Goal: Information Seeking & Learning: Learn about a topic

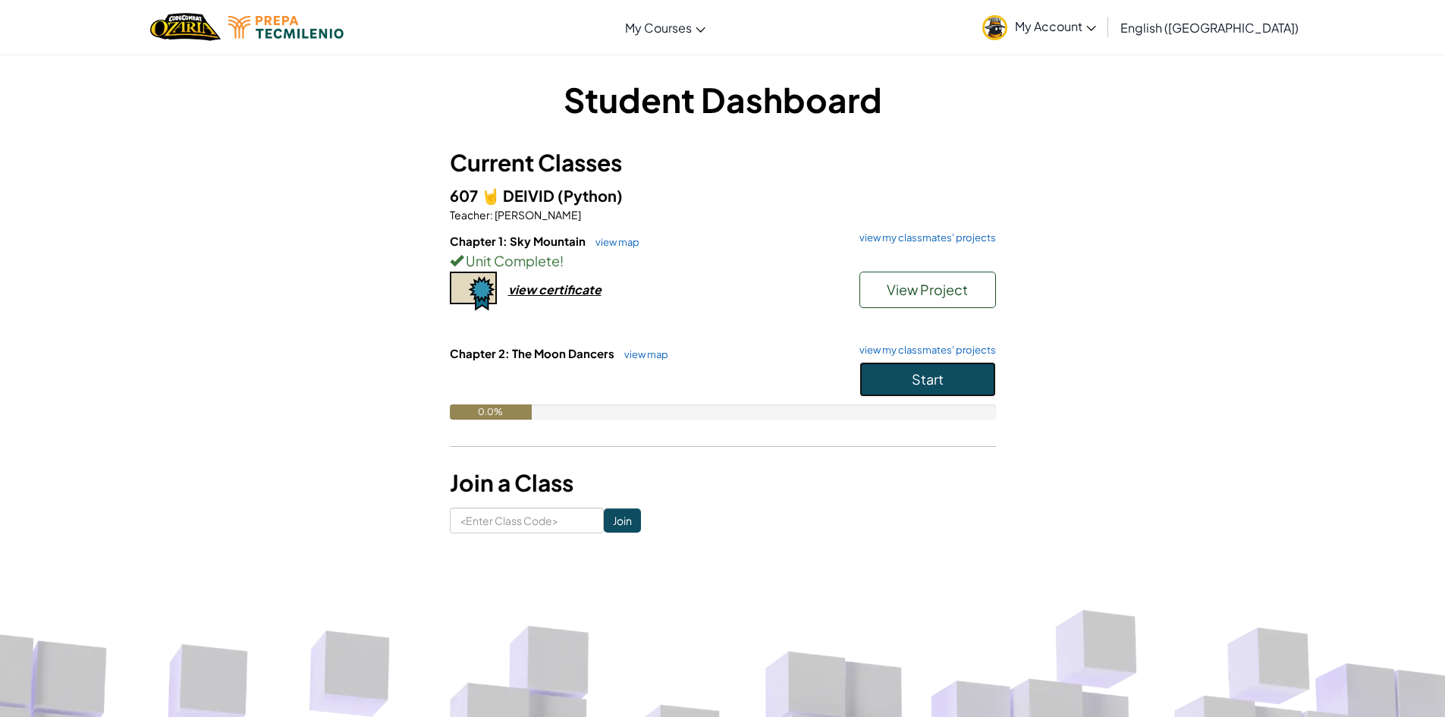
click at [890, 382] on button "Start" at bounding box center [928, 379] width 137 height 35
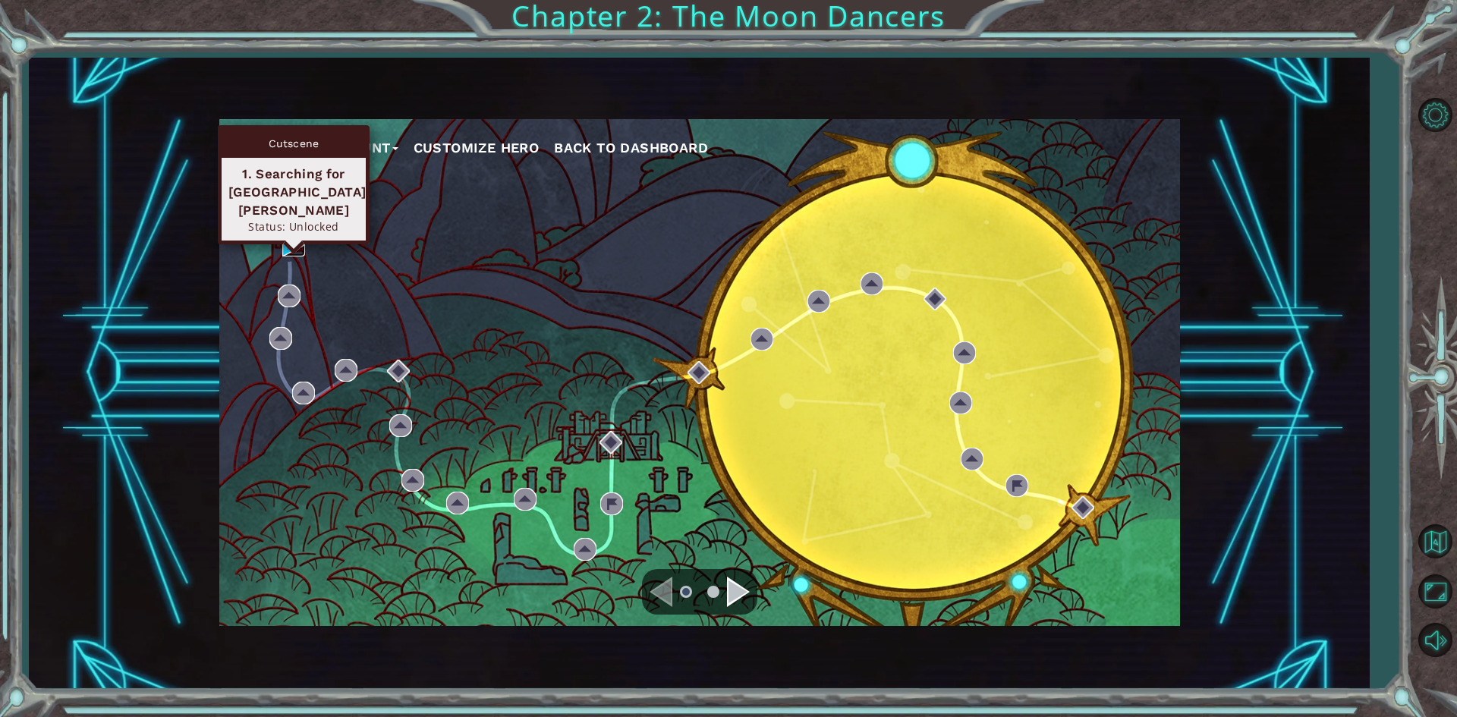
click at [291, 247] on img at bounding box center [293, 245] width 23 height 23
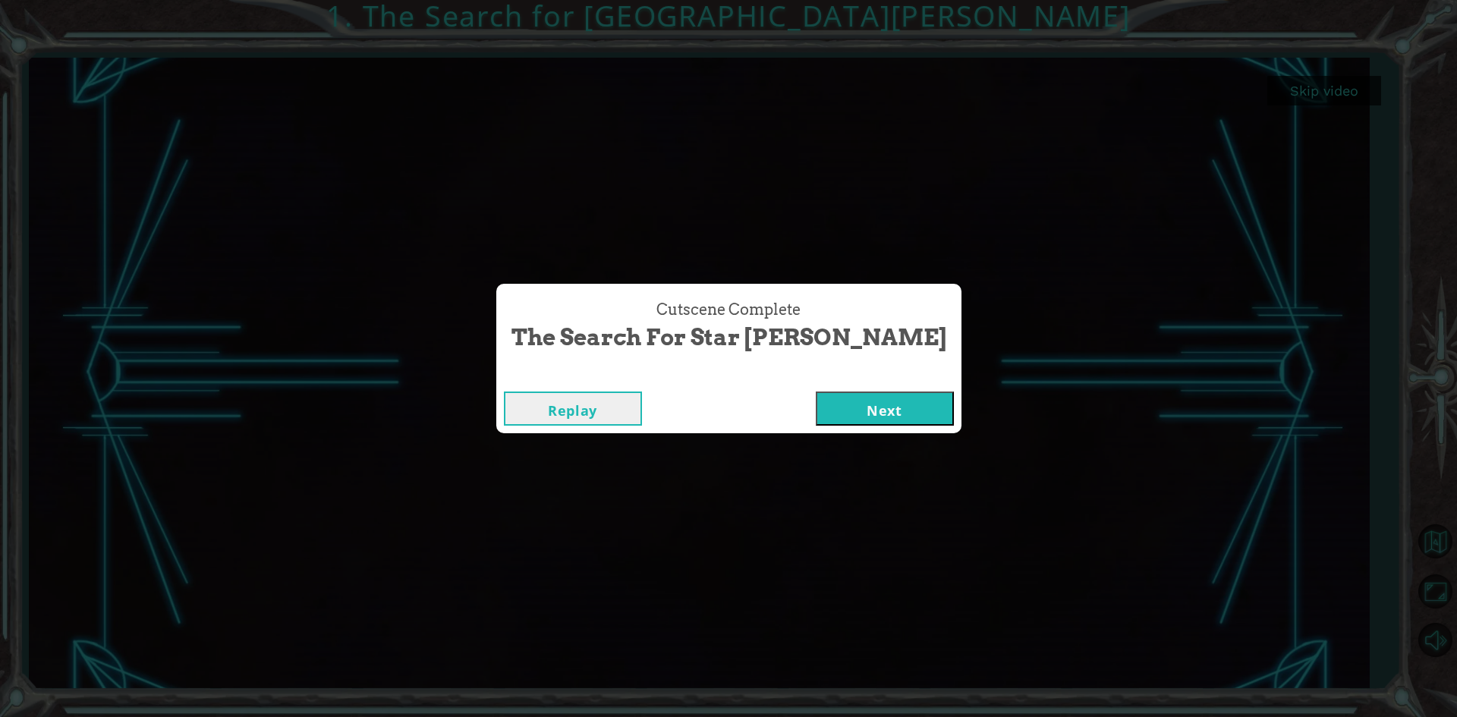
click at [844, 413] on button "Next" at bounding box center [885, 409] width 138 height 34
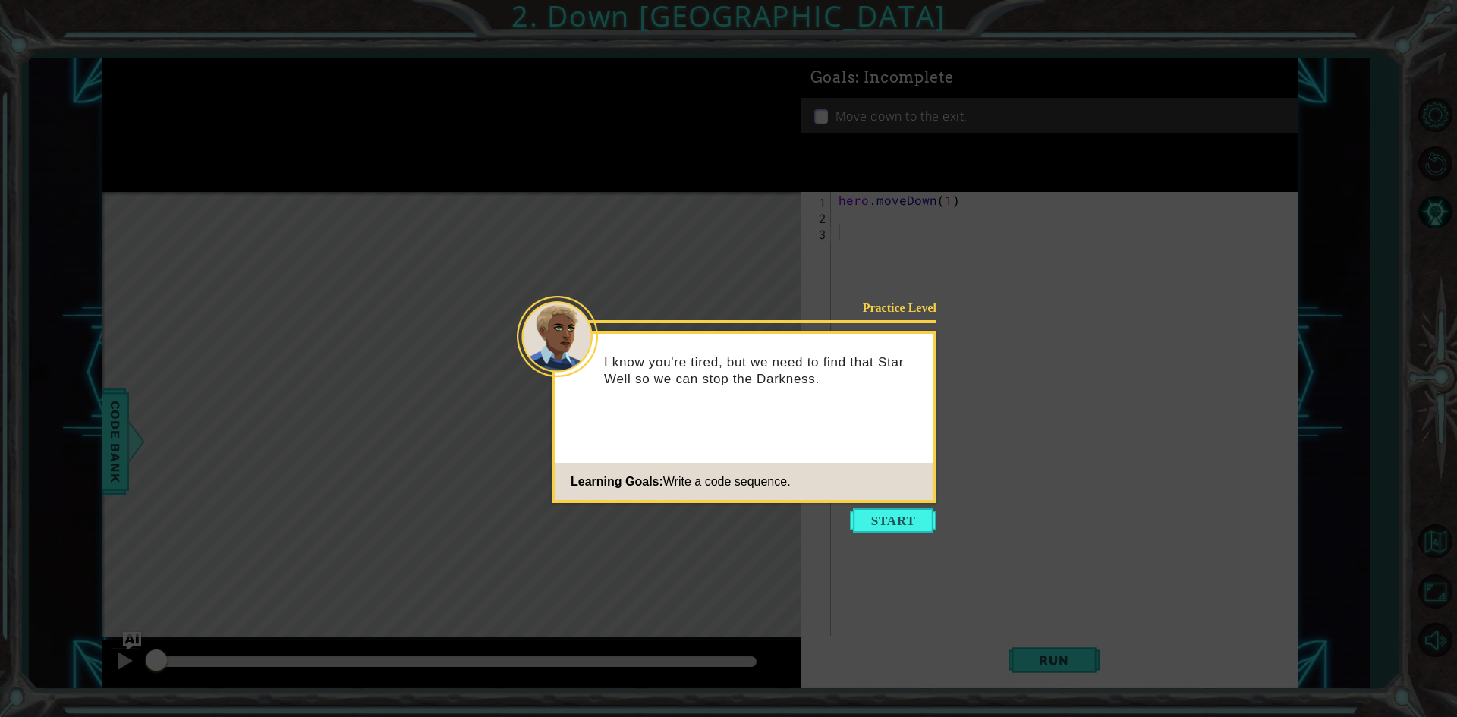
click at [1107, 512] on icon at bounding box center [728, 358] width 1457 height 717
click at [890, 525] on button "Start" at bounding box center [893, 520] width 86 height 24
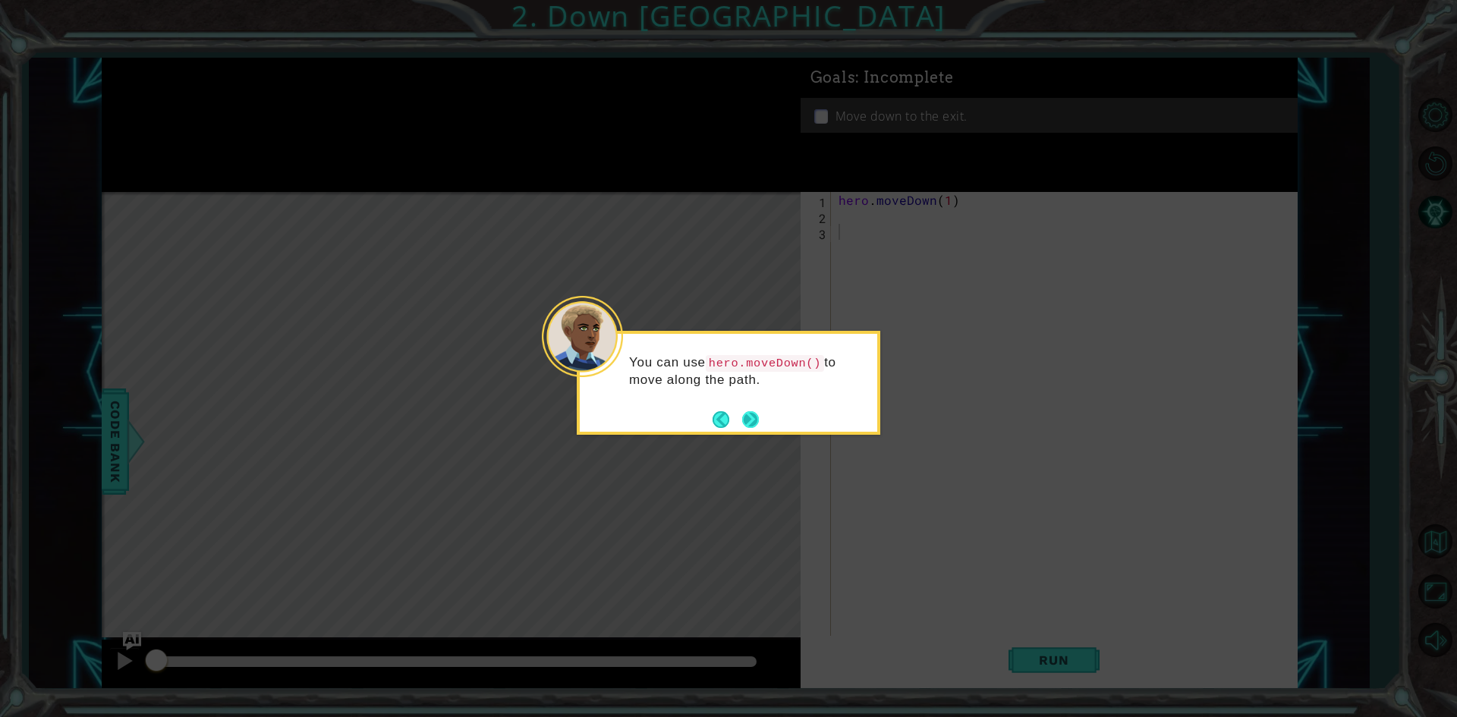
click at [755, 420] on button "Next" at bounding box center [751, 419] width 22 height 22
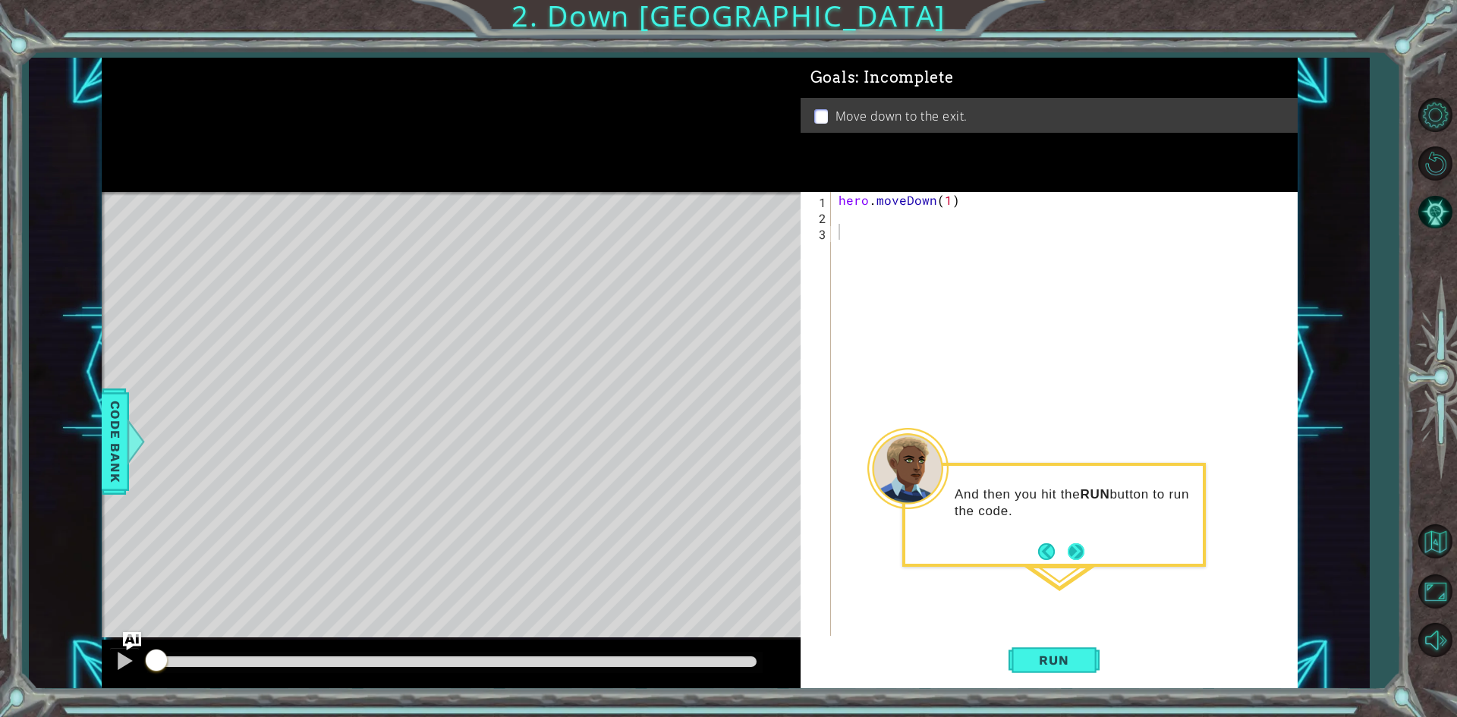
click at [1075, 550] on button "Next" at bounding box center [1076, 551] width 28 height 28
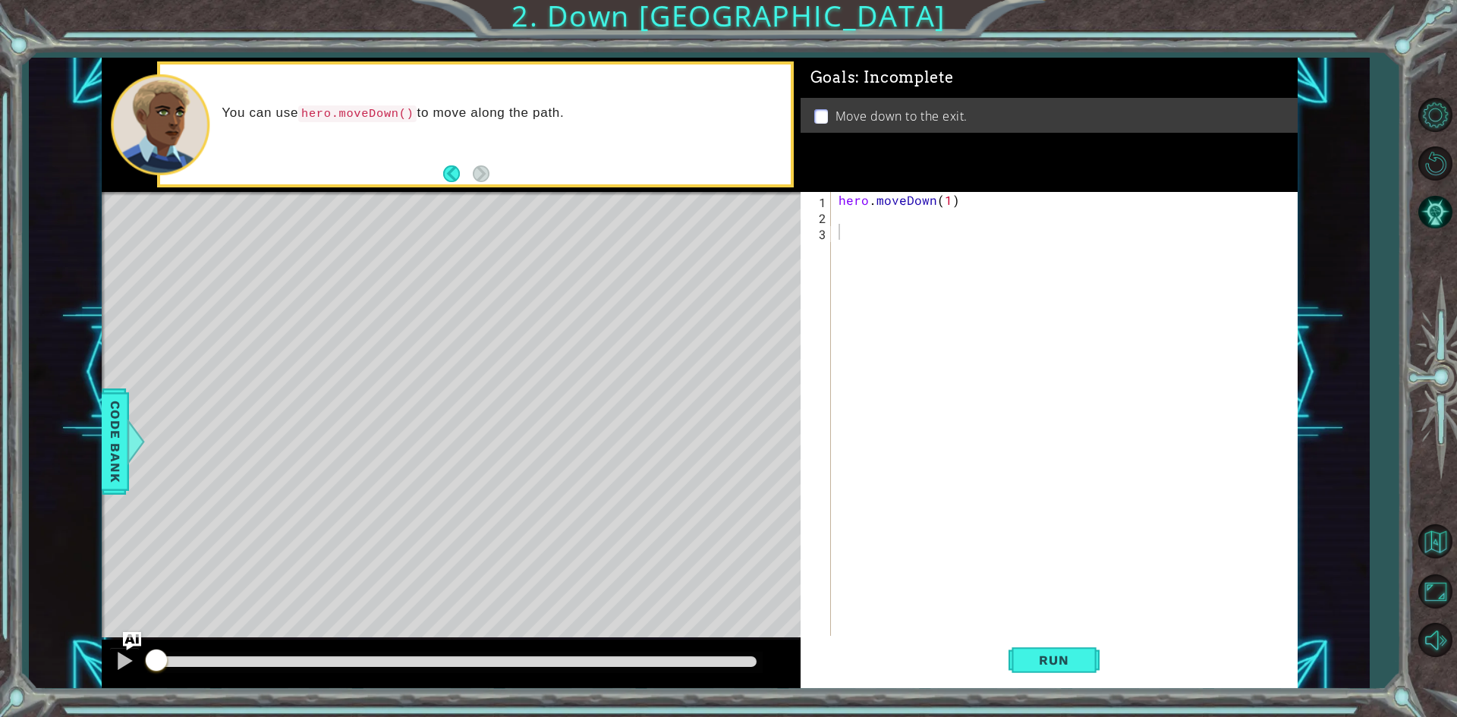
drag, startPoint x: 629, startPoint y: 181, endPoint x: 629, endPoint y: 196, distance: 14.4
click at [628, 187] on div "You can use hero.moveDown() to move along the path." at bounding box center [475, 124] width 636 height 126
click at [640, 178] on div "You can use hero.moveDown() to move along the path." at bounding box center [475, 124] width 630 height 120
click at [945, 200] on div "hero . moveDown ( 1 )" at bounding box center [1067, 431] width 464 height 478
type textarea "hero.moveDown(2)"
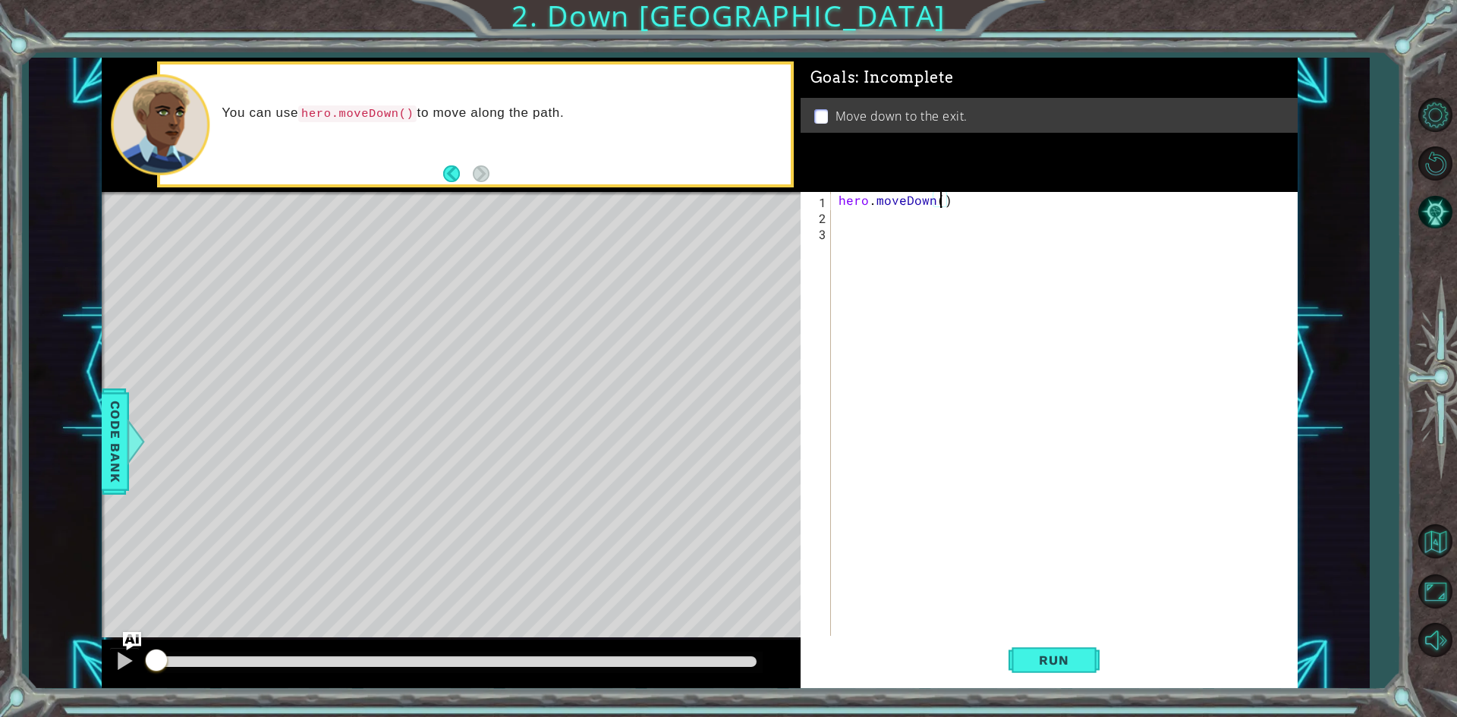
scroll to position [0, 6]
click at [958, 316] on div "hero . moveDown ( 2 )" at bounding box center [1067, 431] width 464 height 478
click at [1017, 659] on button "Run" at bounding box center [1053, 660] width 91 height 49
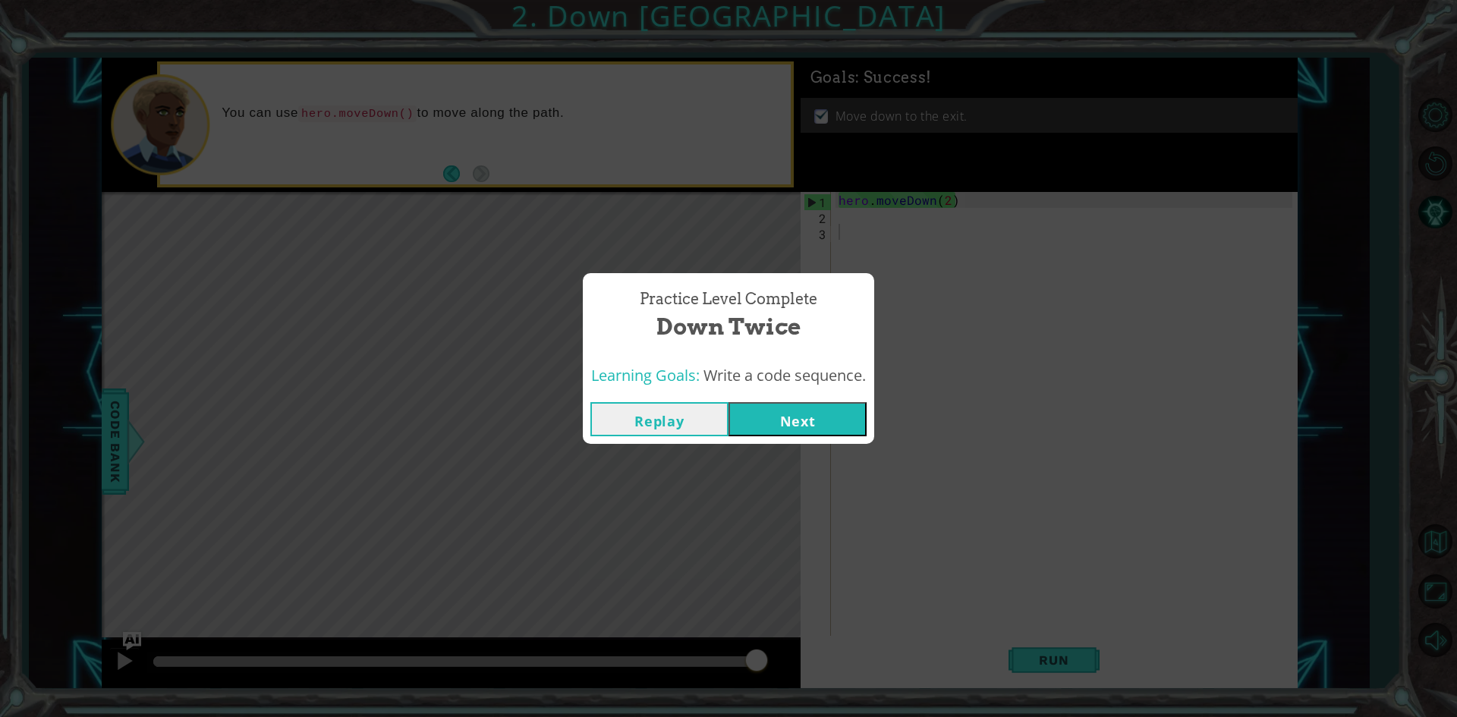
click at [810, 429] on button "Next" at bounding box center [797, 419] width 138 height 34
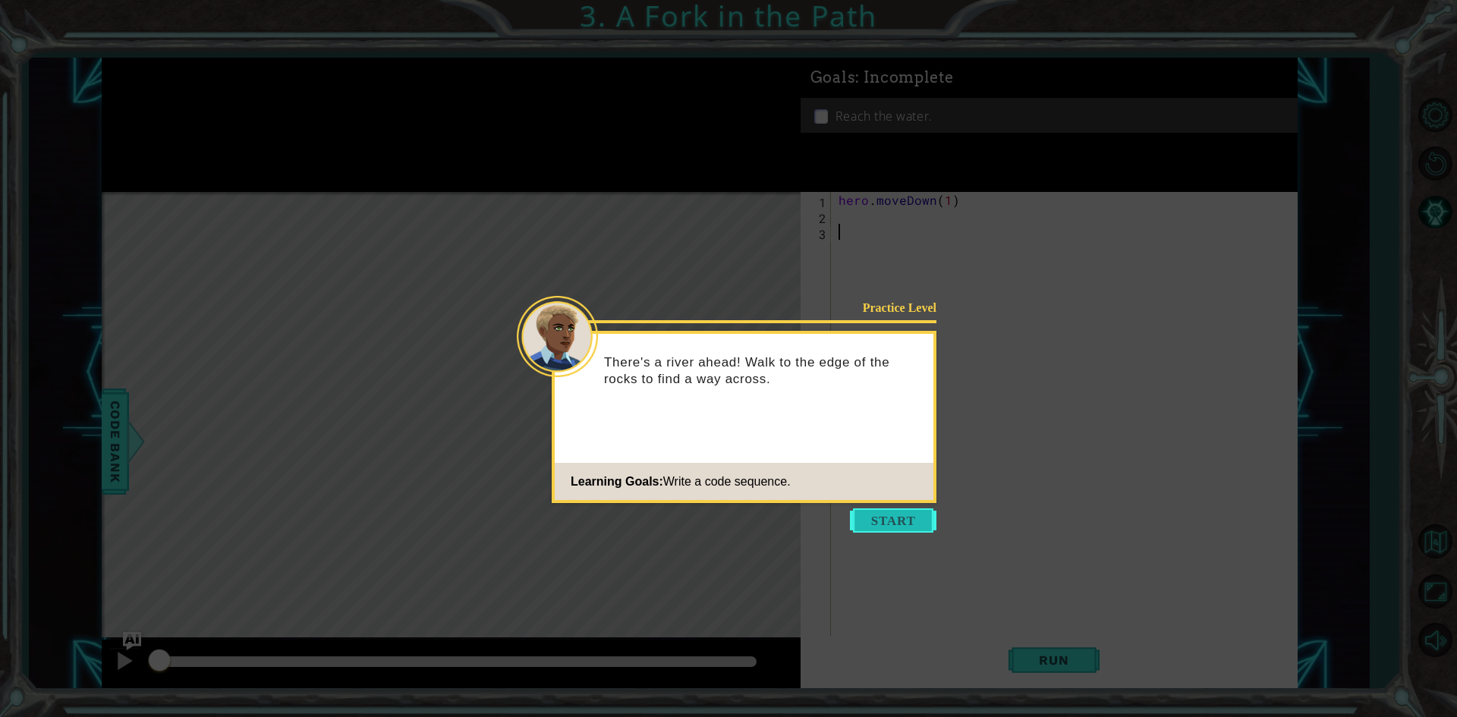
click at [922, 511] on button "Start" at bounding box center [893, 520] width 86 height 24
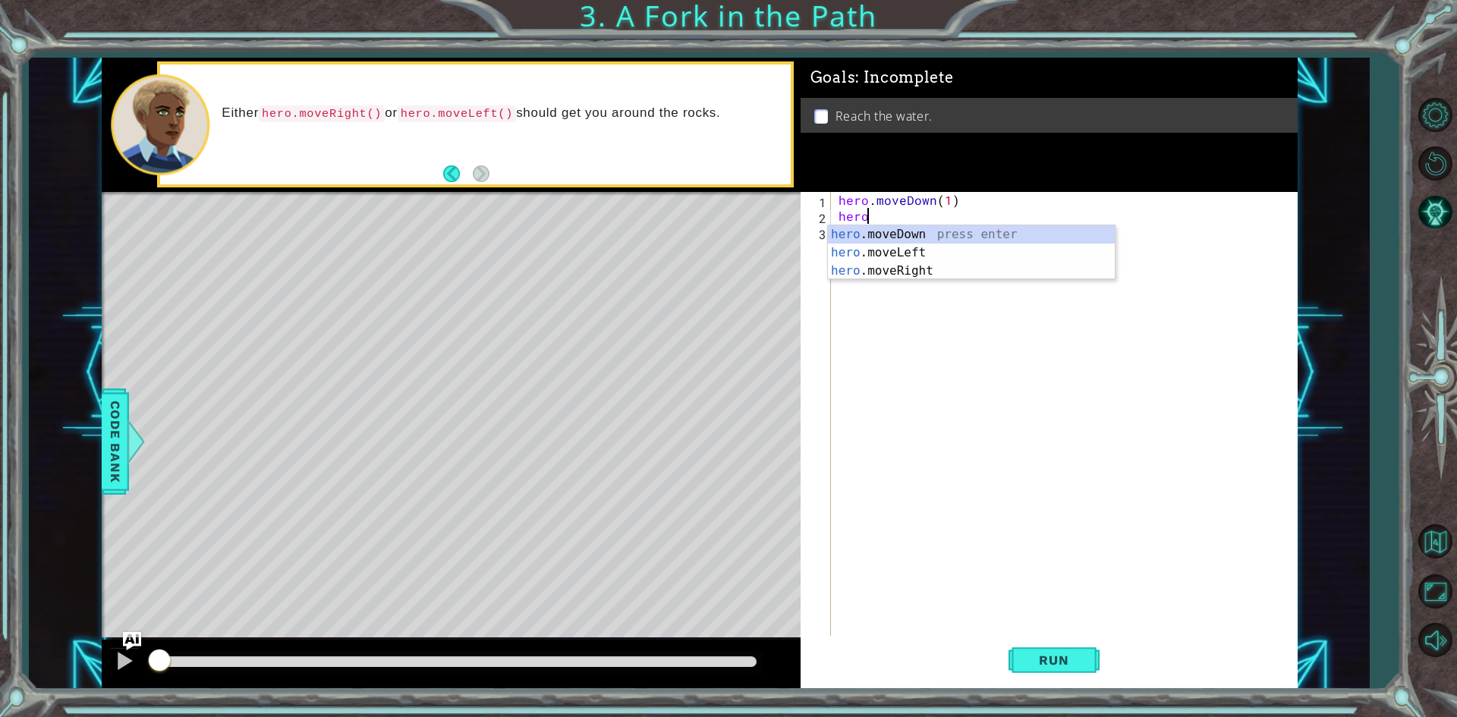
scroll to position [0, 1]
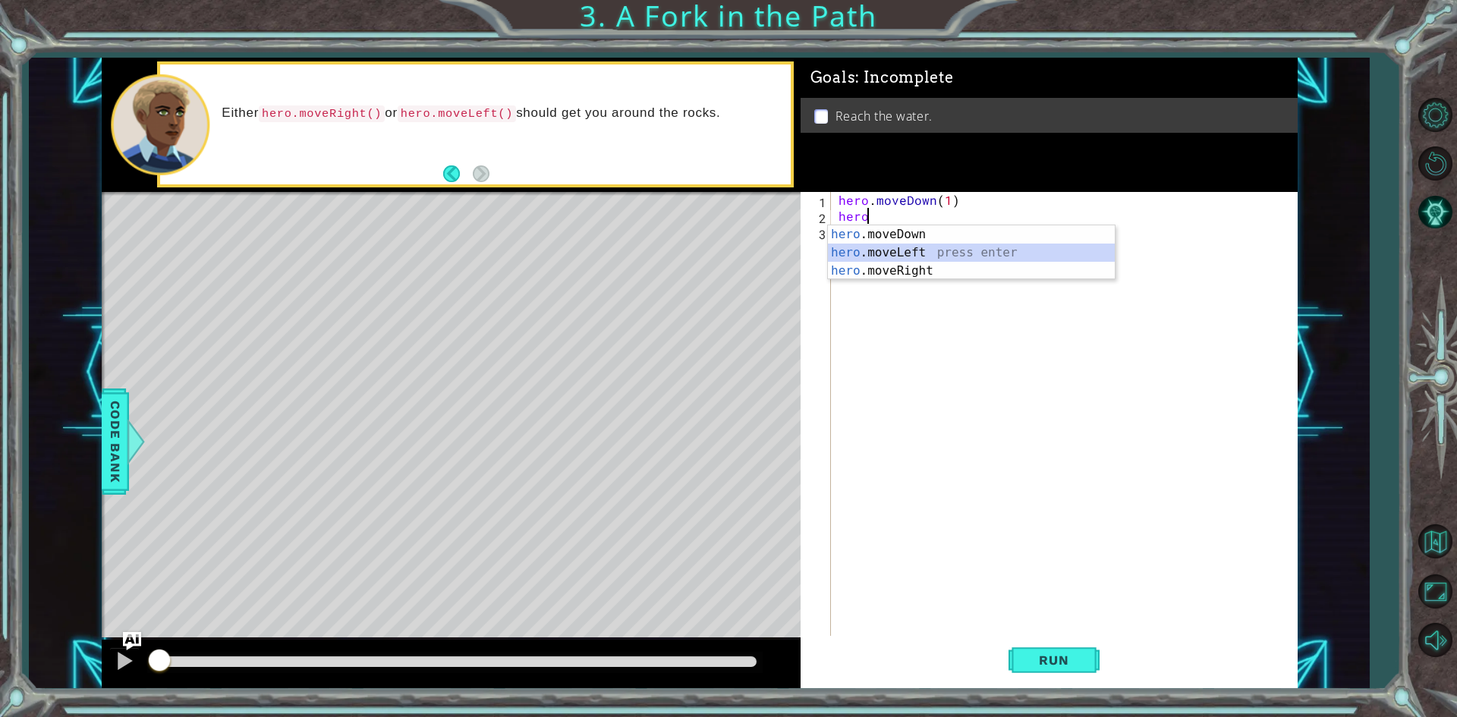
click at [920, 251] on div "hero .moveDown press enter hero .moveLeft press enter hero .moveRight press ent…" at bounding box center [971, 270] width 287 height 91
type textarea "hero.moveLeft(1)"
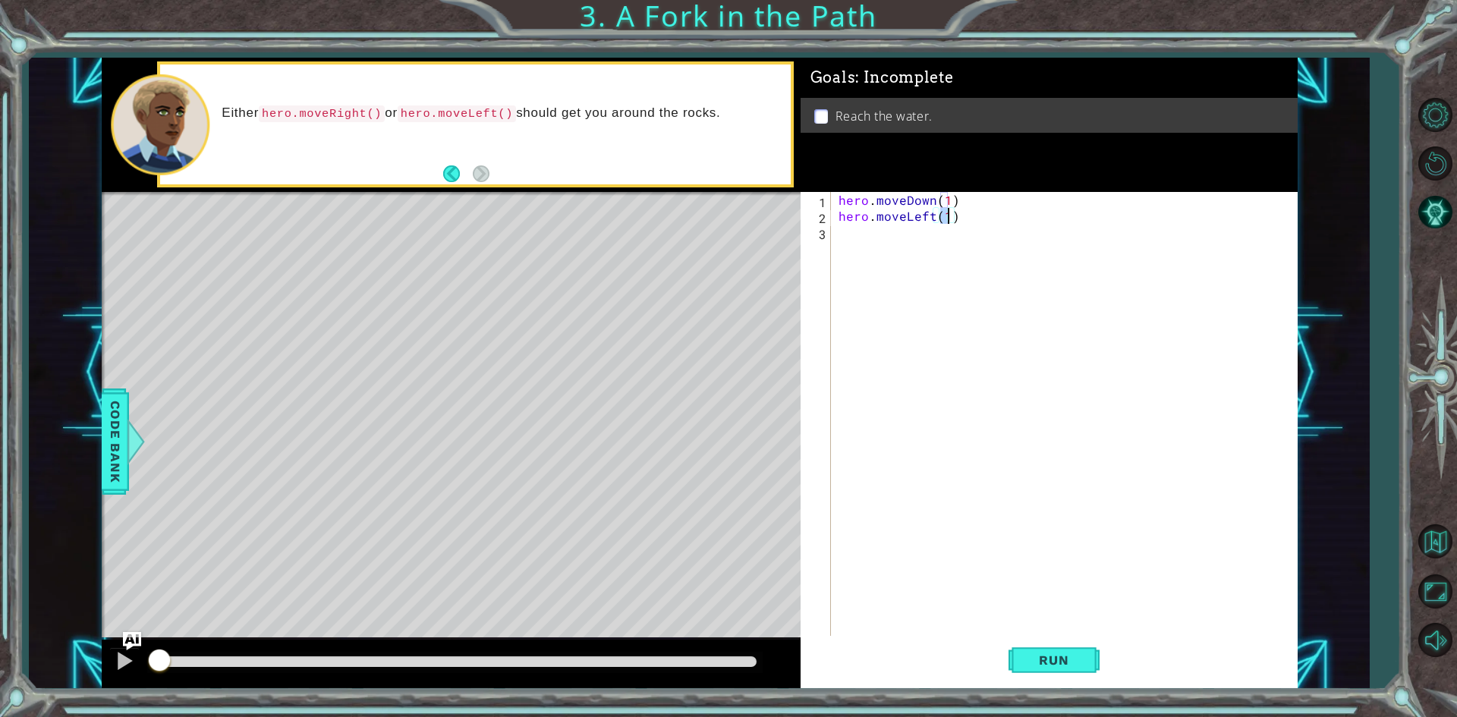
click at [896, 246] on div "hero . moveDown ( 1 ) hero . moveLeft ( 1 )" at bounding box center [1067, 431] width 464 height 478
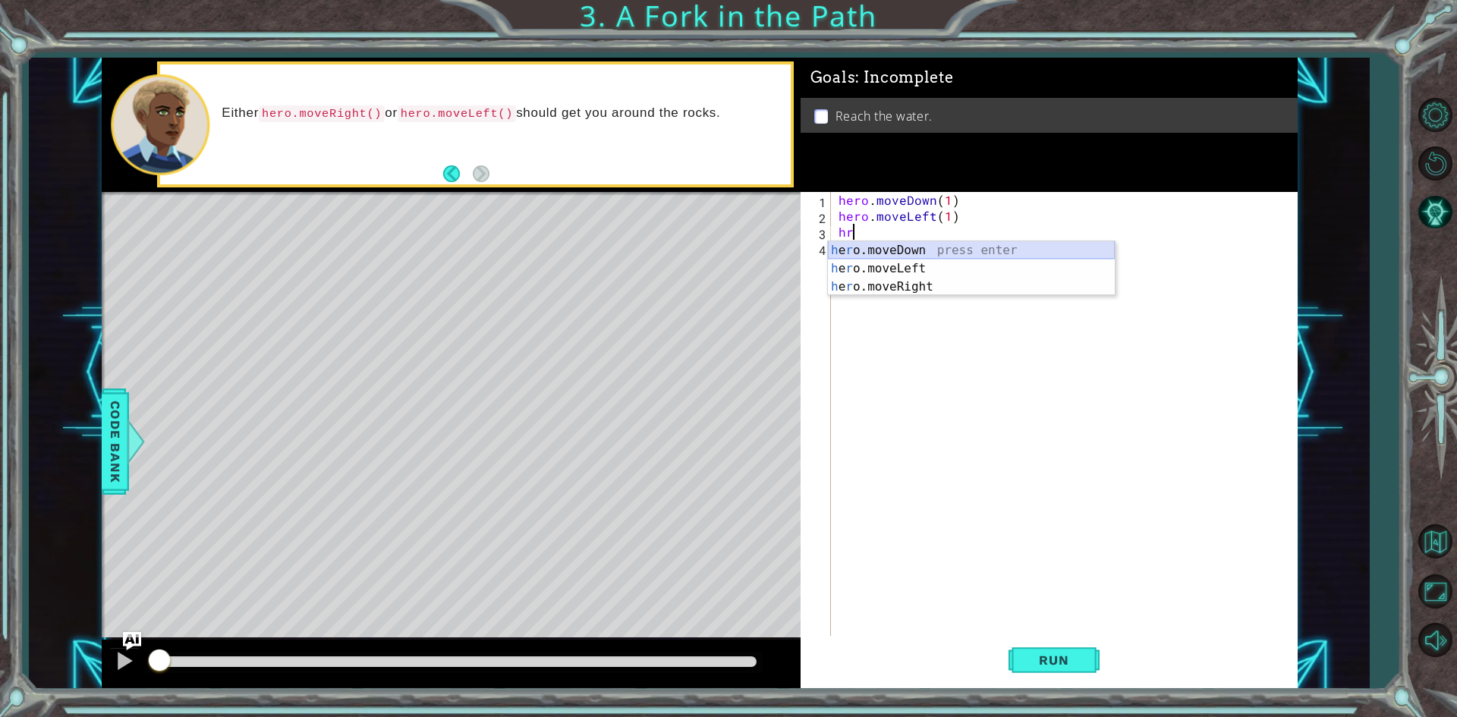
click at [911, 246] on div "h e r o.moveDown press enter h e r o.moveLeft press enter h e r o.moveRight pre…" at bounding box center [971, 286] width 287 height 91
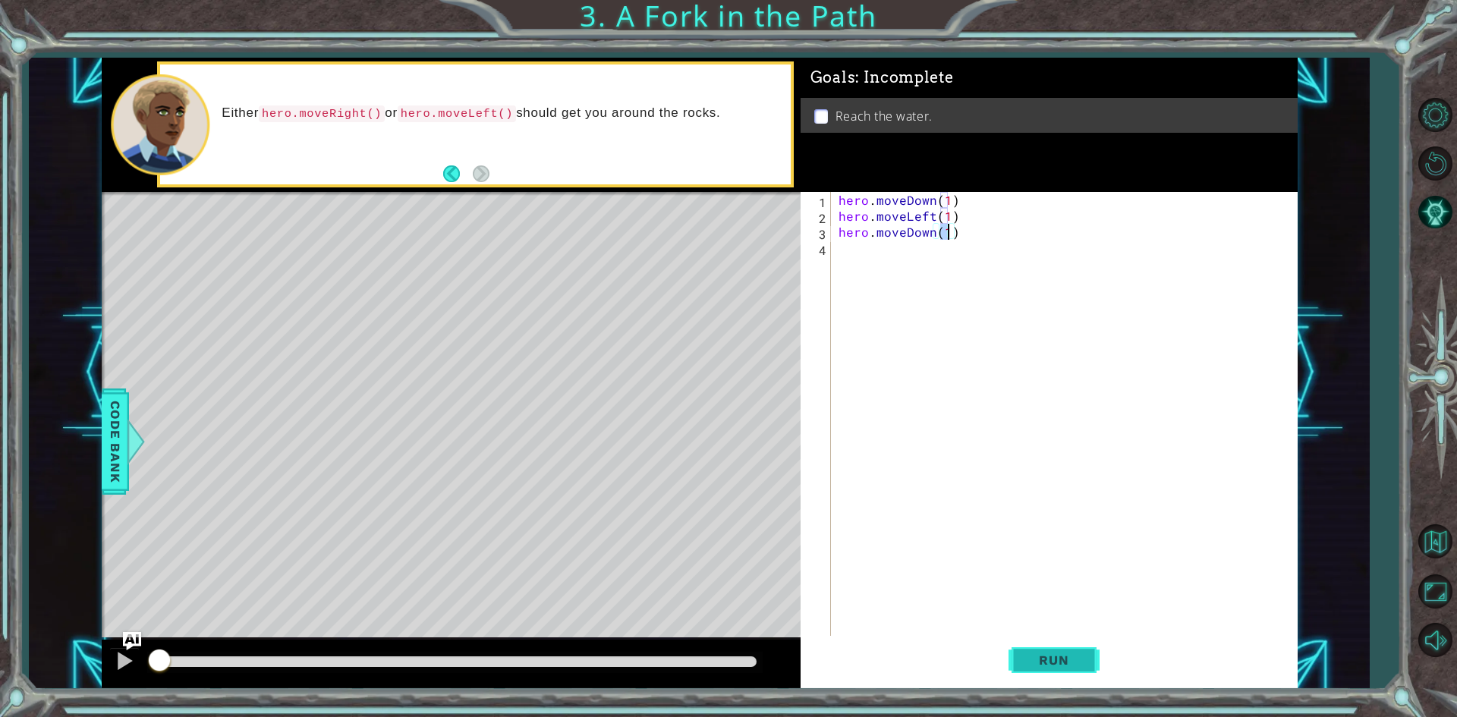
type textarea "hero.moveDown(1)"
click at [1087, 646] on button "Run" at bounding box center [1053, 660] width 91 height 49
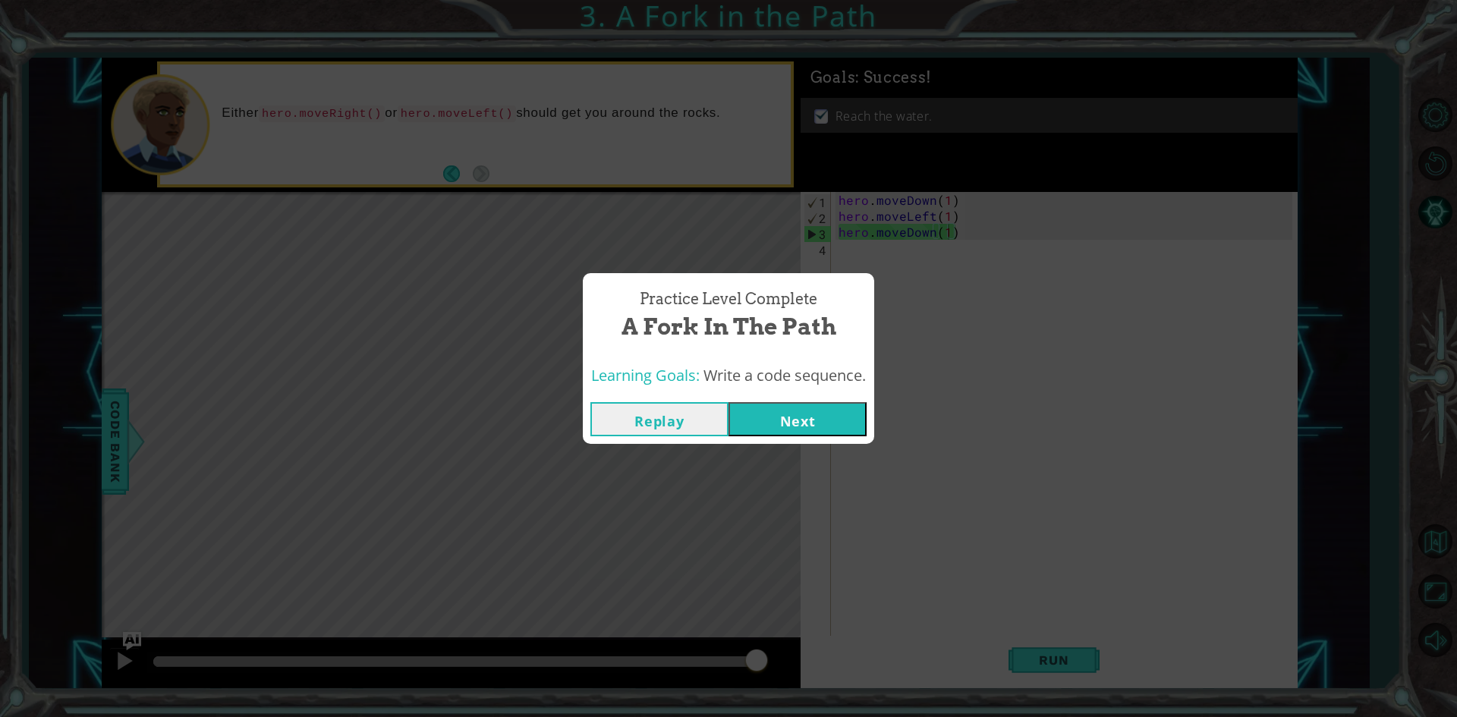
click at [777, 429] on button "Next" at bounding box center [797, 419] width 138 height 34
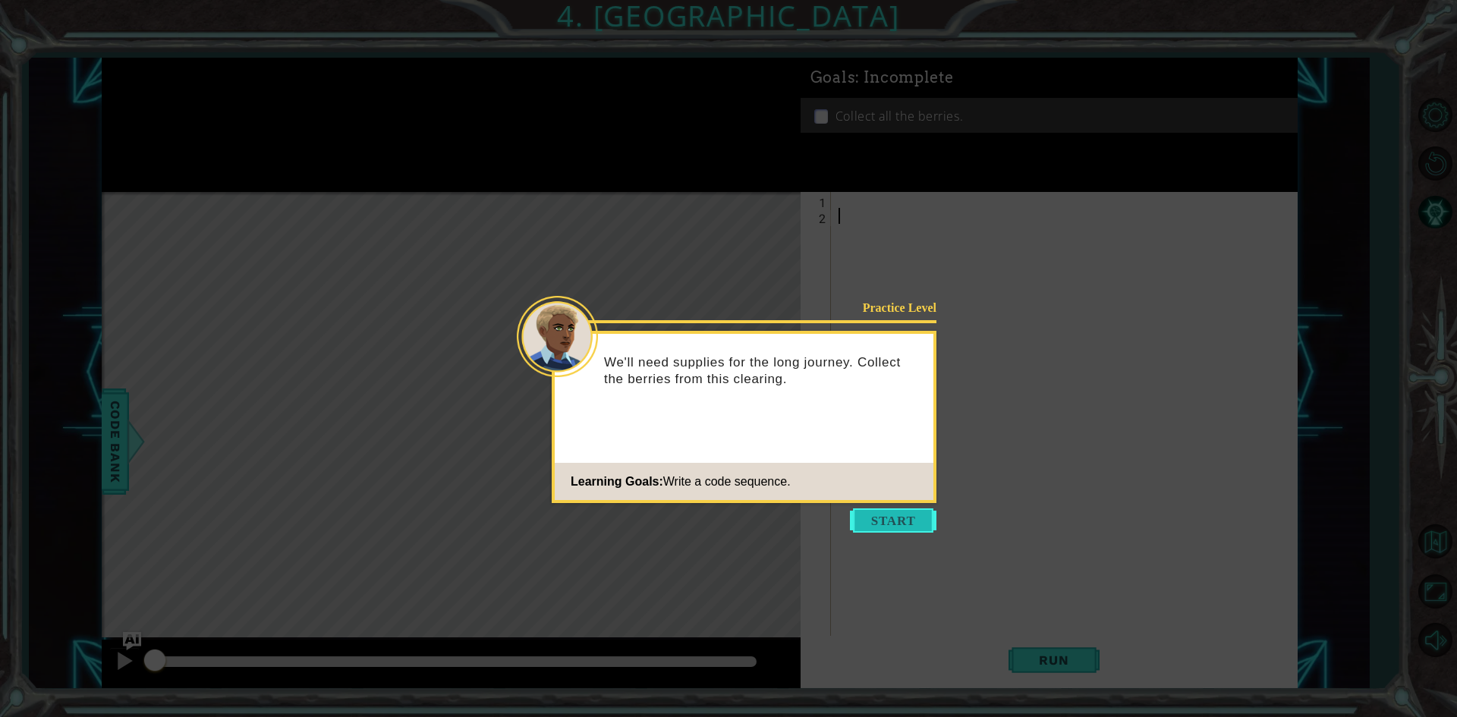
click at [879, 525] on button "Start" at bounding box center [893, 520] width 86 height 24
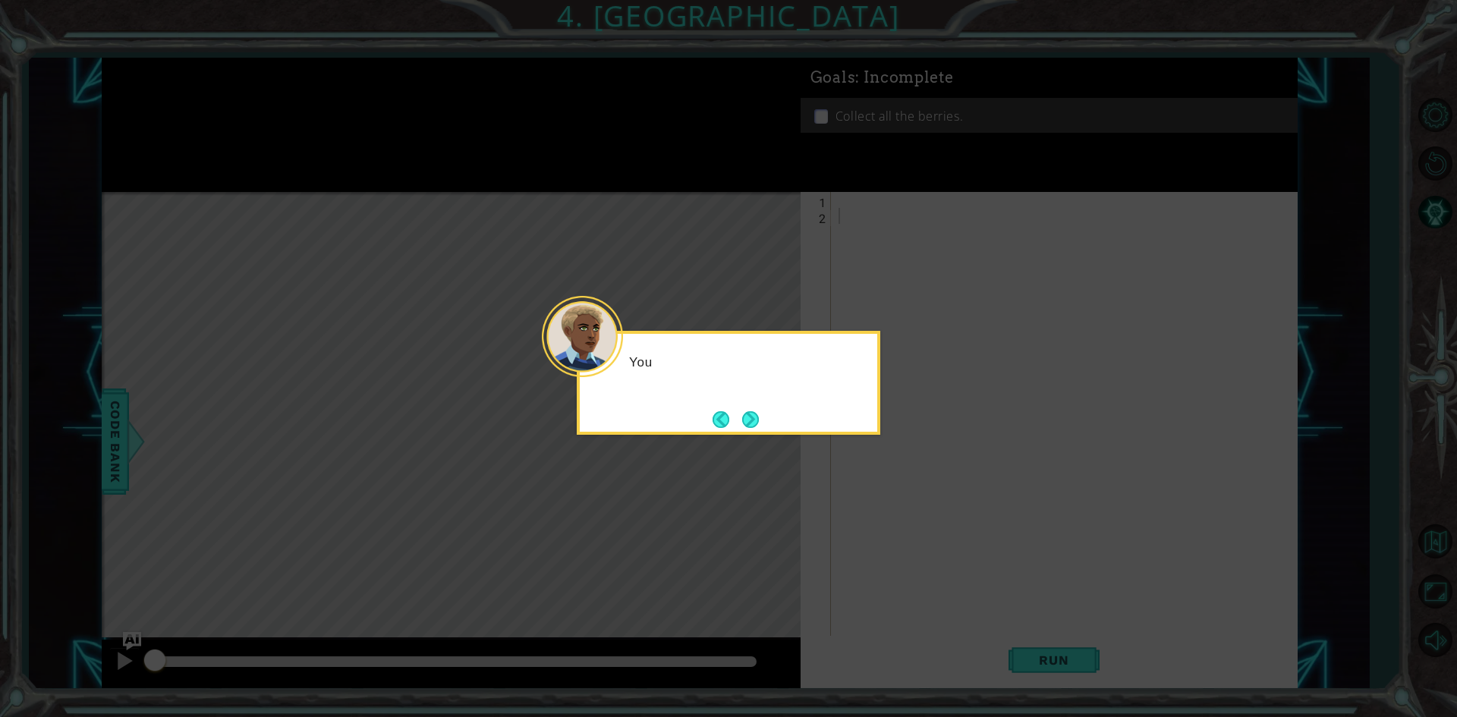
click at [800, 426] on div "You" at bounding box center [728, 383] width 303 height 104
click at [829, 419] on div "You can col" at bounding box center [728, 383] width 303 height 104
click at [756, 417] on button "Next" at bounding box center [750, 419] width 17 height 17
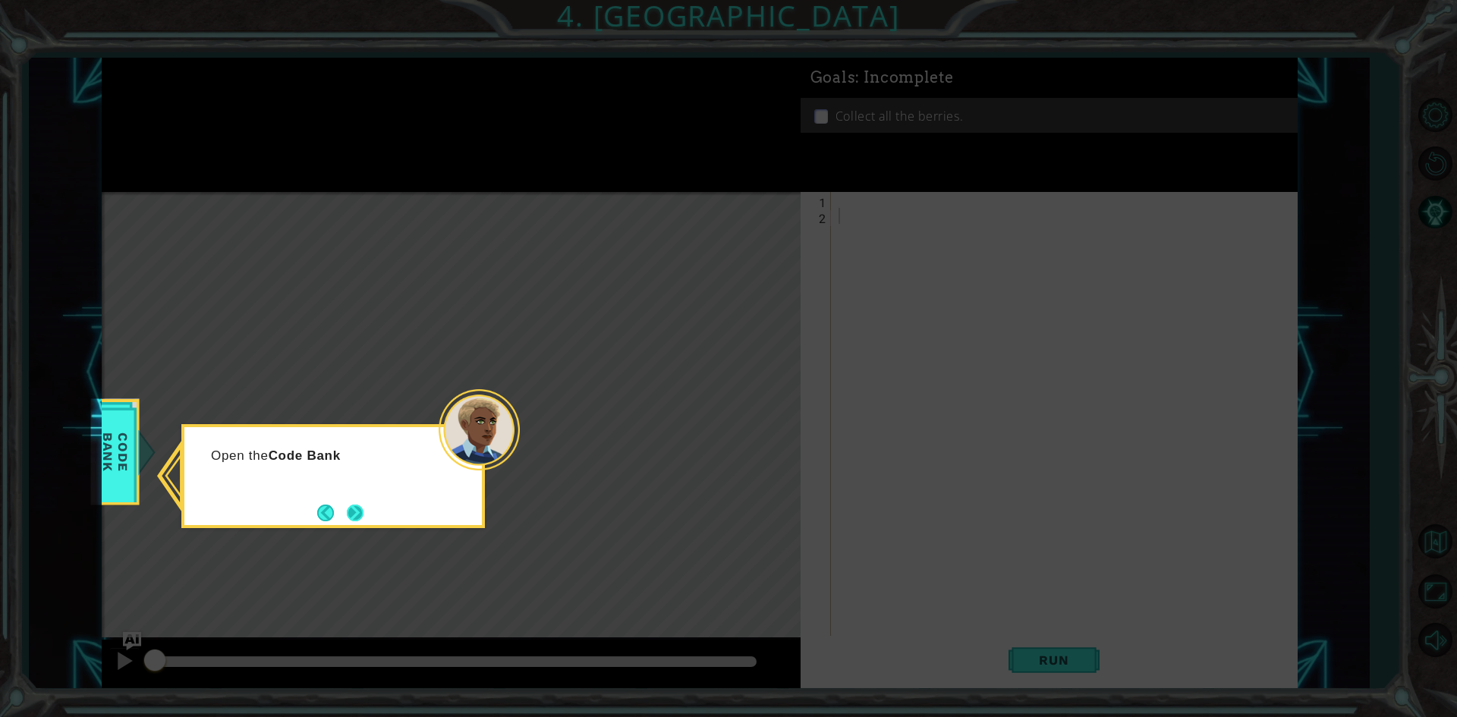
click at [364, 504] on button "Next" at bounding box center [355, 513] width 18 height 18
click at [344, 514] on button "Next" at bounding box center [355, 512] width 25 height 25
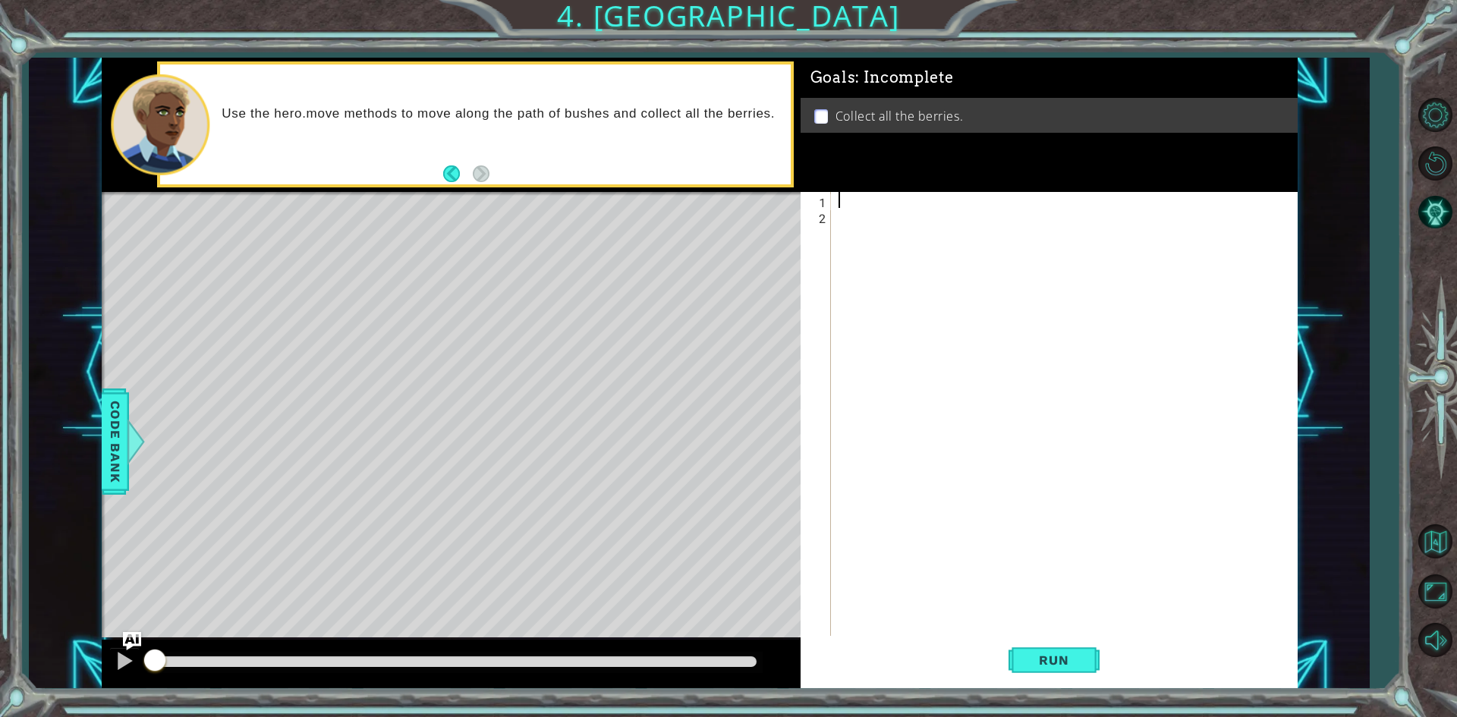
click at [841, 199] on div at bounding box center [1067, 431] width 464 height 478
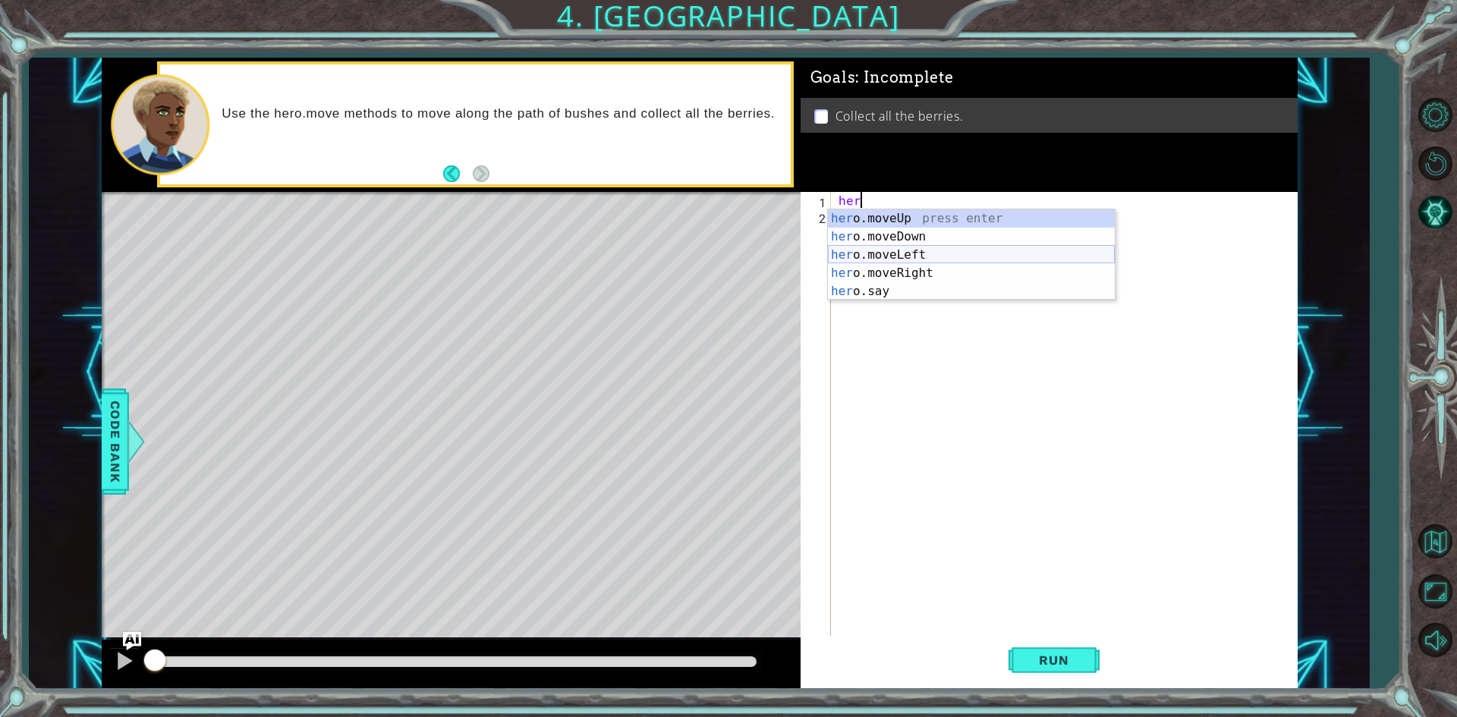
click at [878, 250] on div "her o.moveUp press enter her o.moveDown press enter her o.moveLeft press enter …" at bounding box center [971, 272] width 287 height 127
type textarea "hero.moveLeft(1)"
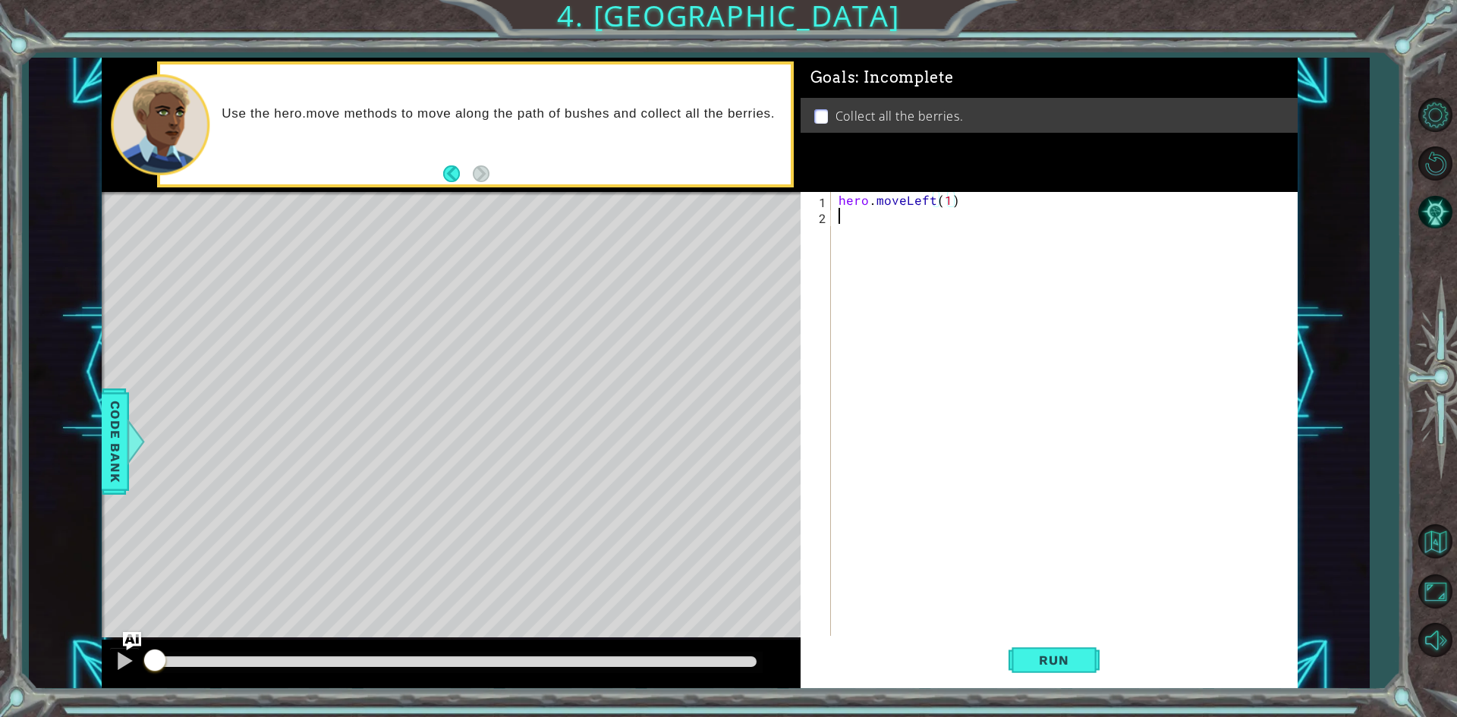
click at [890, 217] on div "hero . moveLeft ( 1 )" at bounding box center [1067, 431] width 464 height 478
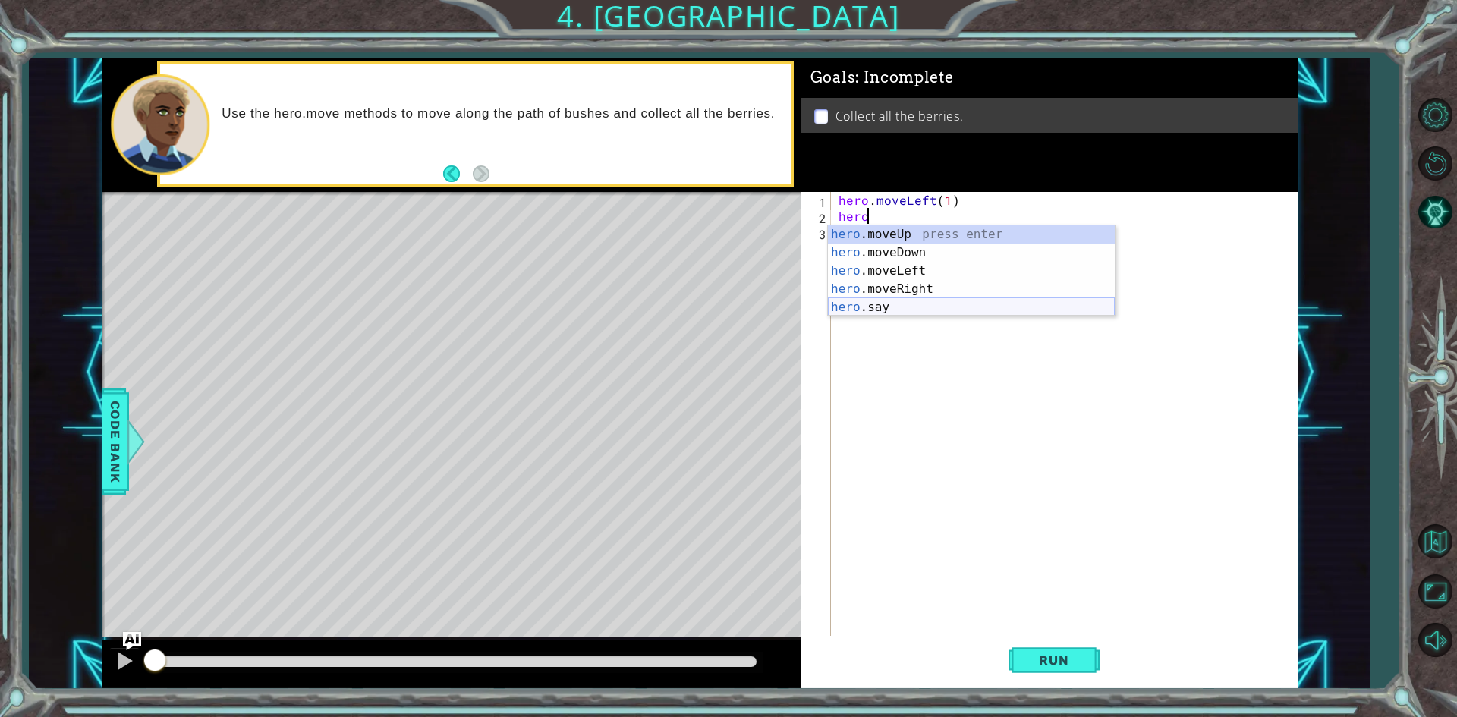
click at [866, 307] on div "hero .moveUp press enter hero .moveDown press enter hero .moveLeft press enter …" at bounding box center [971, 288] width 287 height 127
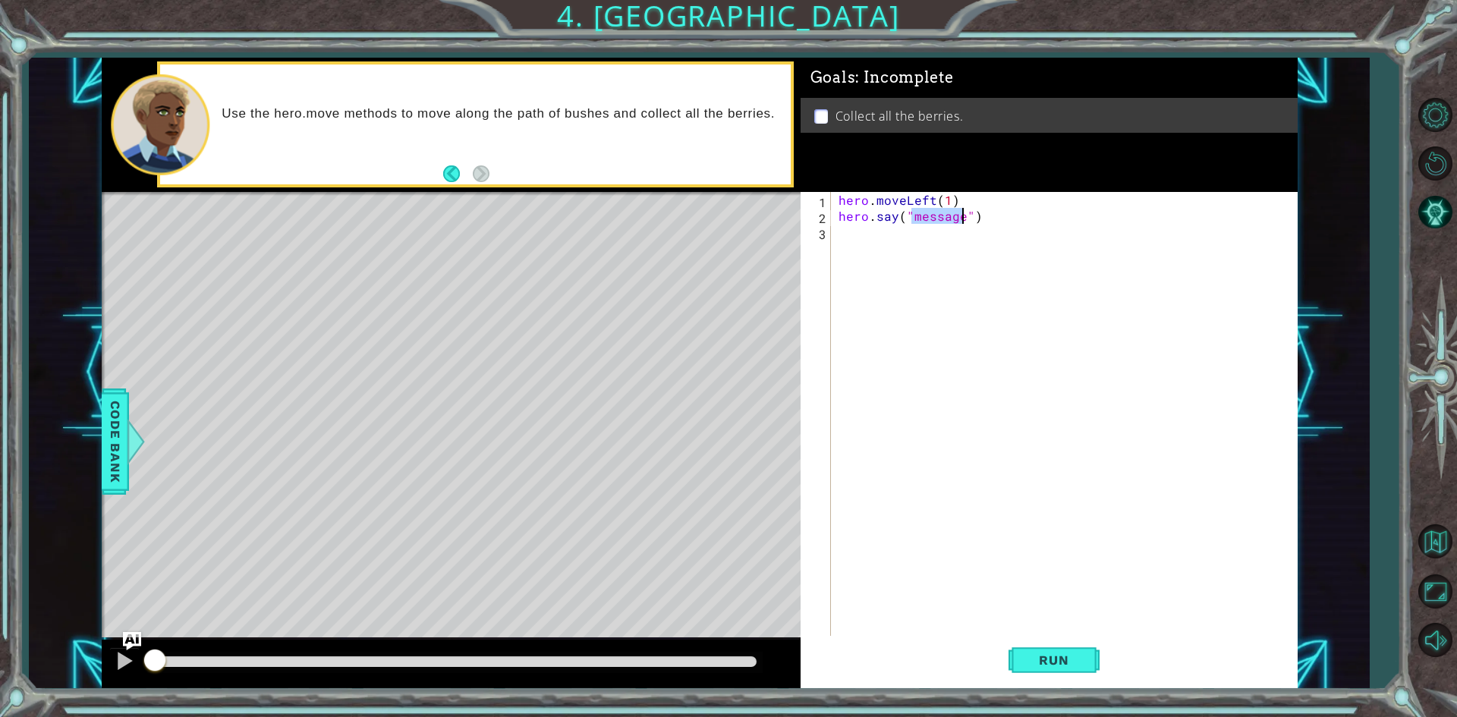
type textarea "hero.say("message")"
drag, startPoint x: 77, startPoint y: 414, endPoint x: 105, endPoint y: 410, distance: 27.5
click at [93, 413] on div "1 ההההההההההההההההההההההההההההההההההההההההההההההההההההההההההההההההההההההההההההה…" at bounding box center [699, 373] width 1340 height 631
click at [108, 409] on span "Code Bank" at bounding box center [115, 441] width 24 height 93
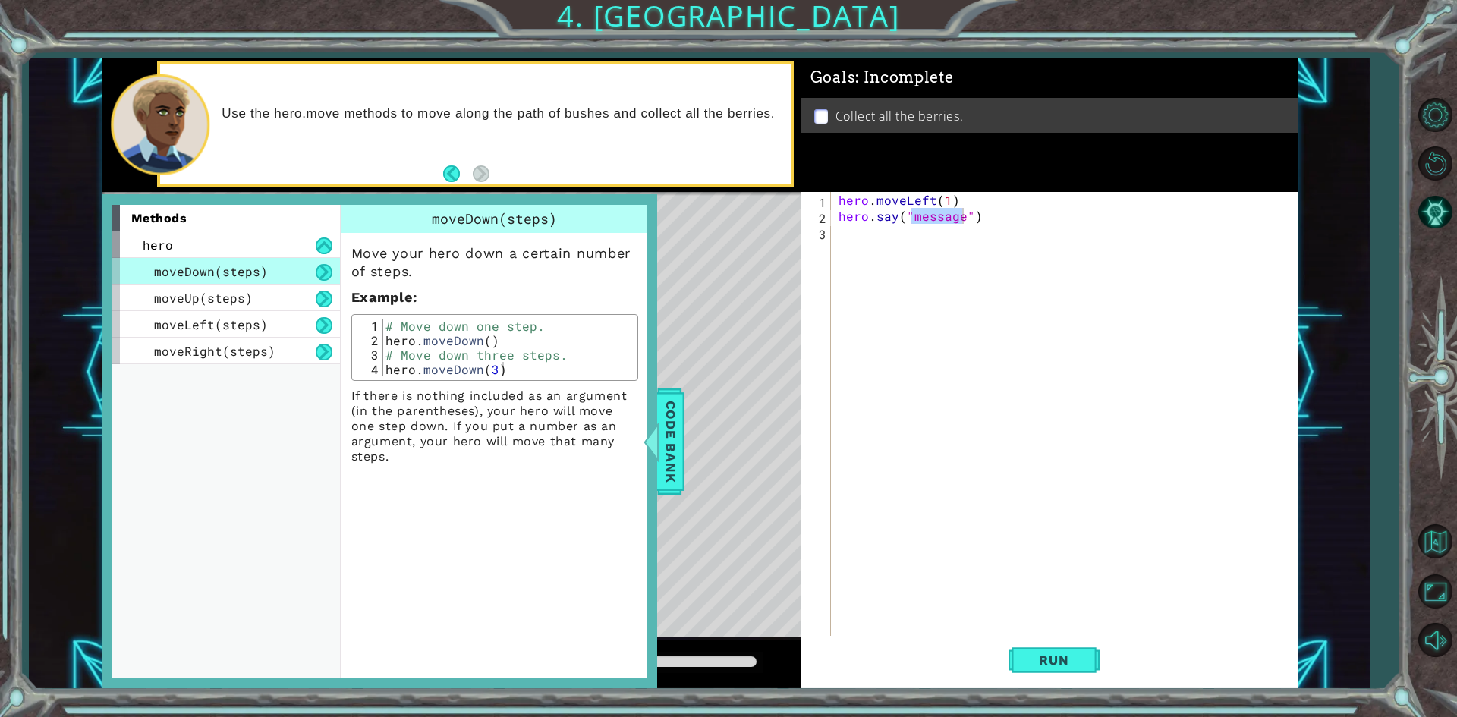
click at [771, 341] on div "Level Map" at bounding box center [452, 415] width 701 height 447
drag, startPoint x: 977, startPoint y: 218, endPoint x: 839, endPoint y: 212, distance: 138.2
click at [839, 212] on div "hero . moveLeft ( 1 ) hero . say ( "message" )" at bounding box center [1067, 431] width 464 height 478
click at [665, 401] on span "Code Bank" at bounding box center [671, 441] width 24 height 93
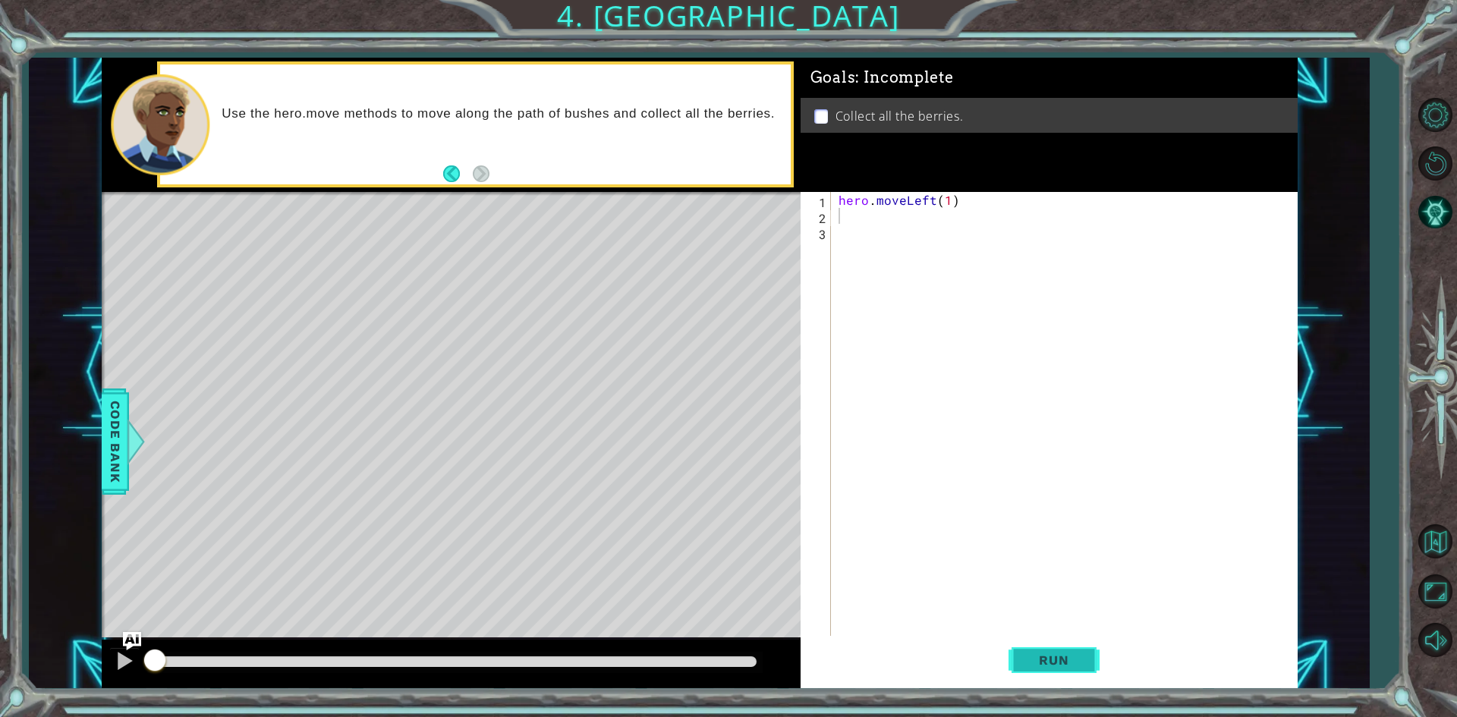
click at [1044, 667] on span "Run" at bounding box center [1054, 660] width 60 height 15
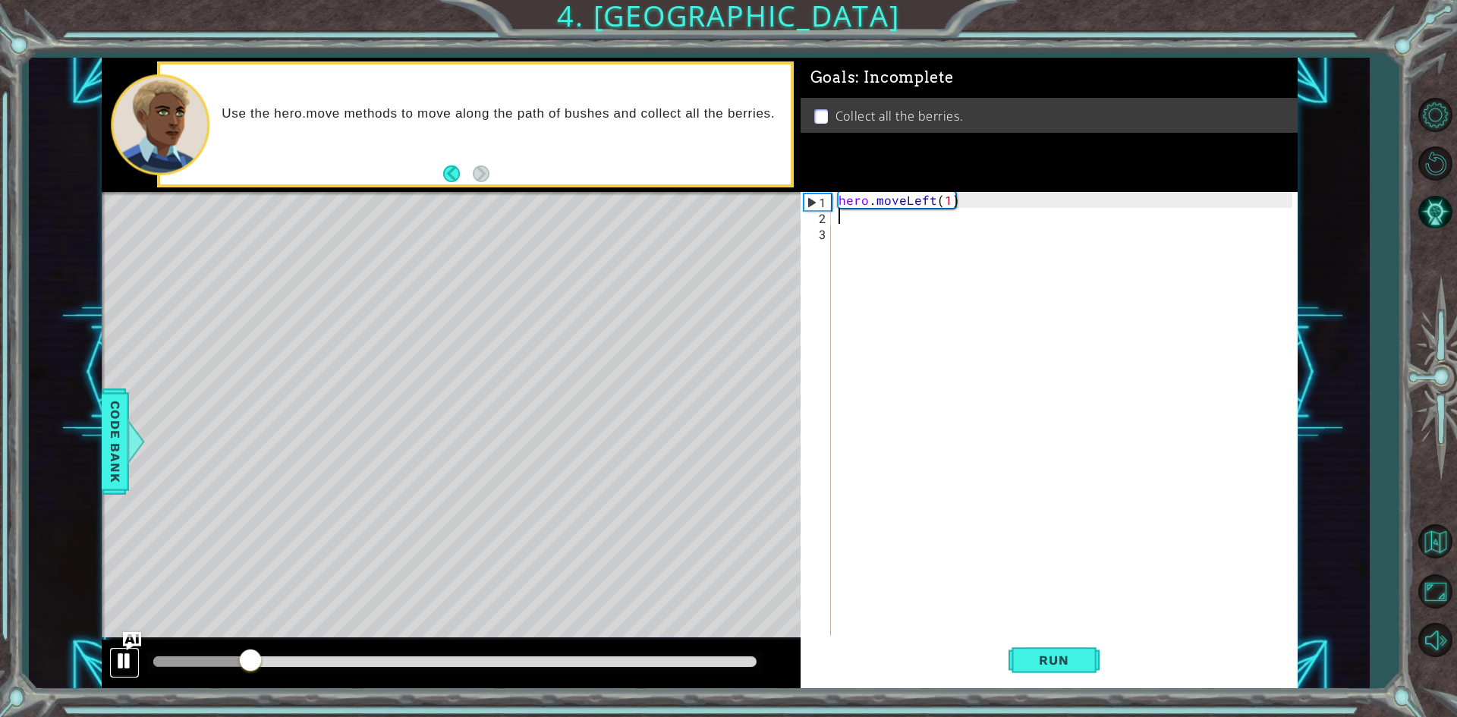
click at [126, 658] on div at bounding box center [125, 661] width 20 height 20
type textarea "h"
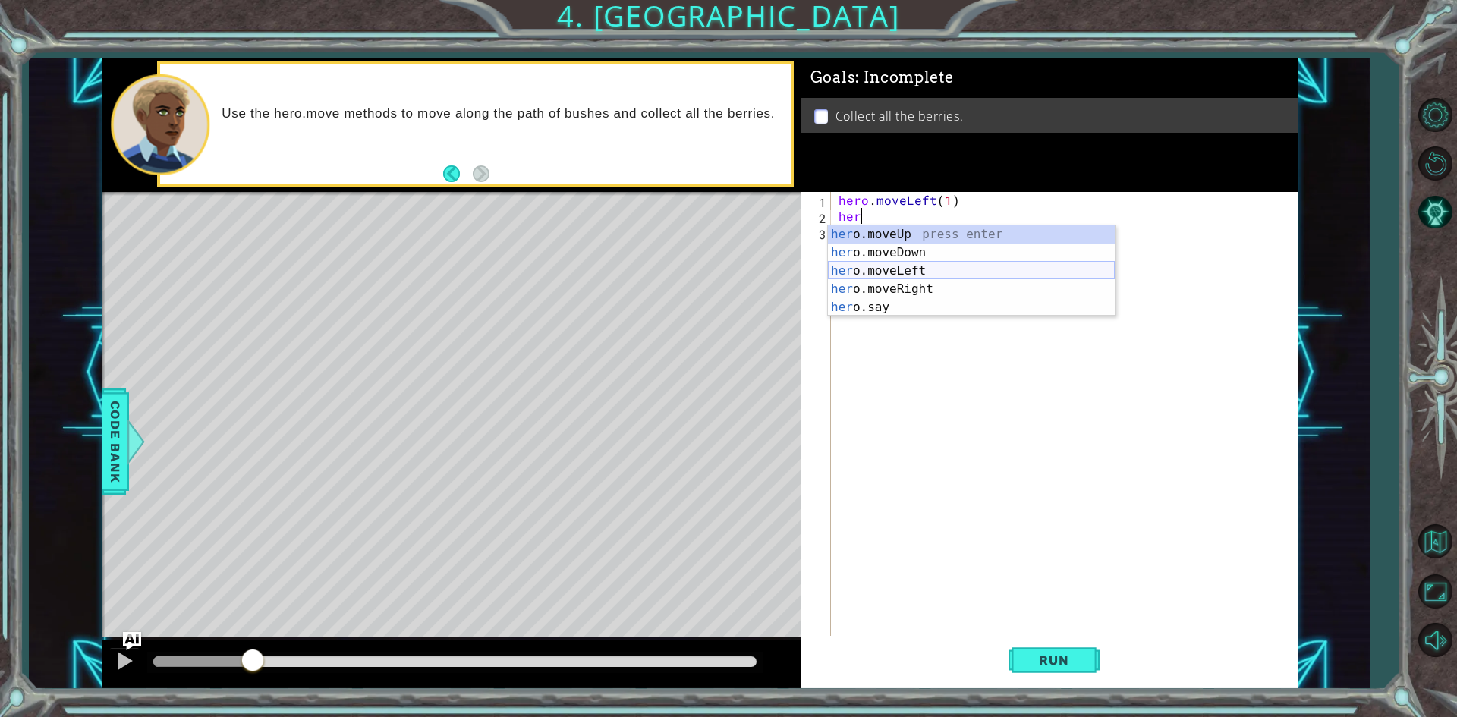
click at [898, 269] on div "her o.moveUp press enter her o.moveDown press enter her o.moveLeft press enter …" at bounding box center [971, 288] width 287 height 127
type textarea "hero.moveLeft(1)"
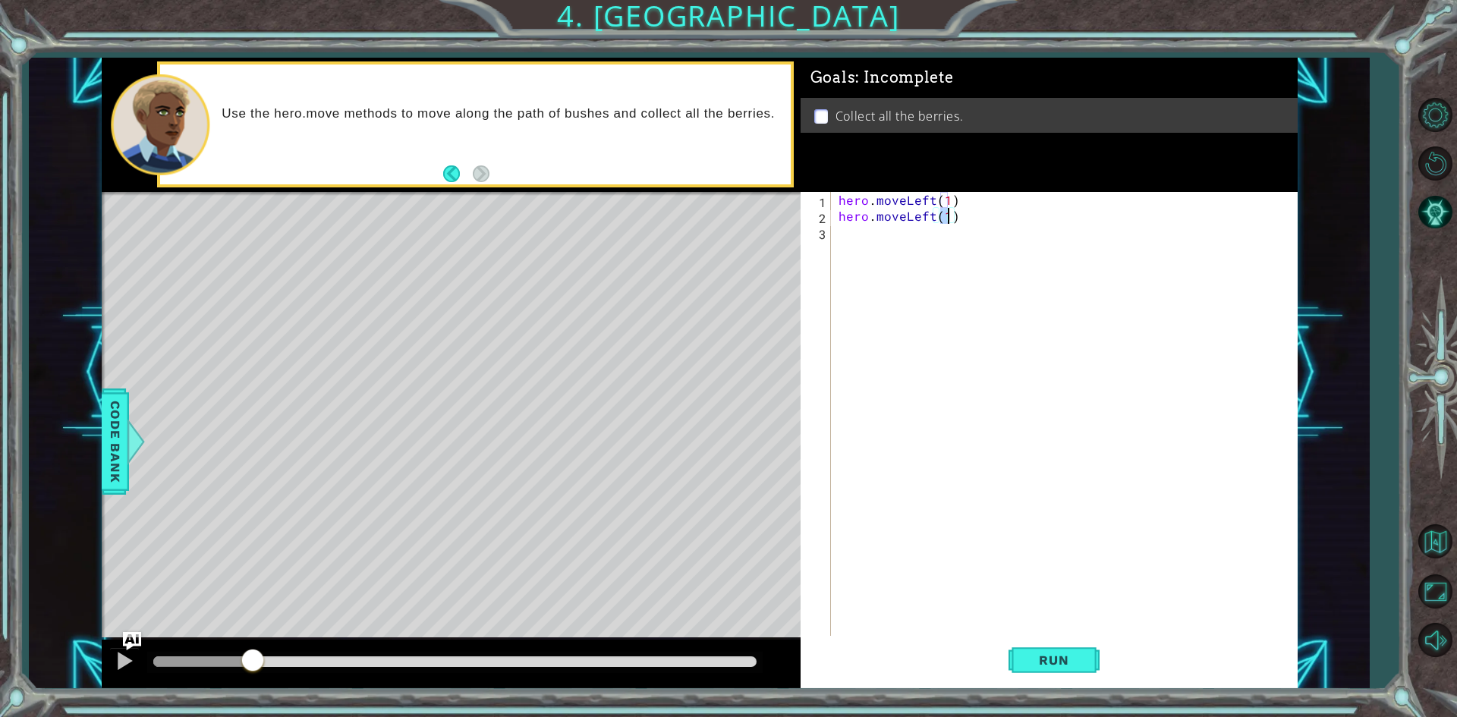
click at [863, 234] on div "hero . moveLeft ( 1 ) hero . moveLeft ( 1 )" at bounding box center [1067, 431] width 464 height 478
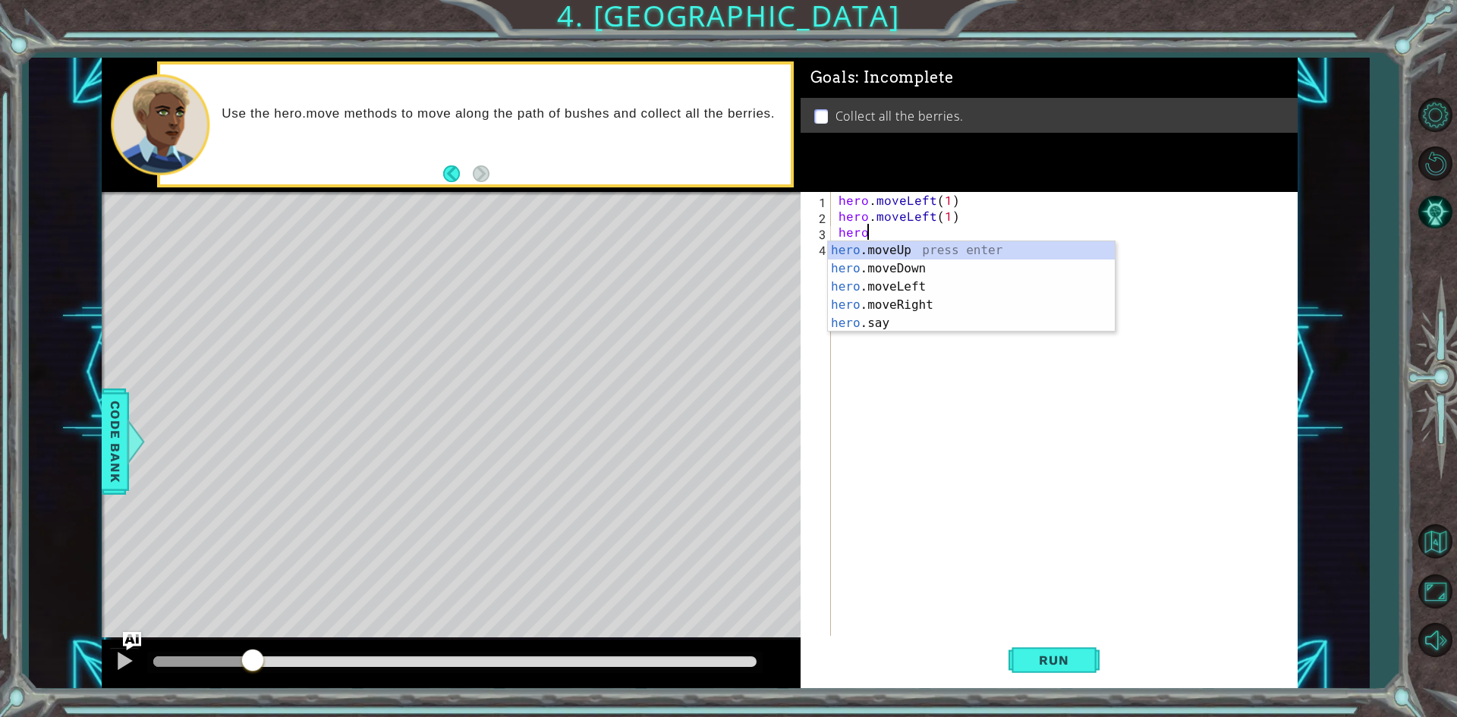
scroll to position [0, 1]
click at [842, 264] on div "hero .moveUp press enter hero .moveDown press enter hero .moveLeft press enter …" at bounding box center [971, 304] width 287 height 127
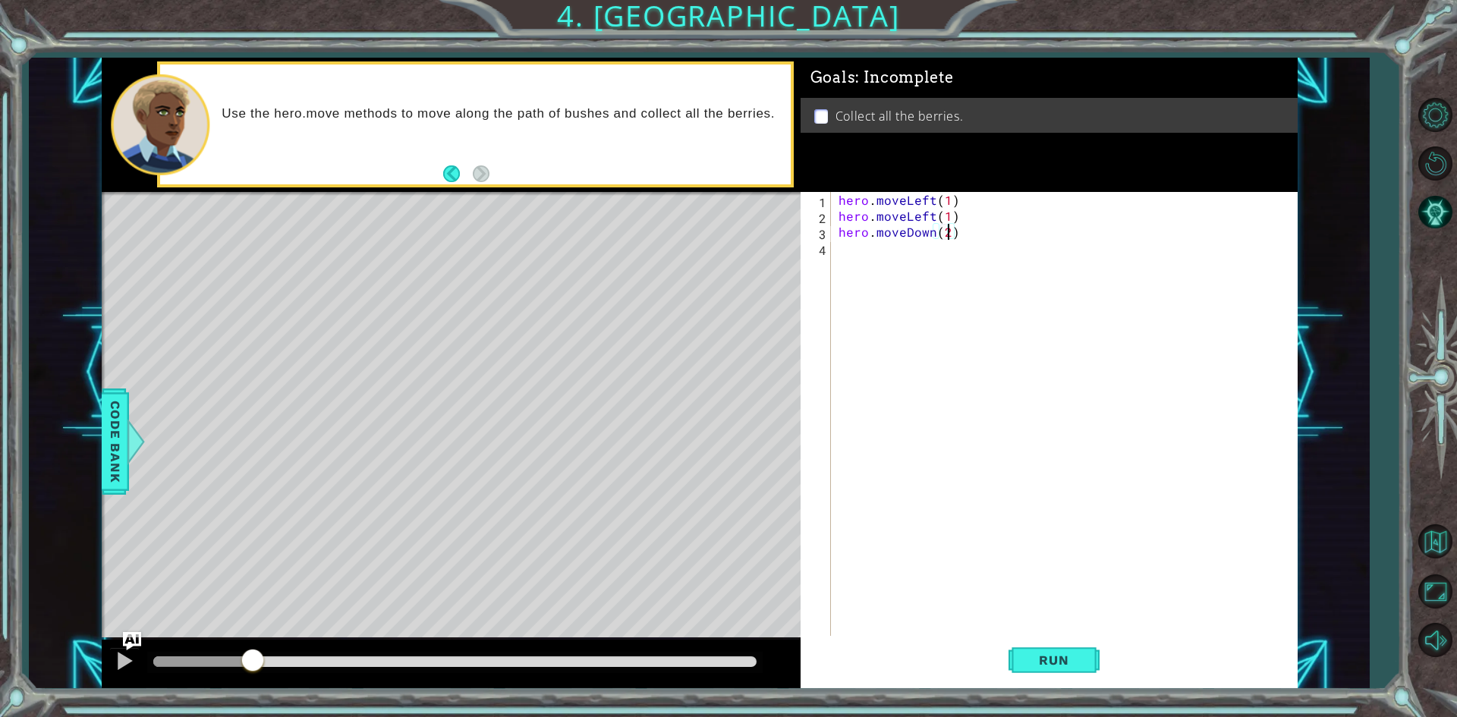
scroll to position [0, 6]
click at [851, 250] on div "hero . moveLeft ( 1 ) hero . moveLeft ( 1 ) hero . moveDown ( 2 )" at bounding box center [1067, 431] width 464 height 478
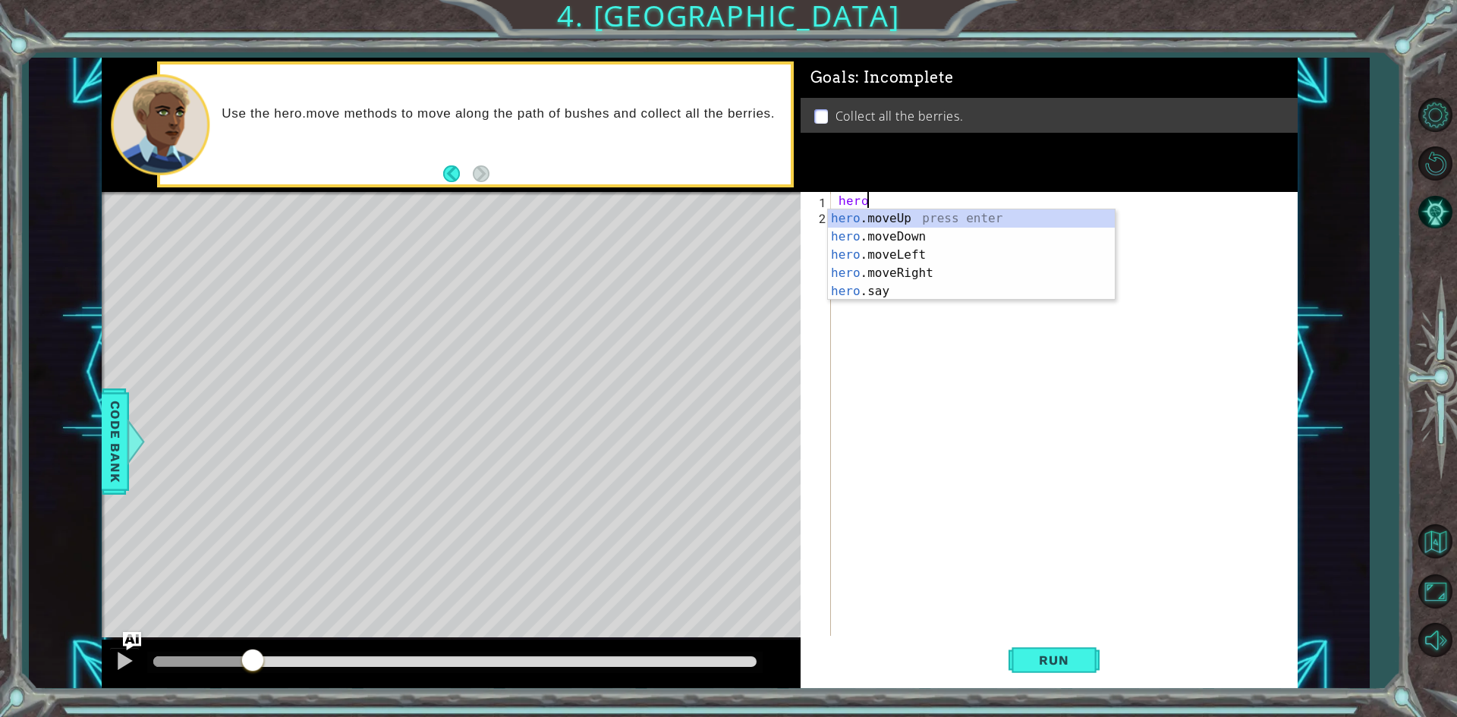
scroll to position [0, 1]
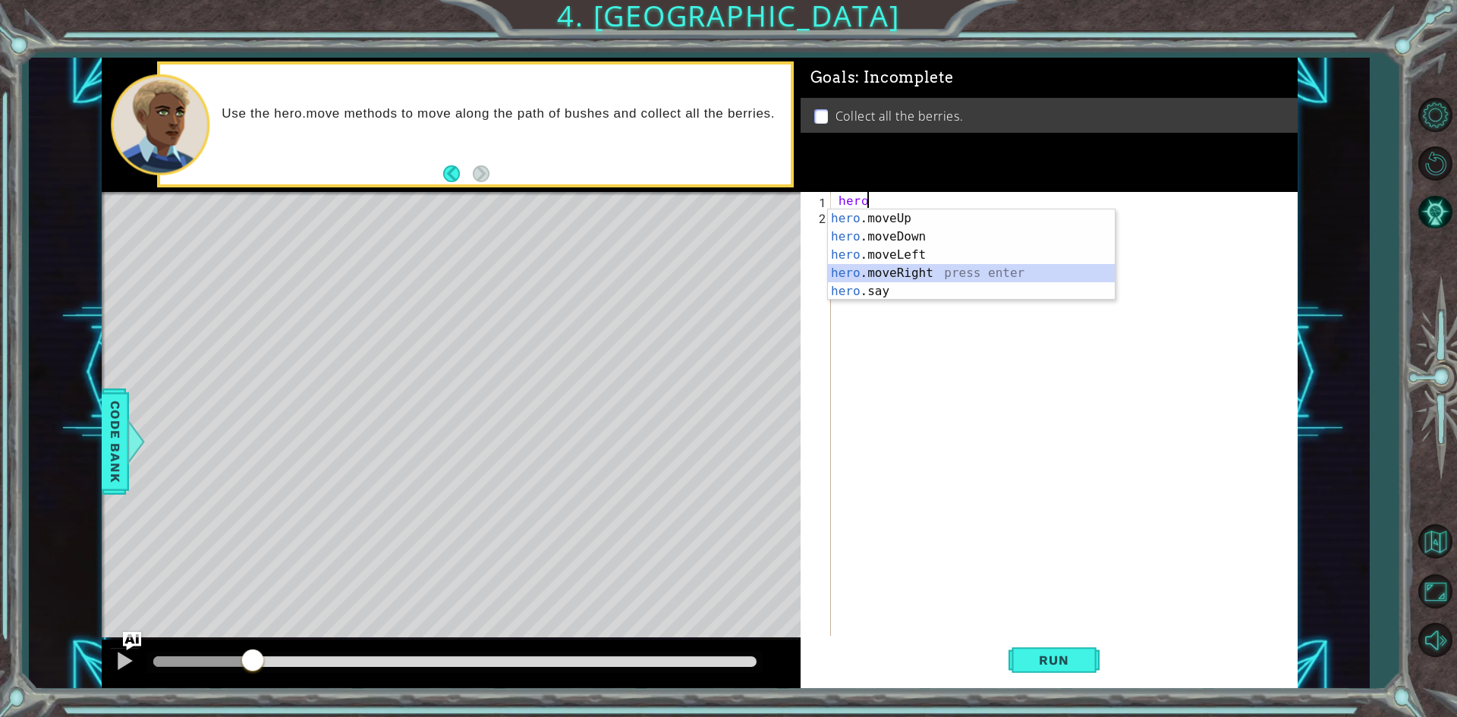
click at [860, 275] on div "hero .moveUp press enter hero .moveDown press enter hero .moveLeft press enter …" at bounding box center [971, 272] width 287 height 127
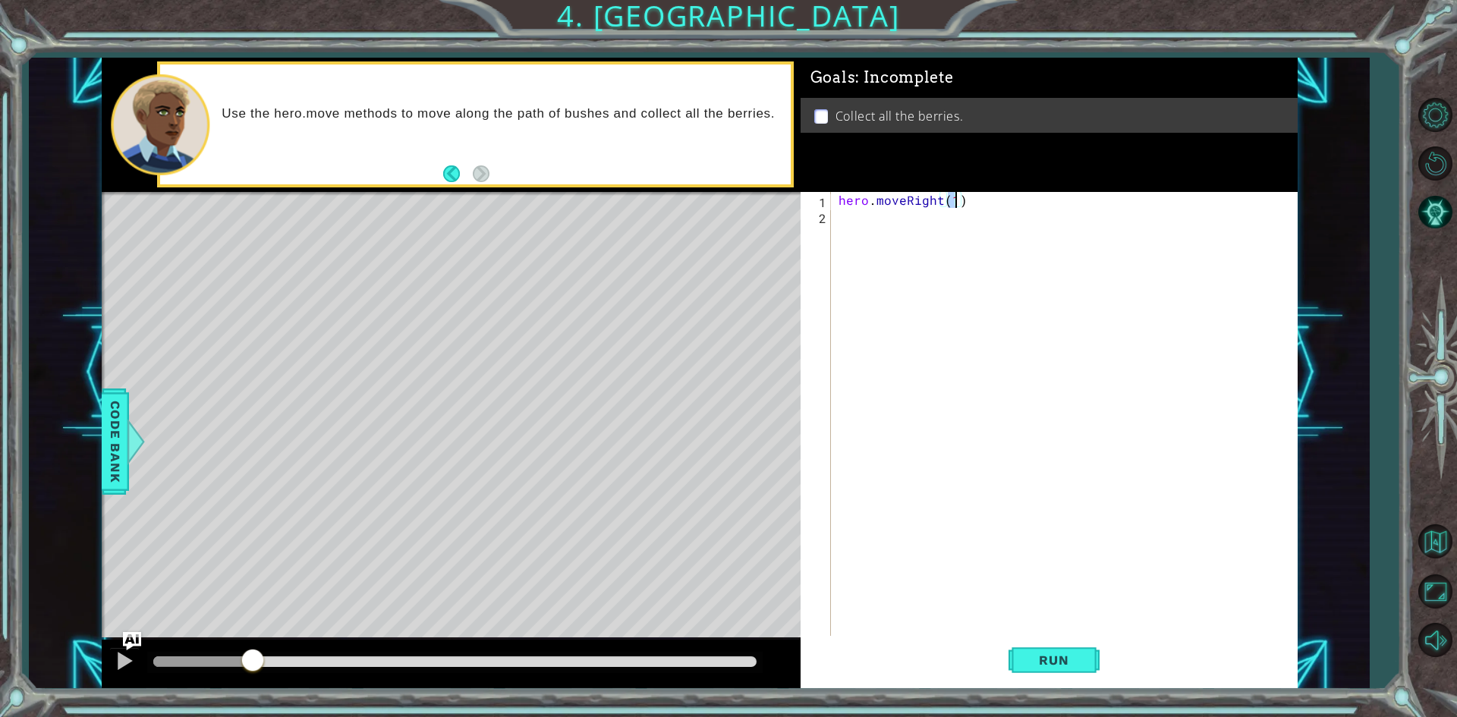
type textarea "hero.moveRight(2)"
drag, startPoint x: 989, startPoint y: 205, endPoint x: 753, endPoint y: 189, distance: 237.3
click at [753, 189] on div "1 ההההההההההההההההההההההההההההההההההההההההההההההההההההההההההההההההההההההההההההה…" at bounding box center [700, 373] width 1196 height 631
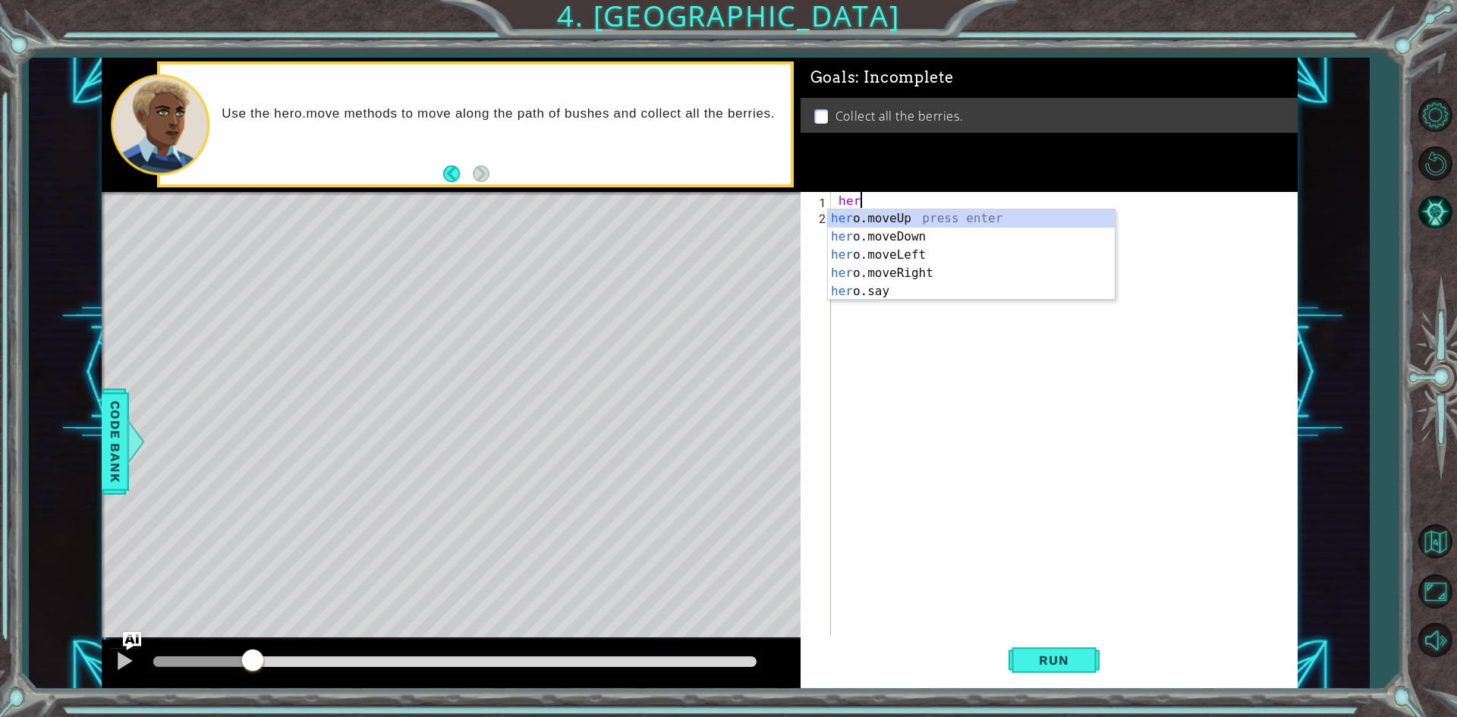
scroll to position [0, 1]
click at [863, 251] on div "hero .moveUp press enter hero .moveDown press enter hero .moveLeft press enter …" at bounding box center [971, 272] width 287 height 127
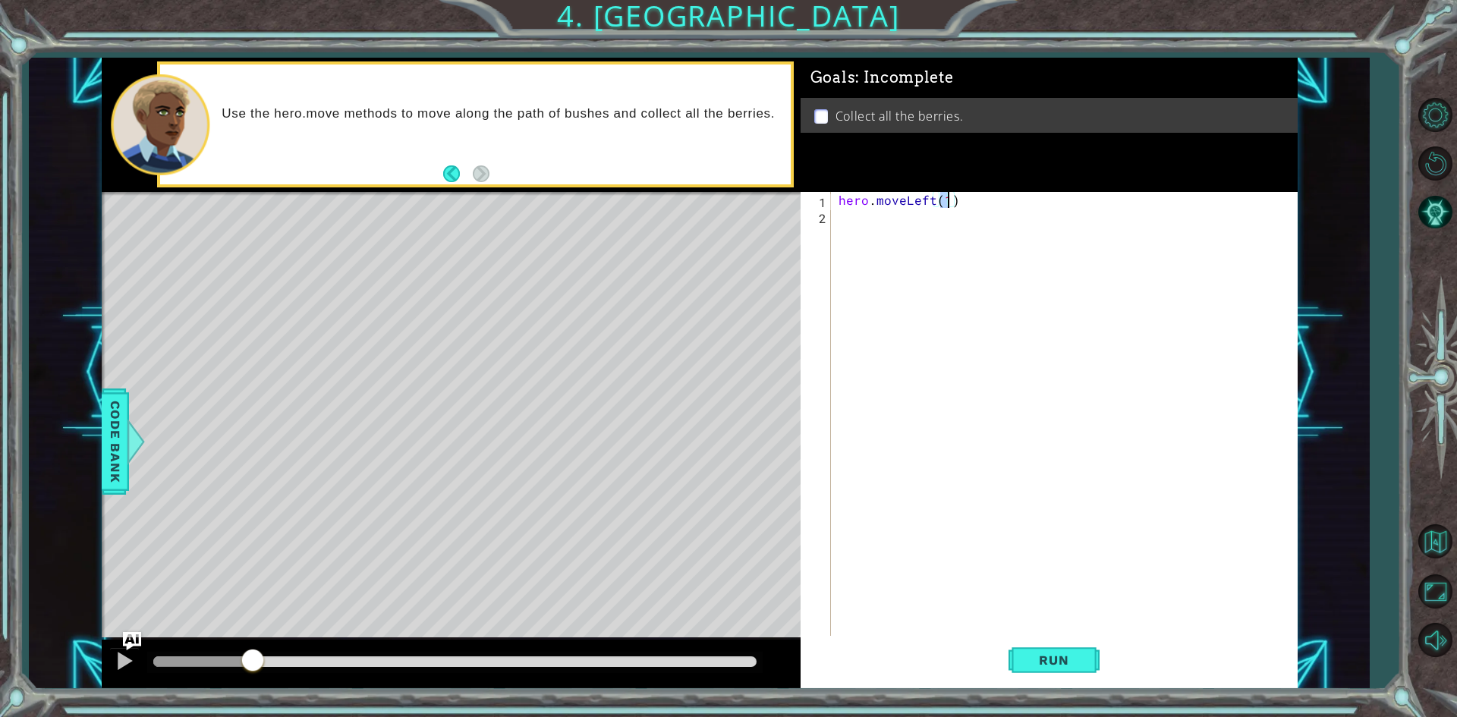
type textarea "hero.moveLeft(2)"
click at [882, 233] on div "hero . moveLeft ( 2 )" at bounding box center [1067, 431] width 464 height 478
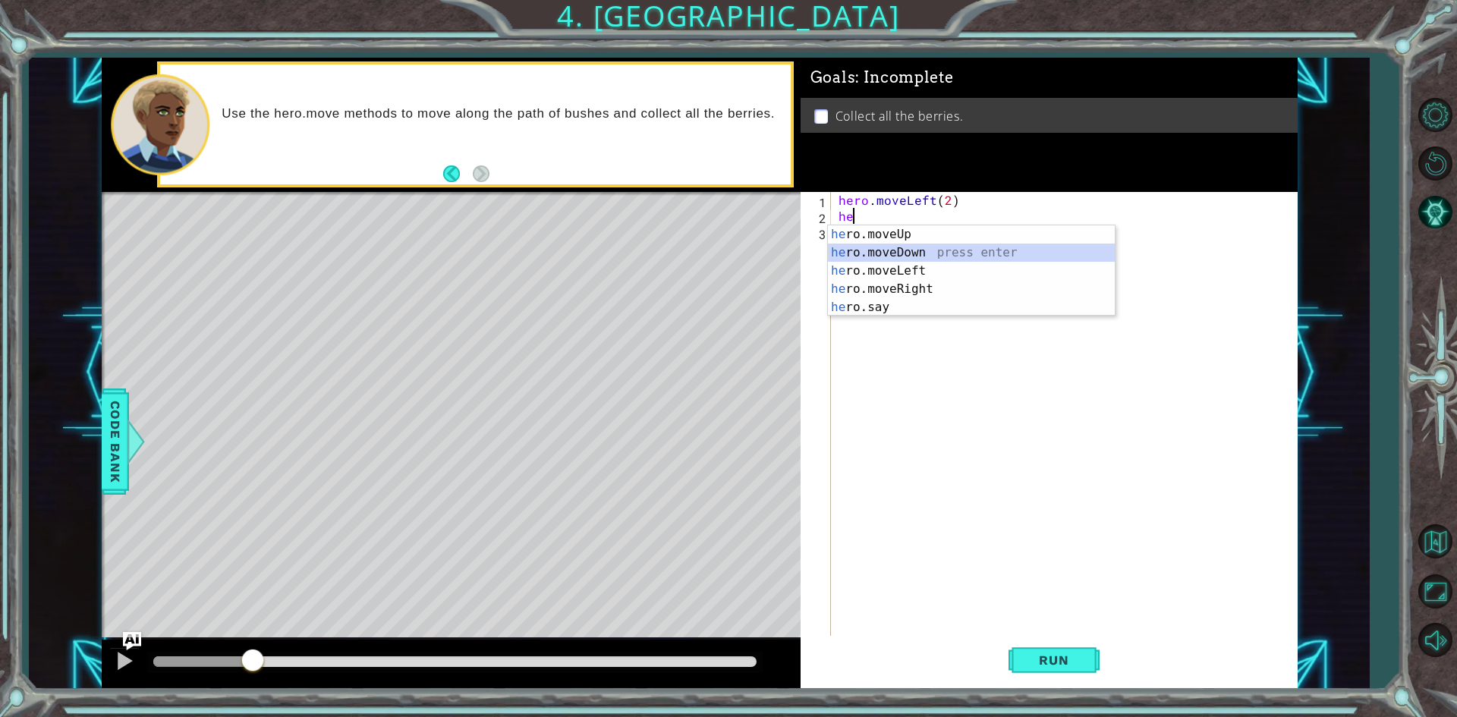
click at [858, 253] on div "he ro.moveUp press enter he ro.moveDown press enter he ro.moveLeft press enter …" at bounding box center [971, 288] width 287 height 127
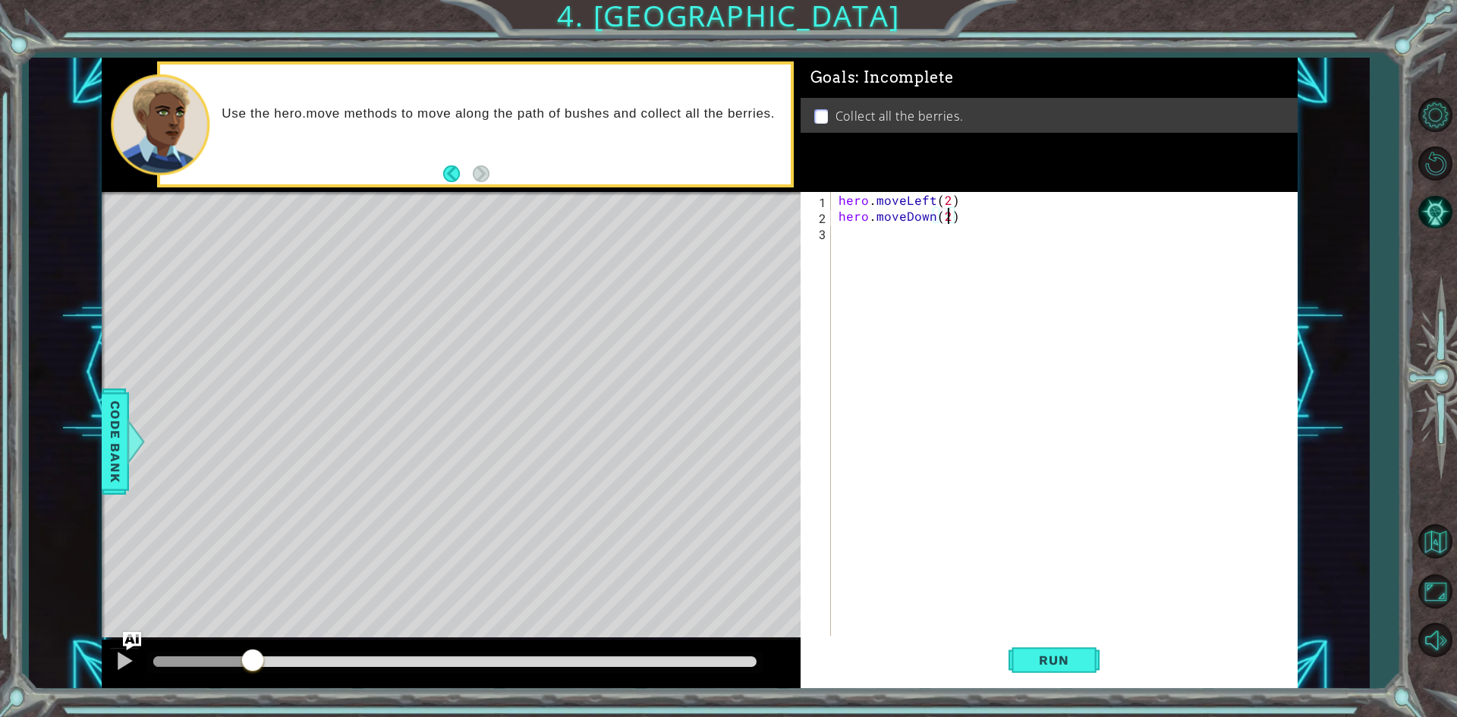
scroll to position [0, 6]
click at [923, 247] on div "hero . moveLeft ( 2 ) hero . moveDown ( 2 )" at bounding box center [1067, 431] width 464 height 478
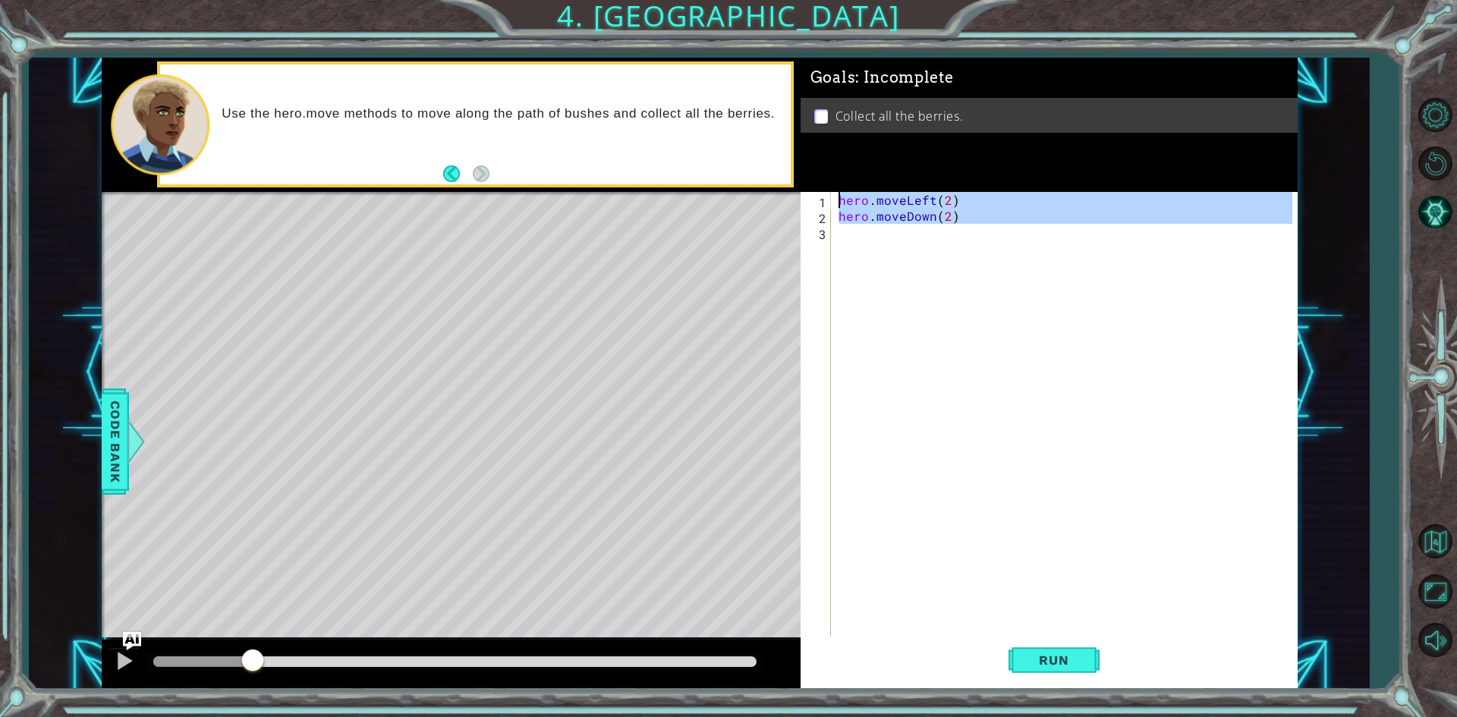
type textarea "hero.moveLeft(2) hero.moveDown(2)"
click at [909, 245] on div "hero . moveLeft ( 2 ) hero . moveDown ( 2 )" at bounding box center [1063, 415] width 457 height 446
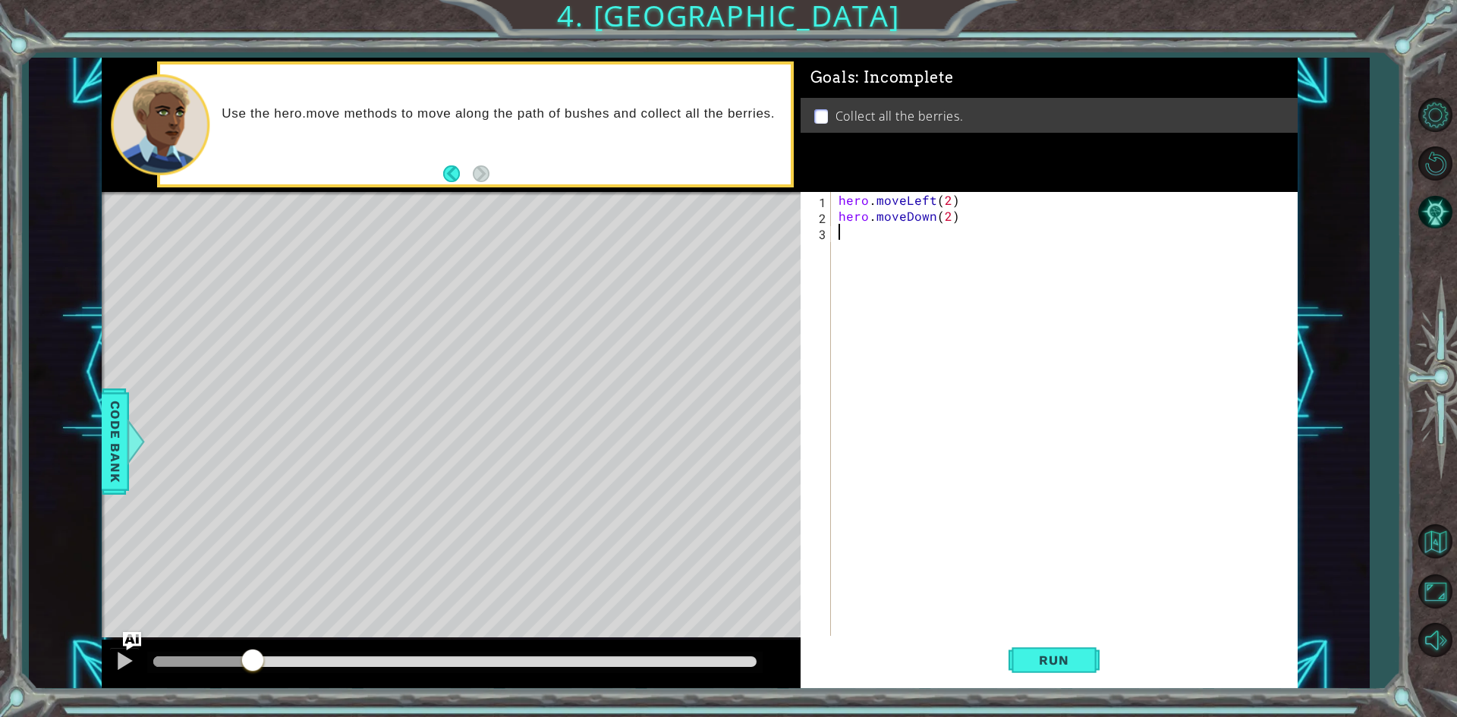
scroll to position [0, 0]
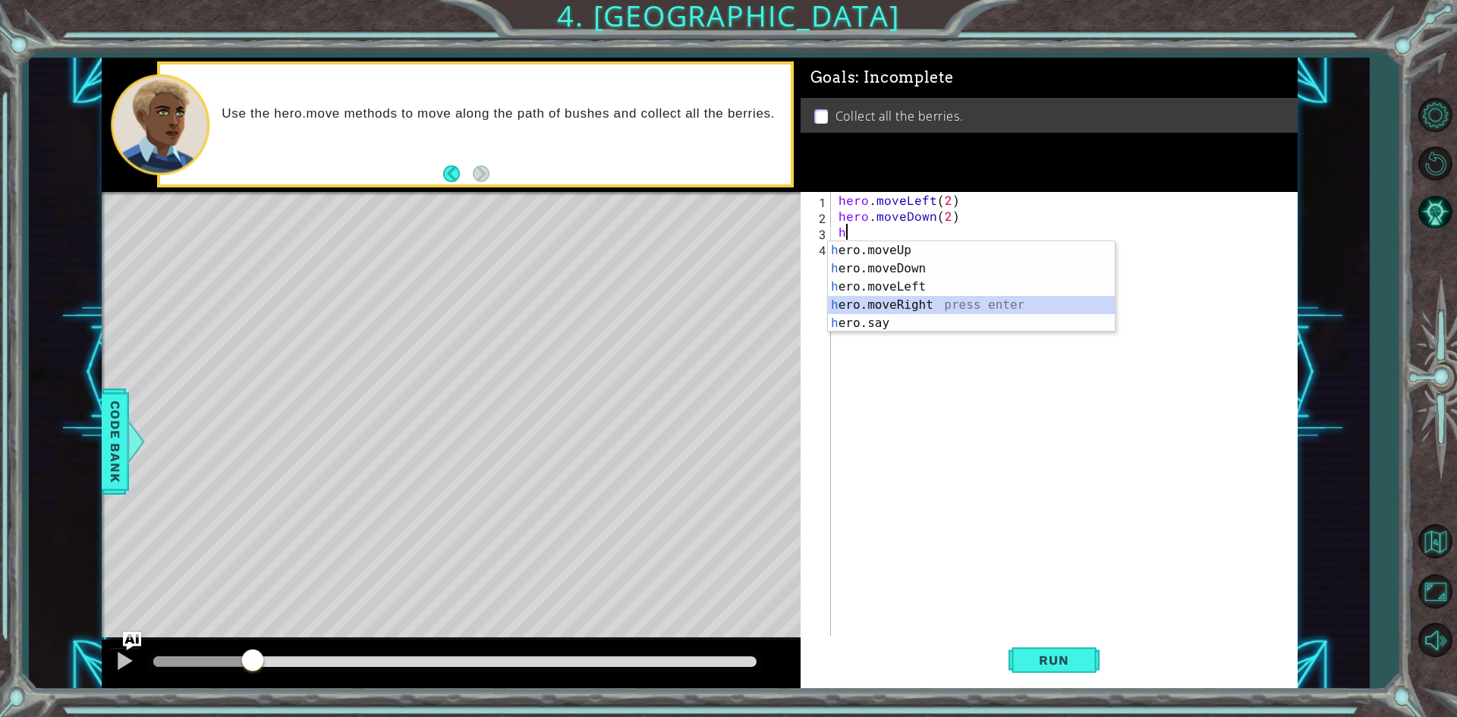
click at [904, 306] on div "h ero.moveUp press enter h ero.moveDown press enter h ero.moveLeft press enter …" at bounding box center [971, 304] width 287 height 127
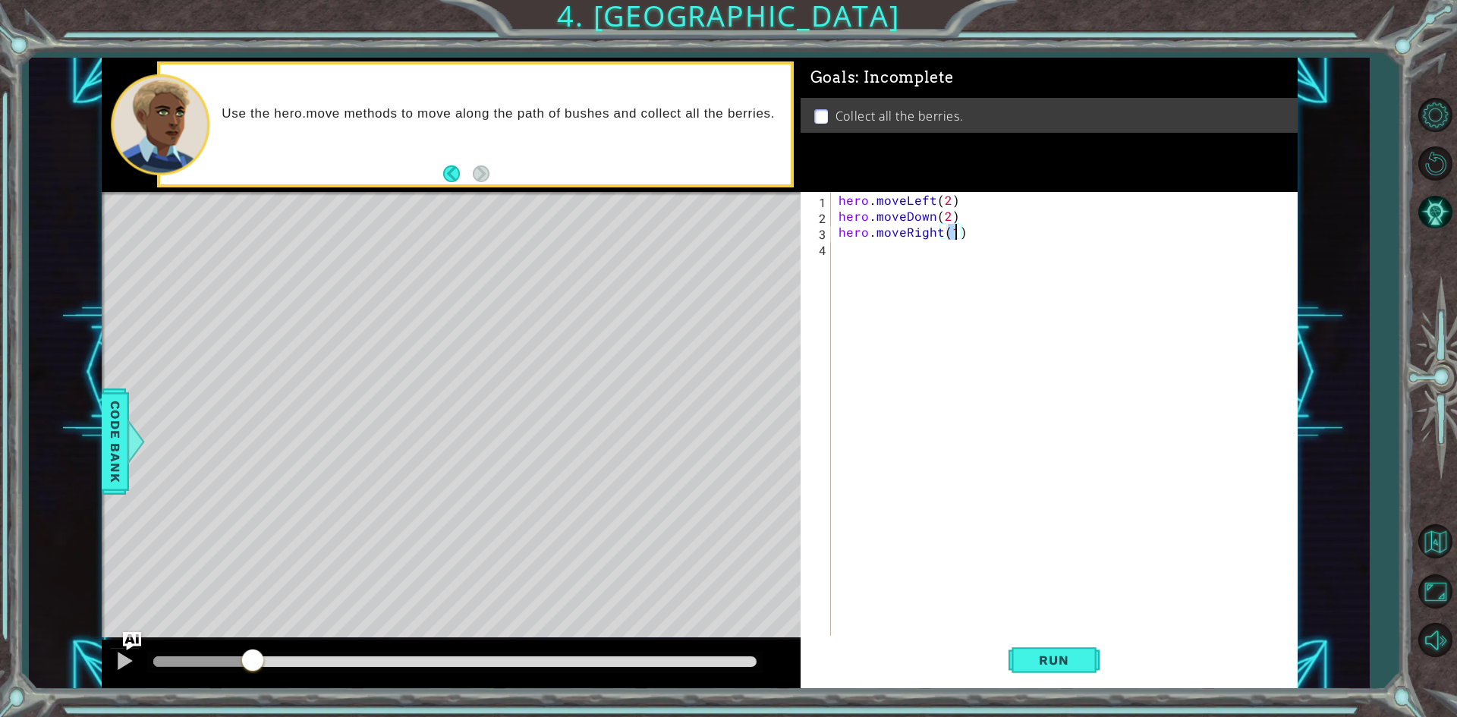
type textarea "hero.moveRight(2)"
click at [892, 261] on div "hero . moveLeft ( 2 ) hero . moveDown ( 2 ) hero . moveRight ( 2 )" at bounding box center [1067, 431] width 464 height 478
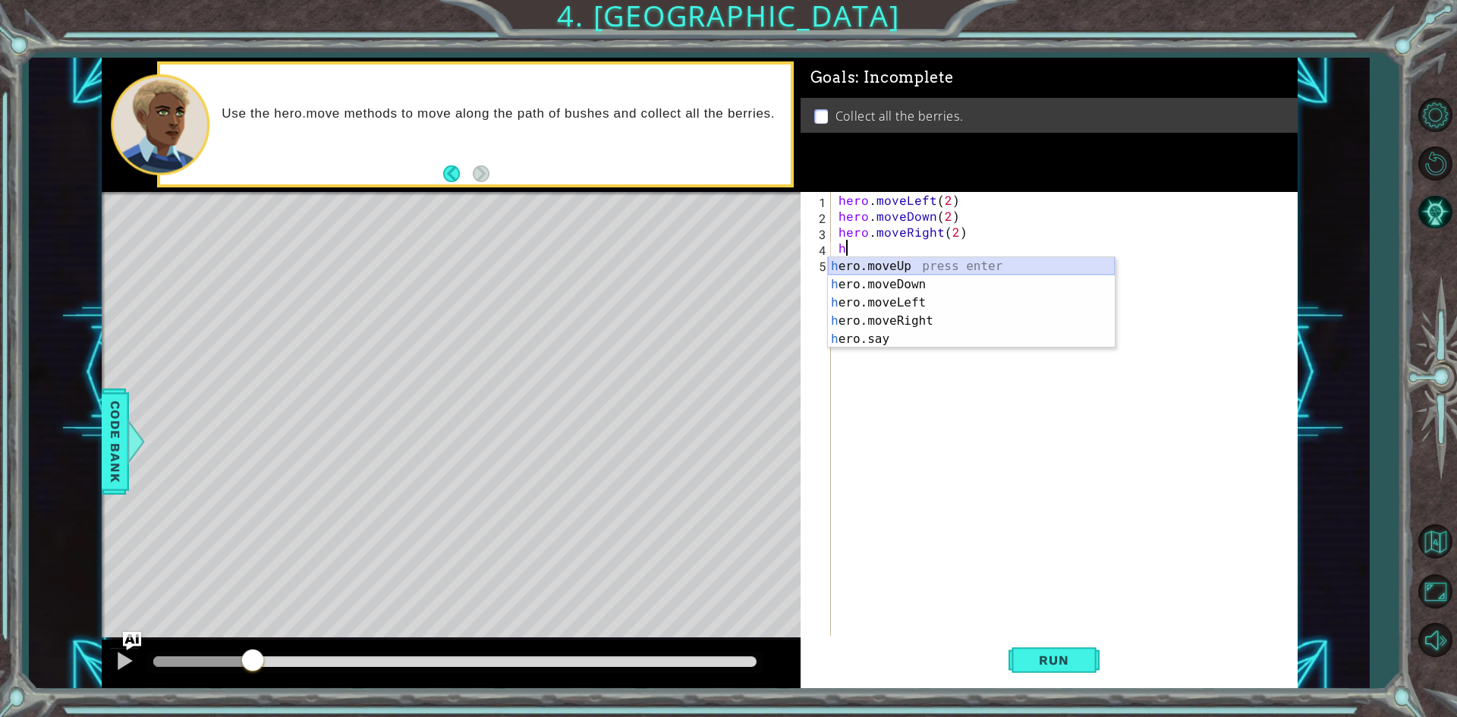
click at [910, 266] on div "h ero.moveUp press enter h ero.moveDown press enter h ero.moveLeft press enter …" at bounding box center [971, 320] width 287 height 127
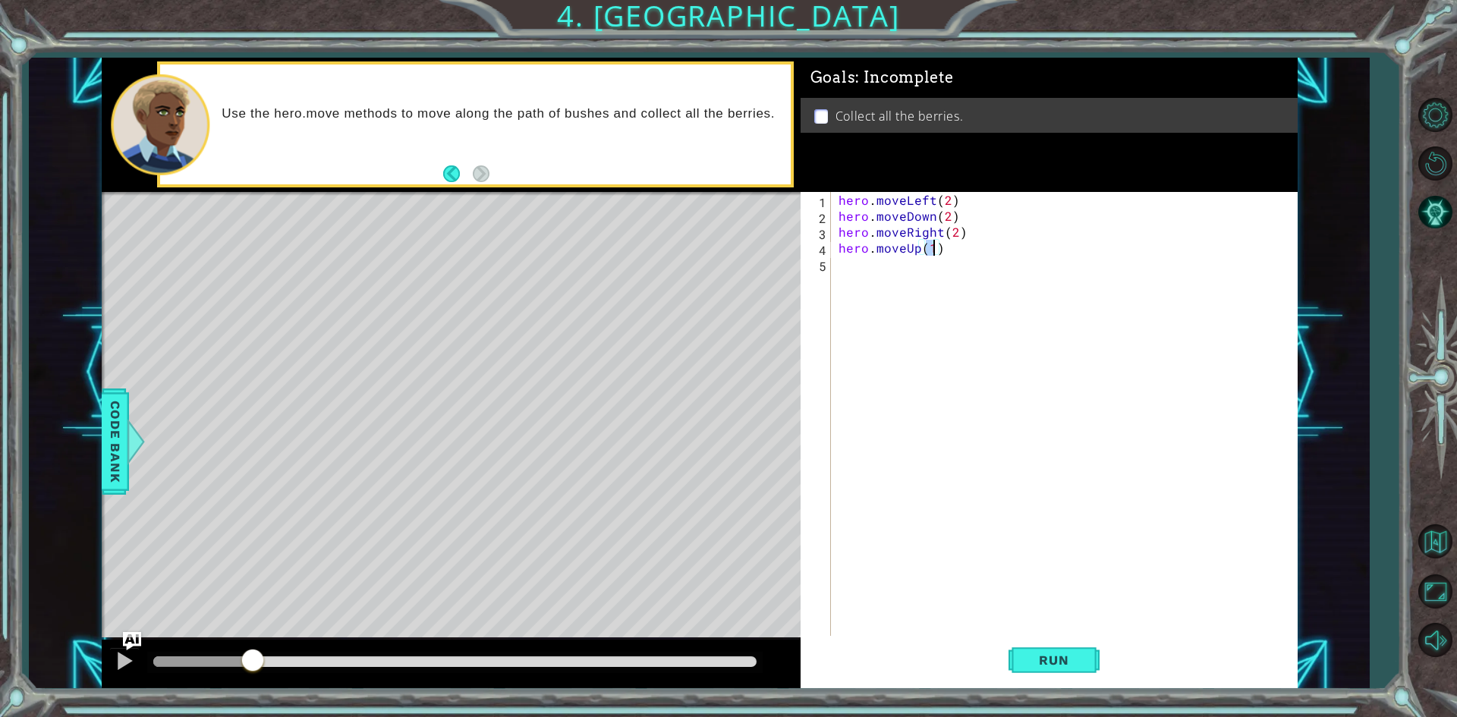
type textarea "hero.moveUp(2)"
click at [914, 267] on div "hero . moveLeft ( 2 ) hero . moveDown ( 2 ) hero . moveRight ( 2 ) hero . moveU…" at bounding box center [1067, 431] width 464 height 478
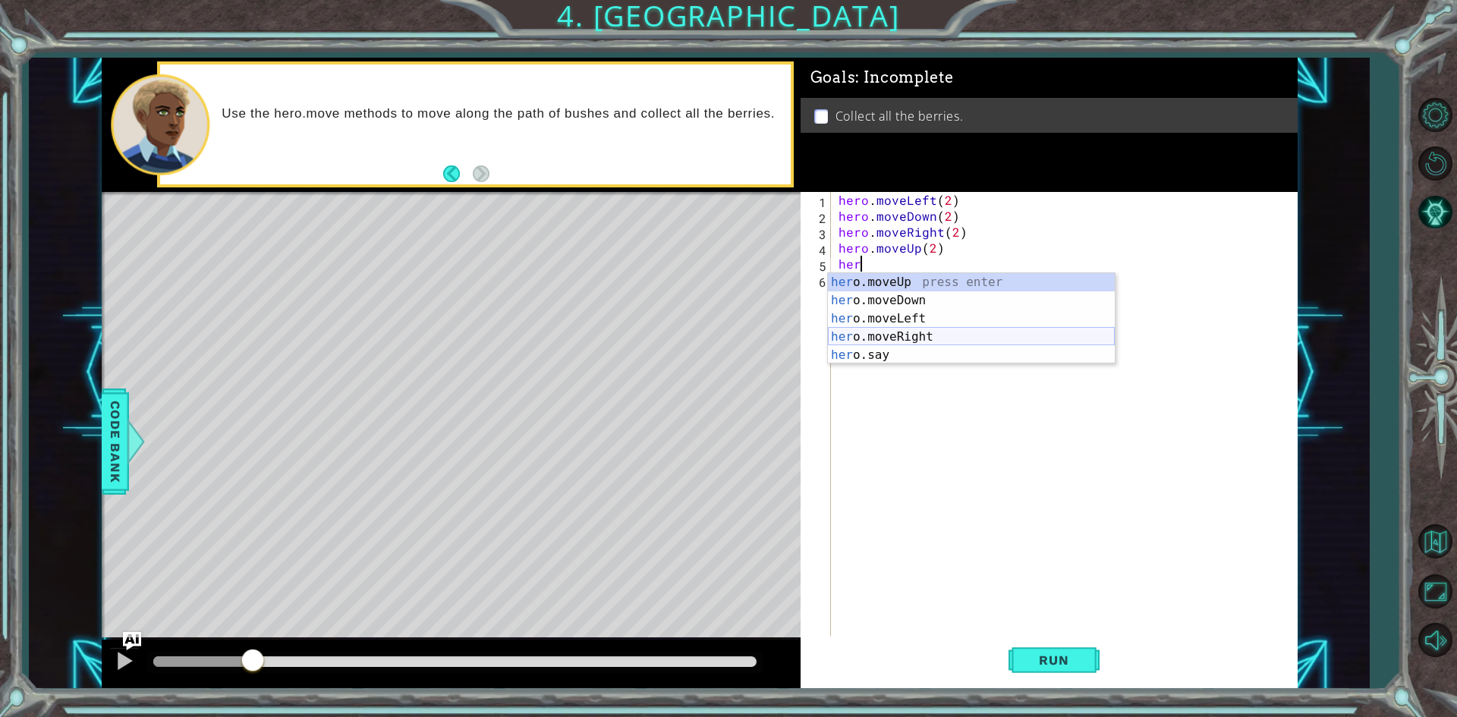
click at [893, 334] on div "her o.moveUp press enter her o.moveDown press enter her o.moveLeft press enter …" at bounding box center [971, 336] width 287 height 127
type textarea "hero.moveRight(1)"
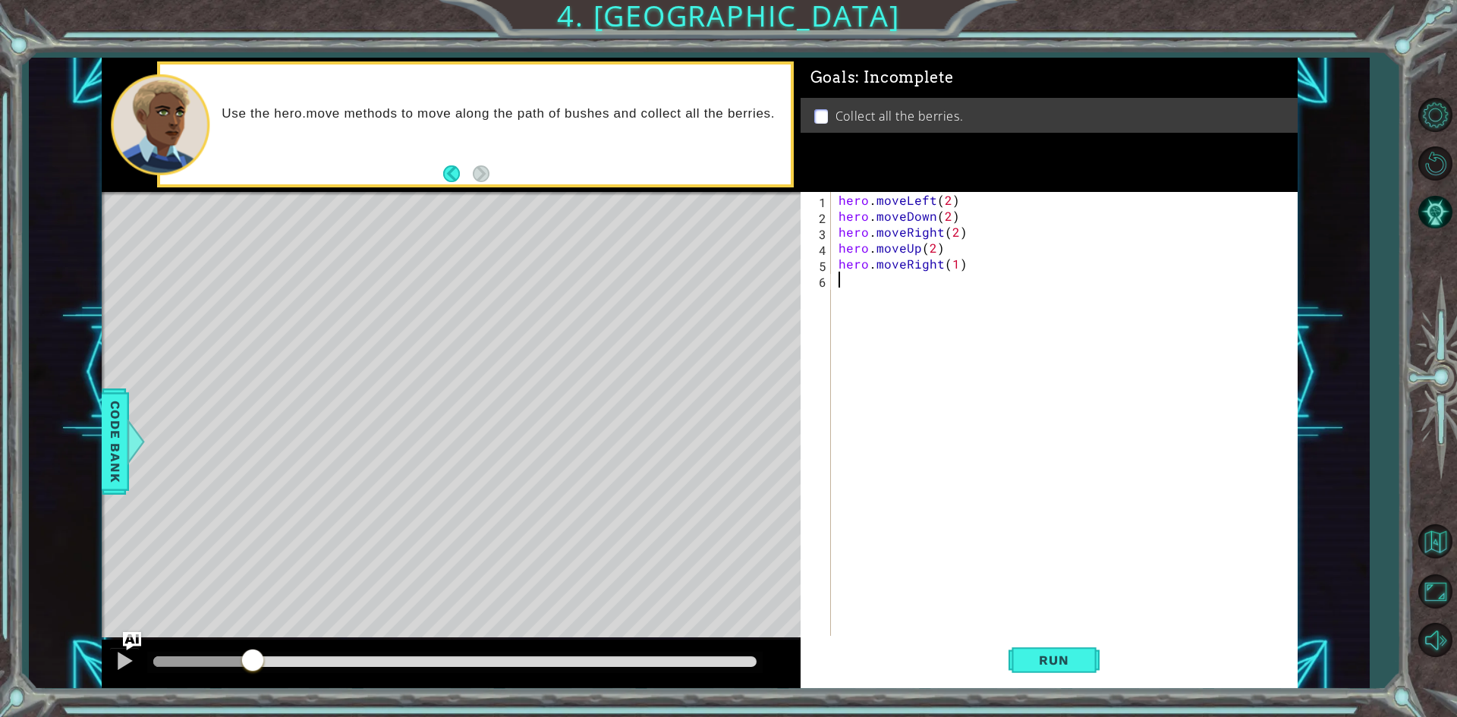
click at [1034, 337] on div "hero . moveLeft ( 2 ) hero . moveDown ( 2 ) hero . moveRight ( 2 ) hero . moveU…" at bounding box center [1067, 431] width 464 height 478
click at [1045, 659] on span "Run" at bounding box center [1054, 660] width 60 height 15
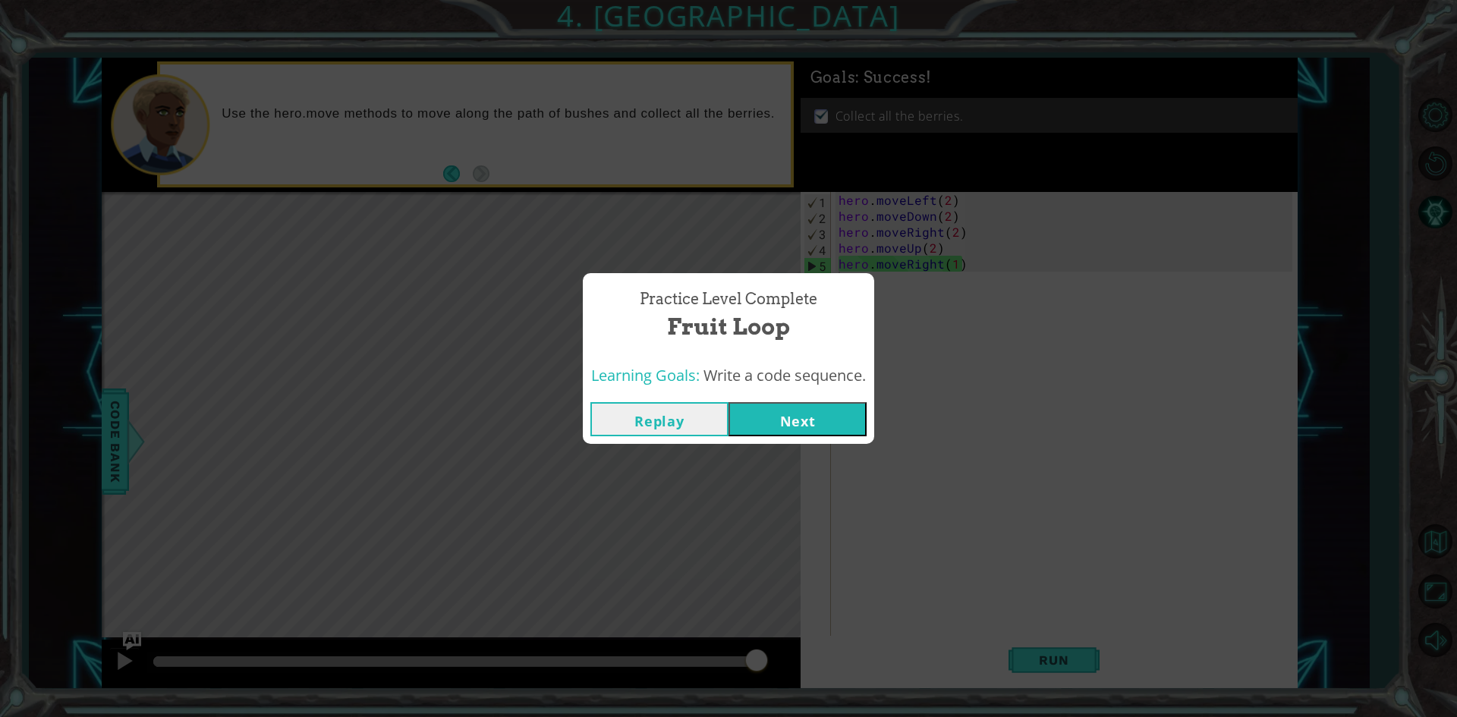
click at [771, 405] on button "Next" at bounding box center [797, 419] width 138 height 34
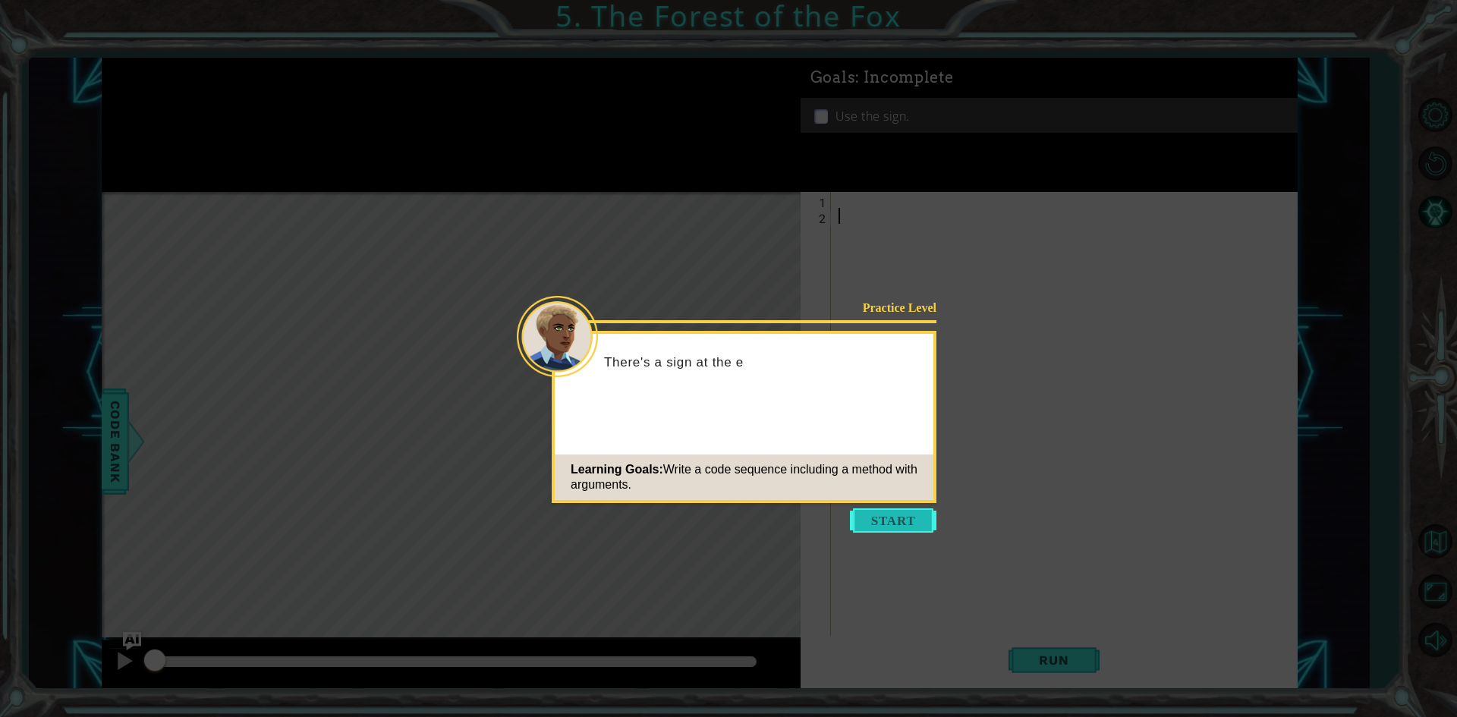
click at [878, 514] on button "Start" at bounding box center [893, 520] width 86 height 24
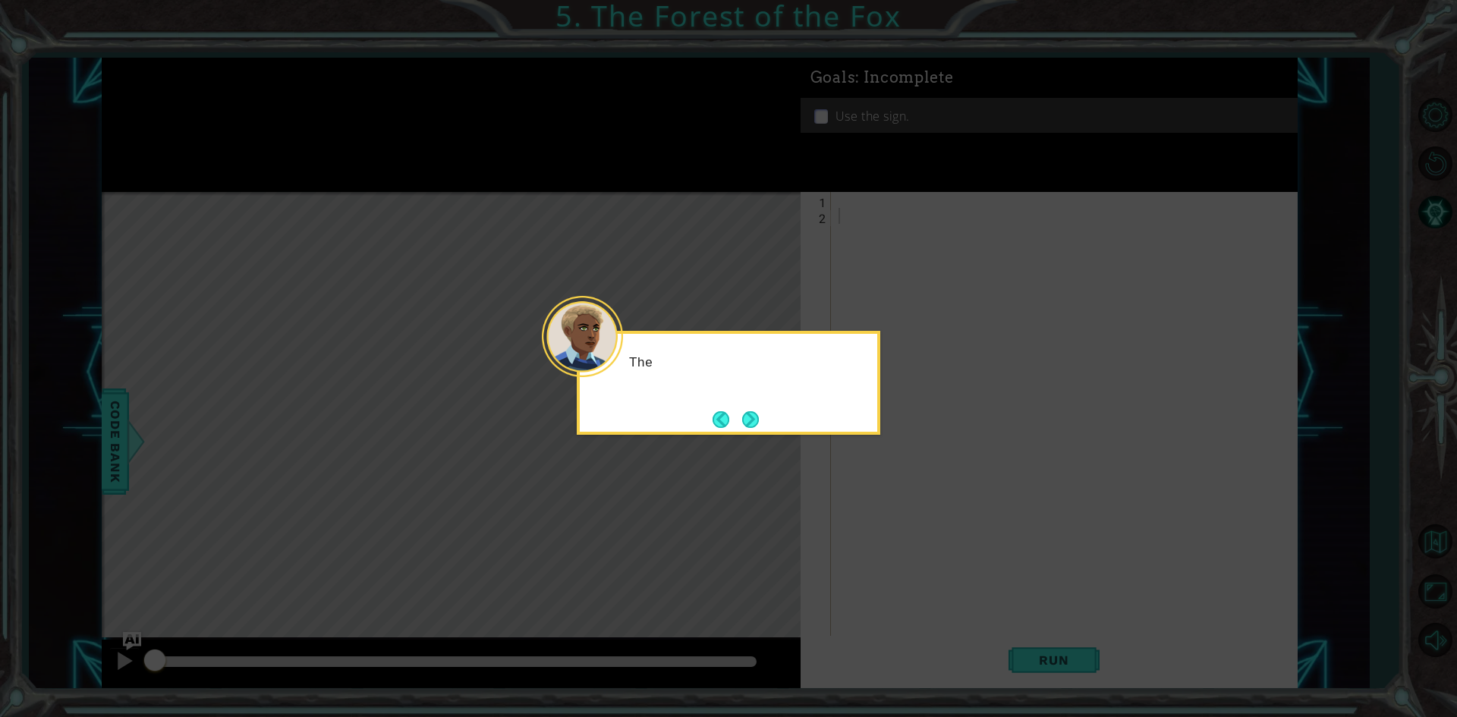
click at [811, 402] on div "The" at bounding box center [728, 383] width 303 height 104
click at [766, 423] on div "The sign sh" at bounding box center [728, 383] width 303 height 104
click at [756, 423] on button "Next" at bounding box center [750, 419] width 24 height 24
click at [751, 421] on button "Next" at bounding box center [751, 419] width 20 height 20
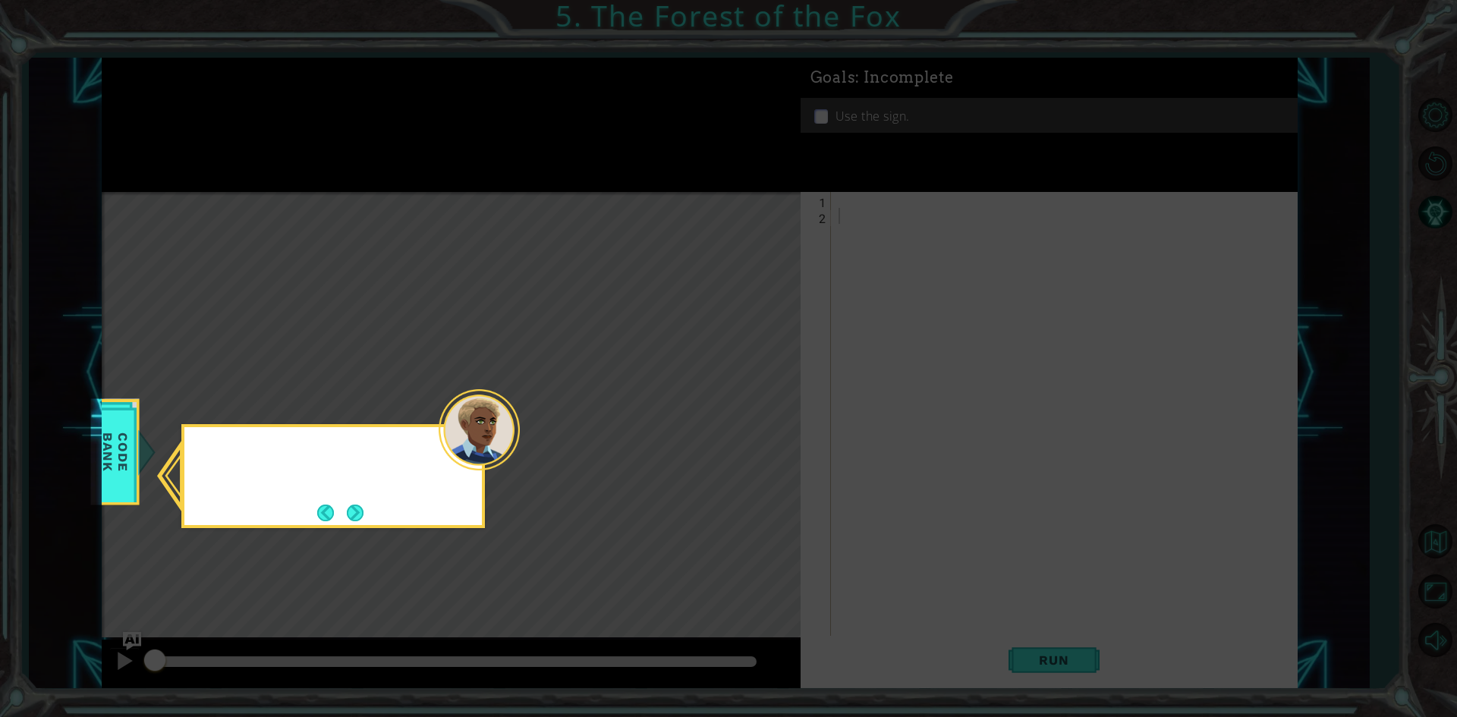
click at [751, 421] on icon at bounding box center [728, 358] width 1457 height 717
click at [357, 509] on button "Next" at bounding box center [355, 513] width 18 height 18
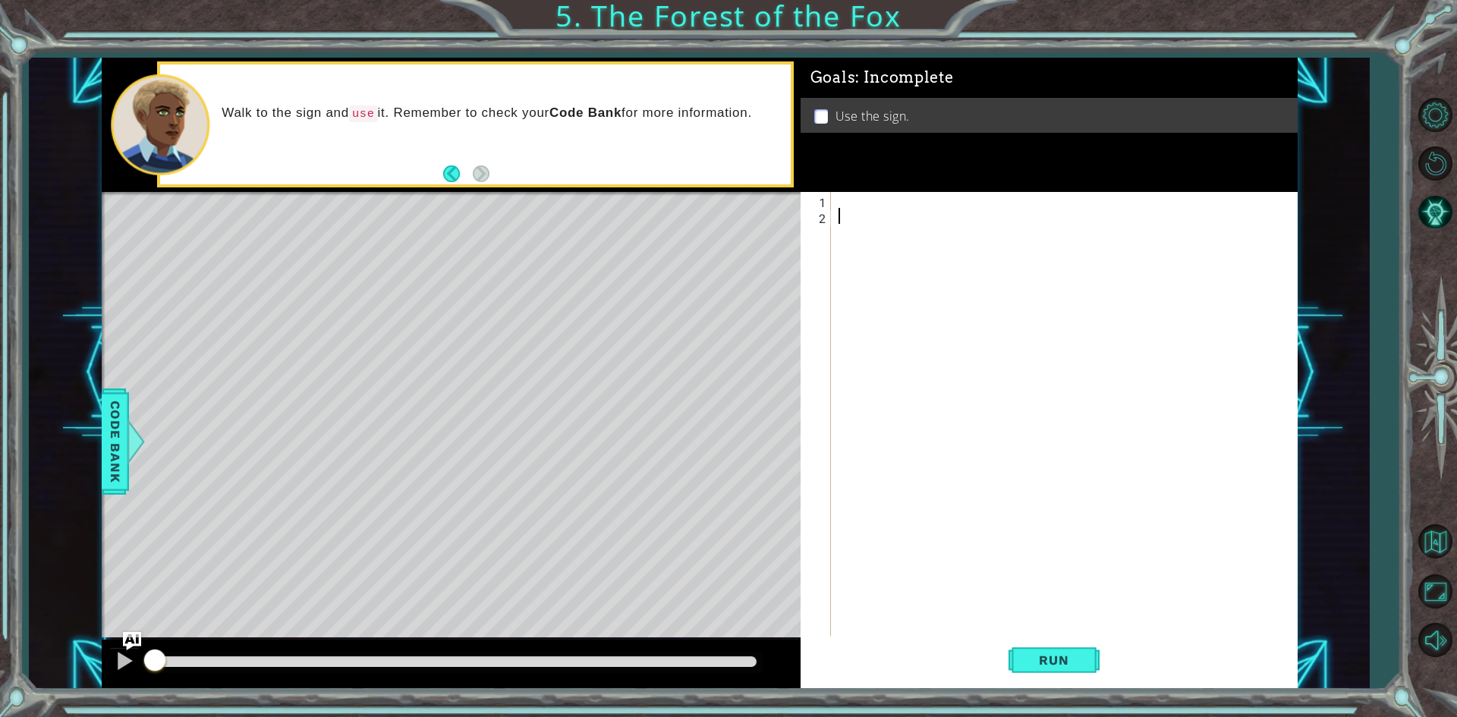
click at [879, 211] on div at bounding box center [1067, 431] width 464 height 478
click at [844, 208] on div at bounding box center [1067, 431] width 464 height 478
click at [833, 198] on div "1 2 ההההההההההההההההההההההההההההההההההההההההההההההההההההההההההההההההההההההההההה…" at bounding box center [1046, 415] width 492 height 446
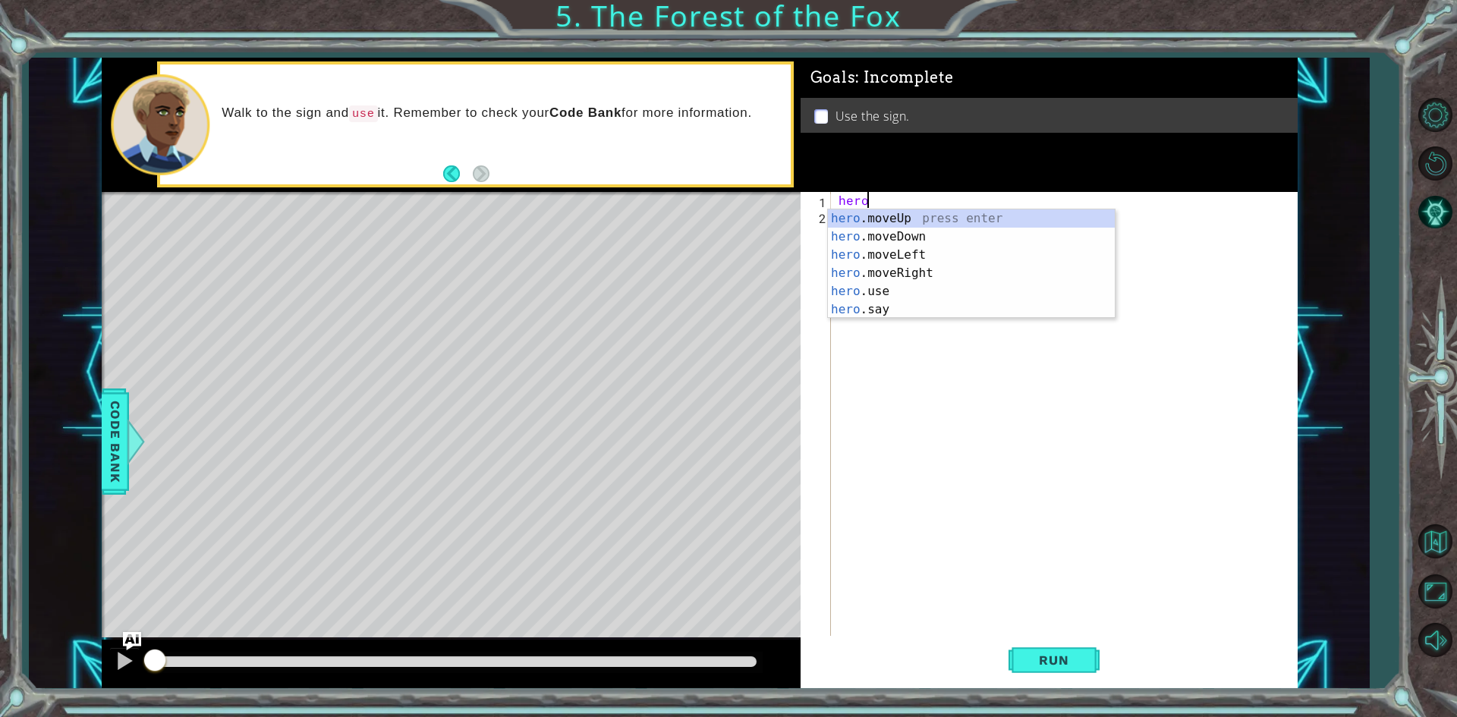
scroll to position [0, 1]
click at [870, 269] on div "hero .moveUp press enter hero .moveDown press enter hero .moveLeft press enter …" at bounding box center [971, 282] width 287 height 146
type textarea "hero.moveRight(1)"
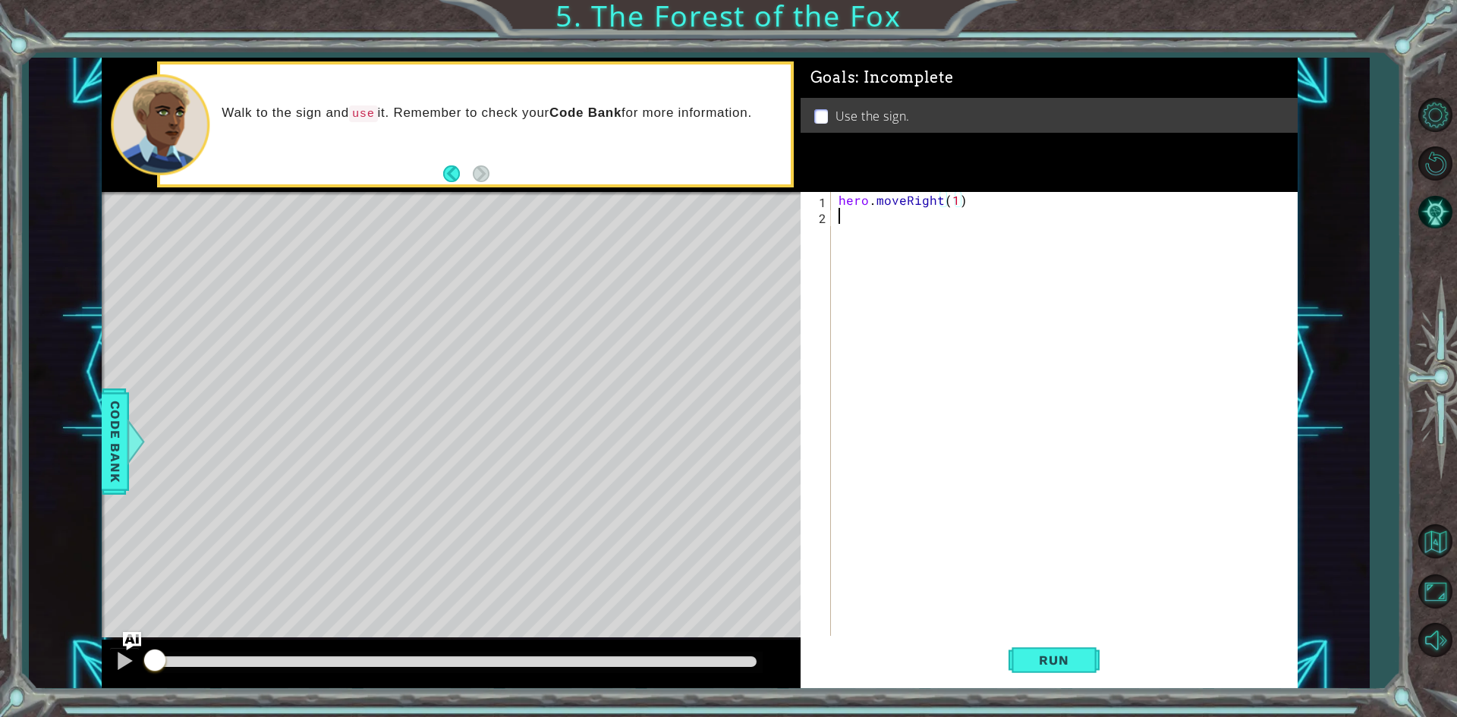
click at [864, 235] on div "hero . moveRight ( 1 )" at bounding box center [1067, 431] width 464 height 478
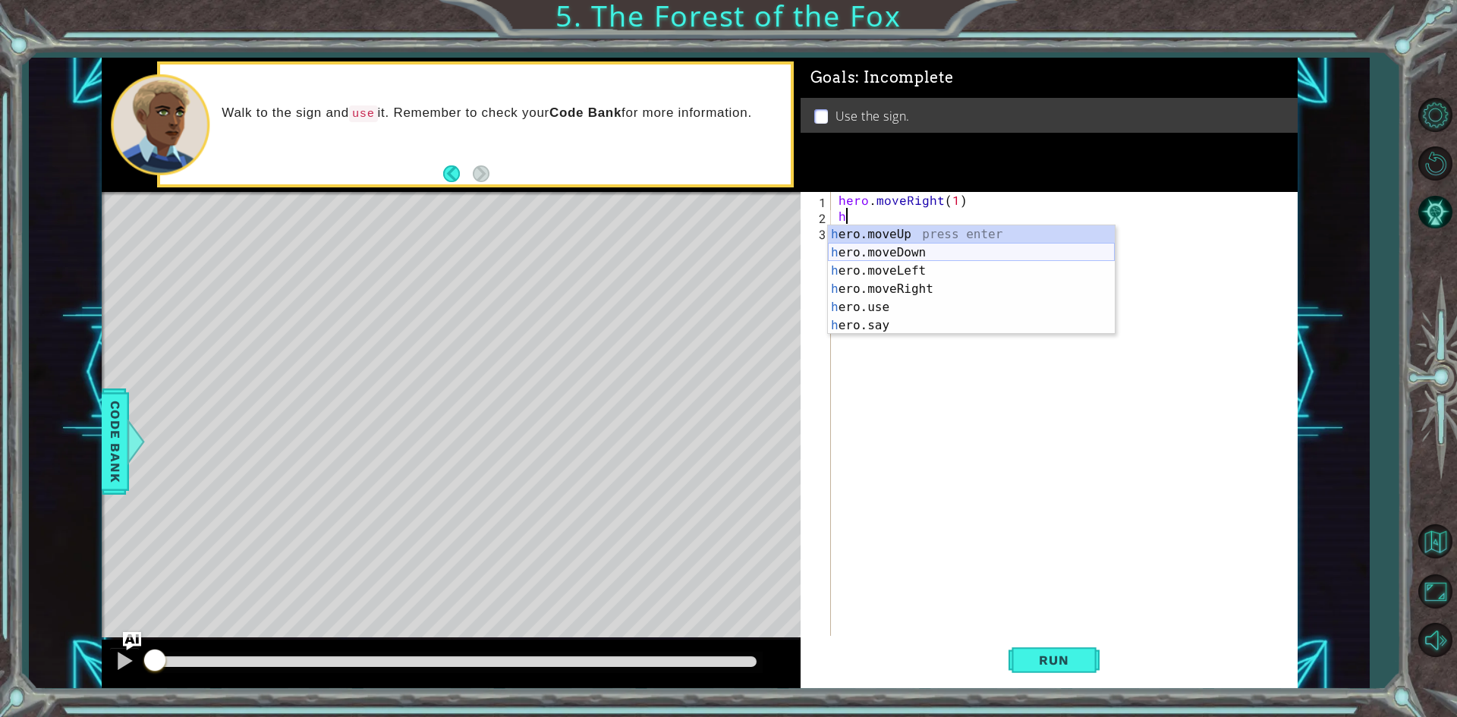
click at [886, 256] on div "h ero.moveUp press enter h ero.moveDown press enter h ero.moveLeft press enter …" at bounding box center [971, 298] width 287 height 146
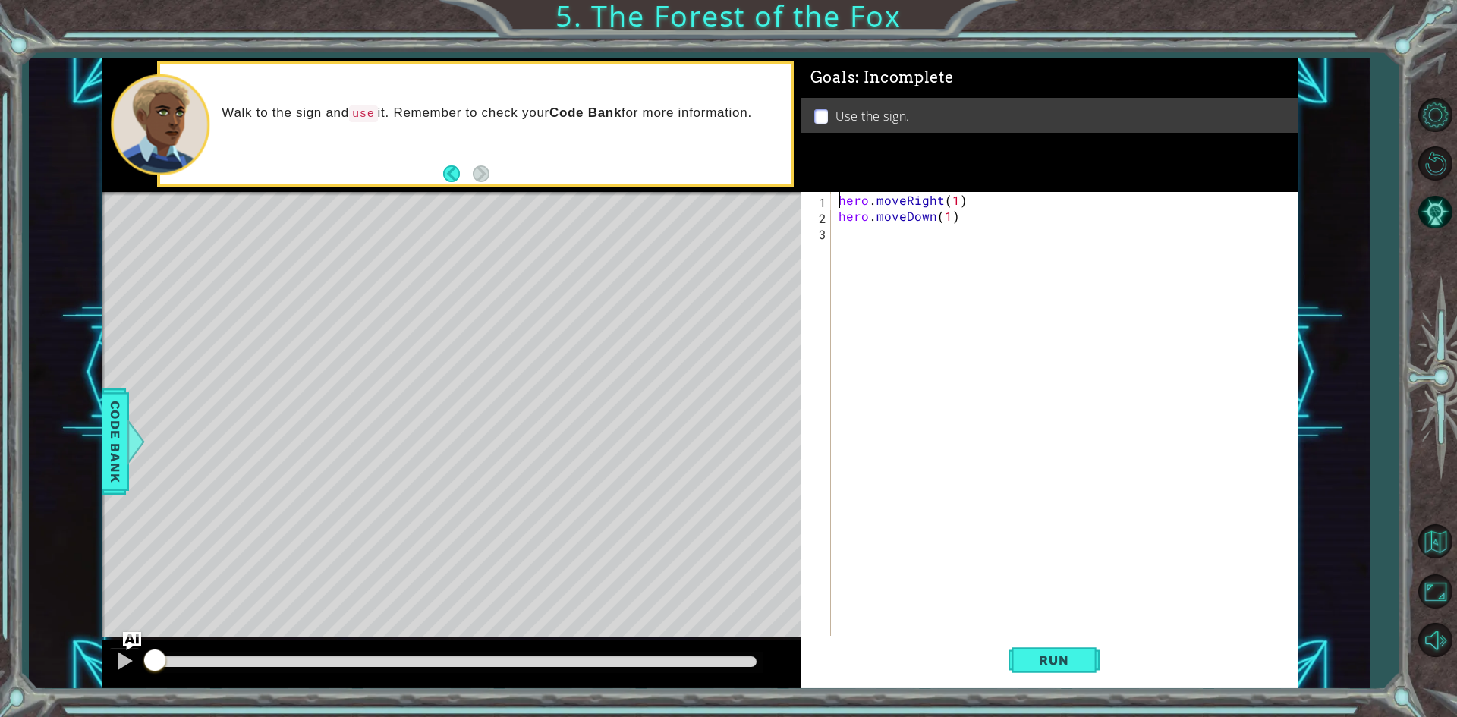
click at [852, 240] on div "hero . moveRight ( 1 ) hero . moveDown ( 1 )" at bounding box center [1067, 431] width 464 height 478
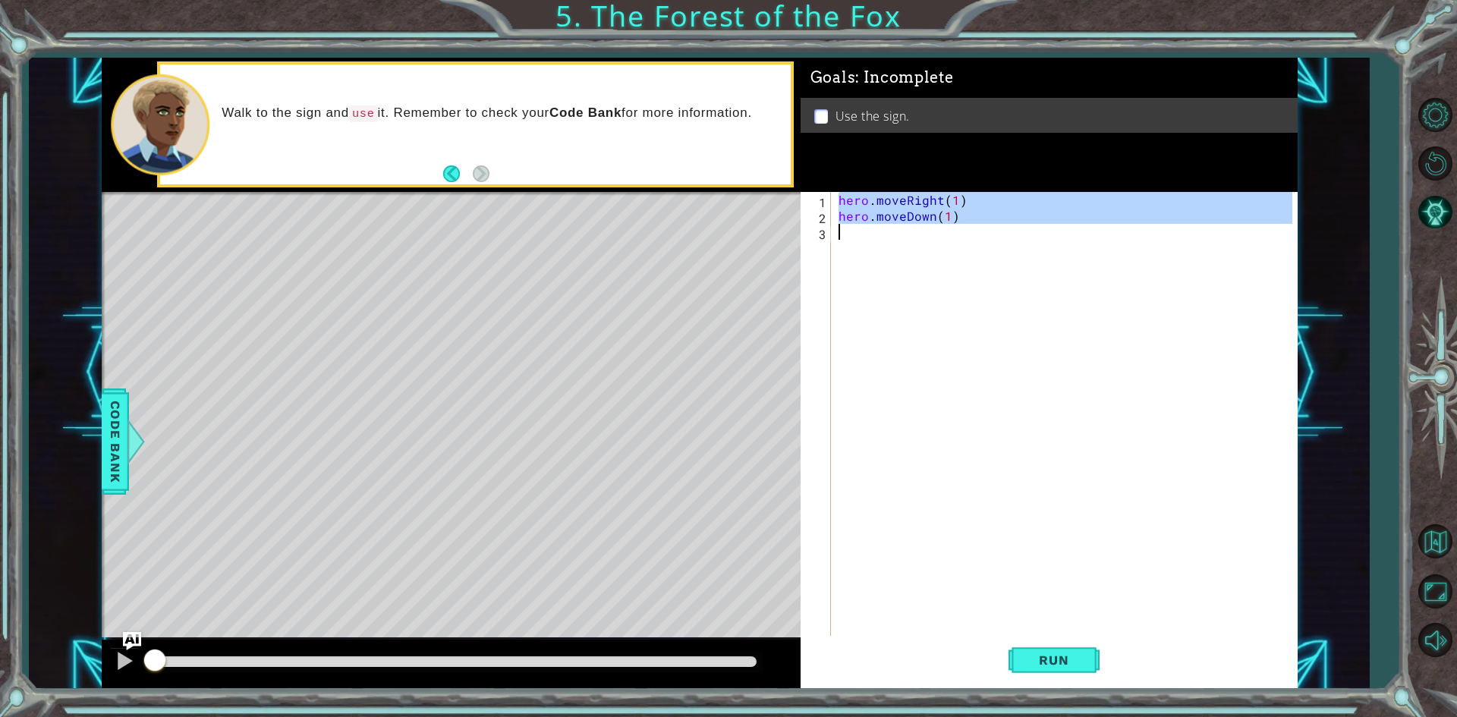
type textarea "hero.moveDown(1)"
click at [852, 240] on div "hero . moveRight ( 1 ) hero . moveDown ( 1 )" at bounding box center [1063, 415] width 457 height 446
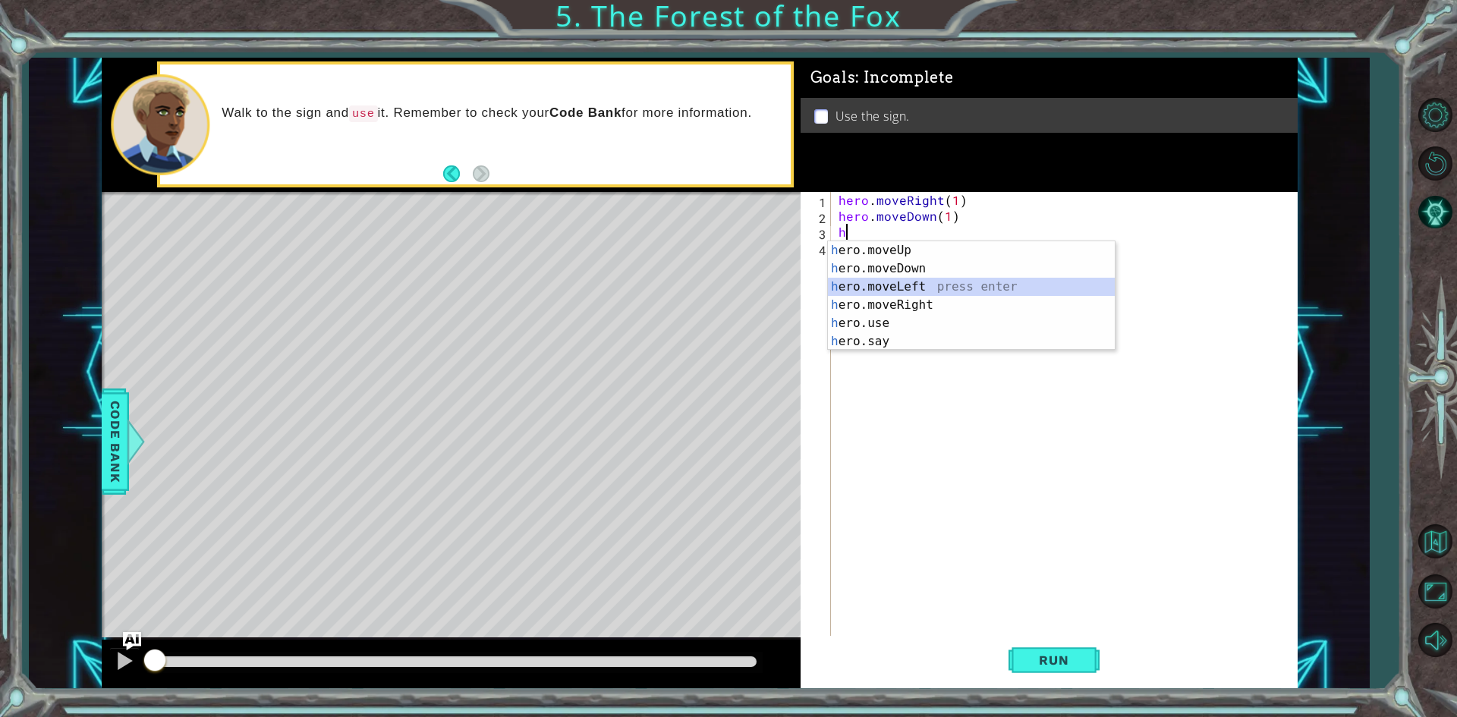
click at [880, 281] on div "h ero.moveUp press enter h ero.moveDown press enter h ero.moveLeft press enter …" at bounding box center [971, 314] width 287 height 146
type textarea "hero.moveLeft(1)"
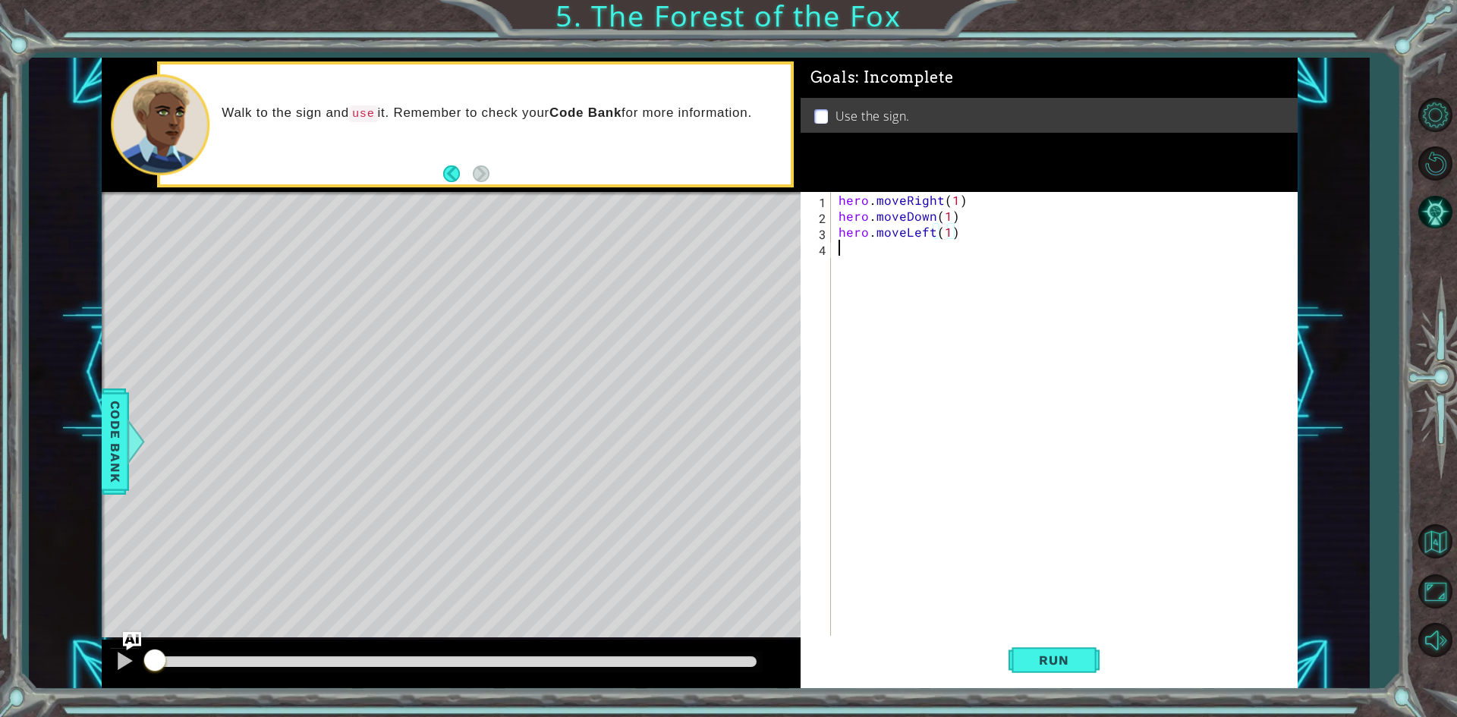
click at [882, 256] on div "hero . moveRight ( 1 ) hero . moveDown ( 1 ) hero . moveLeft ( 1 )" at bounding box center [1067, 431] width 464 height 478
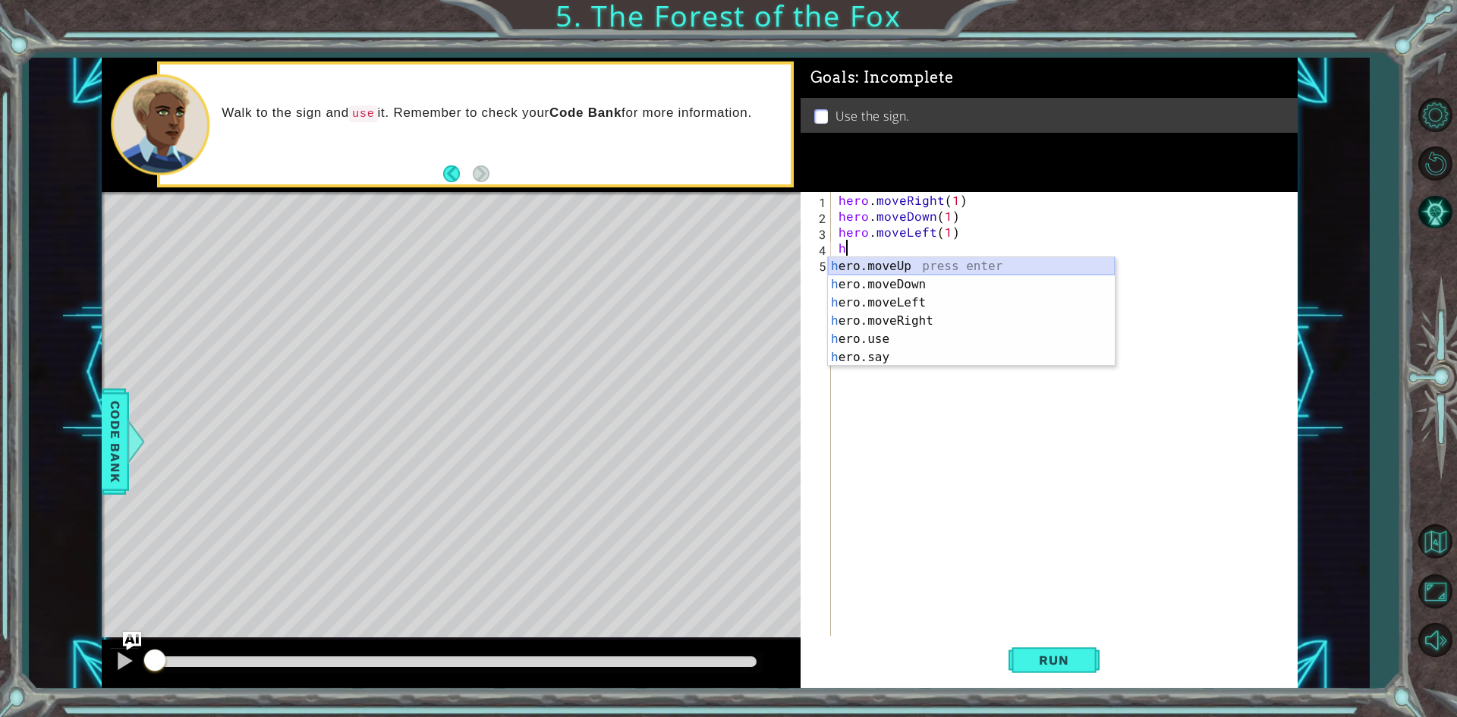
click at [864, 265] on div "h ero.moveUp press enter h ero.moveDown press enter h ero.moveLeft press enter …" at bounding box center [971, 330] width 287 height 146
type textarea "hero.moveUp(1)"
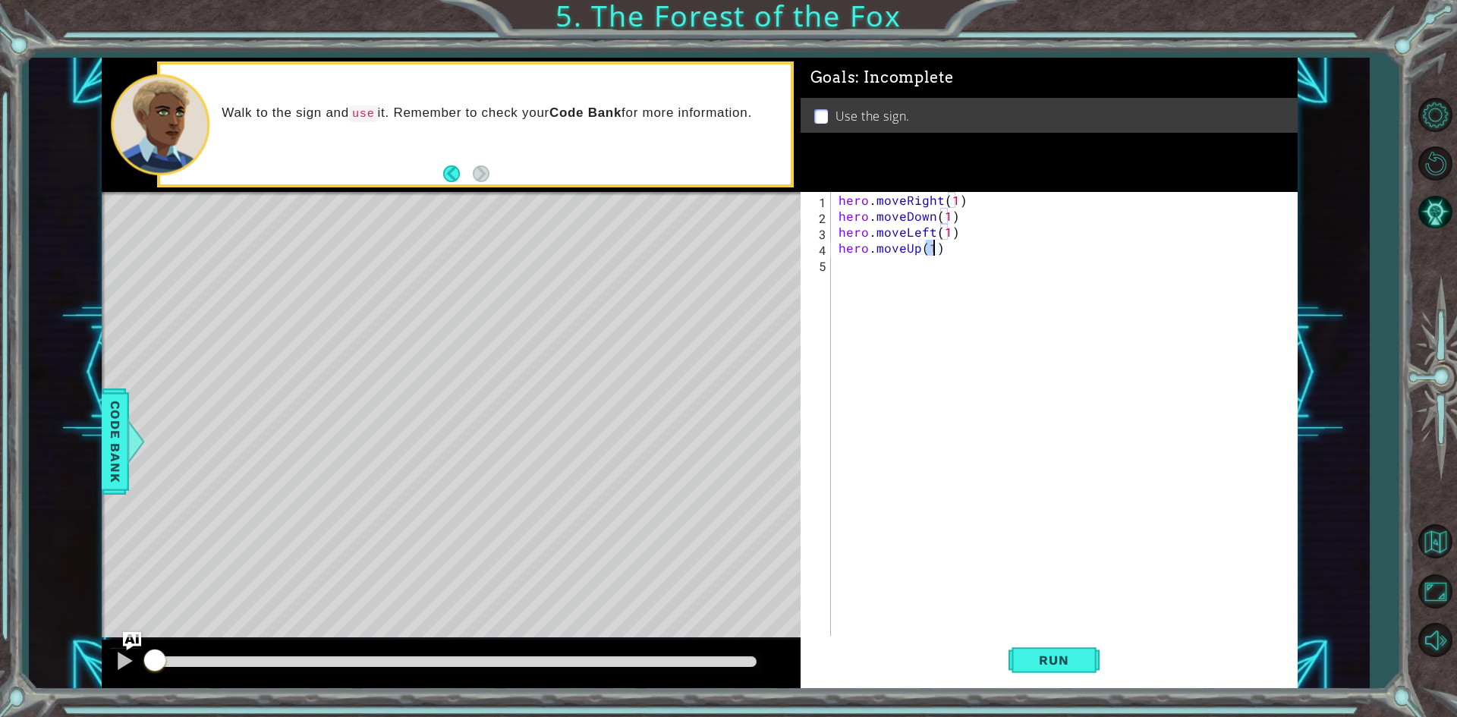
click at [860, 267] on div "hero . moveRight ( 1 ) hero . moveDown ( 1 ) hero . moveLeft ( 1 ) hero . moveU…" at bounding box center [1067, 431] width 464 height 478
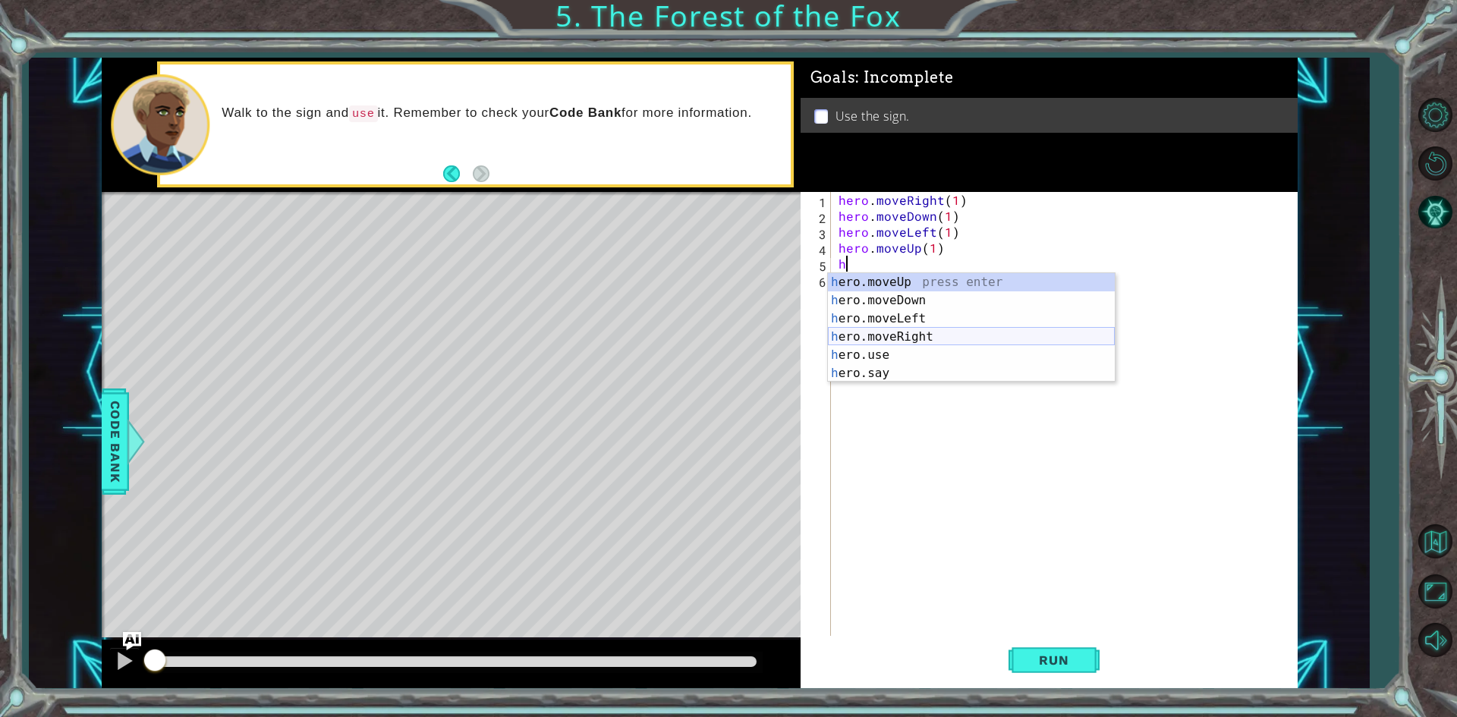
click at [944, 341] on div "h ero.moveUp press enter h ero.moveDown press enter h ero.moveLeft press enter …" at bounding box center [971, 346] width 287 height 146
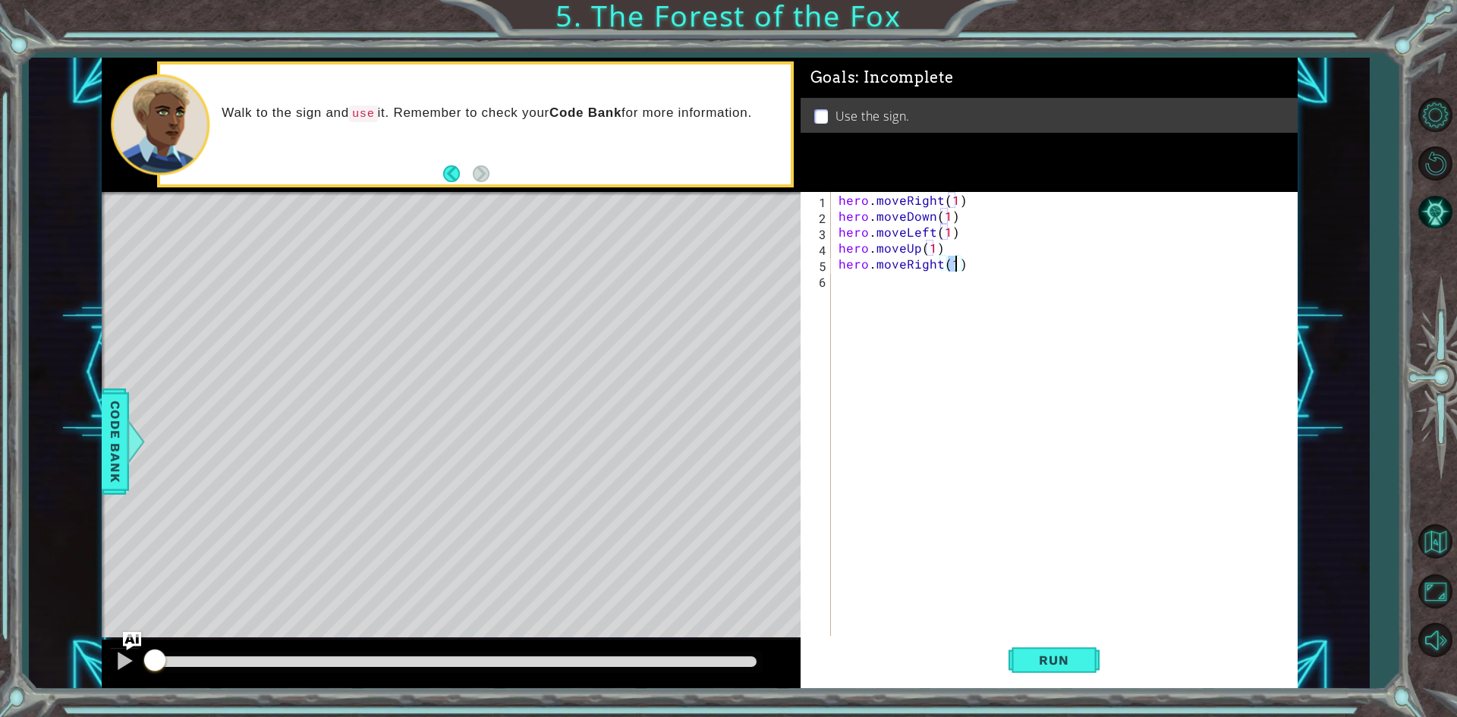
type textarea "hero.moveRight(2)"
click at [886, 291] on div "hero . moveRight ( 1 ) hero . moveDown ( 1 ) hero . moveLeft ( 1 ) hero . moveU…" at bounding box center [1067, 431] width 464 height 478
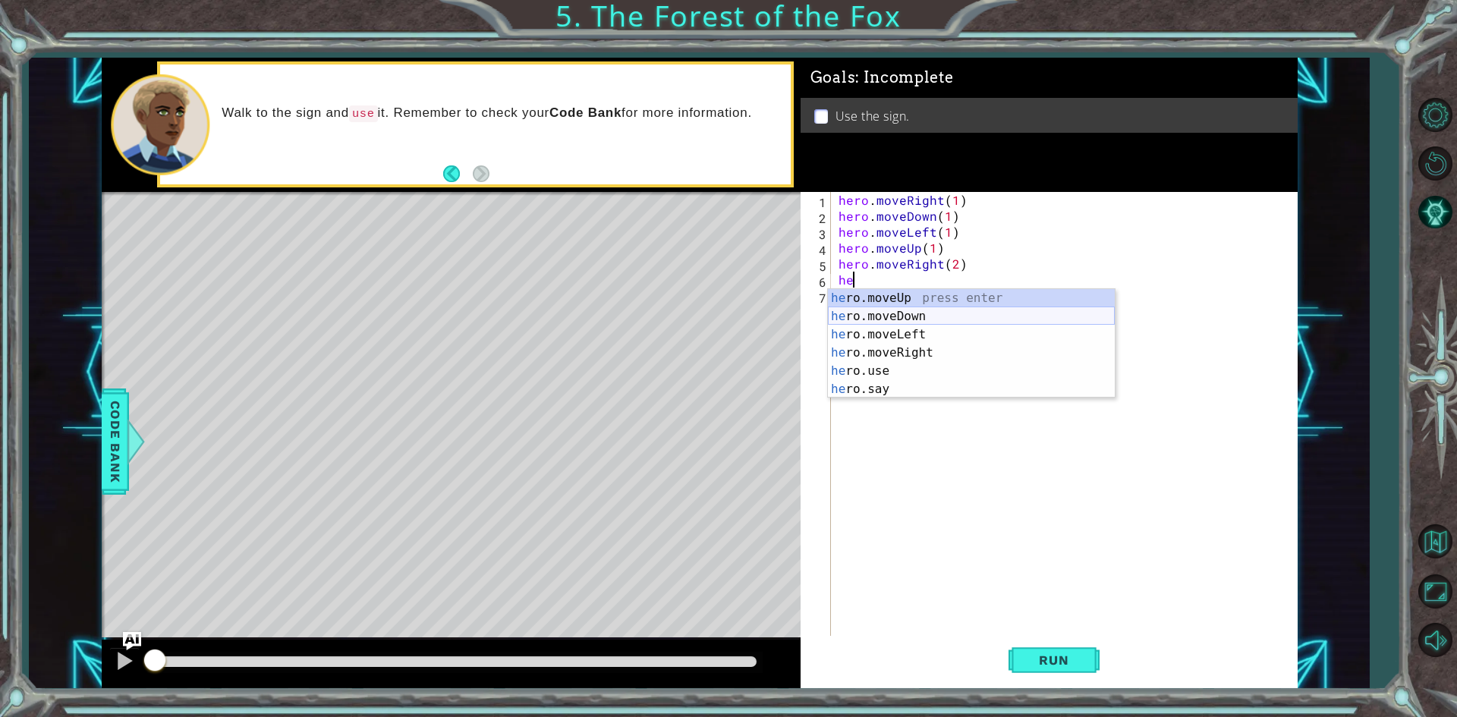
click at [889, 313] on div "he ro.moveUp press enter he ro.moveDown press enter he ro.moveLeft press enter …" at bounding box center [971, 362] width 287 height 146
type textarea "hero.moveDown(1)"
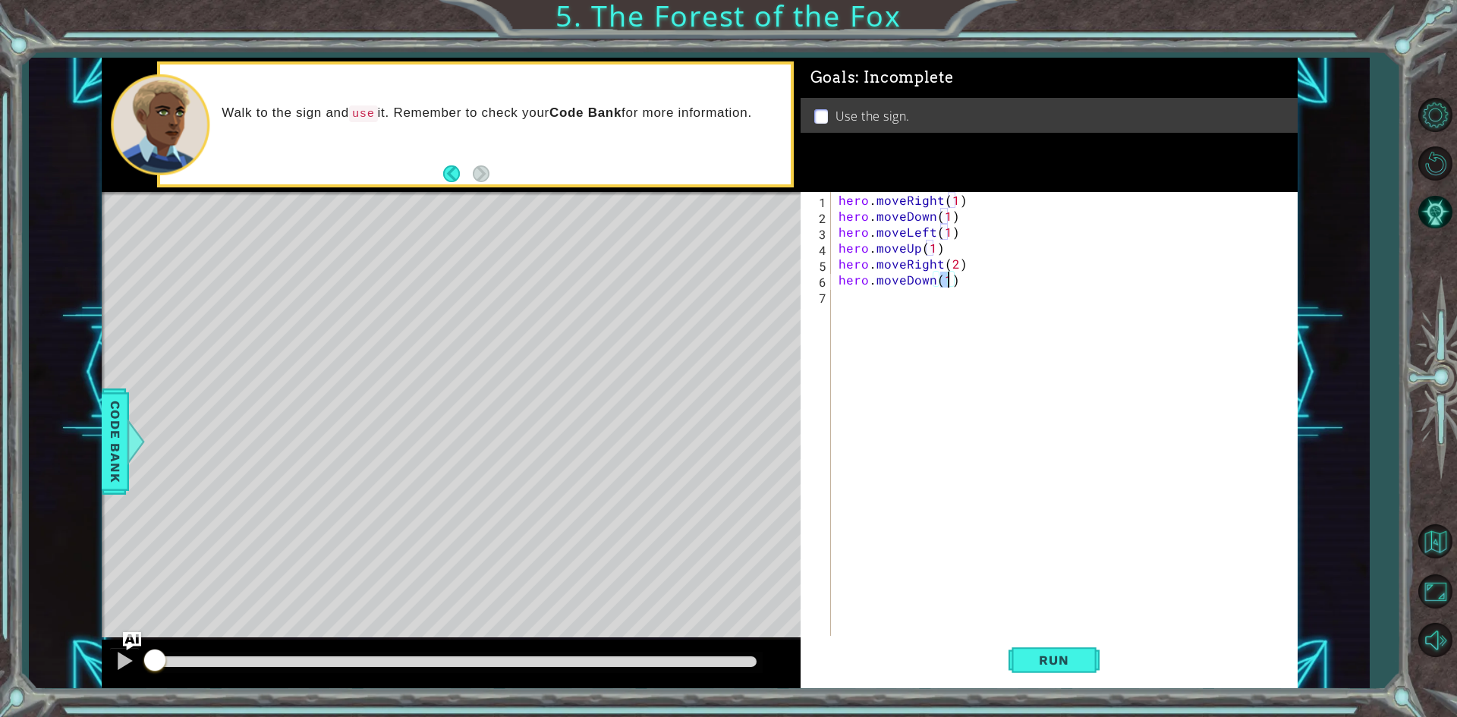
click at [890, 313] on div "hero . moveRight ( 1 ) hero . moveDown ( 1 ) hero . moveLeft ( 1 ) hero . moveU…" at bounding box center [1067, 431] width 464 height 478
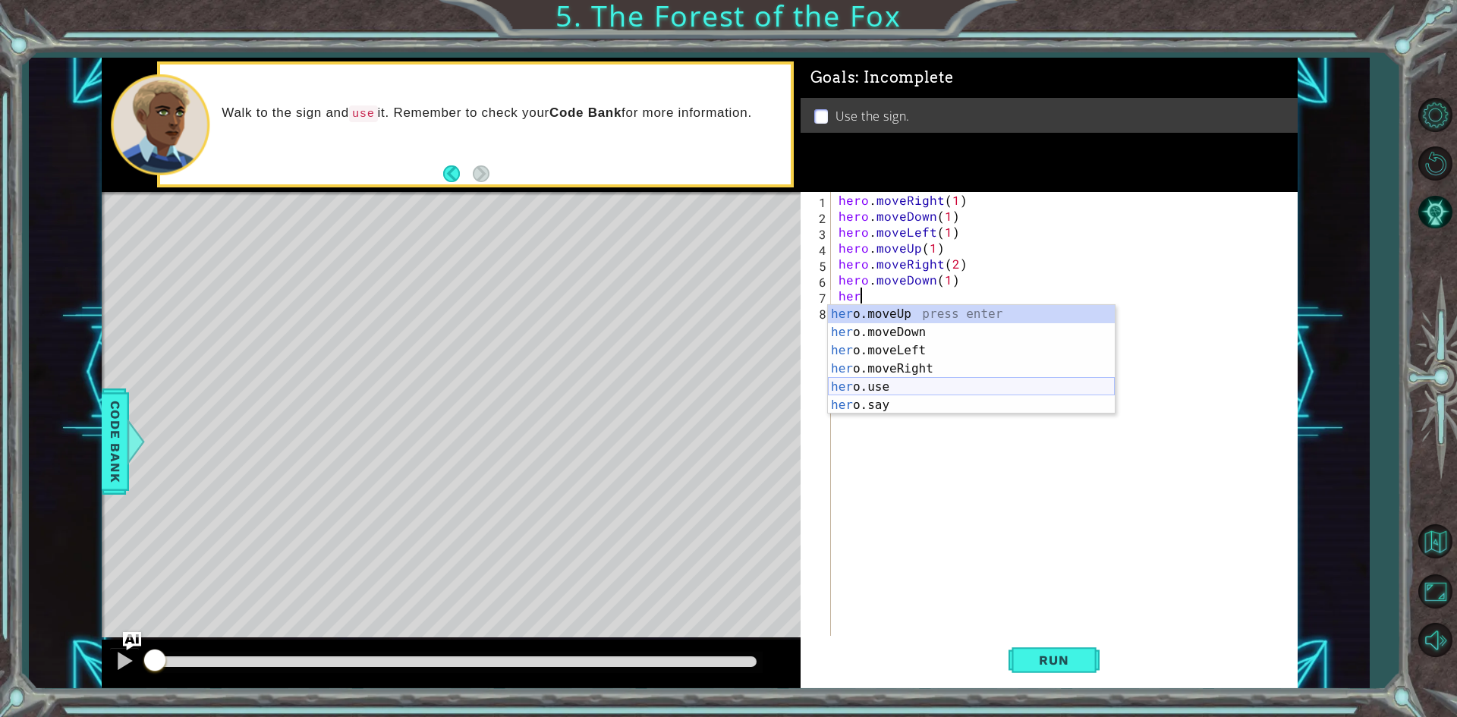
click at [882, 381] on div "her o.moveUp press enter her o.moveDown press enter her o.moveLeft press enter …" at bounding box center [971, 378] width 287 height 146
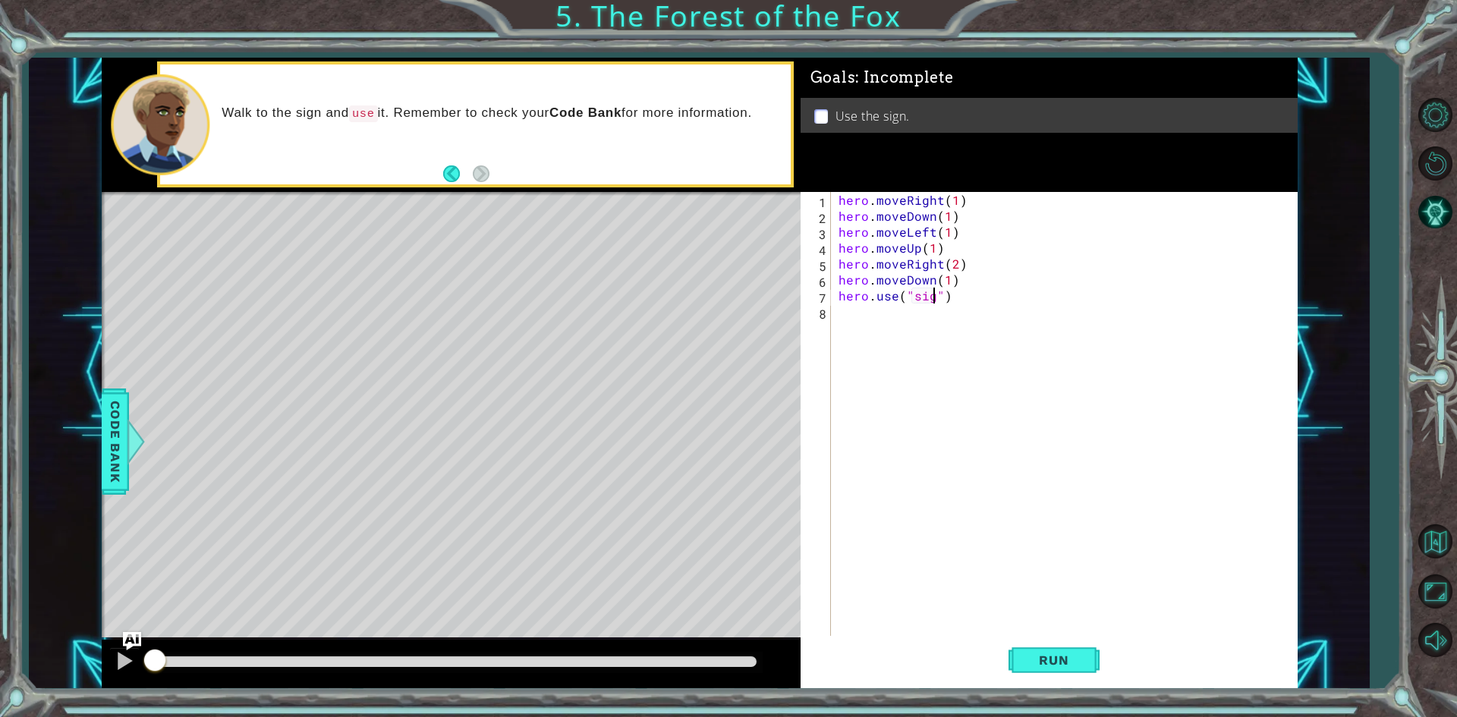
type textarea "hero.use("sign")"
click at [863, 329] on div "hero . moveRight ( 1 ) hero . moveDown ( 1 ) hero . moveLeft ( 1 ) hero . moveU…" at bounding box center [1067, 431] width 464 height 478
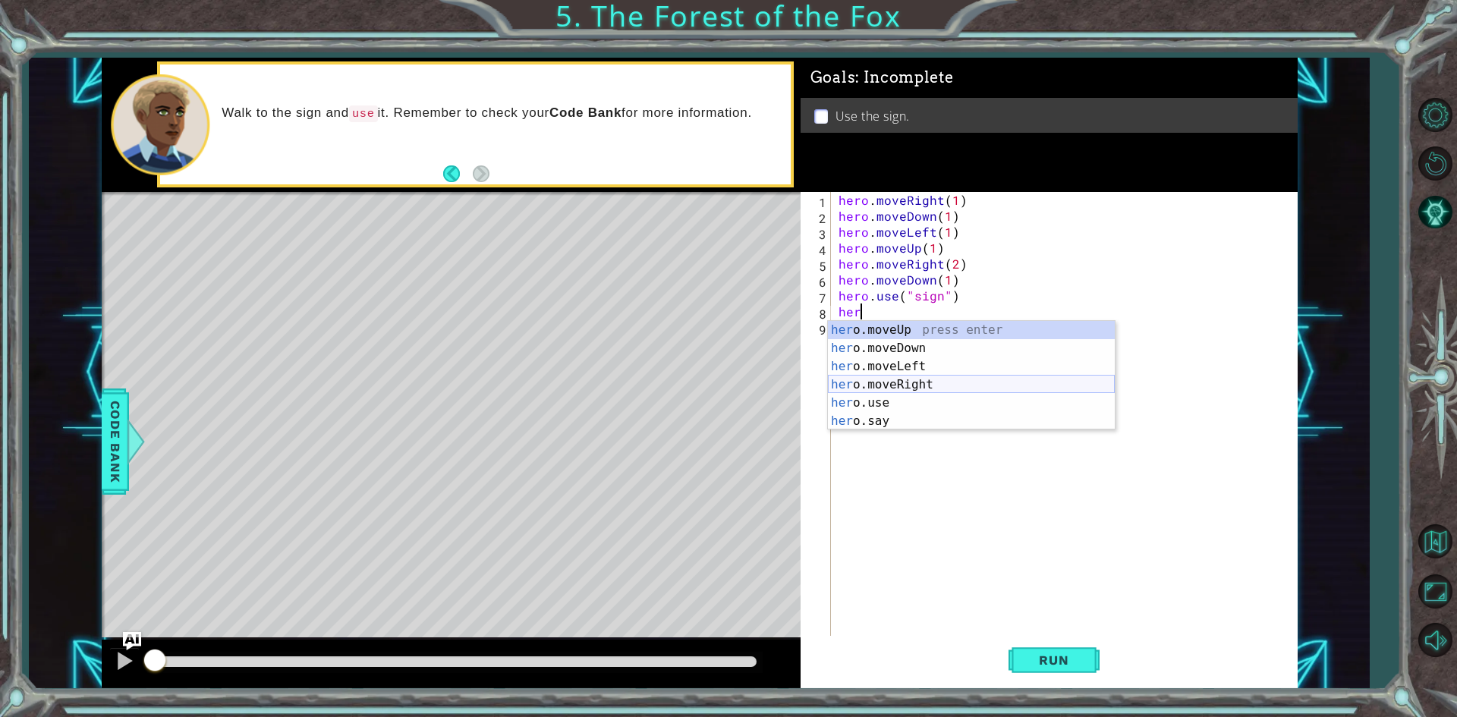
click at [879, 378] on div "her o.moveUp press enter her o.moveDown press enter her o.moveLeft press enter …" at bounding box center [971, 394] width 287 height 146
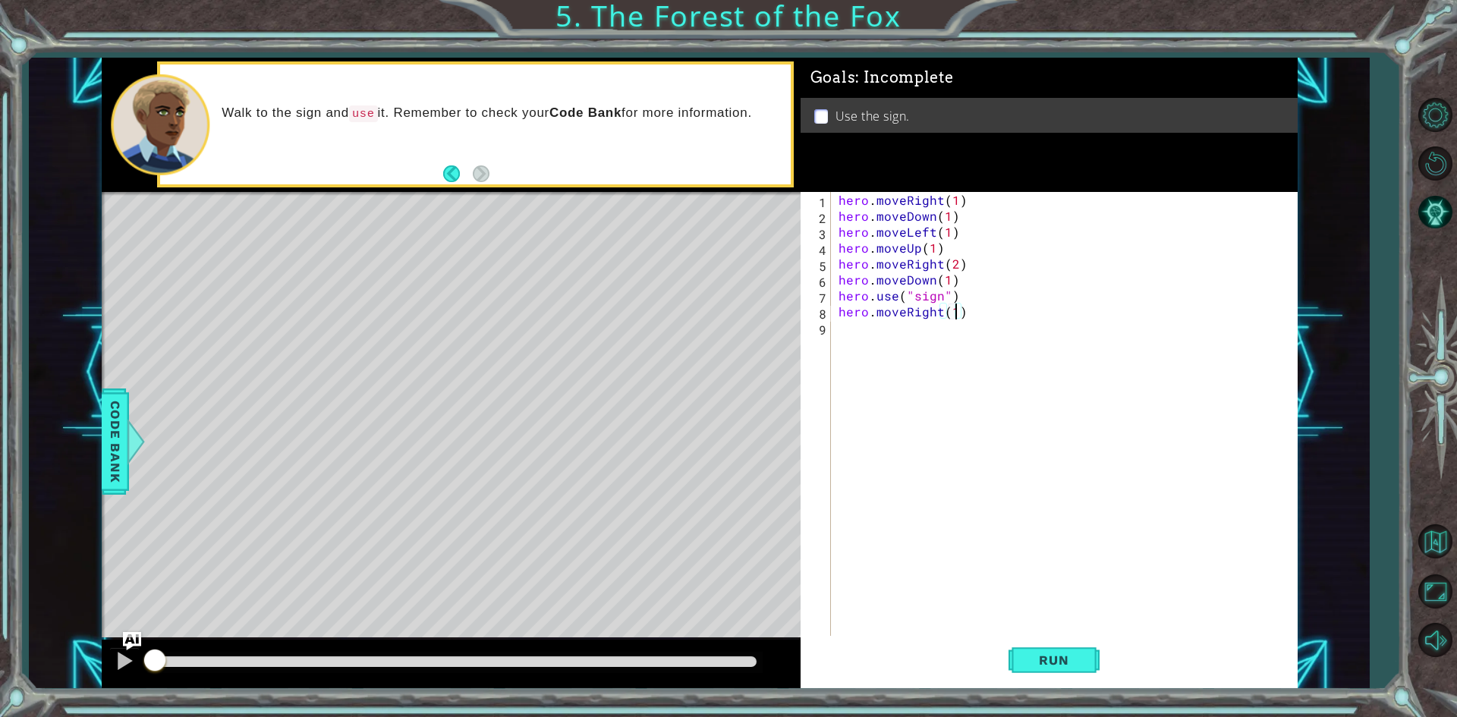
scroll to position [0, 7]
click at [1056, 659] on span "Run" at bounding box center [1054, 660] width 60 height 15
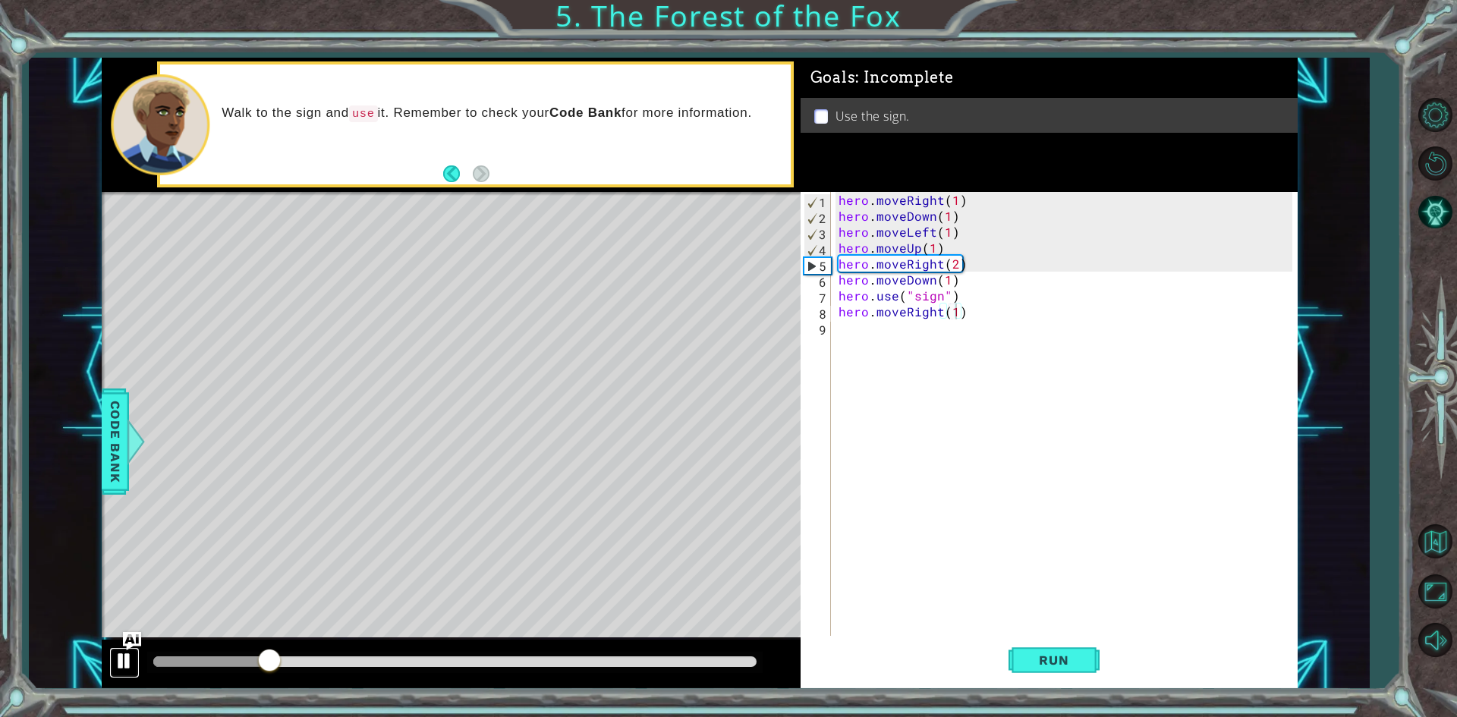
click at [124, 659] on div at bounding box center [125, 661] width 20 height 20
click at [931, 215] on div "hero . moveRight ( 1 ) hero . moveDown ( 1 ) hero . moveLeft ( 1 ) hero . moveU…" at bounding box center [1067, 431] width 464 height 478
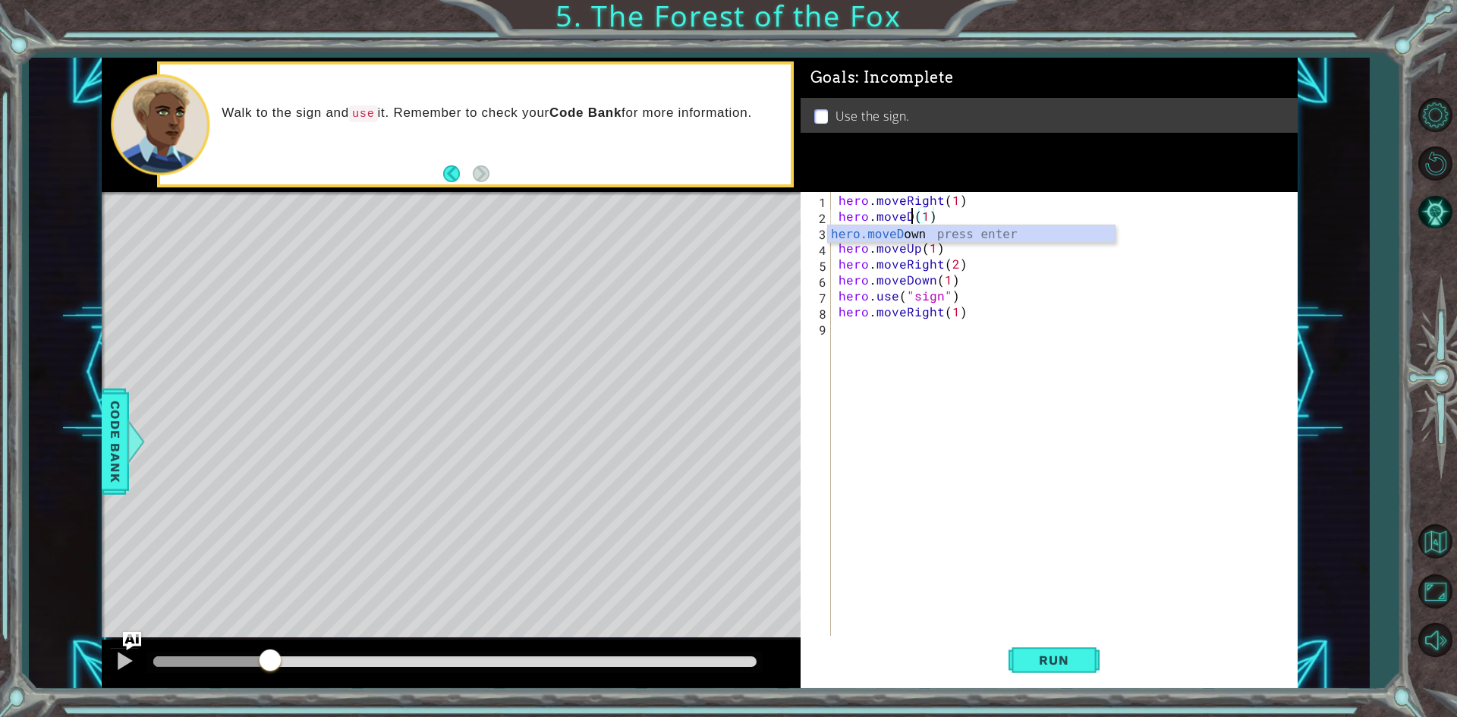
scroll to position [0, 5]
type textarea "hero.moveUp(1)"
click at [1042, 661] on span "Run" at bounding box center [1054, 660] width 60 height 15
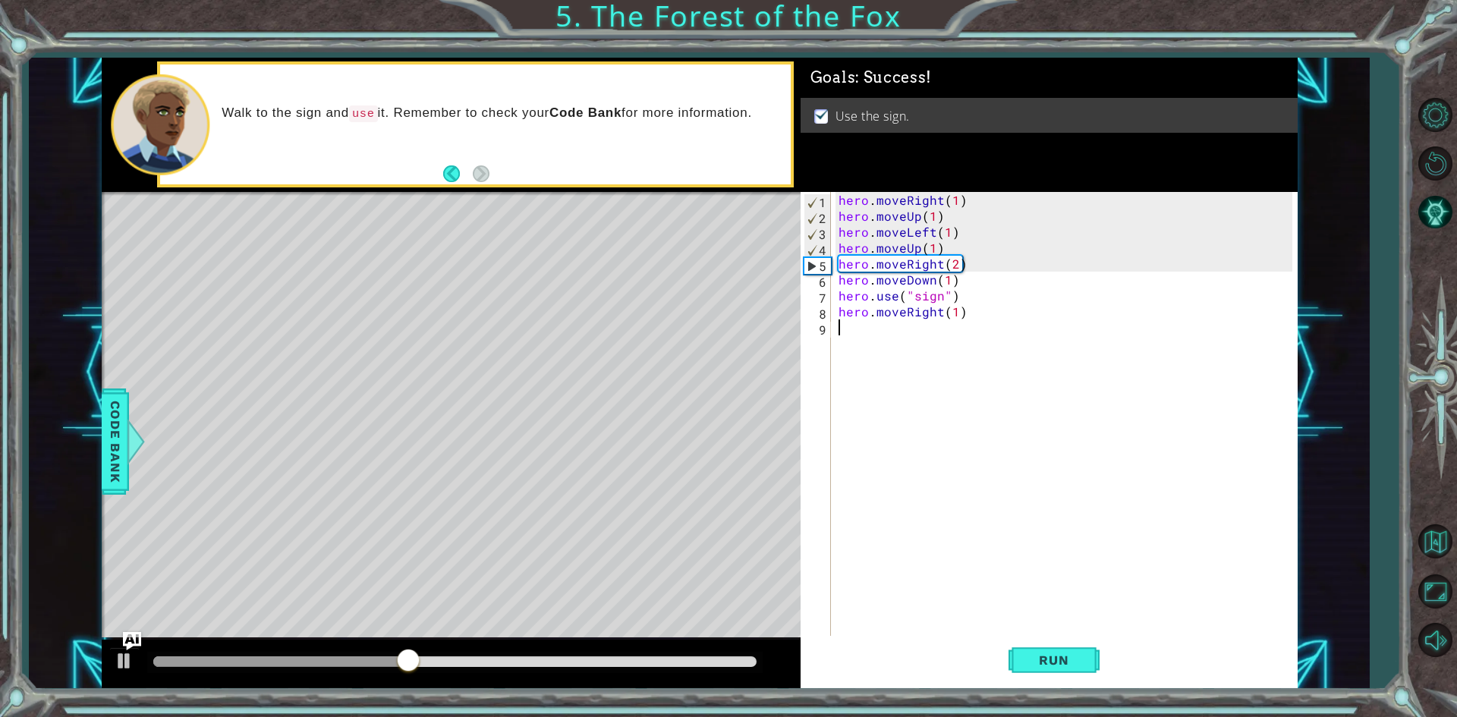
click at [931, 481] on div "hero . moveRight ( 1 ) hero . moveUp ( 1 ) hero . moveLeft ( 1 ) hero . moveUp …" at bounding box center [1067, 431] width 464 height 478
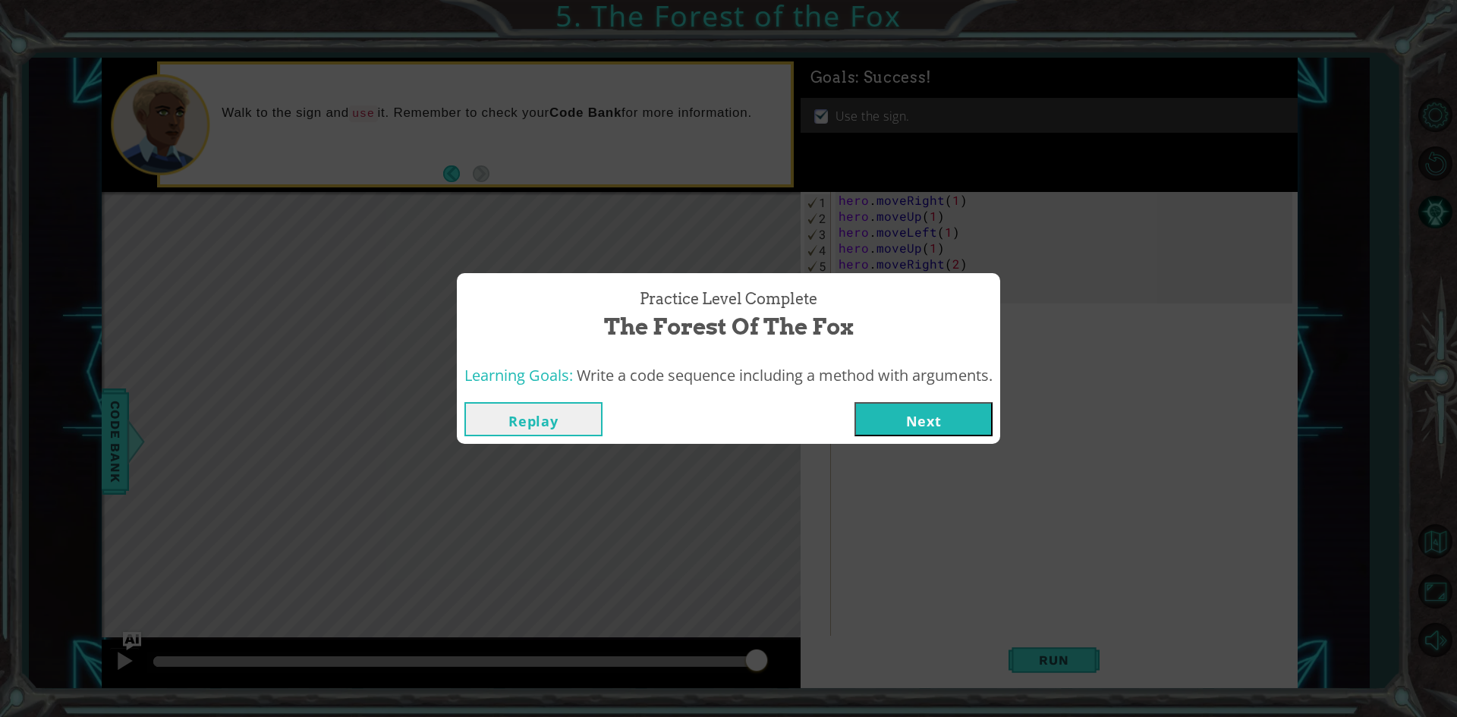
click at [931, 413] on button "Next" at bounding box center [923, 419] width 138 height 34
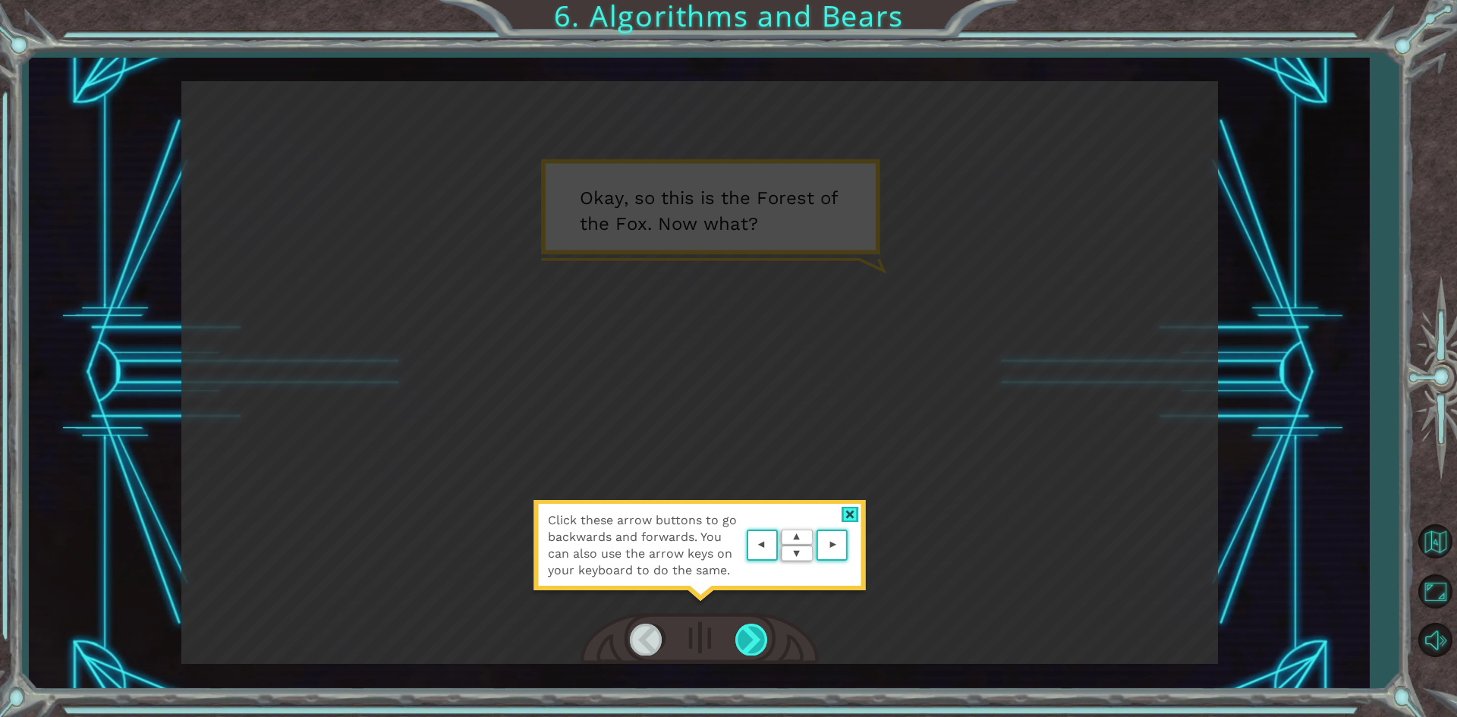
click at [756, 627] on div at bounding box center [752, 639] width 34 height 31
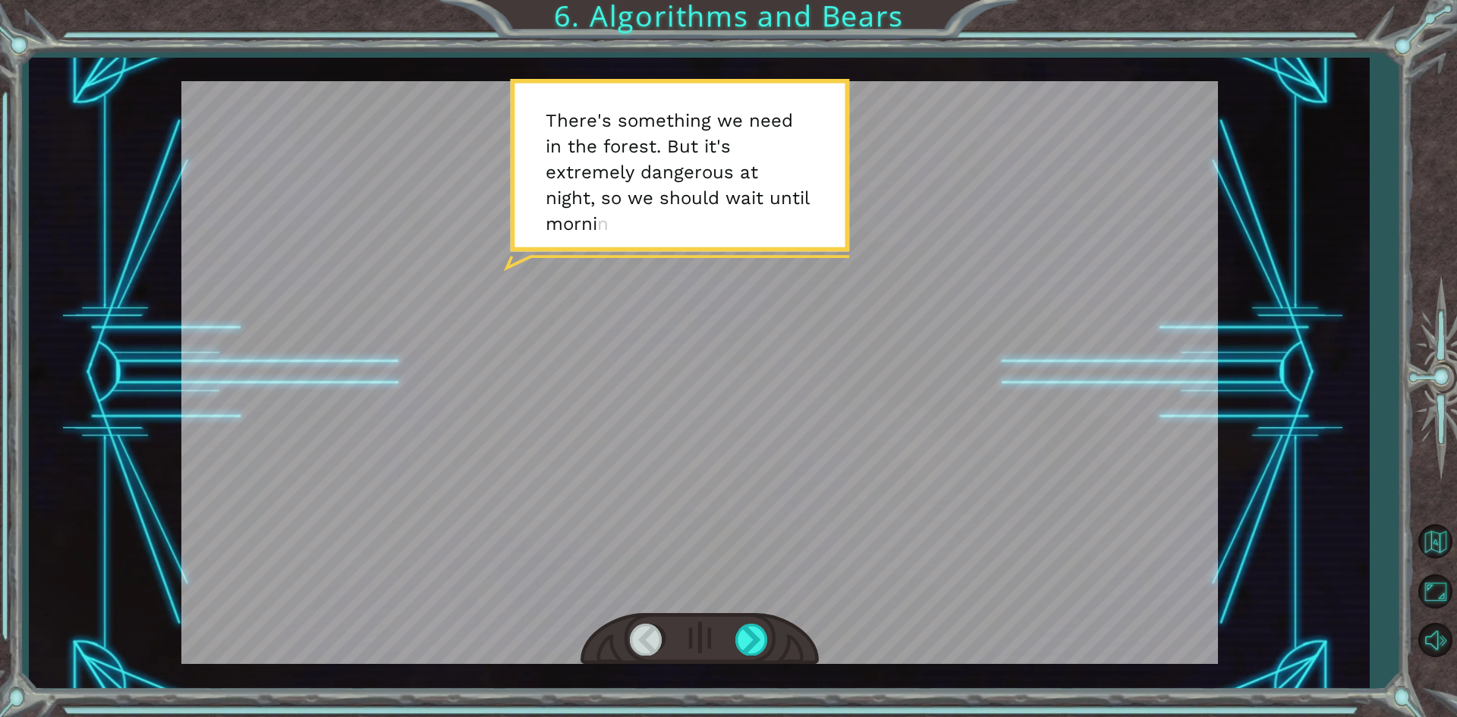
click at [758, 497] on div at bounding box center [699, 372] width 1036 height 583
click at [747, 632] on div at bounding box center [752, 639] width 34 height 31
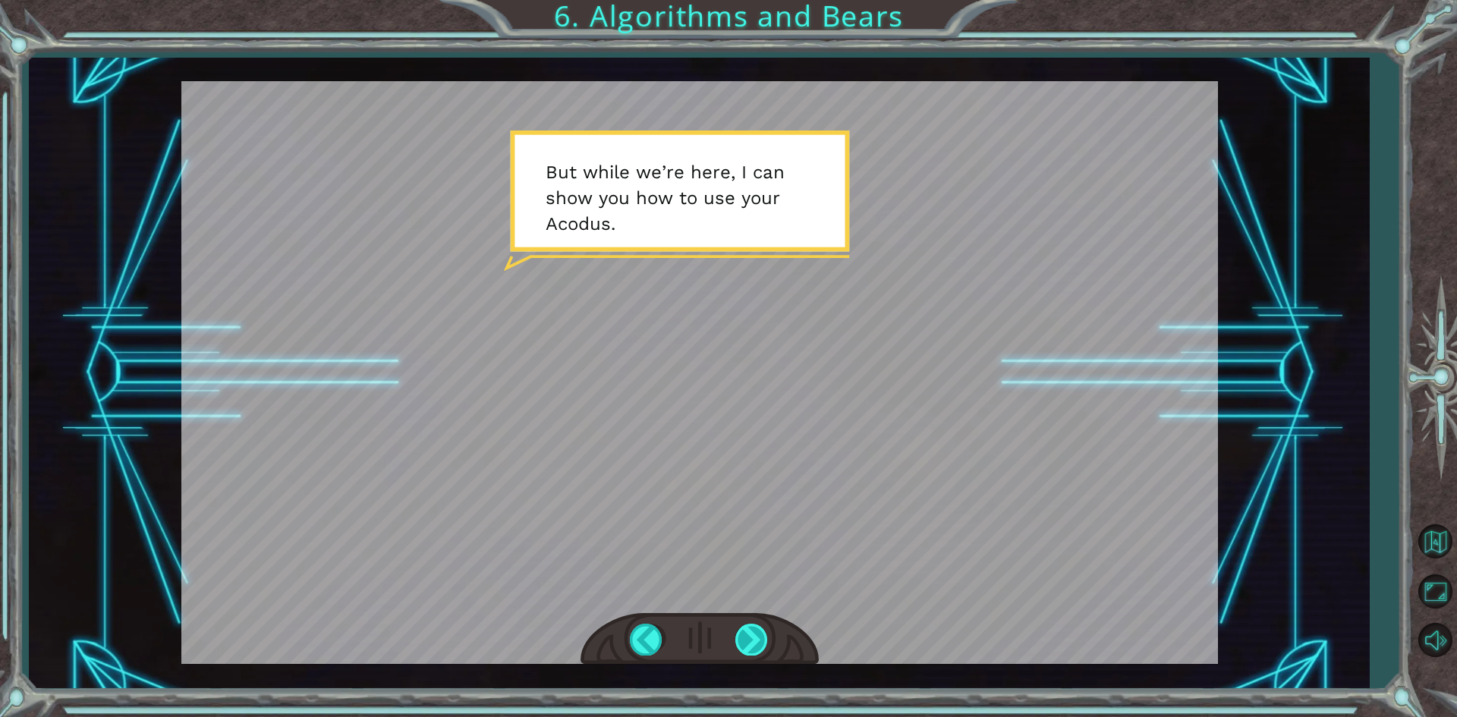
click at [754, 638] on div at bounding box center [752, 639] width 34 height 31
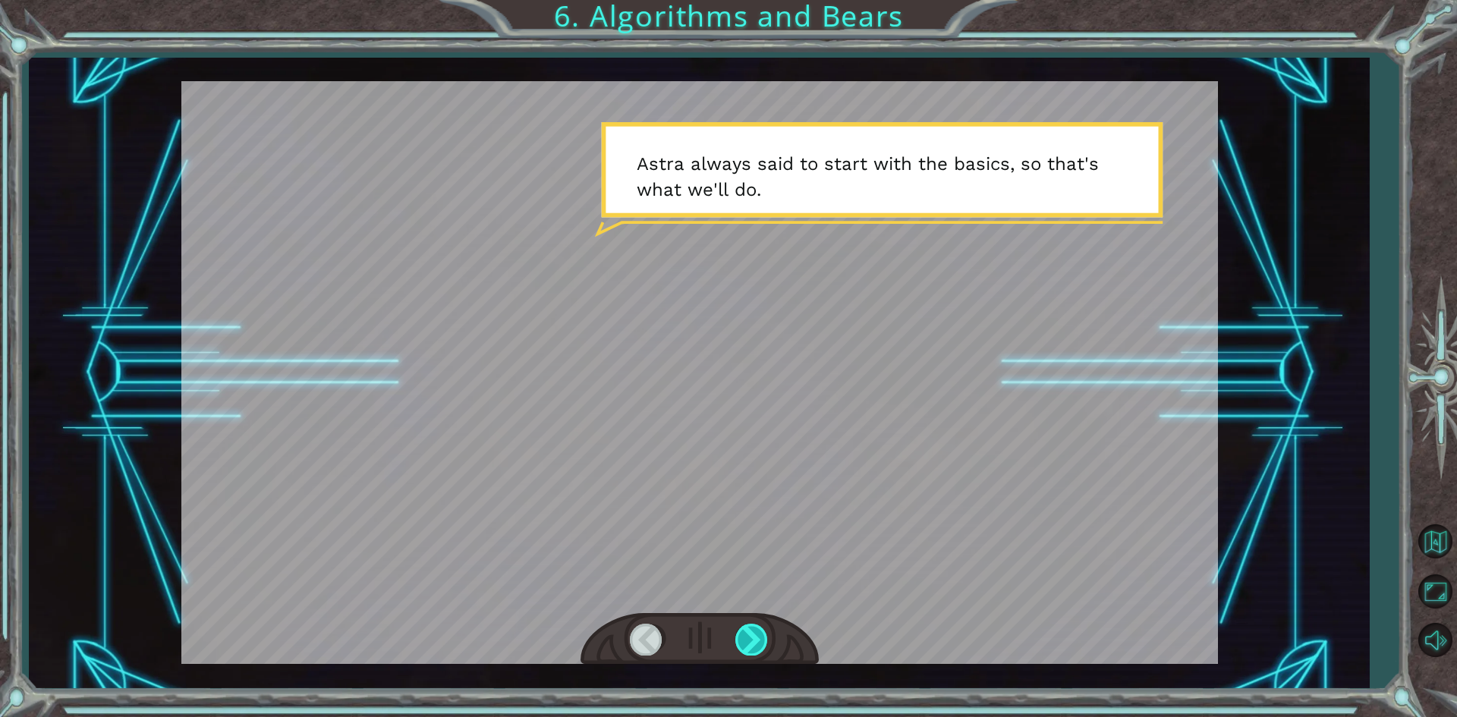
click at [754, 638] on div at bounding box center [752, 639] width 34 height 31
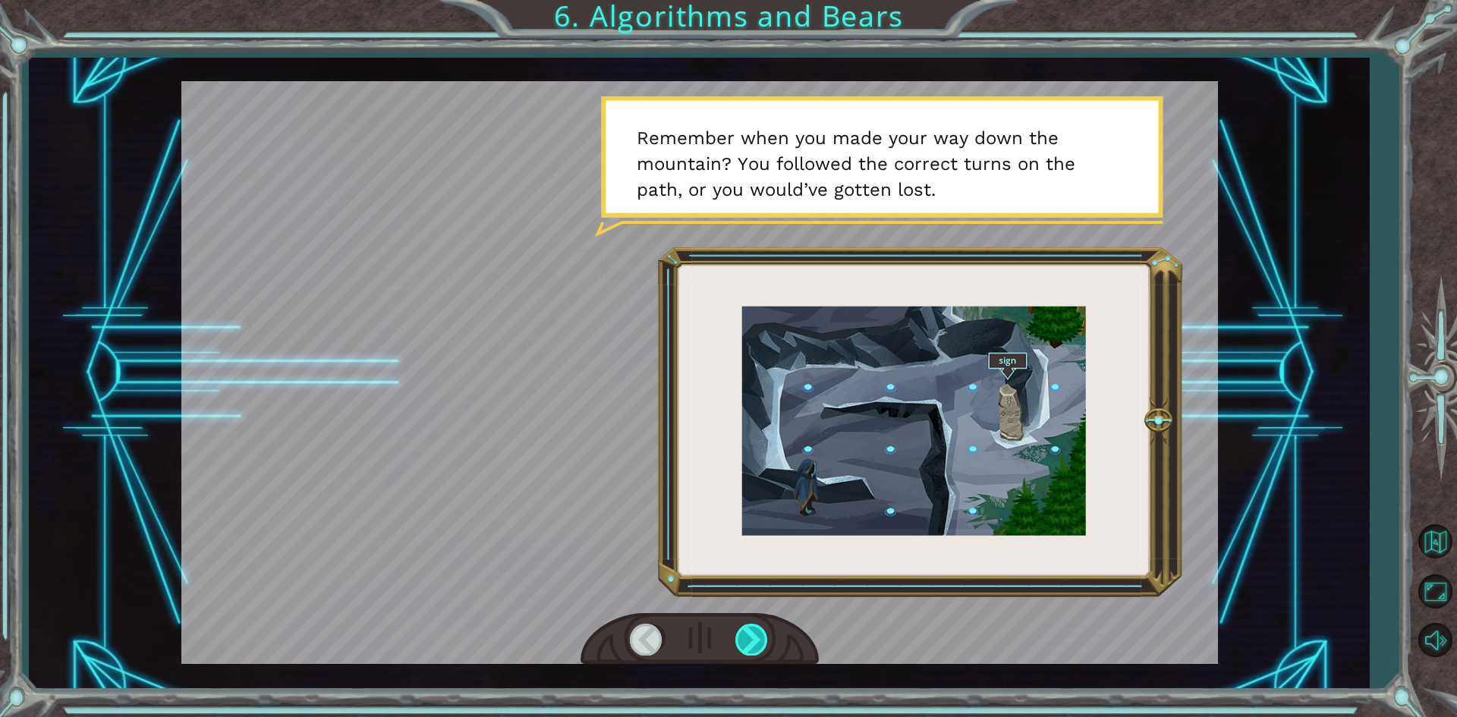
click at [754, 638] on div at bounding box center [752, 639] width 34 height 31
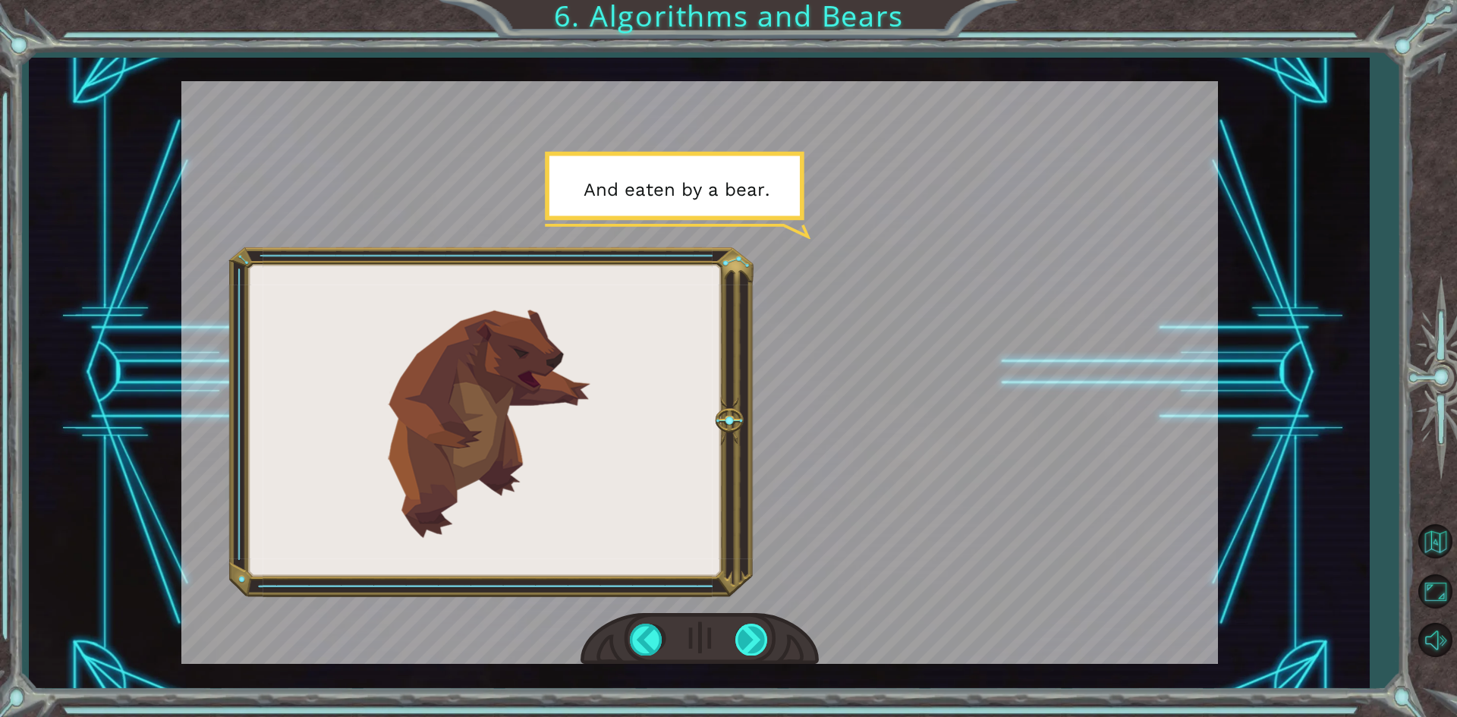
click at [754, 638] on div at bounding box center [752, 639] width 34 height 31
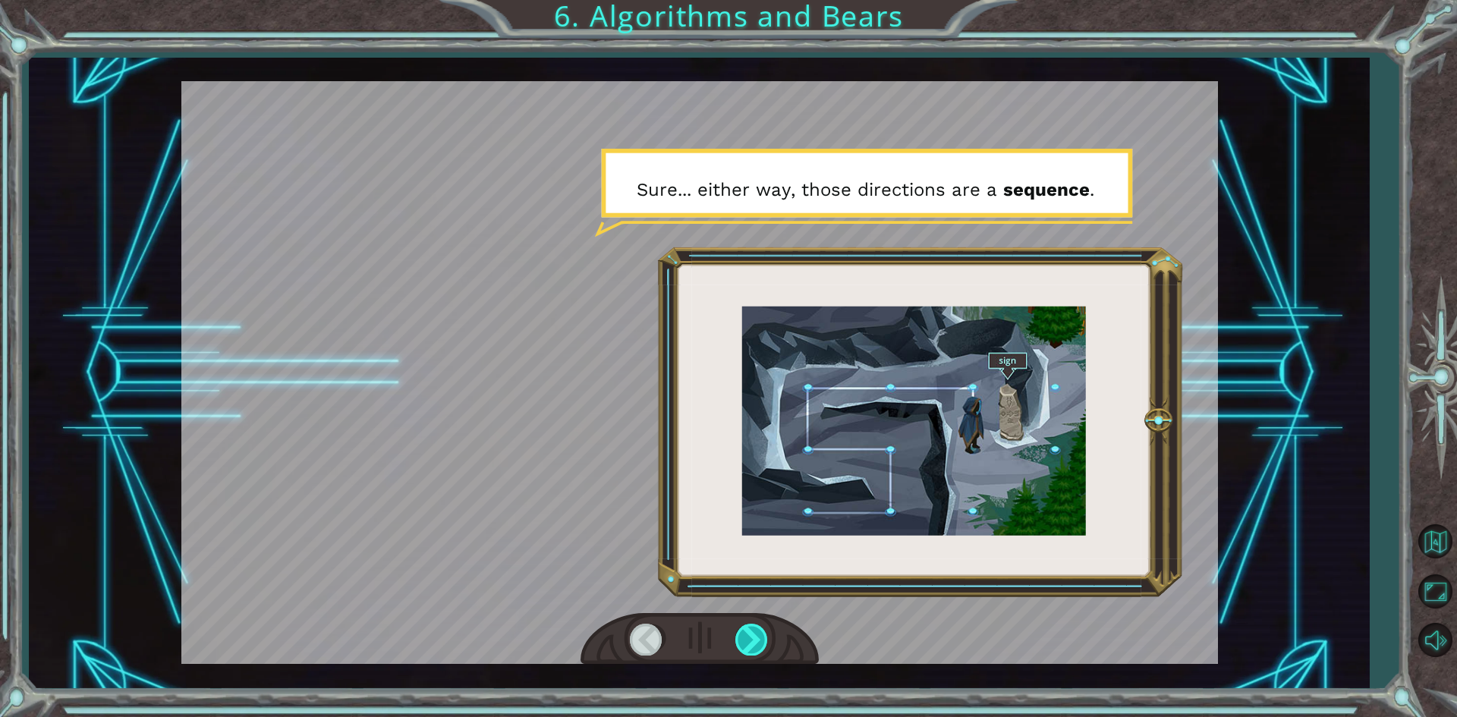
click at [754, 638] on div at bounding box center [752, 639] width 34 height 31
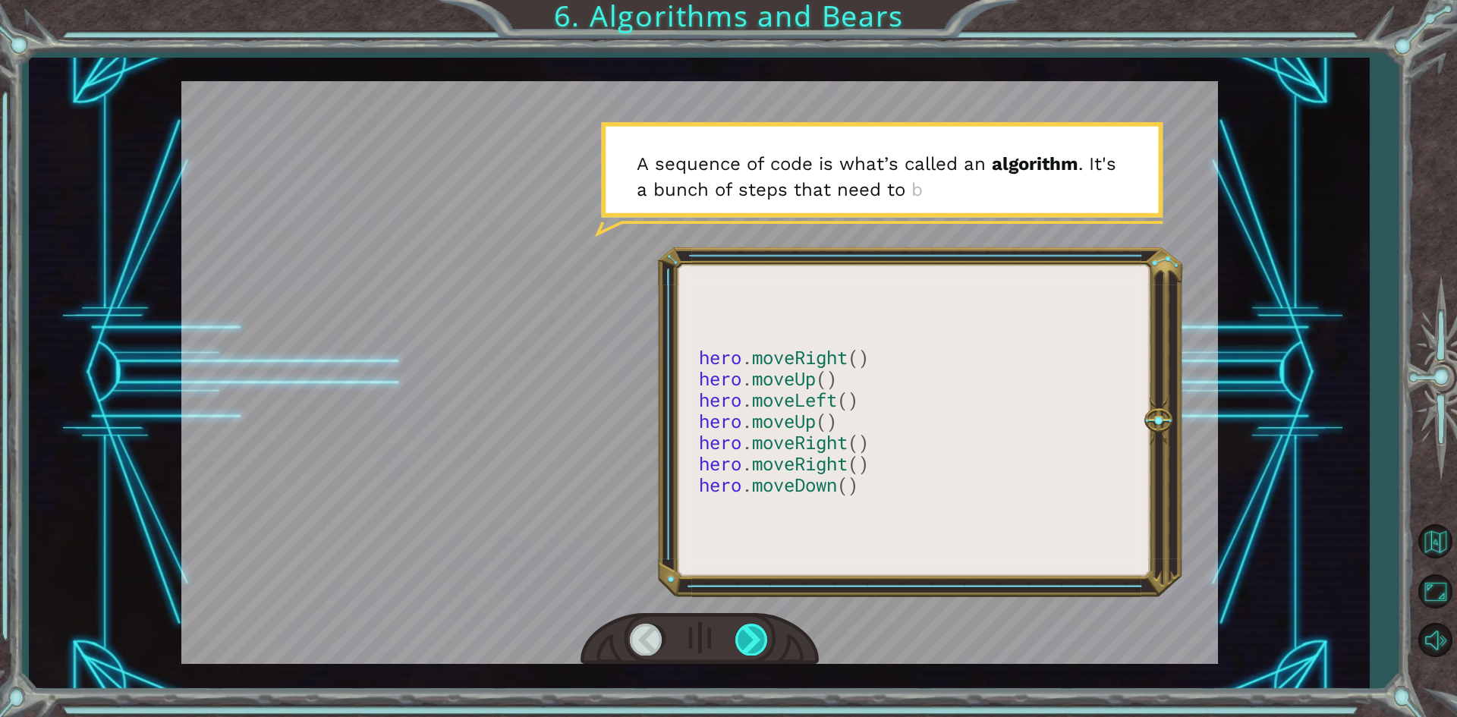
click at [754, 638] on div at bounding box center [752, 639] width 34 height 31
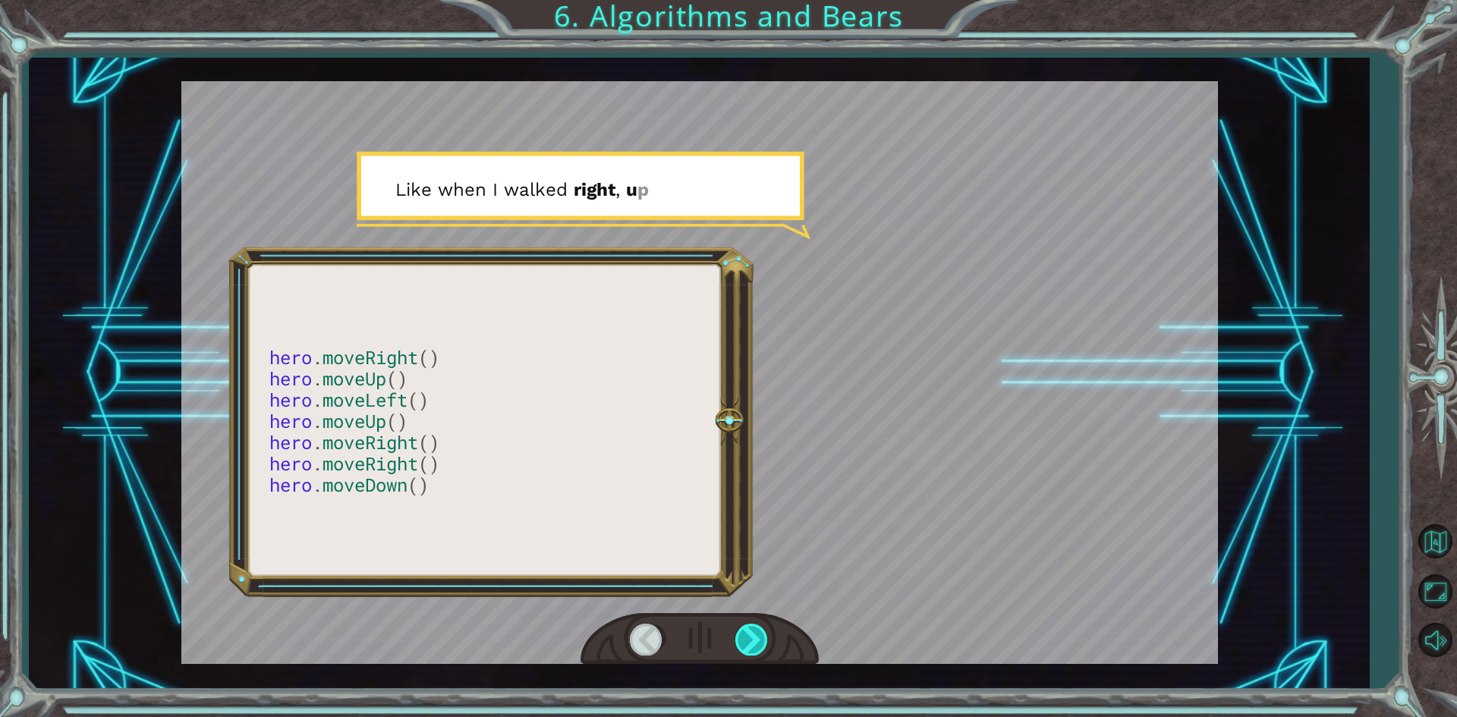
click at [754, 638] on div at bounding box center [752, 639] width 34 height 31
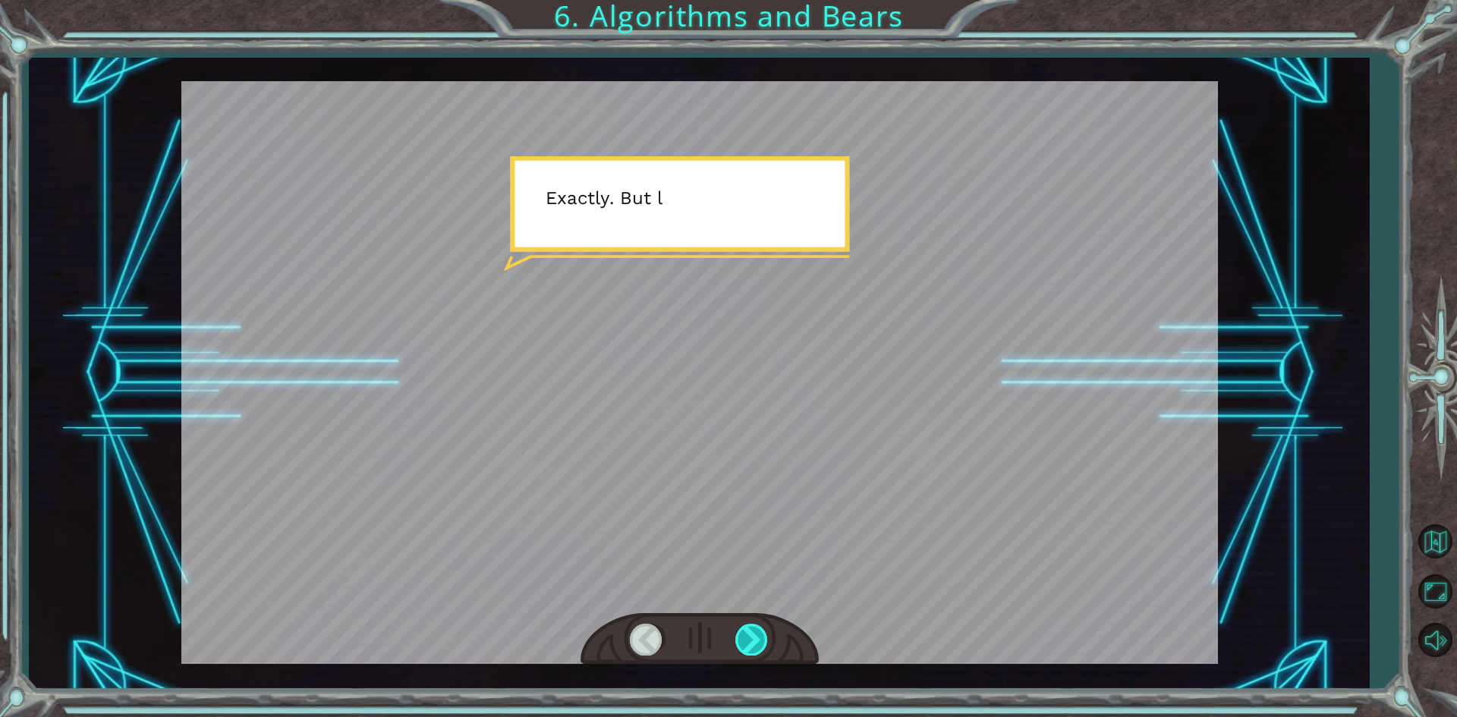
click at [754, 638] on div at bounding box center [752, 639] width 34 height 31
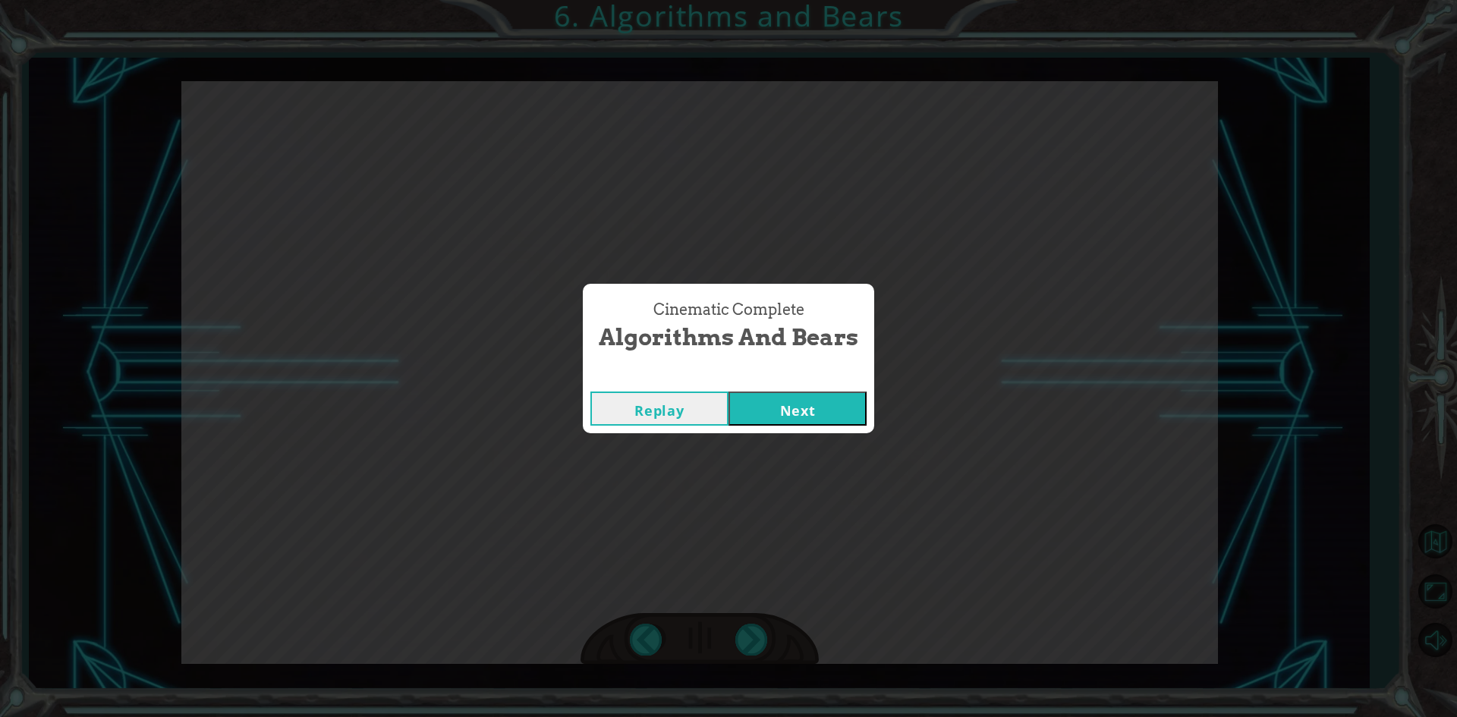
click at [794, 410] on button "Next" at bounding box center [797, 409] width 138 height 34
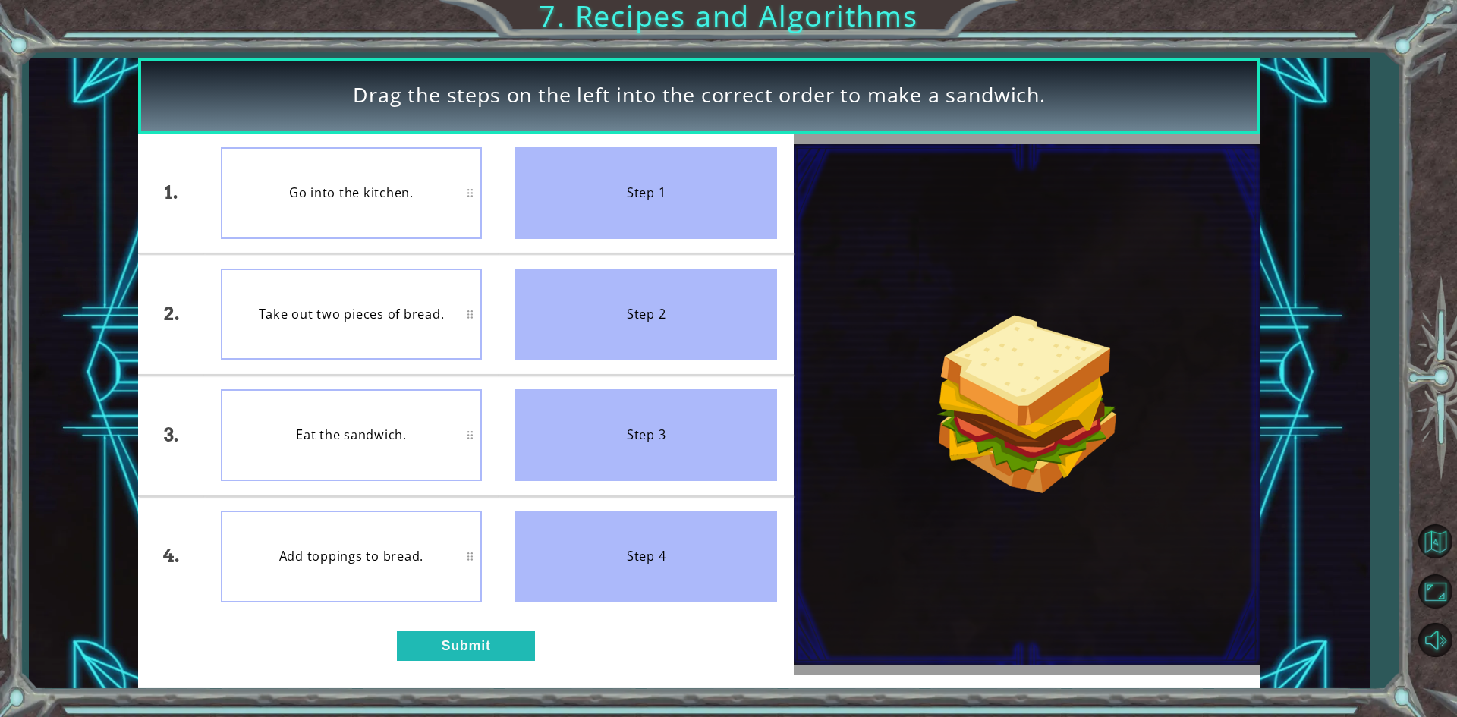
drag, startPoint x: 638, startPoint y: 175, endPoint x: 623, endPoint y: 187, distance: 19.9
click at [623, 187] on div "Step 1" at bounding box center [646, 193] width 262 height 92
click at [459, 652] on button "Submit" at bounding box center [466, 646] width 138 height 30
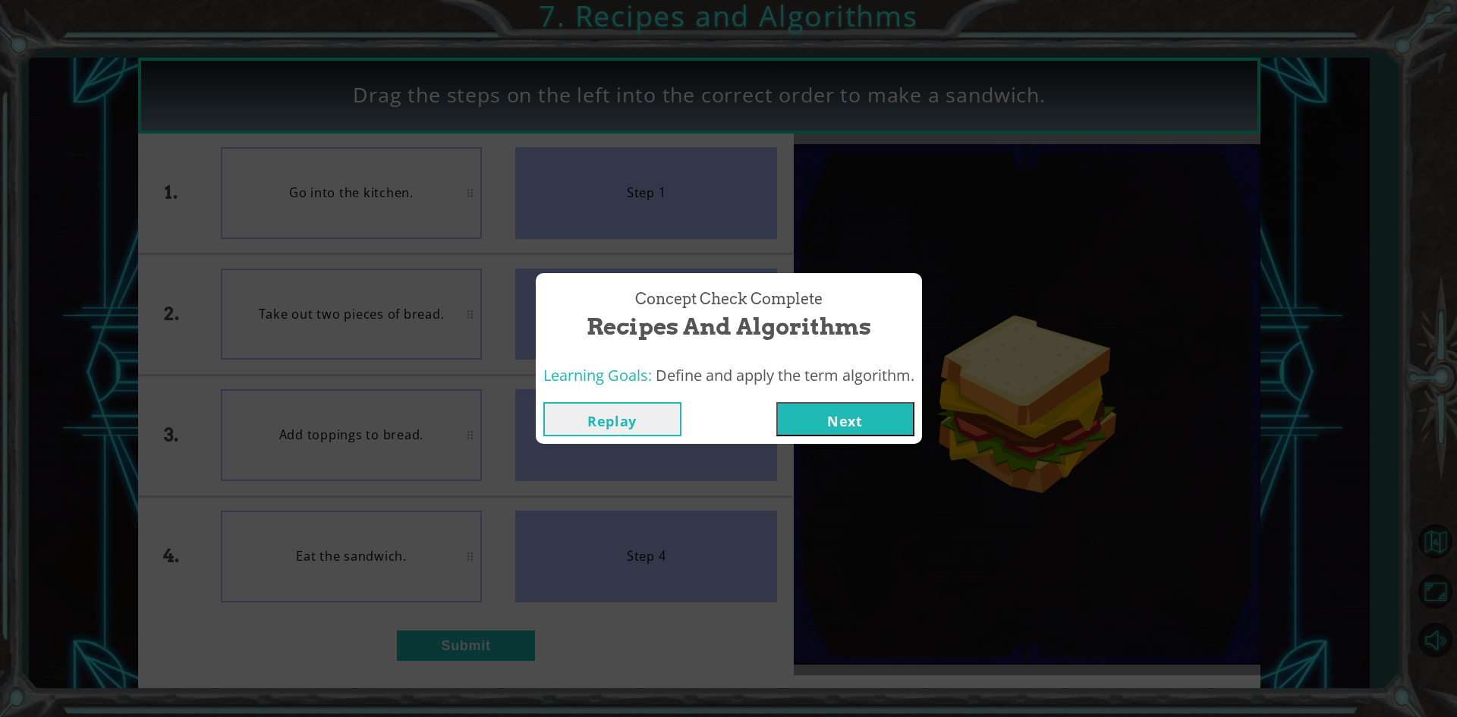
click at [839, 415] on button "Next" at bounding box center [845, 419] width 138 height 34
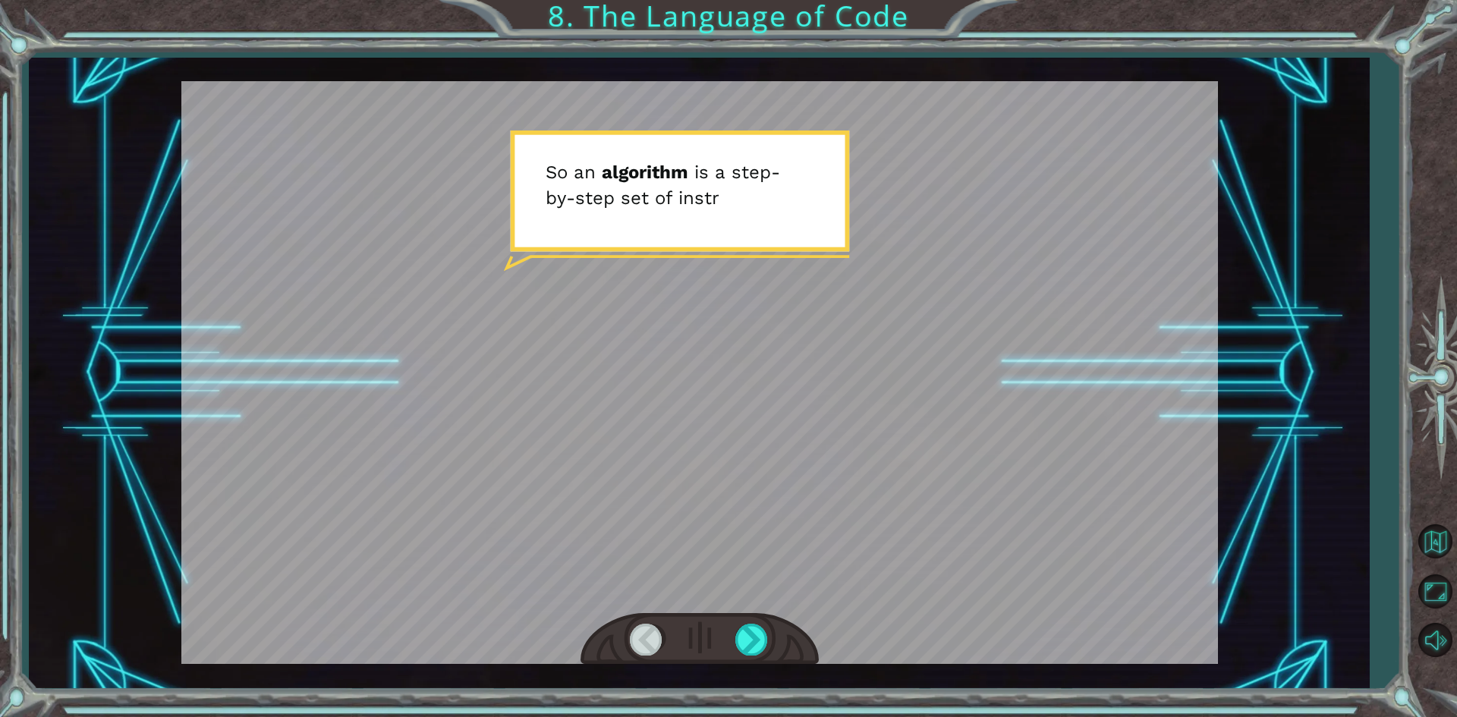
click at [733, 391] on div at bounding box center [699, 372] width 1036 height 583
click at [756, 625] on div at bounding box center [752, 639] width 34 height 31
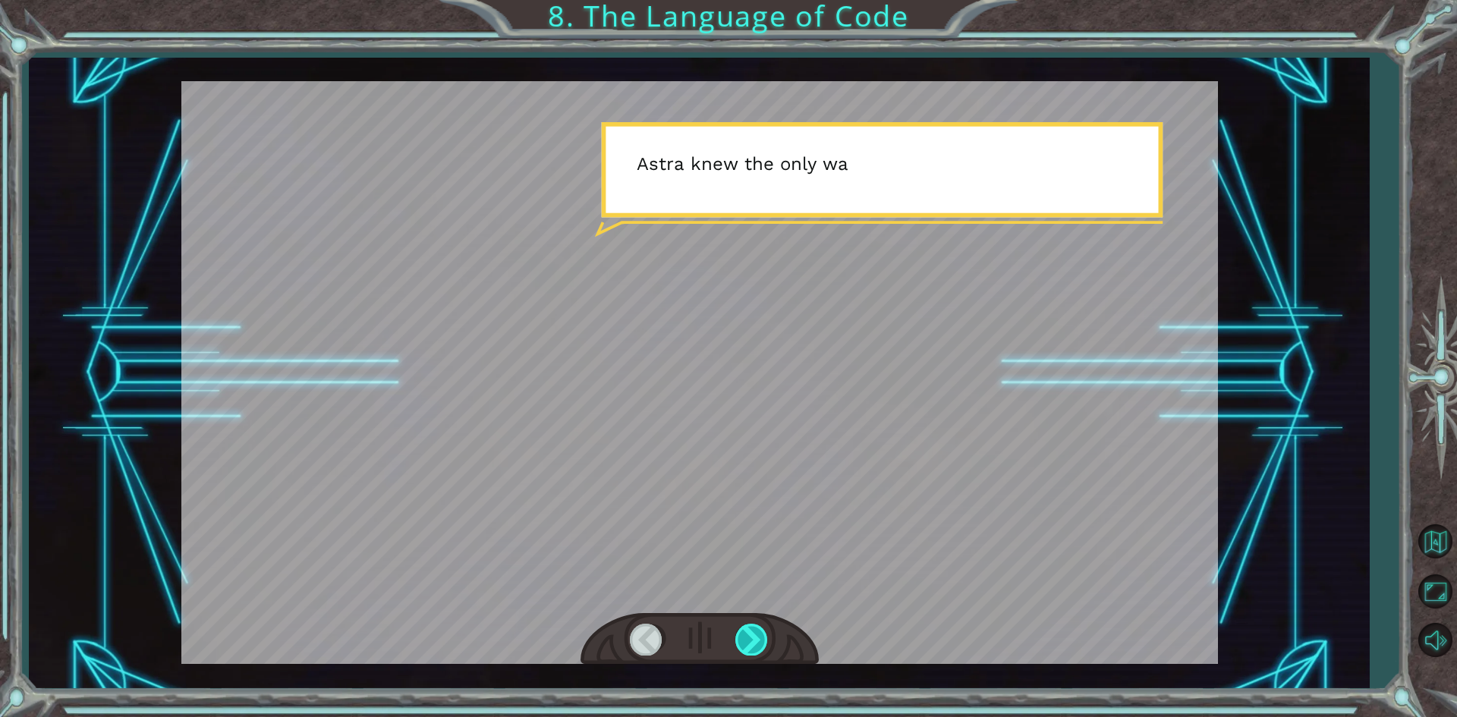
click at [763, 629] on div at bounding box center [752, 639] width 34 height 31
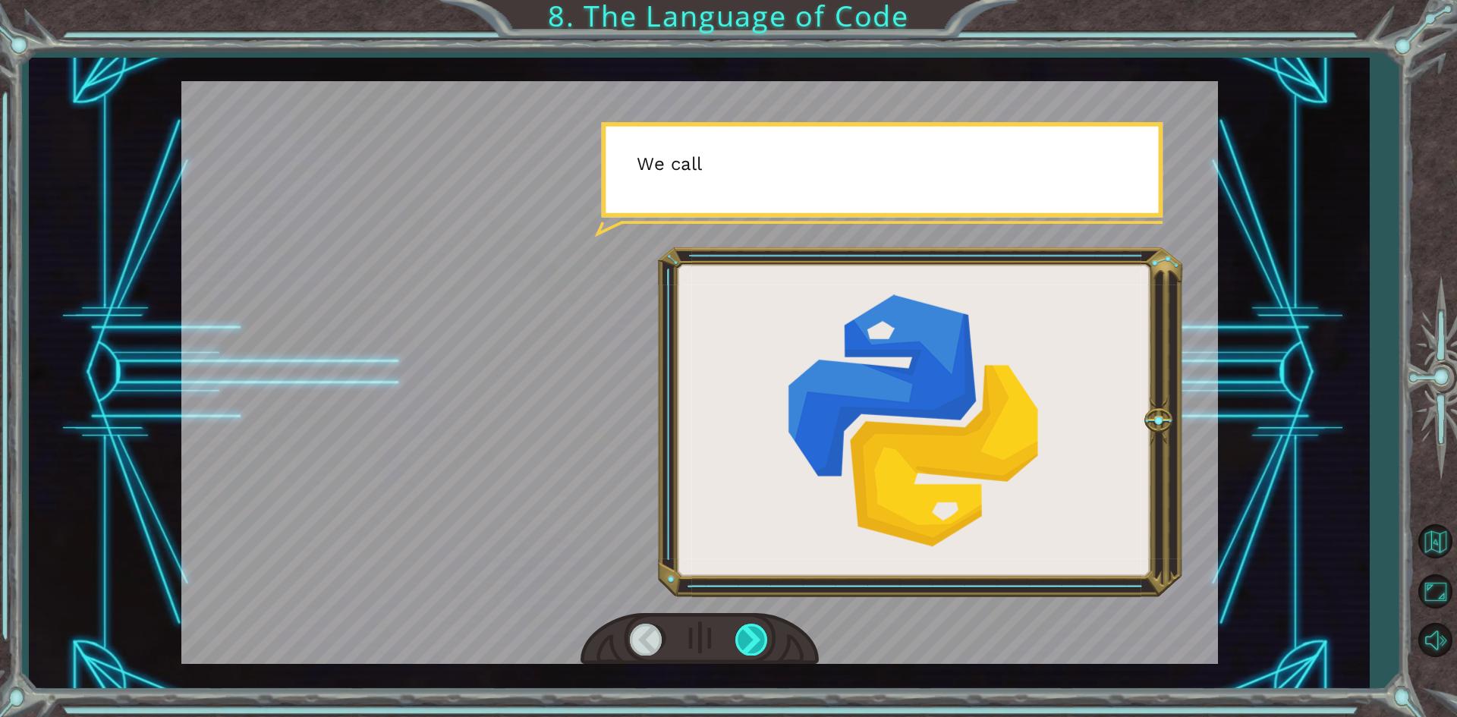
click at [763, 627] on div at bounding box center [752, 639] width 34 height 31
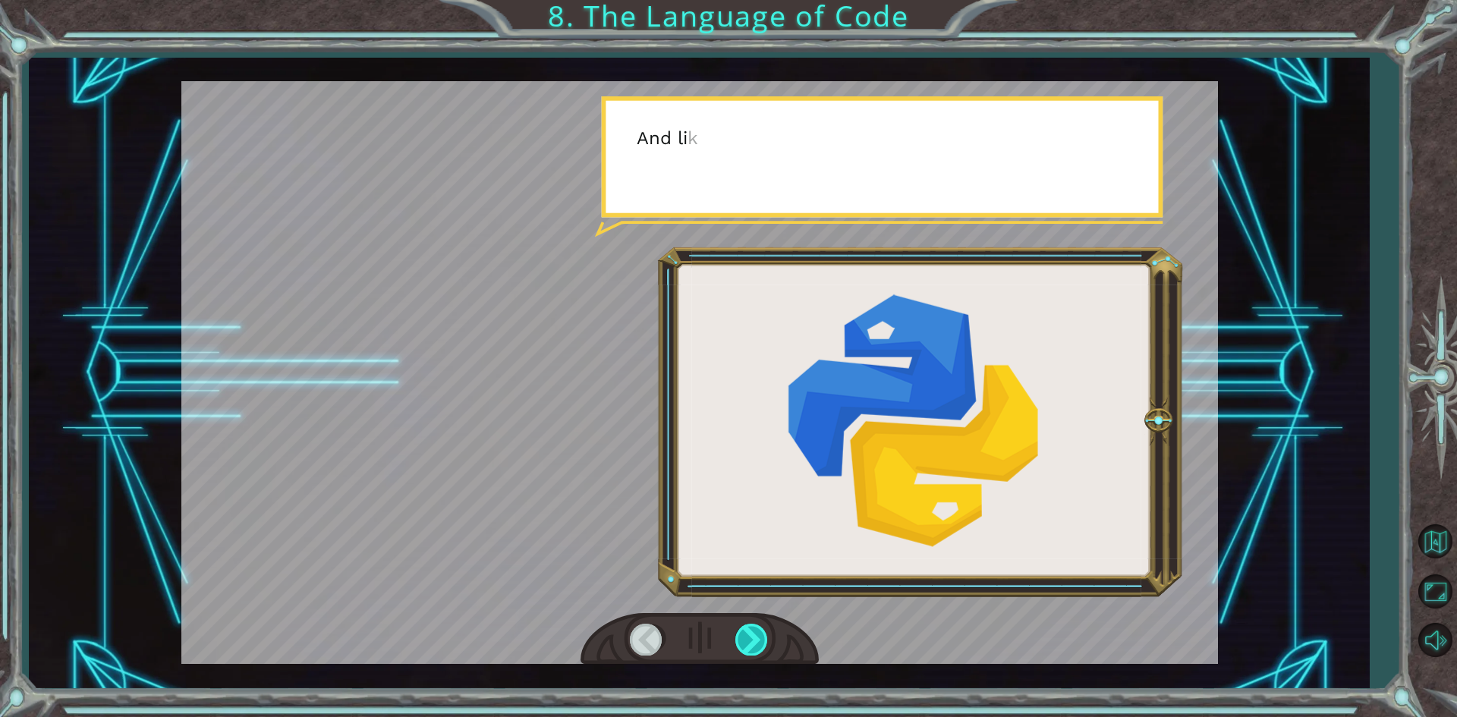
click at [763, 628] on div at bounding box center [752, 639] width 34 height 31
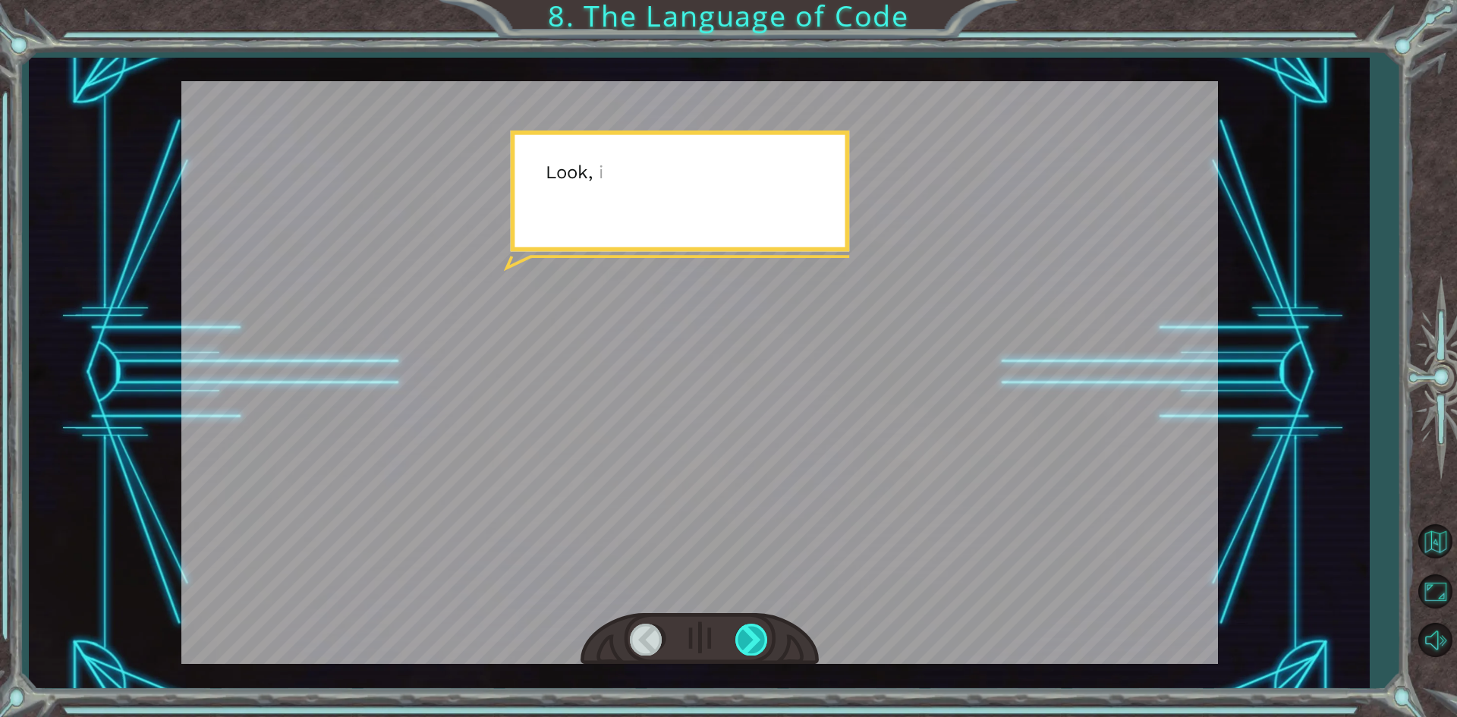
click at [763, 628] on div at bounding box center [752, 639] width 34 height 31
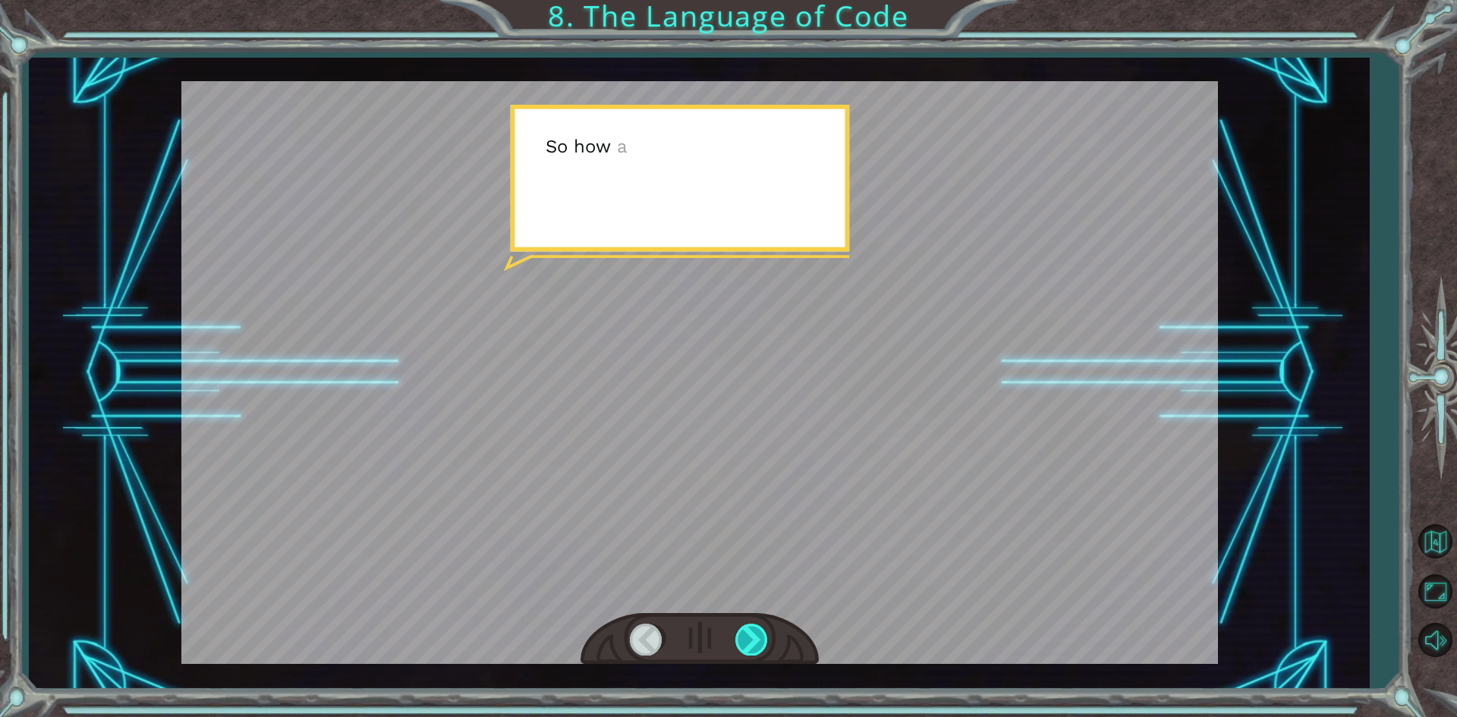
click at [763, 628] on div at bounding box center [752, 639] width 34 height 31
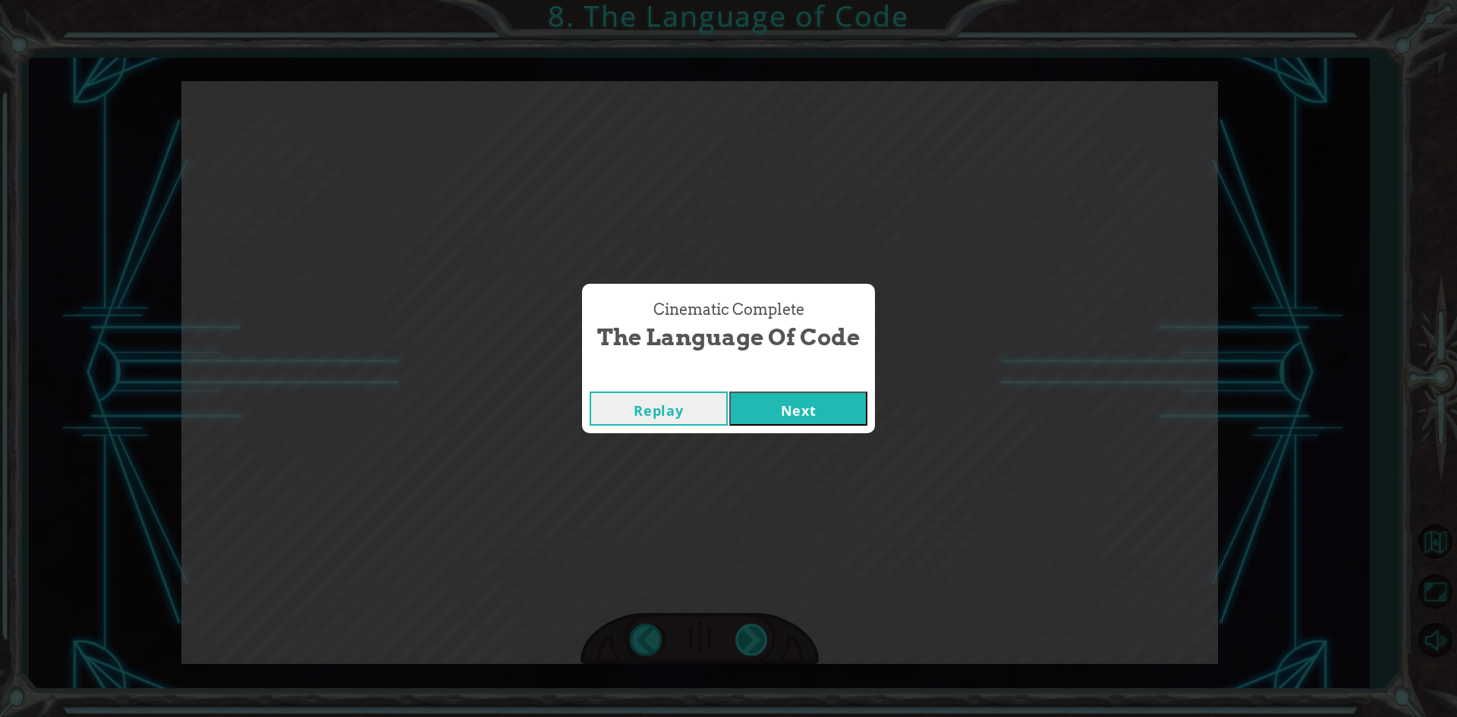
click at [763, 628] on div "Cinematic Complete The Language of Code Replay Next" at bounding box center [728, 358] width 1457 height 717
click at [802, 430] on div "Replay Next" at bounding box center [728, 408] width 293 height 49
click at [802, 404] on button "Next" at bounding box center [798, 409] width 138 height 34
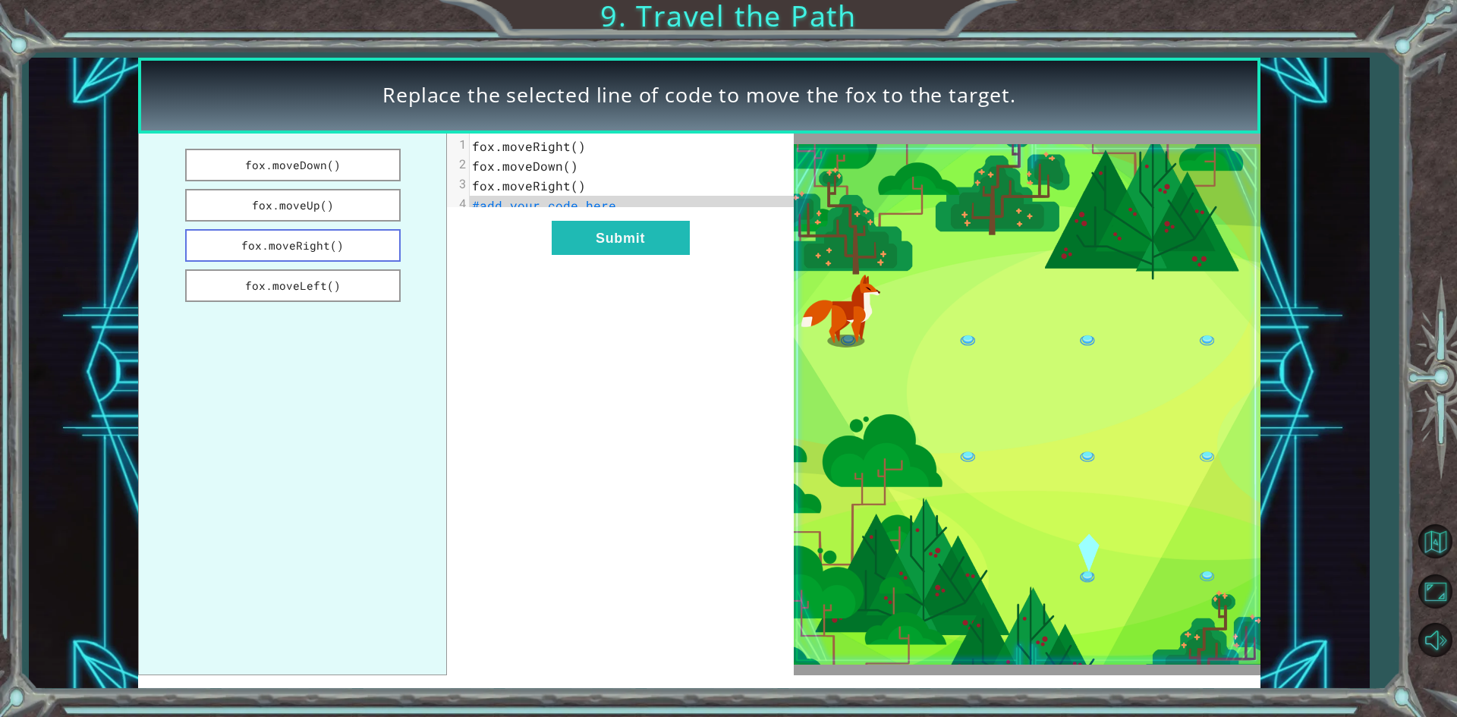
click at [357, 232] on button "fox.moveRight()" at bounding box center [292, 245] width 215 height 33
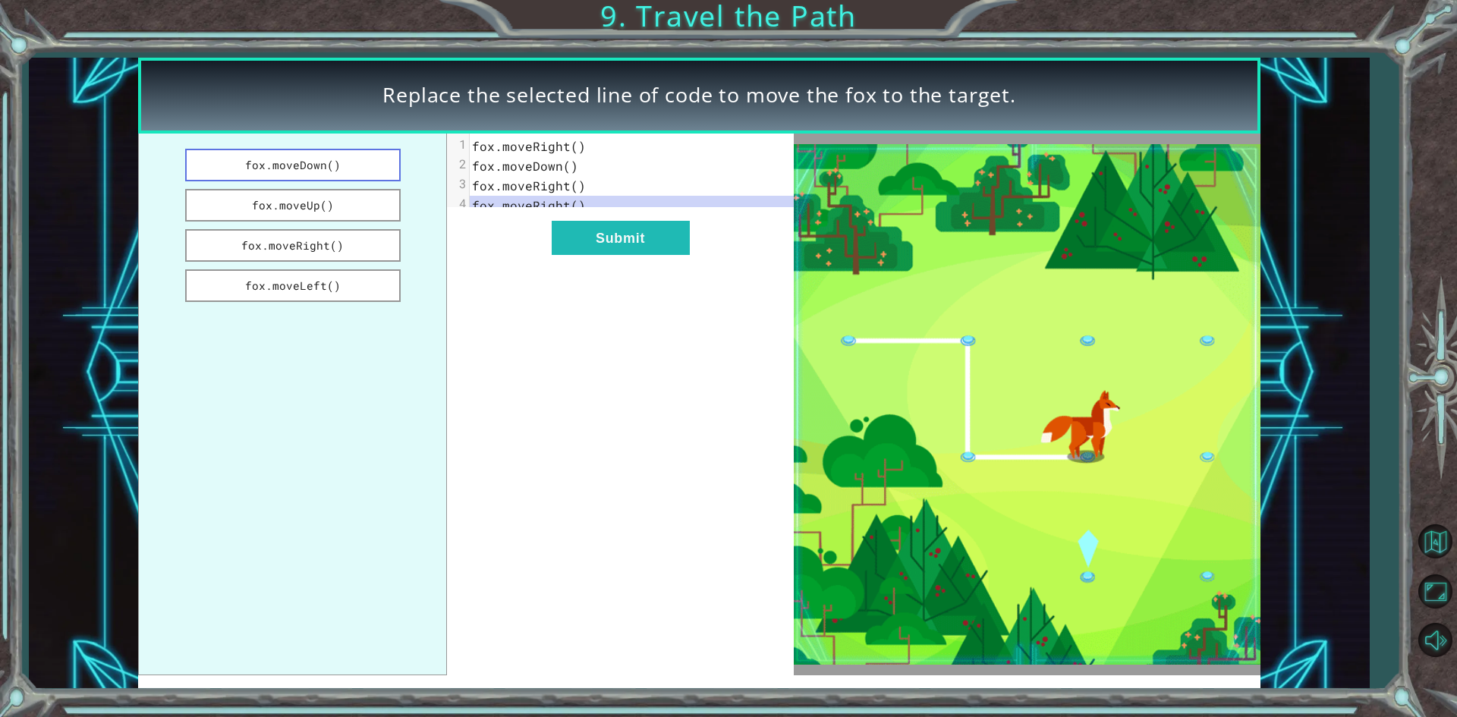
click at [325, 168] on button "fox.moveDown()" at bounding box center [292, 165] width 215 height 33
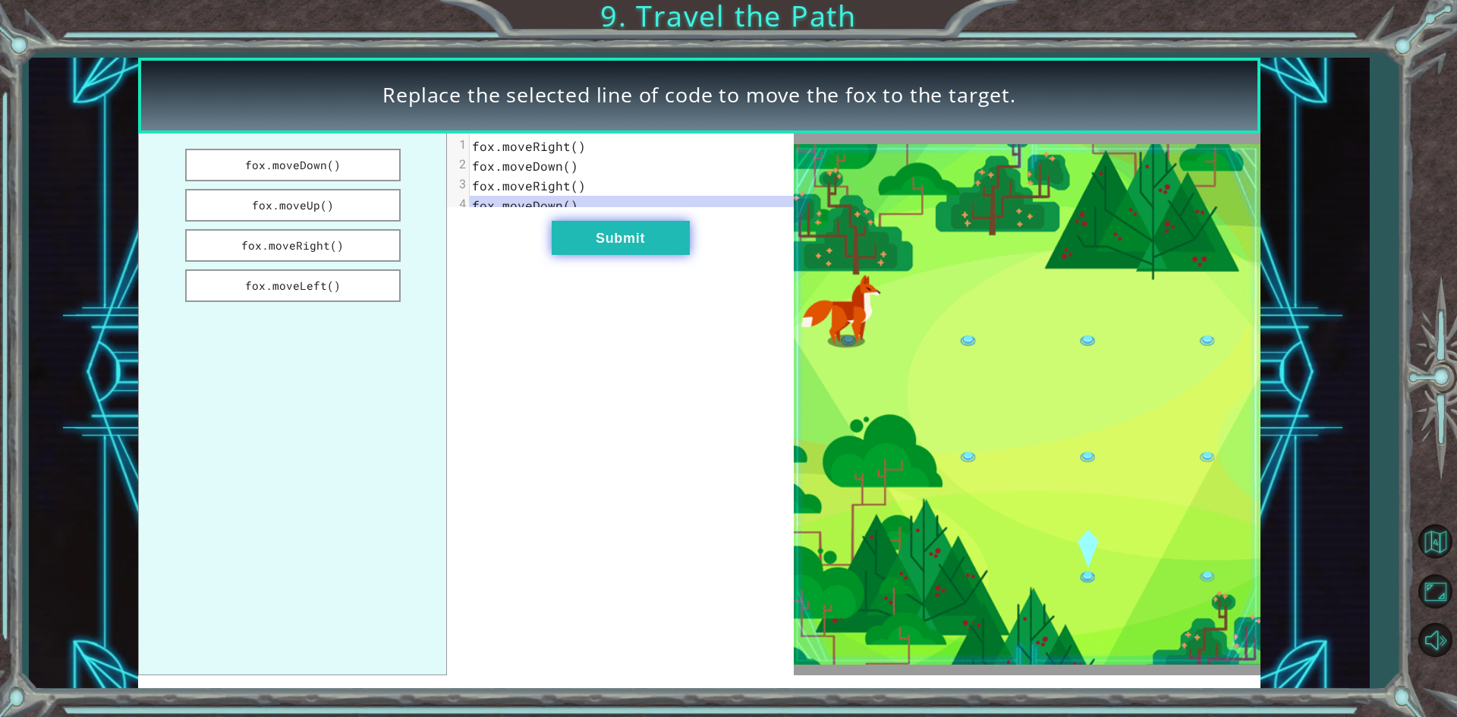
click at [577, 247] on button "Submit" at bounding box center [621, 238] width 138 height 34
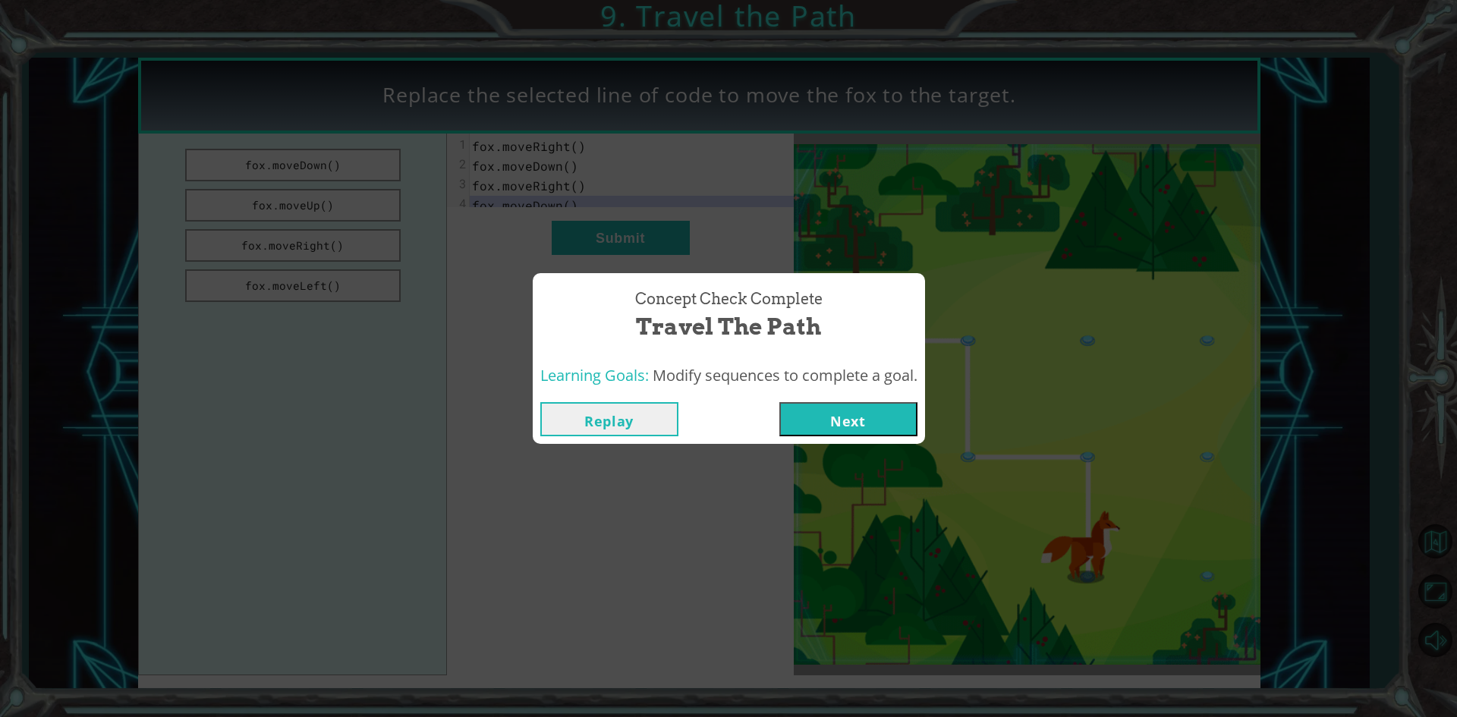
click at [823, 419] on button "Next" at bounding box center [848, 419] width 138 height 34
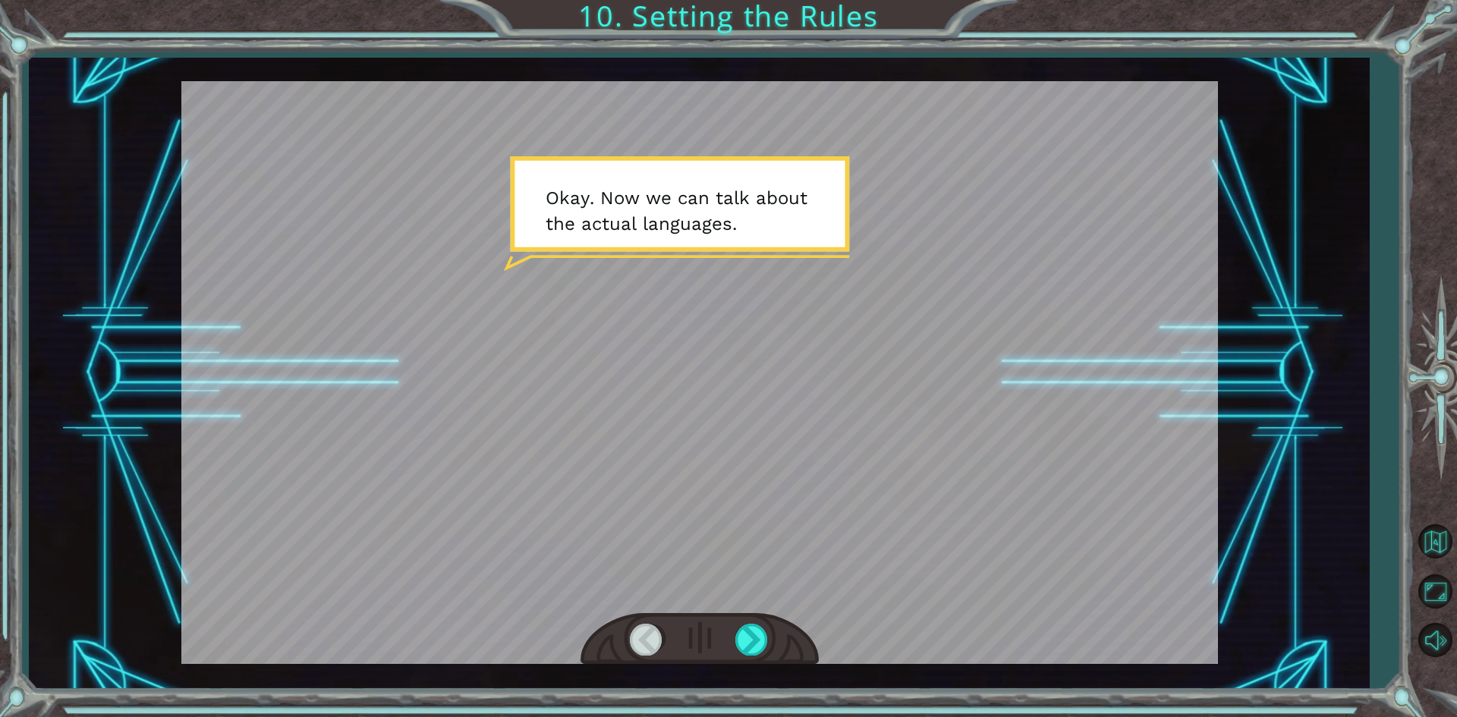
click at [698, 317] on div at bounding box center [699, 372] width 1036 height 583
click at [763, 634] on div at bounding box center [752, 639] width 34 height 31
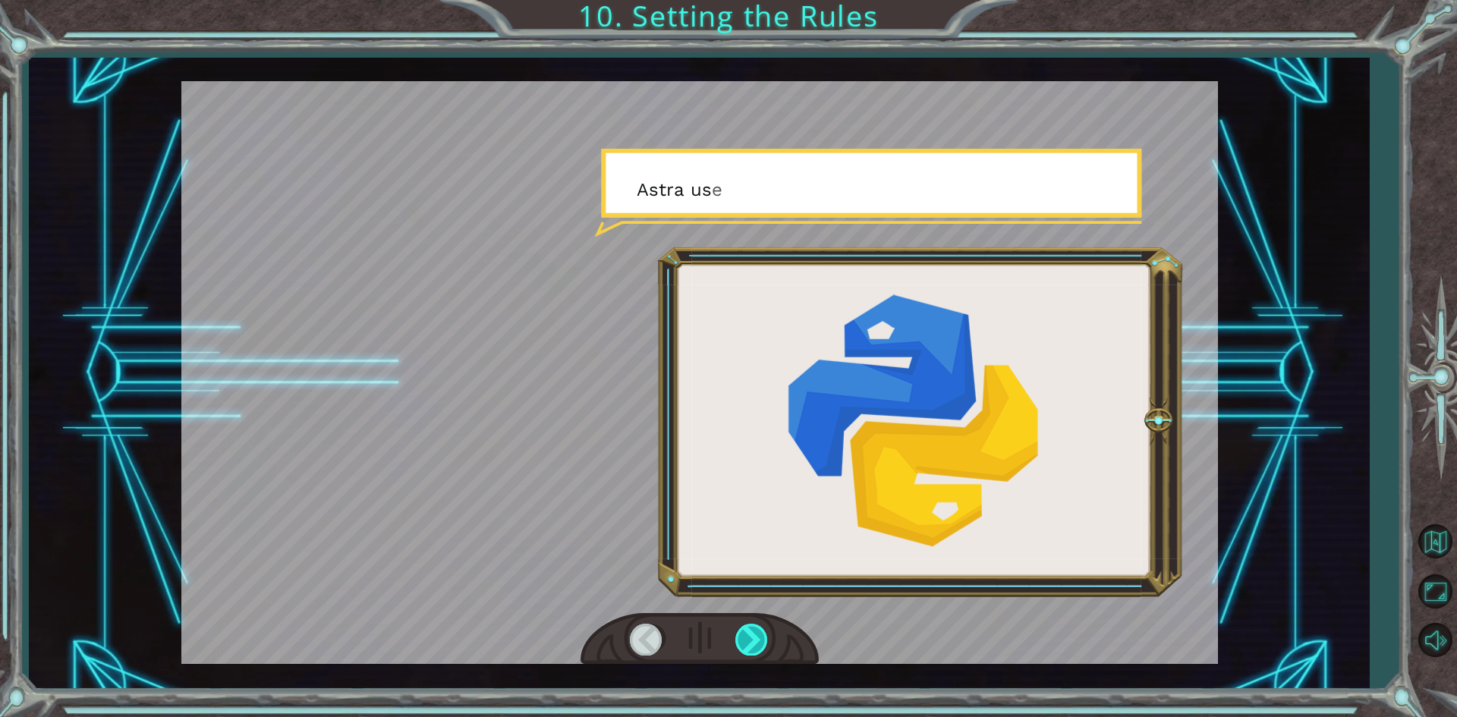
click at [765, 634] on div at bounding box center [752, 639] width 34 height 31
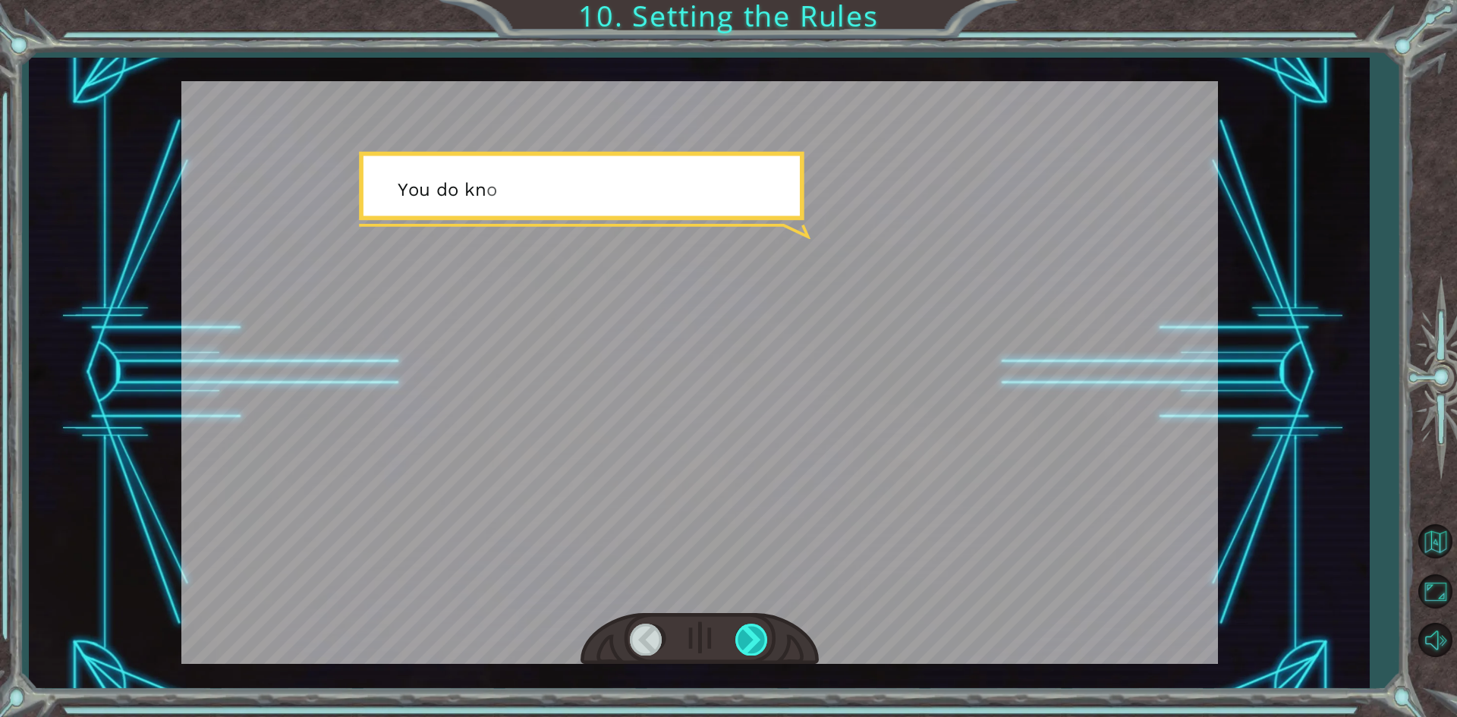
click at [759, 636] on div at bounding box center [752, 639] width 34 height 31
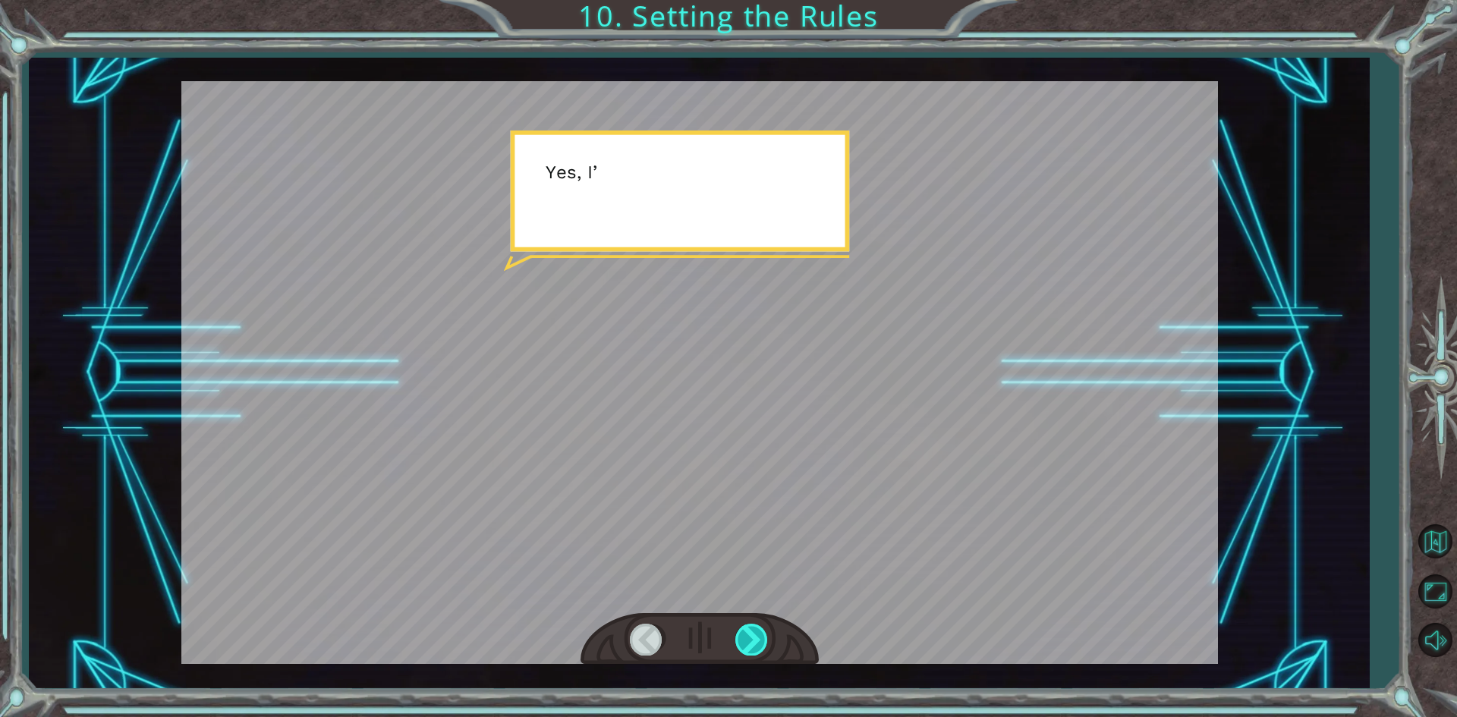
click at [759, 636] on div at bounding box center [752, 639] width 34 height 31
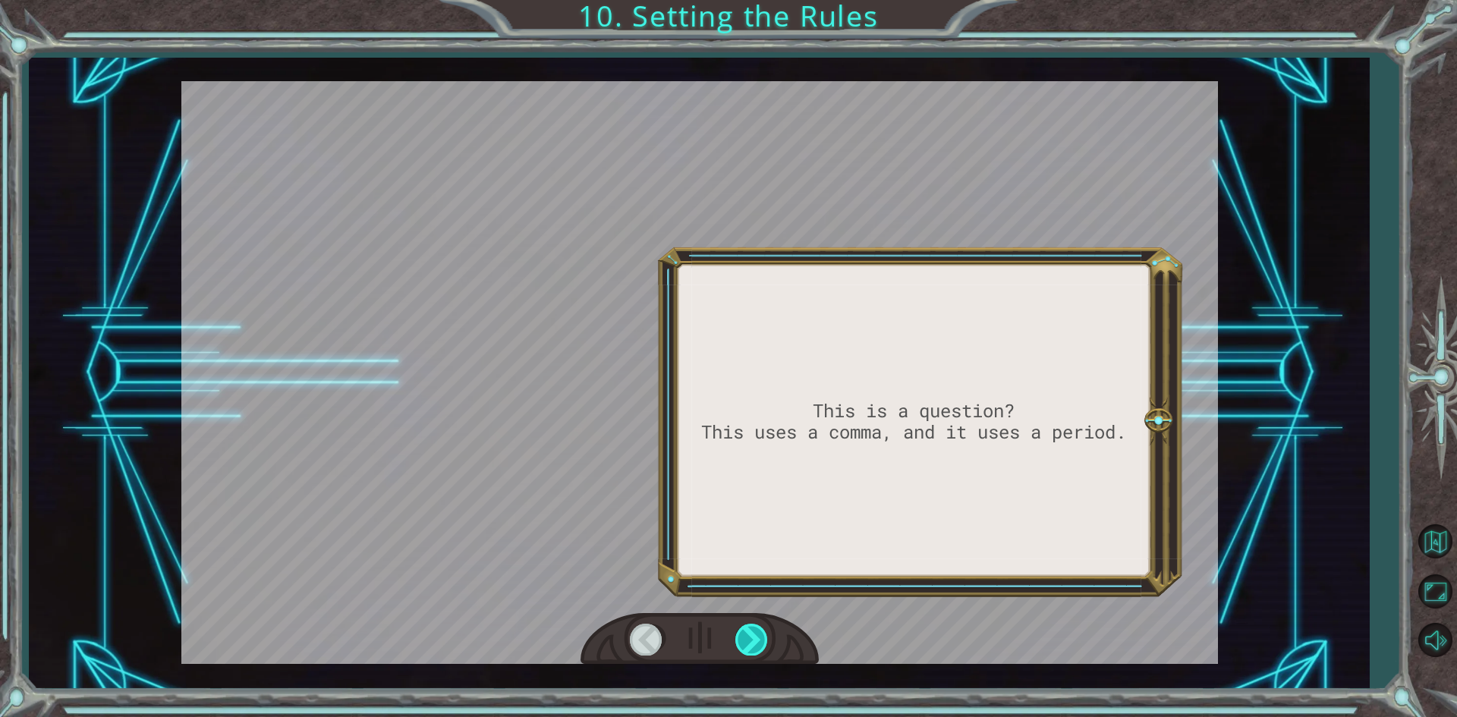
click at [759, 636] on div at bounding box center [752, 639] width 34 height 31
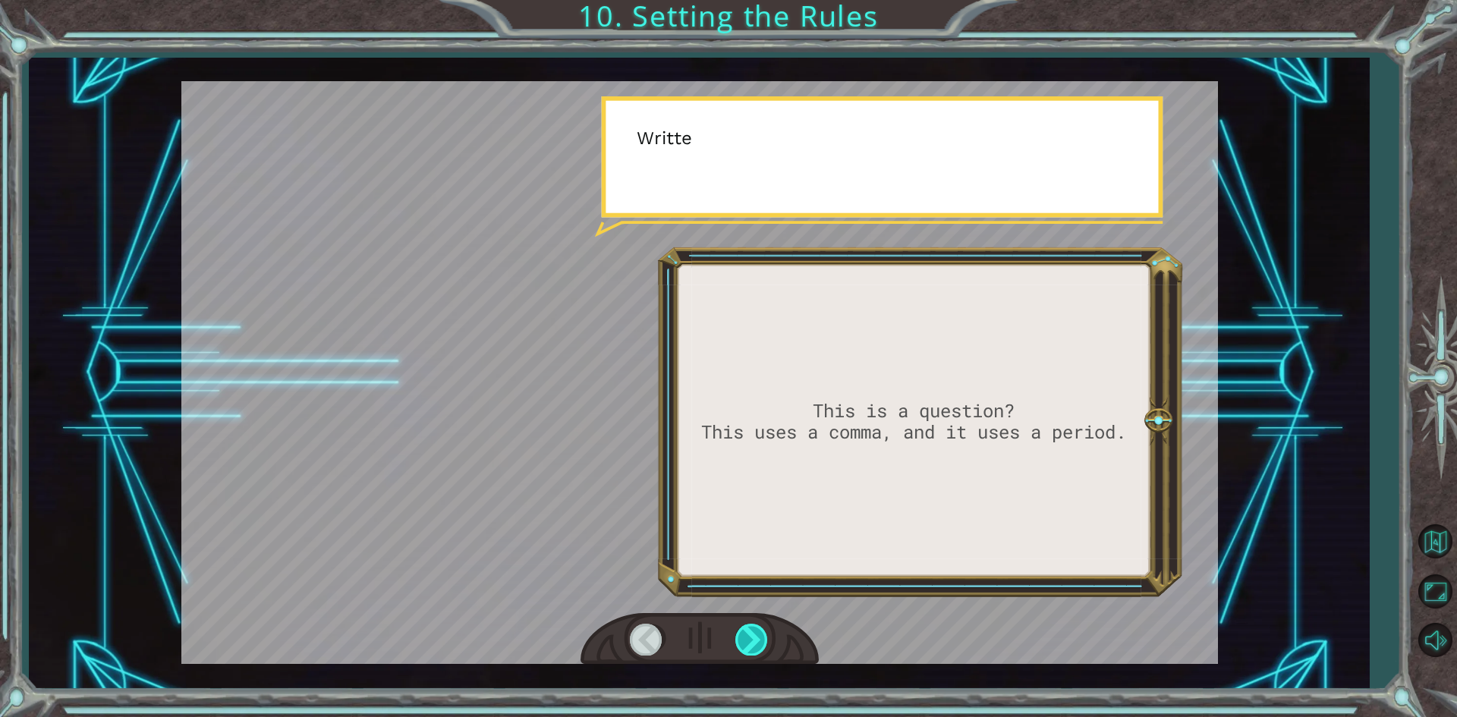
click at [759, 636] on div at bounding box center [752, 639] width 34 height 31
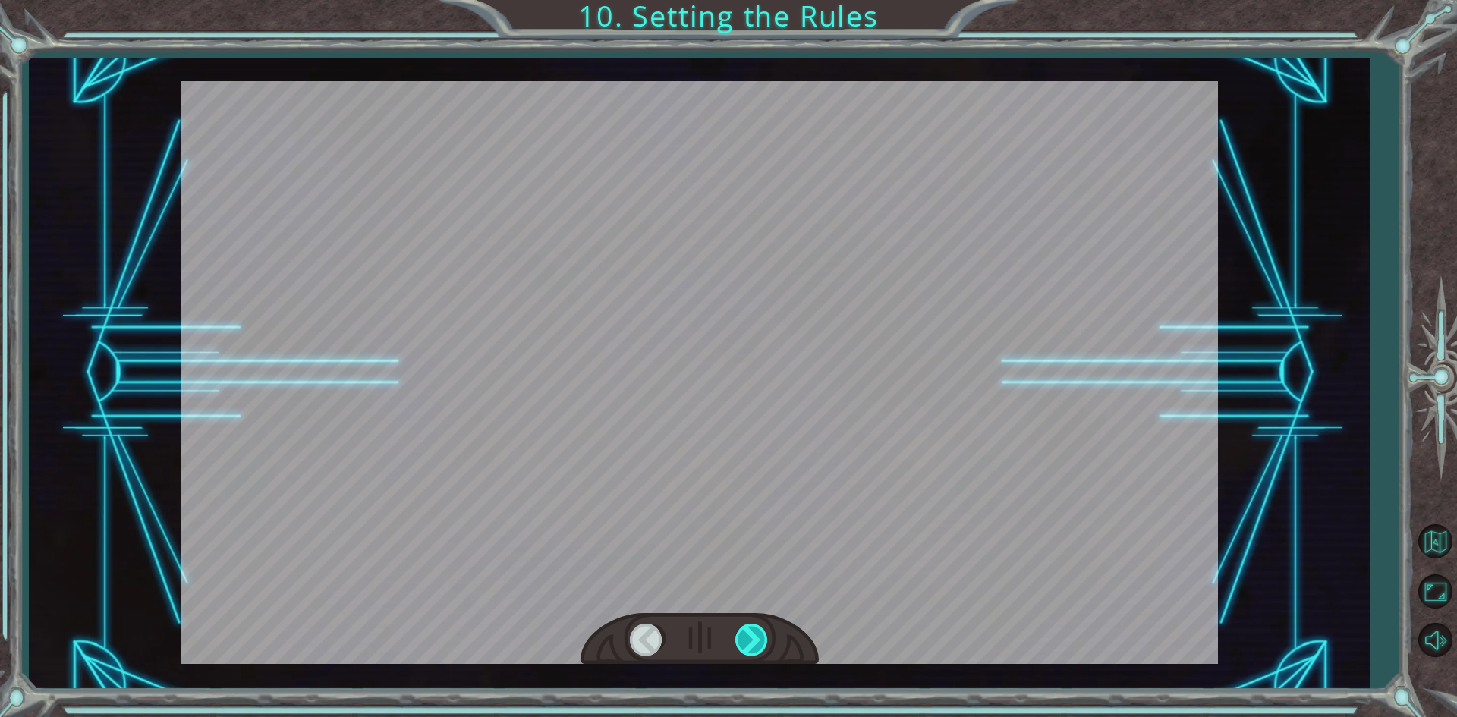
click at [759, 636] on div at bounding box center [752, 639] width 34 height 31
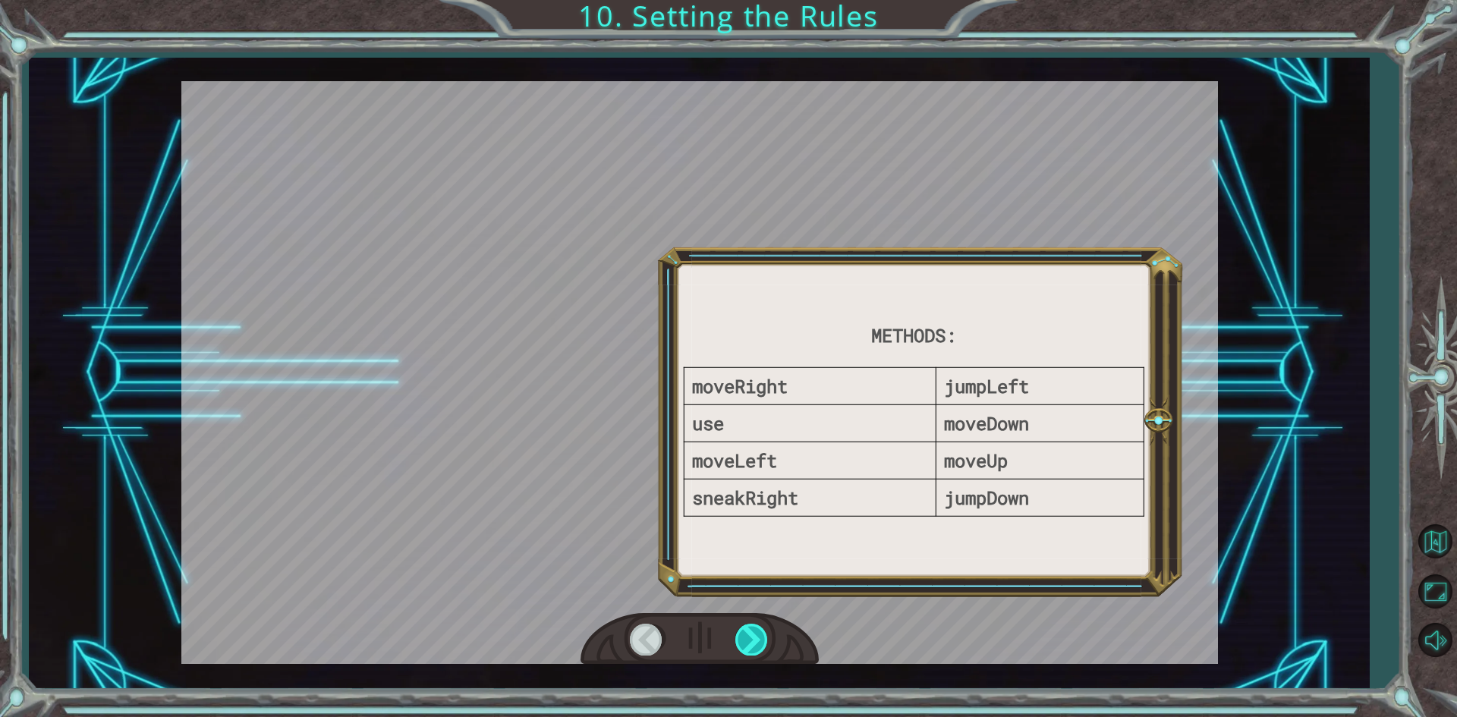
click at [759, 636] on div at bounding box center [752, 639] width 34 height 31
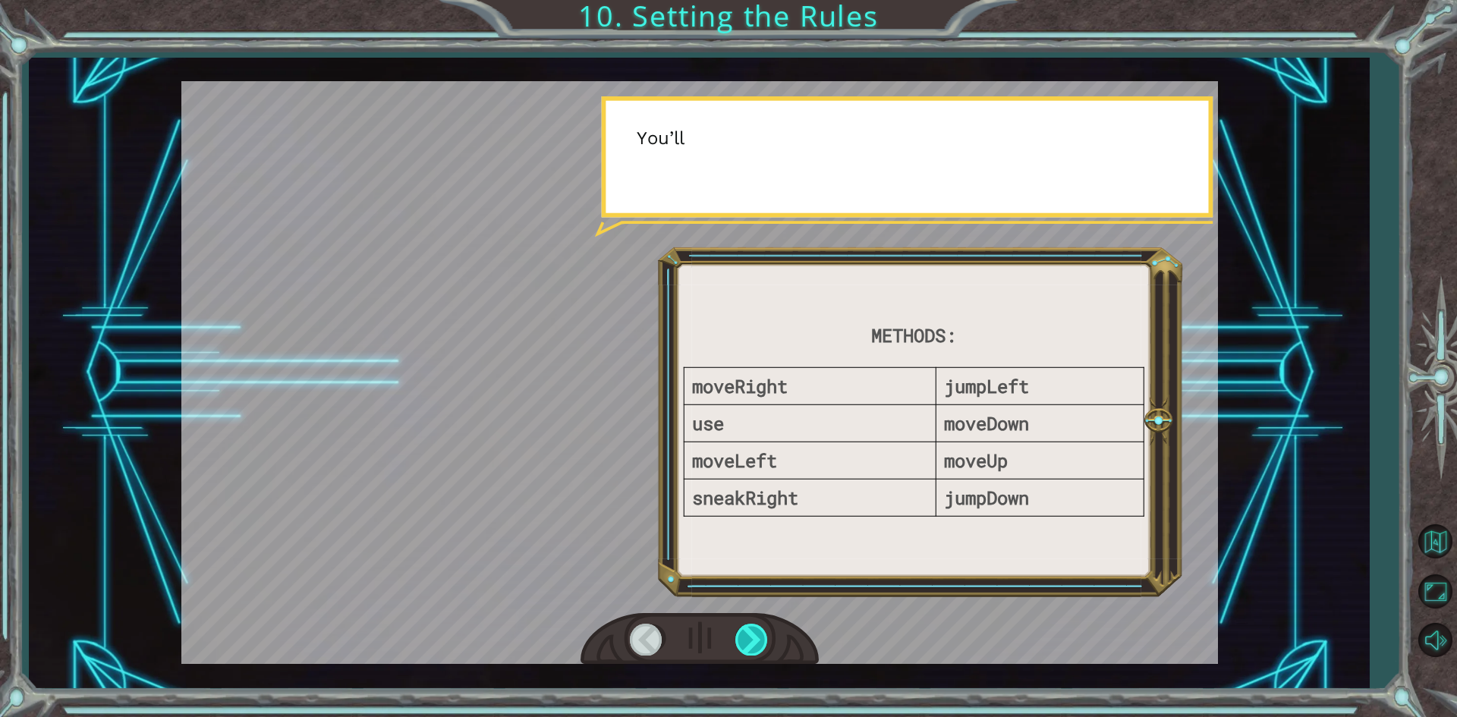
click at [759, 636] on div at bounding box center [752, 639] width 34 height 31
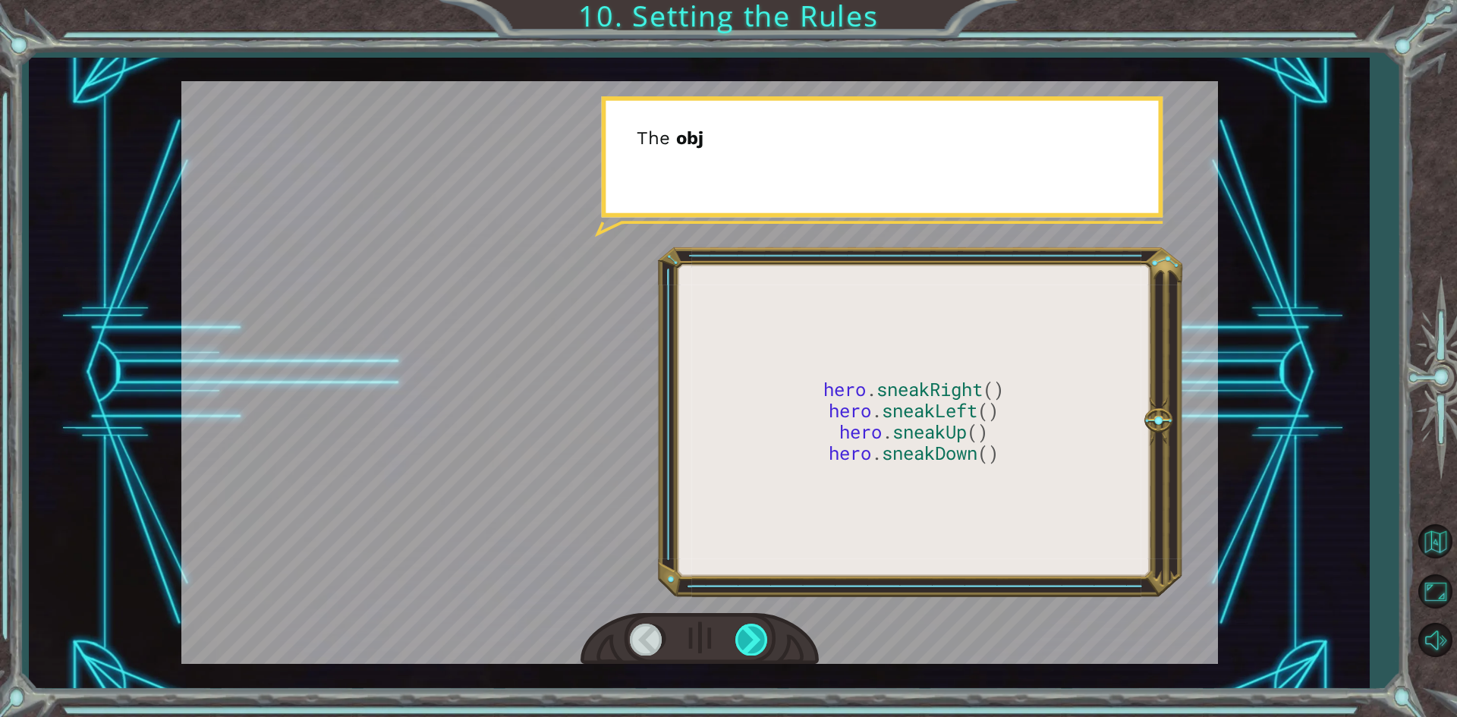
click at [759, 636] on div at bounding box center [752, 639] width 34 height 31
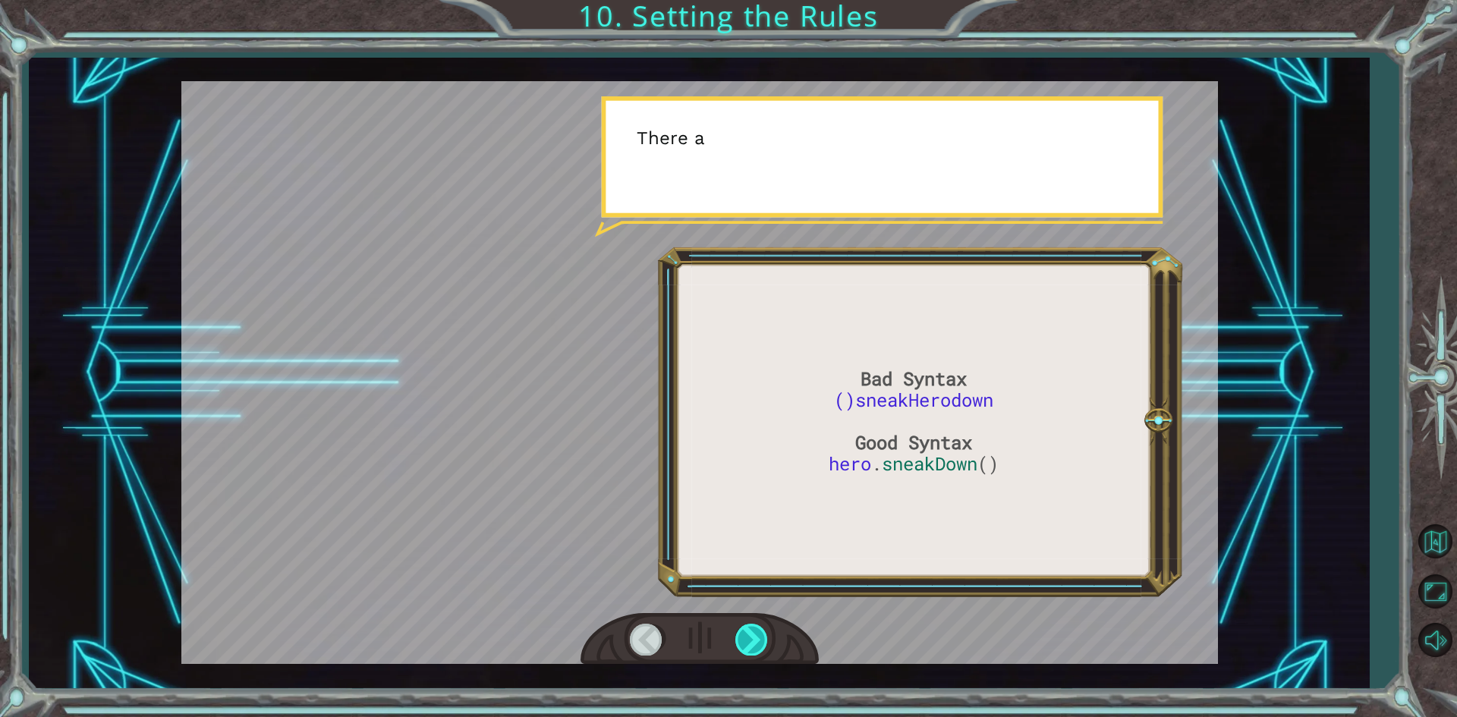
click at [759, 636] on div at bounding box center [752, 639] width 34 height 31
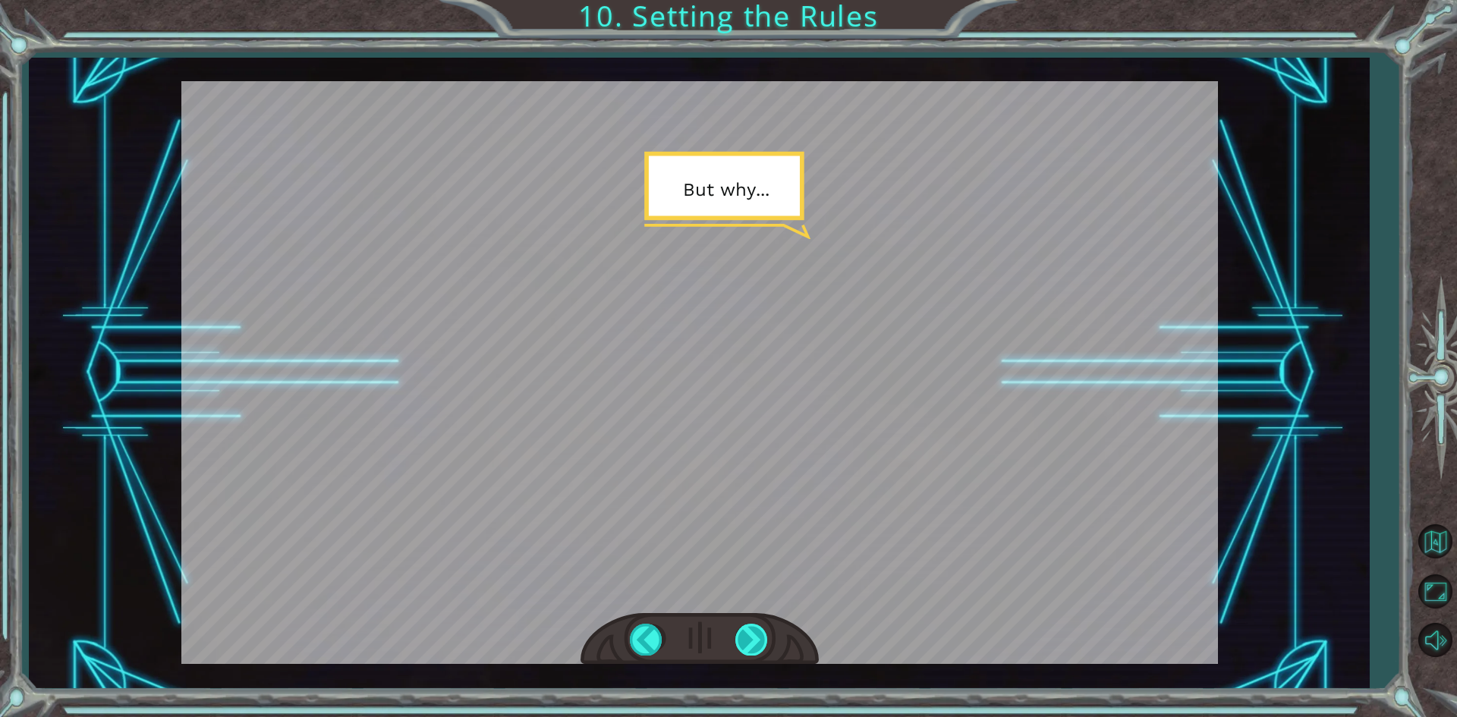
click at [756, 636] on div at bounding box center [752, 639] width 34 height 31
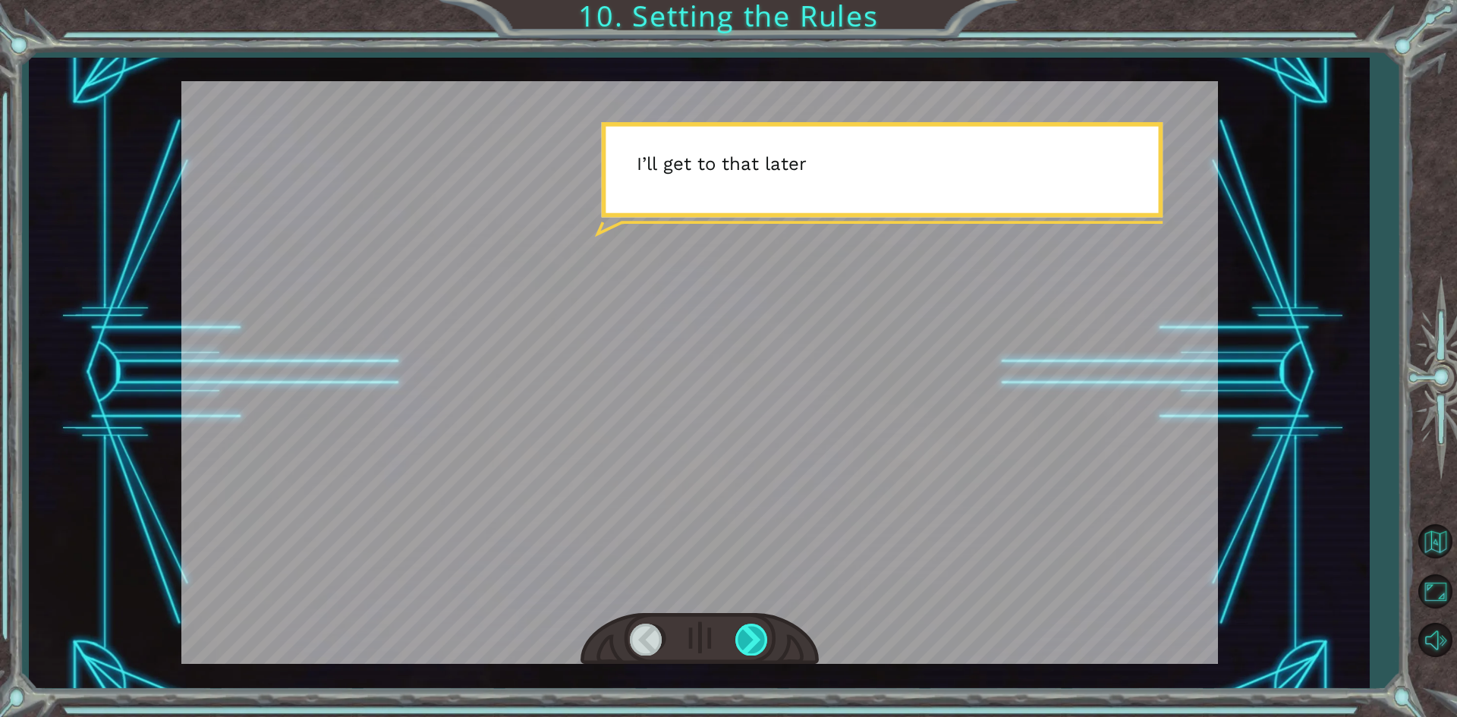
click at [756, 636] on div at bounding box center [752, 639] width 34 height 31
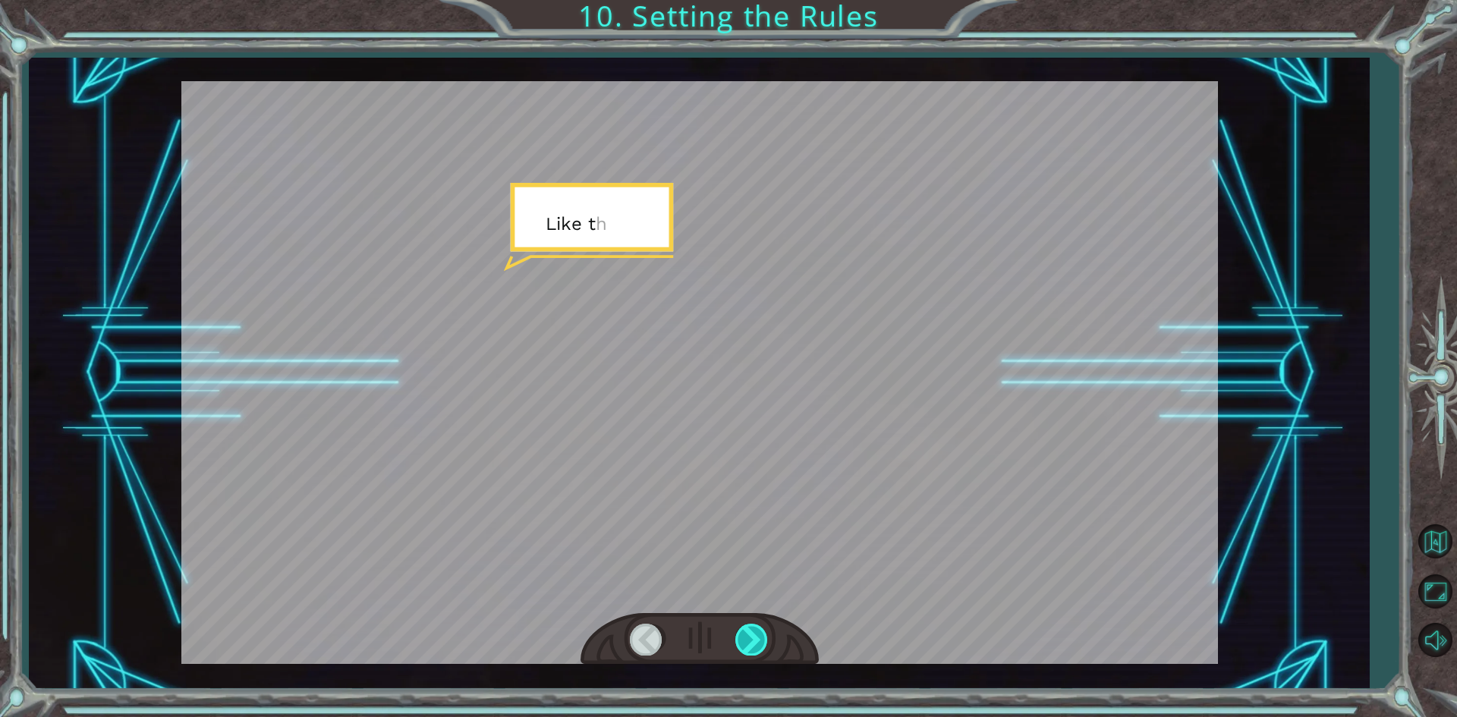
click at [756, 636] on div at bounding box center [752, 639] width 34 height 31
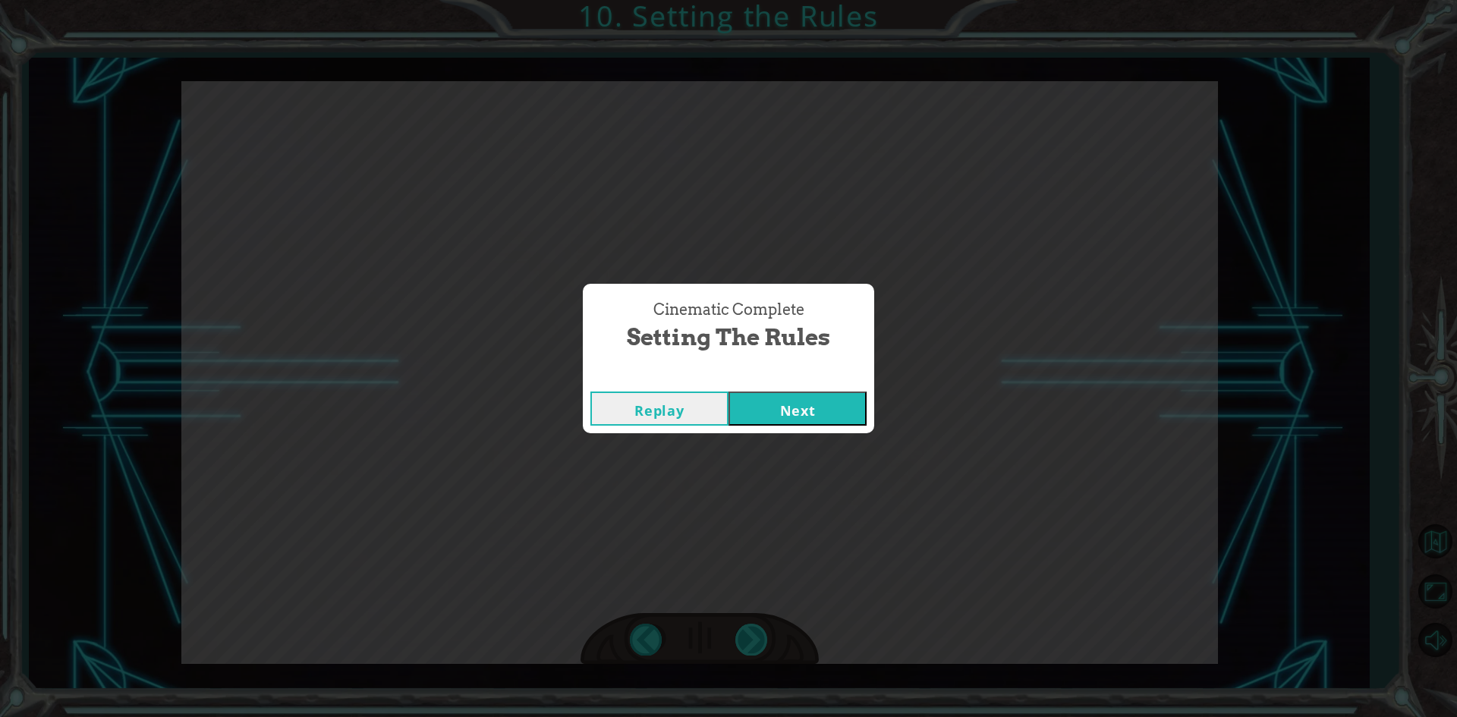
click at [756, 636] on div "Cinematic Complete Setting the Rules Replay Next" at bounding box center [728, 358] width 1457 height 717
click at [765, 404] on button "Next" at bounding box center [797, 409] width 138 height 34
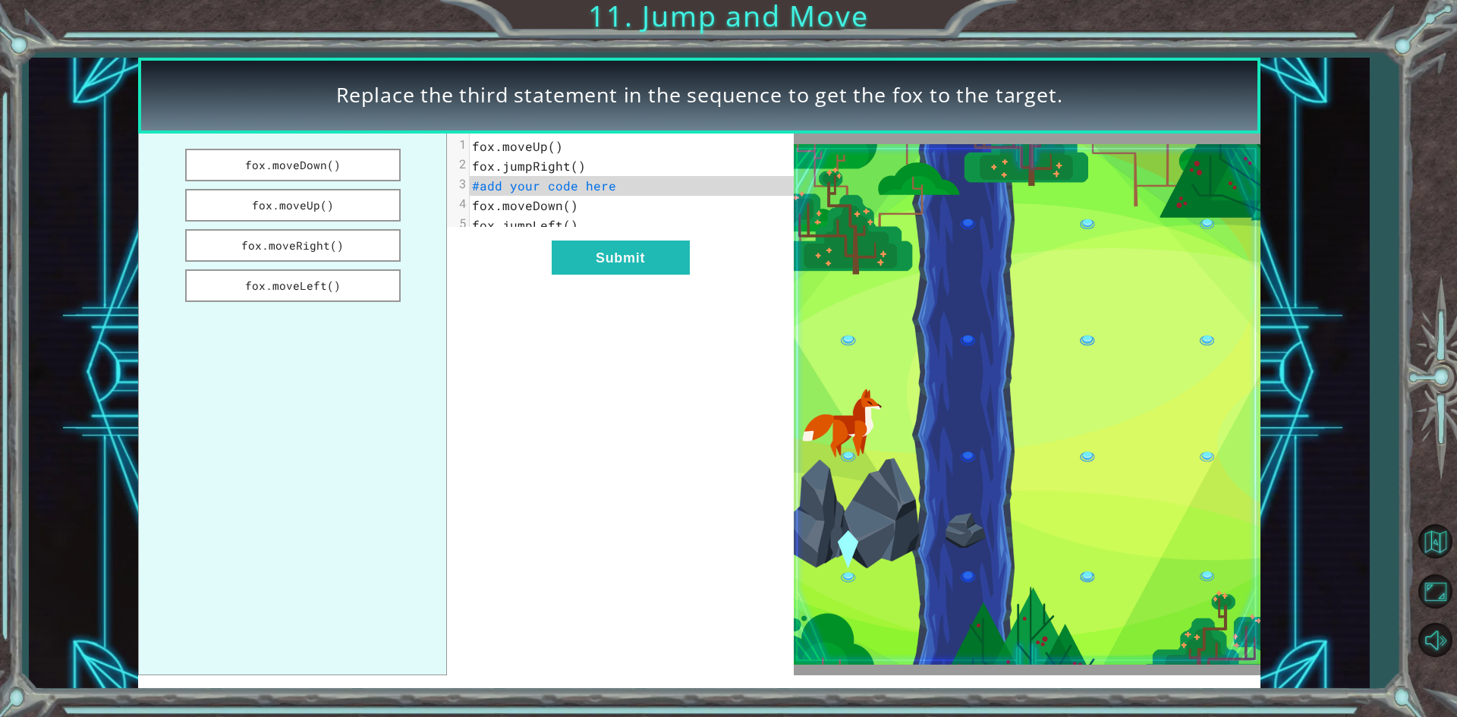
drag, startPoint x: 347, startPoint y: 201, endPoint x: 495, endPoint y: 197, distance: 148.0
click at [495, 197] on div "fox.moveDown() fox.moveUp() fox.moveRight() fox.moveLeft() xxxxxxxxxx 5 1 fox.m…" at bounding box center [465, 405] width 655 height 542
click at [341, 199] on button "fox.moveUp()" at bounding box center [292, 205] width 215 height 33
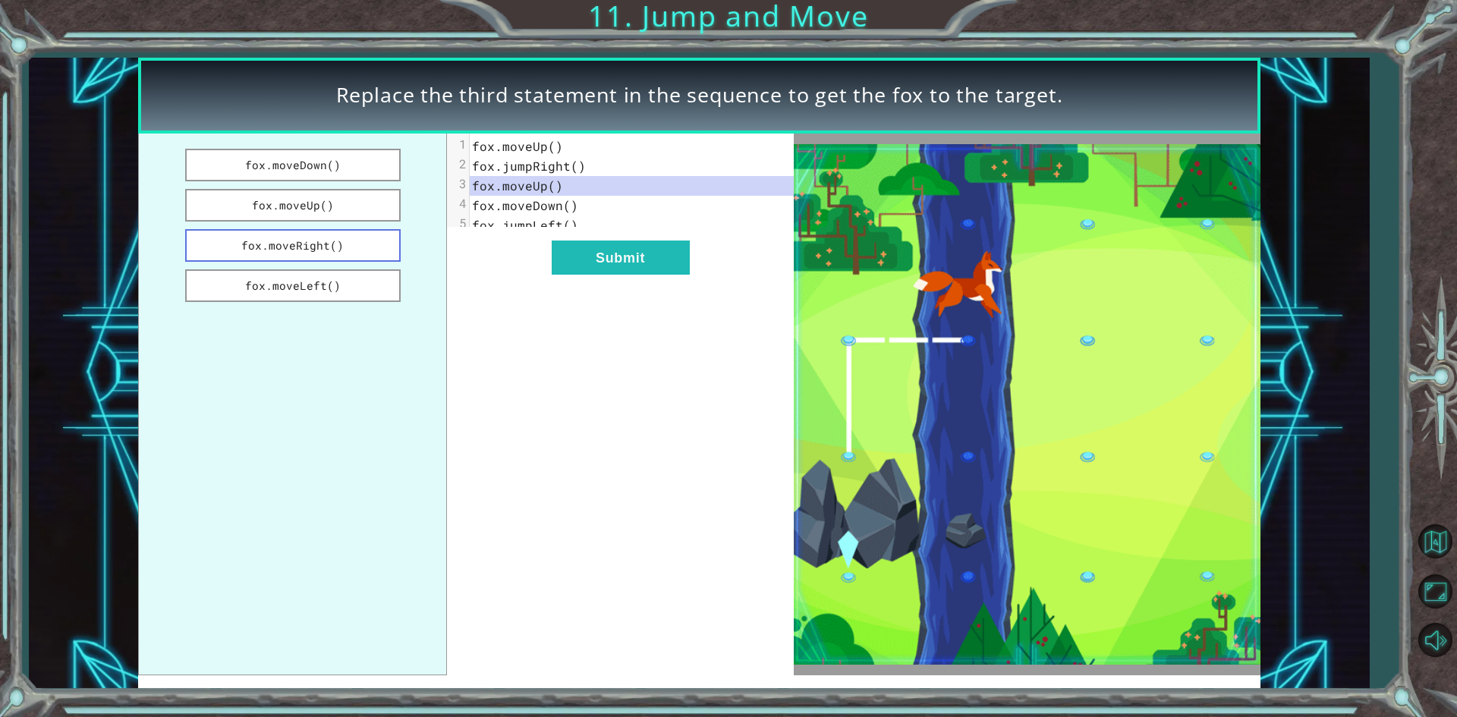
click at [323, 241] on button "fox.moveRight()" at bounding box center [292, 245] width 215 height 33
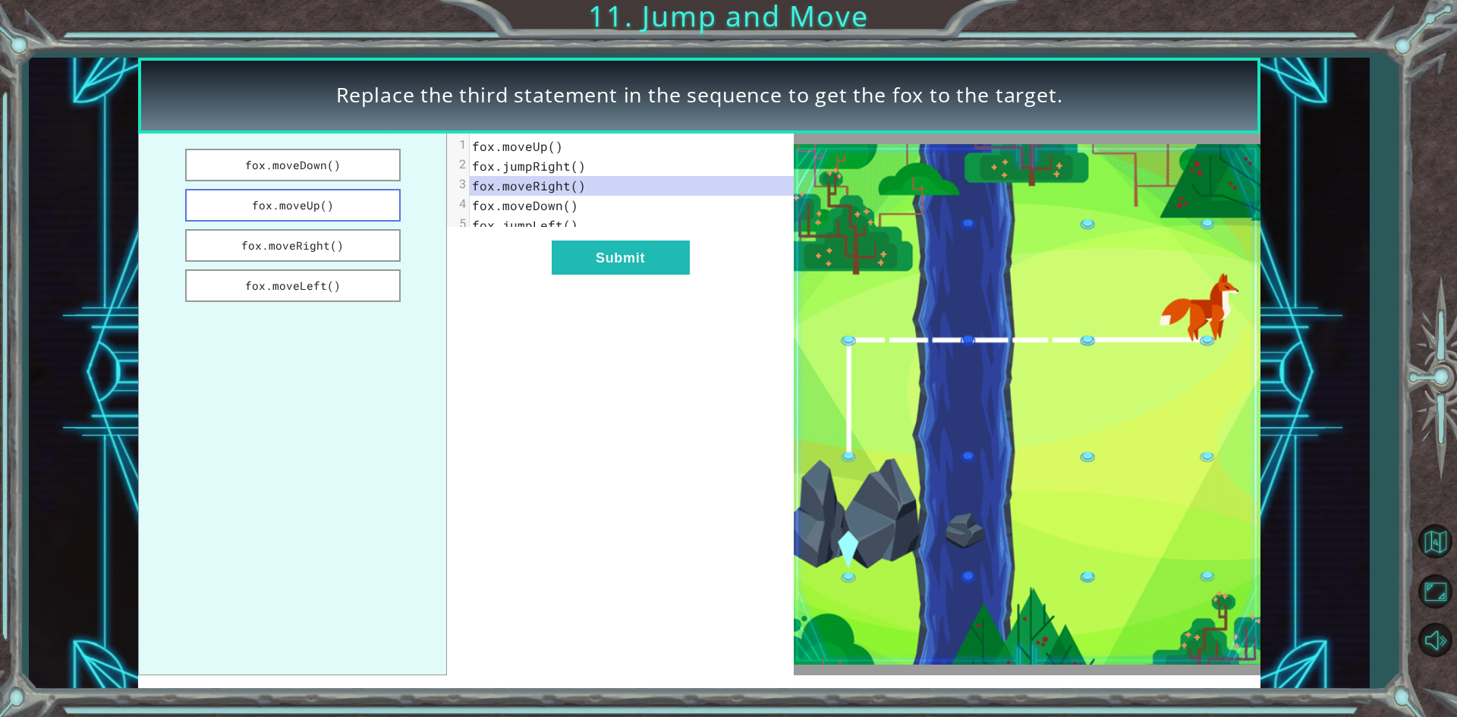
click at [349, 192] on button "fox.moveUp()" at bounding box center [292, 205] width 215 height 33
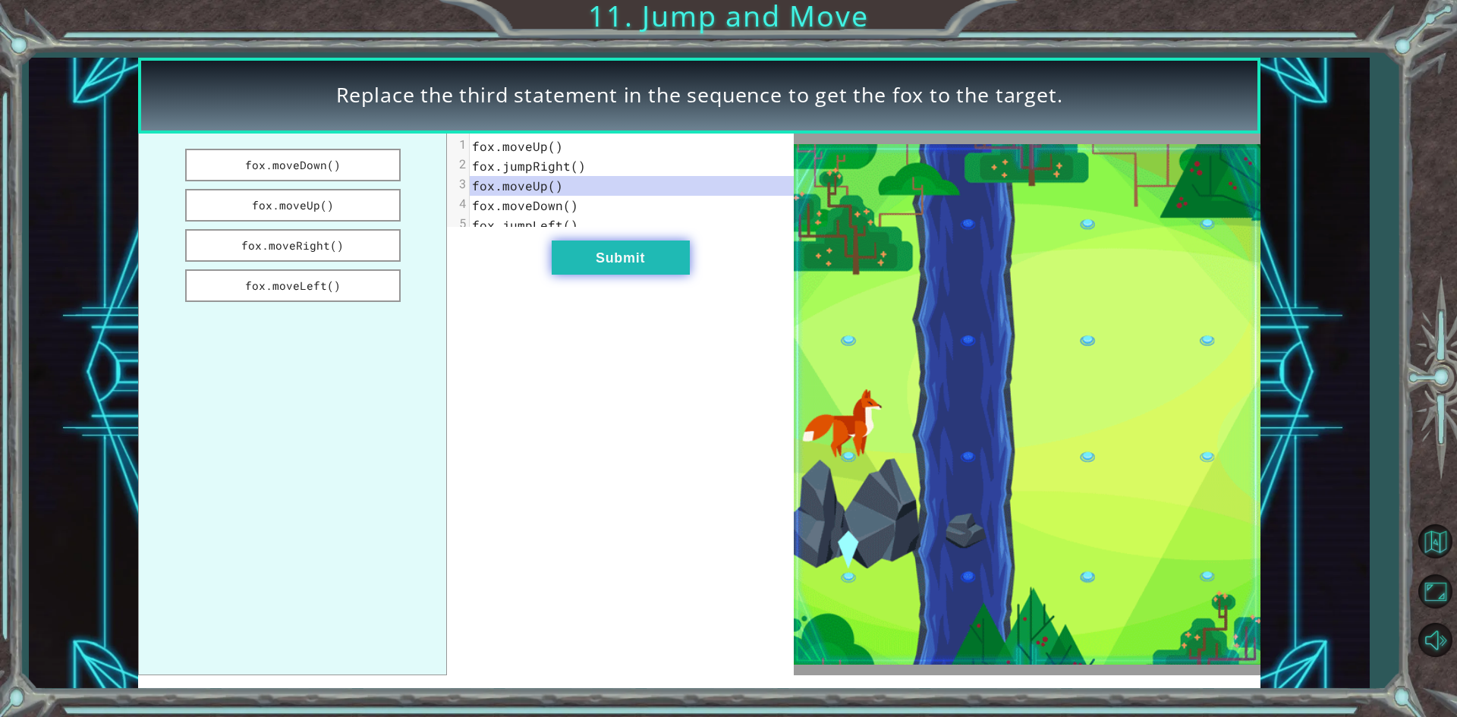
click at [574, 273] on button "Submit" at bounding box center [621, 258] width 138 height 34
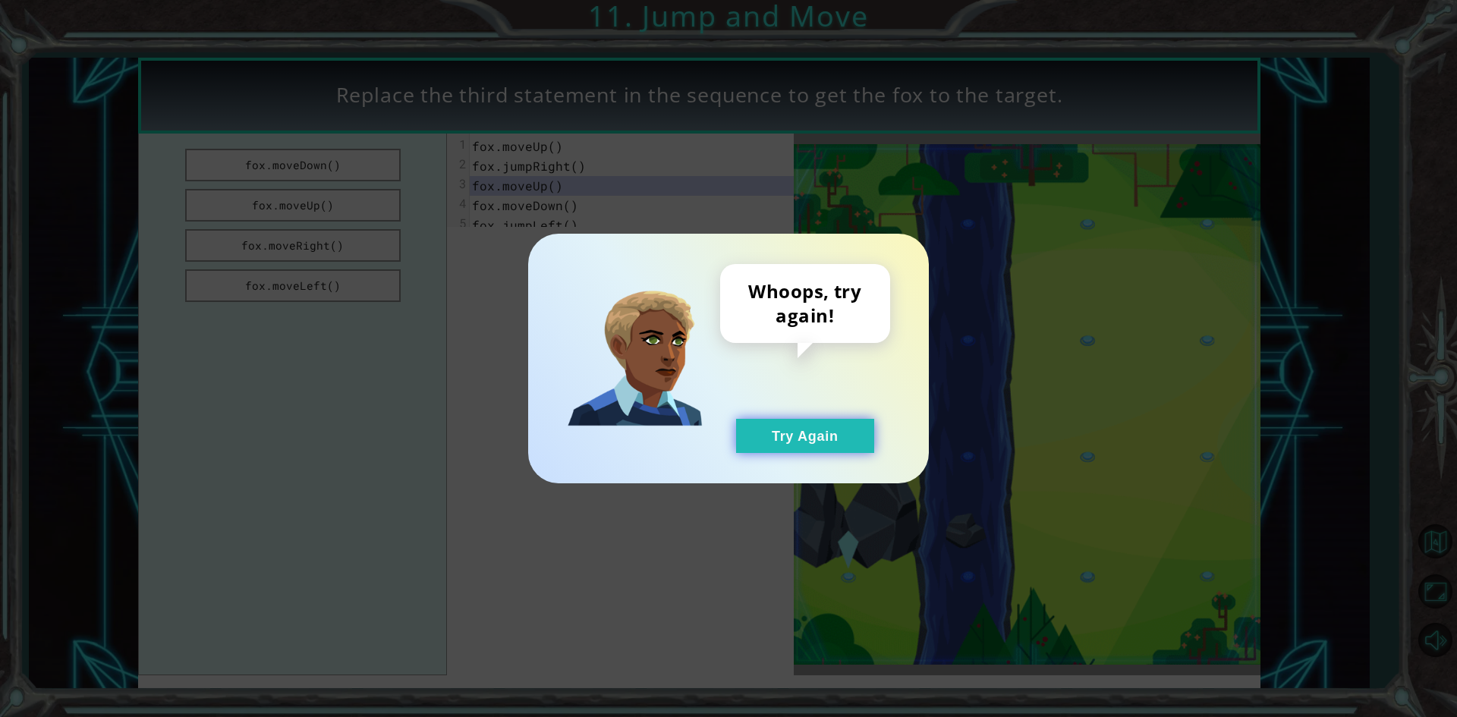
click at [783, 440] on button "Try Again" at bounding box center [805, 436] width 138 height 34
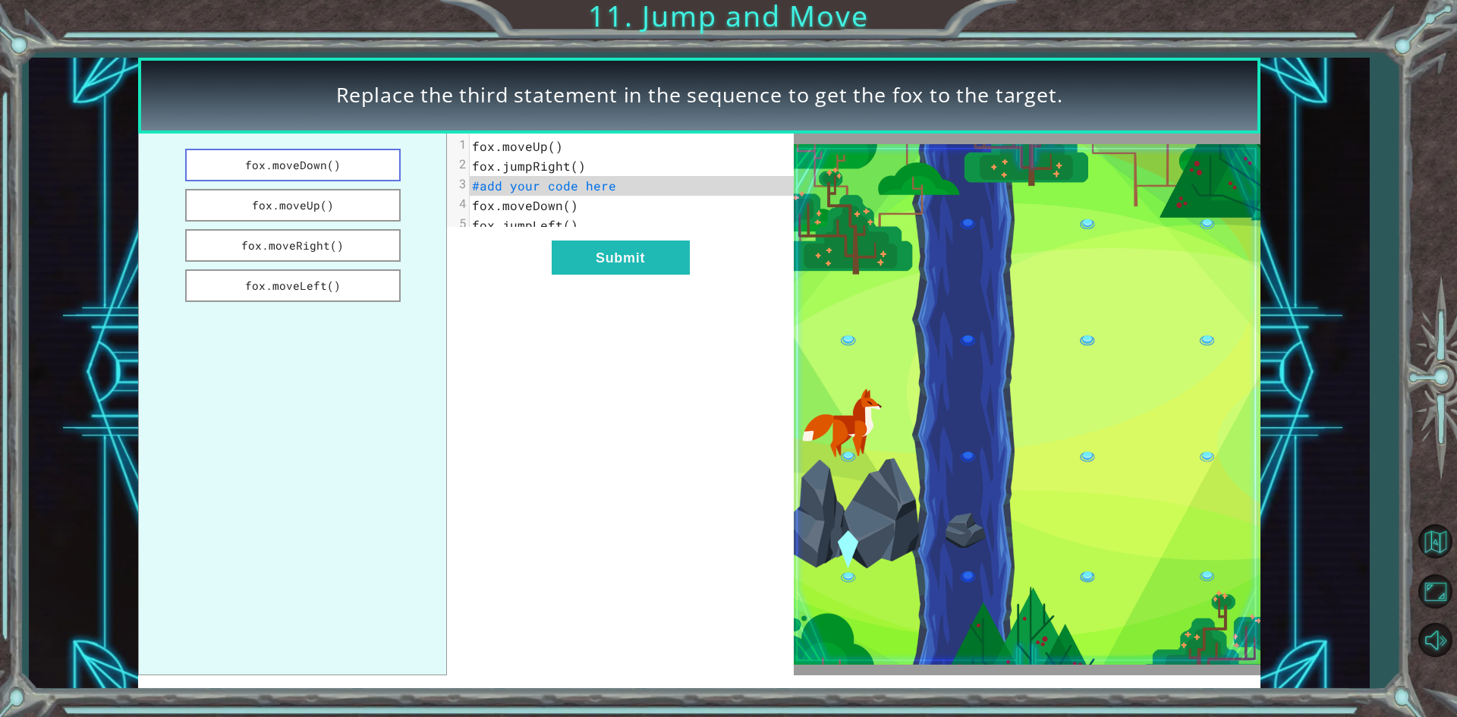
click at [339, 159] on button "fox.moveDown()" at bounding box center [292, 165] width 215 height 33
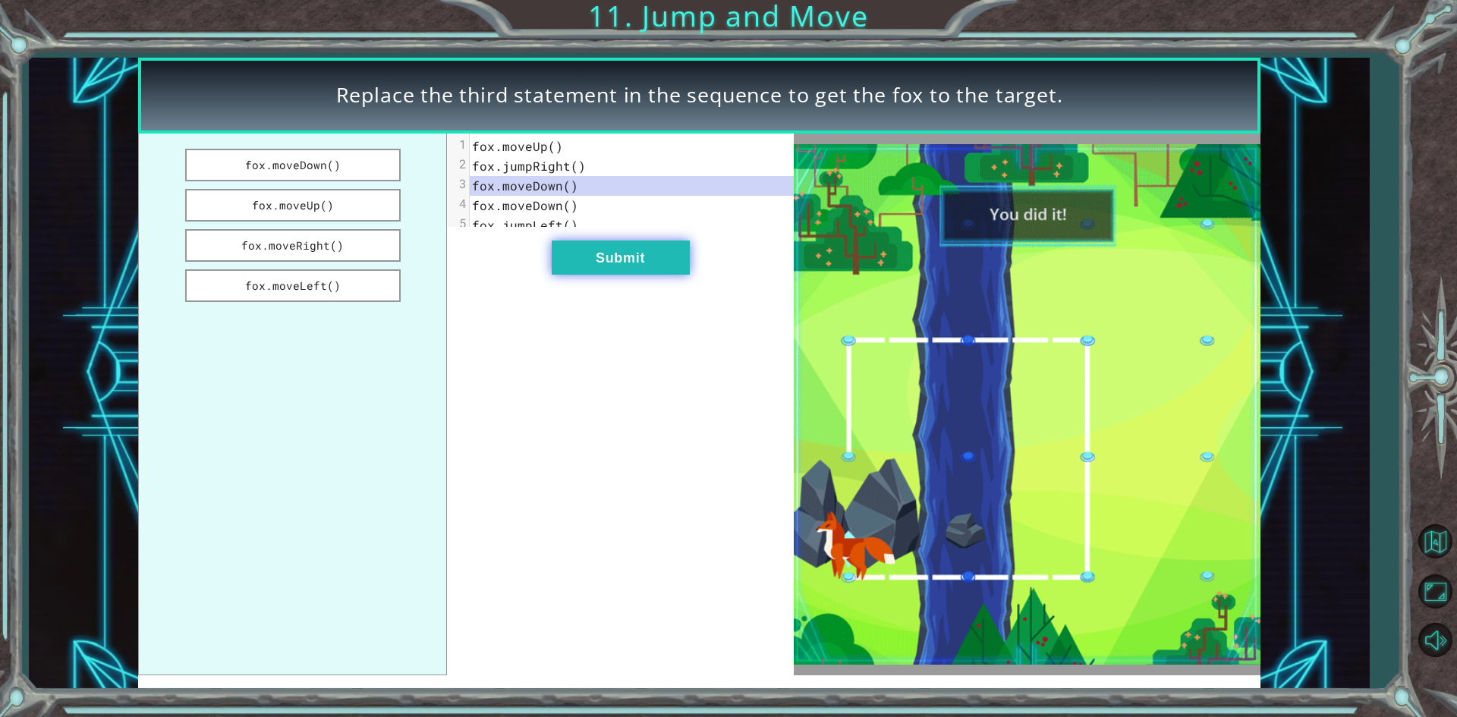
click at [656, 269] on button "Submit" at bounding box center [621, 258] width 138 height 34
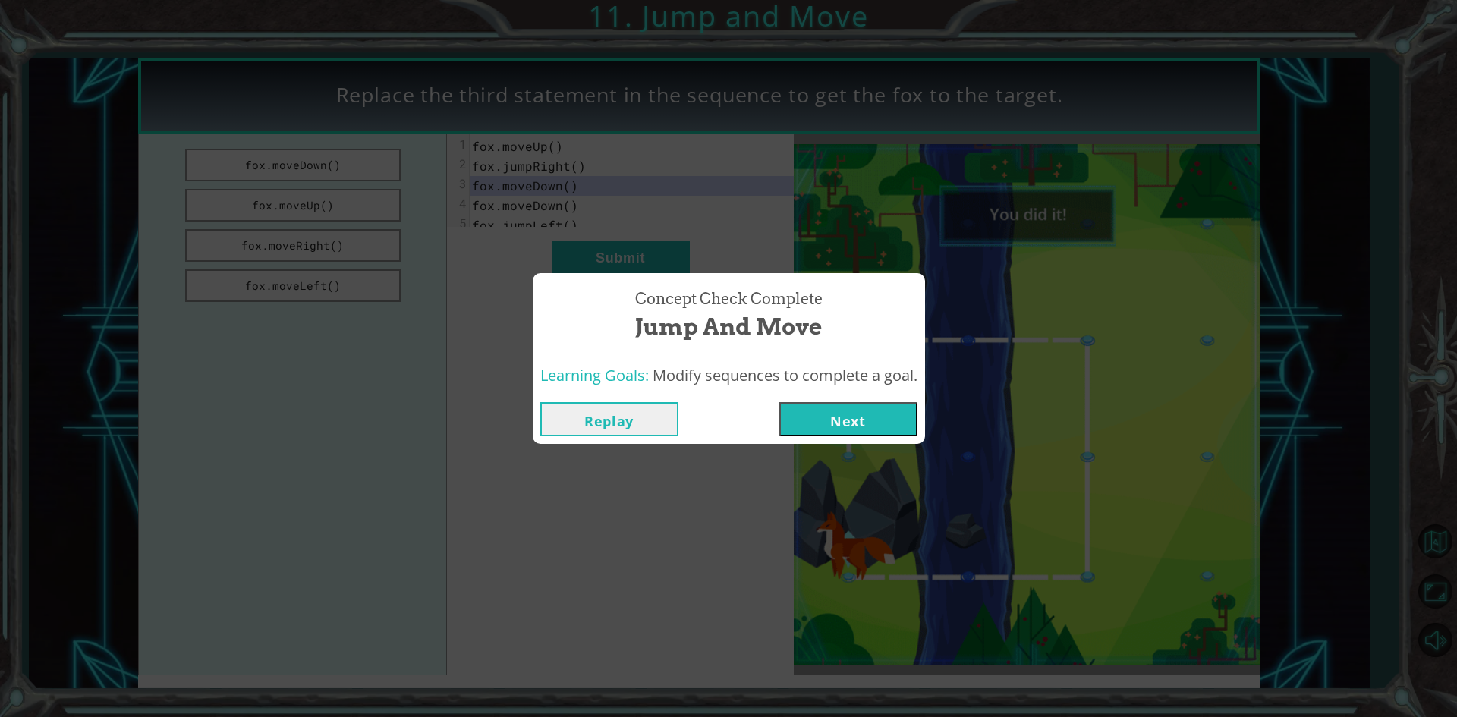
click at [838, 423] on button "Next" at bounding box center [848, 419] width 138 height 34
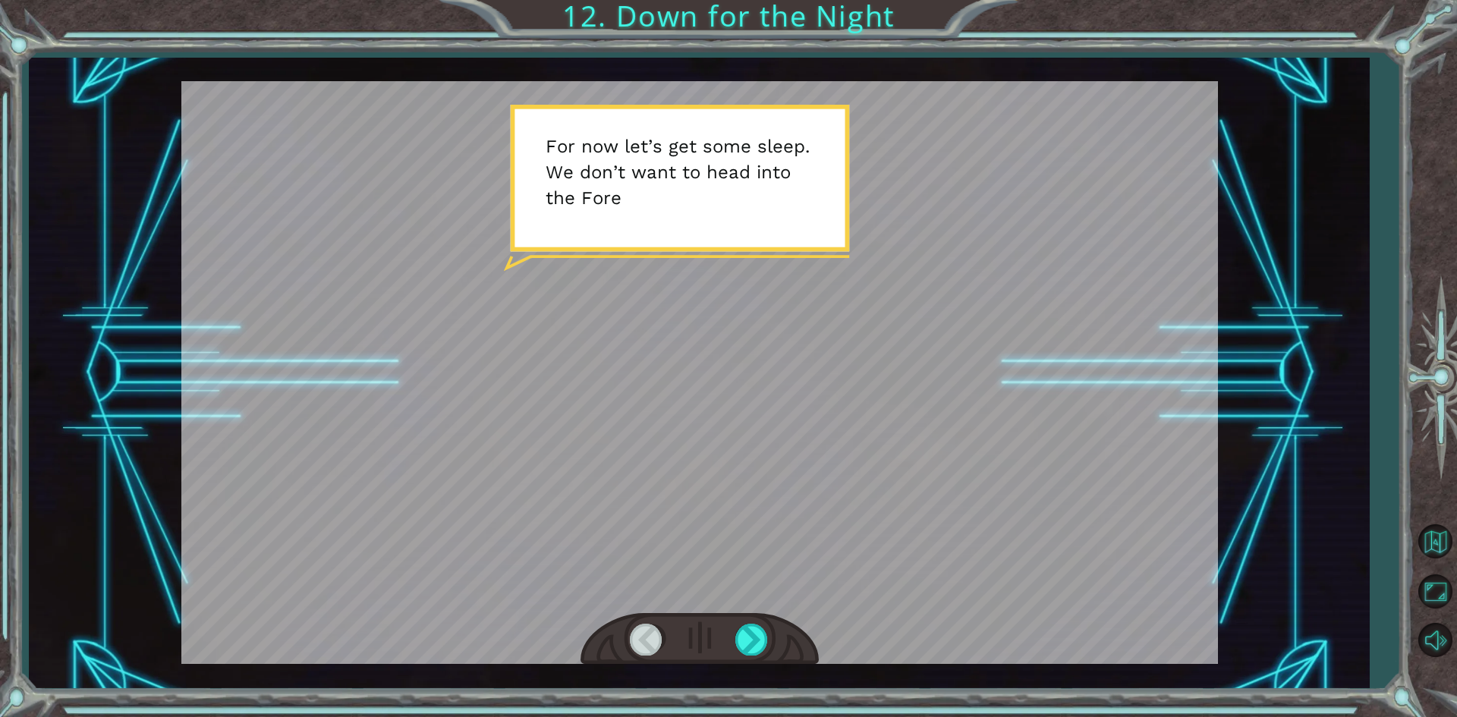
click at [741, 660] on div at bounding box center [699, 639] width 238 height 52
click at [745, 644] on div at bounding box center [752, 639] width 34 height 31
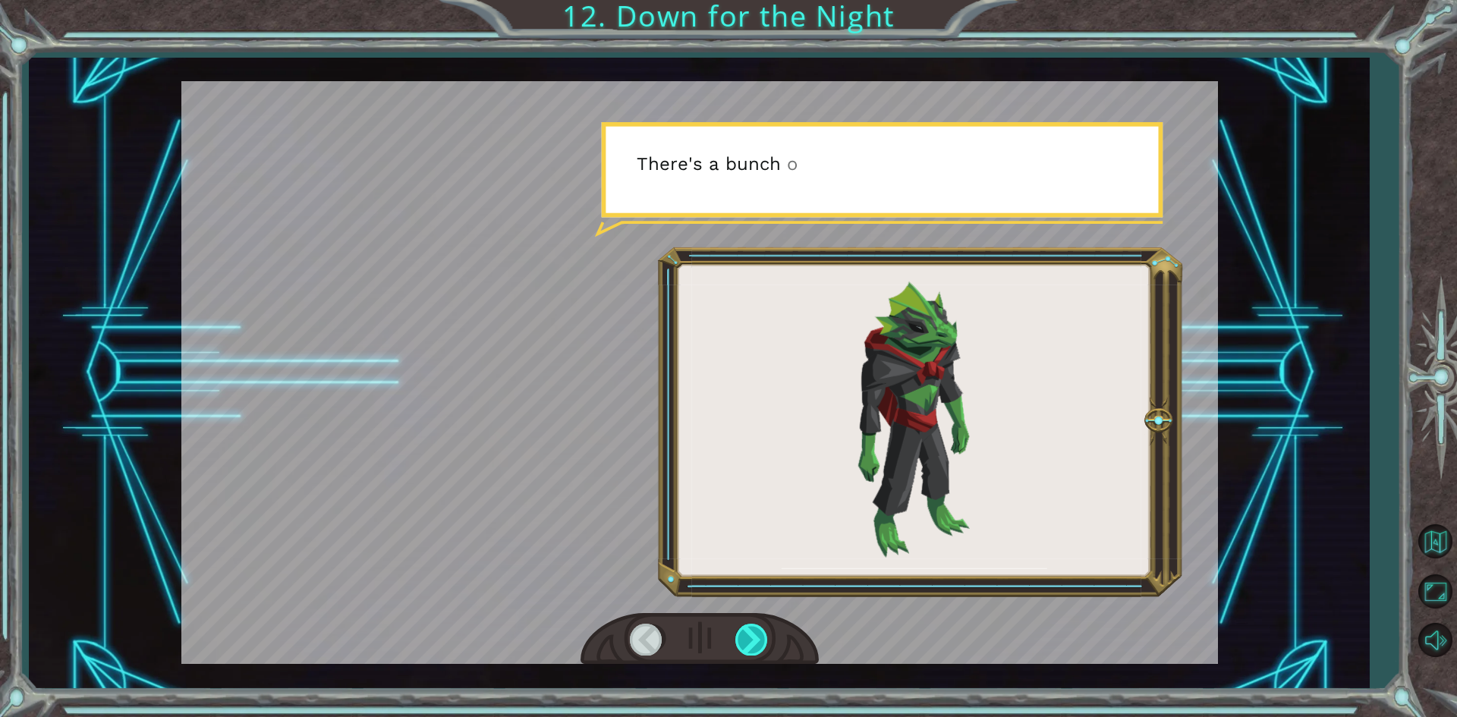
click at [745, 644] on div at bounding box center [752, 639] width 34 height 31
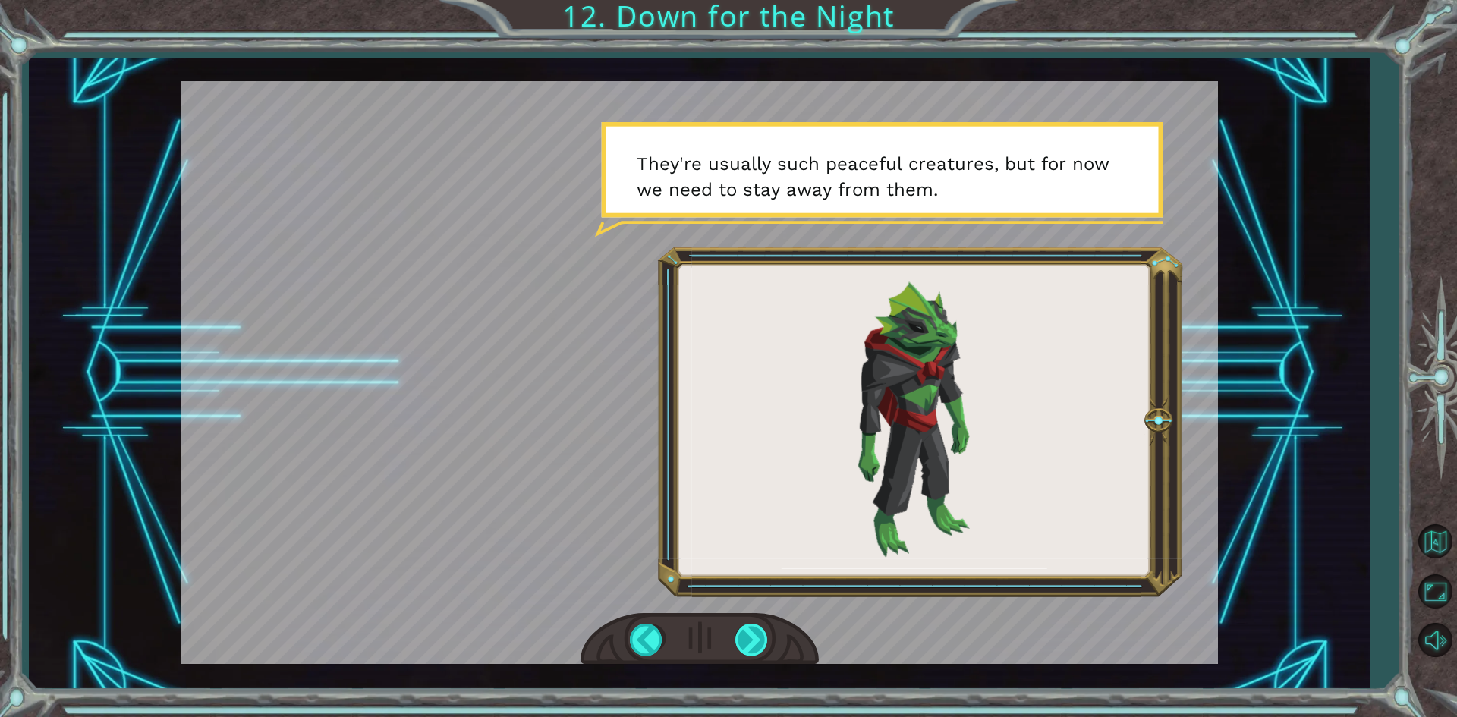
click at [747, 643] on div at bounding box center [752, 639] width 34 height 31
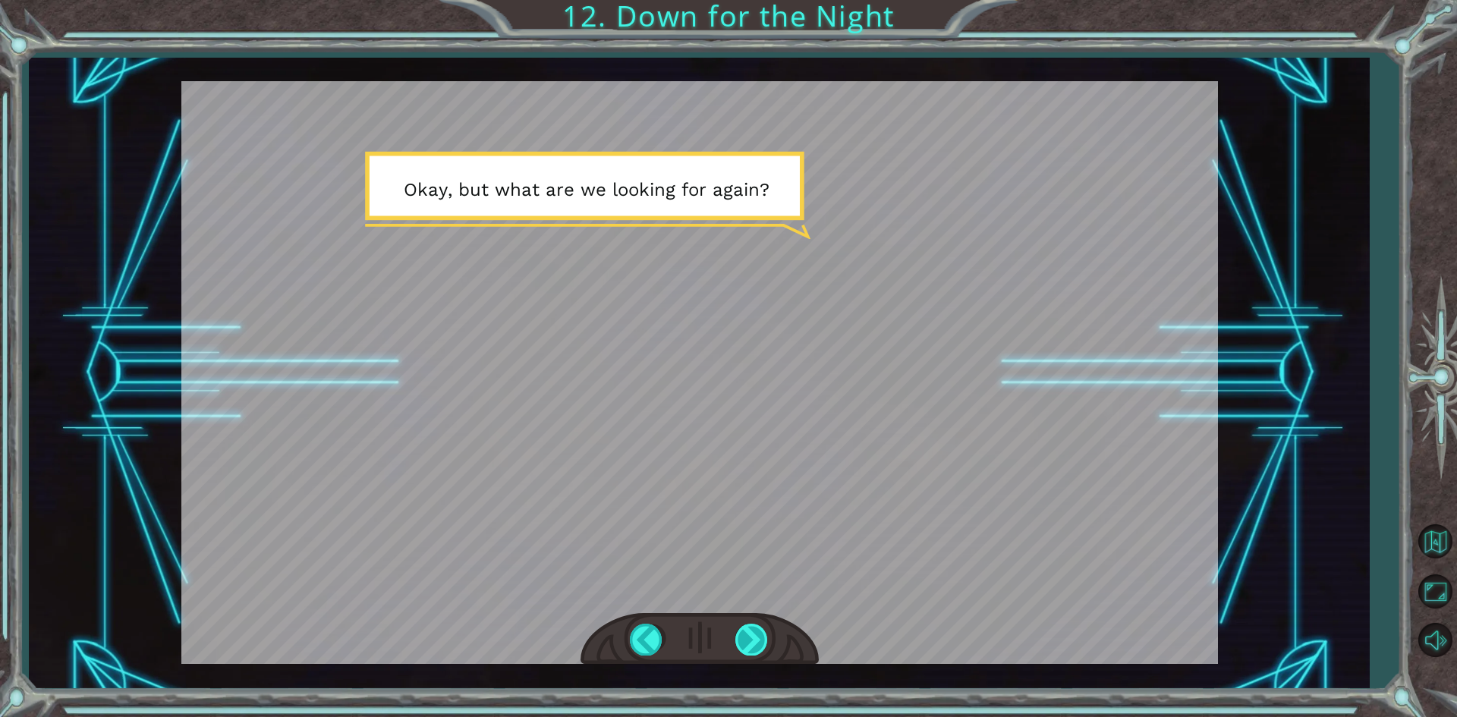
click at [747, 643] on div at bounding box center [752, 639] width 34 height 31
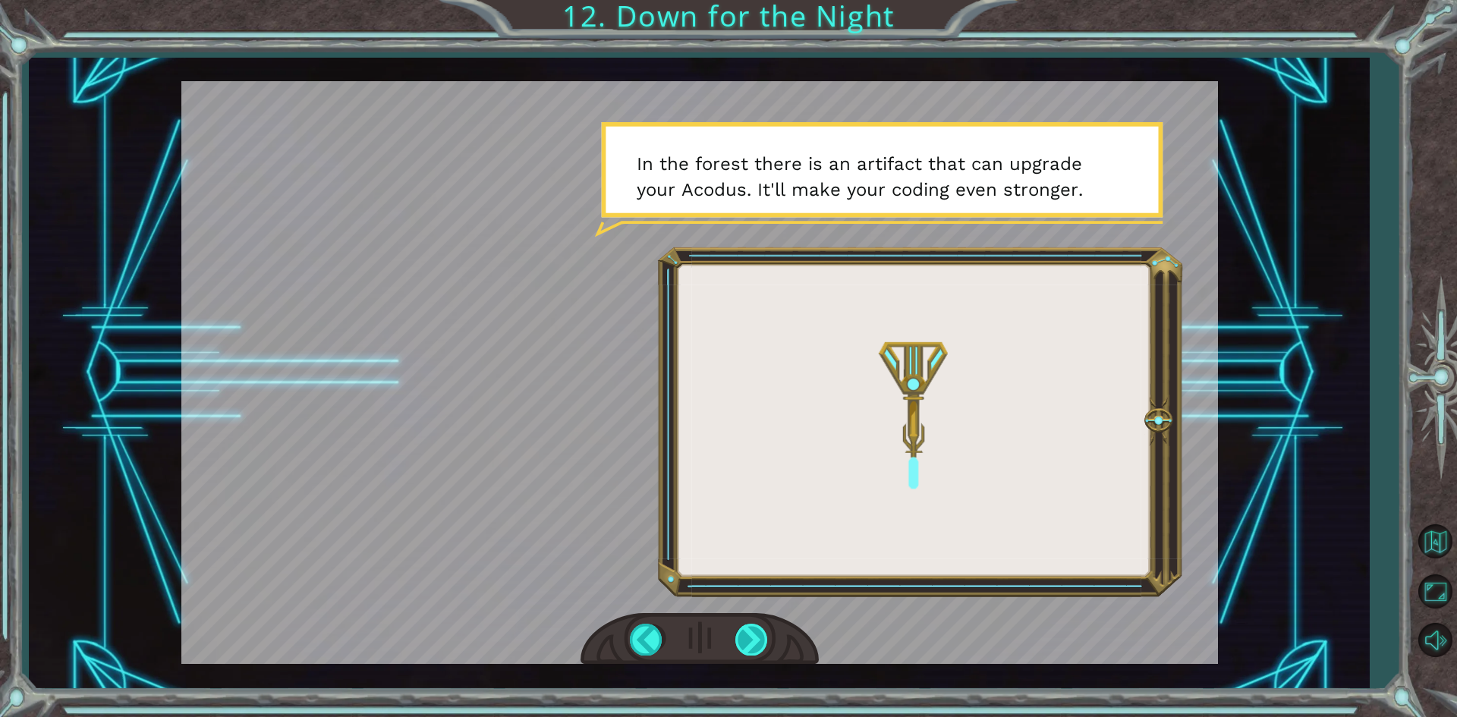
click at [747, 643] on div at bounding box center [752, 639] width 34 height 31
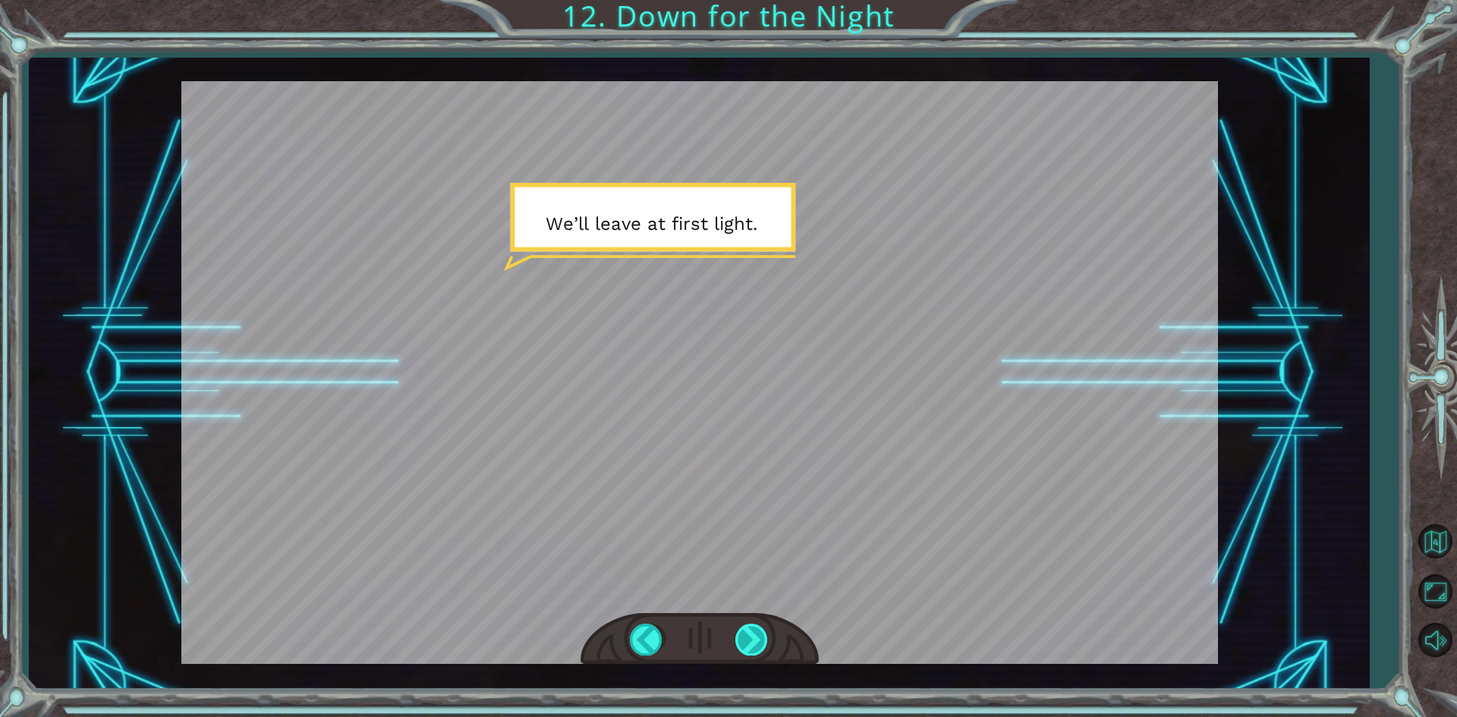
click at [747, 643] on div at bounding box center [752, 639] width 34 height 31
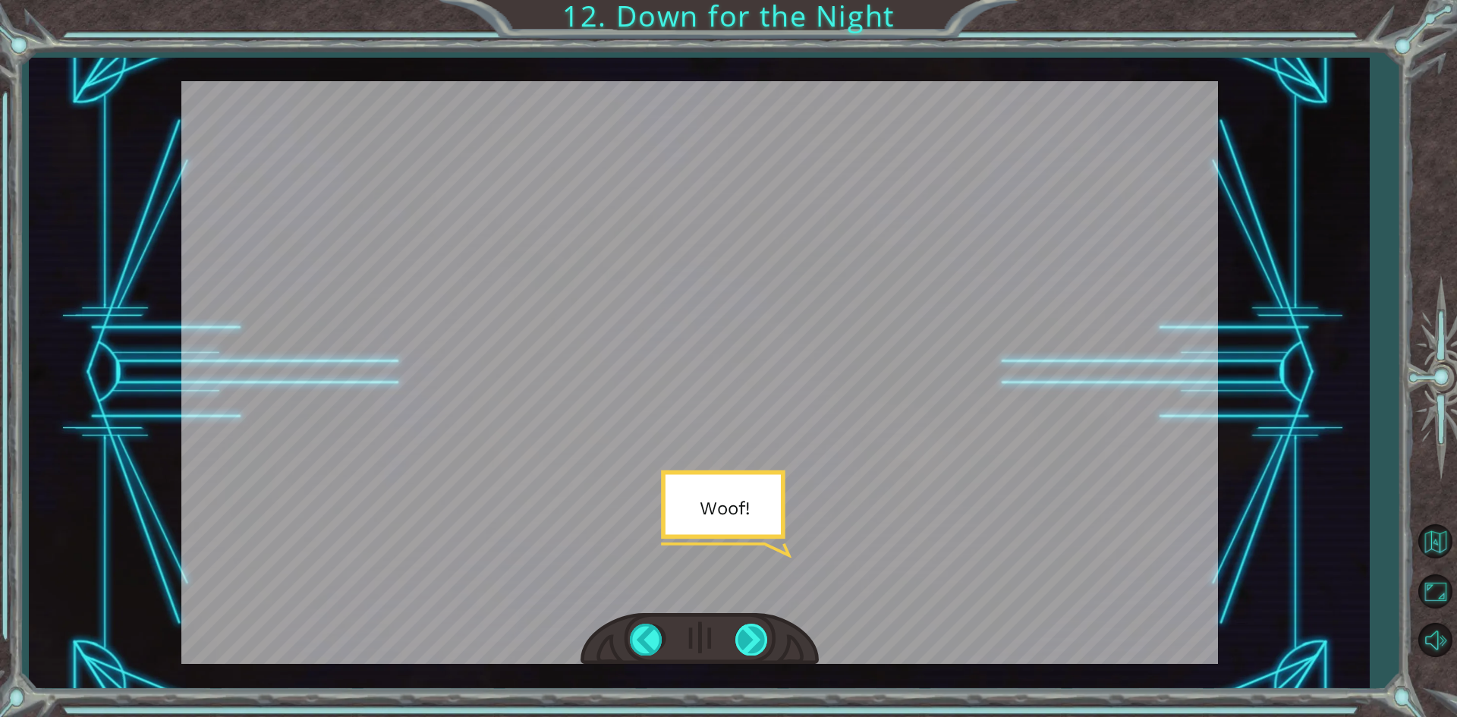
click at [747, 643] on div at bounding box center [752, 639] width 34 height 31
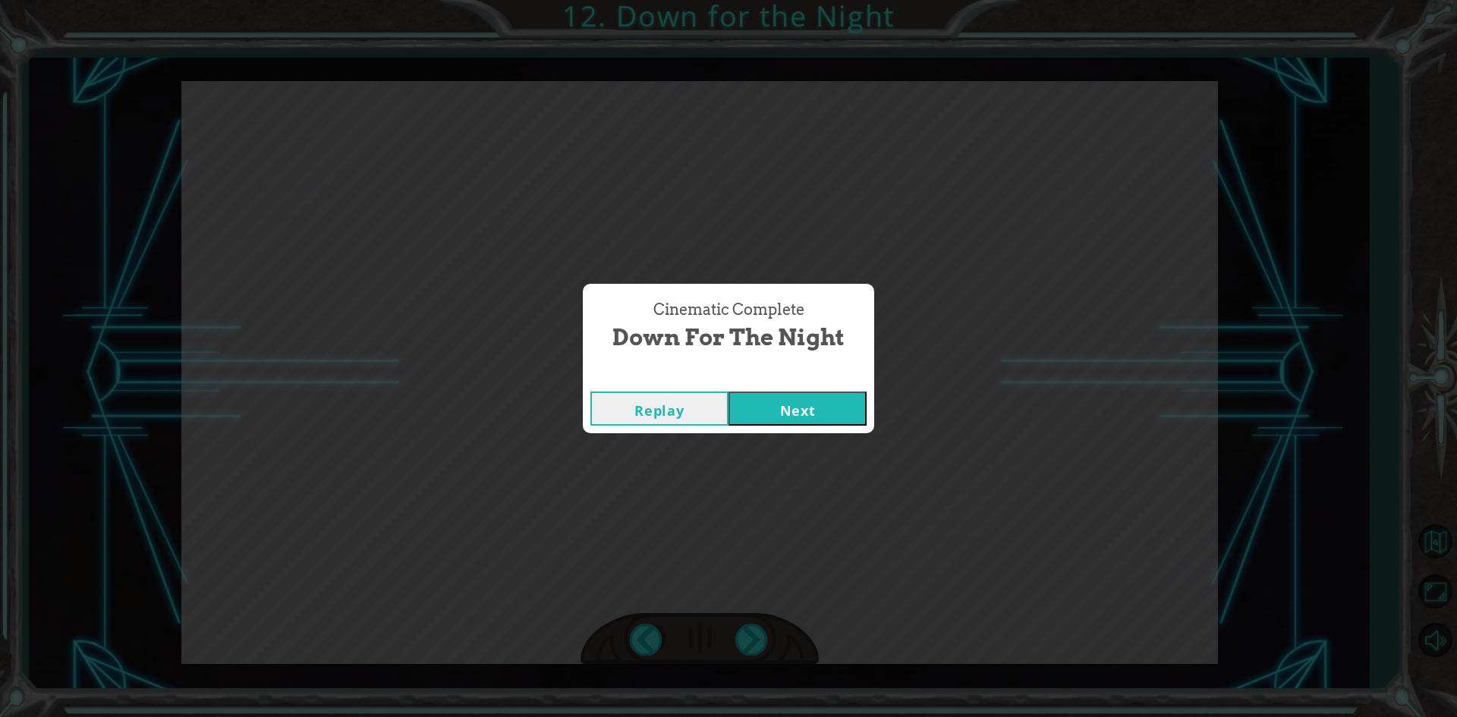
click at [823, 426] on div "Replay Next" at bounding box center [728, 408] width 291 height 49
click at [812, 414] on button "Next" at bounding box center [797, 409] width 138 height 34
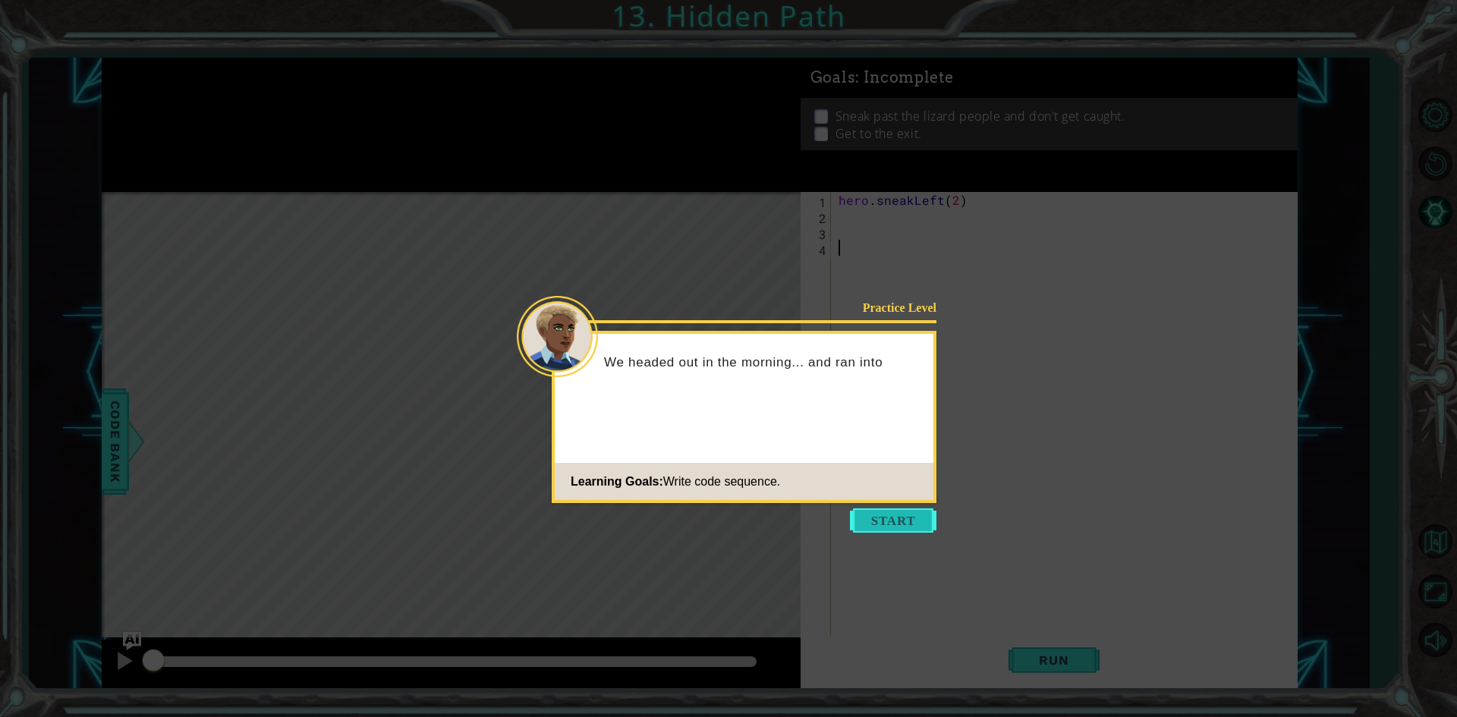
click at [906, 513] on button "Start" at bounding box center [893, 520] width 86 height 24
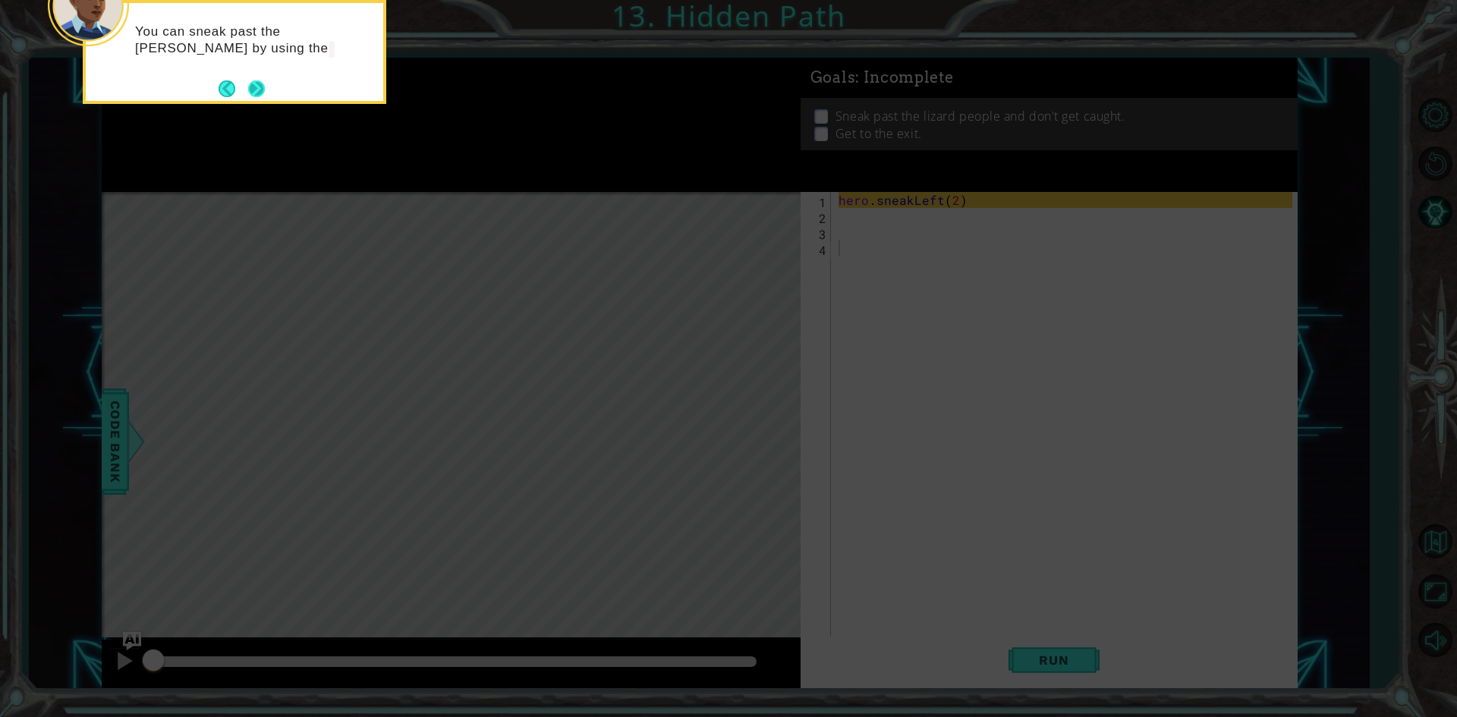
click at [256, 91] on button "Next" at bounding box center [255, 88] width 17 height 17
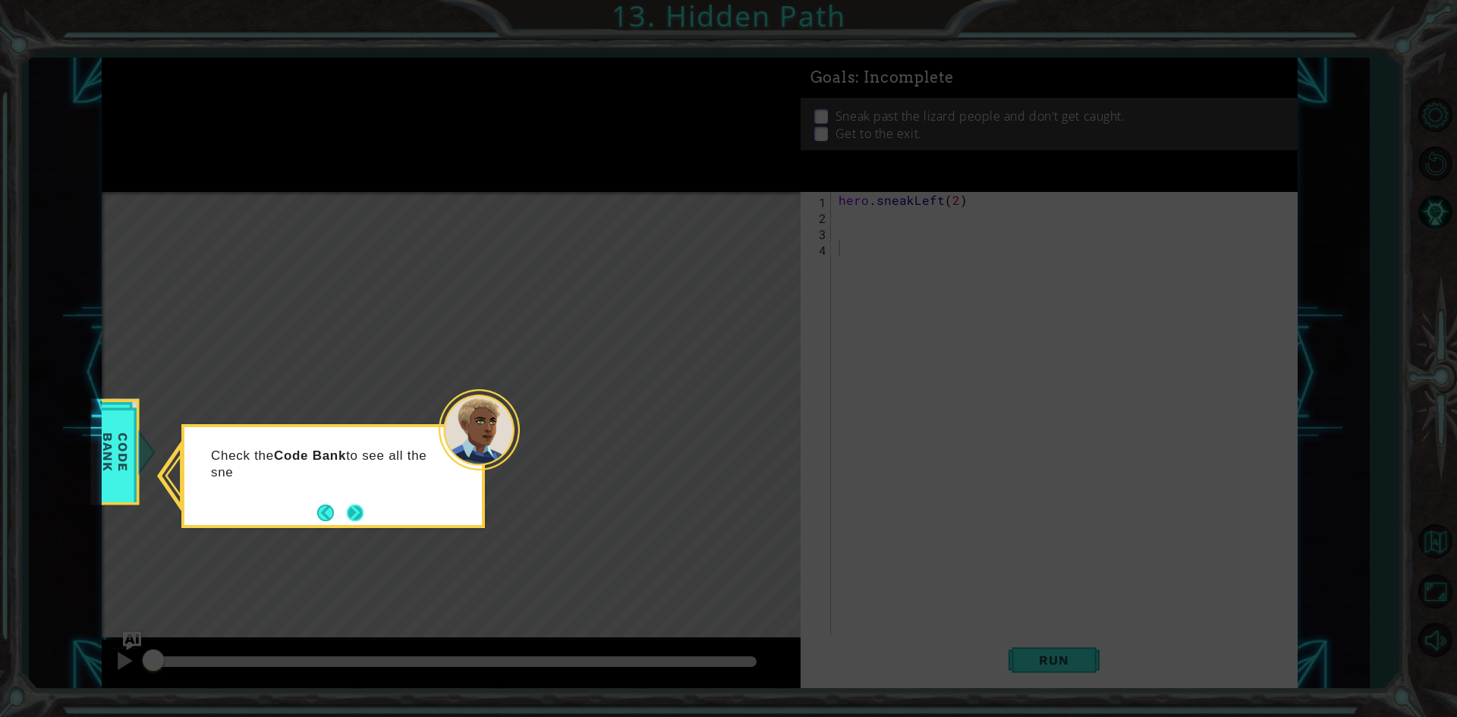
click at [355, 511] on button "Next" at bounding box center [355, 513] width 22 height 22
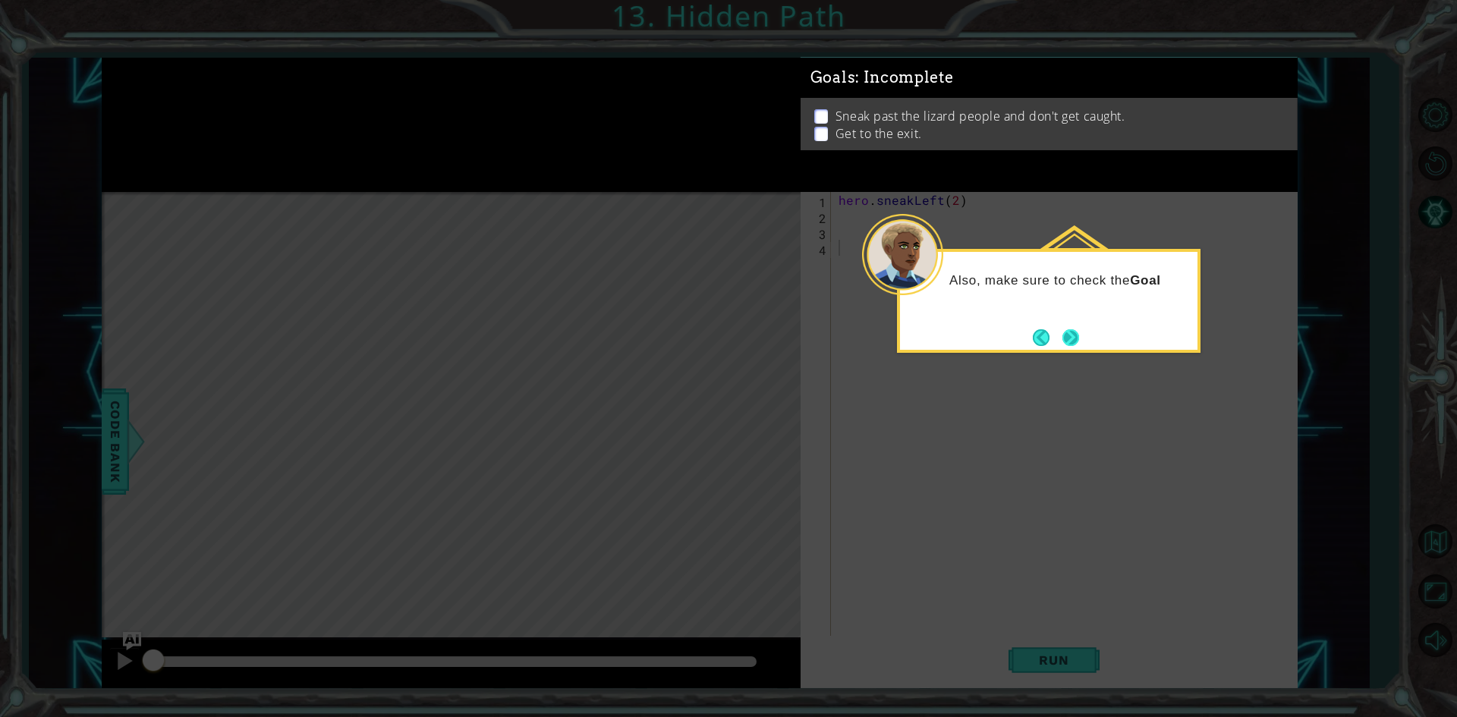
click at [1074, 339] on button "Next" at bounding box center [1069, 337] width 17 height 17
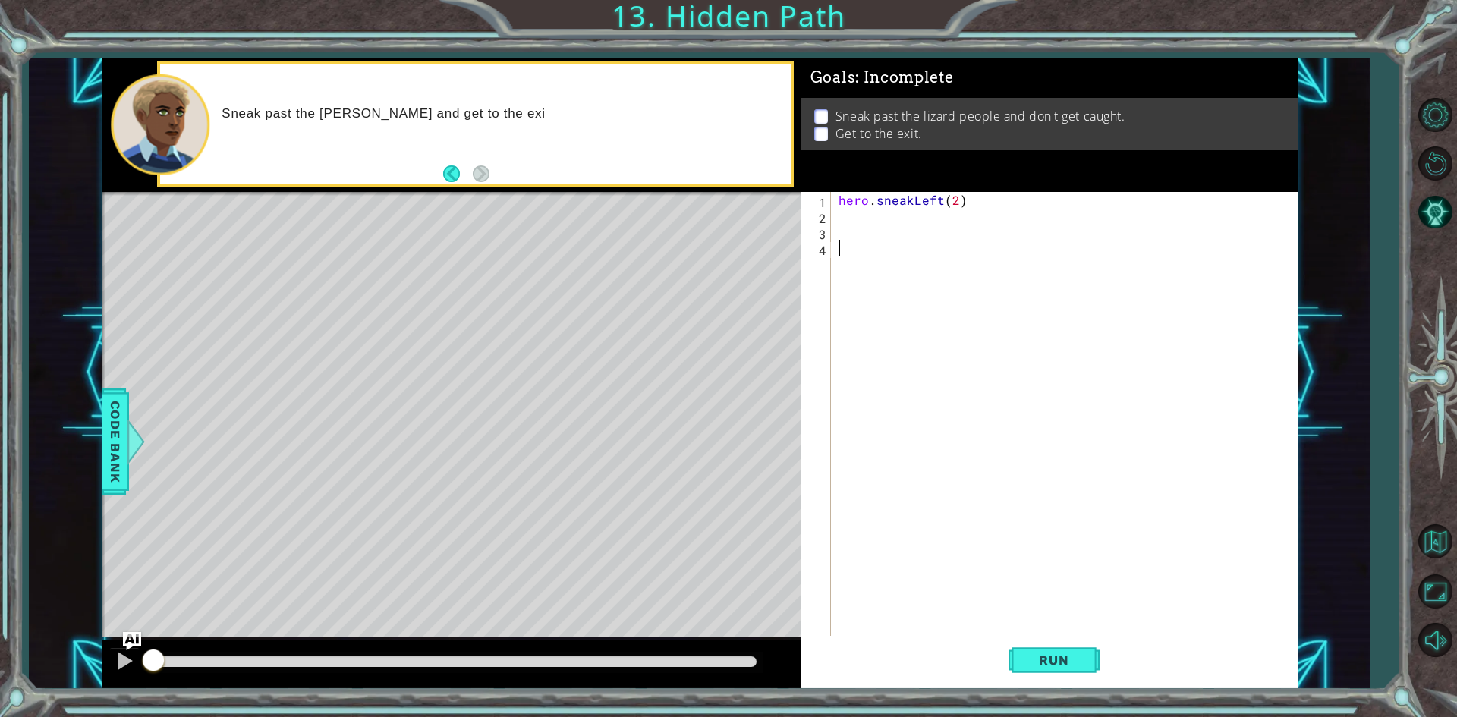
click at [854, 221] on div "hero . sneakLeft ( 2 )" at bounding box center [1067, 431] width 464 height 478
click at [1050, 661] on span "Run" at bounding box center [1054, 660] width 60 height 15
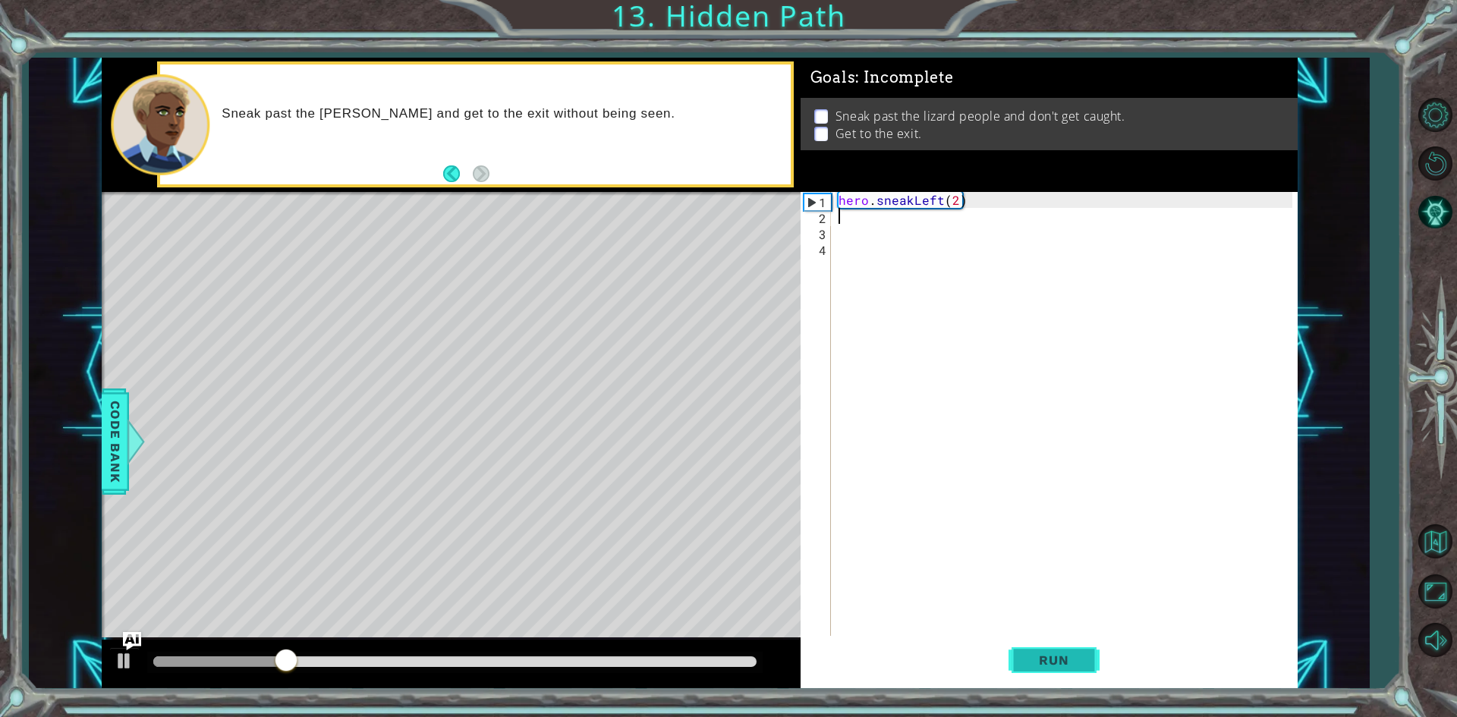
click at [1052, 664] on span "Run" at bounding box center [1054, 660] width 60 height 15
click at [124, 662] on div at bounding box center [125, 661] width 20 height 20
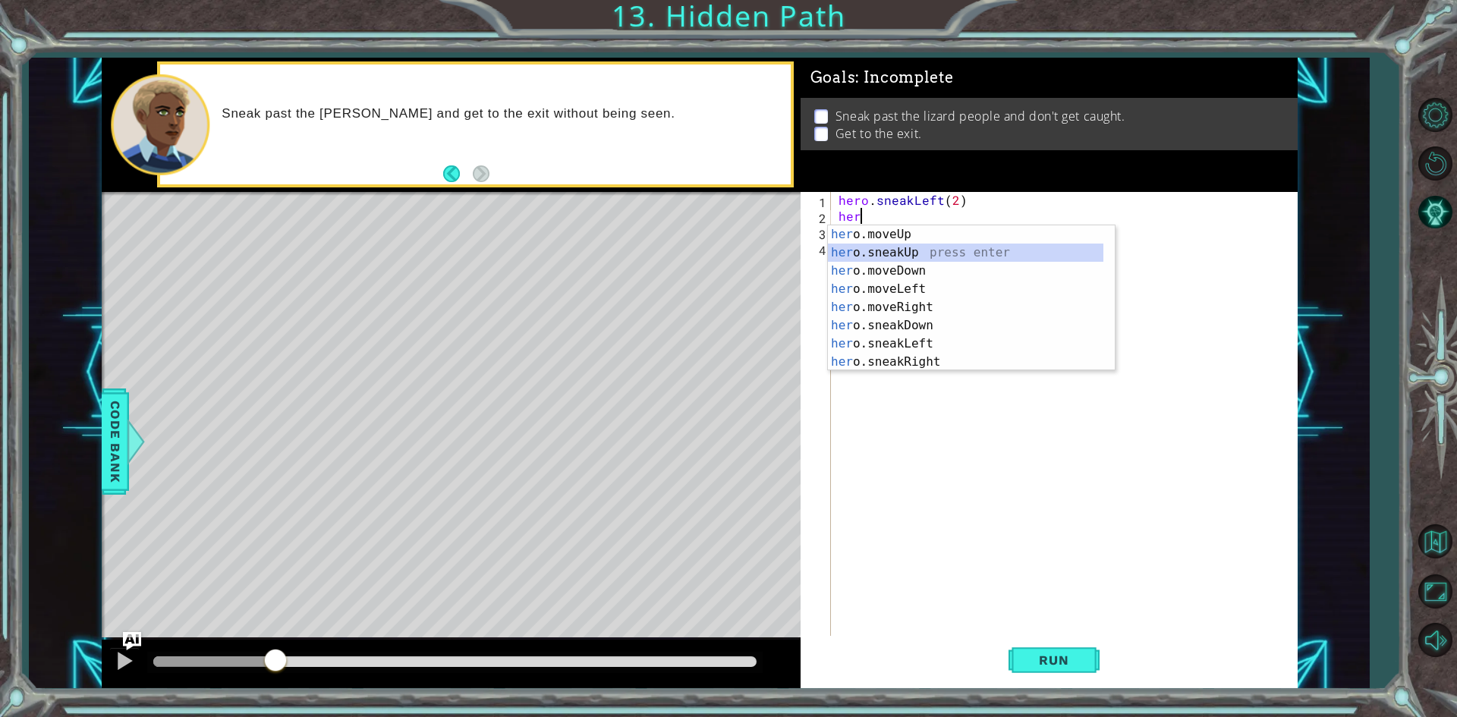
click at [901, 253] on div "her o.moveUp press enter her o.sneakUp press enter her o.moveDown press enter h…" at bounding box center [965, 316] width 275 height 182
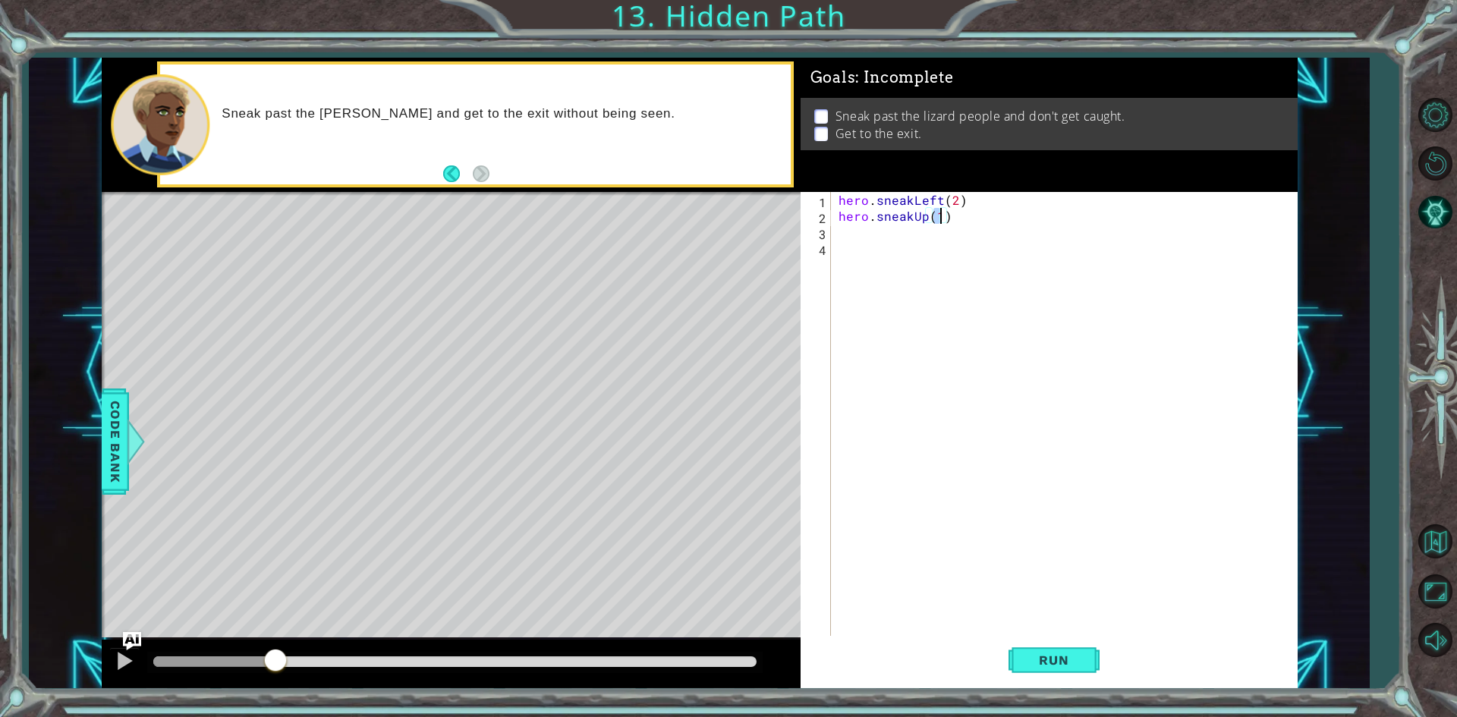
type textarea "hero.sneakUp(2)"
click at [907, 238] on div "hero . sneakLeft ( 2 ) hero . sneakUp ( 2 )" at bounding box center [1067, 431] width 464 height 478
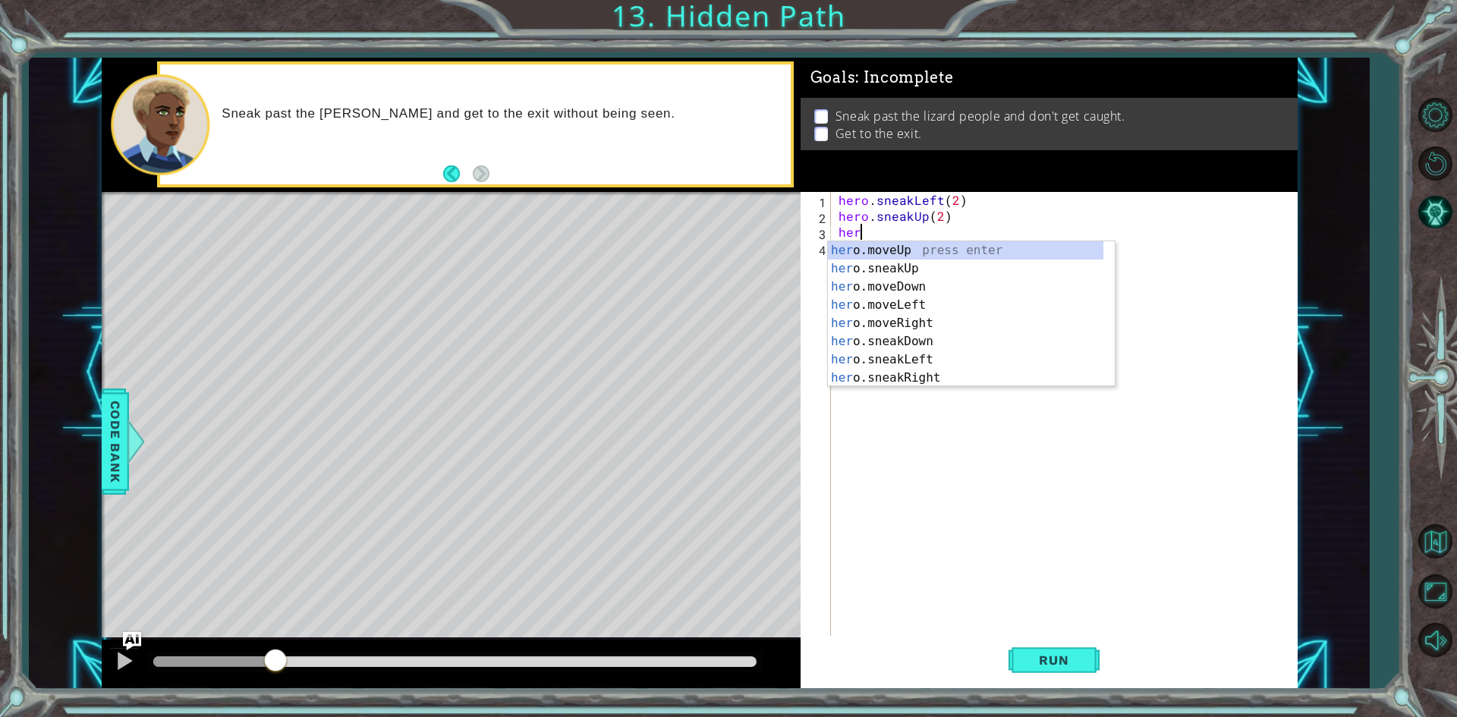
scroll to position [0, 1]
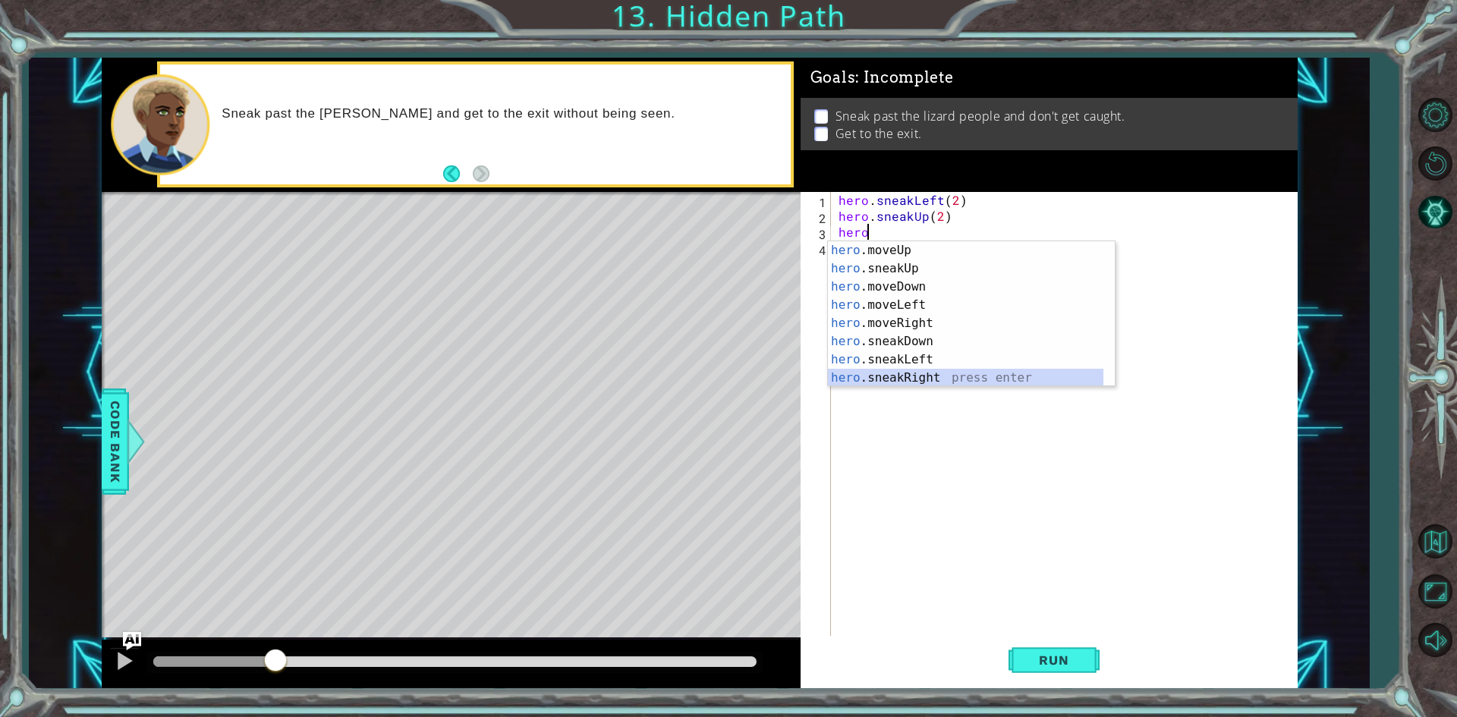
click at [888, 374] on div "hero .moveUp press enter hero .sneakUp press enter hero .moveDown press enter h…" at bounding box center [965, 332] width 275 height 182
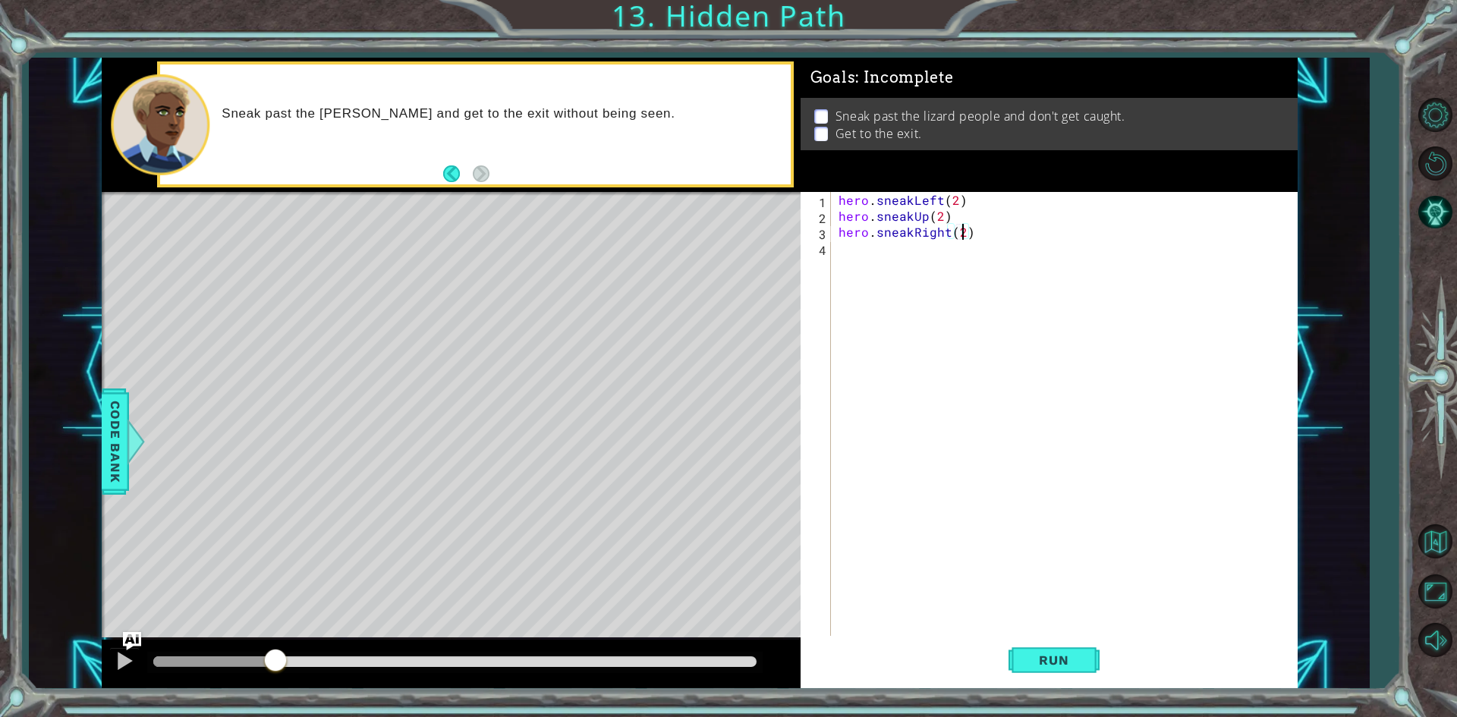
scroll to position [0, 7]
type textarea "hero.sneakRight(2)"
click at [1046, 651] on button "Run" at bounding box center [1053, 660] width 91 height 49
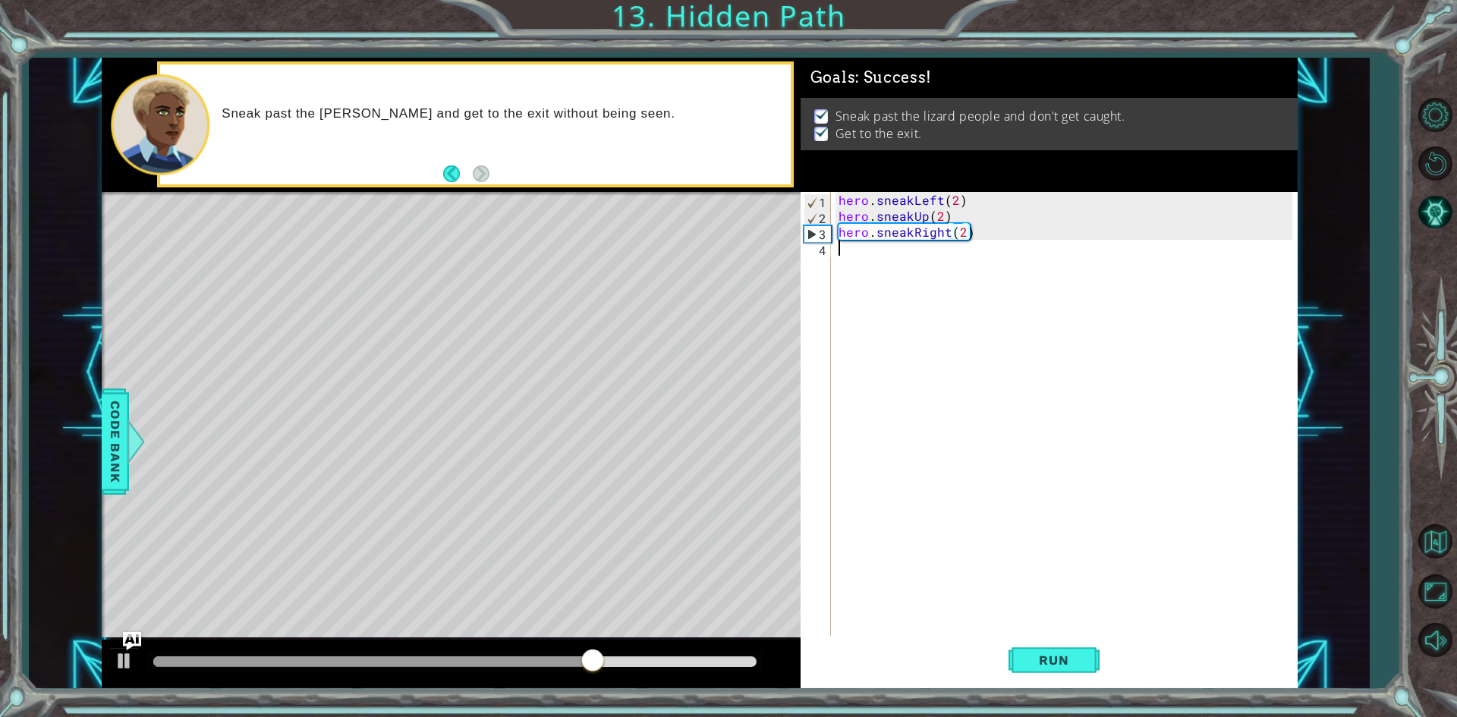
click at [987, 511] on div "hero . sneakLeft ( 2 ) hero . sneakUp ( 2 ) hero . sneakRight ( 2 )" at bounding box center [1067, 431] width 464 height 478
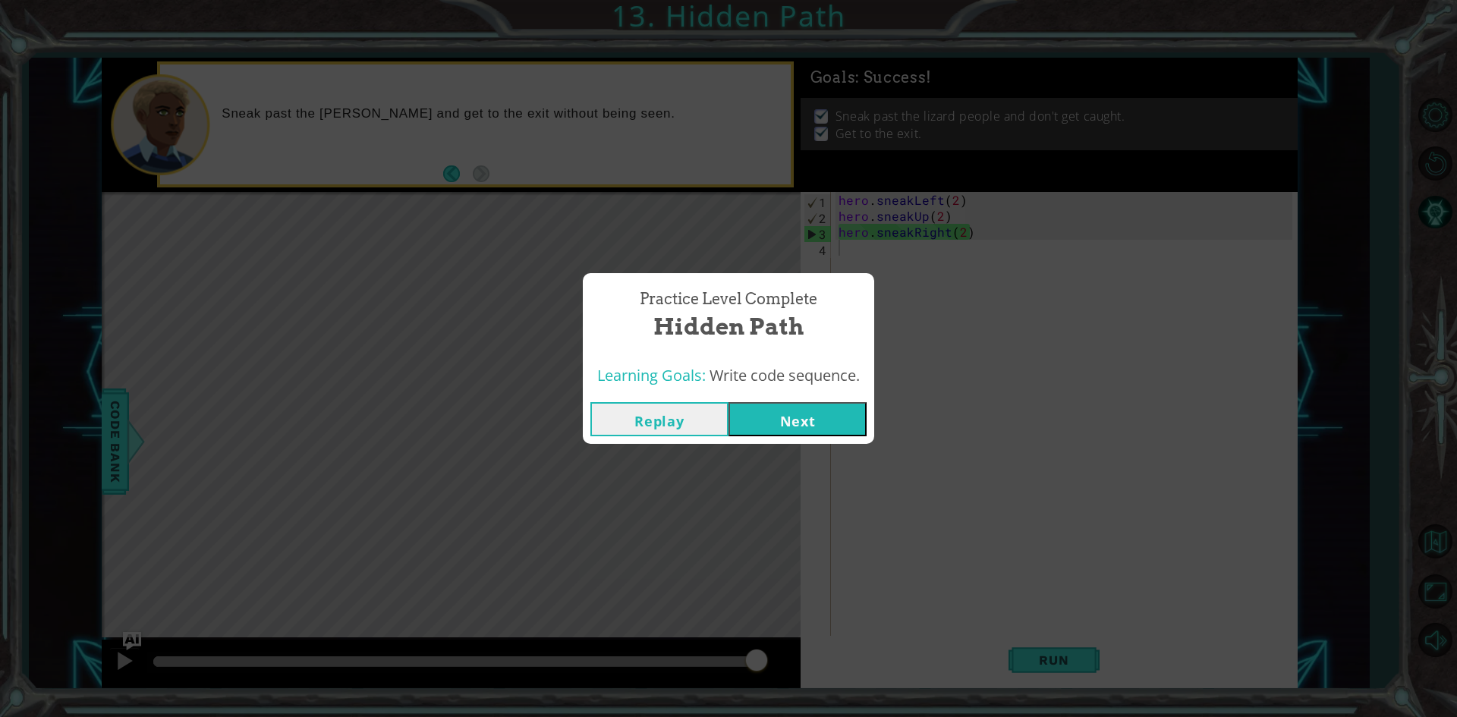
click at [810, 407] on button "Next" at bounding box center [797, 419] width 138 height 34
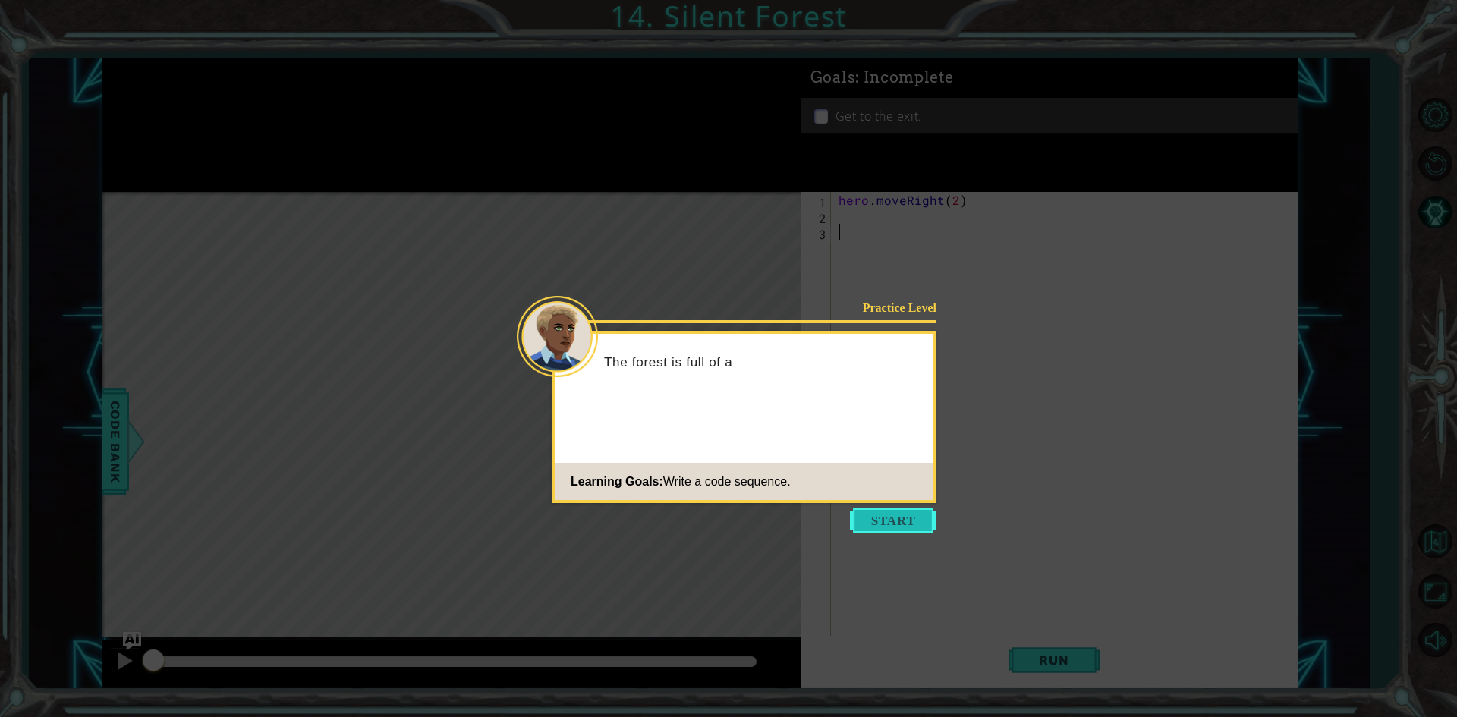
click at [891, 521] on button "Start" at bounding box center [893, 520] width 86 height 24
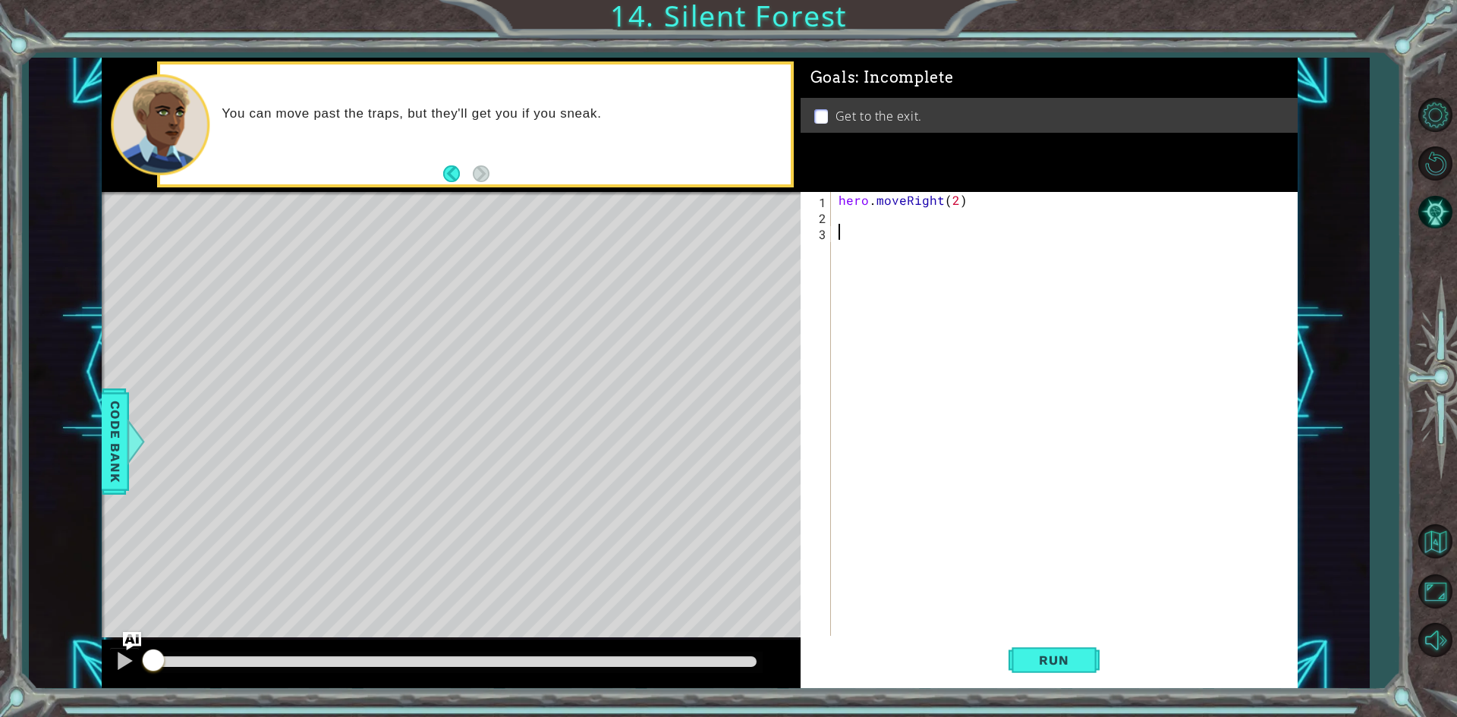
click at [866, 222] on div "hero . moveRight ( 2 )" at bounding box center [1067, 431] width 464 height 478
click at [1027, 661] on span "Run" at bounding box center [1054, 660] width 60 height 15
click at [123, 659] on div at bounding box center [125, 661] width 20 height 20
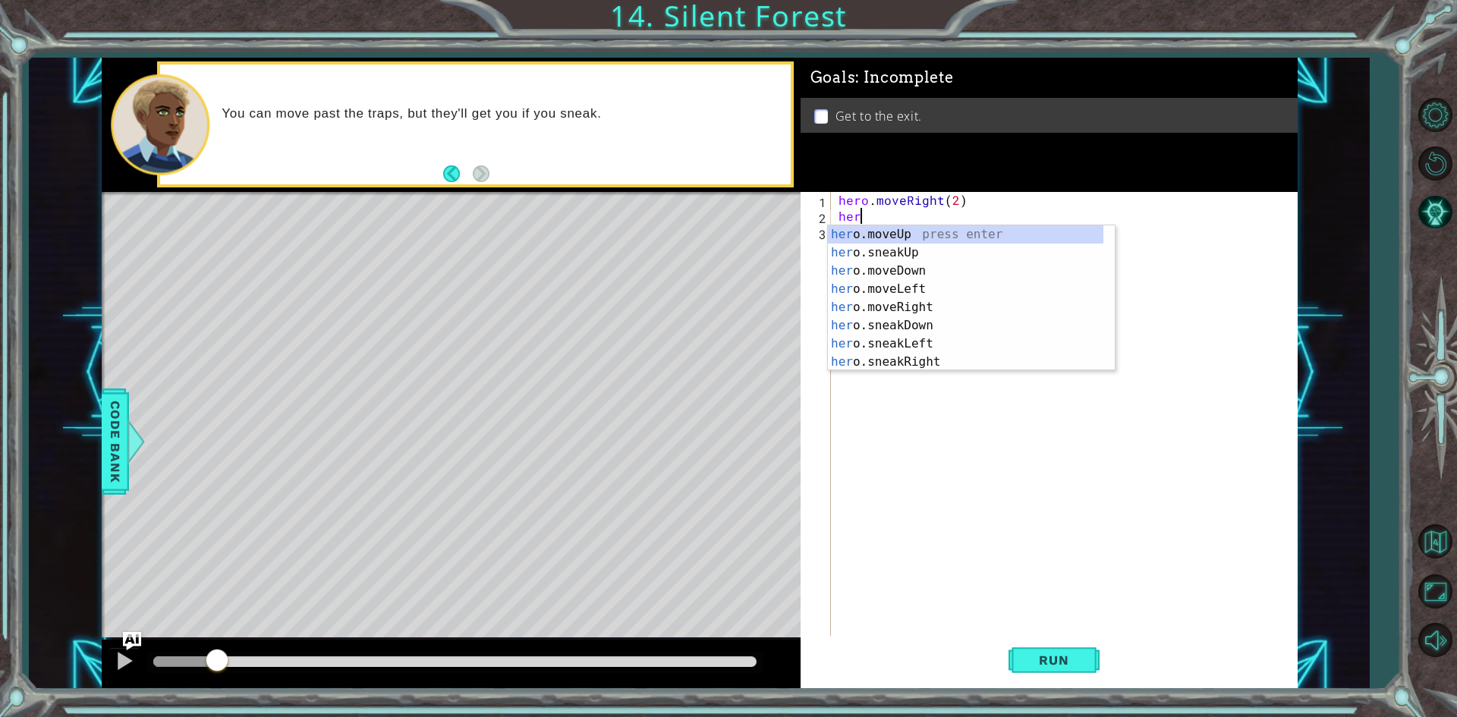
scroll to position [0, 1]
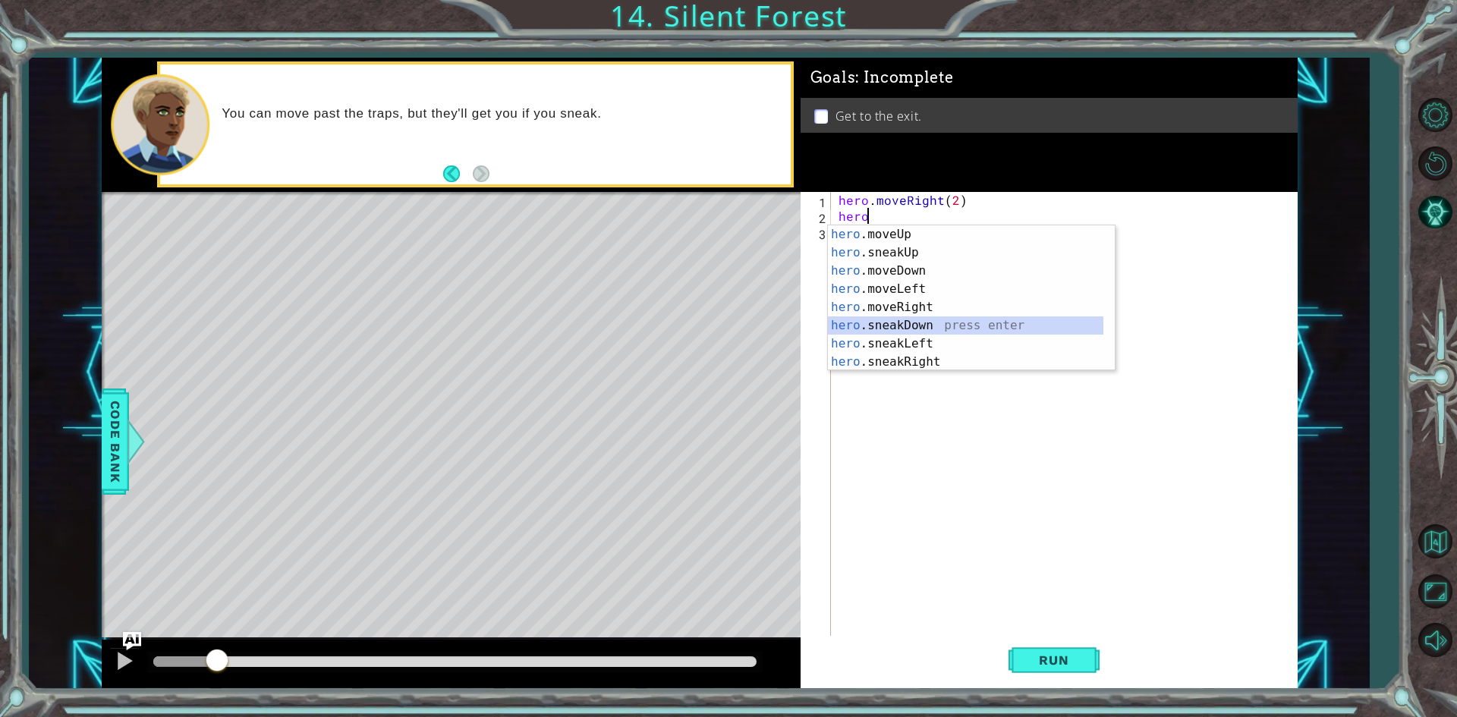
click at [898, 323] on div "hero .moveUp press enter hero .sneakUp press enter hero .moveDown press enter h…" at bounding box center [965, 316] width 275 height 182
type textarea "hero.sneakDown(1)"
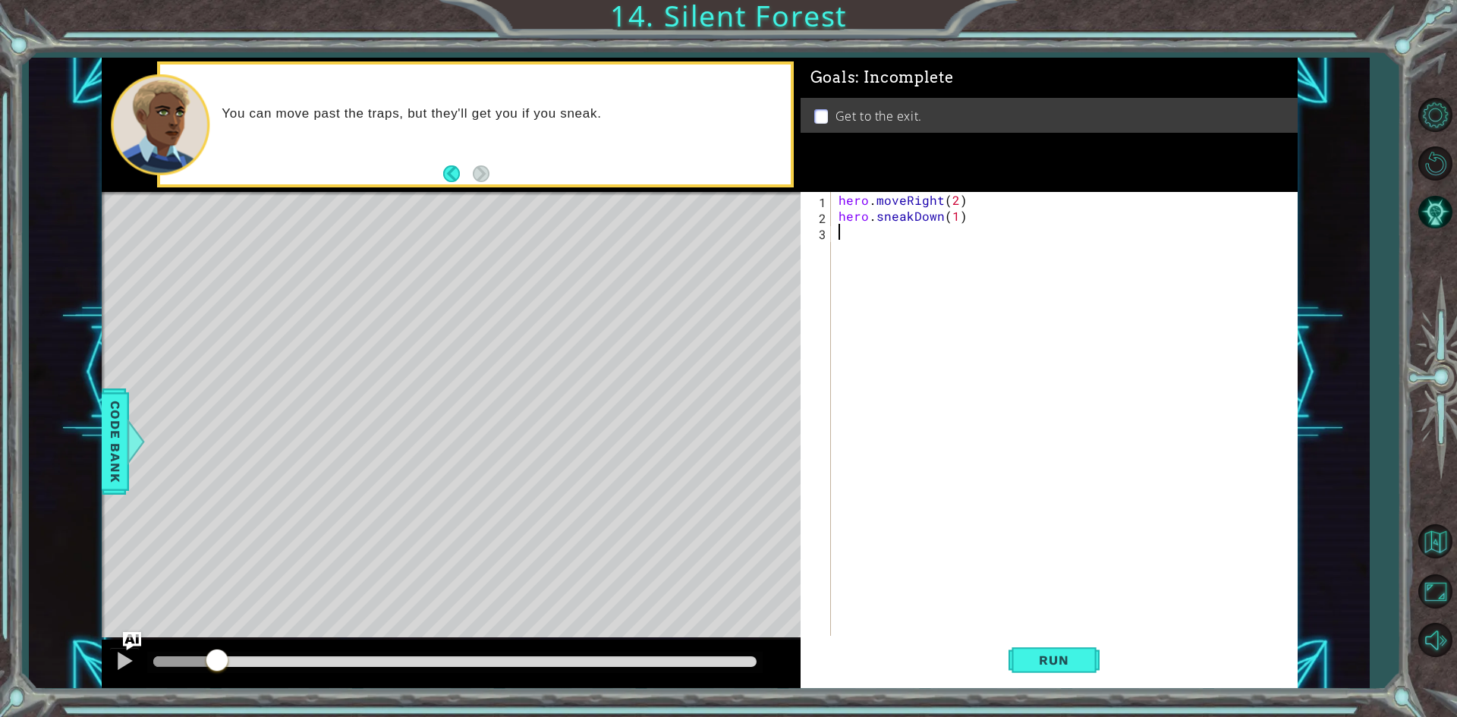
click at [876, 237] on div "hero . moveRight ( 2 ) hero . sneakDown ( 1 )" at bounding box center [1067, 431] width 464 height 478
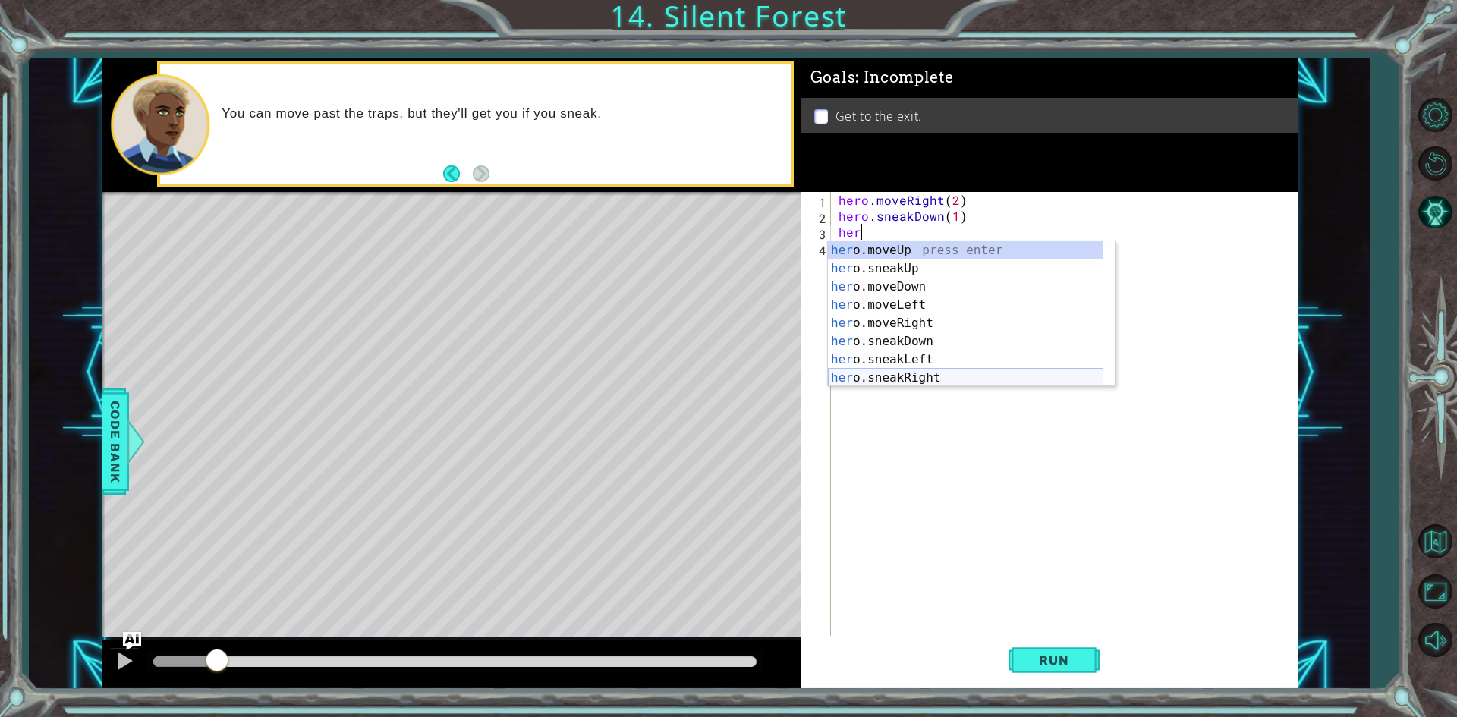
click at [895, 374] on div "her o.moveUp press enter her o.sneakUp press enter her o.moveDown press enter h…" at bounding box center [965, 332] width 275 height 182
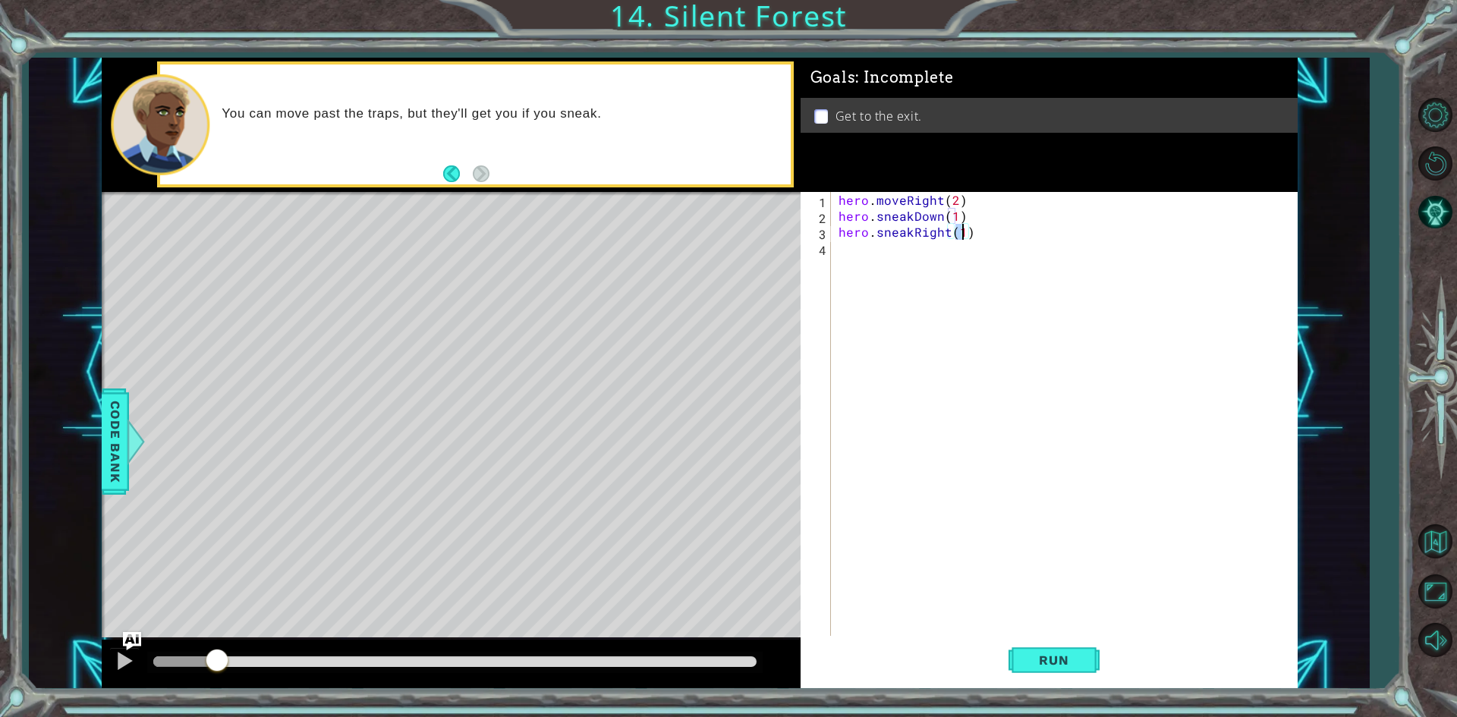
scroll to position [0, 7]
click at [882, 258] on div "hero . moveRight ( 2 ) hero . sneakDown ( 1 ) hero . sneakRight ( 2 )" at bounding box center [1067, 431] width 464 height 478
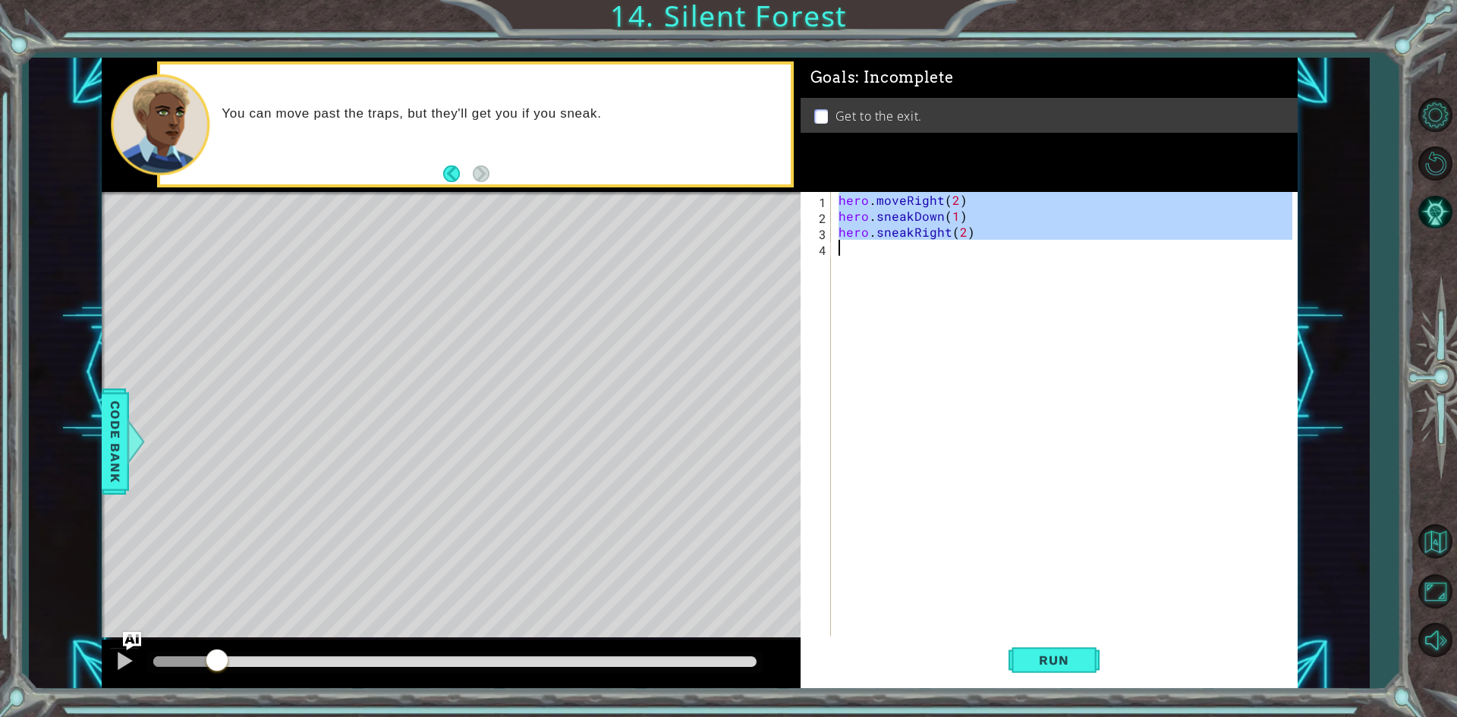
scroll to position [0, 0]
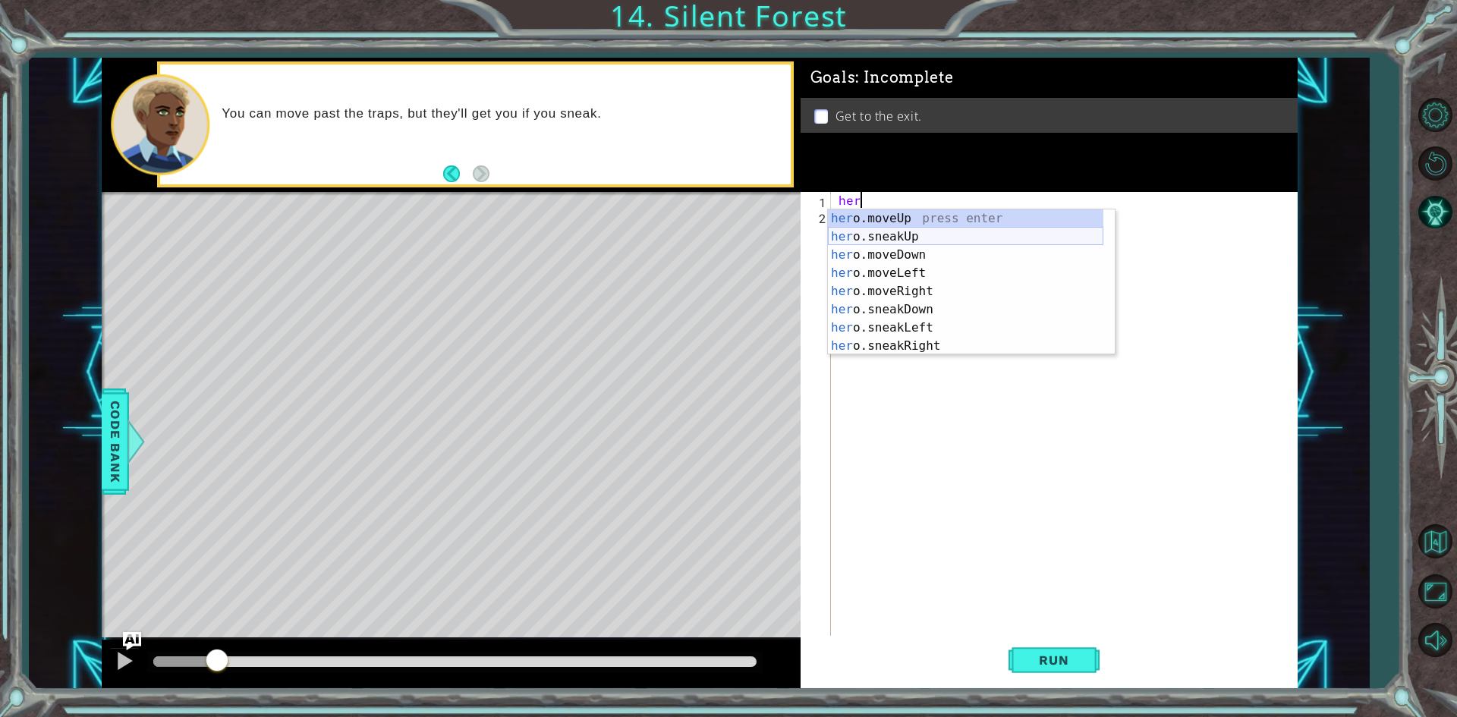
click at [892, 238] on div "her o.moveUp press enter her o.sneakUp press enter her o.moveDown press enter h…" at bounding box center [965, 300] width 275 height 182
type textarea "hero.sneakUp(1)"
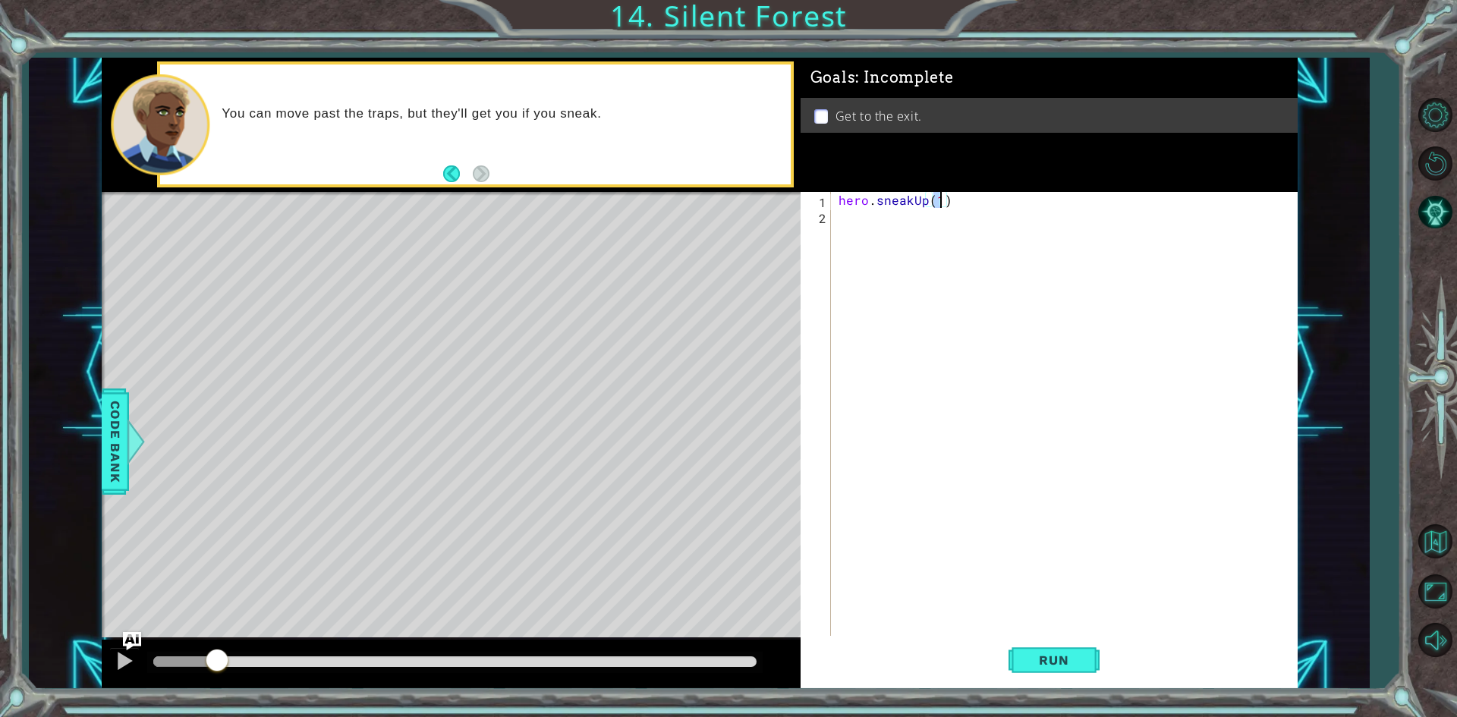
click at [1015, 218] on div "hero . sneakUp ( 1 )" at bounding box center [1067, 431] width 464 height 478
drag, startPoint x: 870, startPoint y: 207, endPoint x: 817, endPoint y: 206, distance: 52.4
click at [817, 206] on div "1 2 hero . sneakUp ( 1 ) הההההההההההההההההההההההההההההההההההההההההההההההההההההה…" at bounding box center [1046, 415] width 492 height 446
type textarea "hero.sneakUp(1)"
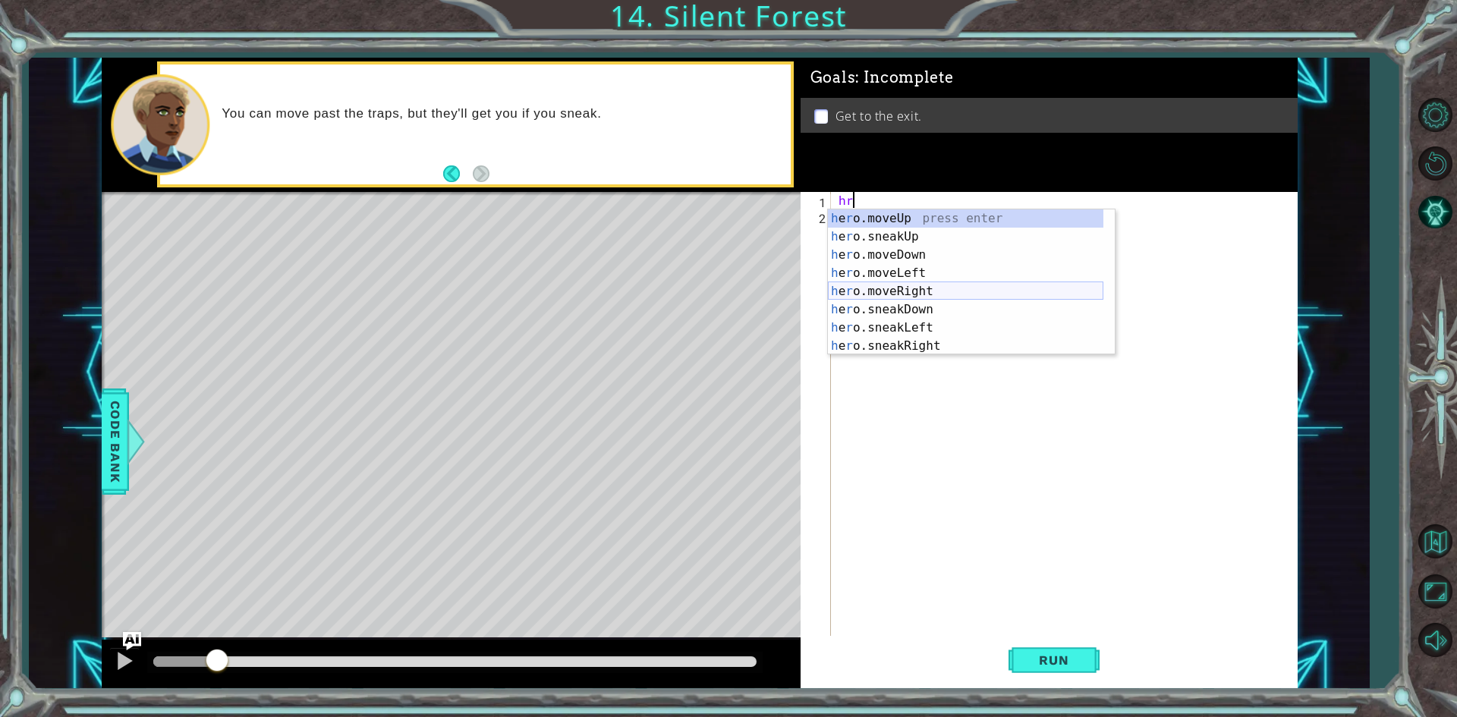
click at [899, 296] on div "h e r o.moveUp press enter h e r o.sneakUp press enter h e r o.moveDown press e…" at bounding box center [965, 300] width 275 height 182
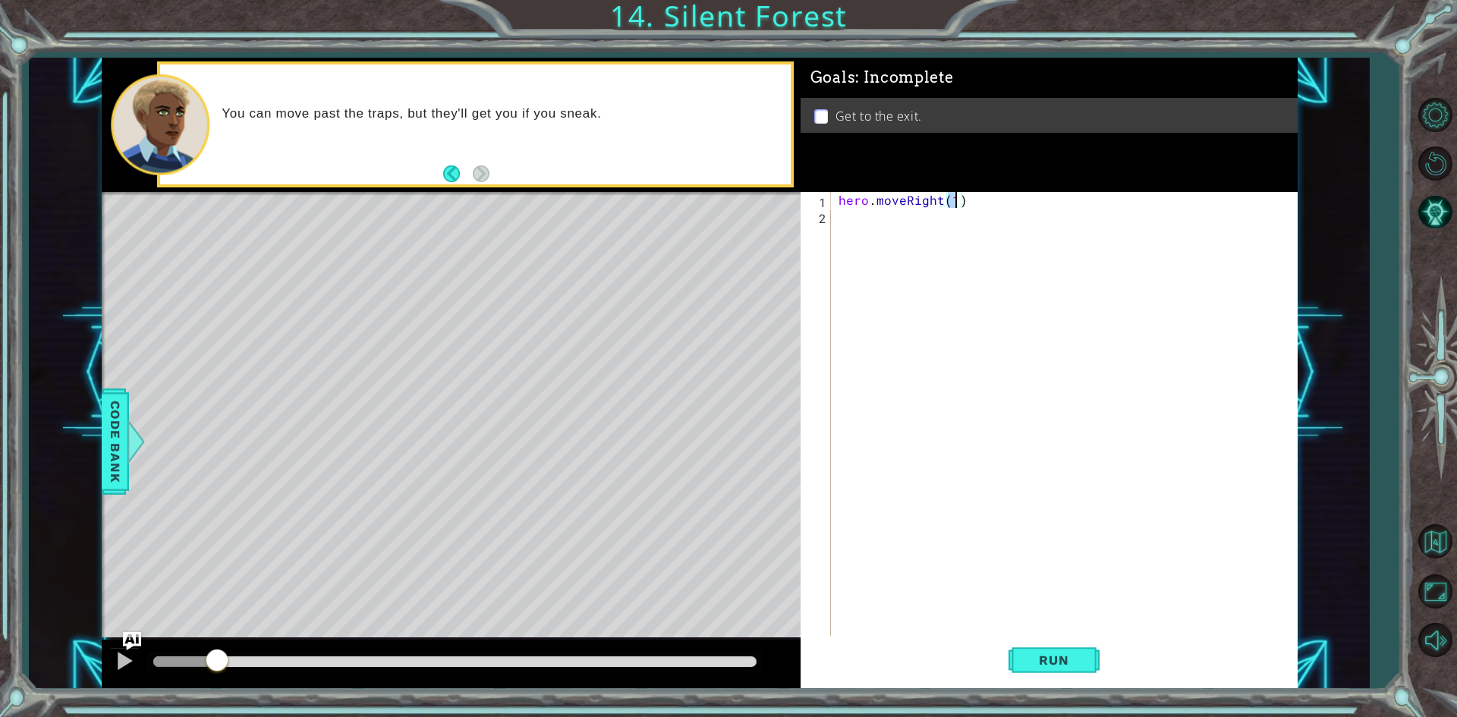
type textarea "hero.moveRight(2)"
click at [859, 228] on div "hero . moveRight ( 2 )" at bounding box center [1067, 431] width 464 height 478
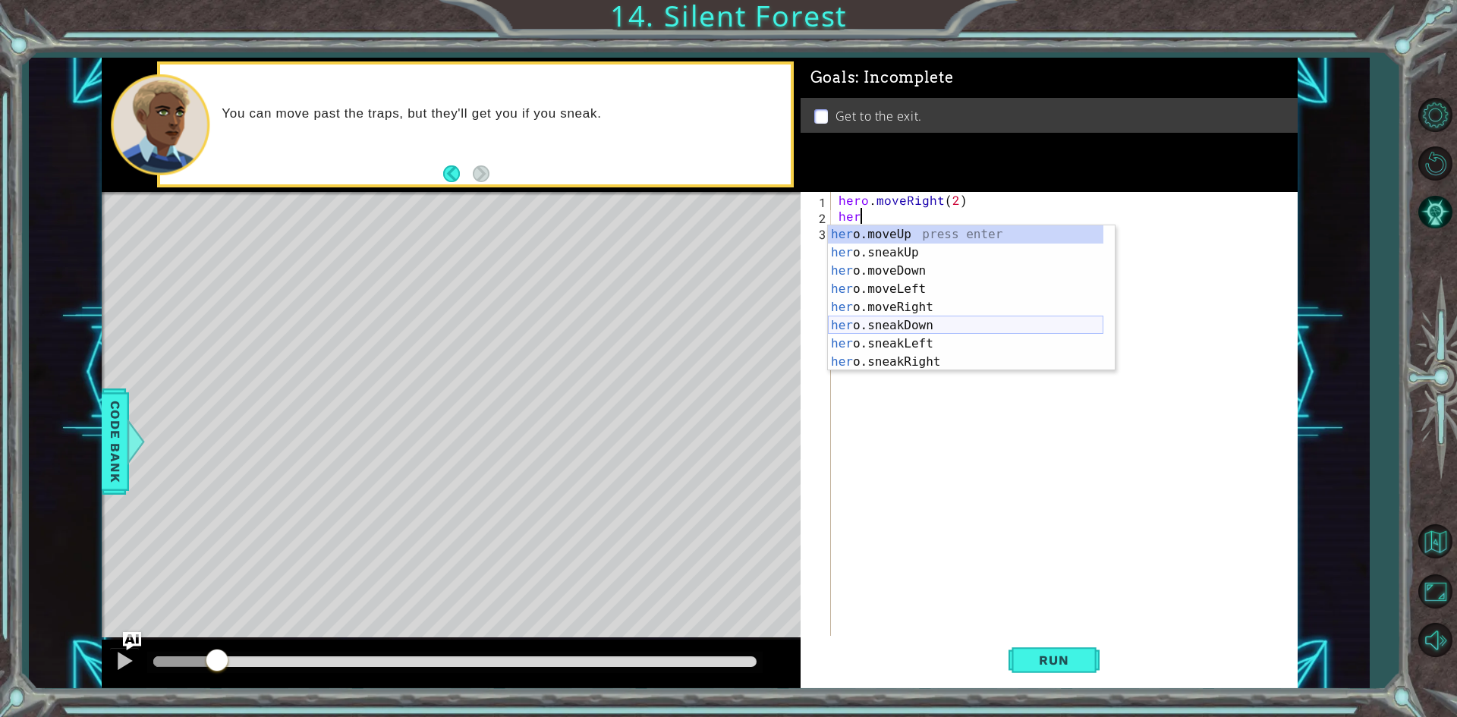
click at [912, 327] on div "her o.moveUp press enter her o.sneakUp press enter her o.moveDown press enter h…" at bounding box center [965, 316] width 275 height 182
type textarea "hero.sneakDown(1)"
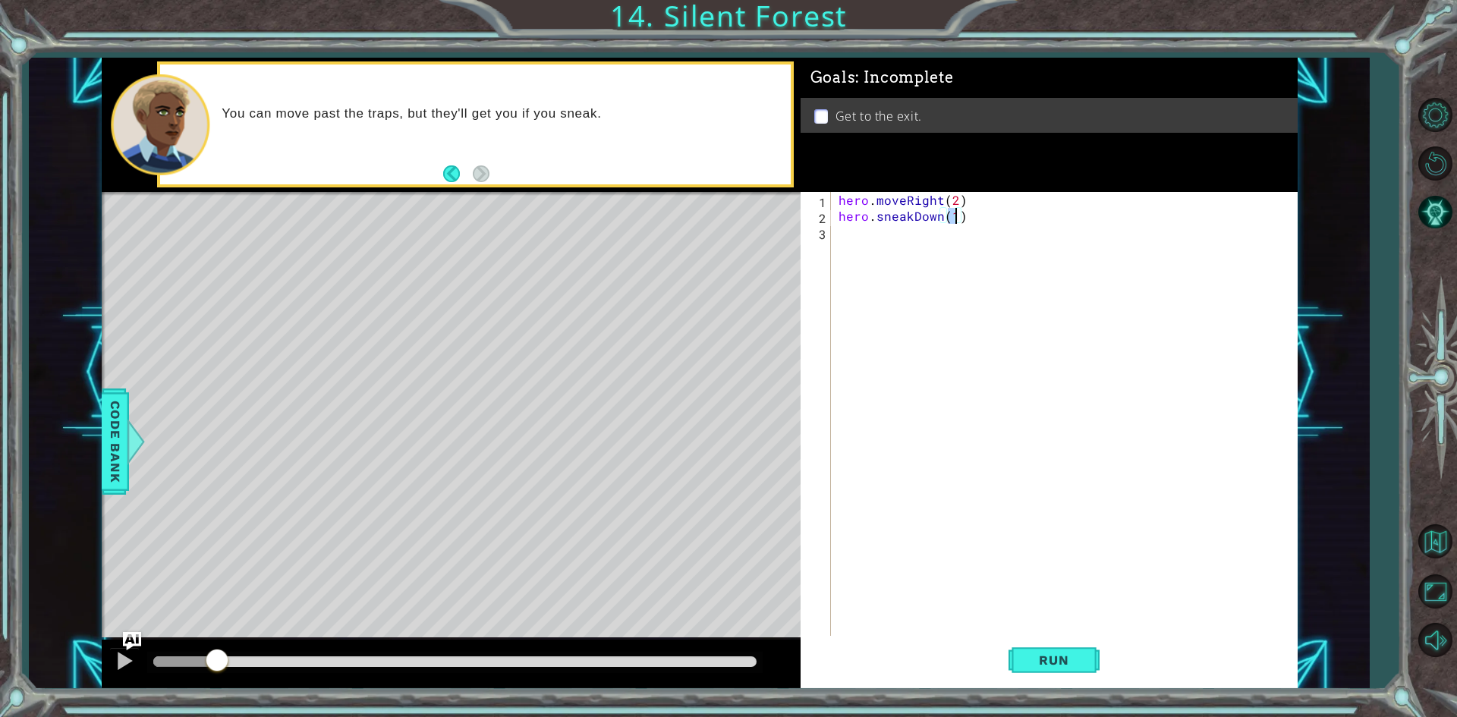
click at [865, 245] on div "hero . moveRight ( 2 ) hero . sneakDown ( 1 )" at bounding box center [1067, 431] width 464 height 478
click at [1074, 654] on span "Run" at bounding box center [1054, 660] width 60 height 15
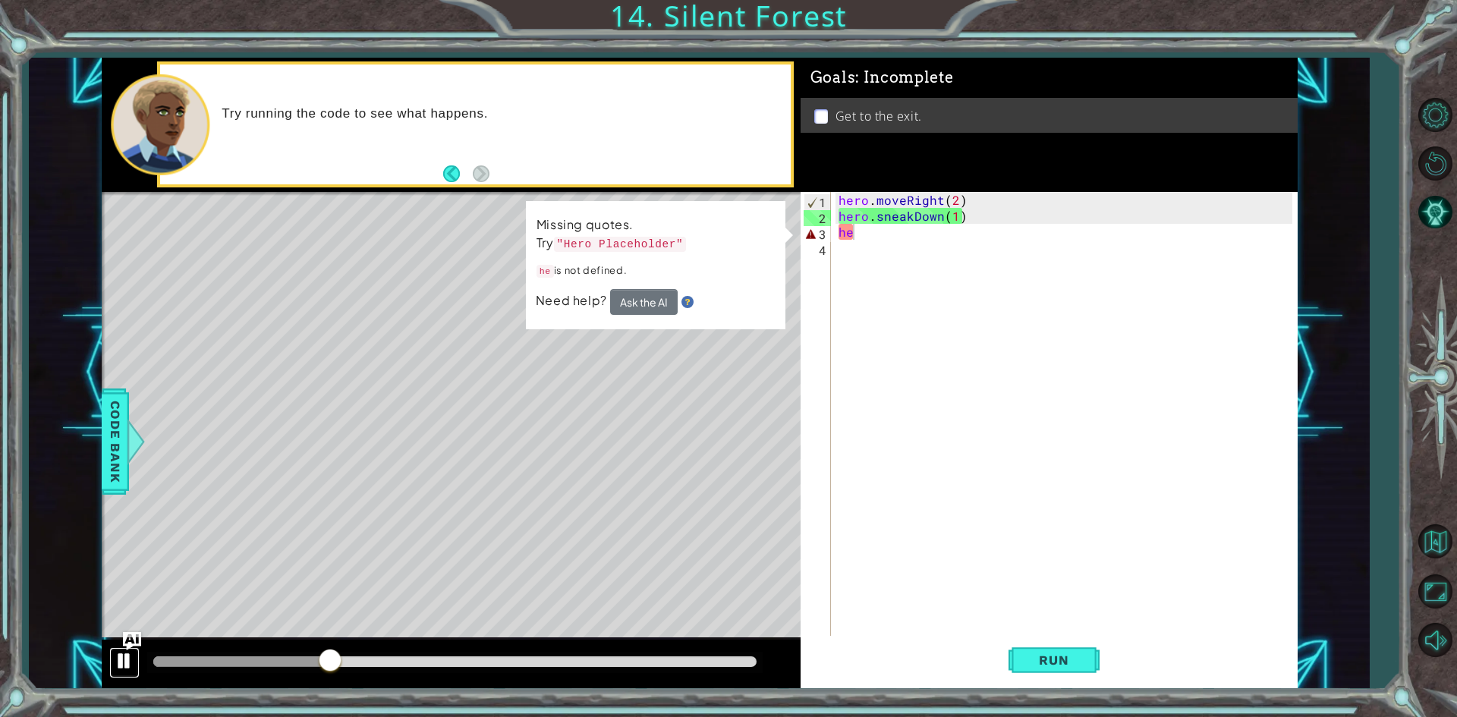
click at [125, 662] on div at bounding box center [125, 661] width 20 height 20
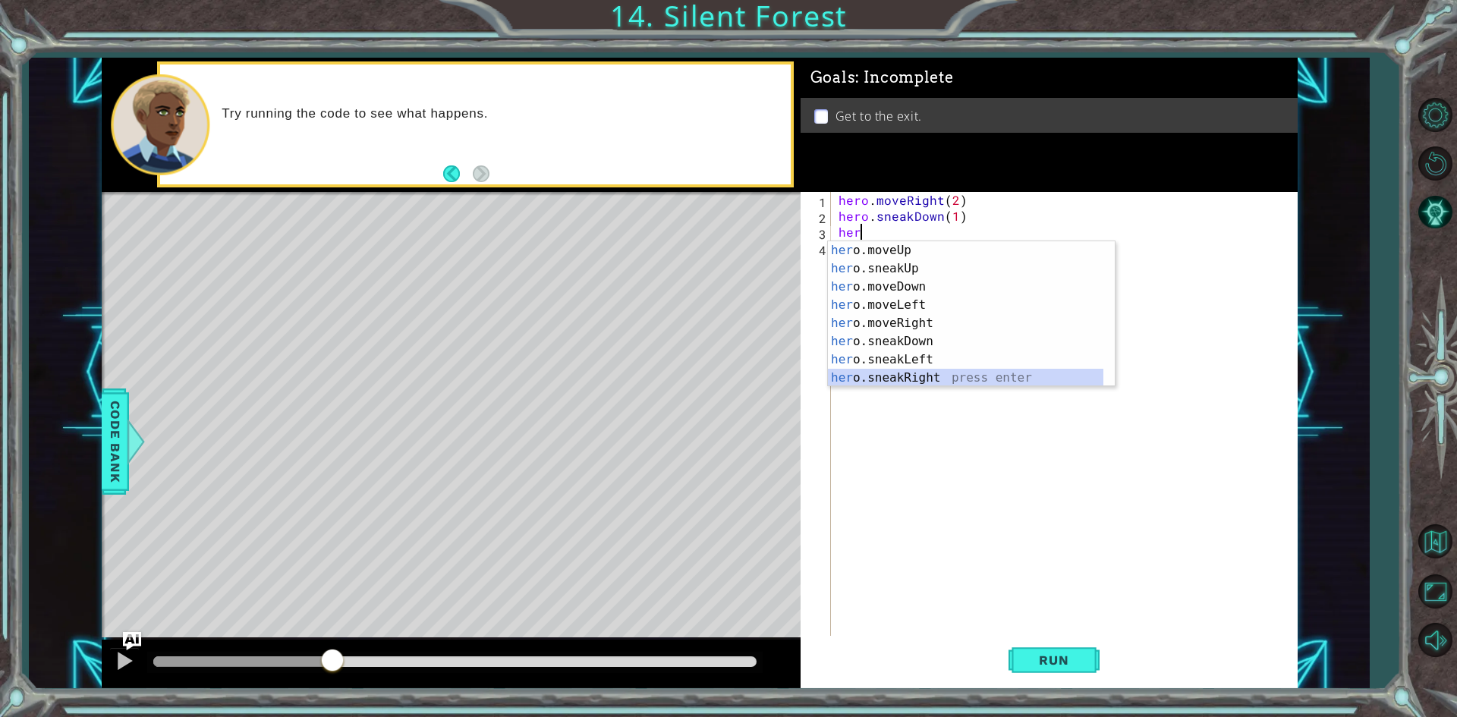
click at [892, 373] on div "her o.moveUp press enter her o.sneakUp press enter her o.moveDown press enter h…" at bounding box center [965, 332] width 275 height 182
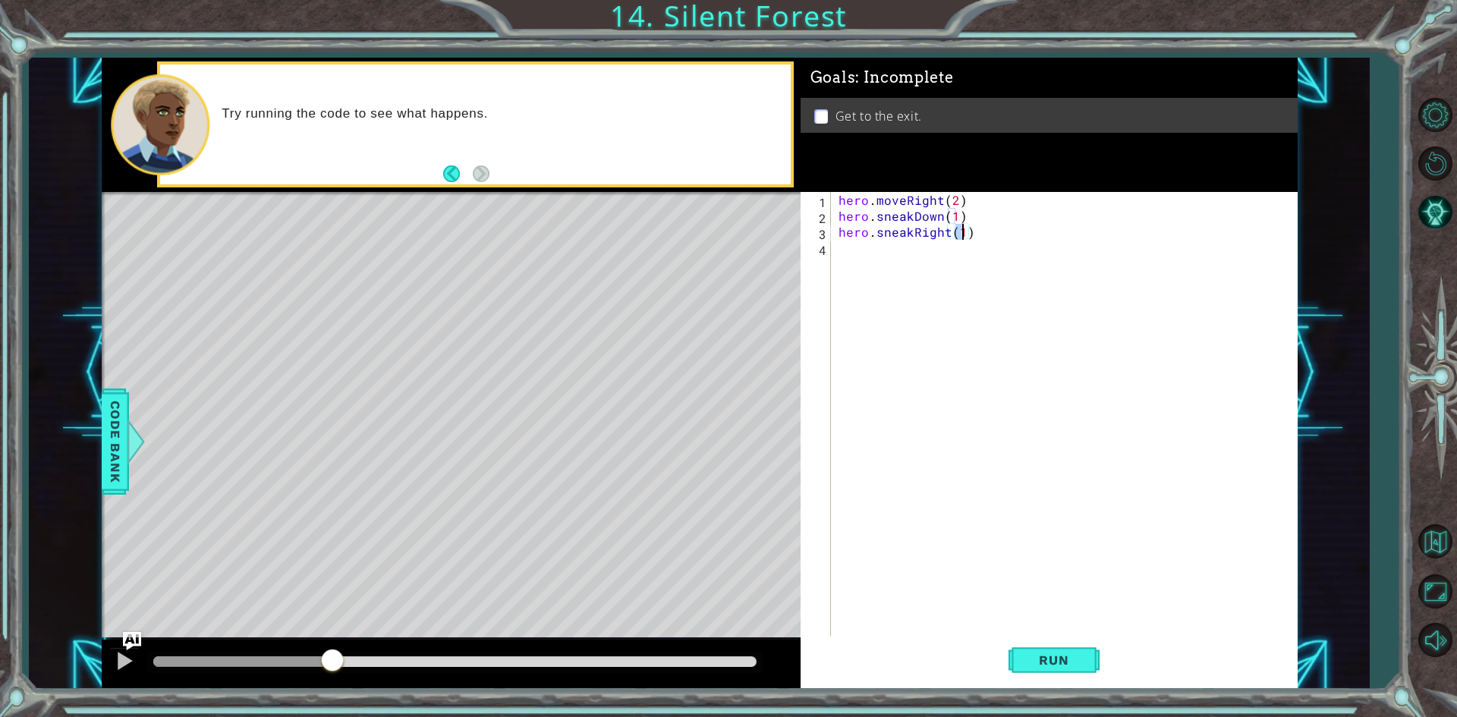
type textarea "hero.sneakRight(2)"
click at [879, 259] on div "hero . moveRight ( 2 ) hero . sneakDown ( 1 ) hero . sneakRight ( 2 )" at bounding box center [1067, 431] width 464 height 478
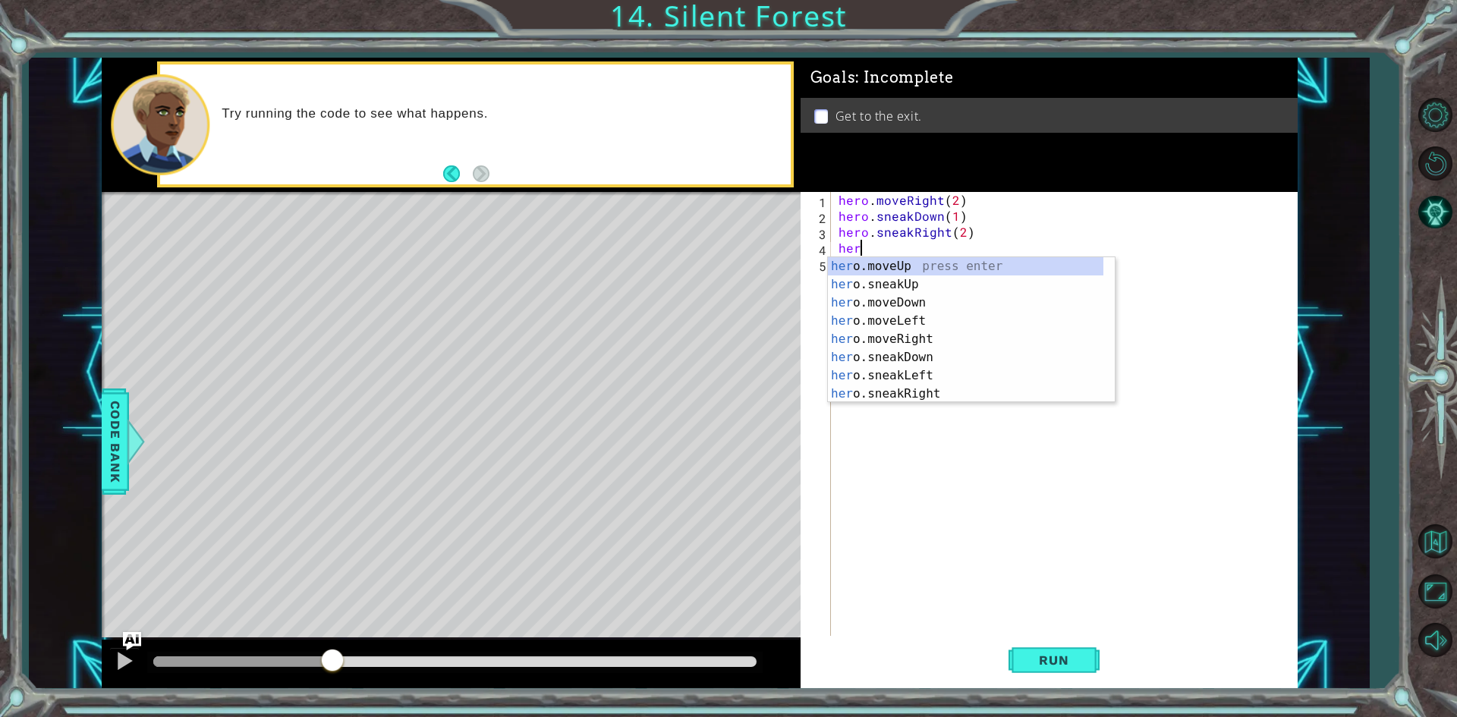
scroll to position [0, 1]
click at [889, 288] on div "hero .moveUp press enter hero .sneakUp press enter hero .moveDown press enter h…" at bounding box center [965, 348] width 275 height 182
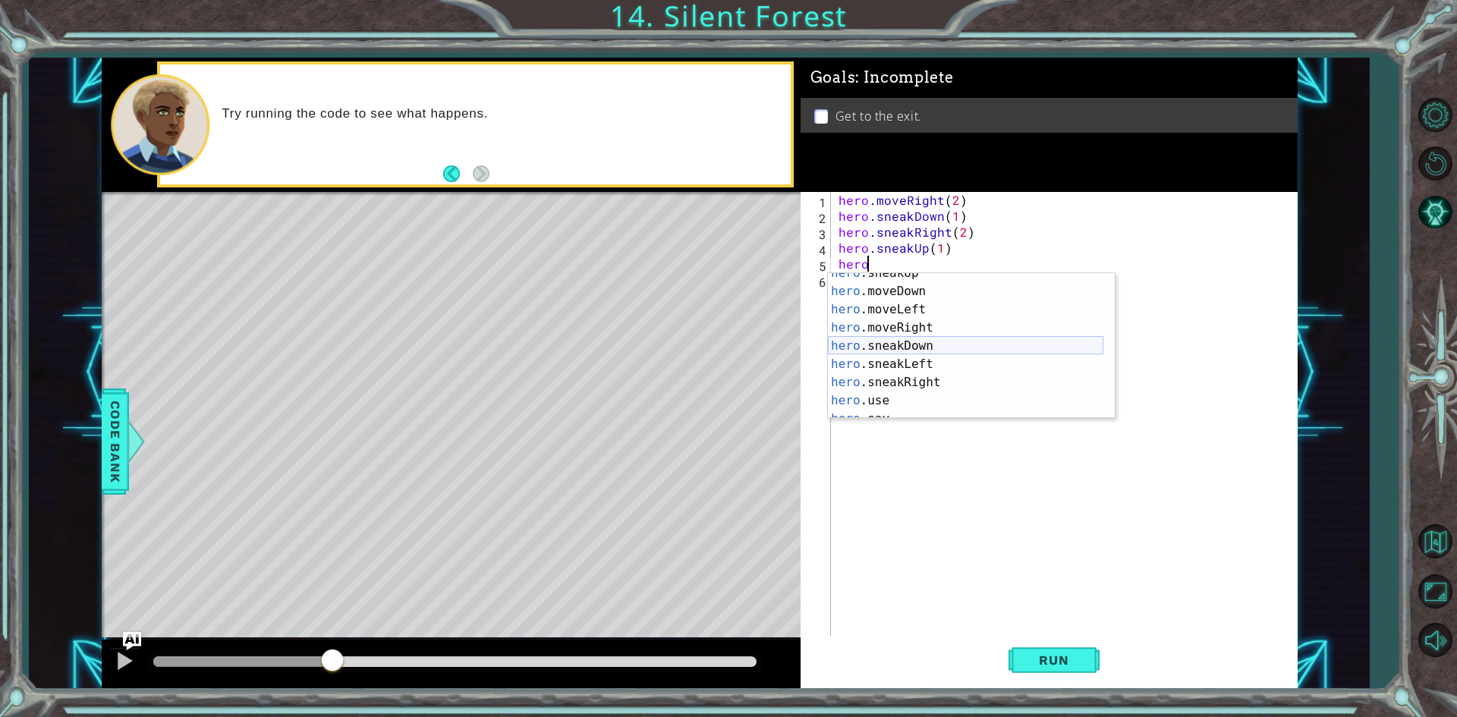
scroll to position [55, 0]
click at [887, 369] on div "hero .moveDown press enter hero .moveLeft press enter hero .moveRight press ent…" at bounding box center [965, 364] width 275 height 182
type textarea "hero.sneakRight(1)"
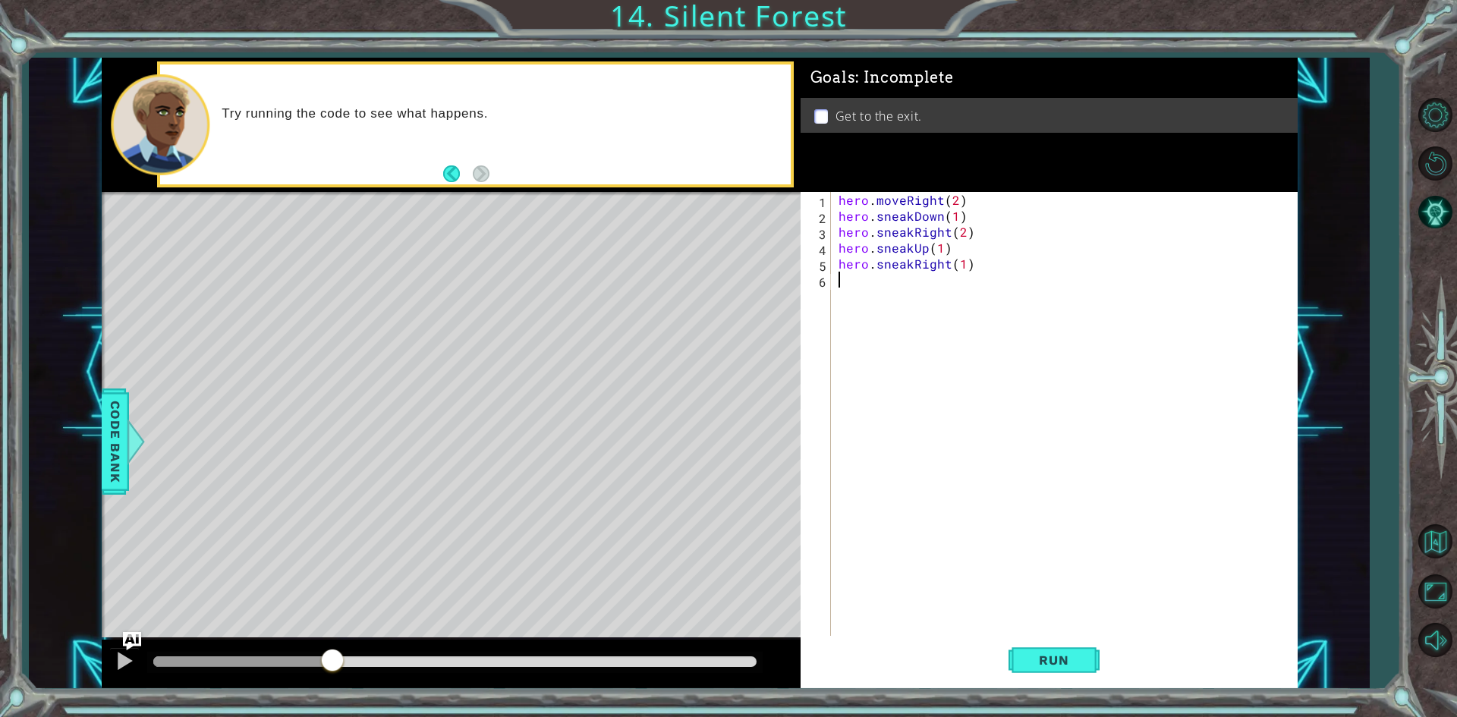
click at [907, 362] on div "hero . moveRight ( 2 ) hero . sneakDown ( 1 ) hero . sneakRight ( 2 ) hero . sn…" at bounding box center [1067, 431] width 464 height 478
click at [1037, 659] on span "Run" at bounding box center [1054, 660] width 60 height 15
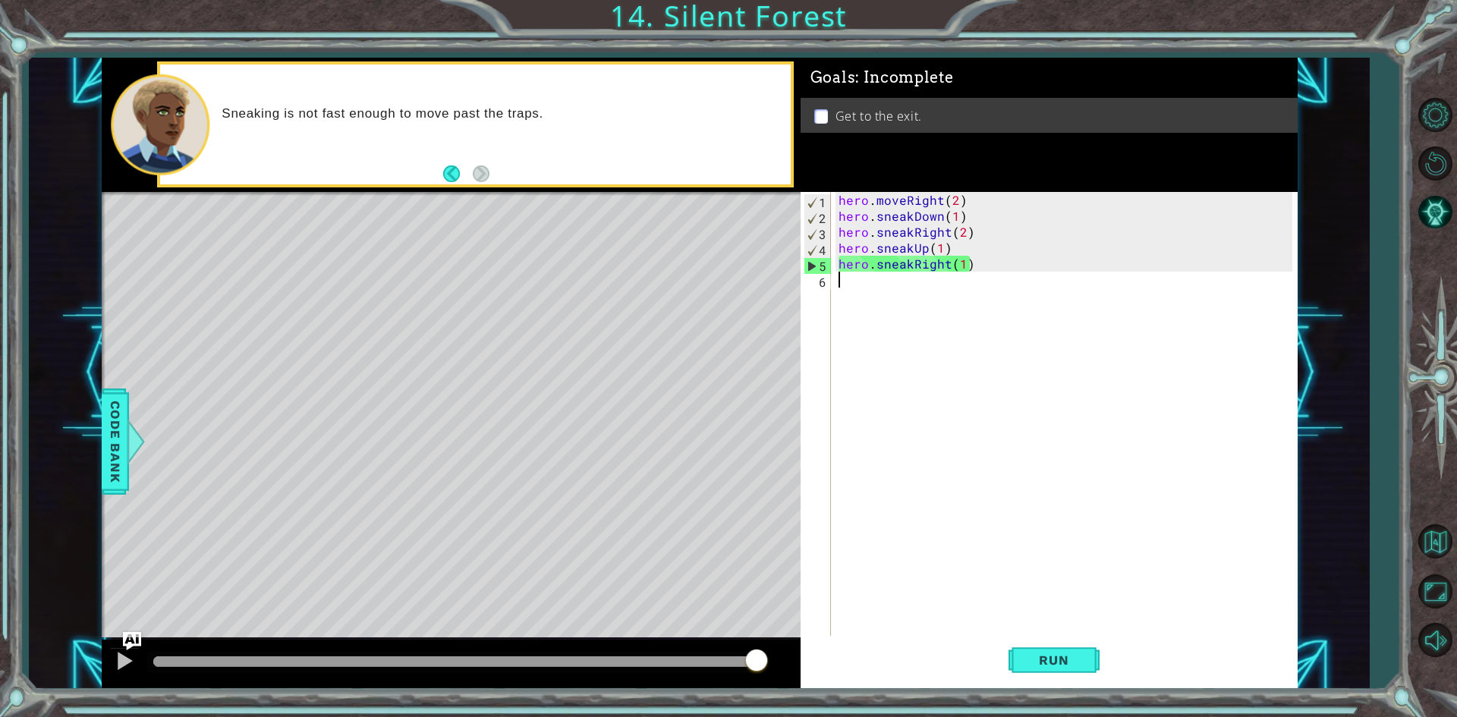
click at [908, 266] on div "hero . moveRight ( 2 ) hero . sneakDown ( 1 ) hero . sneakRight ( 2 ) hero . sn…" at bounding box center [1067, 431] width 464 height 478
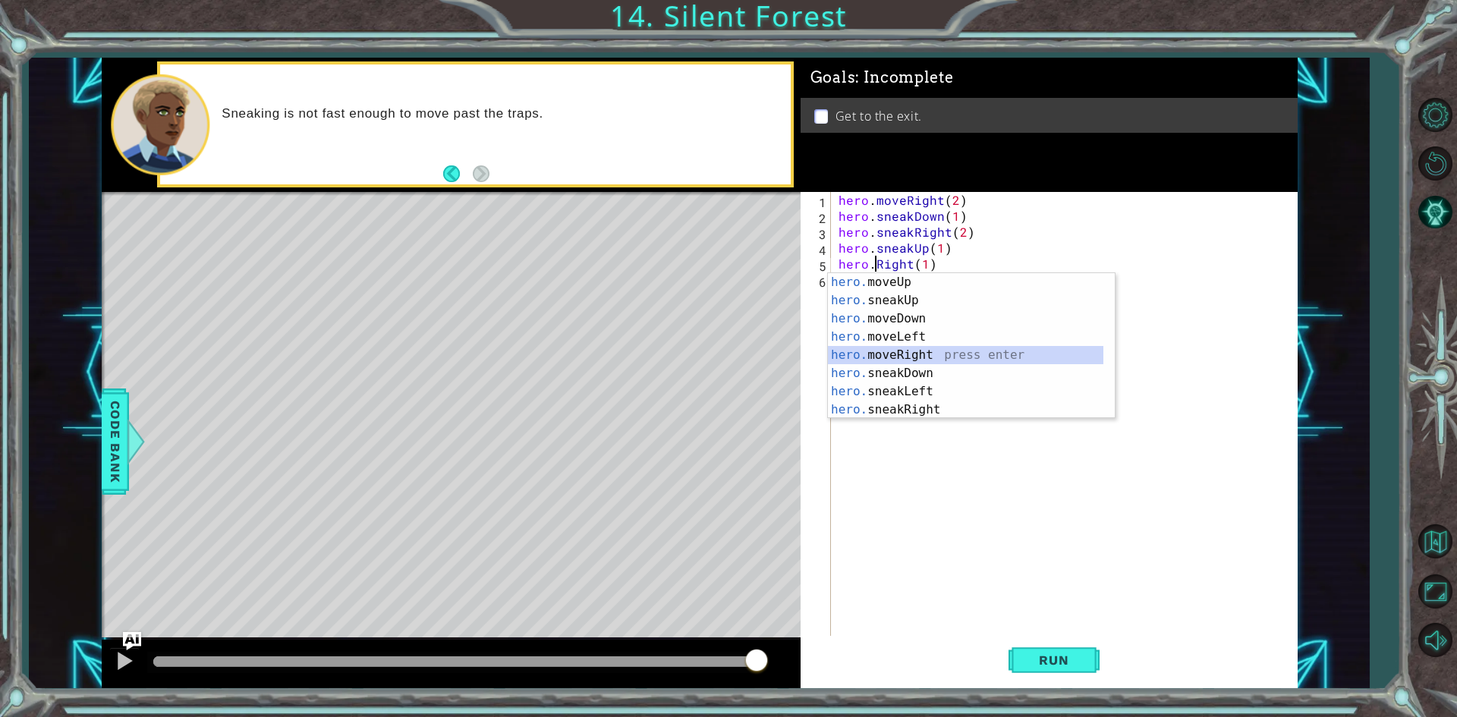
click at [914, 352] on div "hero. moveUp press enter hero. sneakUp press enter hero. moveDown press enter h…" at bounding box center [965, 364] width 275 height 182
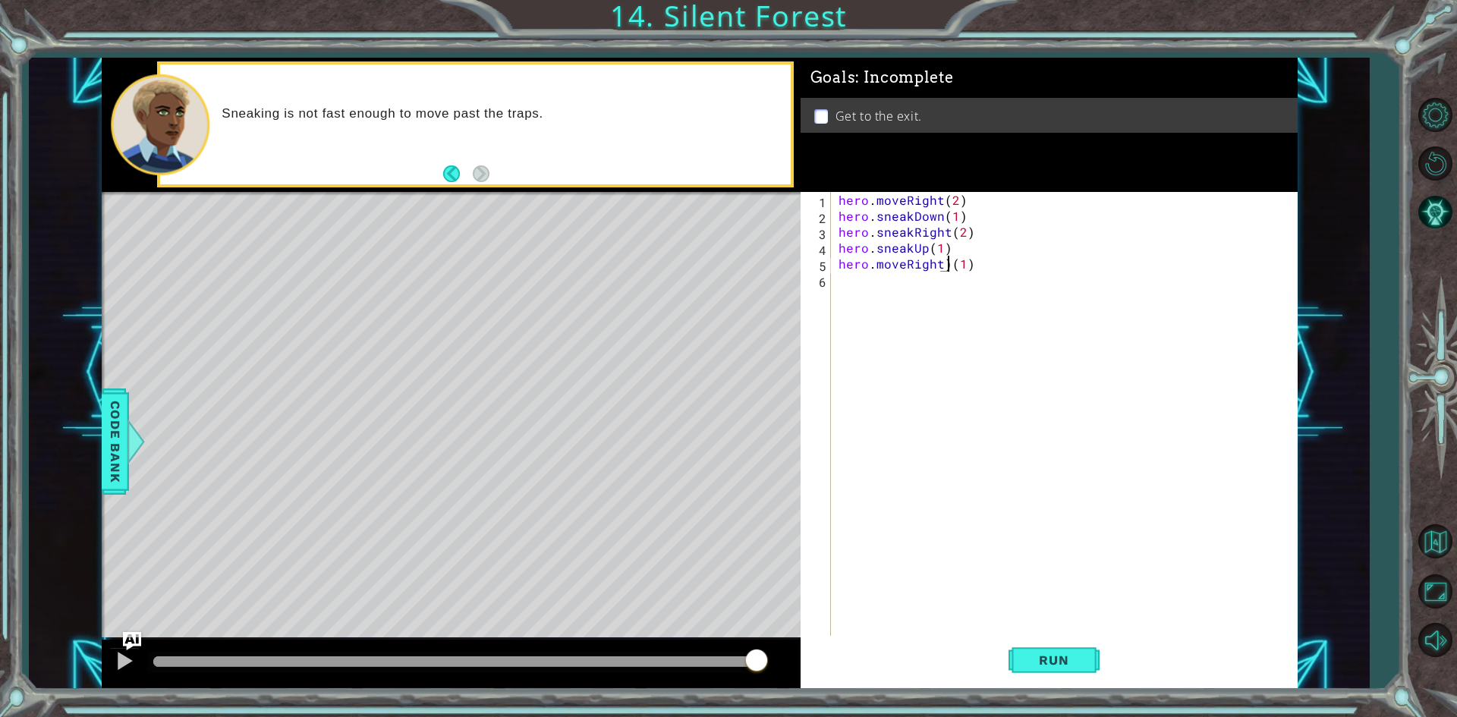
type textarea "hero.moveRight(1)"
click at [974, 335] on div "hero . moveRight ( 2 ) hero . sneakDown ( 1 ) hero . sneakRight ( 2 ) hero . sn…" at bounding box center [1067, 431] width 464 height 478
click at [1058, 671] on button "Run" at bounding box center [1053, 660] width 91 height 49
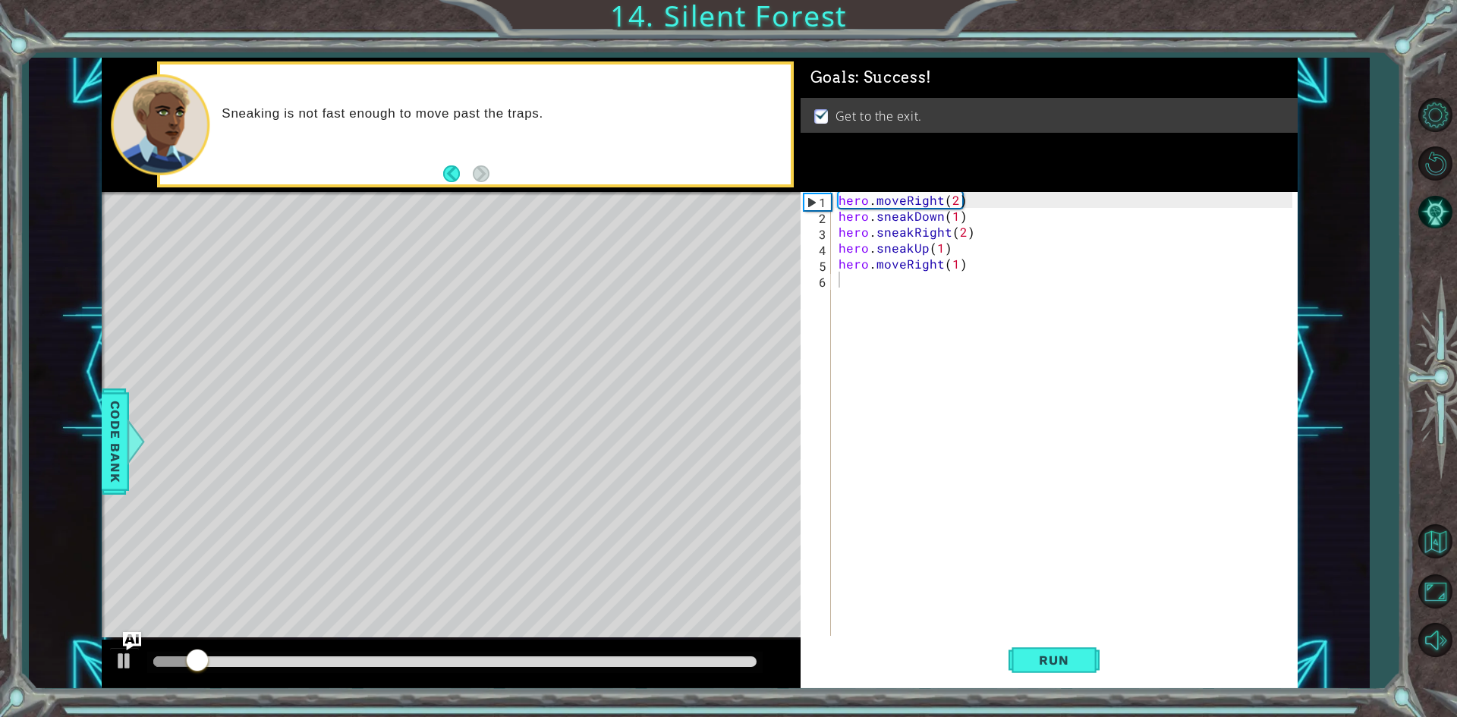
drag, startPoint x: 613, startPoint y: 652, endPoint x: 665, endPoint y: 659, distance: 52.9
click at [660, 661] on div at bounding box center [454, 662] width 615 height 21
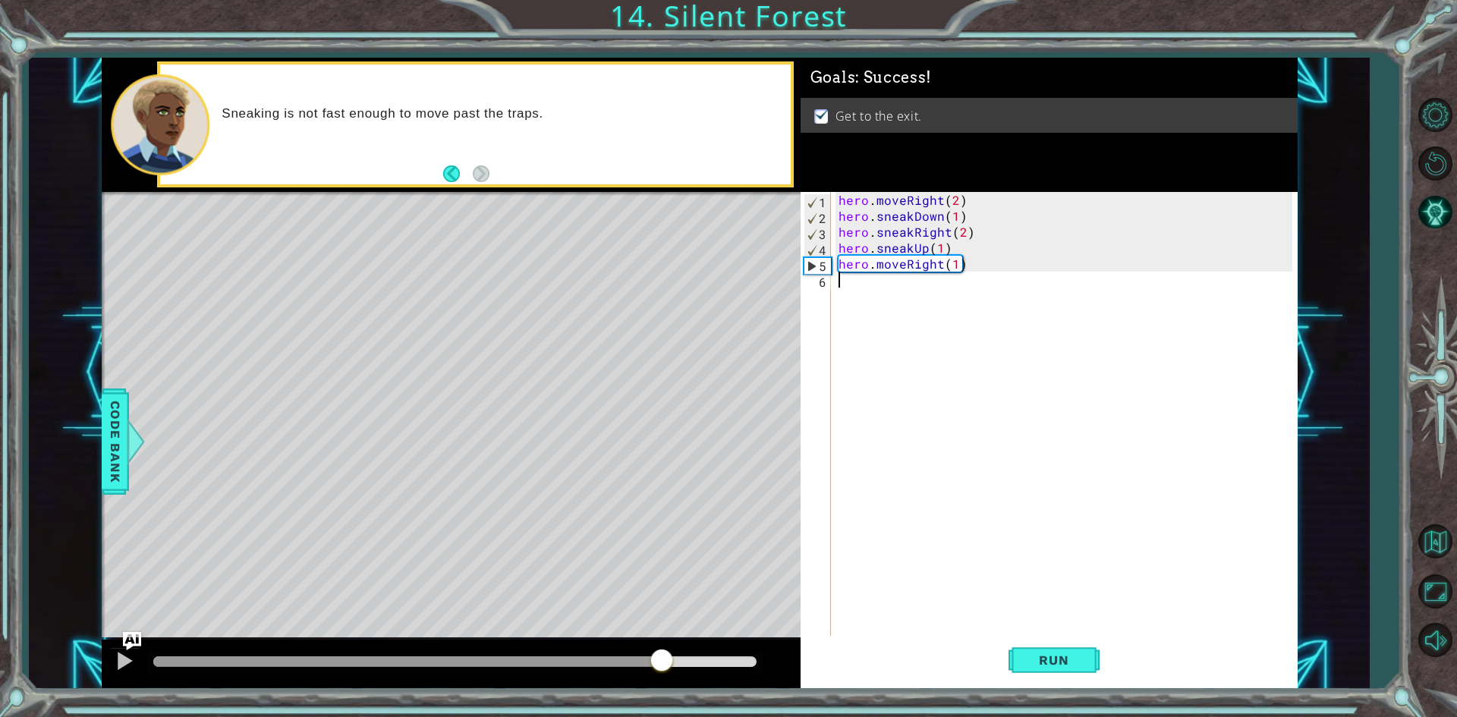
click at [662, 659] on div at bounding box center [454, 661] width 603 height 11
drag, startPoint x: 130, startPoint y: 657, endPoint x: 118, endPoint y: 649, distance: 14.7
click at [124, 654] on div at bounding box center [125, 661] width 20 height 20
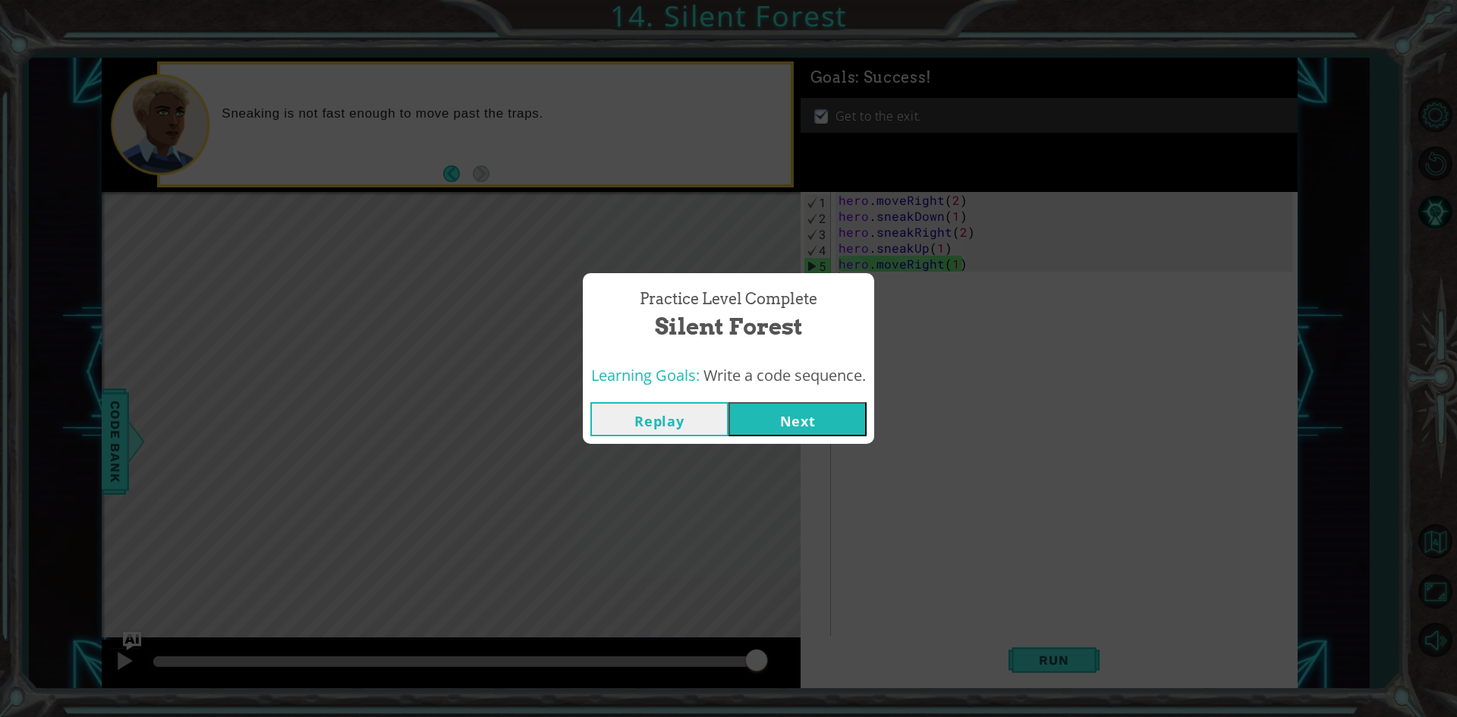
click at [841, 418] on button "Next" at bounding box center [797, 419] width 138 height 34
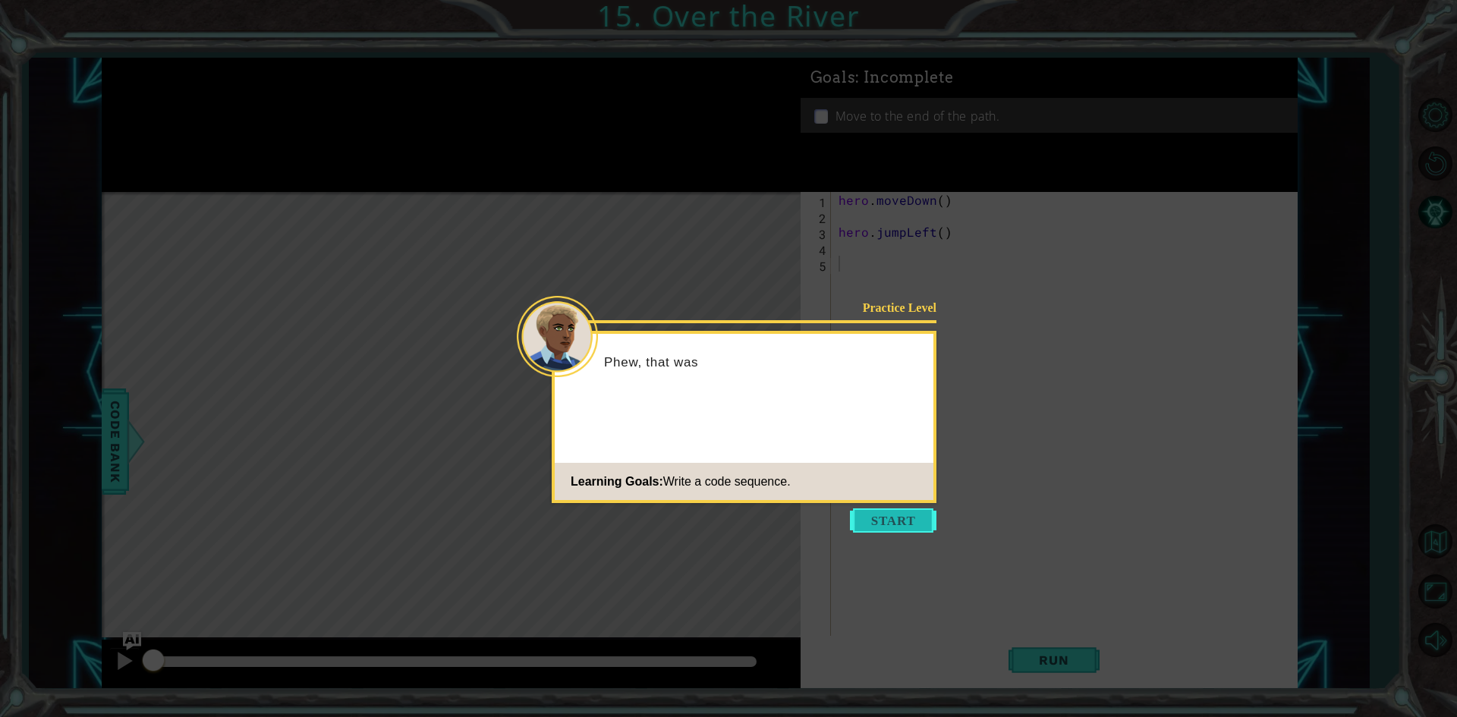
click at [879, 513] on button "Start" at bounding box center [893, 520] width 86 height 24
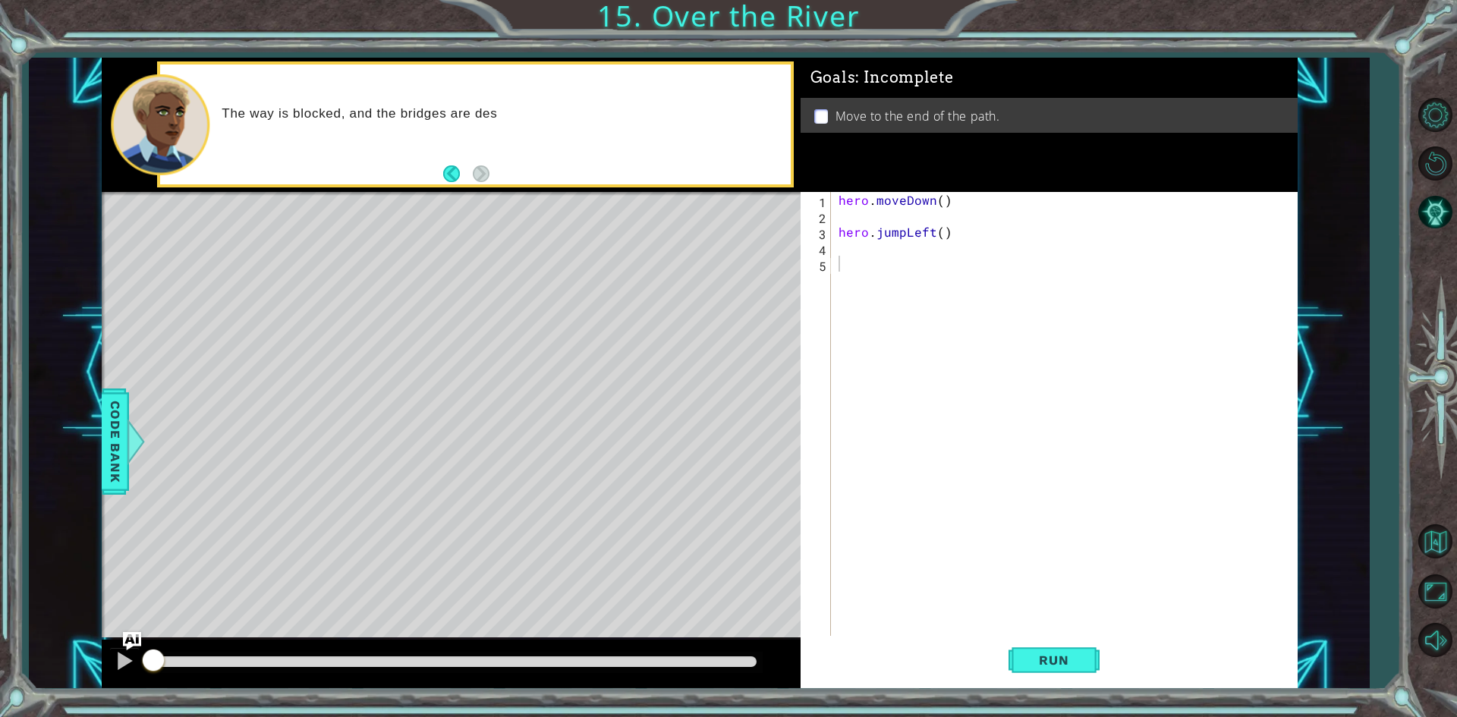
click at [605, 137] on div "The way is blocked, and the bridges are des" at bounding box center [500, 125] width 579 height 54
click at [945, 345] on div "hero . moveDown ( ) hero . jumpLeft ( )" at bounding box center [1067, 431] width 464 height 478
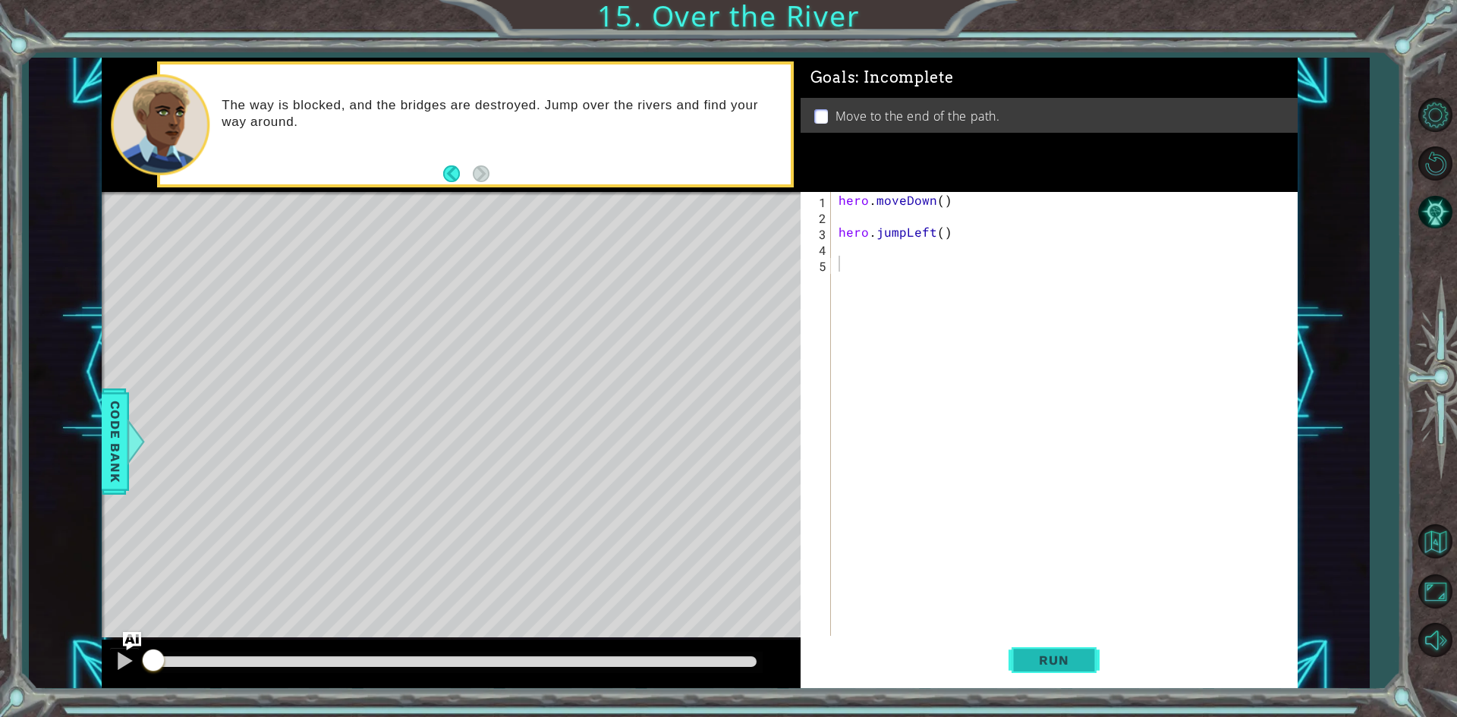
click at [1033, 643] on button "Run" at bounding box center [1053, 660] width 91 height 49
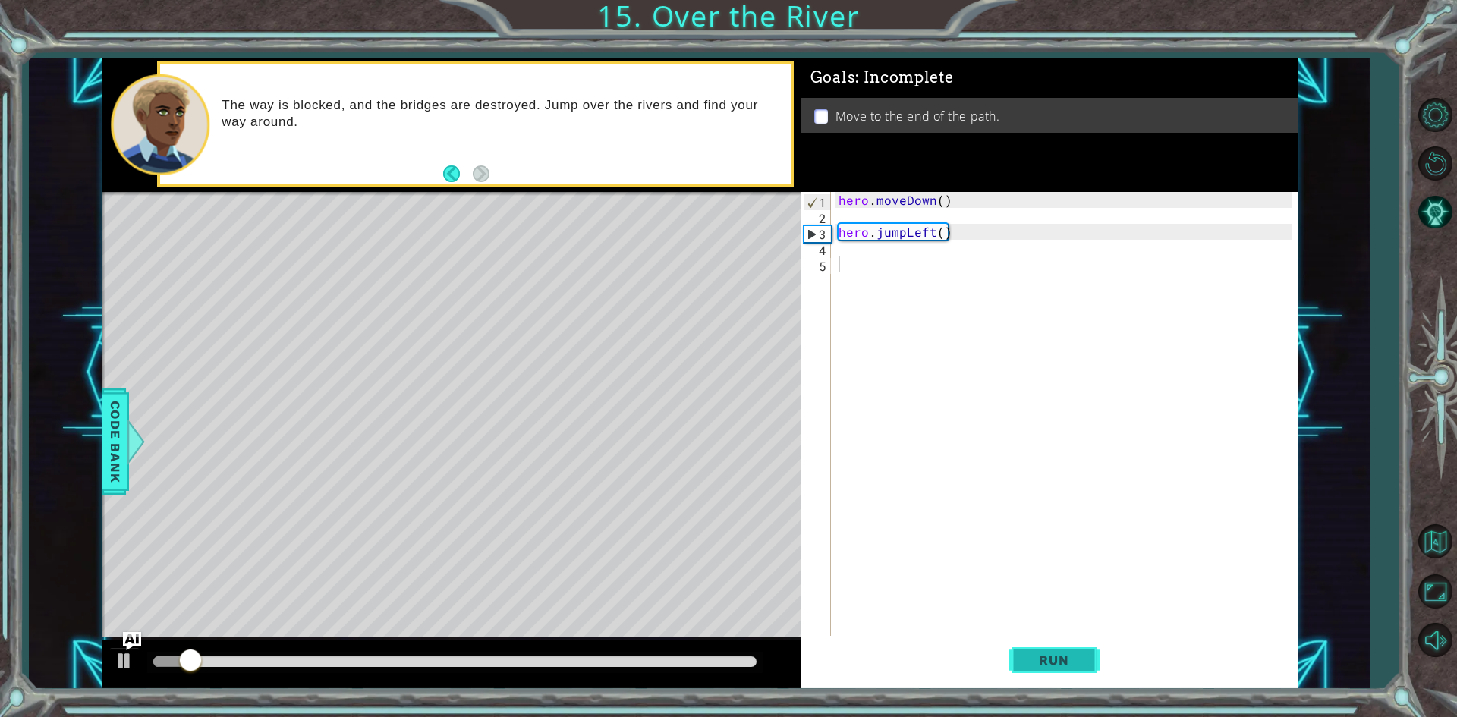
click at [1030, 654] on span "Run" at bounding box center [1054, 660] width 60 height 15
click at [137, 655] on button at bounding box center [124, 662] width 30 height 31
click at [857, 257] on div "hero . moveDown ( ) hero . jumpLeft ( )" at bounding box center [1067, 431] width 464 height 478
click at [851, 247] on div "hero . moveDown ( ) hero . jumpLeft ( )" at bounding box center [1067, 431] width 464 height 478
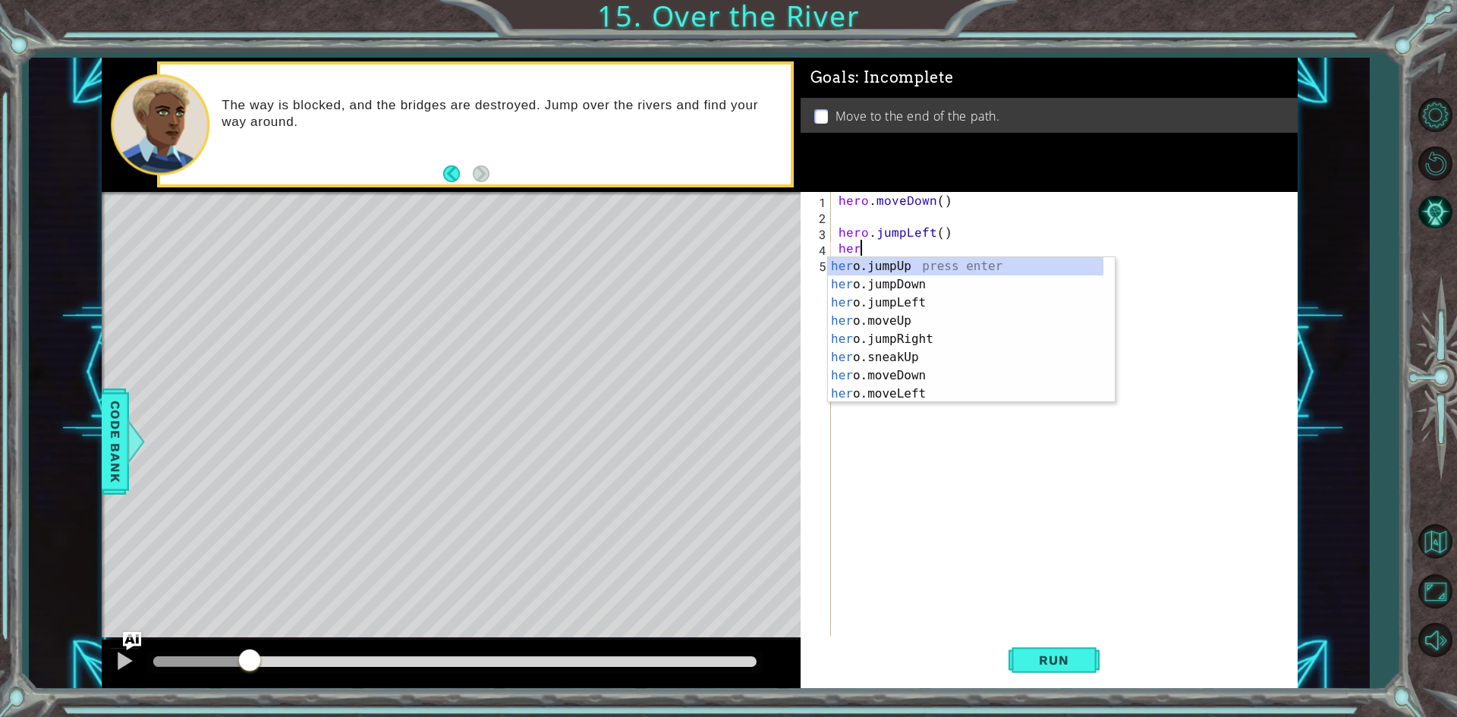
scroll to position [0, 1]
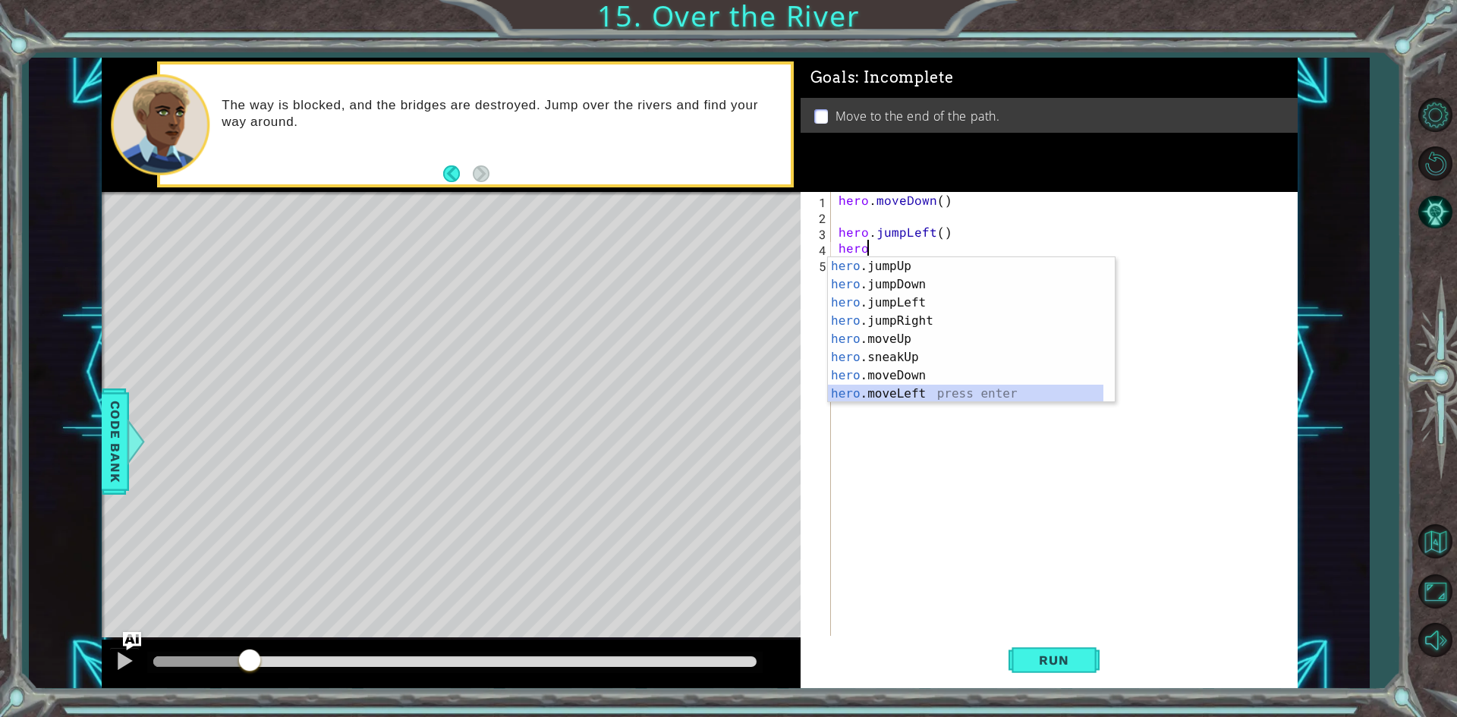
click at [886, 390] on div "hero .jumpUp press enter hero .jumpDown press enter hero .jumpLeft press enter …" at bounding box center [965, 348] width 275 height 182
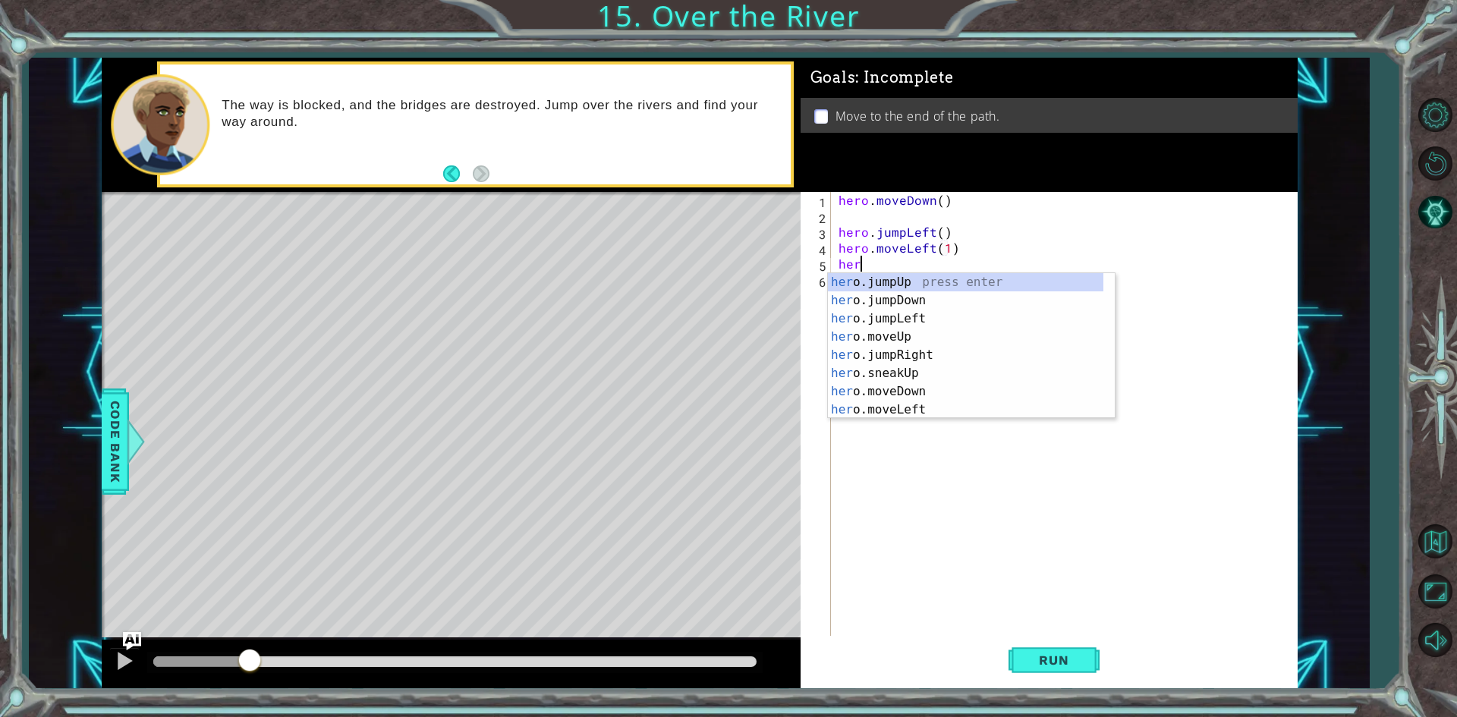
type textarea "hero.moveLeft(1)hero"
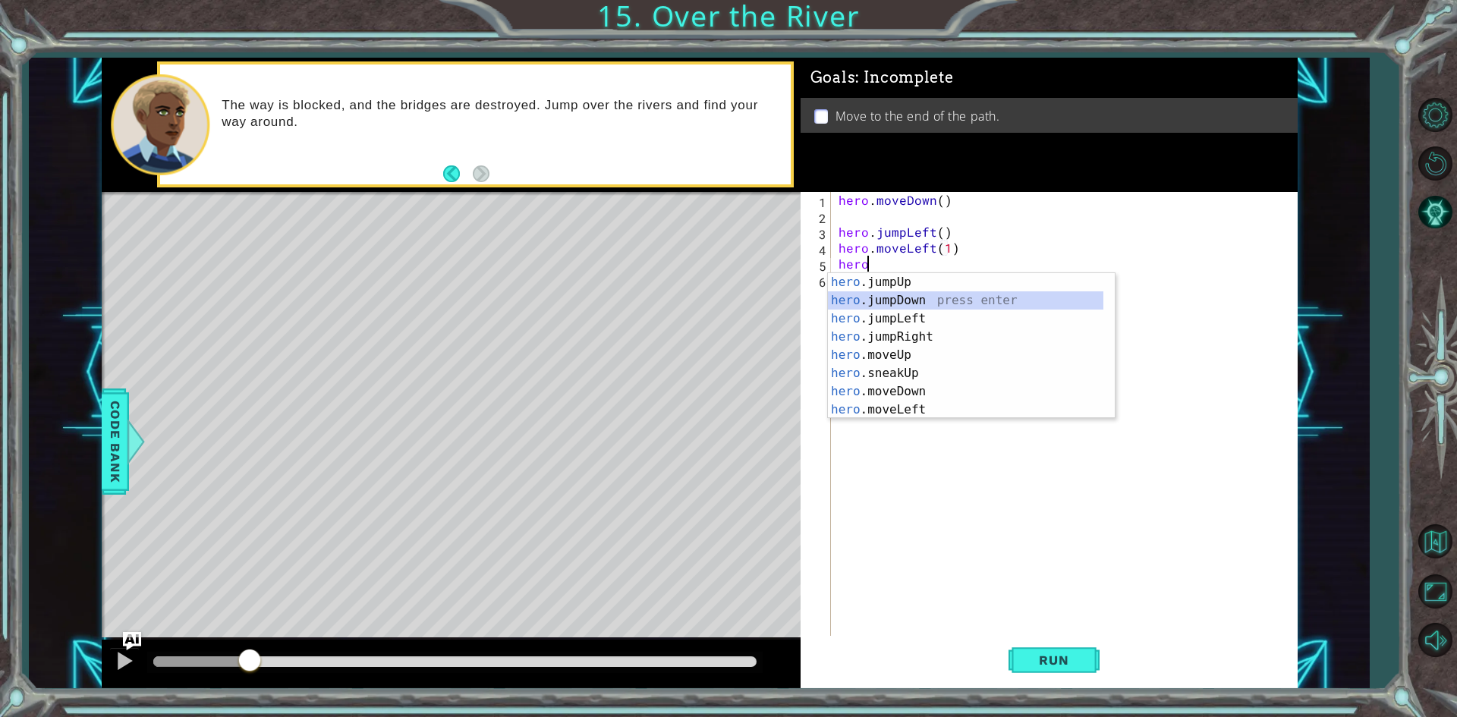
click at [910, 298] on div "hero .jumpUp press enter hero .jumpDown press enter hero .jumpLeft press enter …" at bounding box center [965, 364] width 275 height 182
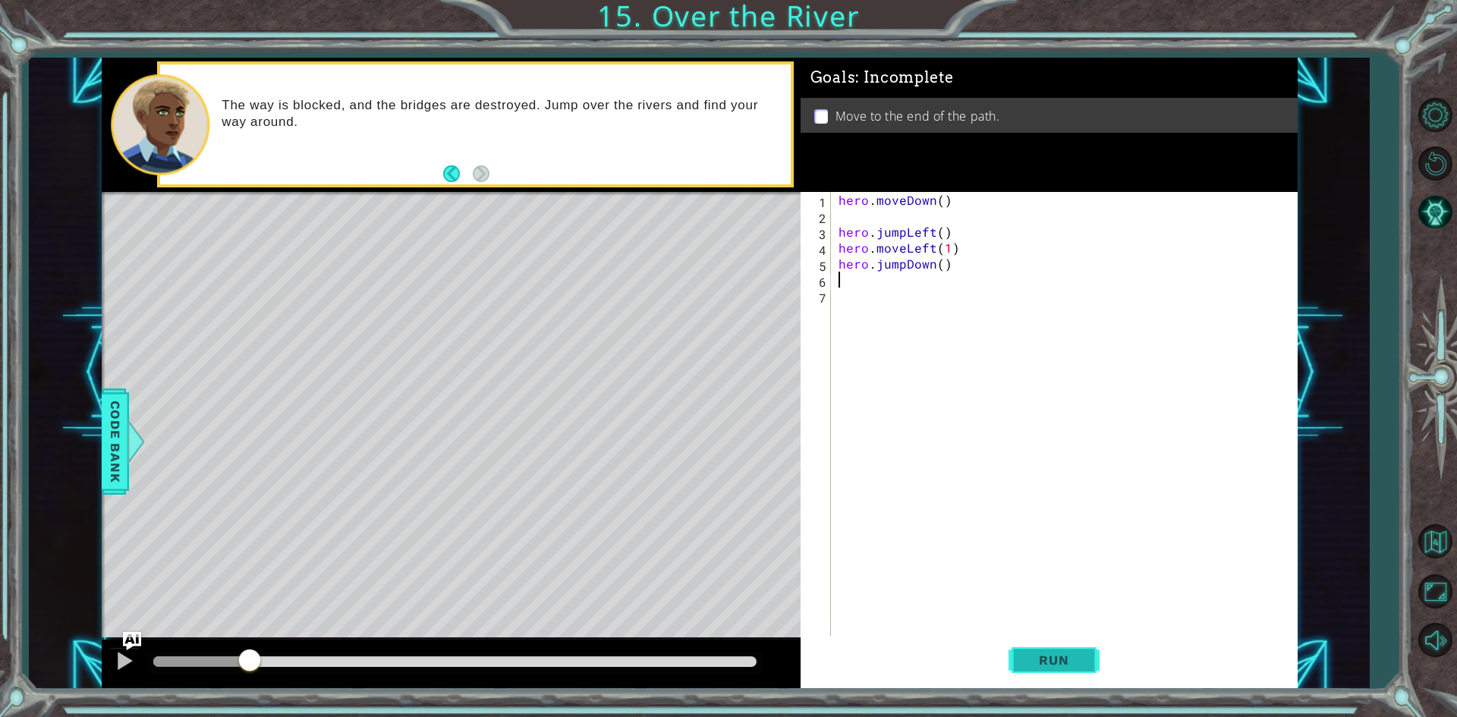
click at [1065, 668] on span "Run" at bounding box center [1054, 660] width 60 height 15
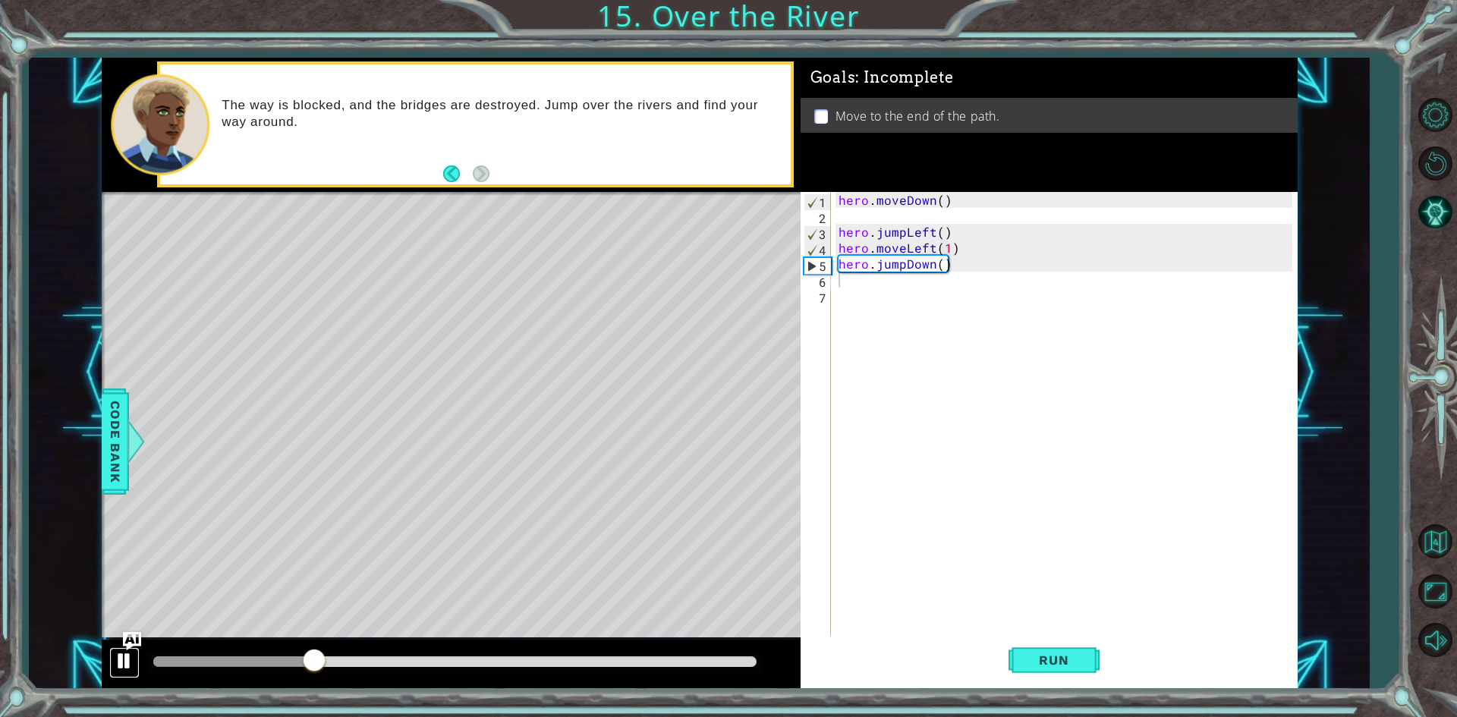
click at [112, 665] on button at bounding box center [124, 662] width 30 height 31
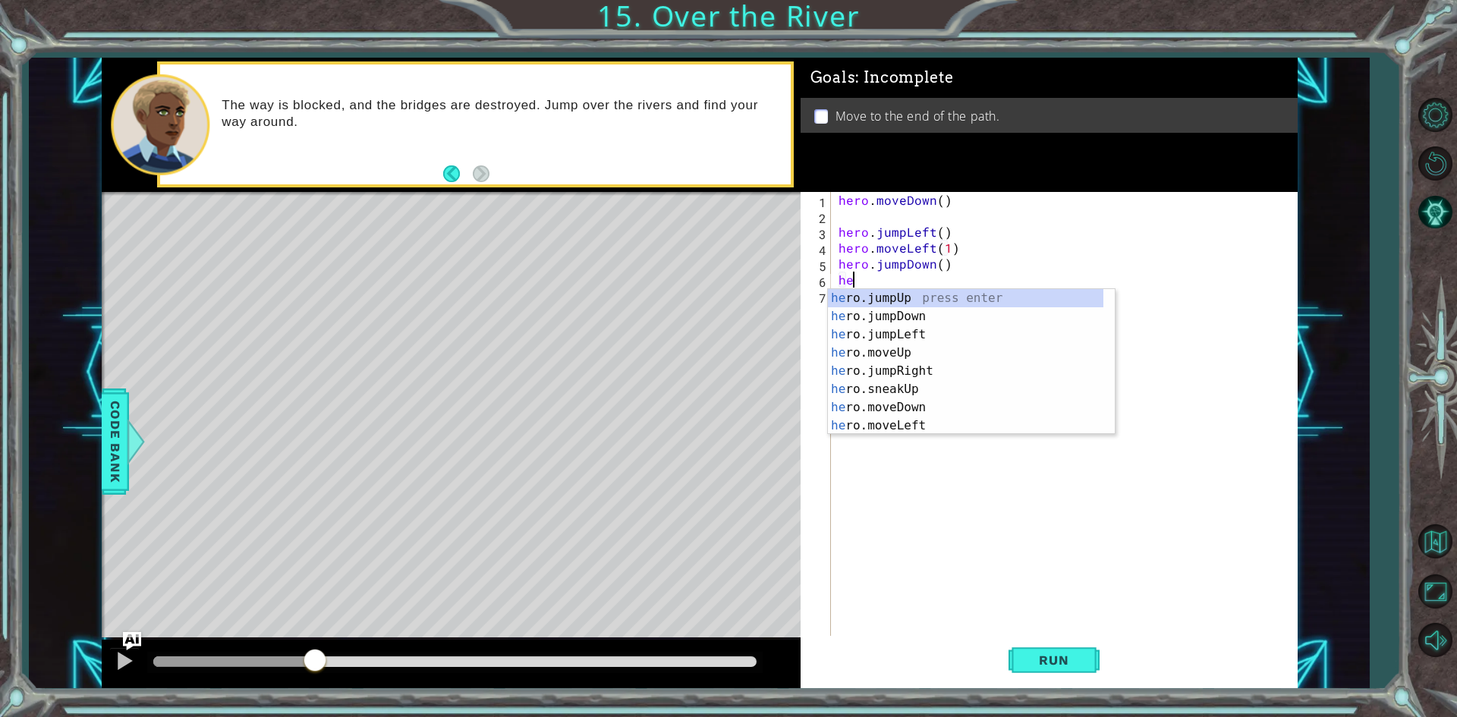
type textarea "hero"
click at [882, 351] on div "hero .jumpUp press enter hero .jumpDown press enter hero .jumpLeft press enter …" at bounding box center [965, 380] width 275 height 182
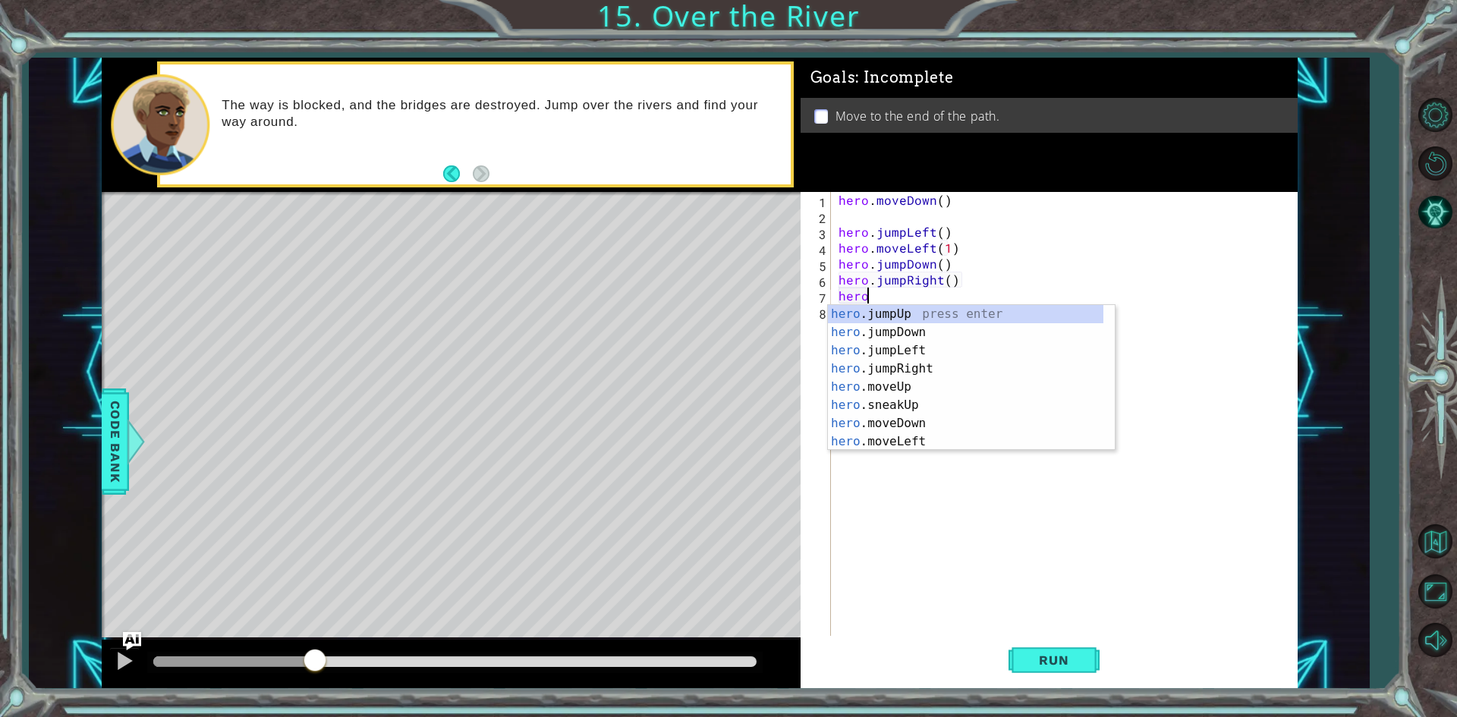
scroll to position [0, 2]
click at [907, 367] on div "hero . m oveUp press enter hero . m oveDown press enter hero . m oveLeft press …" at bounding box center [971, 396] width 287 height 182
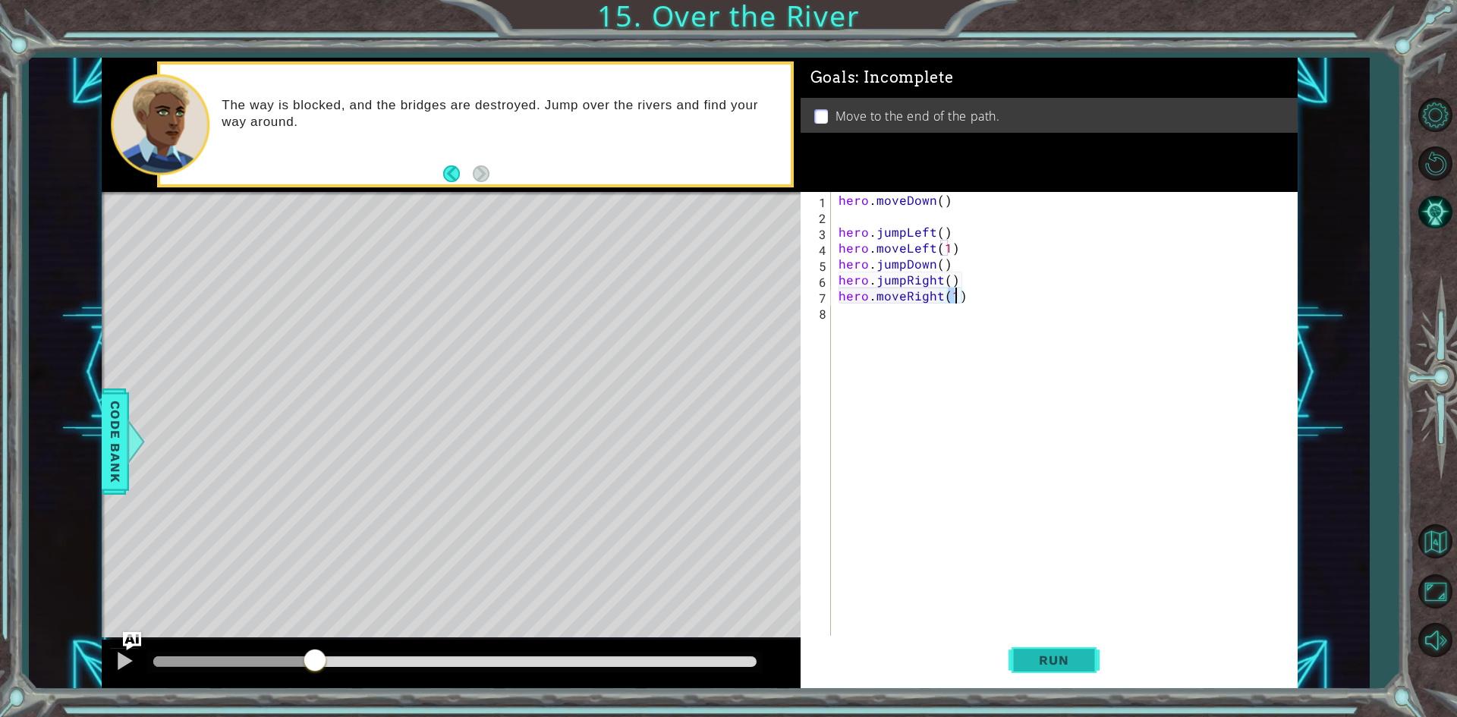
type textarea "hero.moveRight(1)"
click at [1039, 648] on button "Run" at bounding box center [1053, 660] width 91 height 49
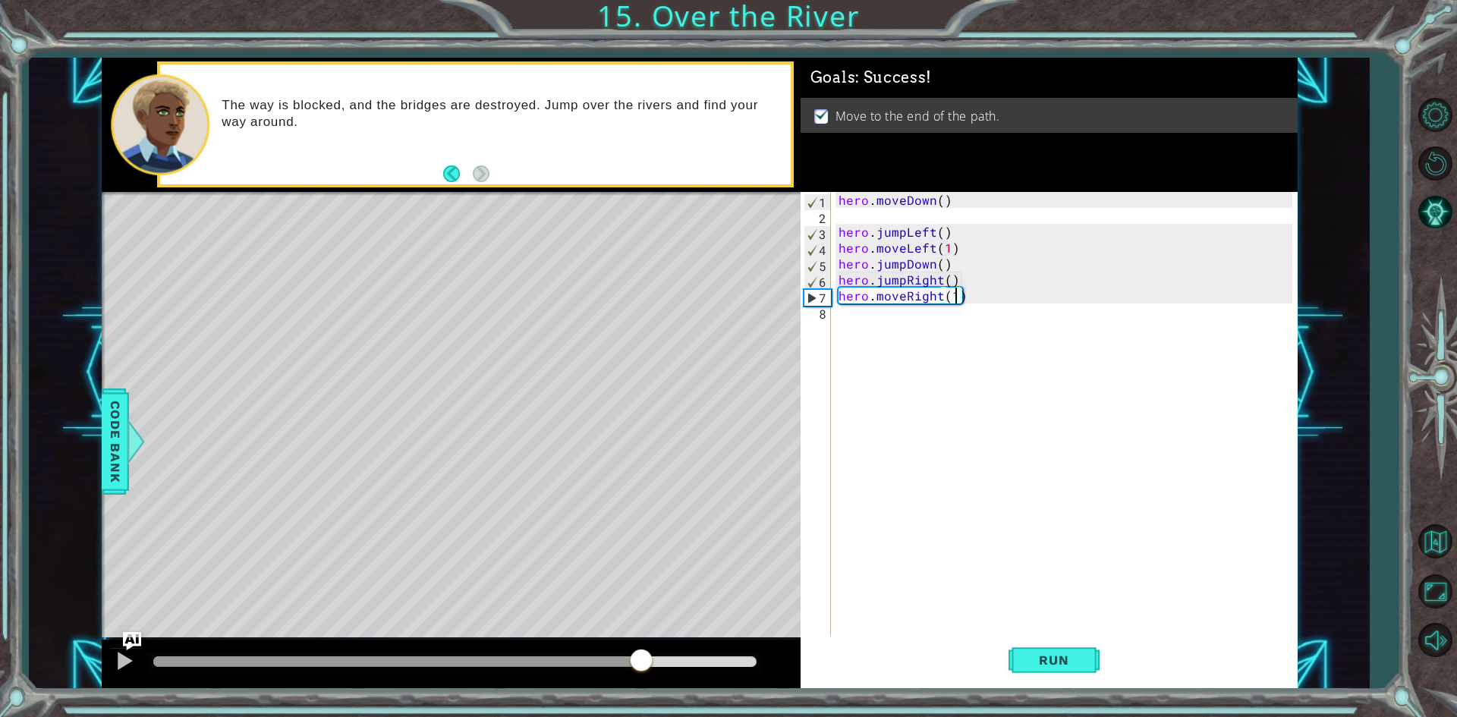
click at [639, 665] on div at bounding box center [454, 661] width 603 height 11
click at [120, 666] on div at bounding box center [125, 661] width 20 height 20
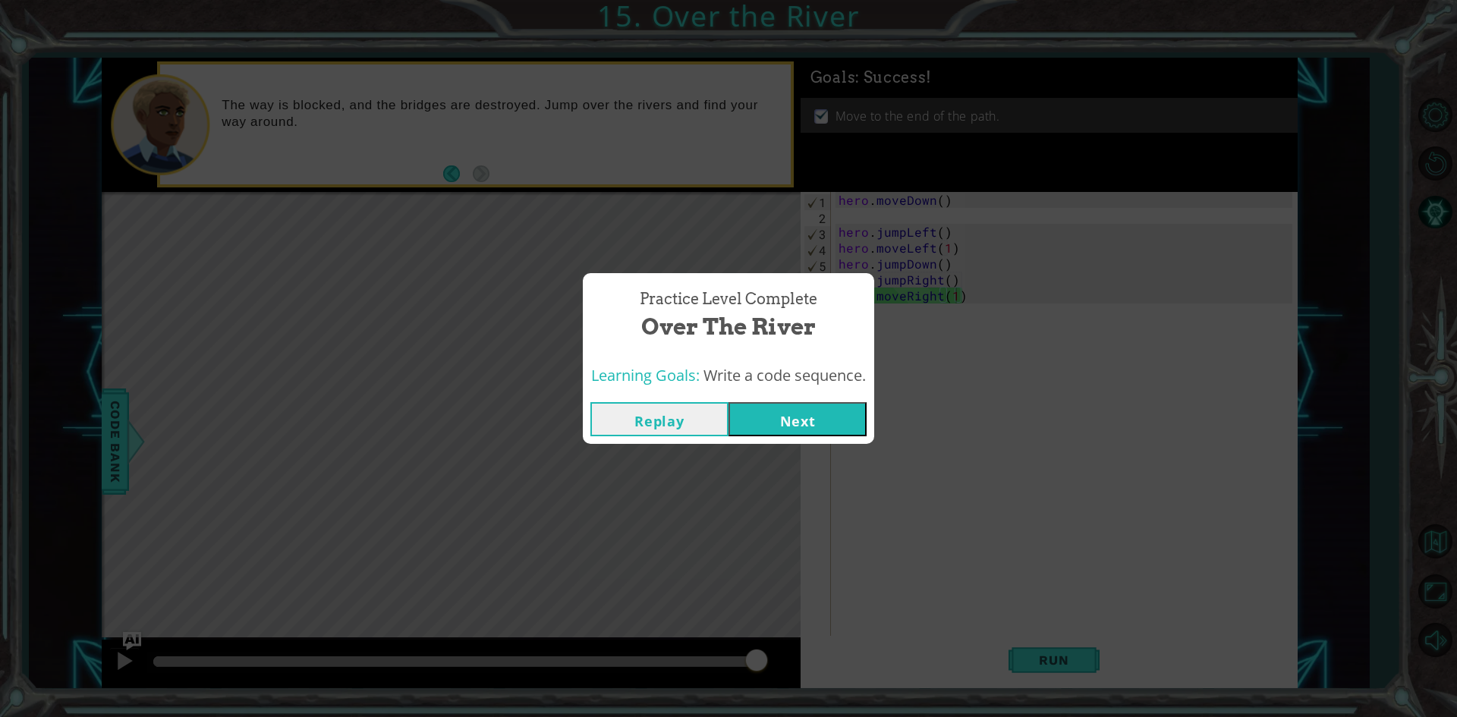
click at [776, 426] on button "Next" at bounding box center [797, 419] width 138 height 34
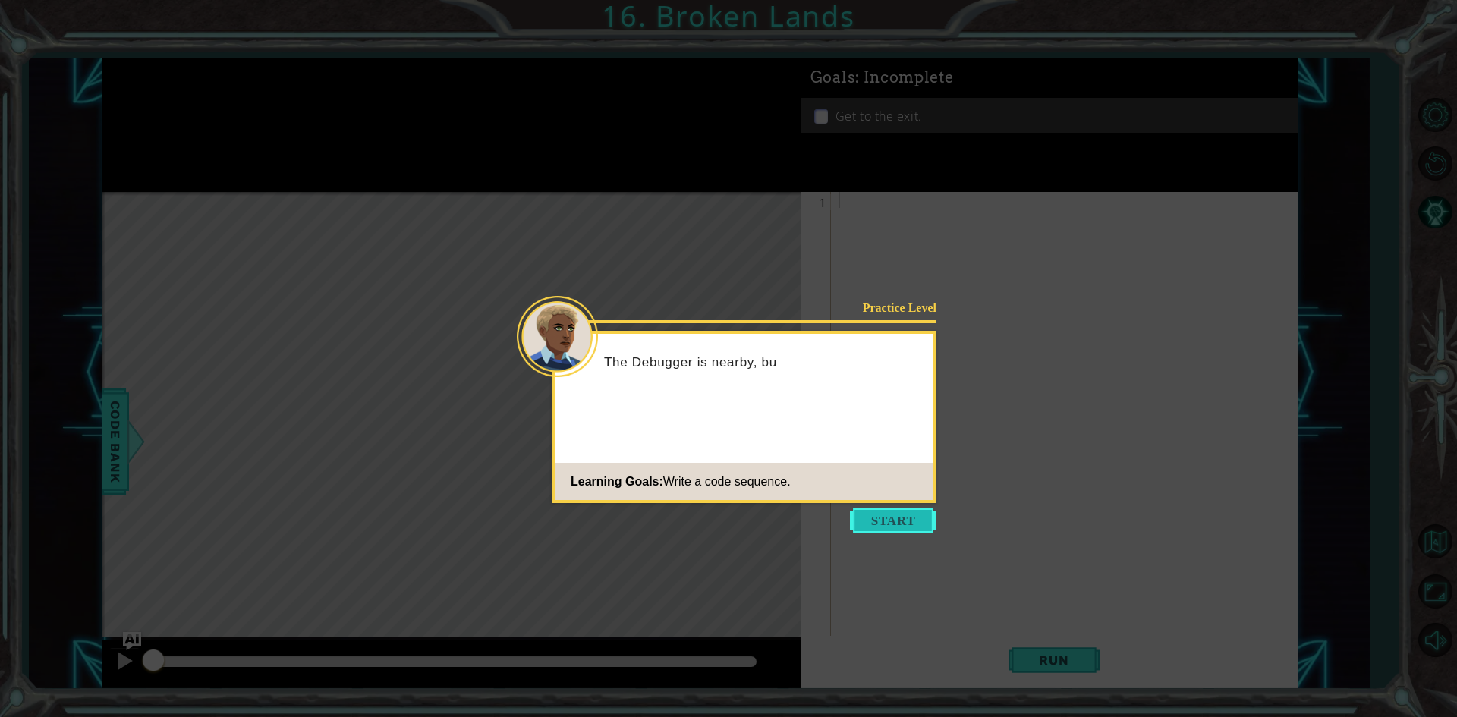
click at [873, 516] on button "Start" at bounding box center [893, 520] width 86 height 24
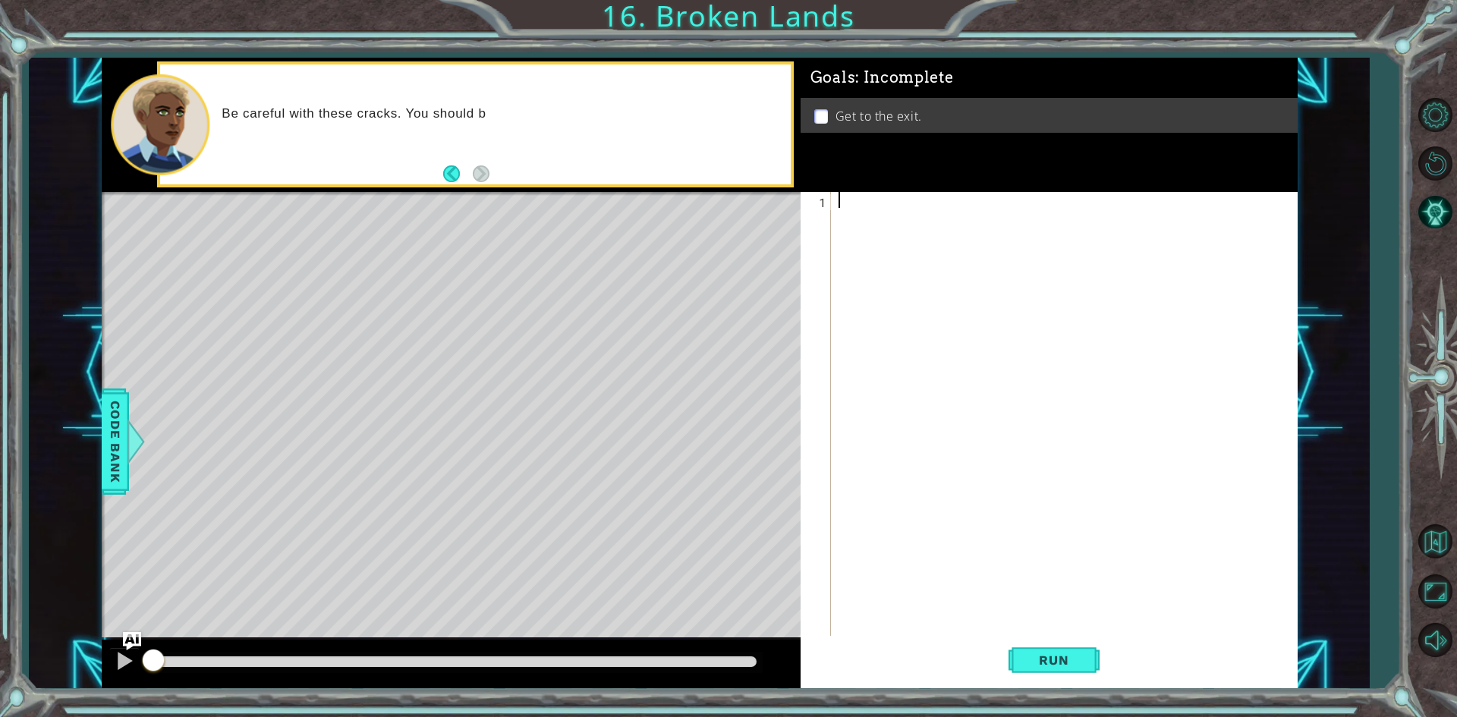
click at [640, 184] on div "Be careful with these cracks. You should b" at bounding box center [475, 124] width 630 height 120
click at [656, 131] on div "Be careful with these cracks. You should be able to jump over" at bounding box center [500, 125] width 579 height 54
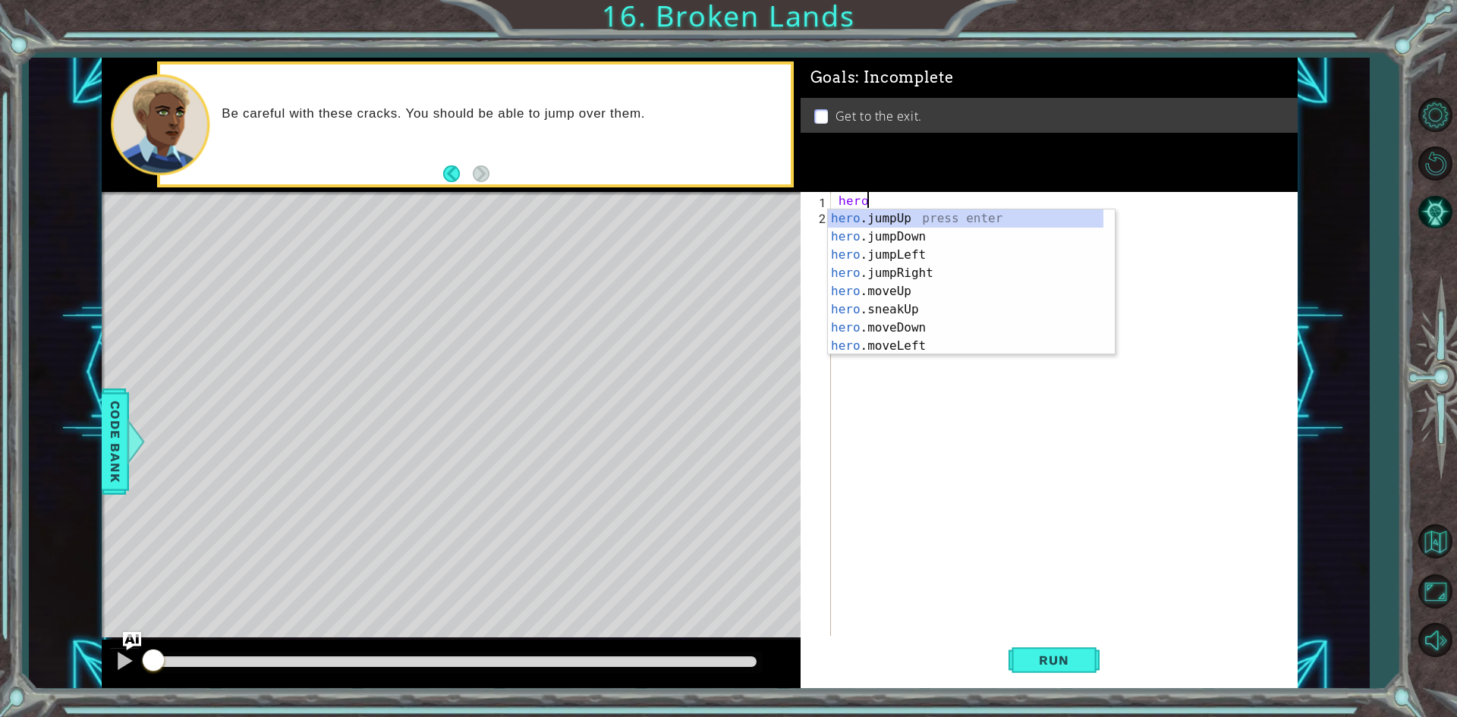
type textarea "heroj"
click at [874, 222] on div "hero . j umpUp press enter hero . j umpDown press enter hero . j umpLeft press …" at bounding box center [971, 263] width 287 height 109
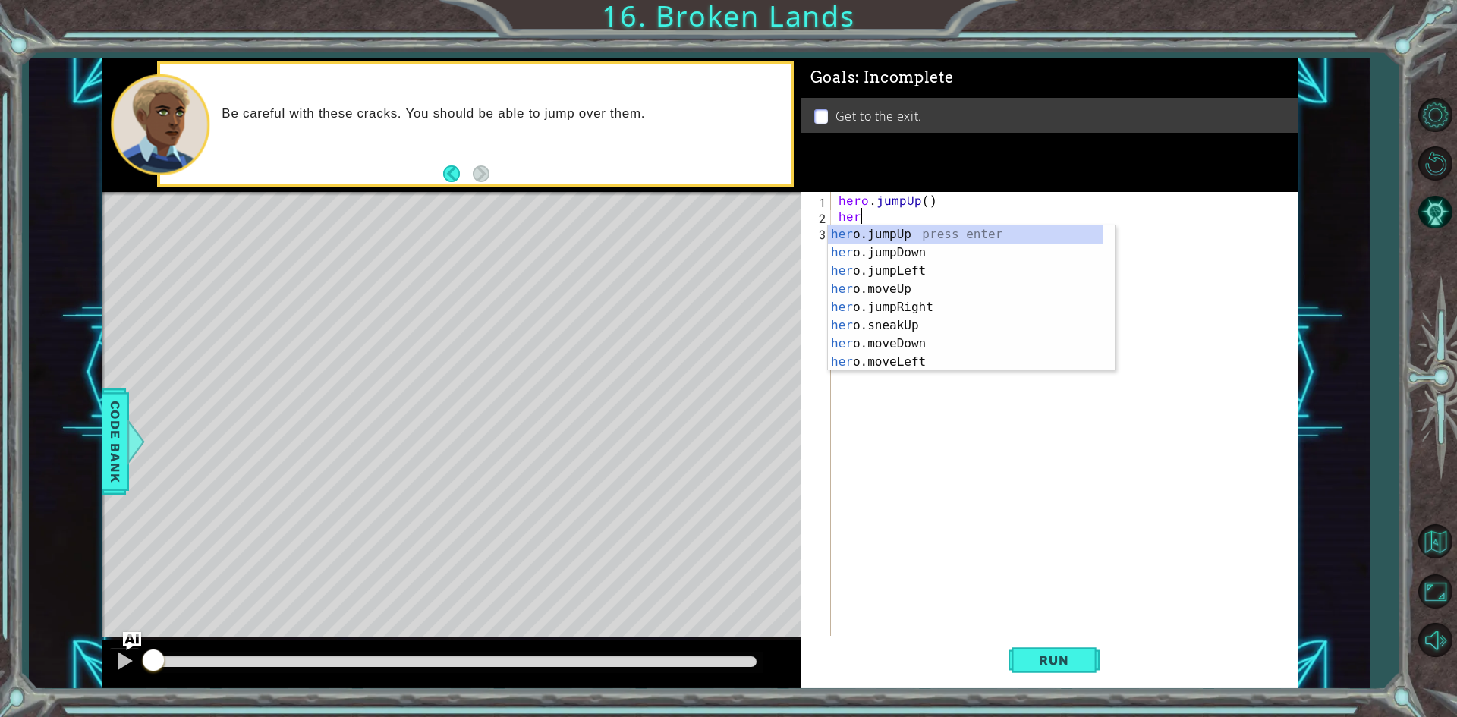
scroll to position [0, 1]
click at [899, 302] on div "hero .jumpUp press enter hero .jumpDown press enter hero .jumpLeft press enter …" at bounding box center [965, 316] width 275 height 182
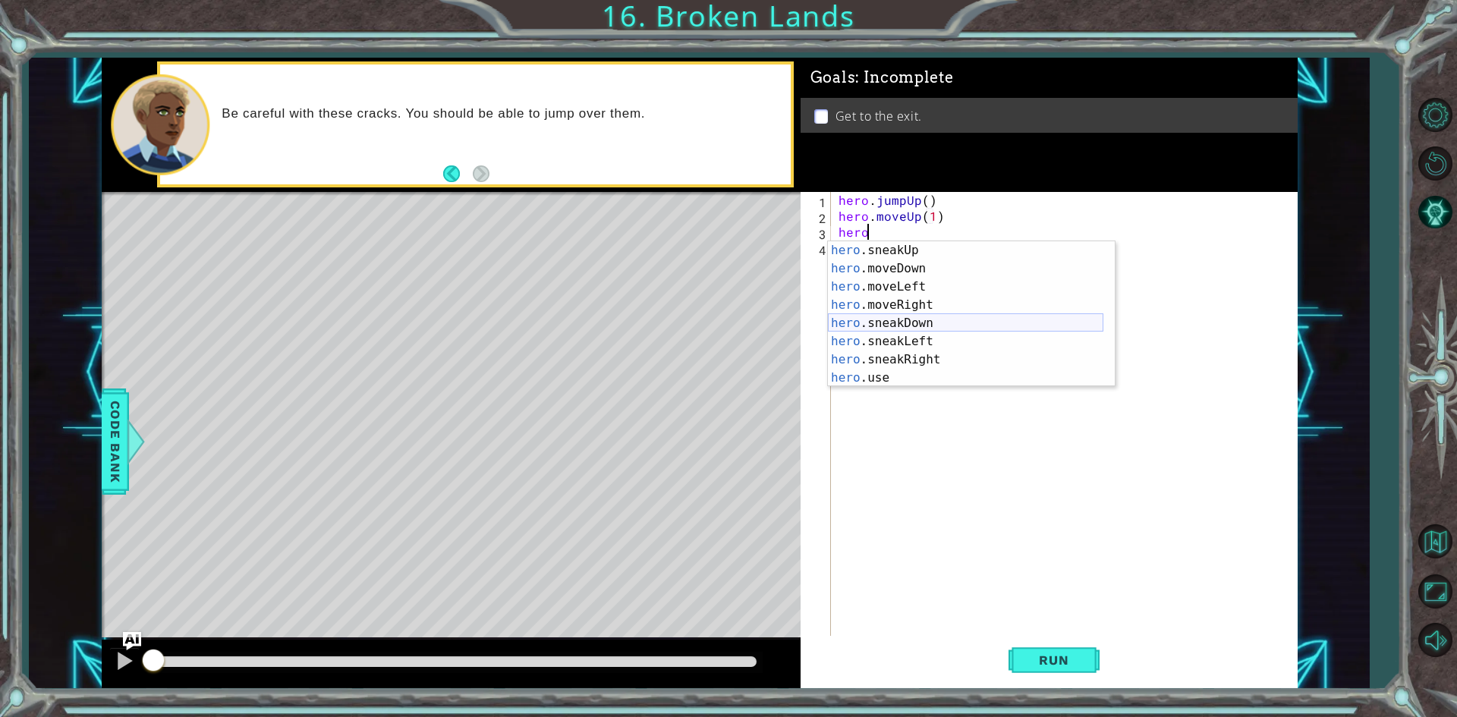
scroll to position [91, 0]
click at [903, 307] on div "hero .sneakUp press enter hero .moveDown press enter hero .moveLeft press enter…" at bounding box center [965, 332] width 275 height 182
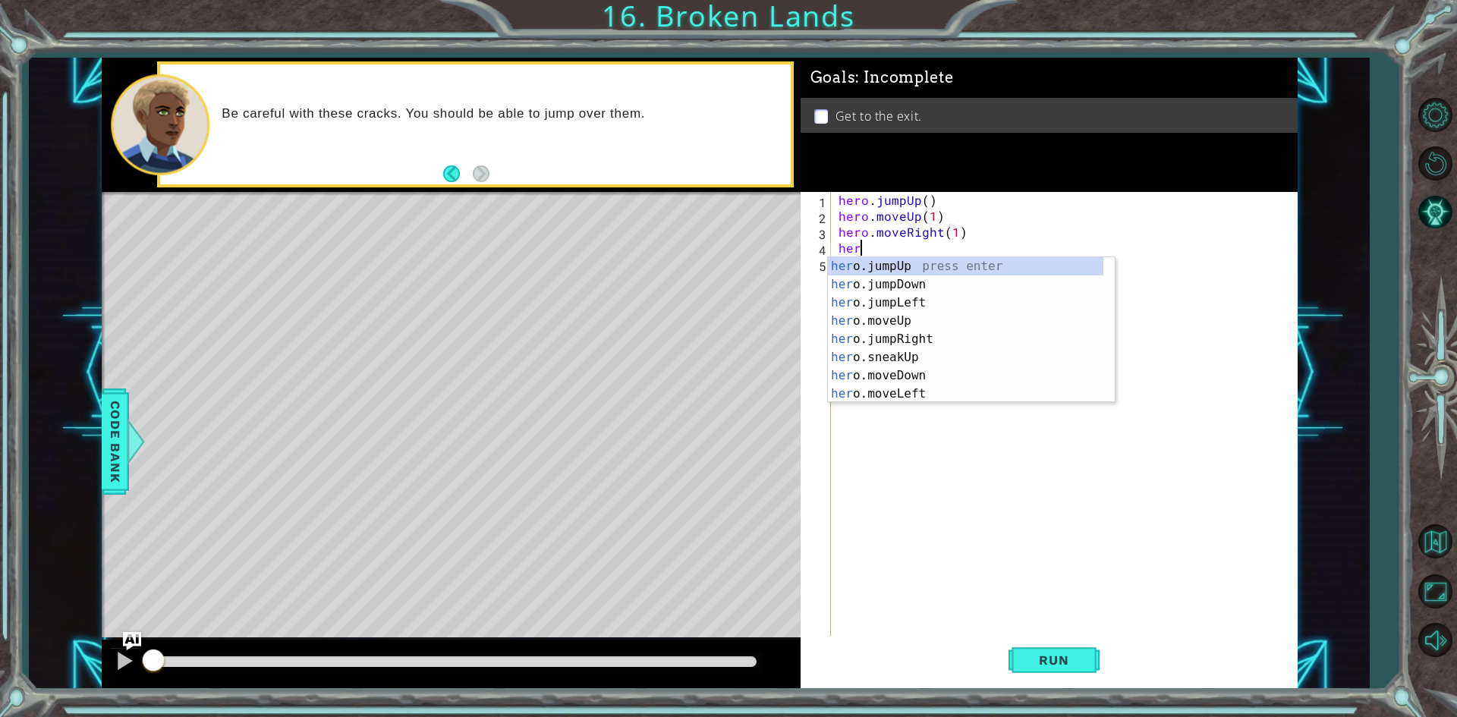
scroll to position [0, 8]
type textarea "hero.moveRight(1)hero"
click at [919, 318] on div "hero .jumpUp press enter hero .jumpDown press enter hero .jumpLeft press enter …" at bounding box center [965, 348] width 275 height 182
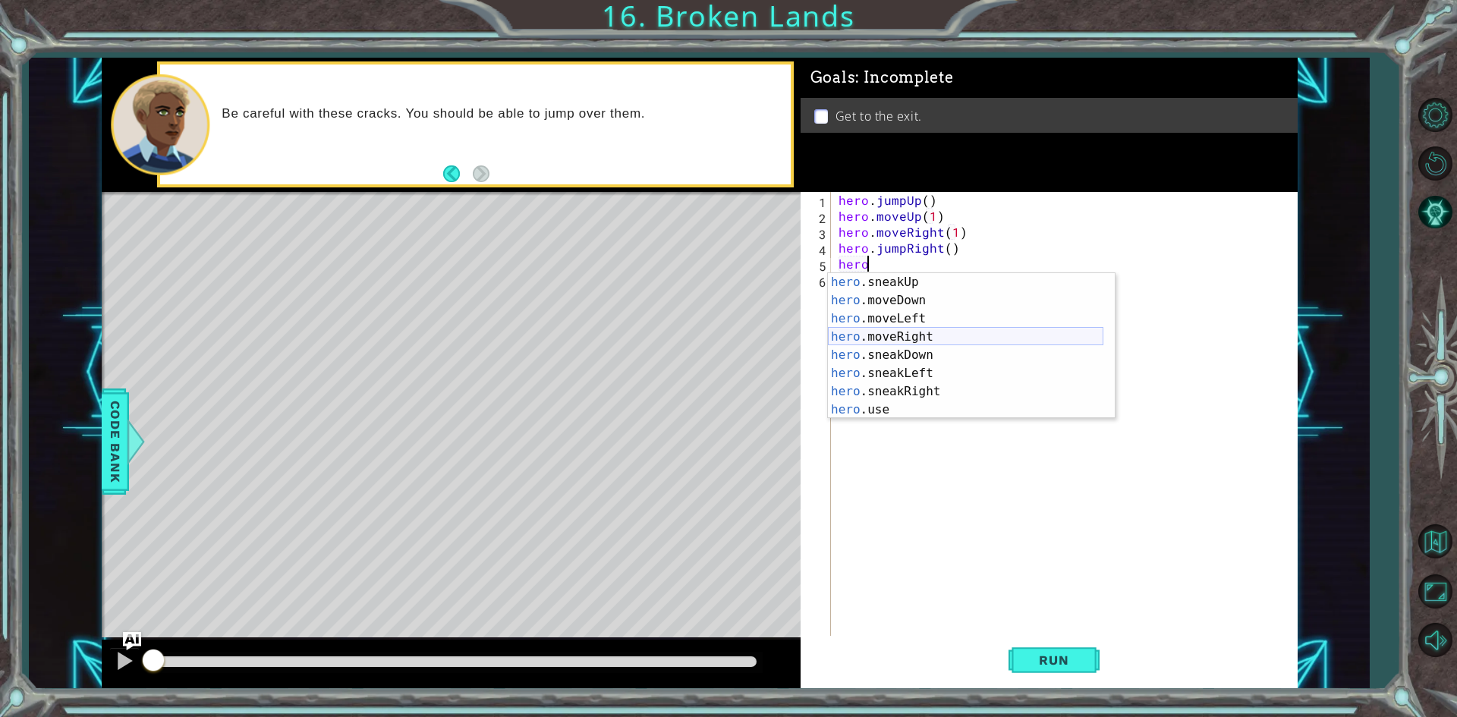
scroll to position [109, 0]
click at [903, 316] on div "hero .moveDown press enter hero .moveLeft press enter hero .moveRight press ent…" at bounding box center [965, 364] width 275 height 182
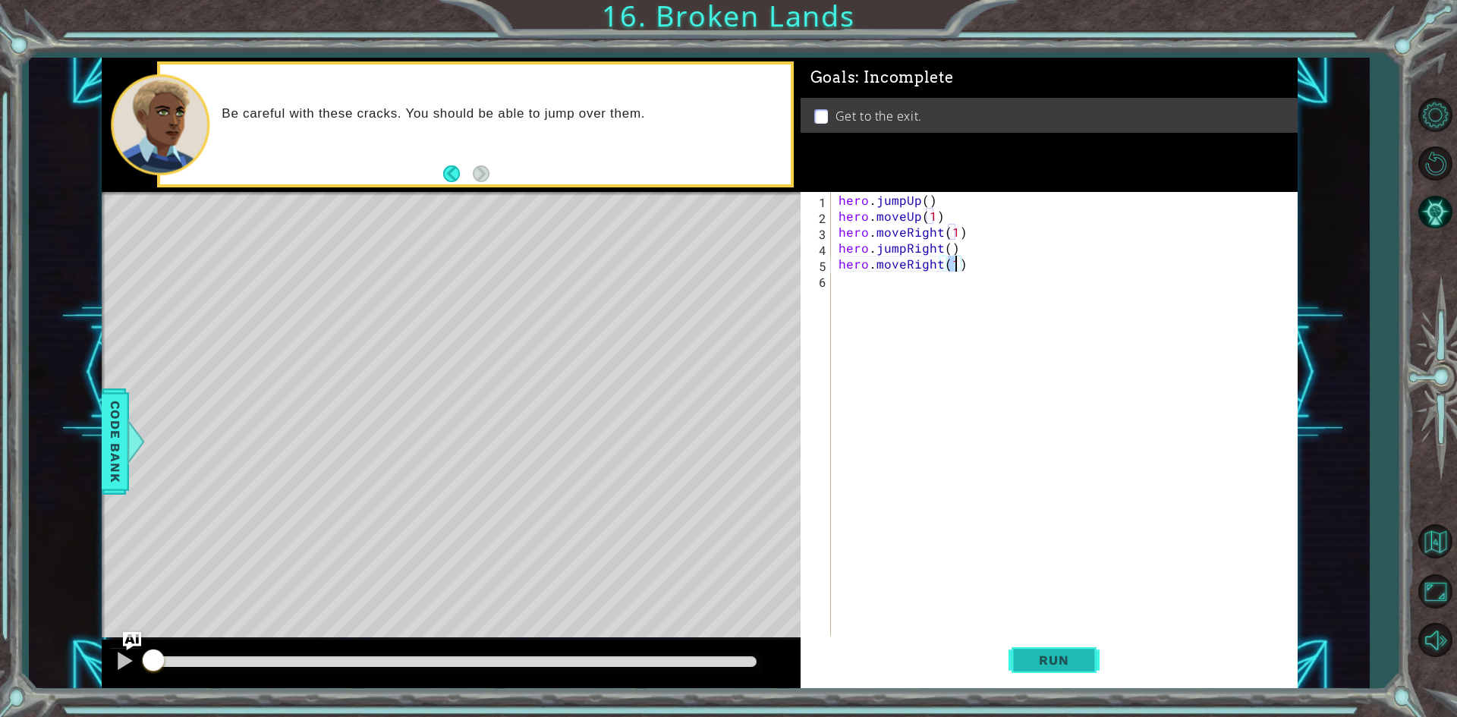
type textarea "hero.moveRight(1)"
click at [1043, 651] on button "Run" at bounding box center [1053, 660] width 91 height 49
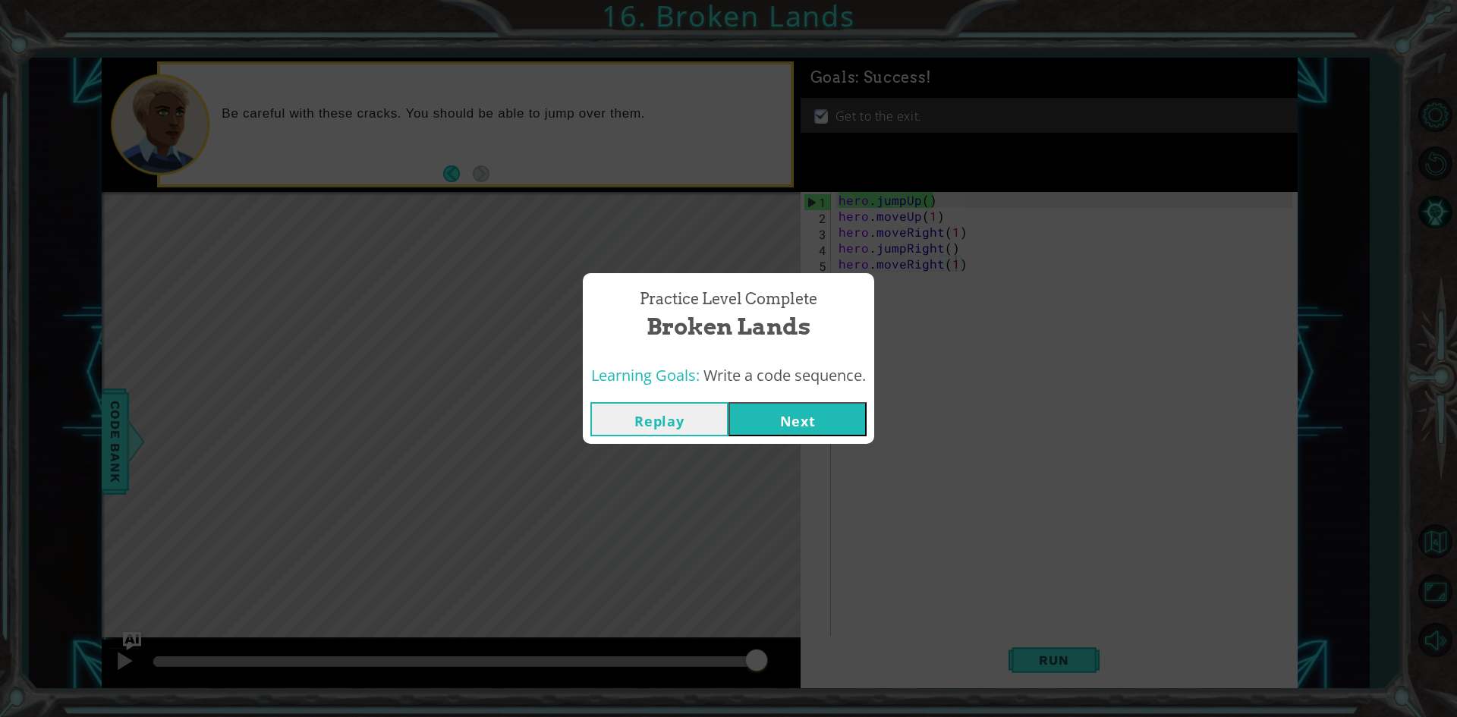
click at [816, 416] on button "Next" at bounding box center [797, 419] width 138 height 34
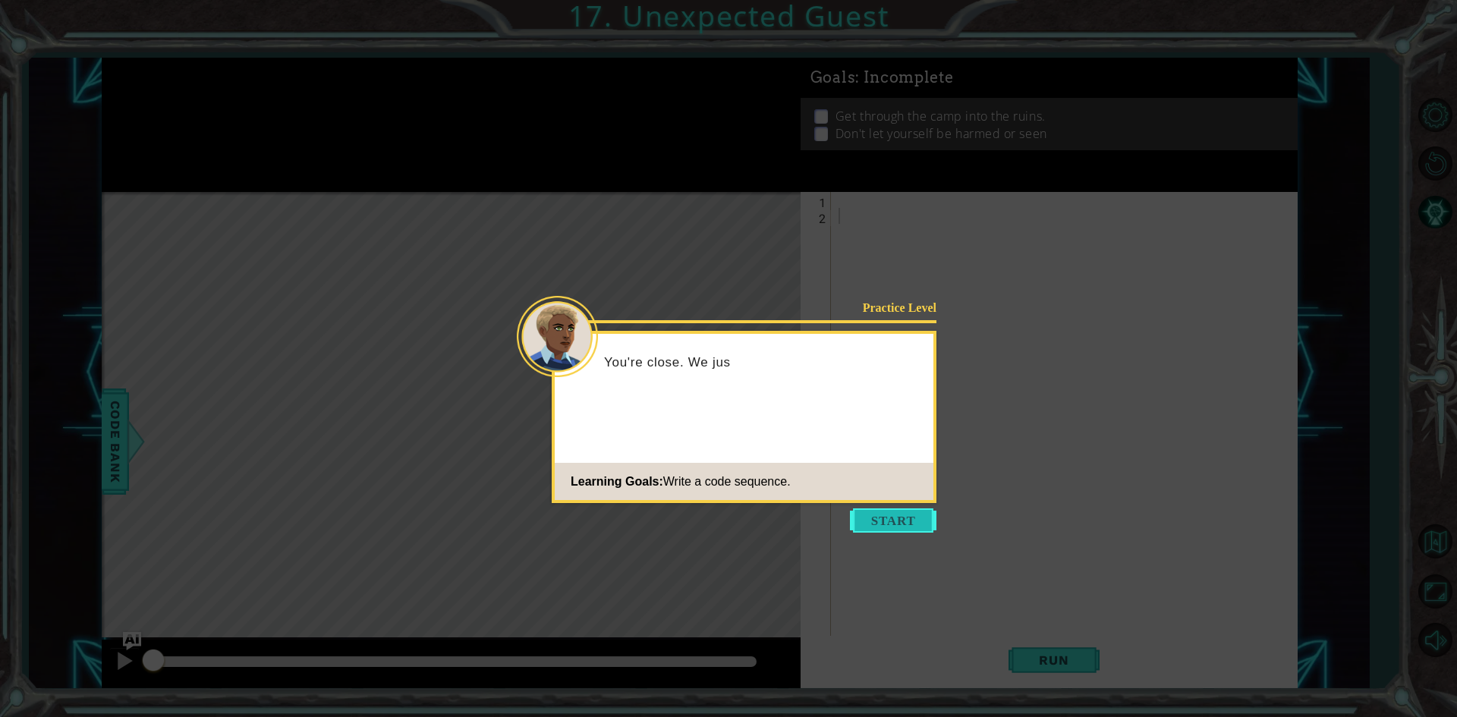
click at [894, 514] on button "Start" at bounding box center [893, 520] width 86 height 24
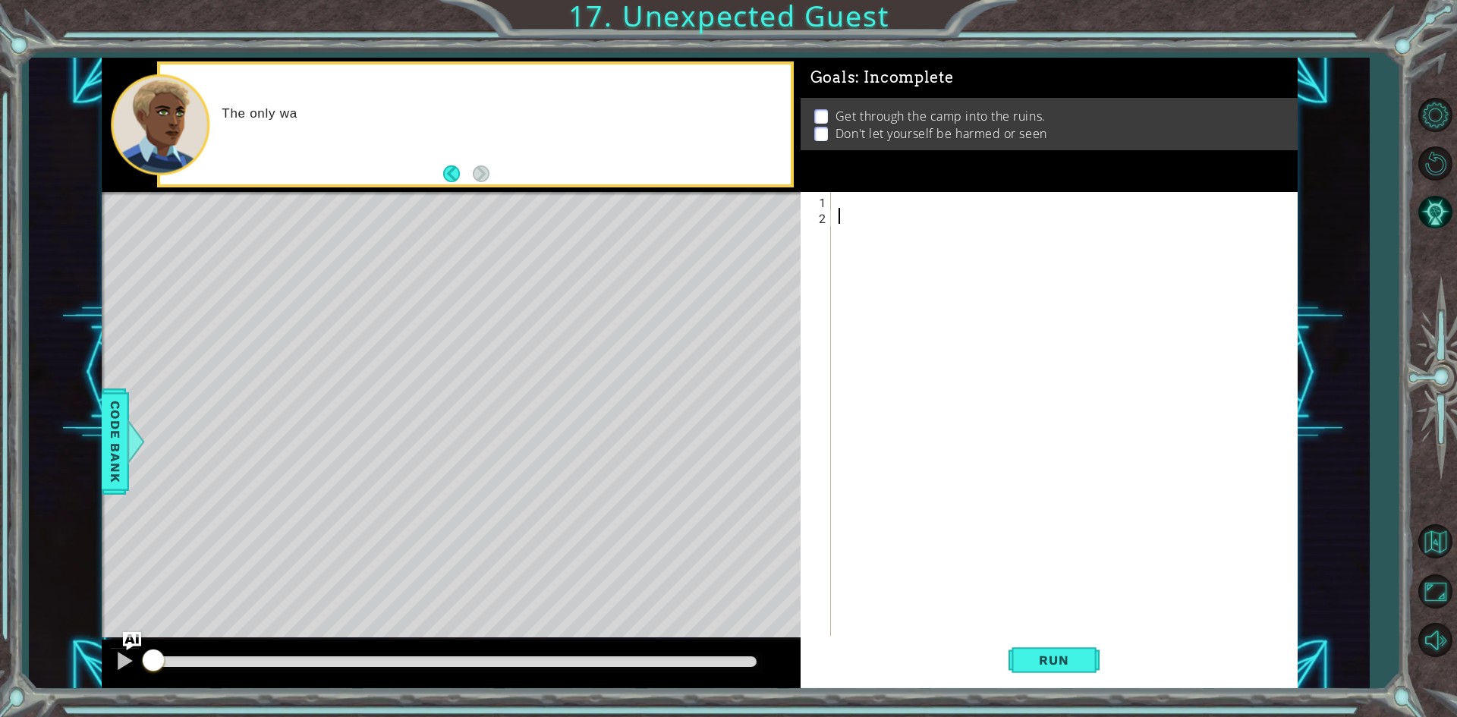
click at [632, 117] on p "The only wa" at bounding box center [501, 113] width 558 height 17
click at [767, 159] on div "The only way into the ruins is" at bounding box center [475, 124] width 630 height 120
click at [871, 403] on div at bounding box center [1067, 431] width 464 height 478
click at [544, 122] on div "The only way into the ruins is through their camp. Use your sneaking skills to …" at bounding box center [500, 125] width 579 height 54
click at [841, 197] on div at bounding box center [1067, 431] width 464 height 478
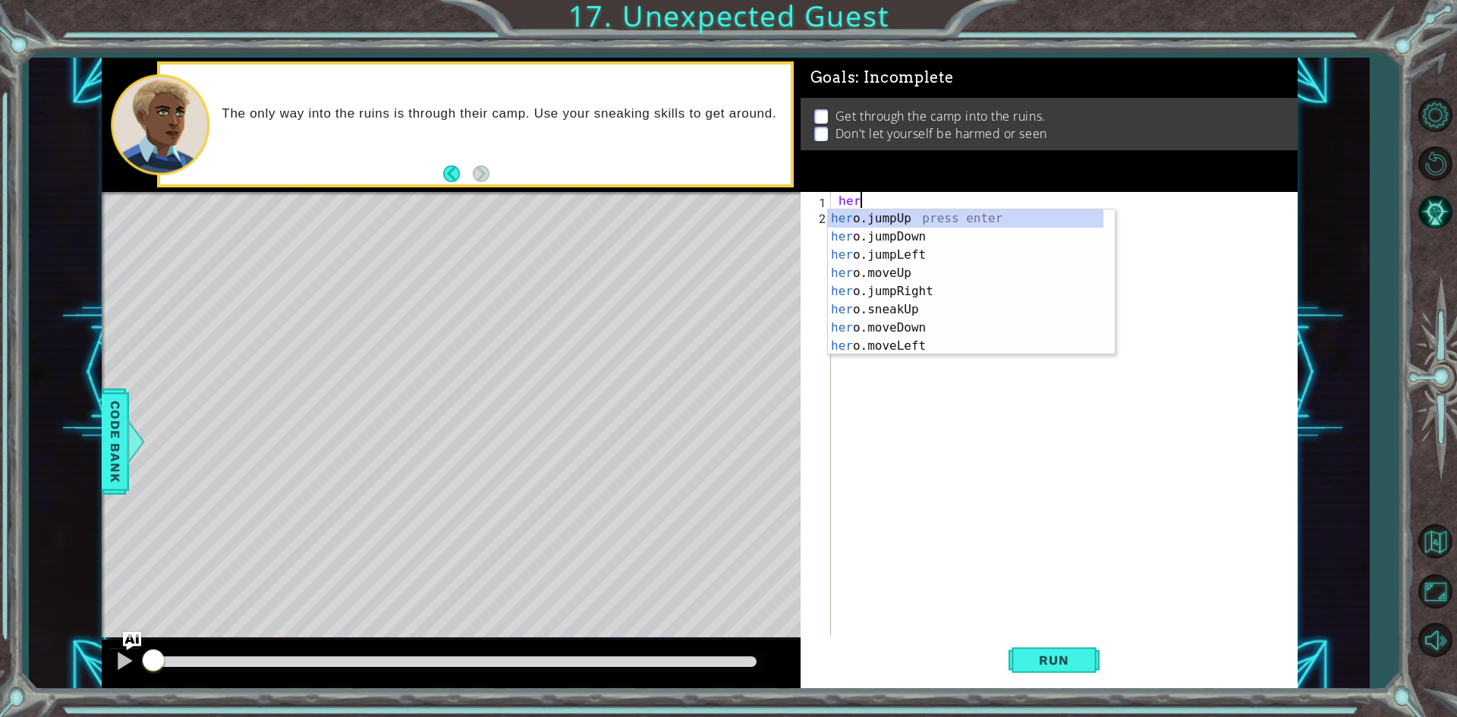
scroll to position [0, 1]
click at [860, 285] on div "her o.jum p Up press enter her o.jum p Down press enter her o.jum p Left press …" at bounding box center [971, 282] width 287 height 146
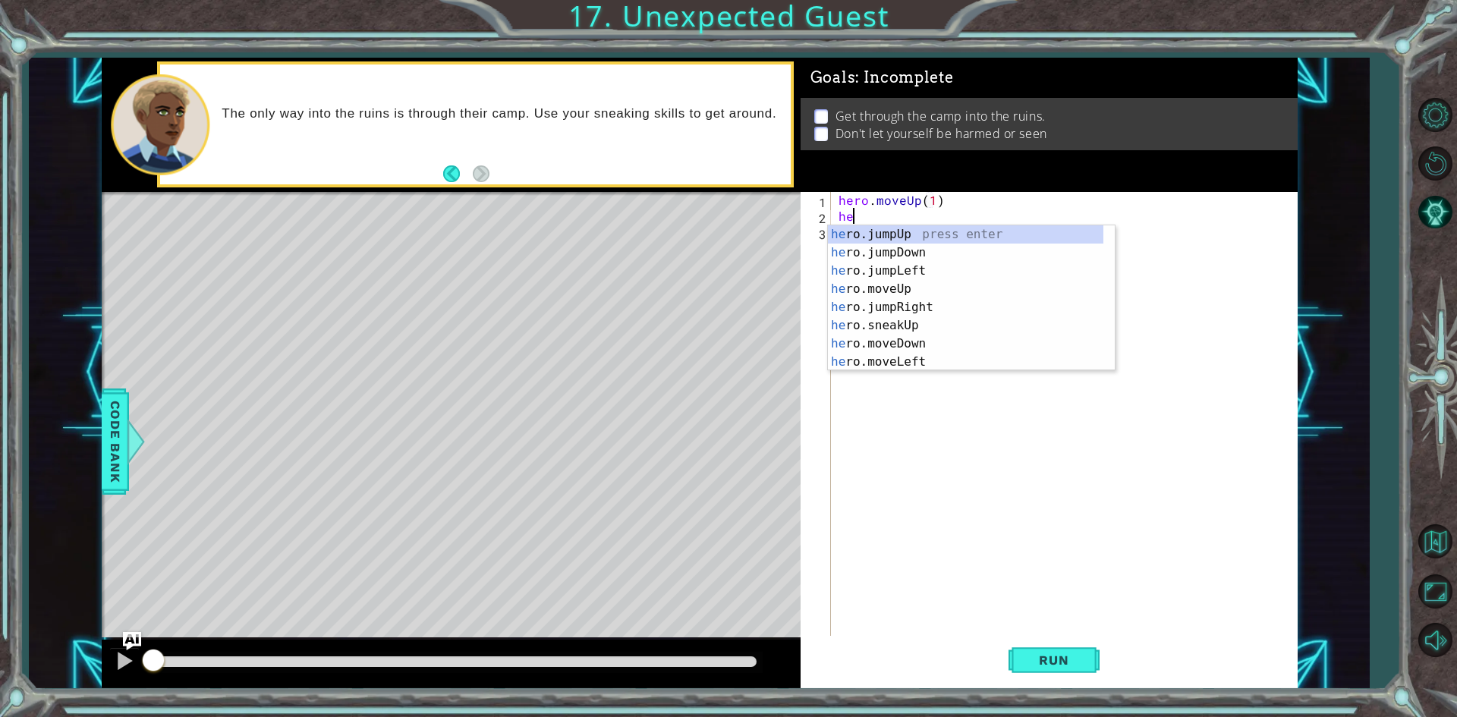
scroll to position [0, 7]
type textarea "hero.moveUp(1)hero"
click at [860, 285] on div "hero .jumpUp press enter hero .jumpDown press enter hero .jumpLeft press enter …" at bounding box center [965, 316] width 275 height 182
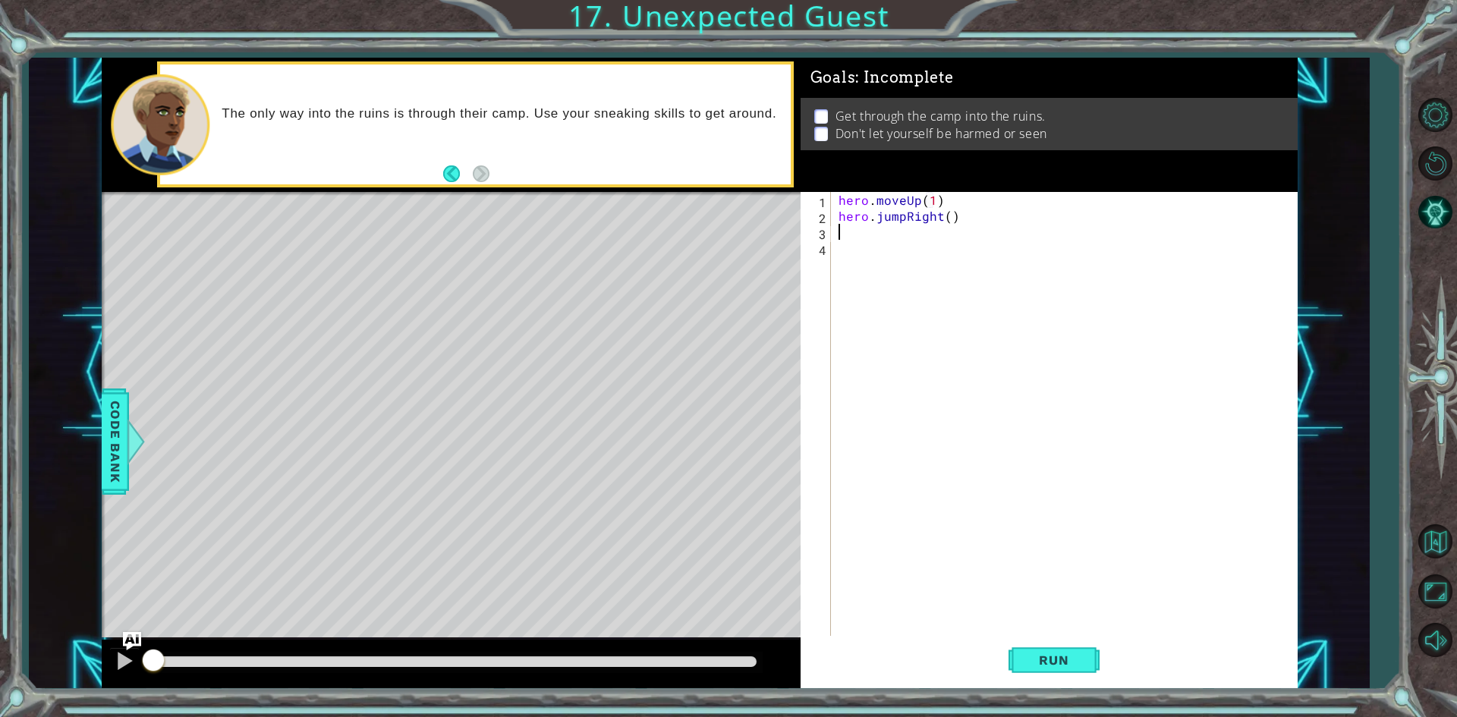
scroll to position [0, 0]
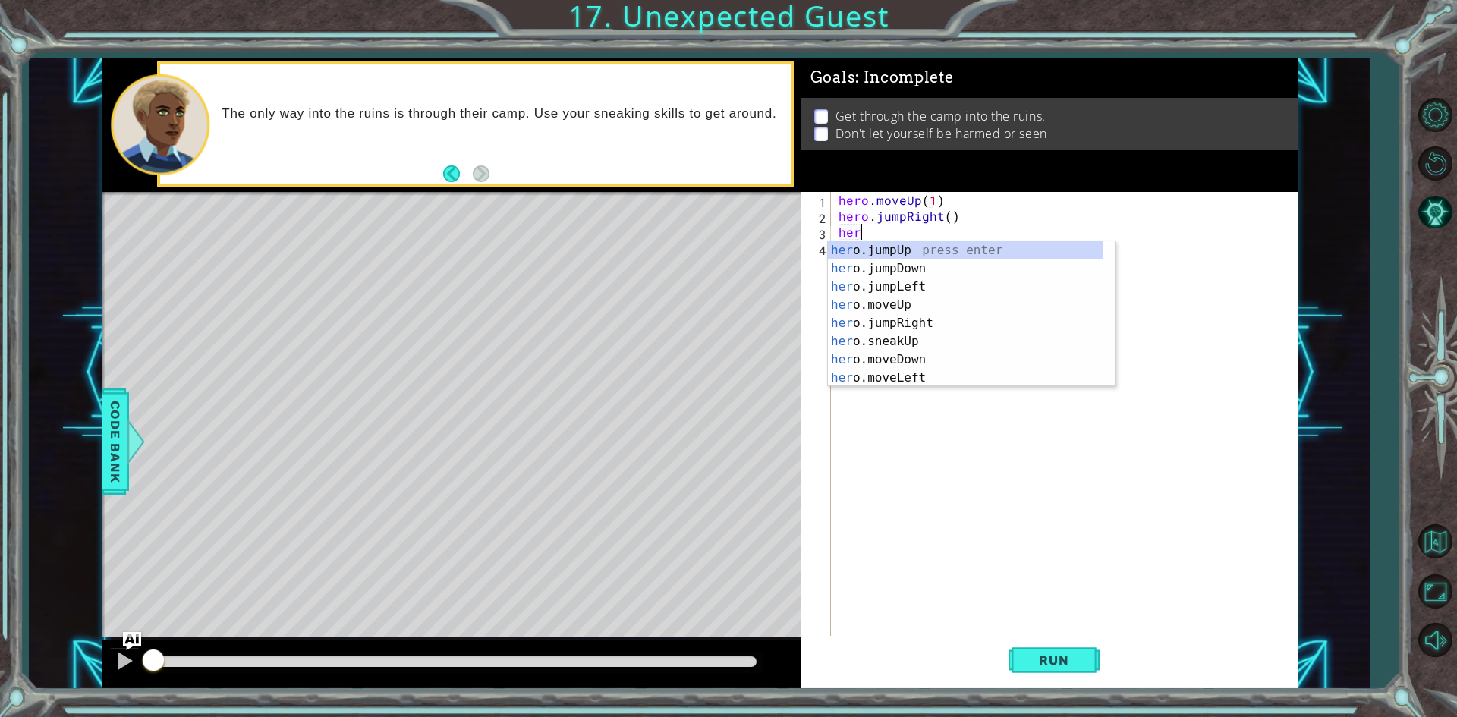
type textarea "hero"
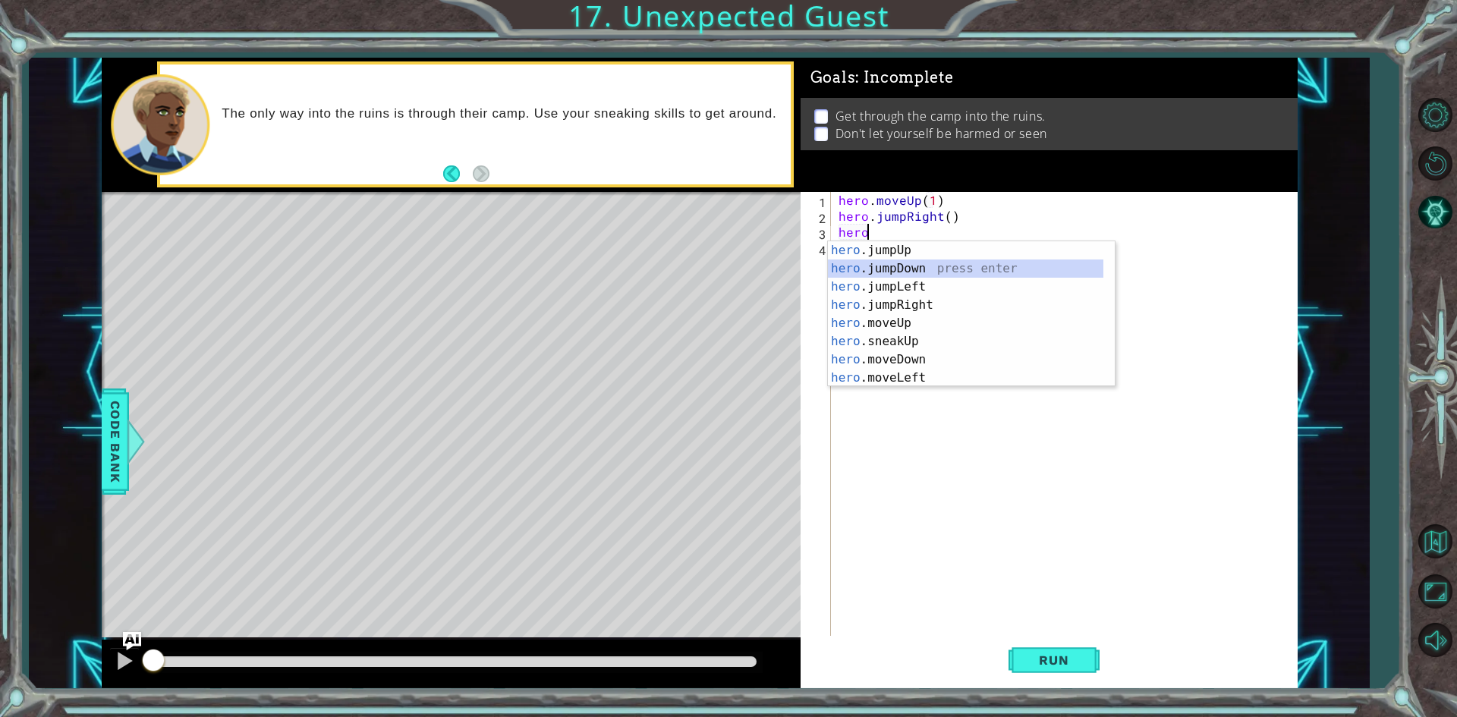
click at [870, 269] on div "hero .jumpUp press enter hero .jumpDown press enter hero .jumpLeft press enter …" at bounding box center [965, 332] width 275 height 182
click at [898, 373] on div "hero .sneakUp press enter hero .moveDown press enter hero .moveLeft press enter…" at bounding box center [965, 348] width 275 height 182
type textarea "hero.sneakRight(1)"
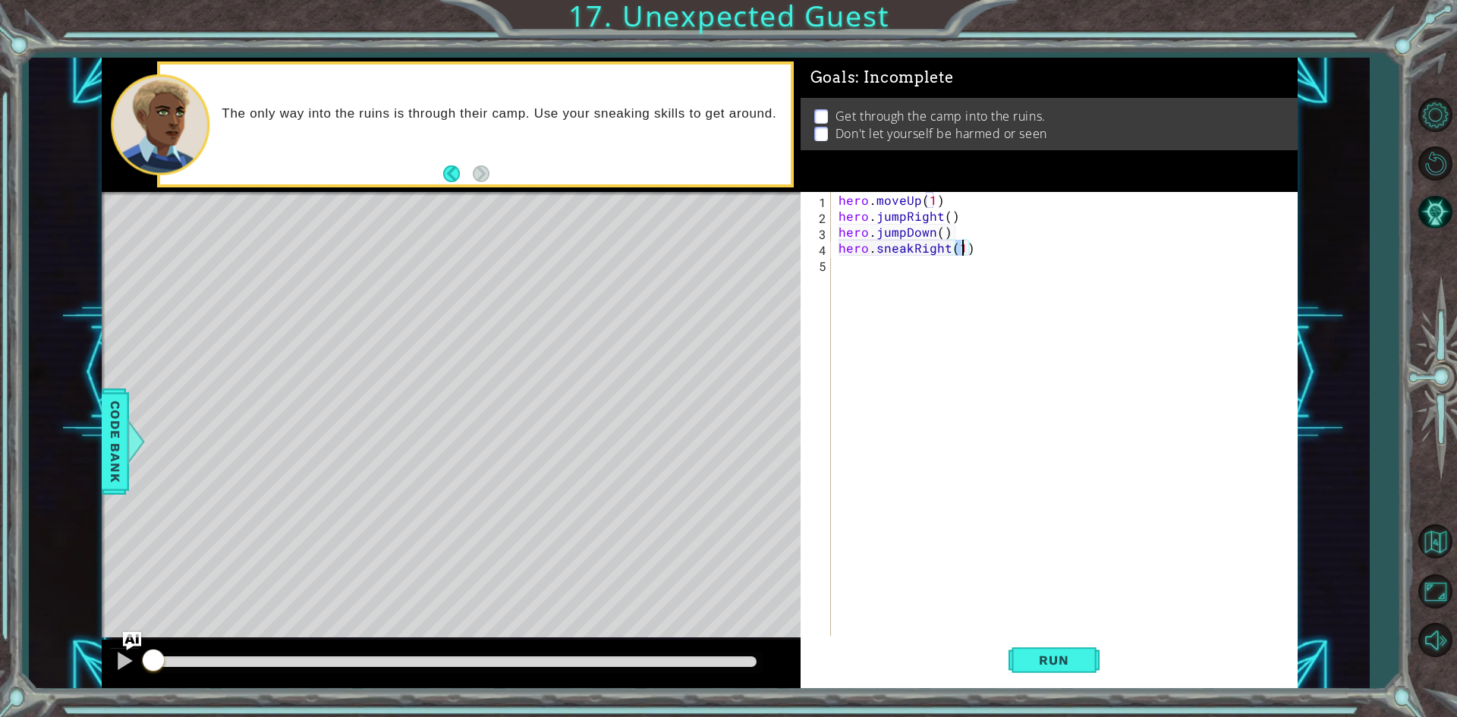
click at [898, 279] on div "hero . moveUp ( 1 ) hero . jumpRight ( ) hero . jumpDown ( ) hero . sneakRight …" at bounding box center [1067, 431] width 464 height 478
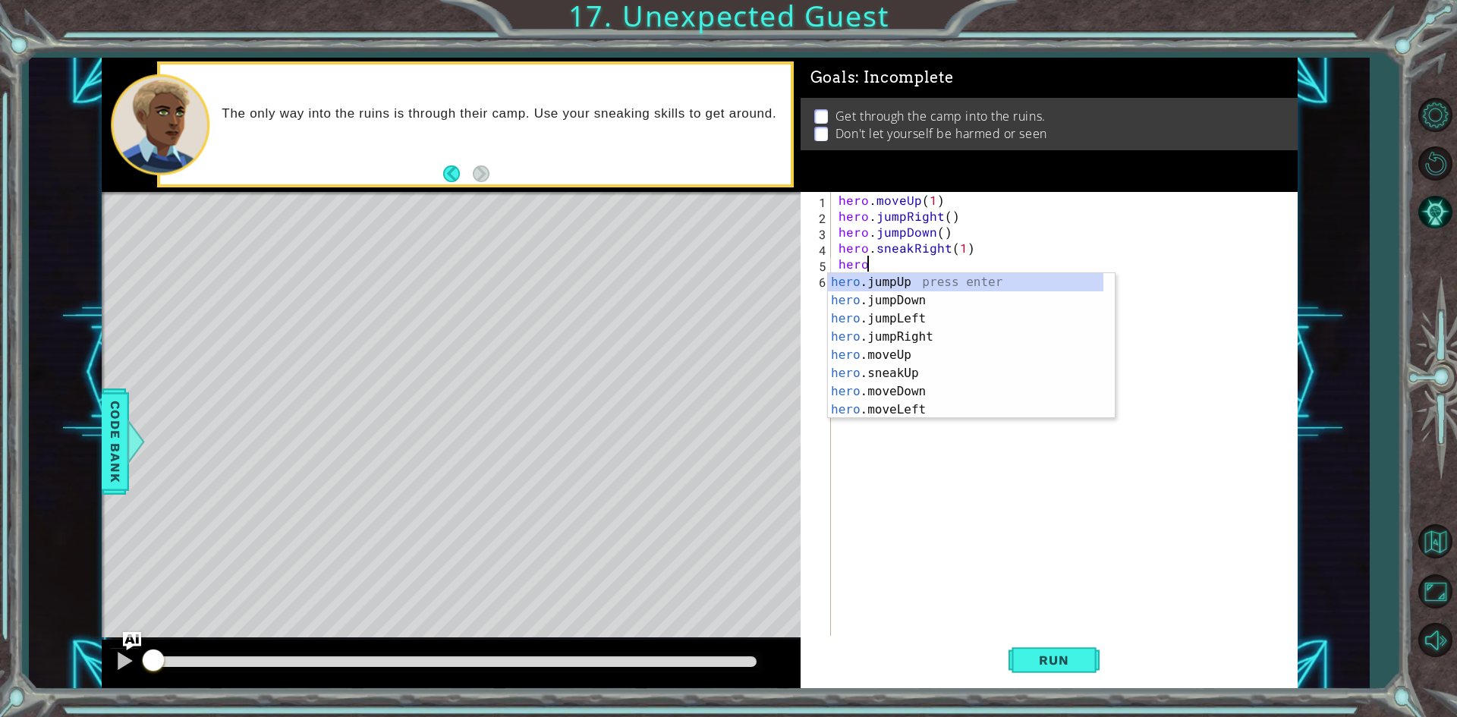
scroll to position [0, 1]
click at [908, 369] on div "hero .jumpUp press enter hero .jumpDown press enter hero .jumpLeft press enter …" at bounding box center [965, 364] width 275 height 182
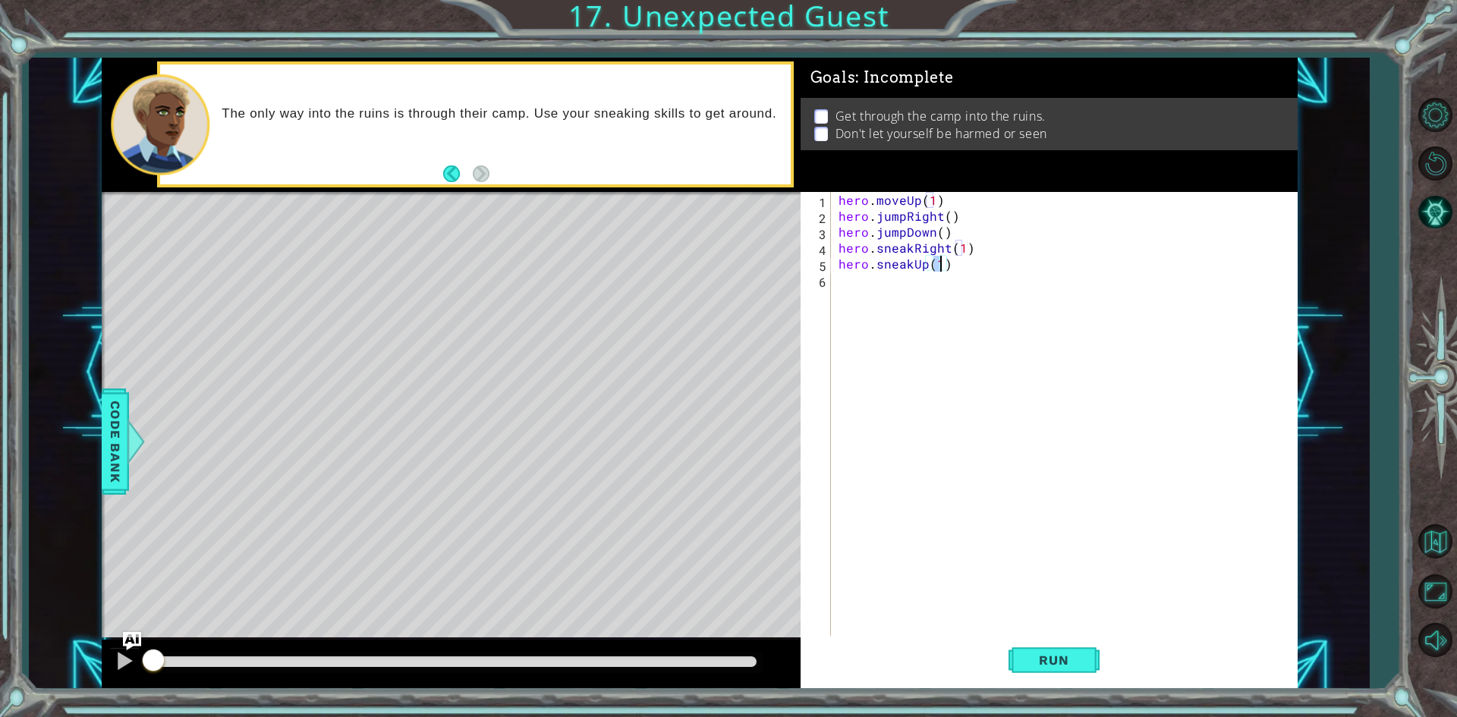
type textarea "hero.sneakUp(2)"
click at [863, 291] on div "hero . moveUp ( 1 ) hero . jumpRight ( ) hero . jumpDown ( ) hero . sneakRight …" at bounding box center [1067, 431] width 464 height 478
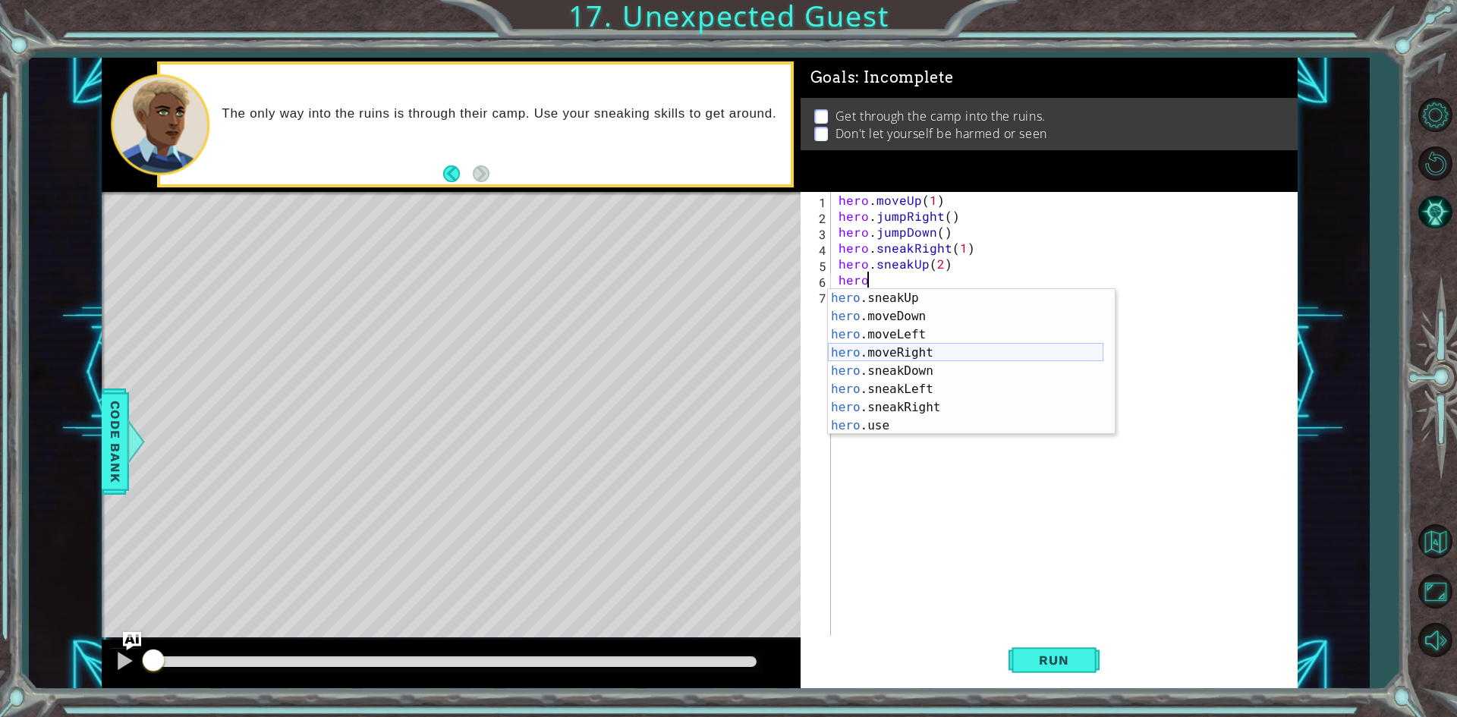
scroll to position [91, 0]
click at [911, 405] on div "hero .sneakUp press enter hero .moveDown press enter hero .moveLeft press enter…" at bounding box center [965, 380] width 275 height 182
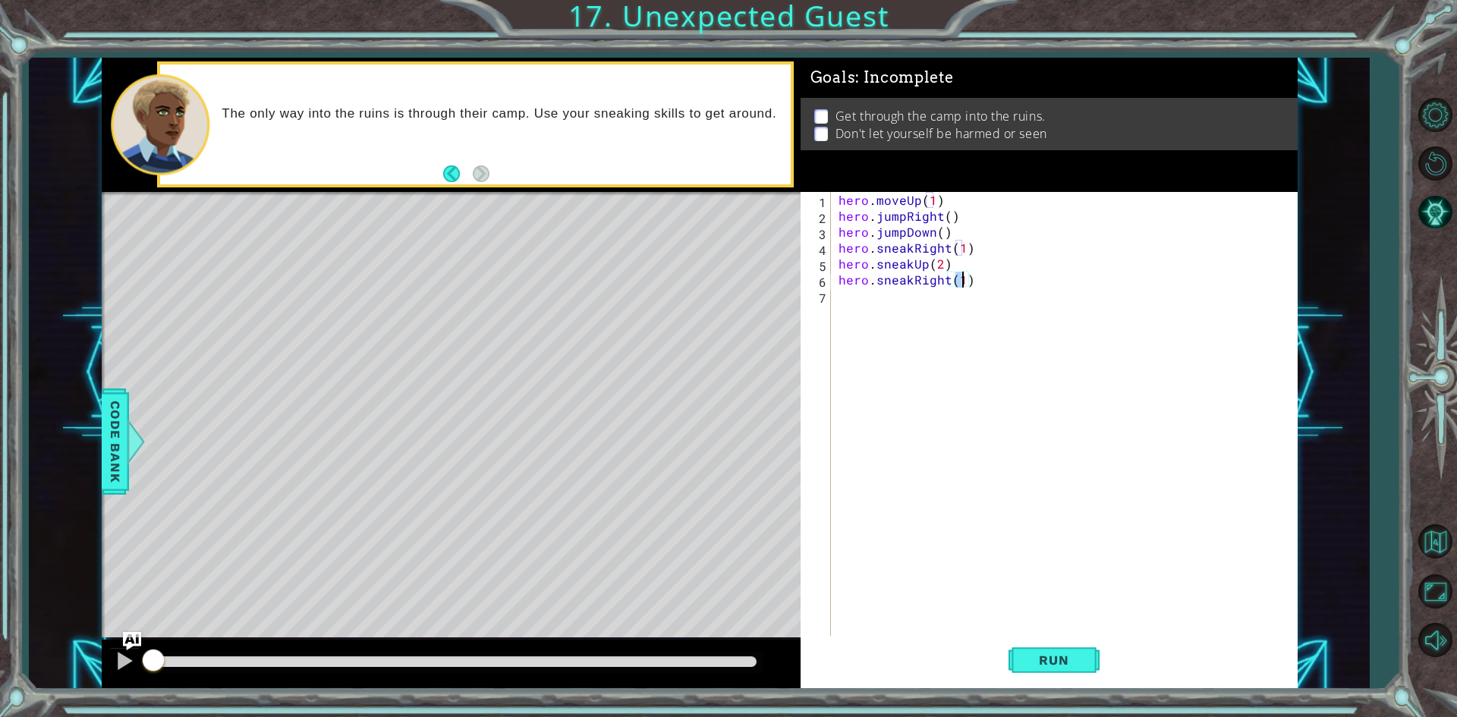
type textarea "hero.sneakRight(2)"
click at [892, 317] on div "hero . moveUp ( 1 ) hero . jumpRight ( ) hero . jumpDown ( ) hero . sneakRight …" at bounding box center [1067, 431] width 464 height 478
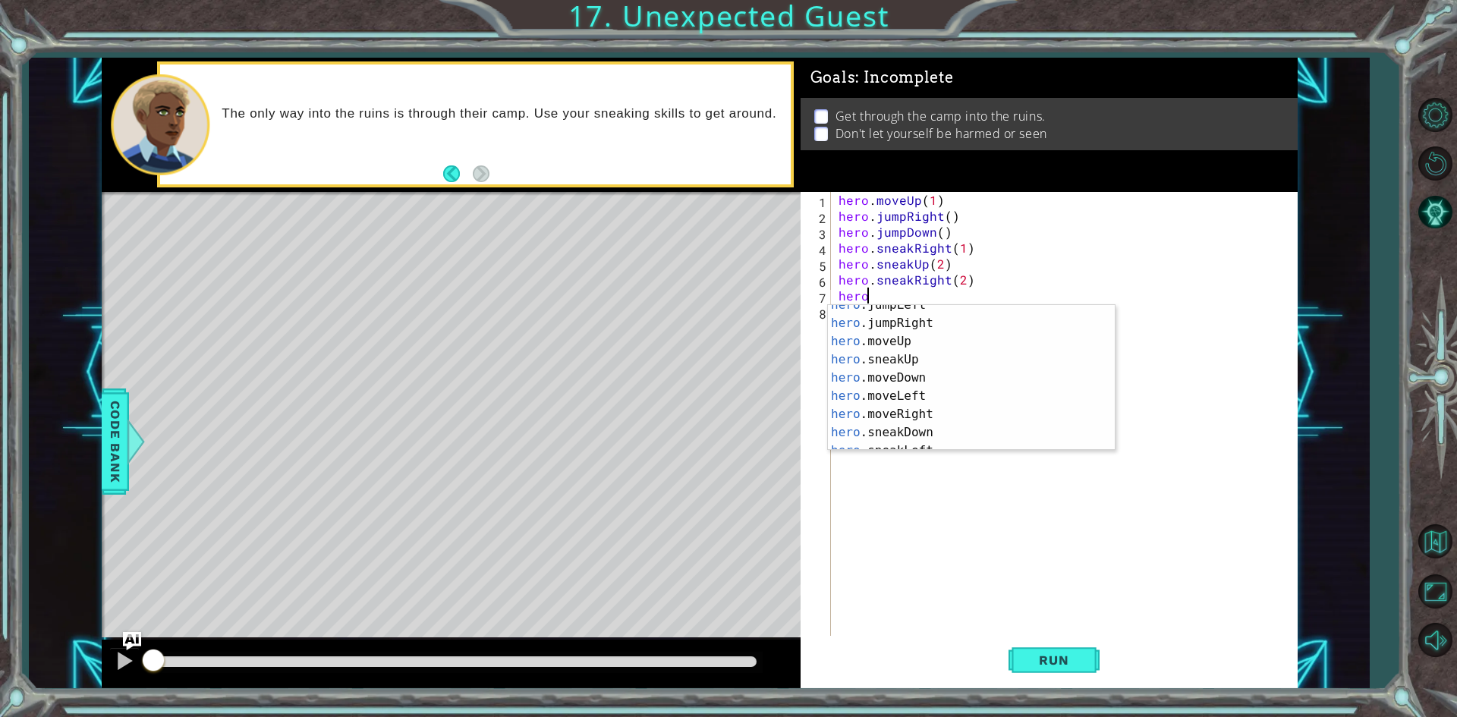
scroll to position [91, 0]
click at [926, 391] on div "hero .sneakUp press enter hero .moveDown press enter hero .moveLeft press enter…" at bounding box center [965, 396] width 275 height 182
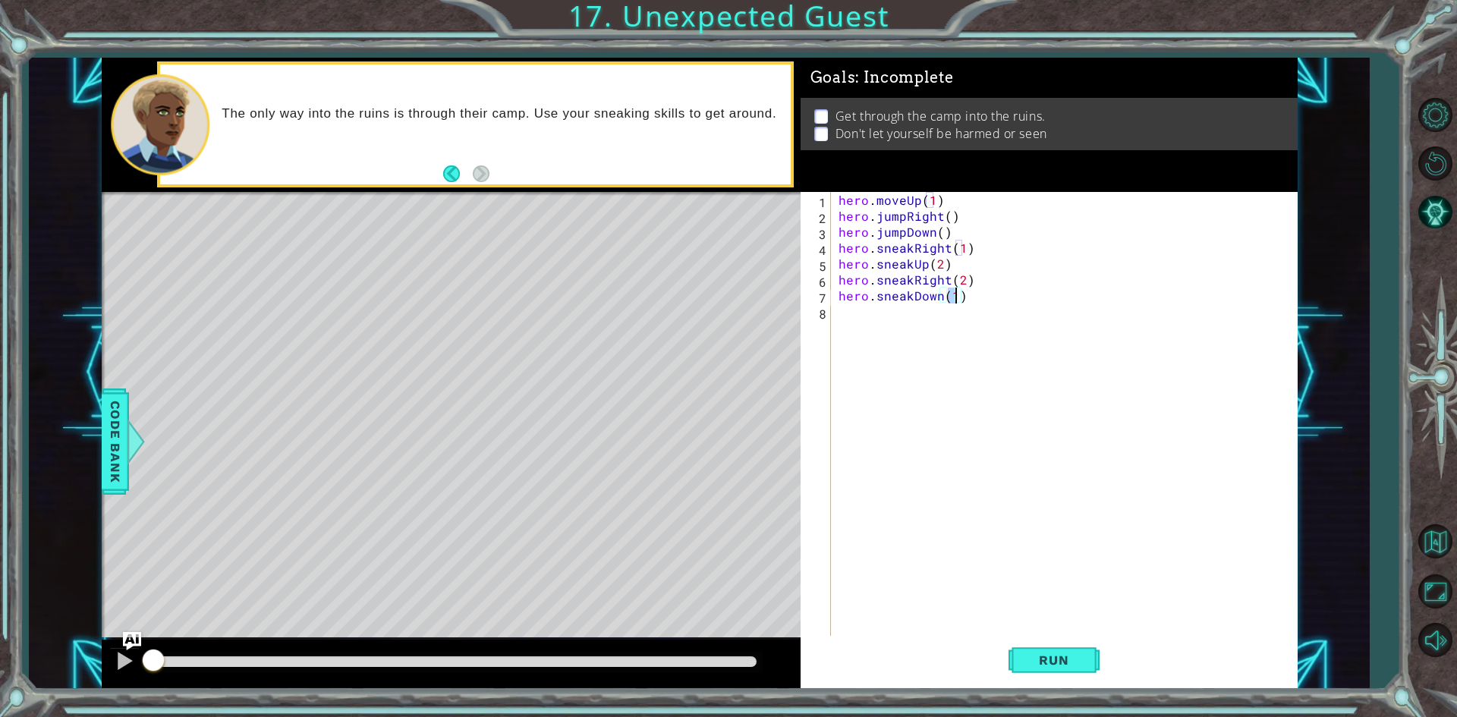
scroll to position [0, 7]
type textarea "hero.sneakDown(2)"
click at [1044, 672] on button "Run" at bounding box center [1053, 660] width 91 height 49
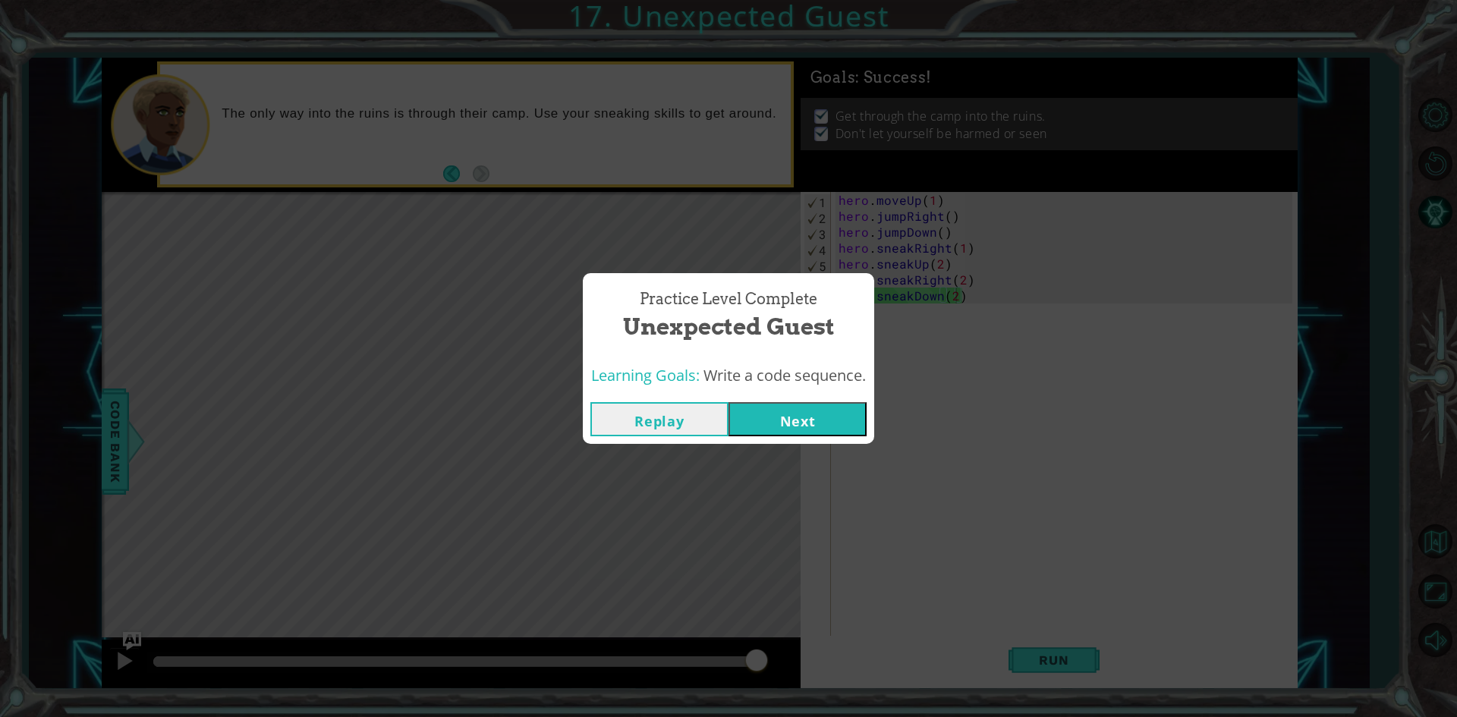
click at [794, 429] on button "Next" at bounding box center [797, 419] width 138 height 34
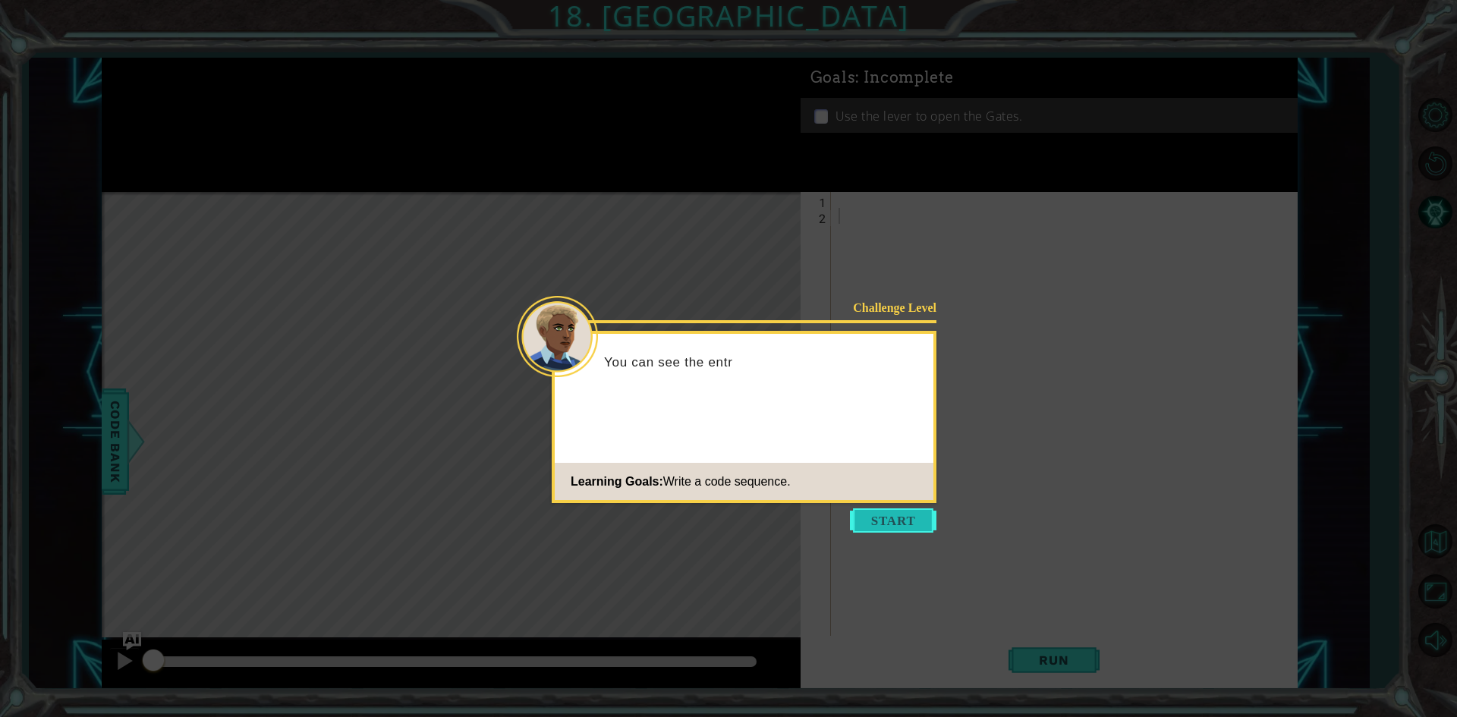
click at [885, 517] on button "Start" at bounding box center [893, 520] width 86 height 24
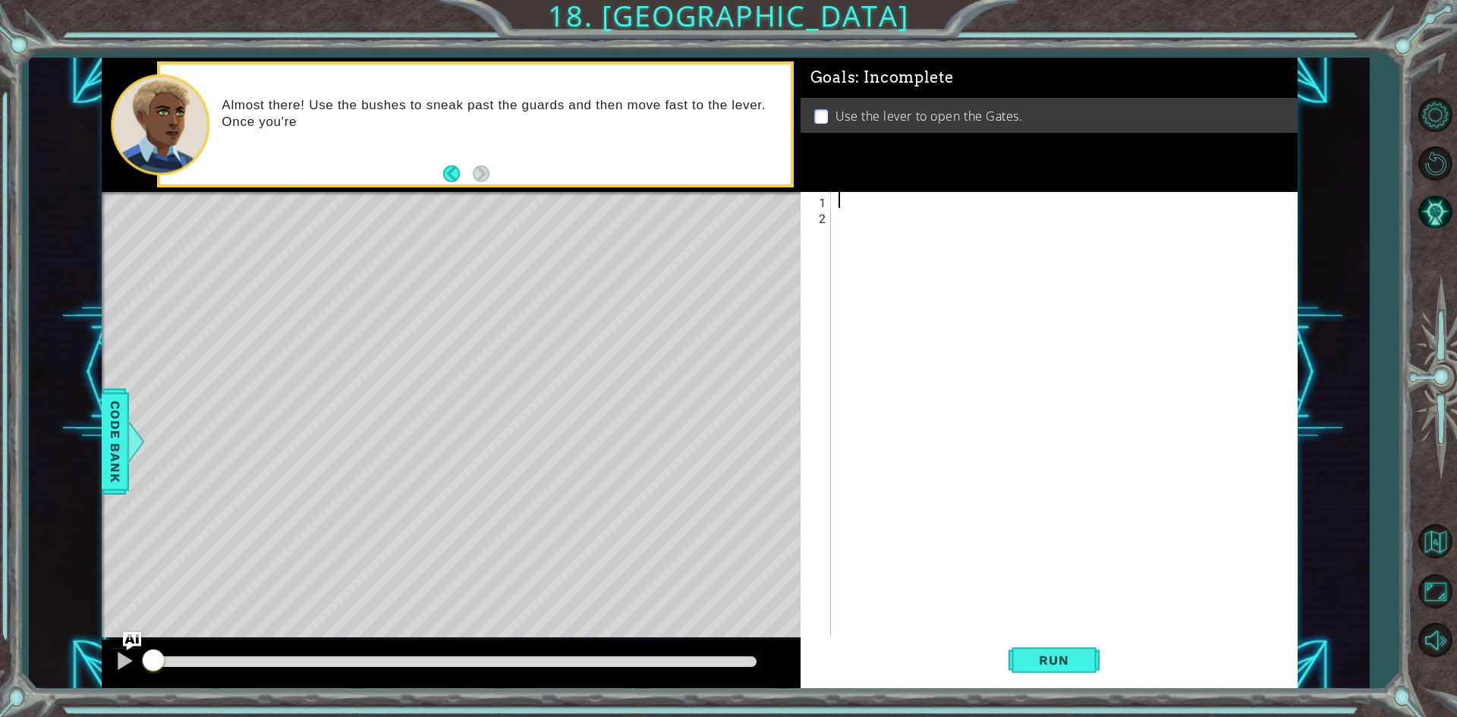
click at [847, 205] on div at bounding box center [1067, 431] width 464 height 478
click at [658, 131] on div "Almost there! Use the bushes to sneak past the guards and then move fast to the…" at bounding box center [500, 125] width 579 height 71
click at [870, 198] on div at bounding box center [1067, 431] width 464 height 478
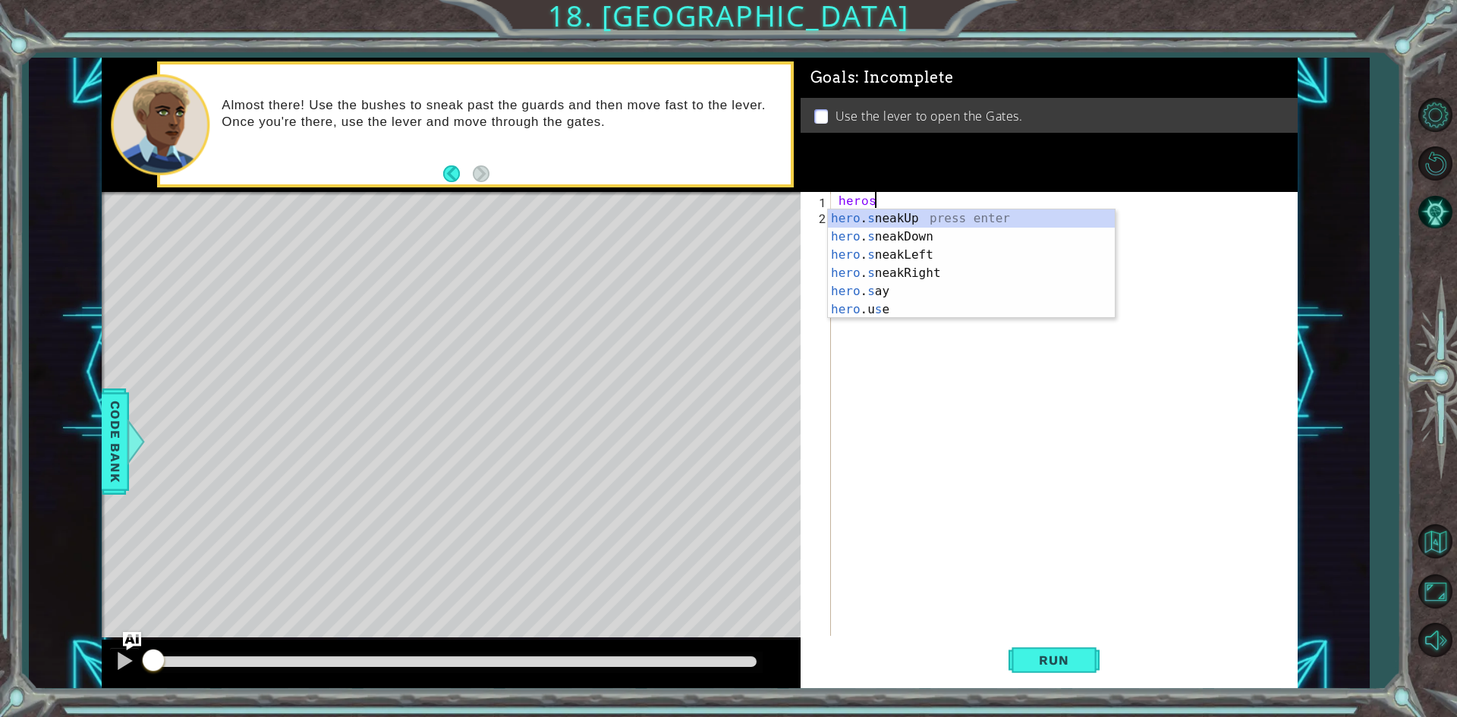
scroll to position [0, 2]
click at [886, 269] on div "hero . s neakUp press enter hero . s neakDown press enter hero . s neakLeft pre…" at bounding box center [971, 282] width 287 height 146
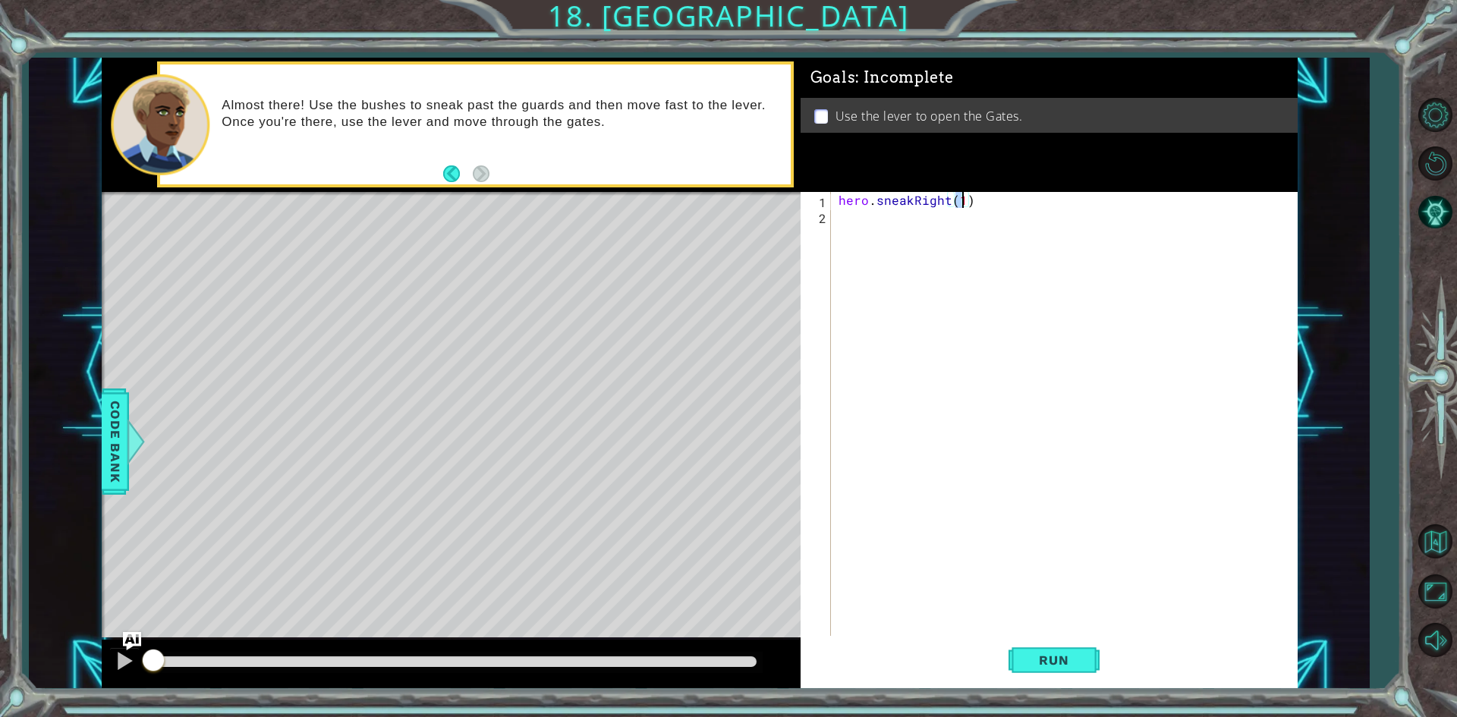
click at [889, 228] on div "hero . sneakRight ( 1 )" at bounding box center [1067, 431] width 464 height 478
type textarea "hero.sneakRight(1)"
click at [889, 228] on div "hero . sneakRight ( 1 )" at bounding box center [1063, 415] width 457 height 446
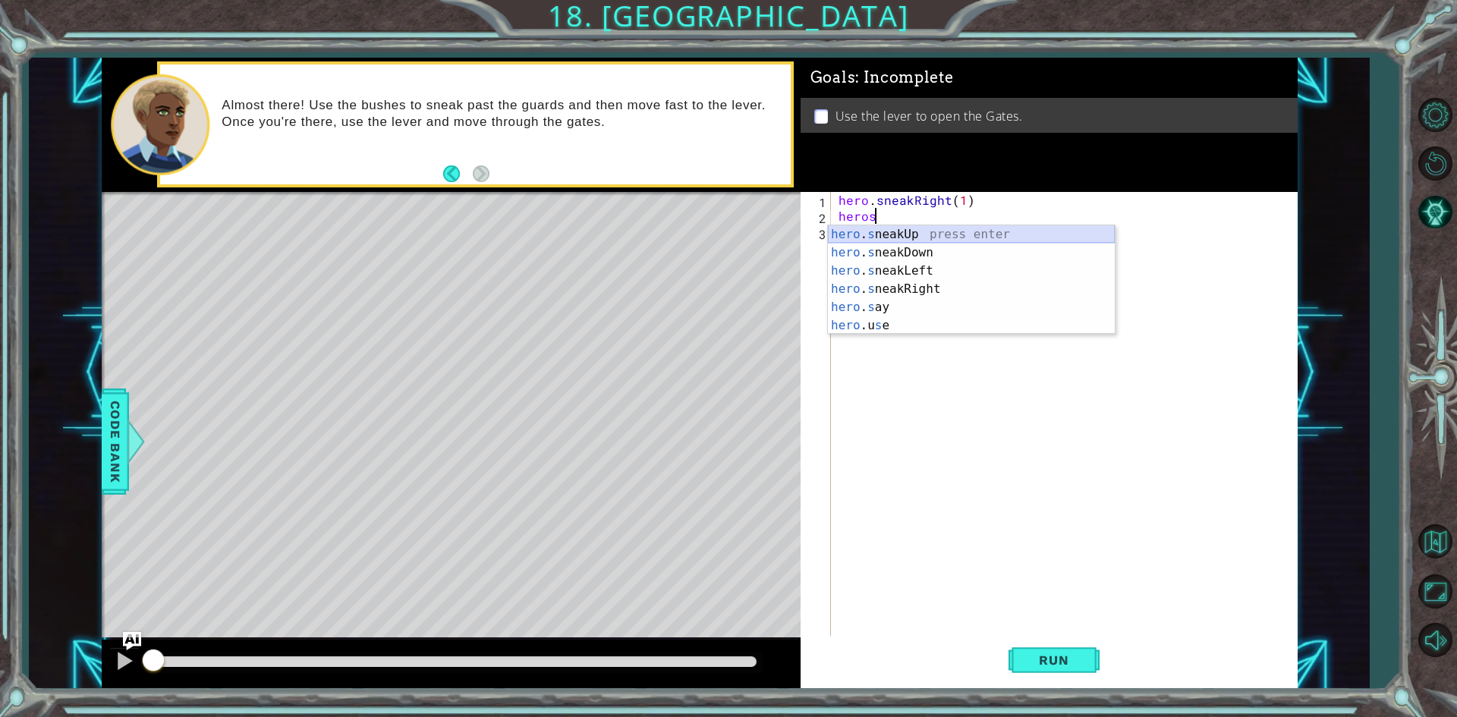
click at [902, 229] on div "hero . s neakUp press enter hero . s neakDown press enter hero . s neakLeft pre…" at bounding box center [971, 298] width 287 height 146
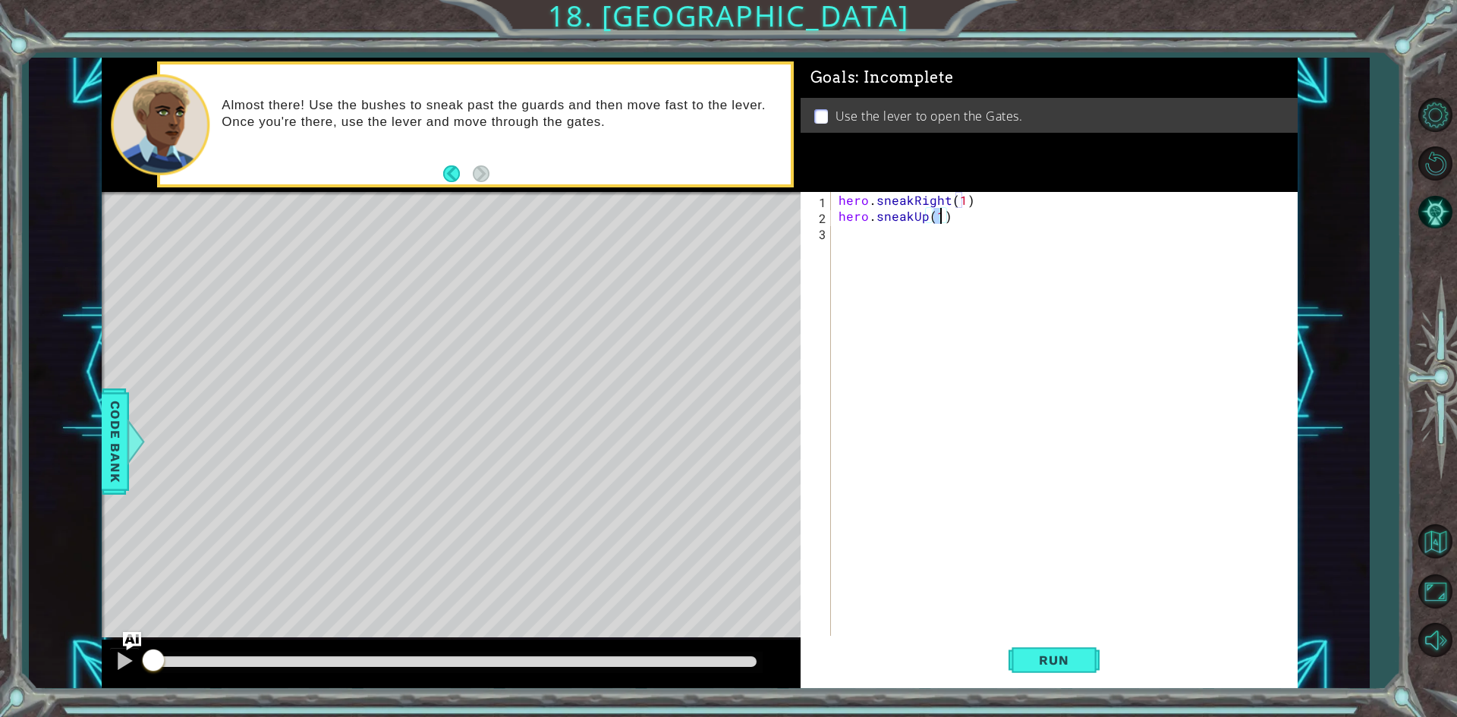
scroll to position [0, 6]
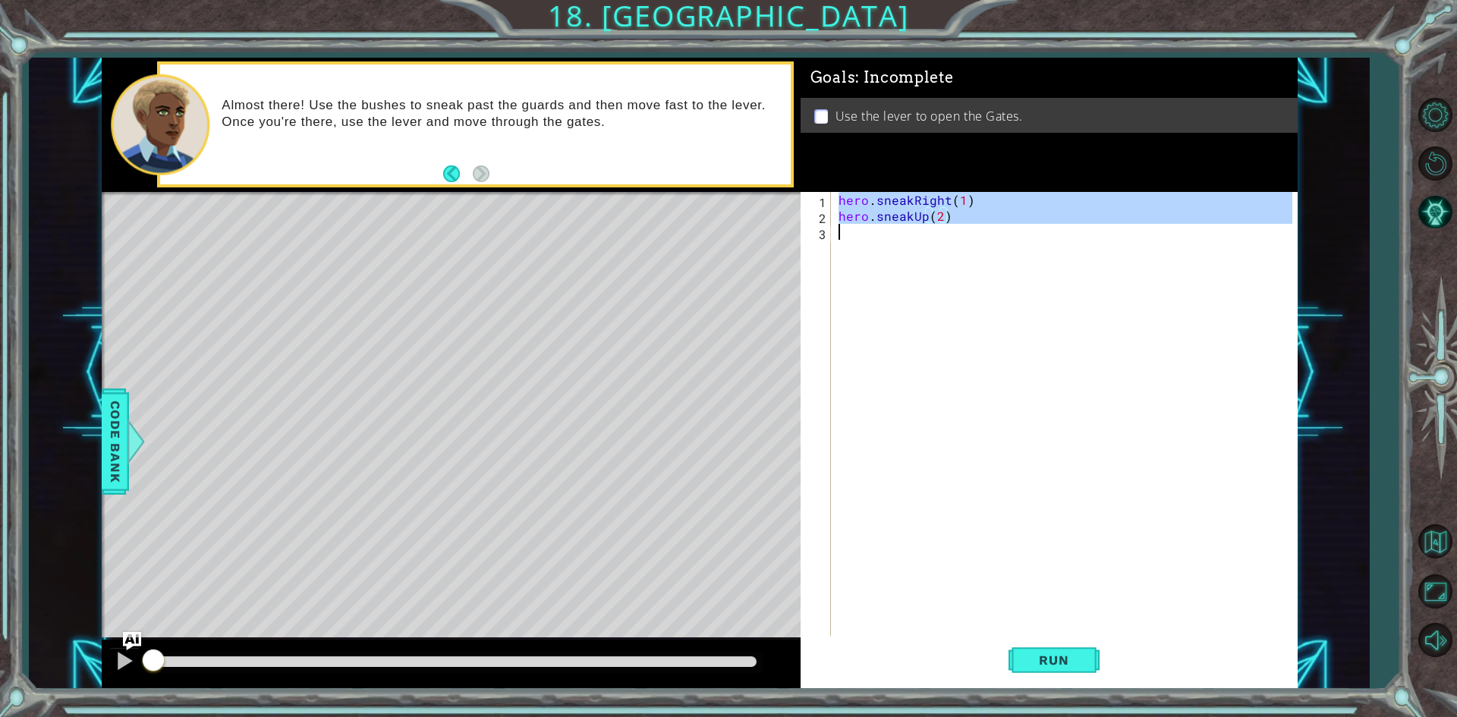
click at [888, 237] on div "hero . sneakRight ( 1 ) hero . sneakUp ( 2 )" at bounding box center [1067, 431] width 464 height 478
type textarea "hero.sneakUp(2)"
click at [888, 237] on div "hero . sneakRight ( 1 ) hero . sneakUp ( 2 )" at bounding box center [1063, 415] width 457 height 446
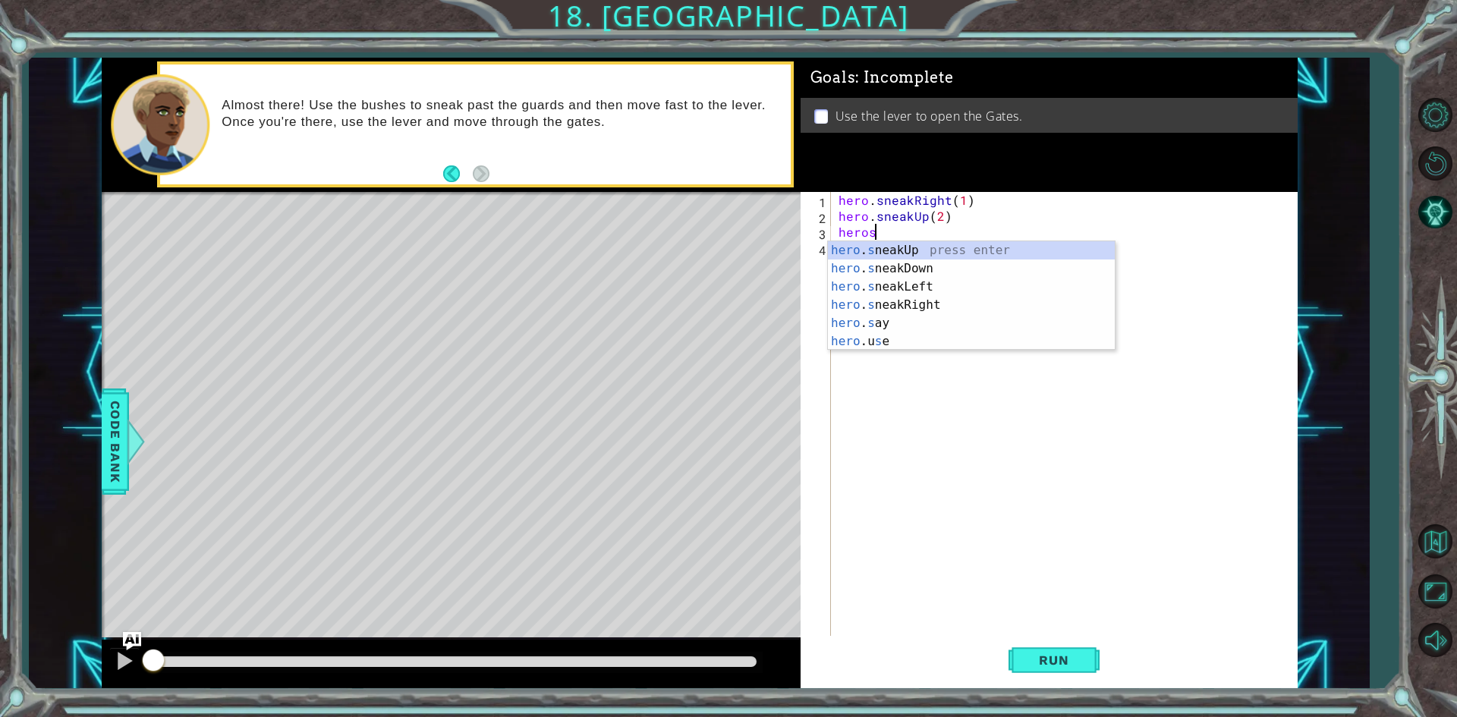
scroll to position [0, 2]
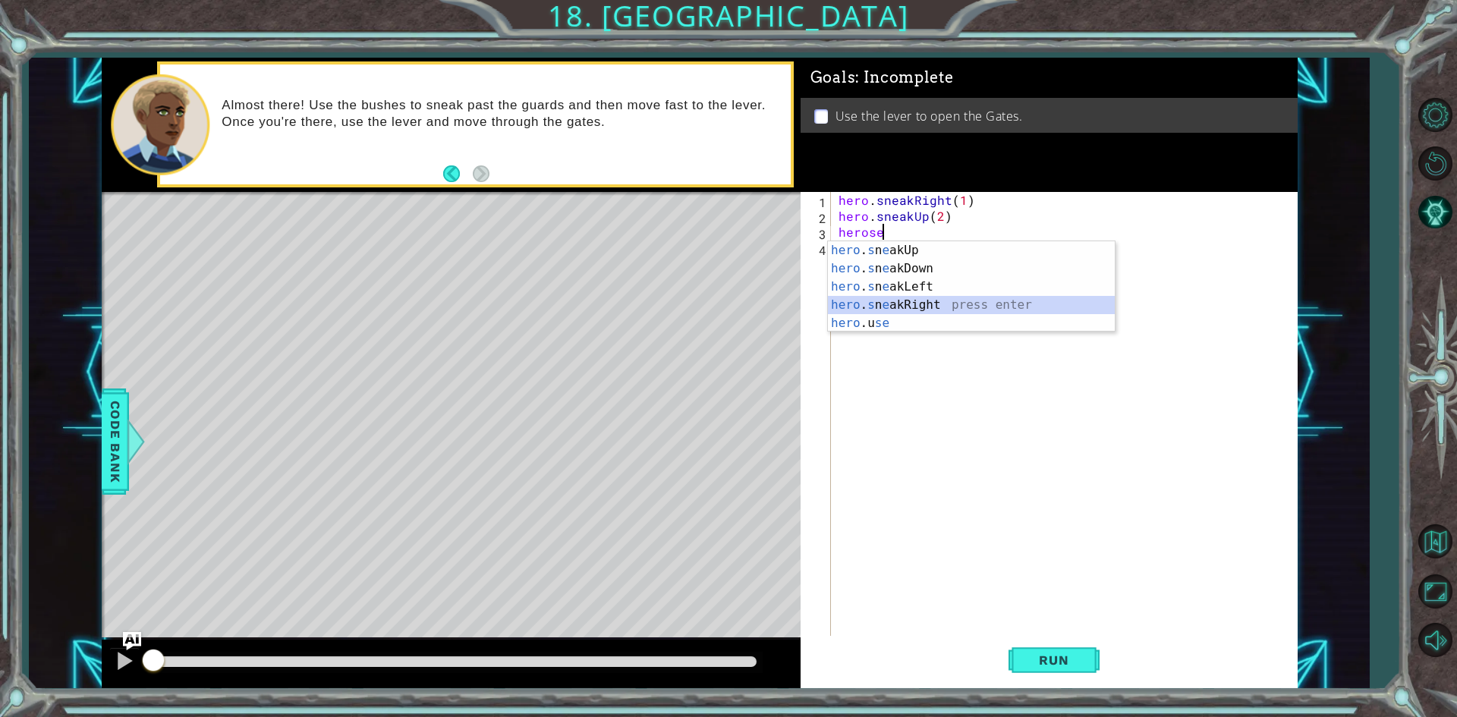
click at [895, 303] on div "hero . s n e akUp press enter hero . s n e akDown press enter hero . s n e akLe…" at bounding box center [971, 304] width 287 height 127
type textarea "hero.sneakRight(1)"
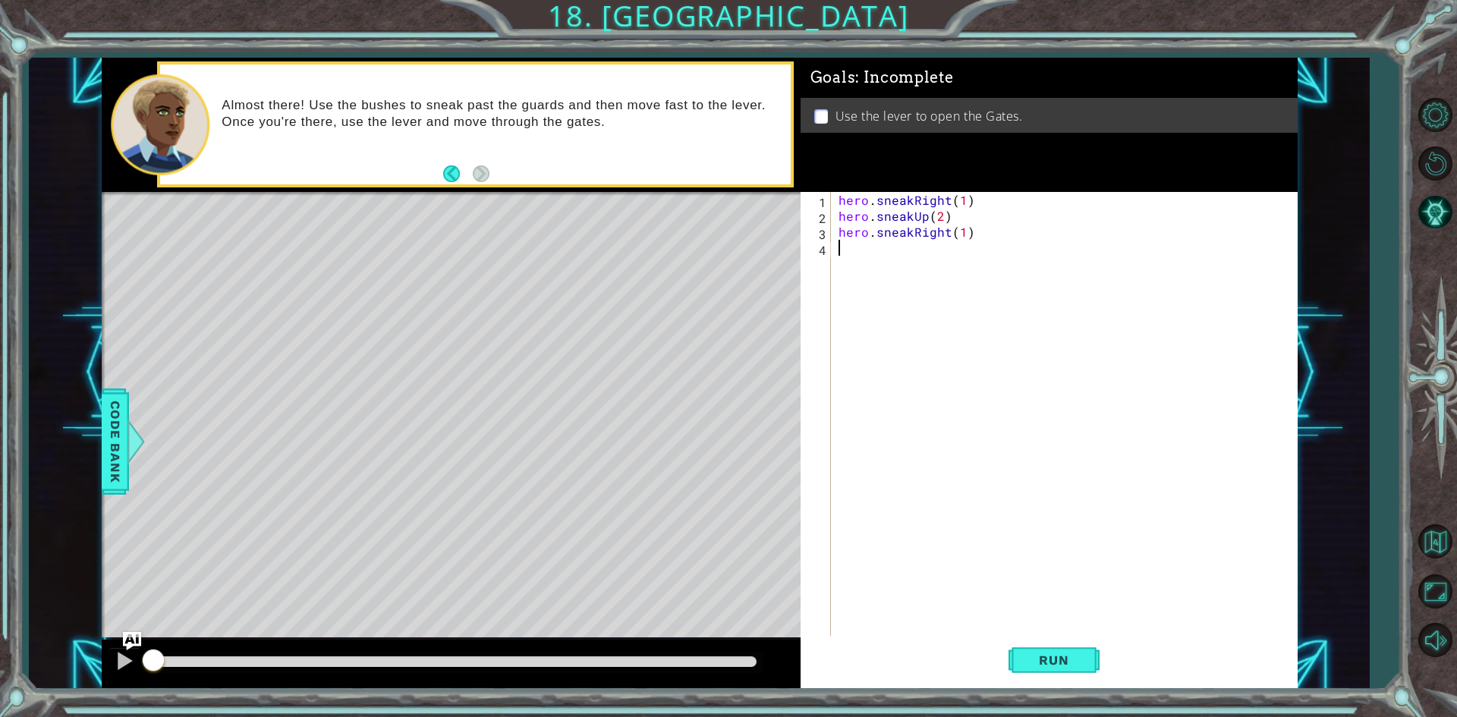
click at [907, 275] on div "hero . sneakRight ( 1 ) hero . sneakUp ( 2 ) hero . sneakRight ( 1 )" at bounding box center [1067, 431] width 464 height 478
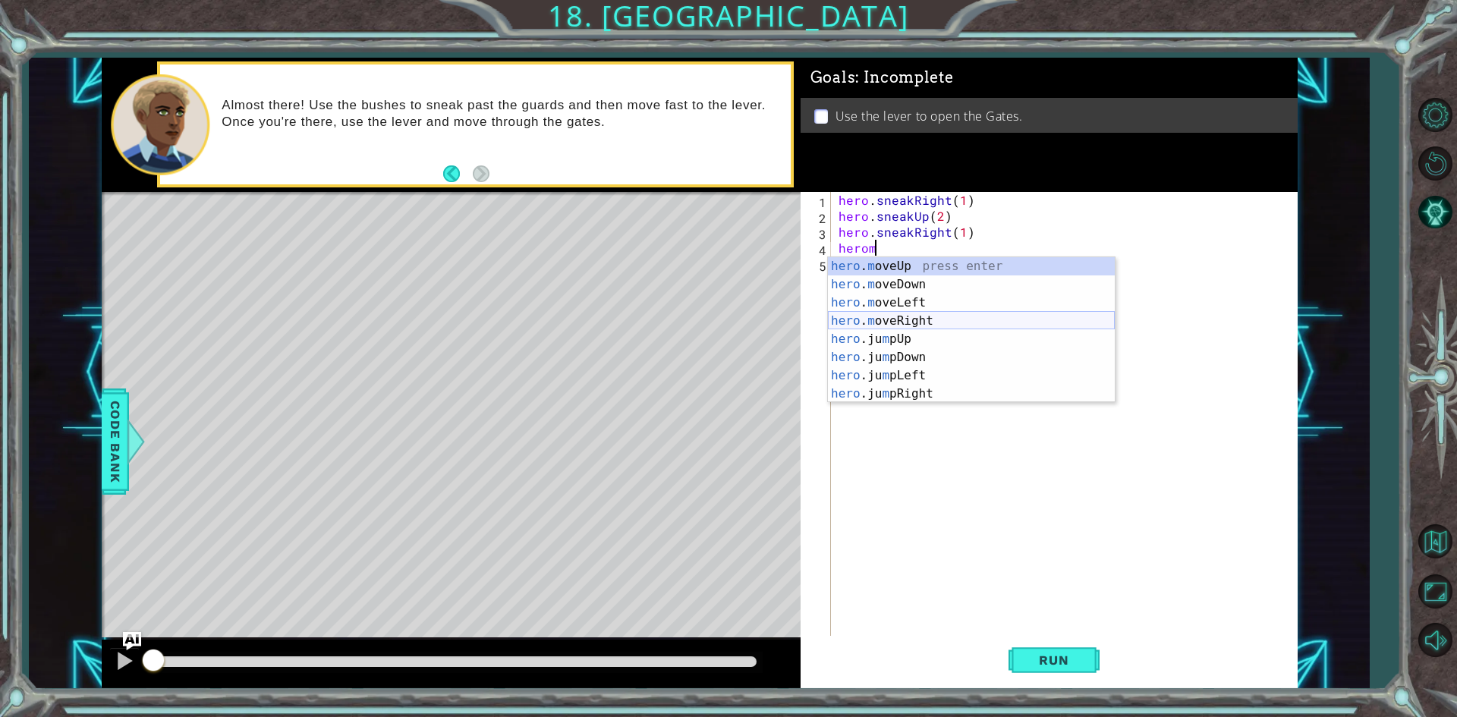
click at [899, 322] on div "hero . m oveUp press enter hero . m oveDown press enter hero . m oveLeft press …" at bounding box center [971, 348] width 287 height 182
type textarea "hero.moveRight(1)"
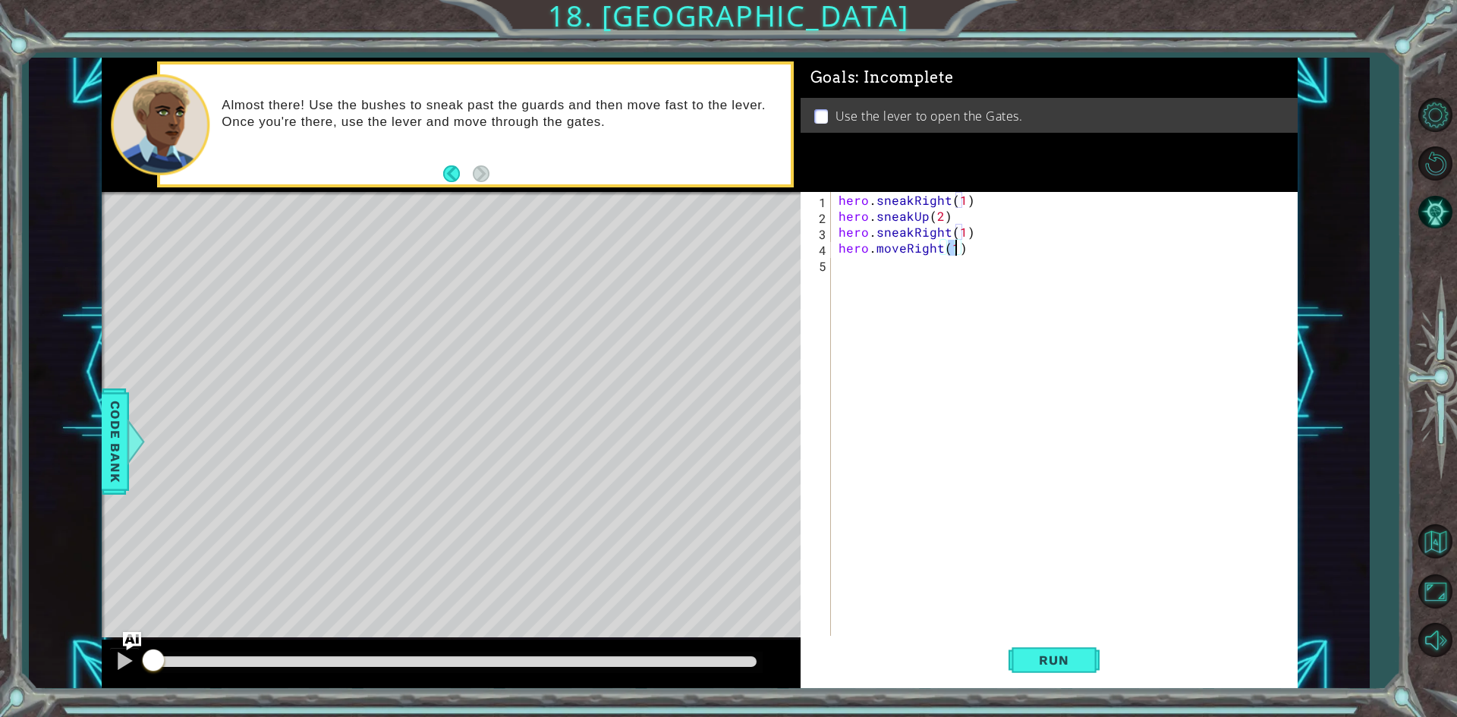
click at [854, 276] on div "hero . sneakRight ( 1 ) hero . sneakUp ( 2 ) hero . sneakRight ( 1 ) hero . mov…" at bounding box center [1067, 431] width 464 height 478
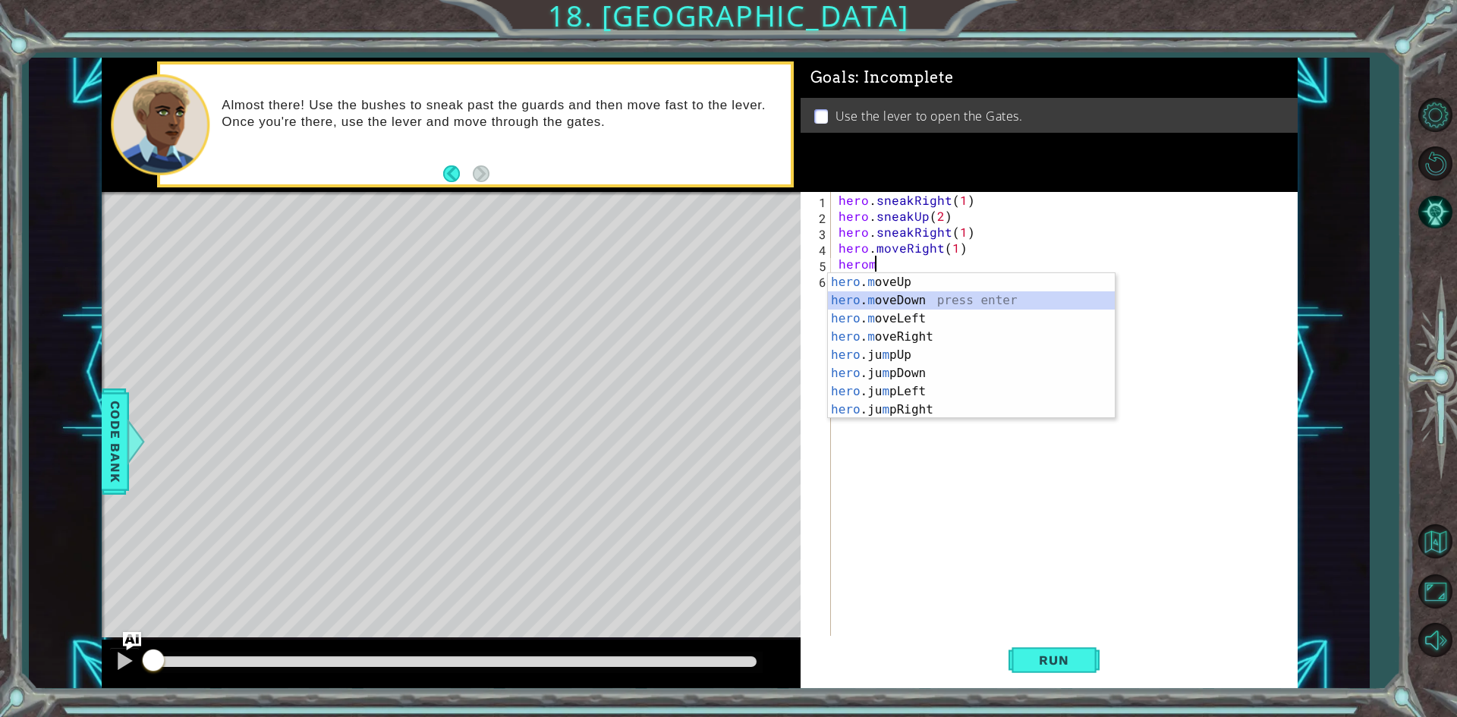
click at [882, 297] on div "hero . m oveUp press enter hero . m oveDown press enter hero . m oveLeft press …" at bounding box center [971, 364] width 287 height 182
type textarea "hero.moveDown(1)"
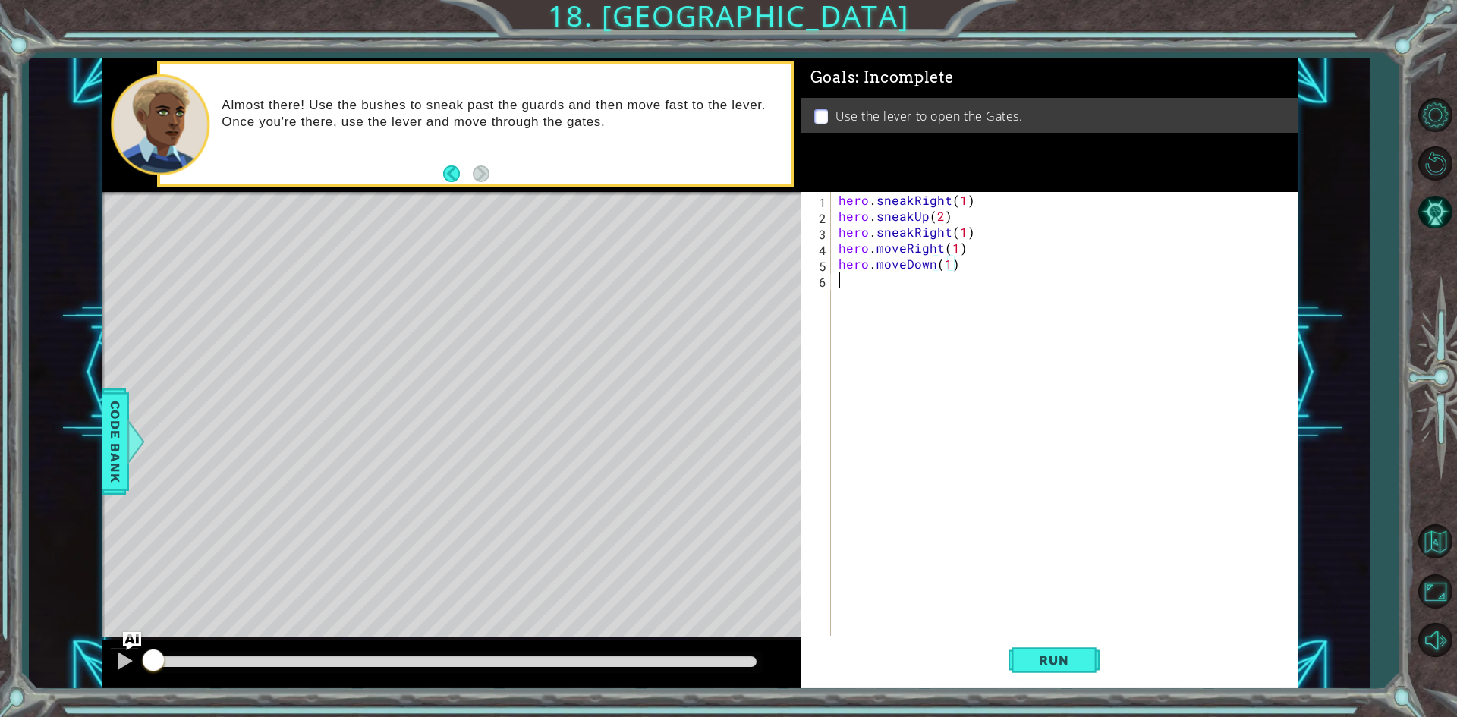
click at [885, 285] on div "hero . sneakRight ( 1 ) hero . sneakUp ( 2 ) hero . sneakRight ( 1 ) hero . mov…" at bounding box center [1067, 431] width 464 height 478
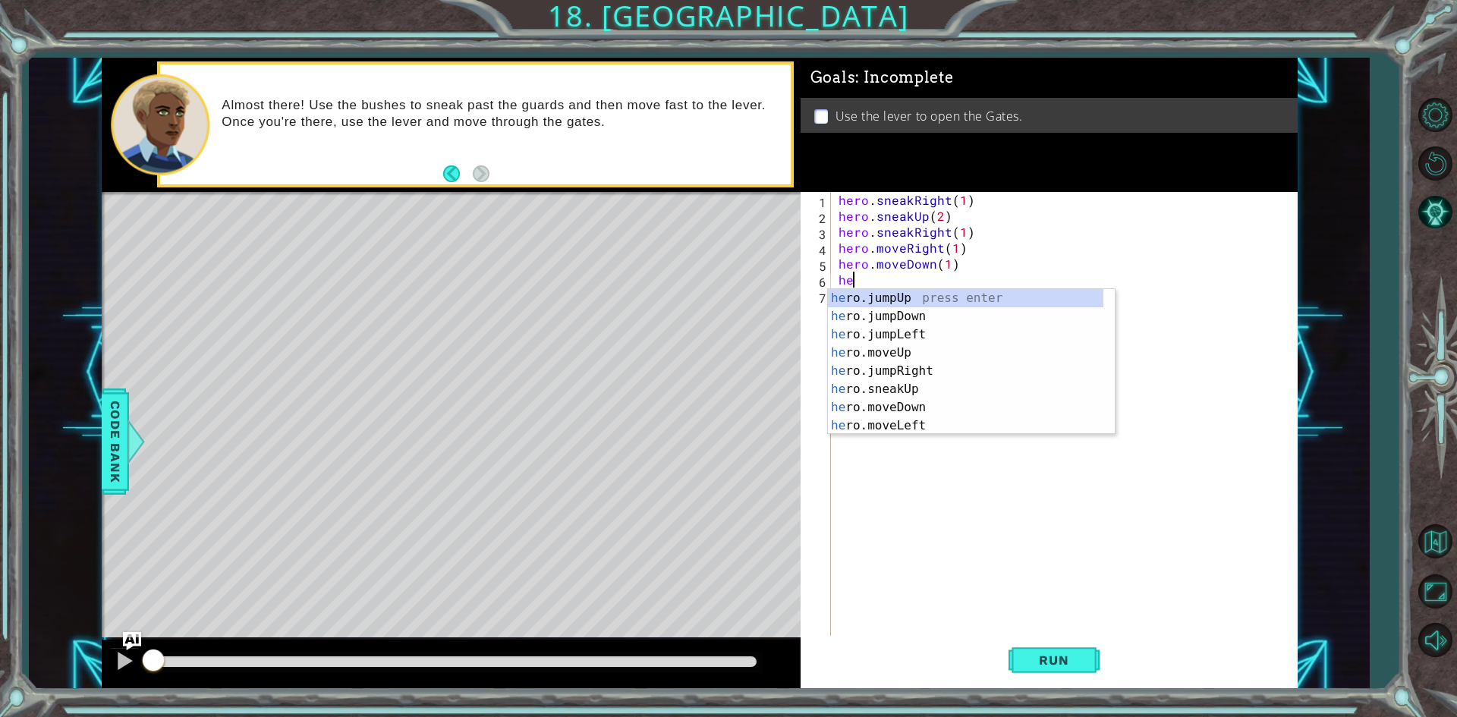
type textarea "hero"
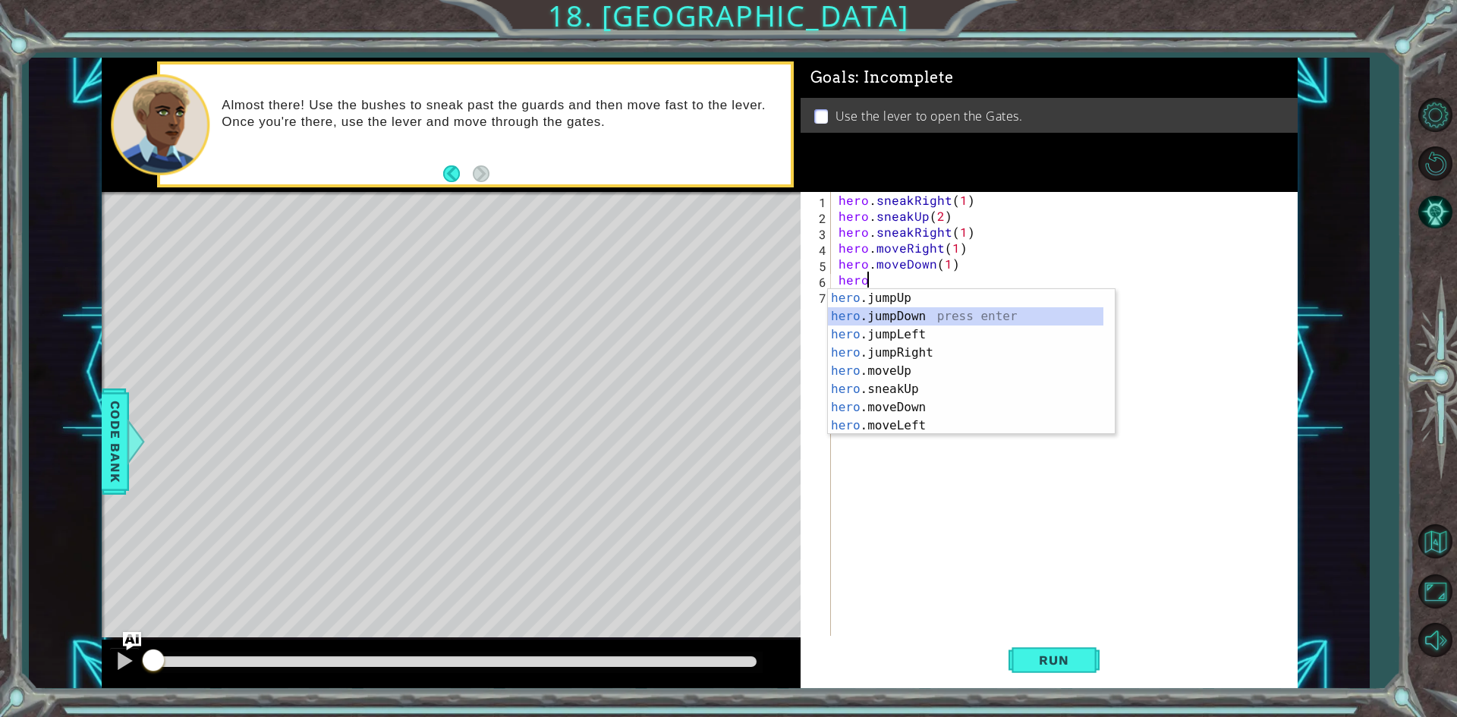
click at [895, 320] on div "hero .jumpUp press enter hero .jumpDown press enter hero .jumpLeft press enter …" at bounding box center [965, 380] width 275 height 182
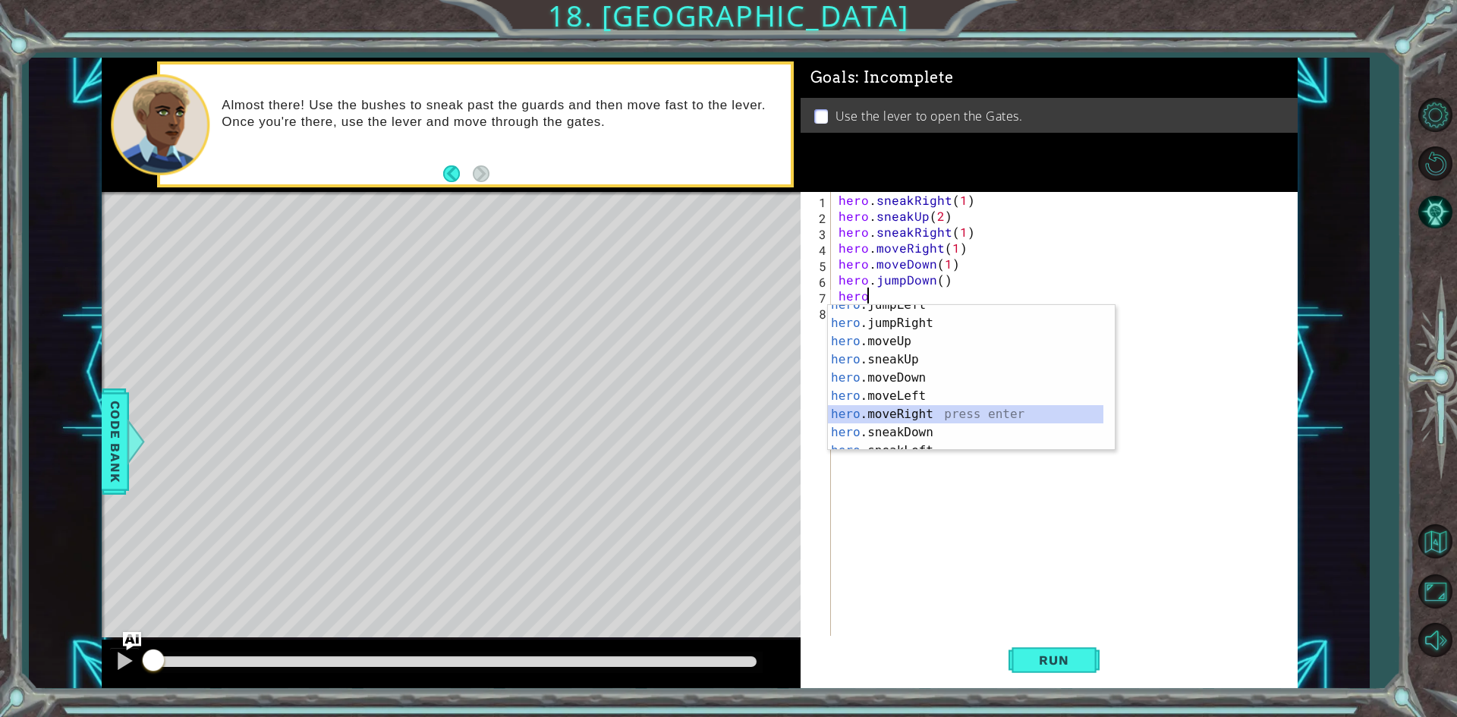
click at [911, 407] on div "hero .jumpLeft press enter hero .jumpRight press enter hero .moveUp press enter…" at bounding box center [965, 387] width 275 height 182
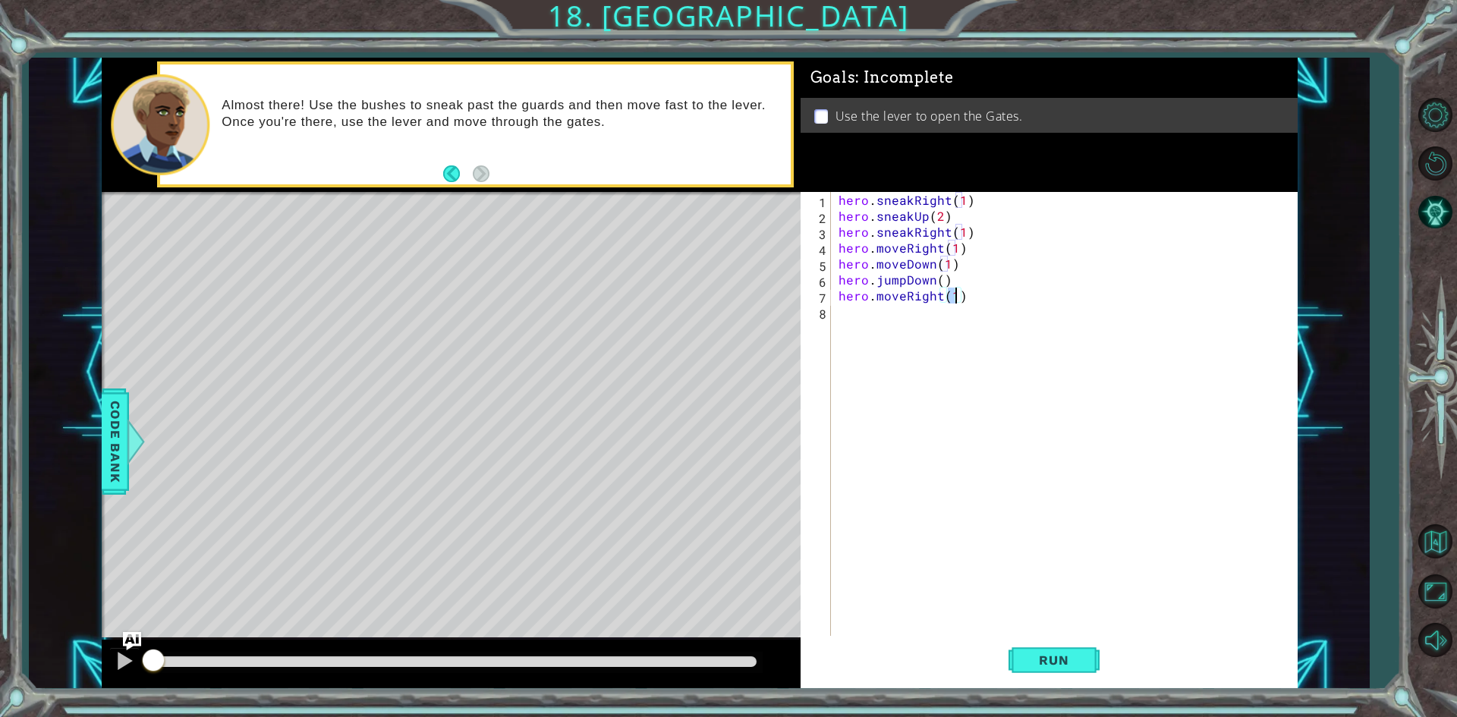
type textarea "hero.moveRight(2)"
click at [902, 321] on div "hero . sneakRight ( 1 ) hero . sneakUp ( 2 ) hero . sneakRight ( 1 ) hero . mov…" at bounding box center [1067, 431] width 464 height 478
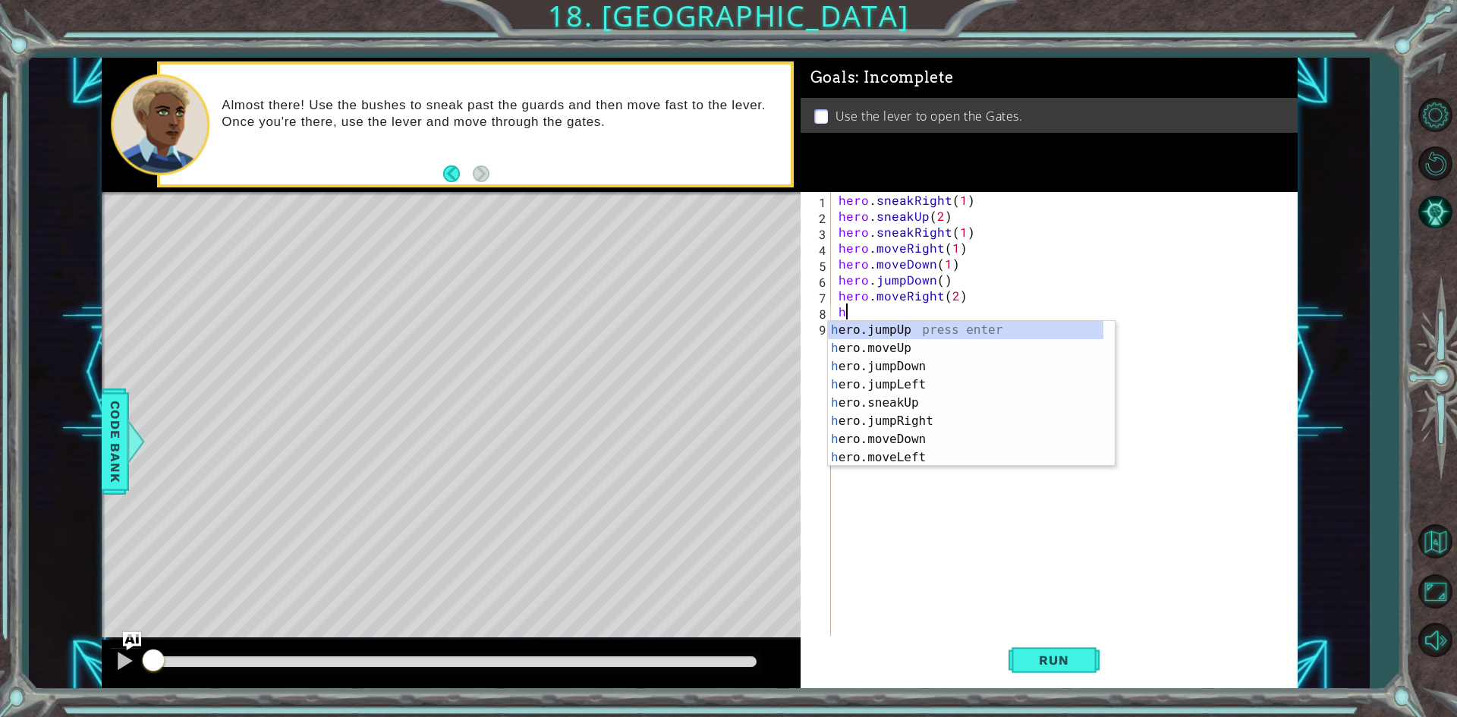
type textarea "he"
click at [907, 330] on div "he ro.jumpUp press enter he ro.jumpDown press enter he ro.jumpLeft press enter …" at bounding box center [965, 412] width 275 height 182
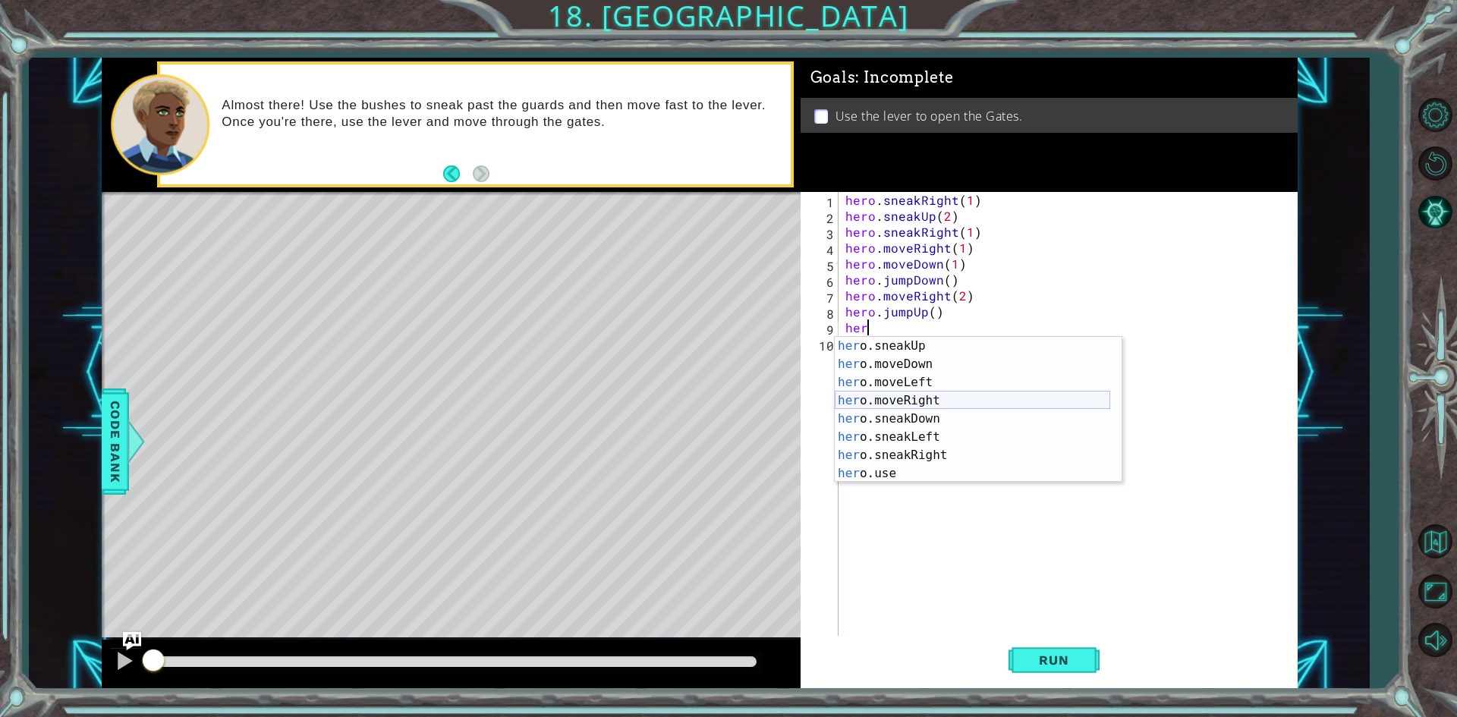
scroll to position [46, 0]
click at [906, 354] on div "her o.jumpLeft press enter her o.moveUp press enter her o.jumpRight press enter…" at bounding box center [972, 419] width 275 height 182
type textarea "hero.moveUp(1)"
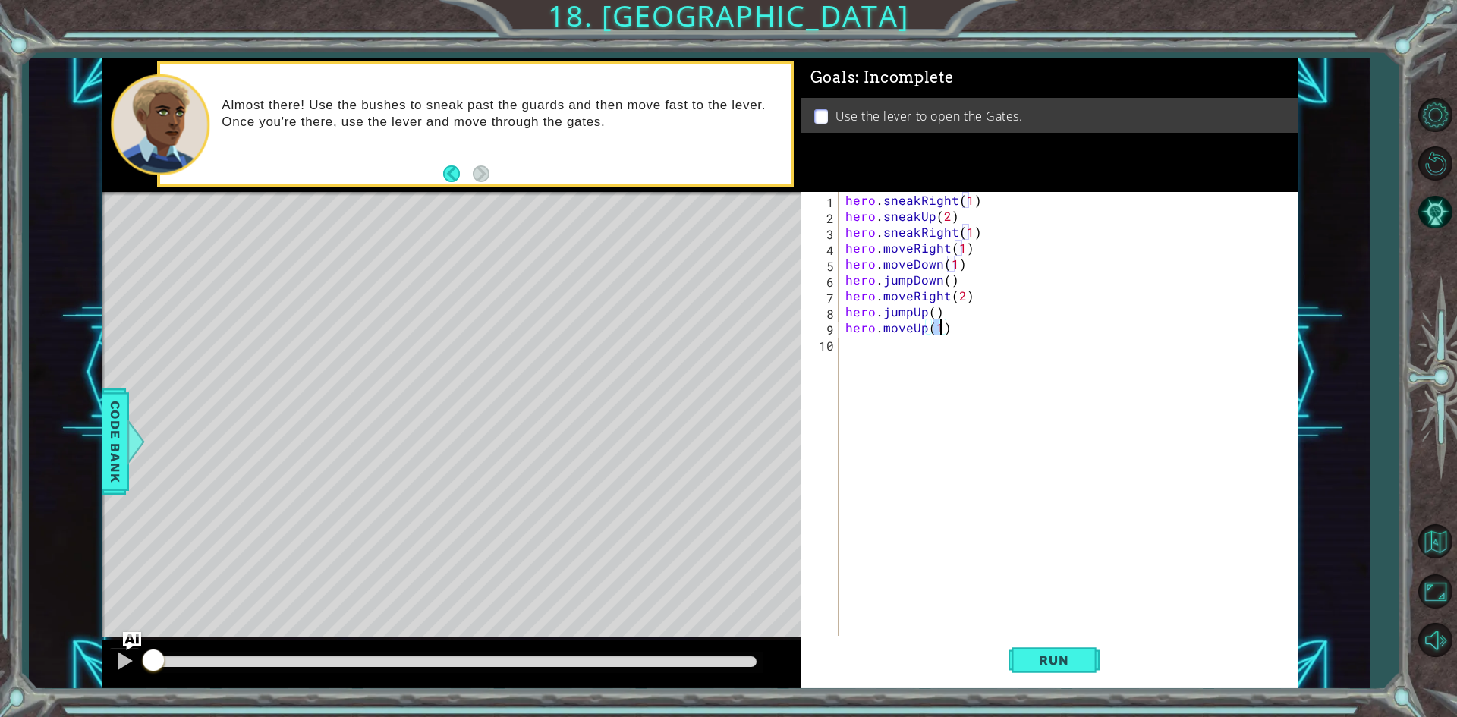
click at [894, 355] on div "hero . sneakRight ( 1 ) hero . sneakUp ( 2 ) hero . sneakRight ( 1 ) hero . mov…" at bounding box center [1071, 431] width 458 height 478
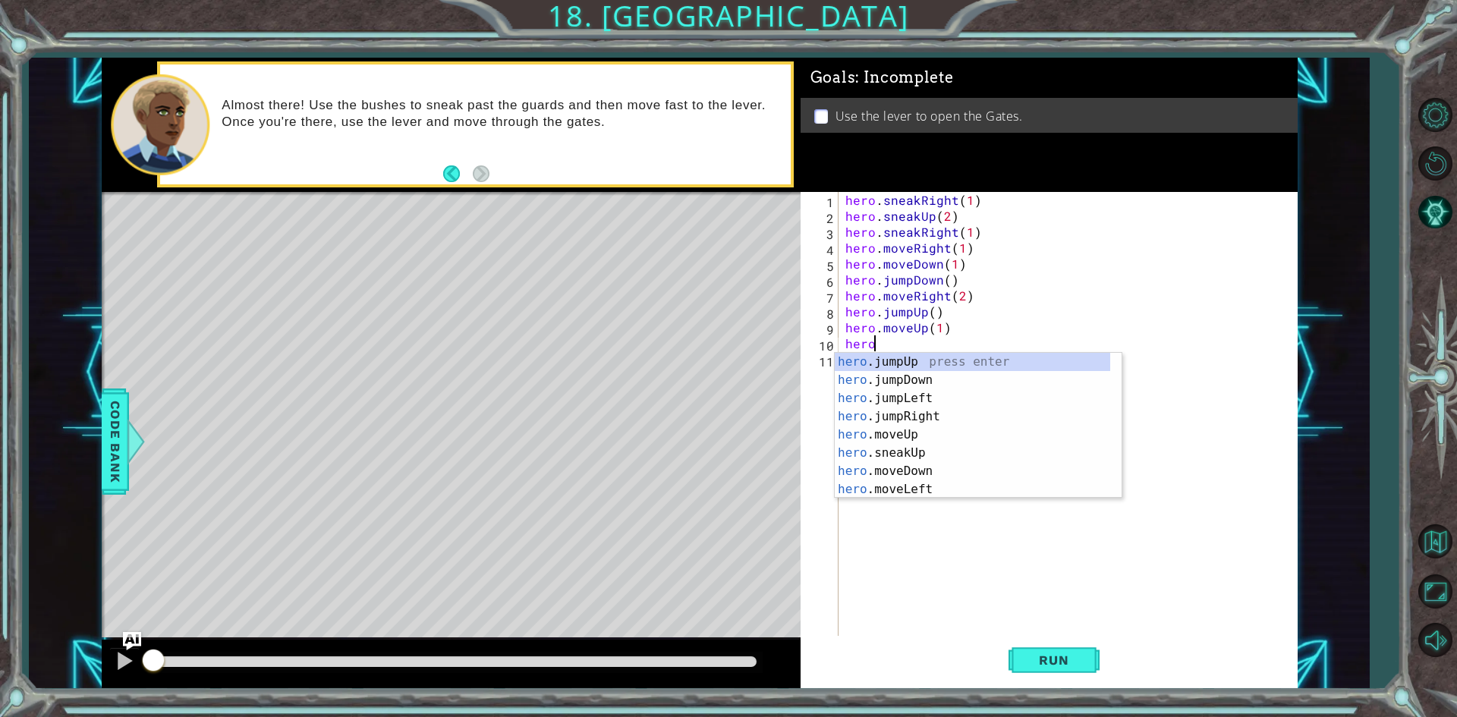
scroll to position [0, 2]
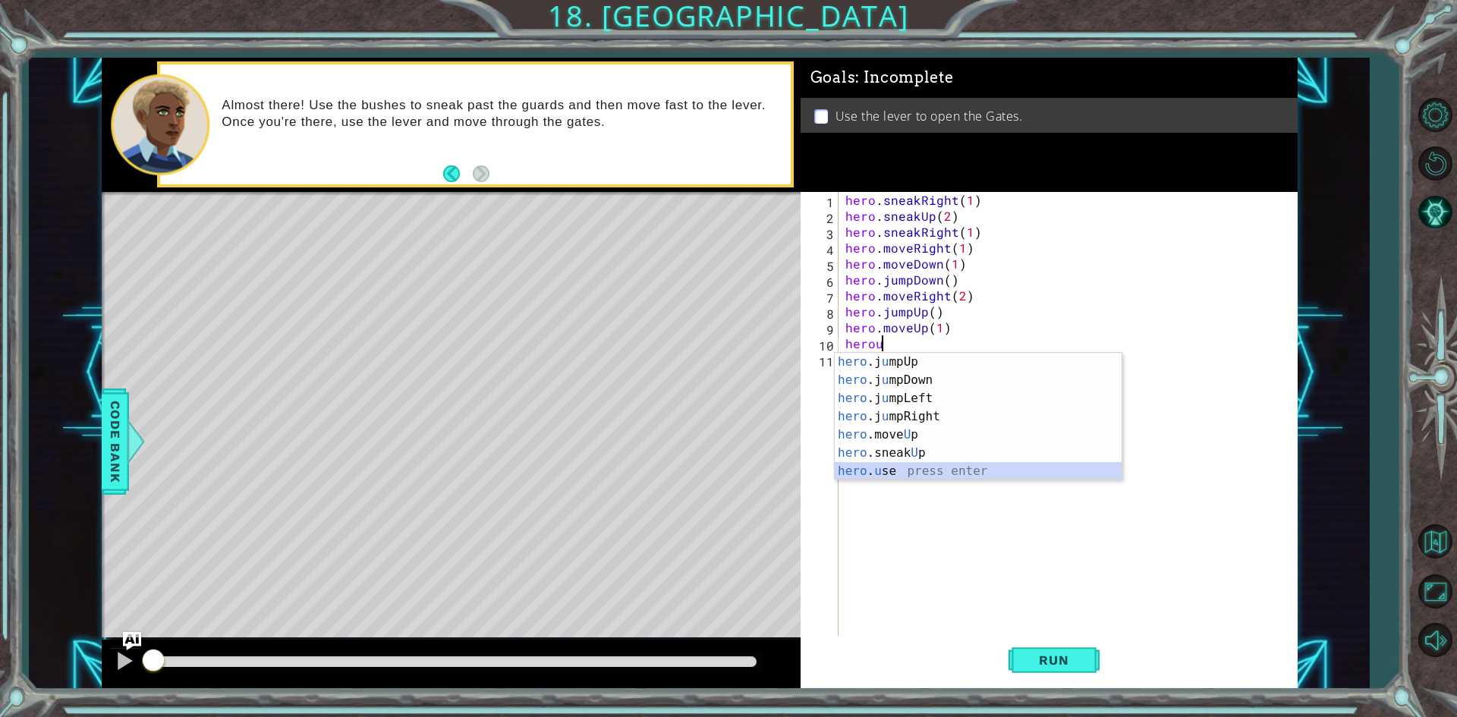
click at [879, 470] on div "hero .j u mpUp press enter hero .j u mpDown press enter hero .j u mpLeft press …" at bounding box center [978, 435] width 287 height 164
type textarea "hero.use("string")"
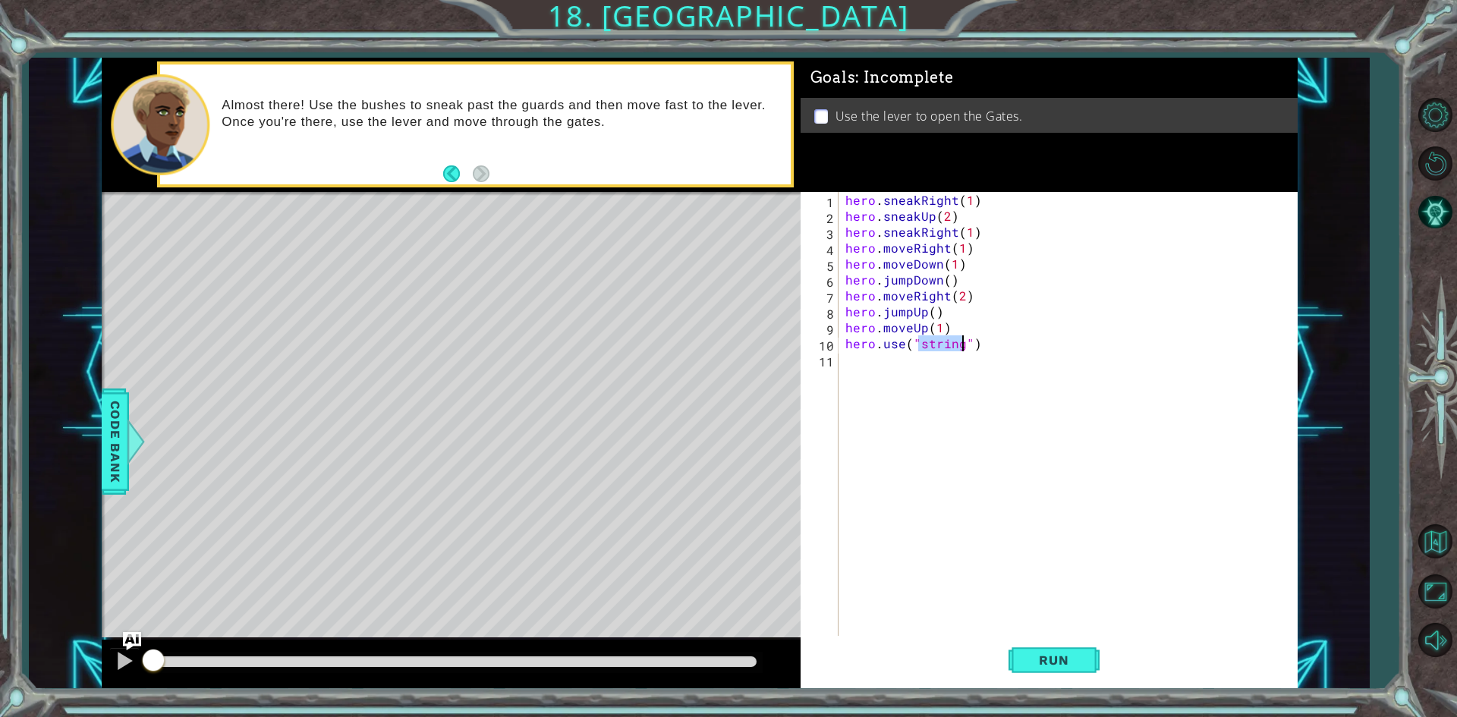
click at [1067, 459] on div "hero . sneakRight ( 1 ) hero . sneakUp ( 2 ) hero . sneakRight ( 1 ) hero . mov…" at bounding box center [1071, 431] width 458 height 478
click at [1057, 667] on span "Run" at bounding box center [1054, 660] width 60 height 15
click at [121, 659] on div at bounding box center [125, 661] width 20 height 20
click at [963, 342] on div "hero . sneakRight ( 1 ) hero . sneakUp ( 2 ) hero . sneakRight ( 1 ) hero . mov…" at bounding box center [1071, 431] width 458 height 478
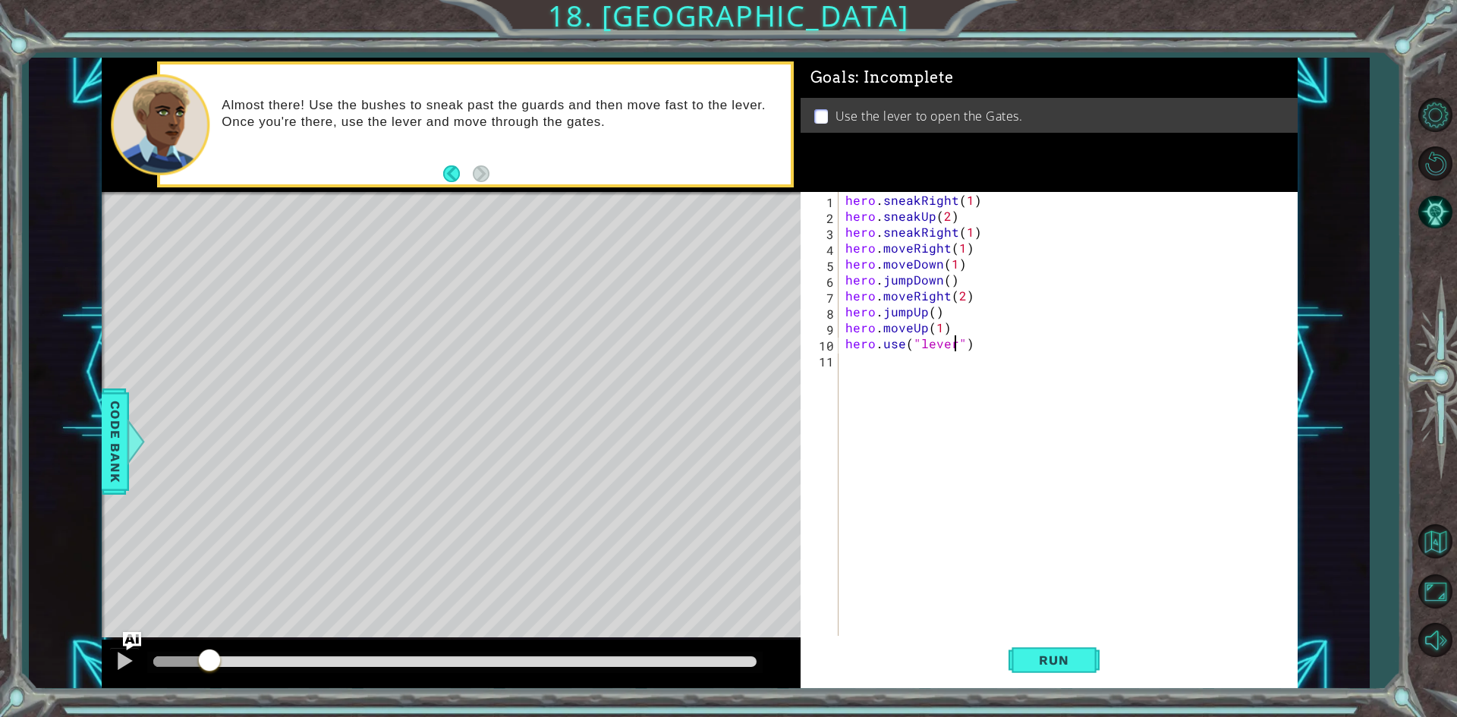
scroll to position [0, 7]
click at [1055, 657] on button "Run" at bounding box center [1053, 660] width 91 height 49
click at [116, 653] on div at bounding box center [125, 661] width 20 height 20
click at [943, 248] on div "hero . sneakRight ( 1 ) hero . sneakUp ( 2 ) hero . sneakRight ( 1 ) hero . mov…" at bounding box center [1071, 431] width 458 height 478
click at [947, 250] on div "hero . sneakRight ( 1 ) hero . sneakUp ( 2 ) hero . sneakRight ( 1 ) hero . mov…" at bounding box center [1071, 431] width 458 height 478
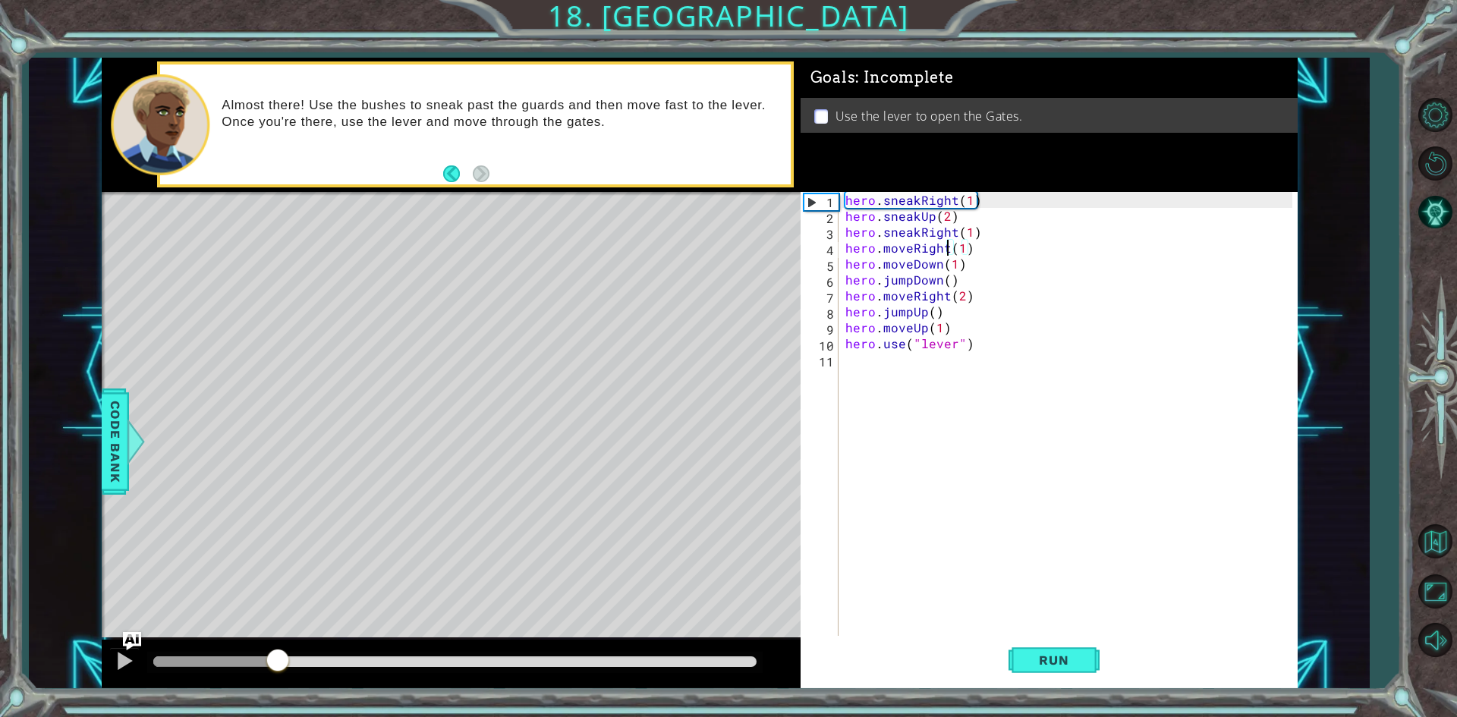
drag, startPoint x: 387, startPoint y: 668, endPoint x: 277, endPoint y: 677, distance: 110.3
click at [277, 677] on div at bounding box center [451, 664] width 699 height 49
click at [118, 659] on div at bounding box center [125, 661] width 20 height 20
click at [1032, 646] on button "Run" at bounding box center [1053, 660] width 91 height 49
click at [124, 657] on div at bounding box center [125, 661] width 20 height 20
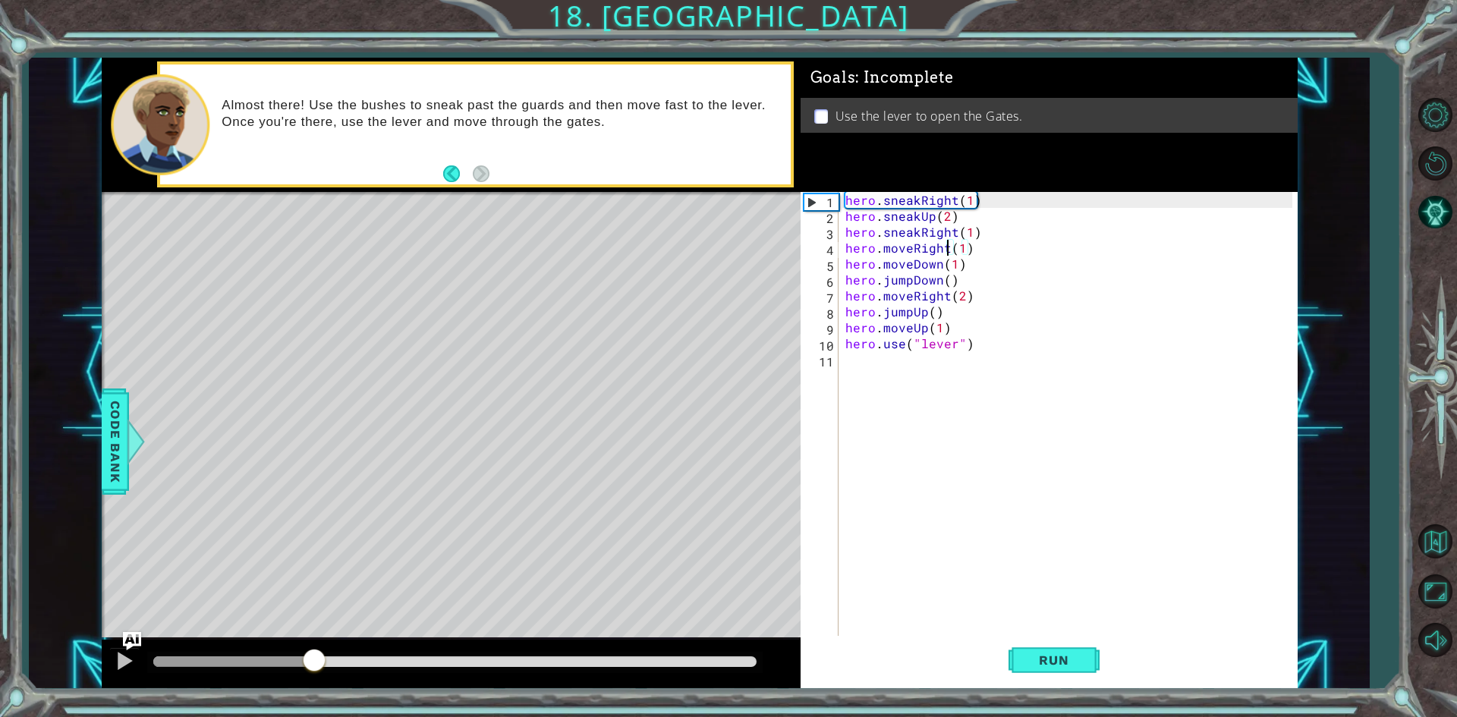
click at [966, 248] on div "hero . sneakRight ( 1 ) hero . sneakUp ( 2 ) hero . sneakRight ( 1 ) hero . mov…" at bounding box center [1071, 431] width 458 height 478
drag, startPoint x: 968, startPoint y: 248, endPoint x: 936, endPoint y: 247, distance: 31.9
click at [936, 247] on div "hero . sneakRight ( 1 ) hero . sneakUp ( 2 ) hero . sneakRight ( 1 ) hero . mov…" at bounding box center [1071, 431] width 458 height 478
click at [1067, 310] on div "hero . sneakRight ( 1 ) hero . sneakUp ( 2 ) hero . sneakRight ( 1 ) hero . mov…" at bounding box center [1071, 431] width 458 height 478
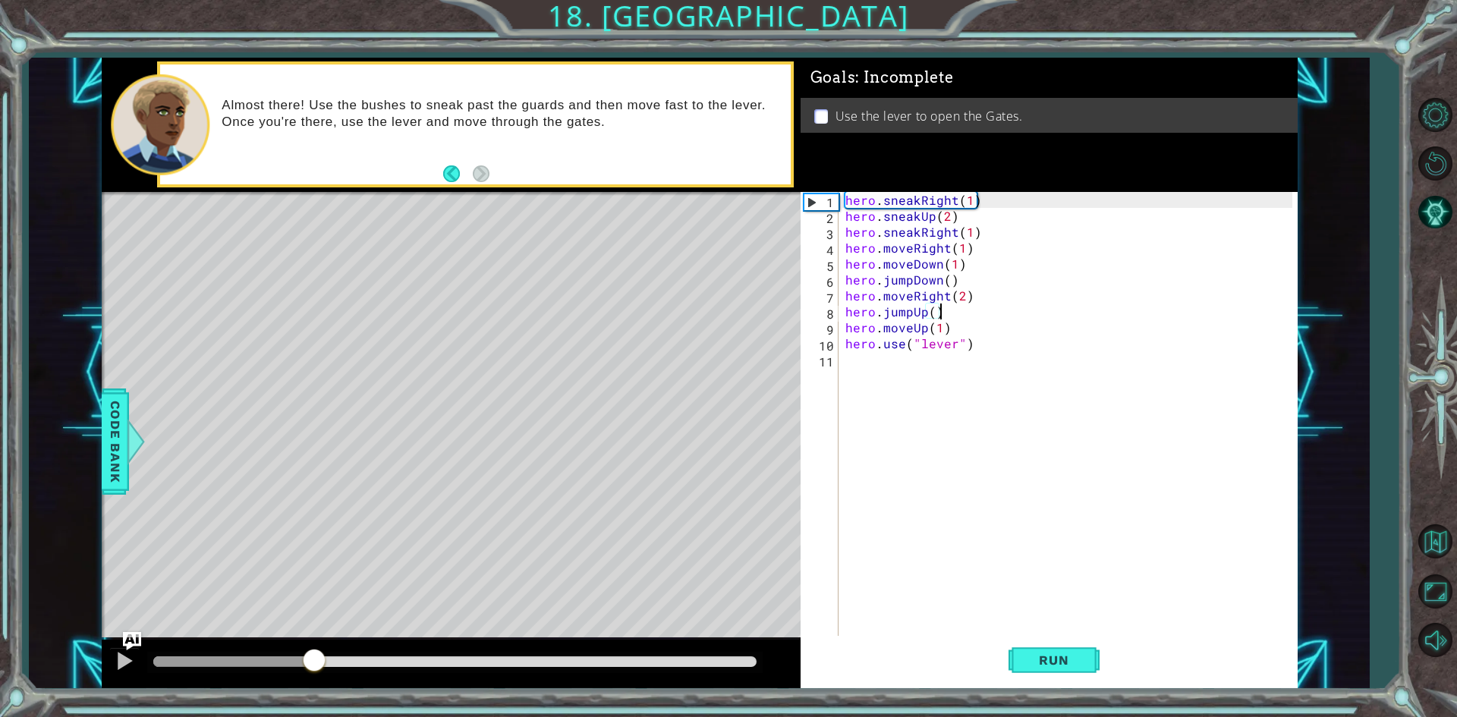
click at [1062, 300] on div "hero . sneakRight ( 1 ) hero . sneakUp ( 2 ) hero . sneakRight ( 1 ) hero . mov…" at bounding box center [1071, 431] width 458 height 478
click at [948, 246] on div "hero . sneakRight ( 1 ) hero . sneakUp ( 2 ) hero . sneakRight ( 1 ) hero . mov…" at bounding box center [1071, 431] width 458 height 478
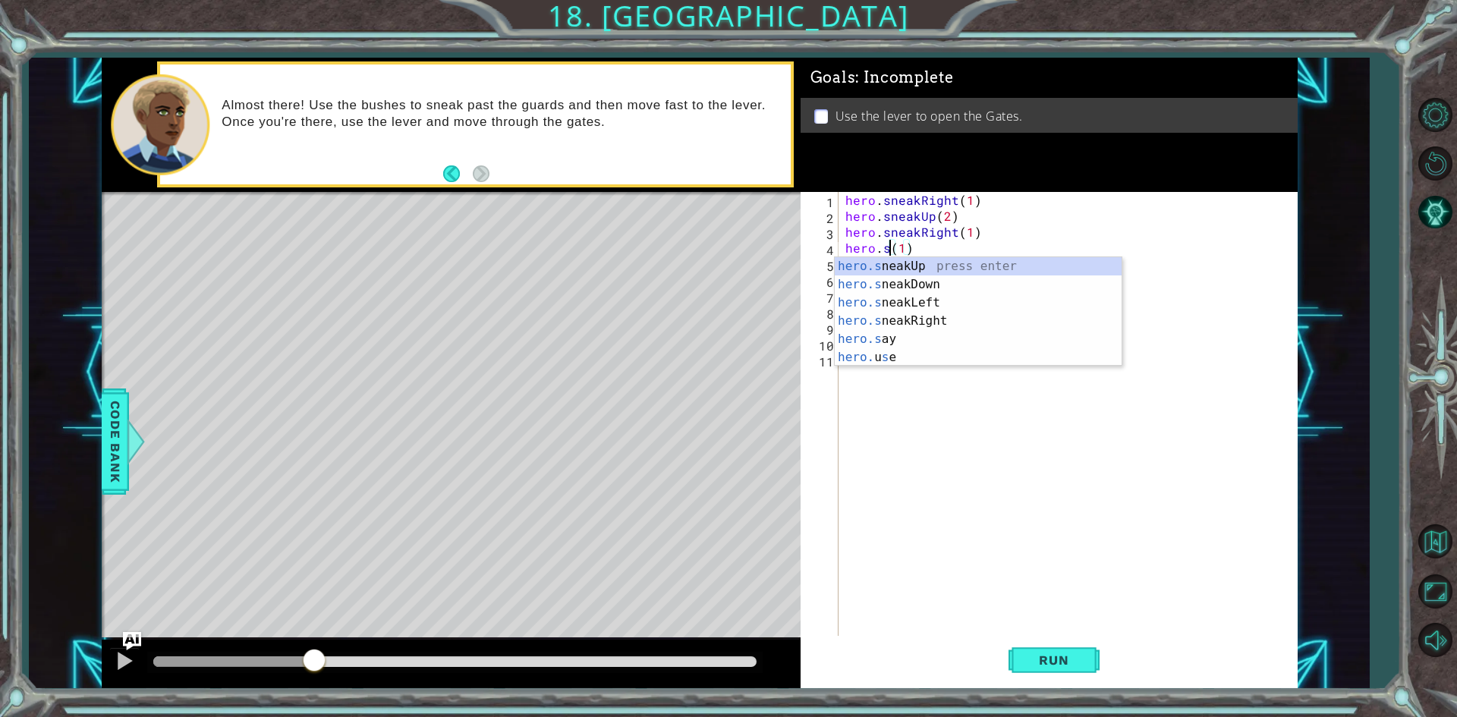
scroll to position [0, 2]
click at [937, 264] on div "hero.s neakUp press enter hero.s neakDown press enter hero.s neakLeft press ent…" at bounding box center [978, 330] width 287 height 146
type textarea "hero.sneakUp(1)(1)"
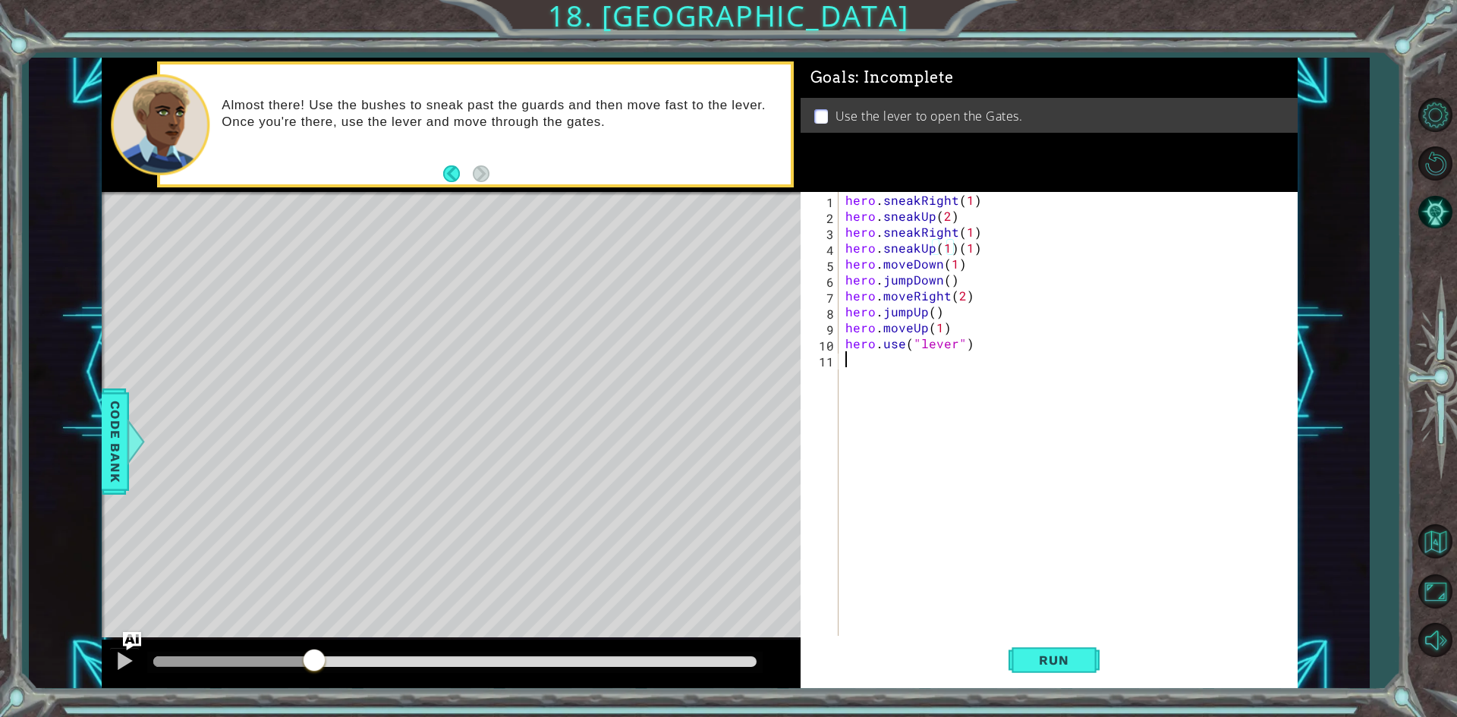
click at [1021, 429] on div "hero . sneakRight ( 1 ) hero . sneakUp ( 2 ) hero . sneakRight ( 1 ) hero . sne…" at bounding box center [1071, 431] width 458 height 478
click at [1038, 652] on button "Run" at bounding box center [1053, 660] width 91 height 49
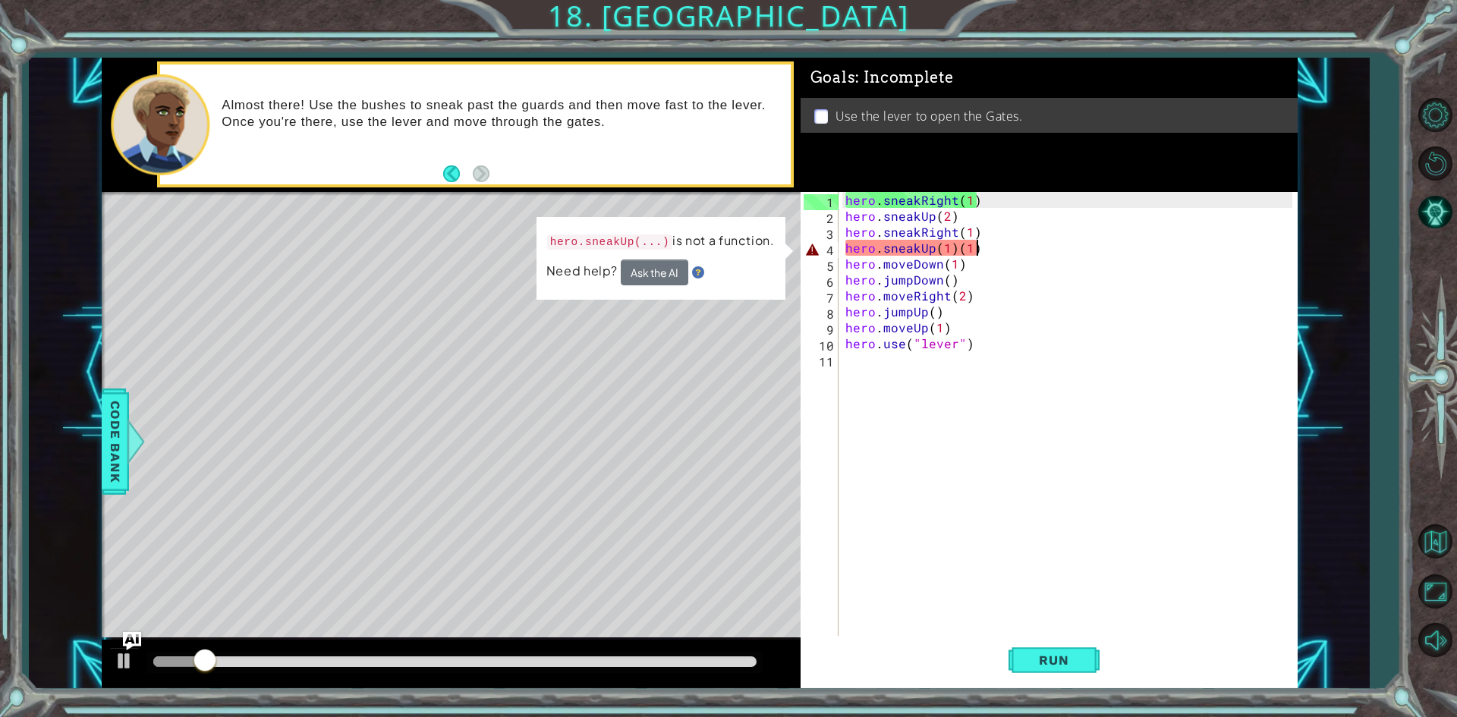
click at [990, 248] on div "hero . sneakRight ( 1 ) hero . sneakUp ( 2 ) hero . sneakRight ( 1 ) hero . sne…" at bounding box center [1071, 431] width 458 height 478
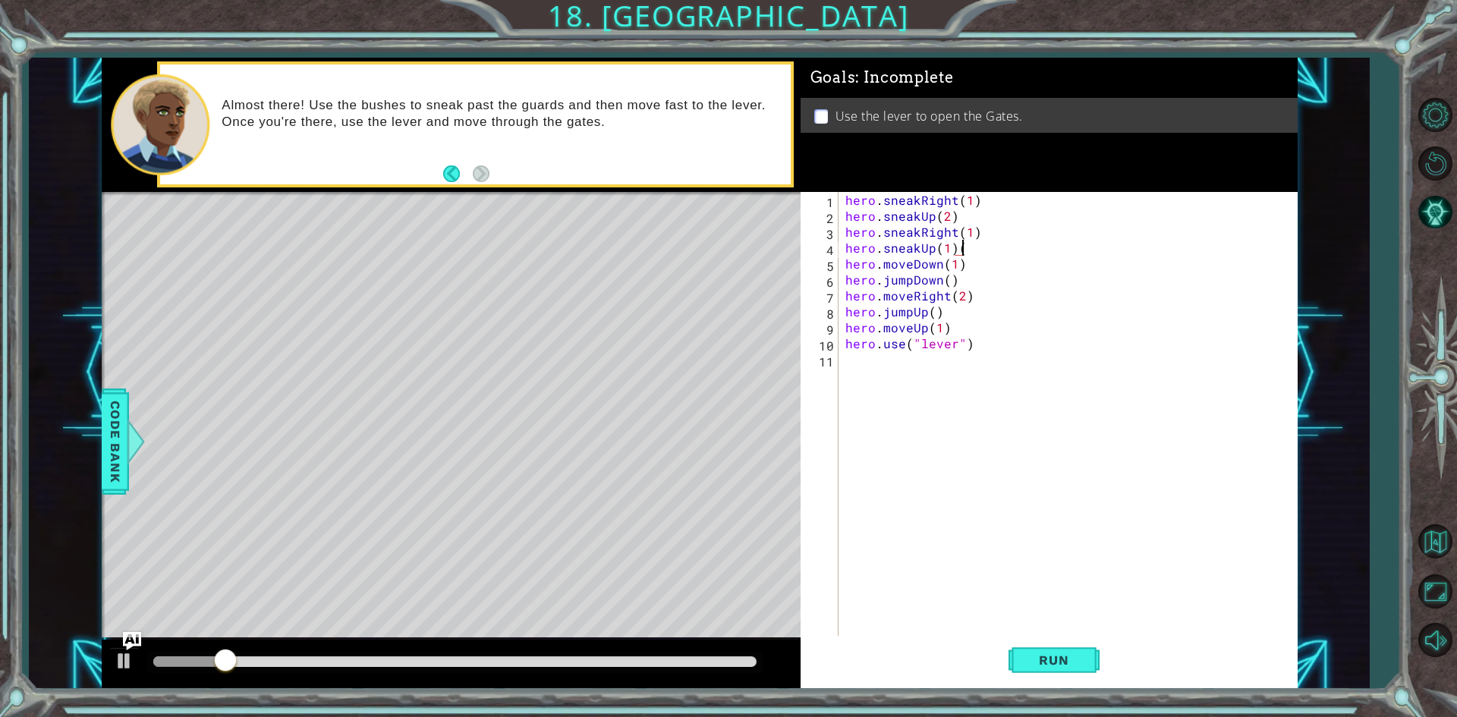
type textarea "hero.sneakUp(1)"
click at [986, 534] on div "hero . sneakRight ( 1 ) hero . sneakUp ( 2 ) hero . sneakRight ( 1 ) hero . sne…" at bounding box center [1071, 431] width 458 height 478
click at [117, 653] on div at bounding box center [125, 661] width 20 height 20
drag, startPoint x: 941, startPoint y: 265, endPoint x: 914, endPoint y: 263, distance: 27.4
click at [914, 263] on div "hero . sneakRight ( 1 ) hero . sneakUp ( 2 ) hero . sneakRight ( 1 ) hero . sne…" at bounding box center [1071, 431] width 458 height 478
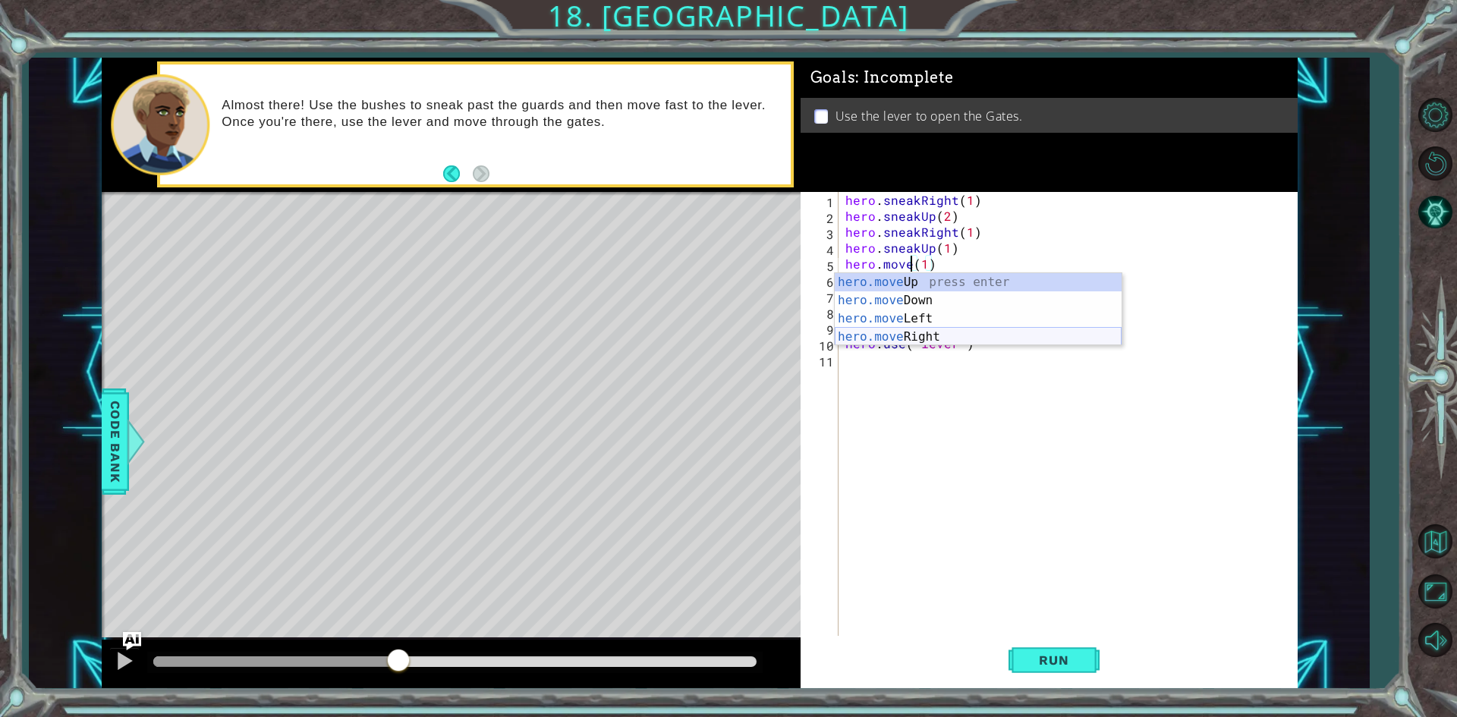
click at [920, 338] on div "hero.move Up press enter hero.move Down press enter hero.move Left press enter …" at bounding box center [978, 327] width 287 height 109
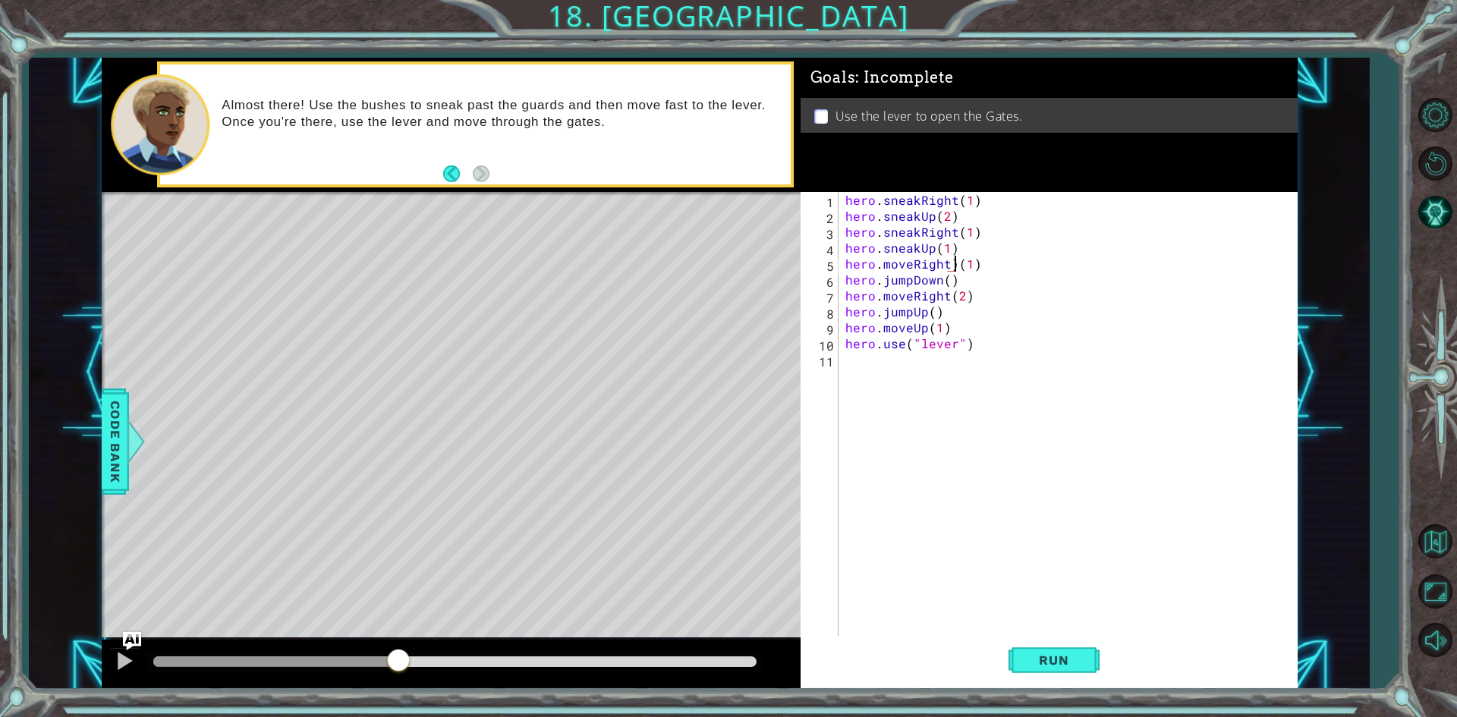
type textarea "hero.moveRight(1)"
click at [1000, 400] on div "hero . sneakRight ( 1 ) hero . sneakUp ( 2 ) hero . sneakRight ( 1 ) hero . sne…" at bounding box center [1071, 431] width 458 height 478
click at [121, 668] on div at bounding box center [125, 661] width 20 height 20
drag, startPoint x: 420, startPoint y: 662, endPoint x: 349, endPoint y: 668, distance: 70.8
click at [349, 668] on div at bounding box center [348, 661] width 27 height 27
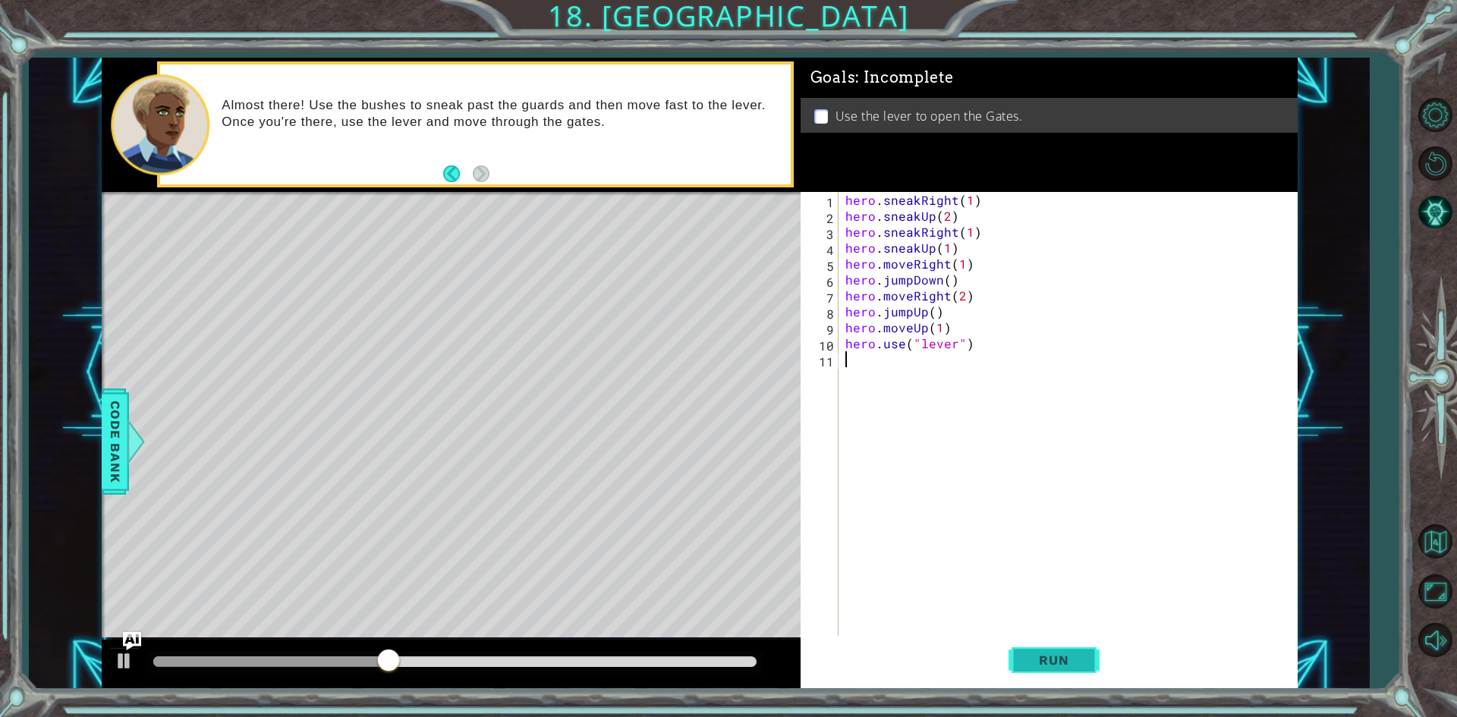
click at [1031, 659] on span "Run" at bounding box center [1054, 660] width 60 height 15
drag, startPoint x: 165, startPoint y: 654, endPoint x: 333, endPoint y: 645, distance: 168.7
click at [333, 645] on div at bounding box center [451, 664] width 699 height 49
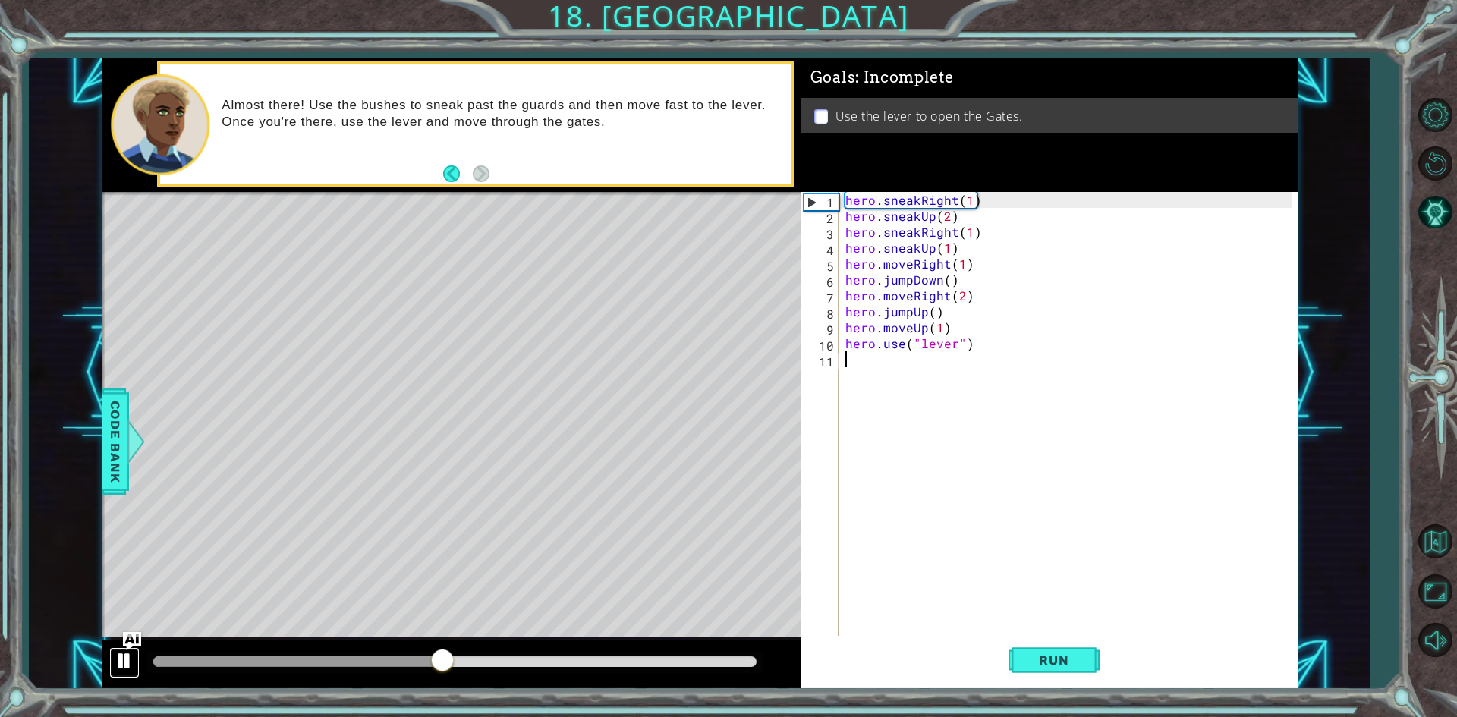
click at [128, 654] on div at bounding box center [125, 661] width 20 height 20
click at [910, 263] on div "hero . sneakRight ( 1 ) hero . sneakUp ( 2 ) hero . sneakRight ( 1 ) hero . sne…" at bounding box center [1071, 431] width 458 height 478
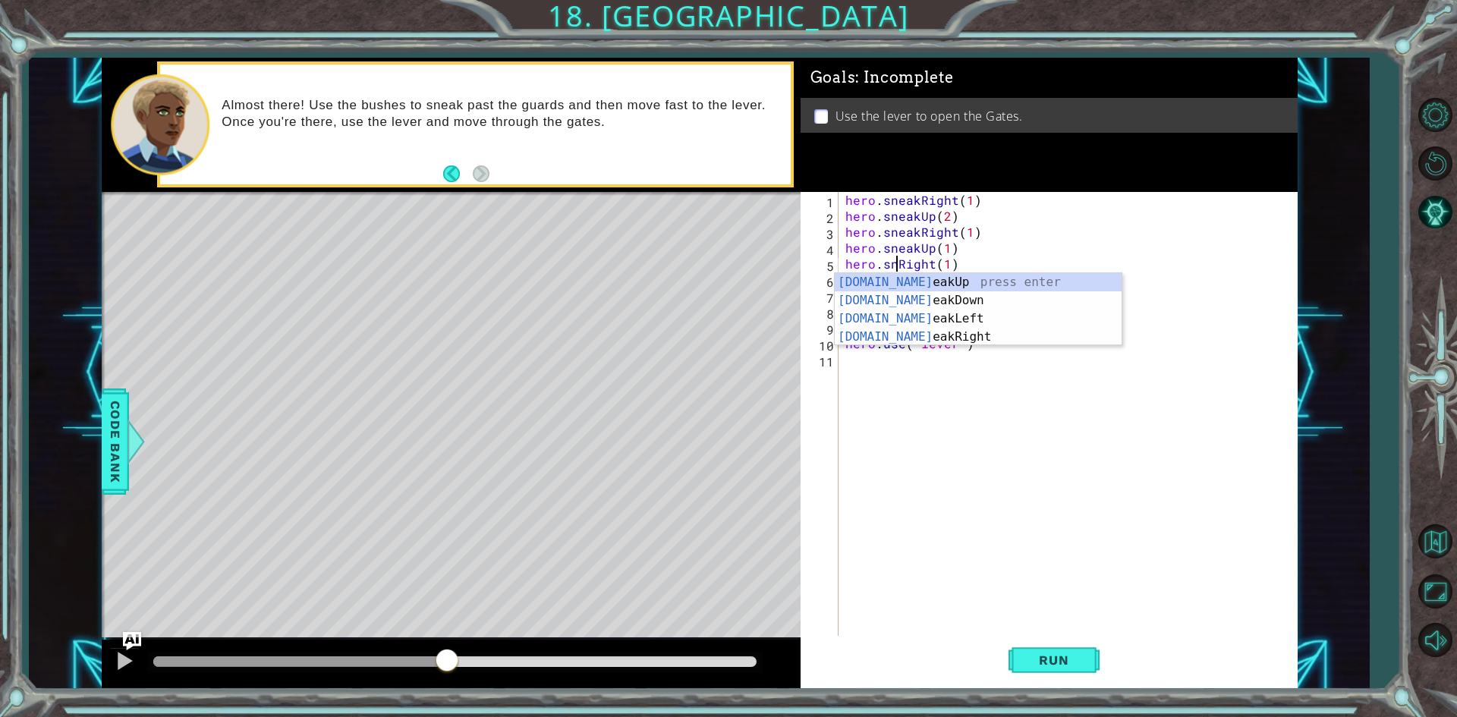
scroll to position [0, 3]
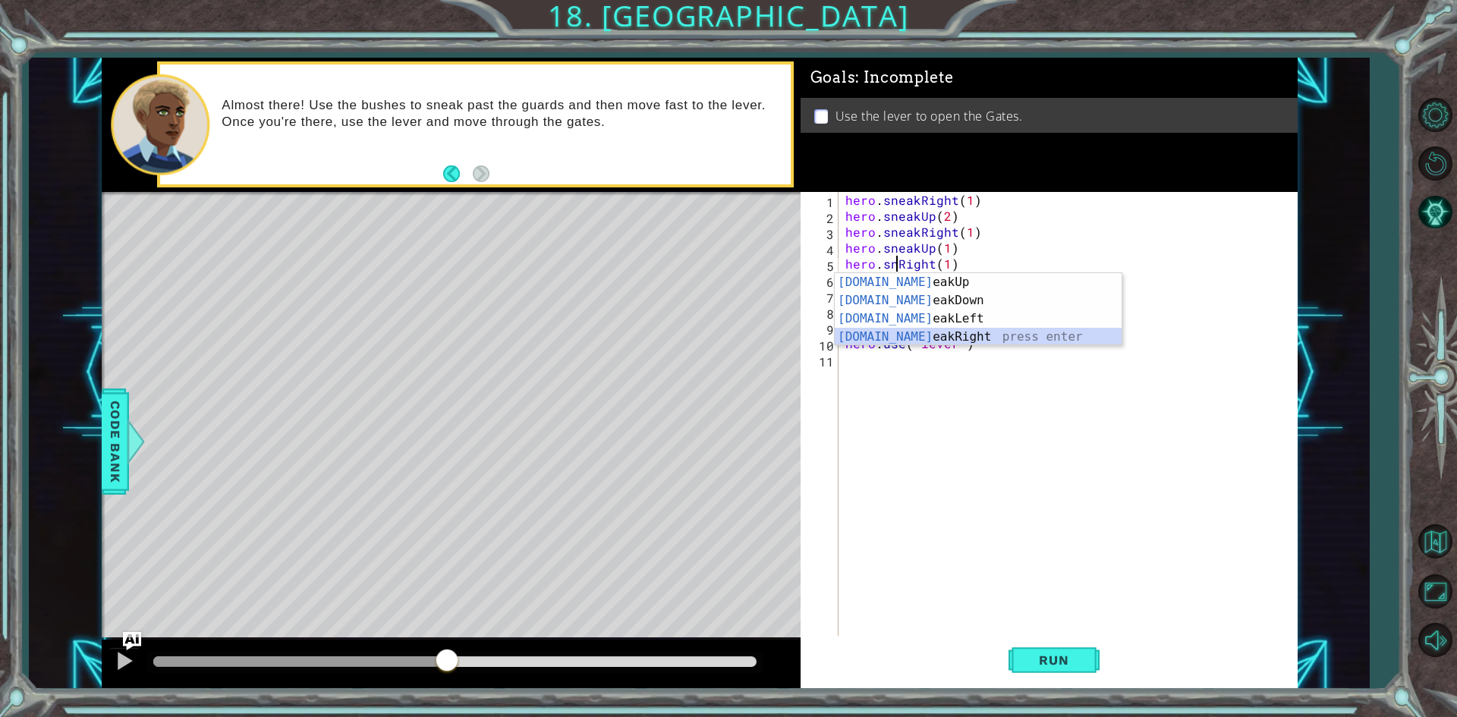
click at [898, 335] on div "[DOMAIN_NAME] eakUp press enter [DOMAIN_NAME] eakDown press enter [DOMAIN_NAME]…" at bounding box center [978, 327] width 287 height 109
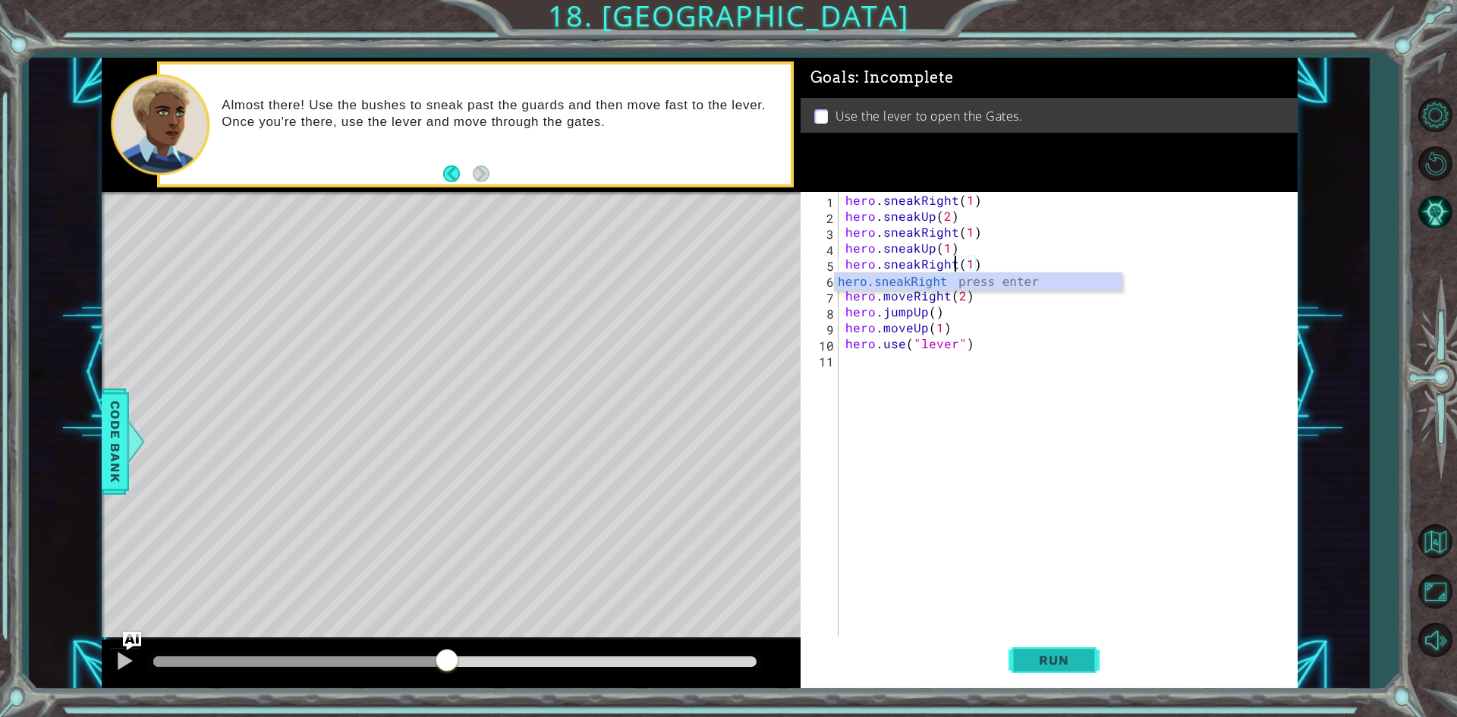
click at [1050, 652] on button "Run" at bounding box center [1053, 660] width 91 height 49
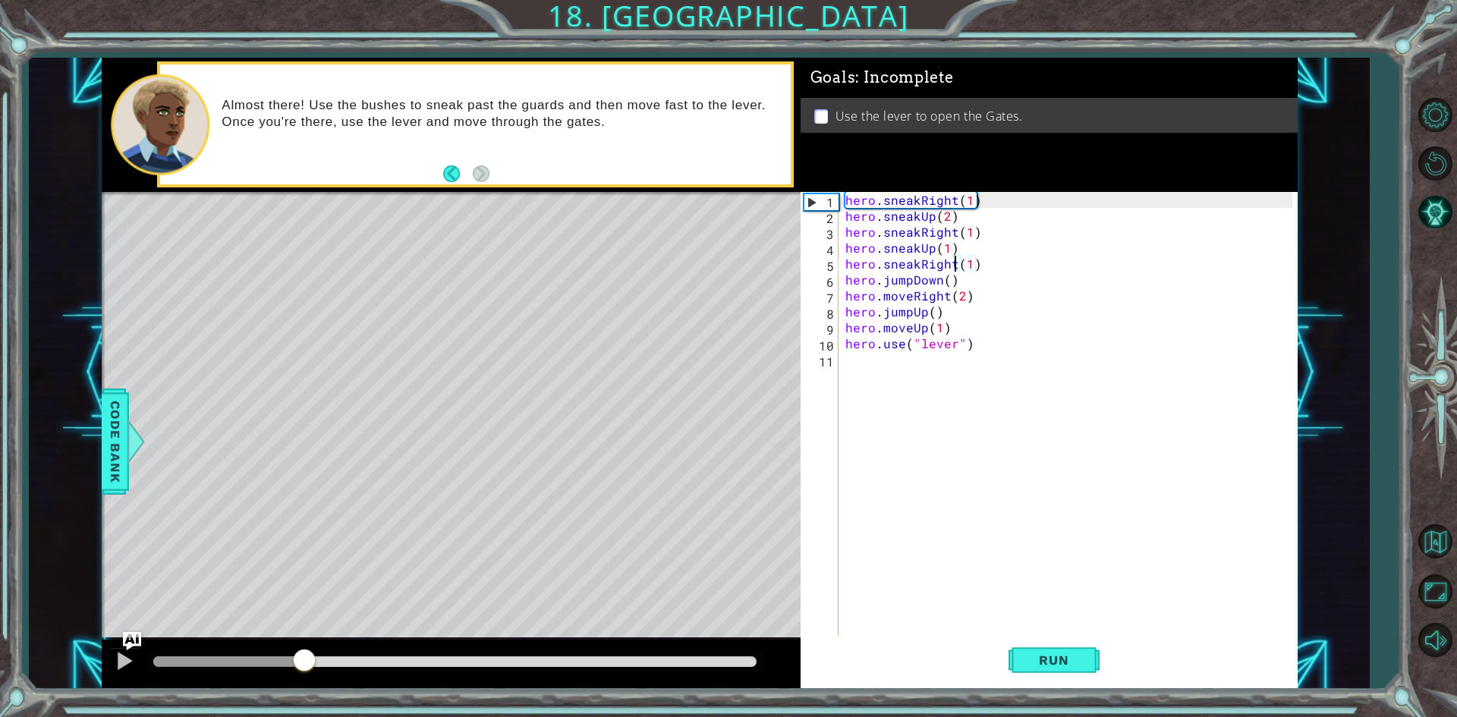
drag, startPoint x: 272, startPoint y: 658, endPoint x: 309, endPoint y: 659, distance: 37.2
click at [309, 659] on div at bounding box center [304, 661] width 27 height 27
click at [124, 653] on div at bounding box center [125, 661] width 20 height 20
click at [131, 656] on div at bounding box center [125, 661] width 20 height 20
click at [130, 656] on div at bounding box center [125, 661] width 20 height 20
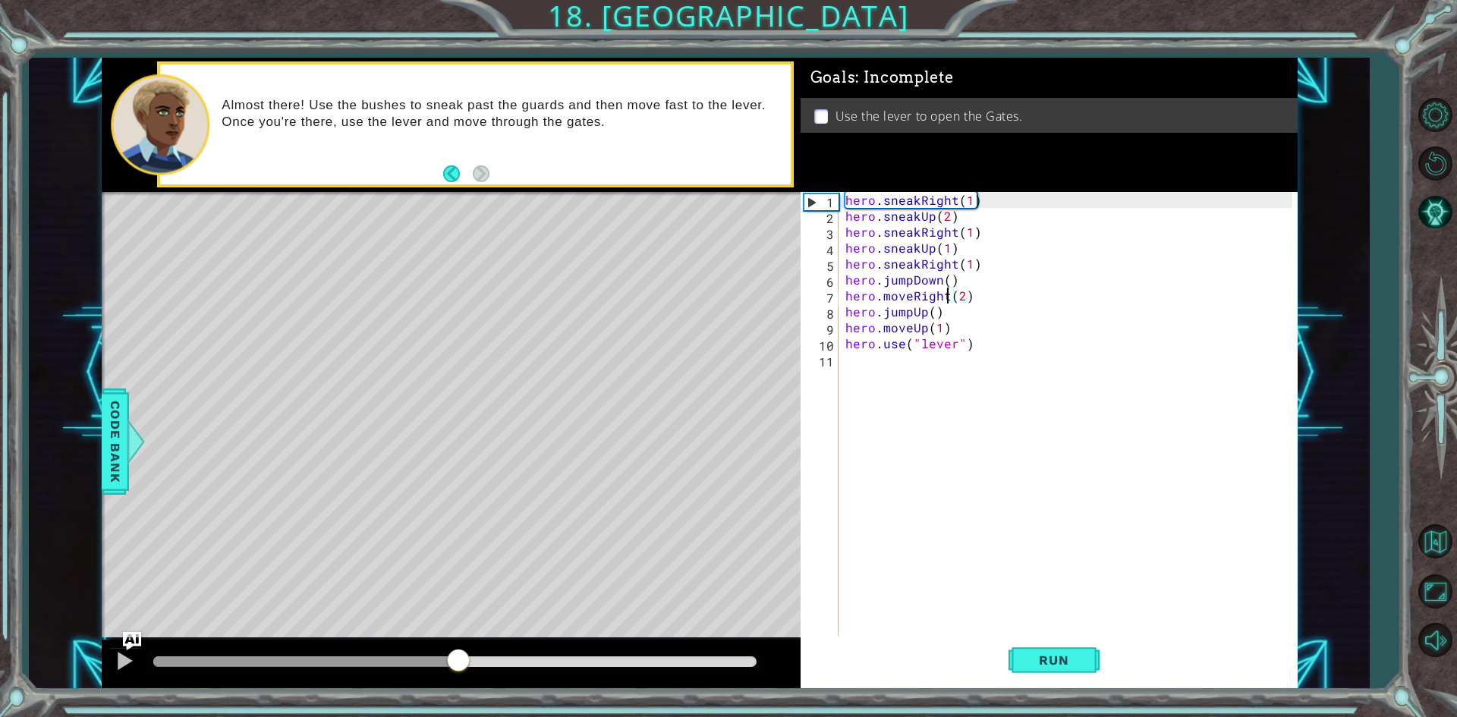
click at [945, 297] on div "hero . sneakRight ( 1 ) hero . sneakUp ( 2 ) hero . sneakRight ( 1 ) hero . sne…" at bounding box center [1071, 431] width 458 height 478
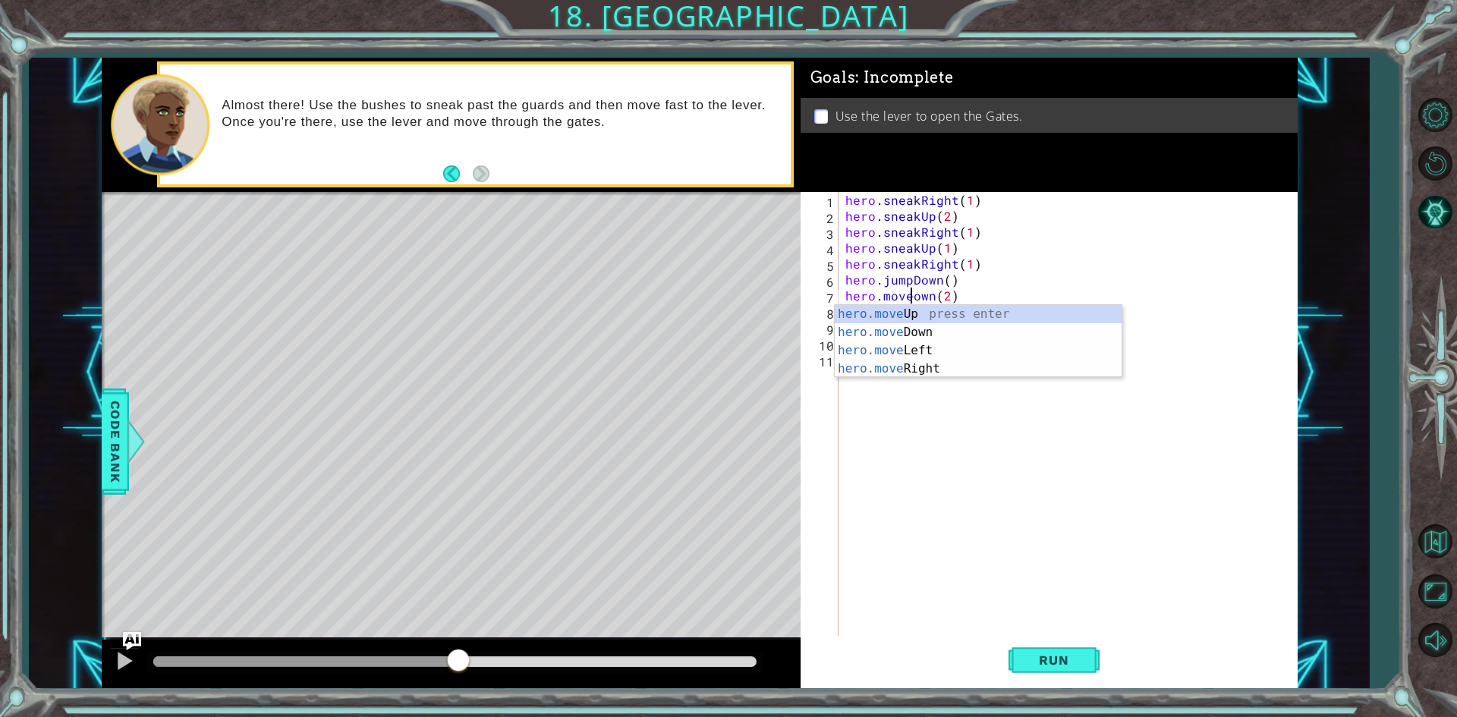
scroll to position [0, 5]
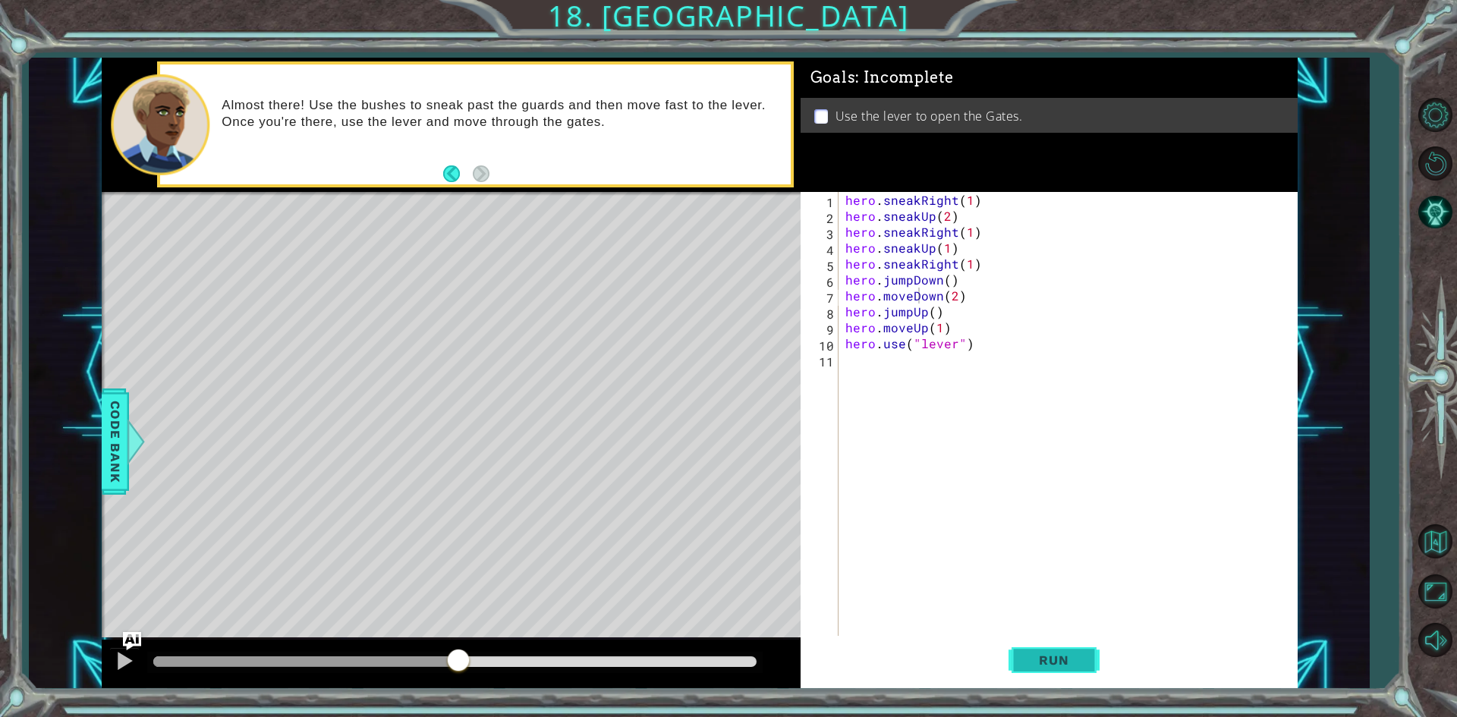
click at [1061, 653] on span "Run" at bounding box center [1054, 660] width 60 height 15
click at [432, 629] on div "methods hero use(thing) moveUp(steps) moveDown(steps) moveLeft(steps) moveRight…" at bounding box center [700, 373] width 1196 height 631
drag, startPoint x: 229, startPoint y: 664, endPoint x: 407, endPoint y: 643, distance: 179.5
click at [401, 640] on div "methods hero use(thing) moveUp(steps) moveDown(steps) moveLeft(steps) moveRight…" at bounding box center [700, 373] width 1196 height 631
drag, startPoint x: 452, startPoint y: 662, endPoint x: 363, endPoint y: 695, distance: 95.3
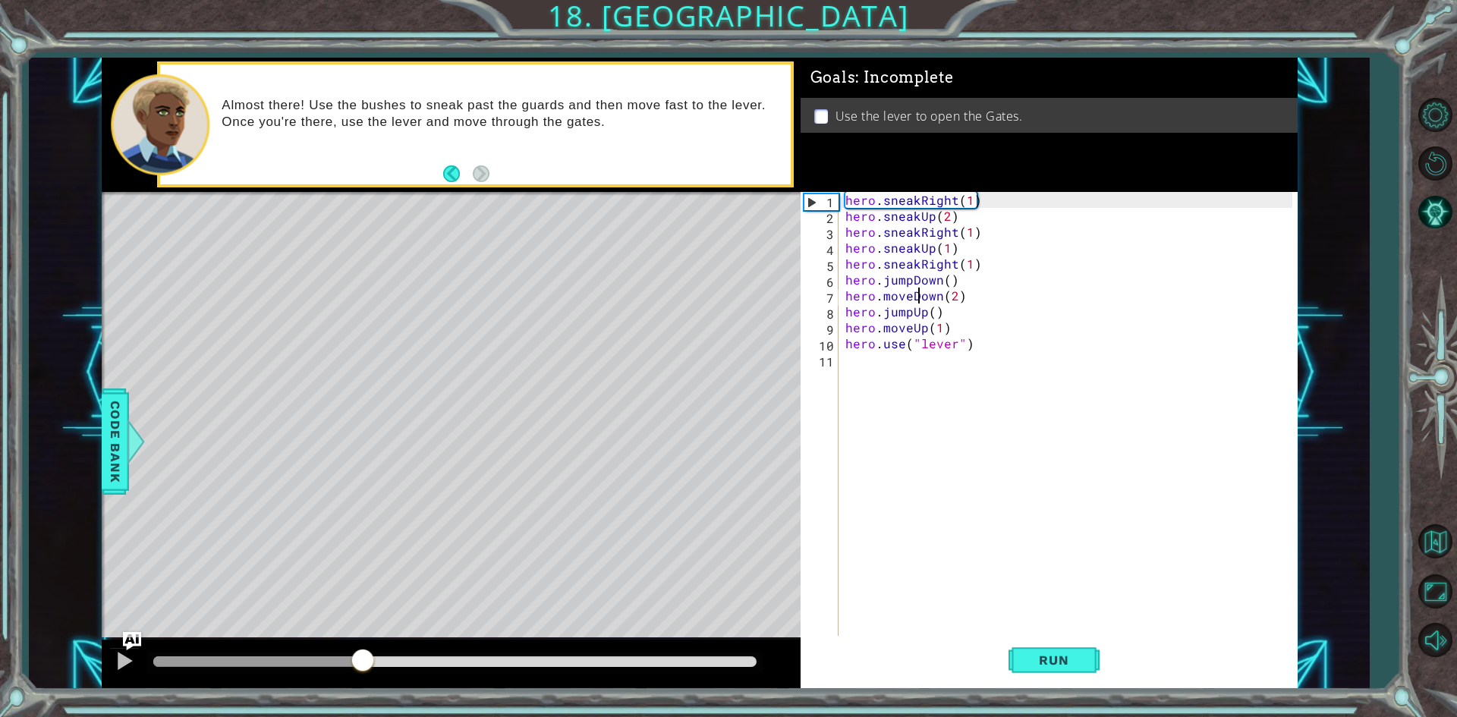
click at [363, 695] on div "1 ההההההההההההההההההההההההההההההההההההההההההההההההההההההההההההההההההההההההההההה…" at bounding box center [728, 358] width 1457 height 717
click at [119, 653] on div at bounding box center [125, 661] width 20 height 20
click at [938, 294] on div "hero . sneakRight ( 1 ) hero . sneakUp ( 2 ) hero . sneakRight ( 1 ) hero . sne…" at bounding box center [1071, 431] width 458 height 478
drag, startPoint x: 939, startPoint y: 282, endPoint x: 885, endPoint y: 278, distance: 54.0
click at [885, 278] on div "hero . sneakRight ( 1 ) hero . sneakUp ( 2 ) hero . sneakRight ( 1 ) hero . sne…" at bounding box center [1071, 431] width 458 height 478
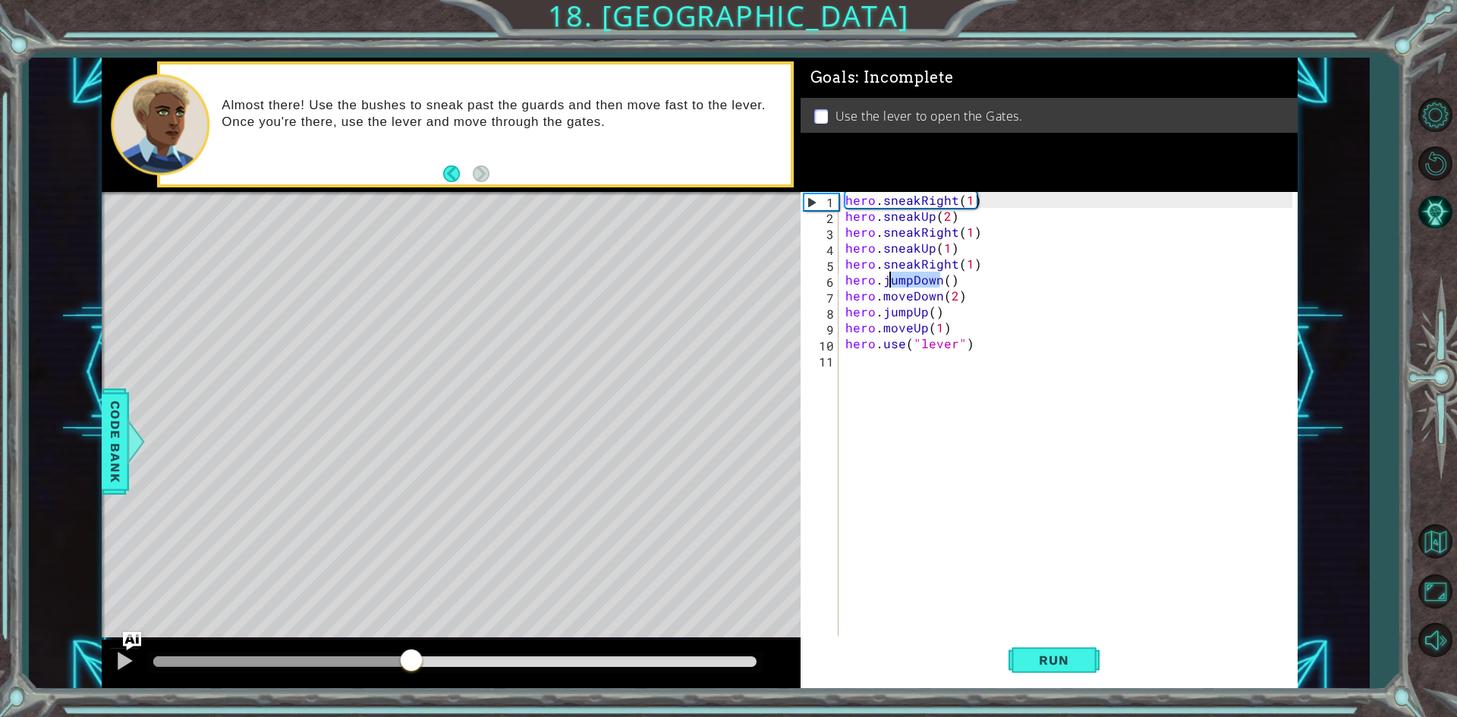
click at [885, 278] on div "hero . sneakRight ( 1 ) hero . sneakUp ( 2 ) hero . sneakRight ( 1 ) hero . sne…" at bounding box center [1067, 415] width 450 height 446
click at [940, 281] on div "hero . sneakRight ( 1 ) hero . sneakUp ( 2 ) hero . sneakRight ( 1 ) hero . sne…" at bounding box center [1071, 431] width 458 height 478
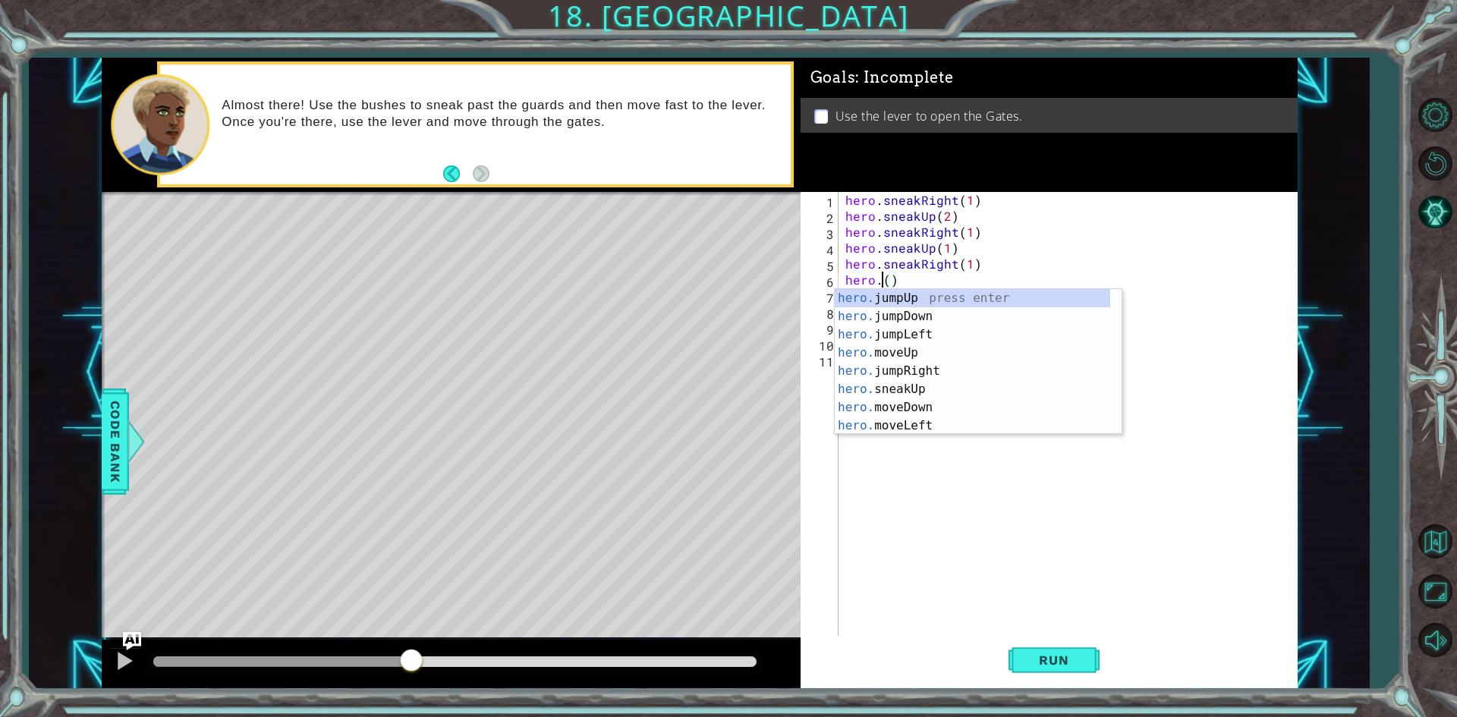
scroll to position [0, 2]
click at [923, 352] on div "hero . m oveUp press enter hero . m oveDown press enter hero . m oveLeft press …" at bounding box center [978, 380] width 287 height 182
type textarea "hero.moveRight(1)"
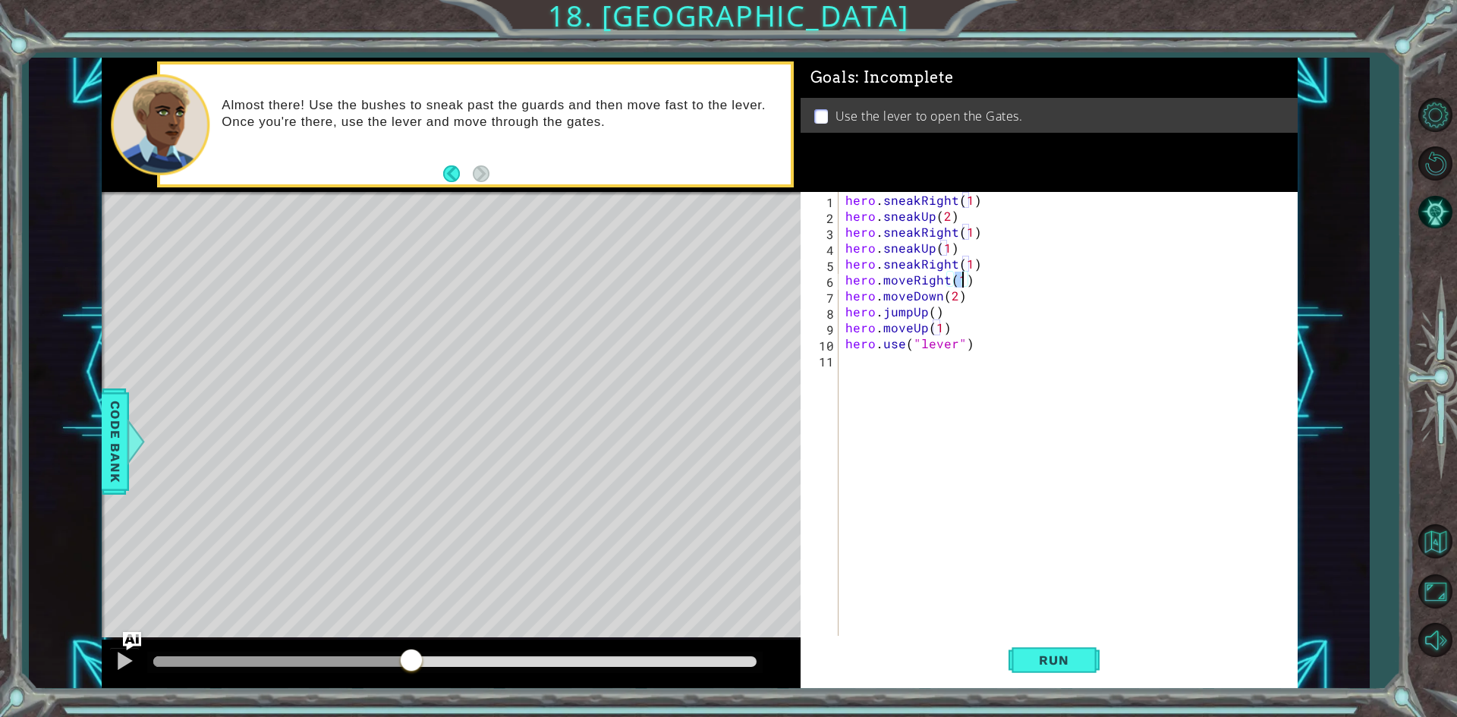
click at [985, 379] on div "hero . sneakRight ( 1 ) hero . sneakUp ( 2 ) hero . sneakRight ( 1 ) hero . sne…" at bounding box center [1071, 431] width 458 height 478
click at [1059, 656] on span "Run" at bounding box center [1054, 660] width 60 height 15
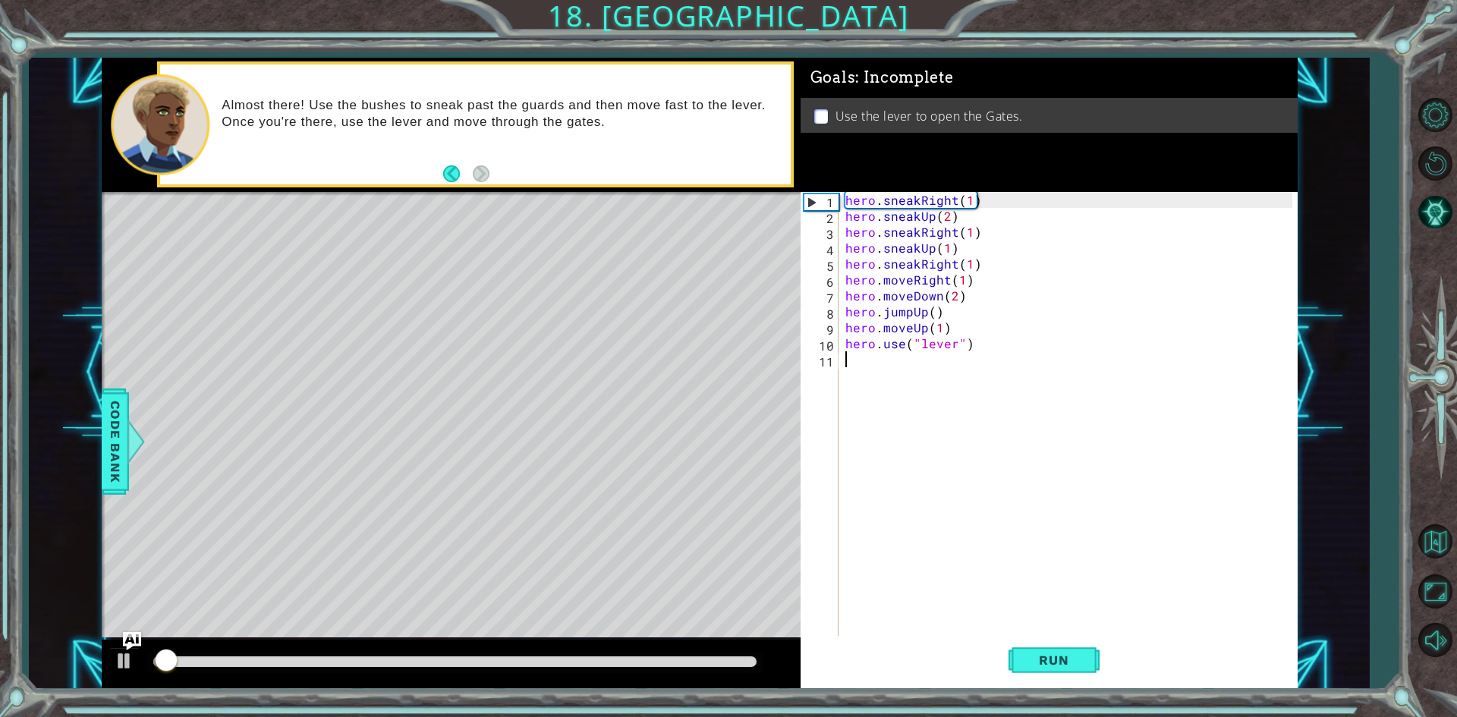
click at [391, 662] on div at bounding box center [454, 661] width 603 height 11
click at [131, 662] on button at bounding box center [124, 662] width 30 height 31
click at [119, 667] on div at bounding box center [125, 661] width 20 height 20
click at [925, 315] on div "hero . sneakRight ( 1 ) hero . sneakUp ( 2 ) hero . sneakRight ( 1 ) hero . sne…" at bounding box center [1071, 431] width 458 height 478
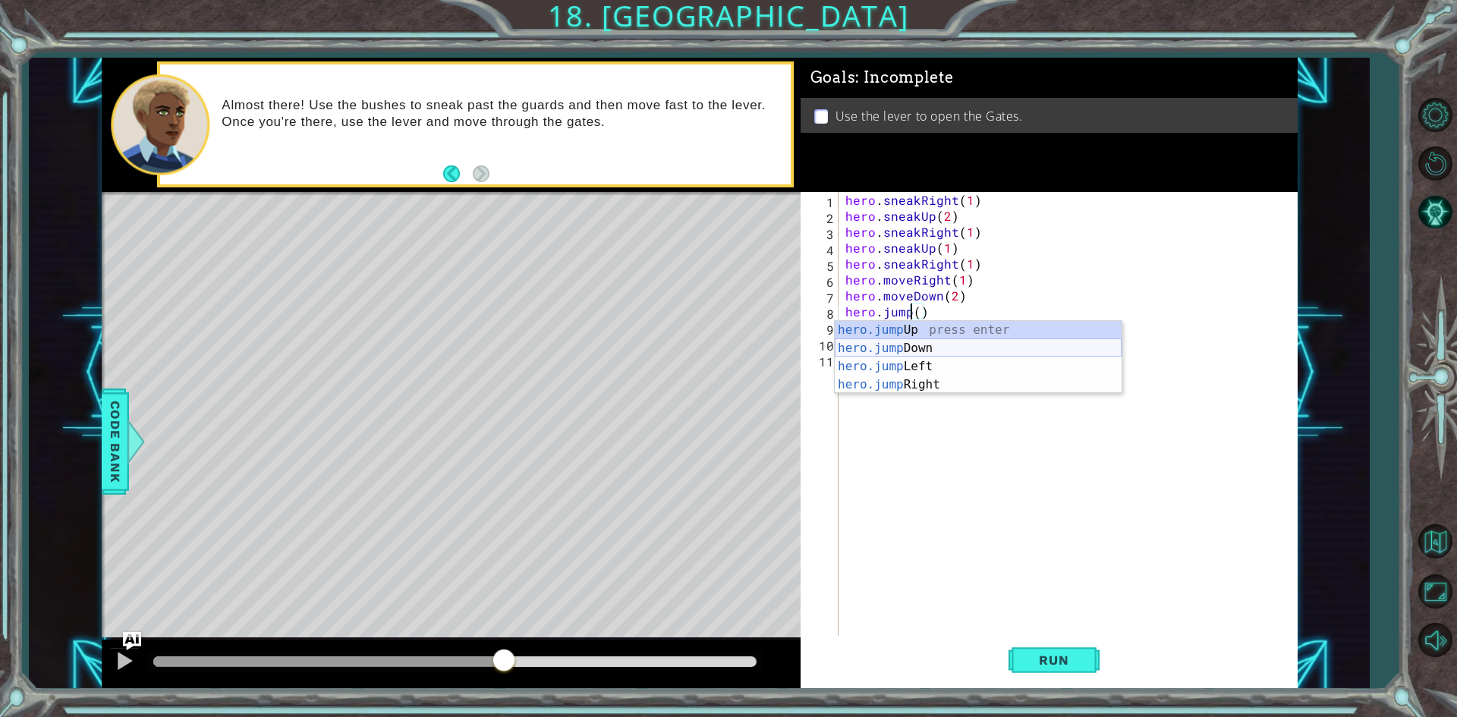
click at [915, 351] on div "hero.jump Up press enter hero.jump Down press enter hero.jump Left press enter …" at bounding box center [978, 375] width 287 height 109
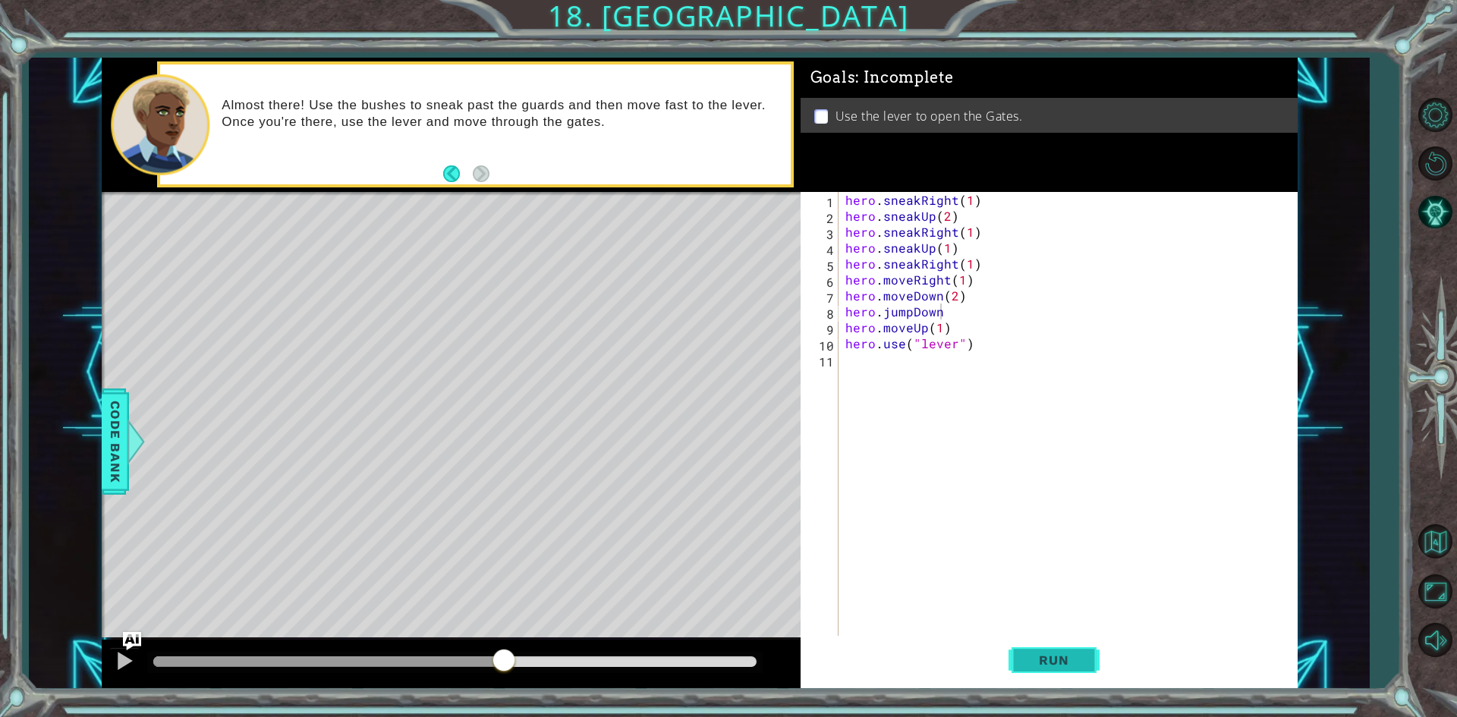
click at [1058, 649] on button "Run" at bounding box center [1053, 660] width 91 height 49
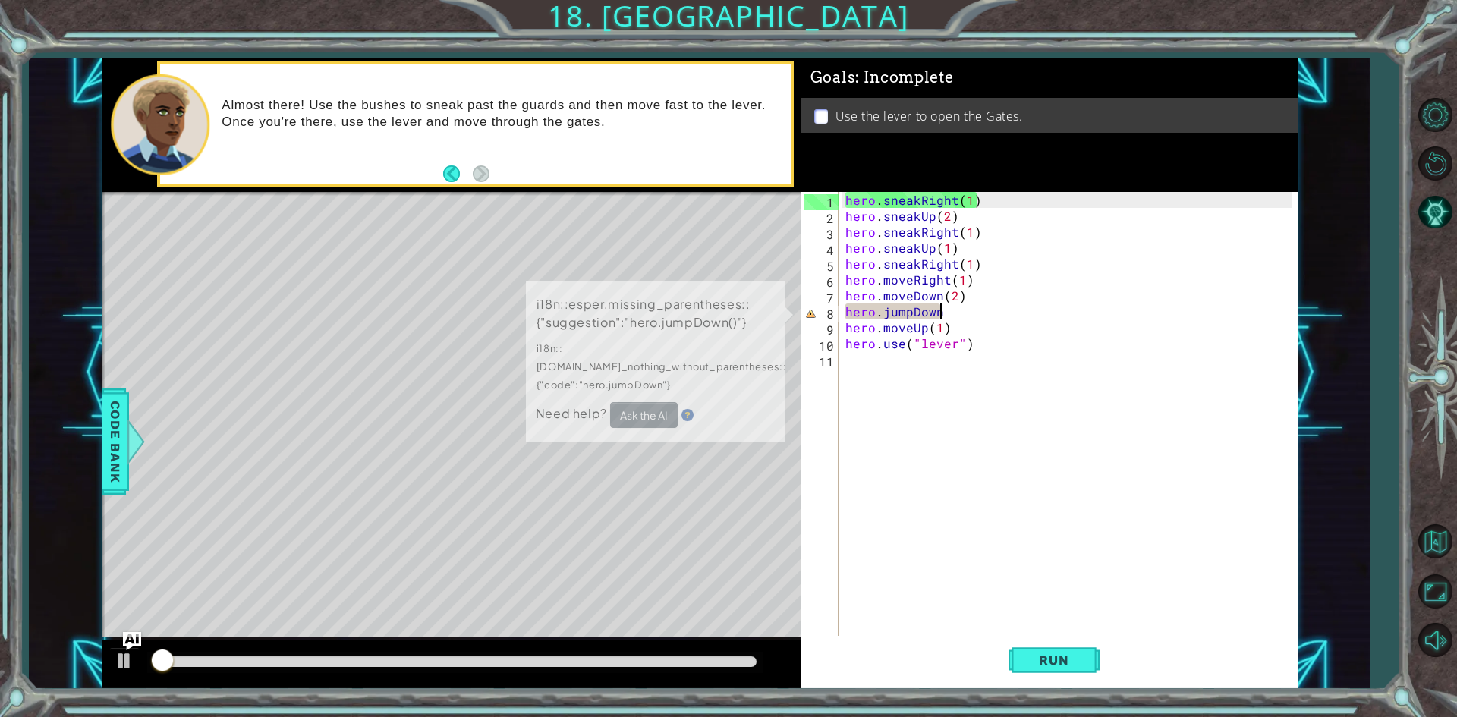
click at [476, 659] on div at bounding box center [454, 661] width 603 height 11
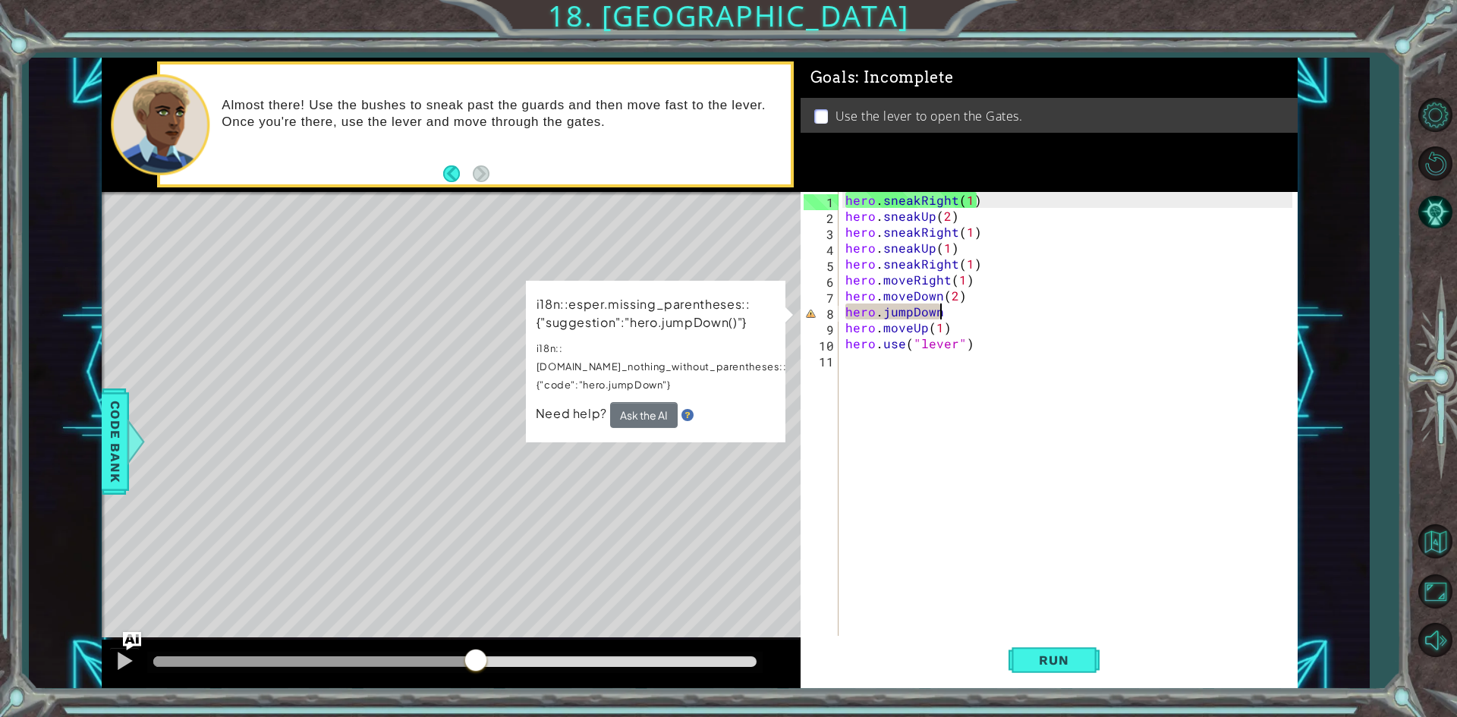
click at [958, 313] on div "hero . sneakRight ( 1 ) hero . sneakUp ( 2 ) hero . sneakRight ( 1 ) hero . sne…" at bounding box center [1071, 431] width 458 height 478
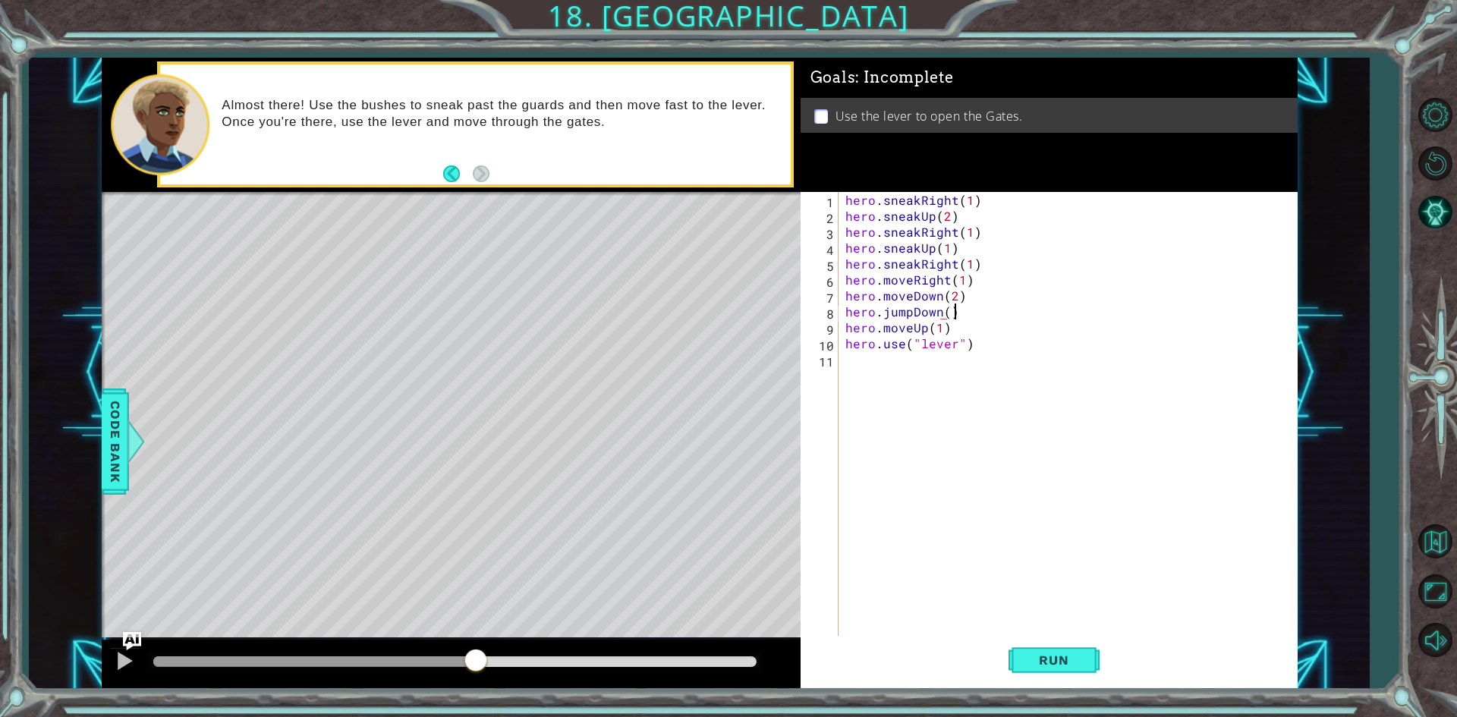
scroll to position [0, 6]
click at [1087, 661] on button "Run" at bounding box center [1053, 660] width 91 height 49
drag, startPoint x: 470, startPoint y: 673, endPoint x: 476, endPoint y: 663, distance: 11.2
click at [470, 672] on div at bounding box center [454, 662] width 615 height 21
click at [479, 662] on div at bounding box center [454, 661] width 603 height 11
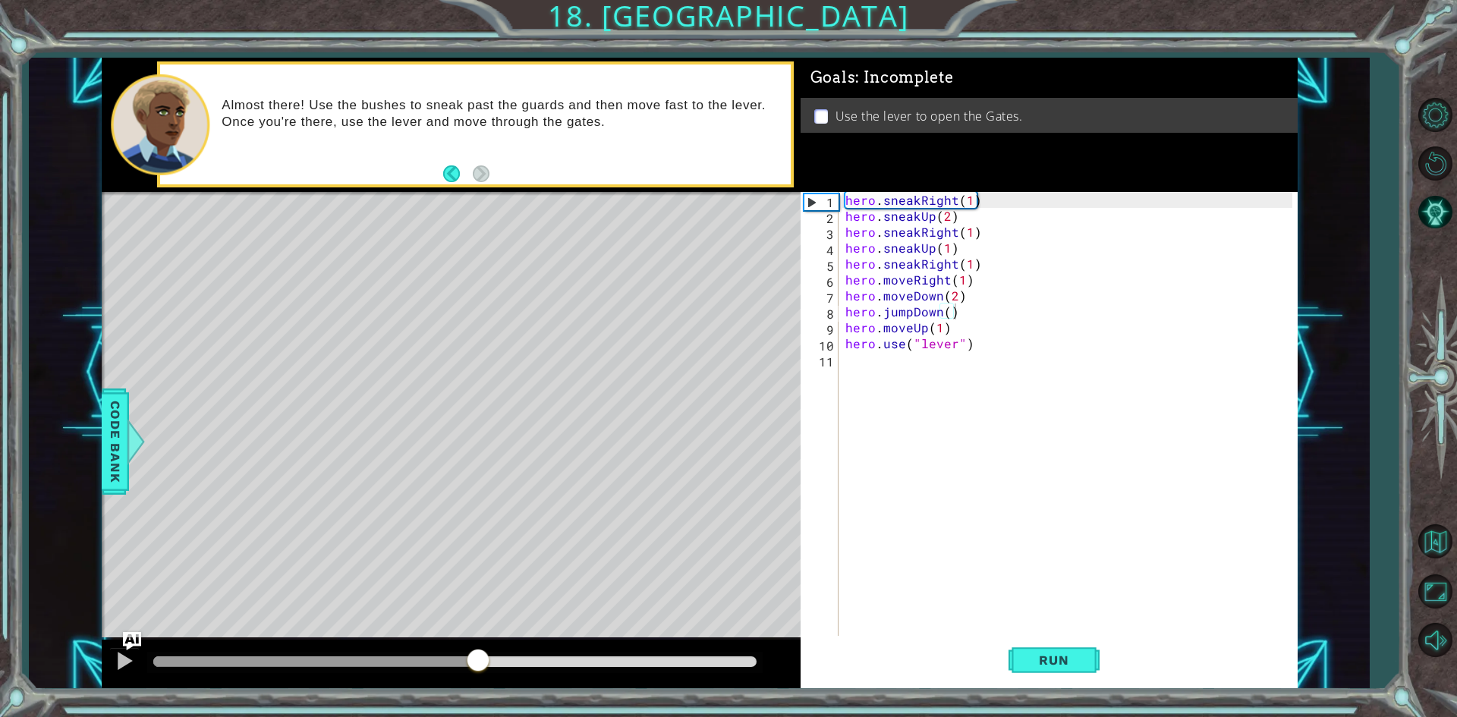
click at [436, 654] on div at bounding box center [454, 662] width 615 height 21
click at [420, 665] on div at bounding box center [286, 661] width 266 height 11
click at [130, 667] on div at bounding box center [125, 661] width 20 height 20
click at [115, 661] on div at bounding box center [125, 661] width 20 height 20
drag, startPoint x: 479, startPoint y: 654, endPoint x: 426, endPoint y: 665, distance: 53.4
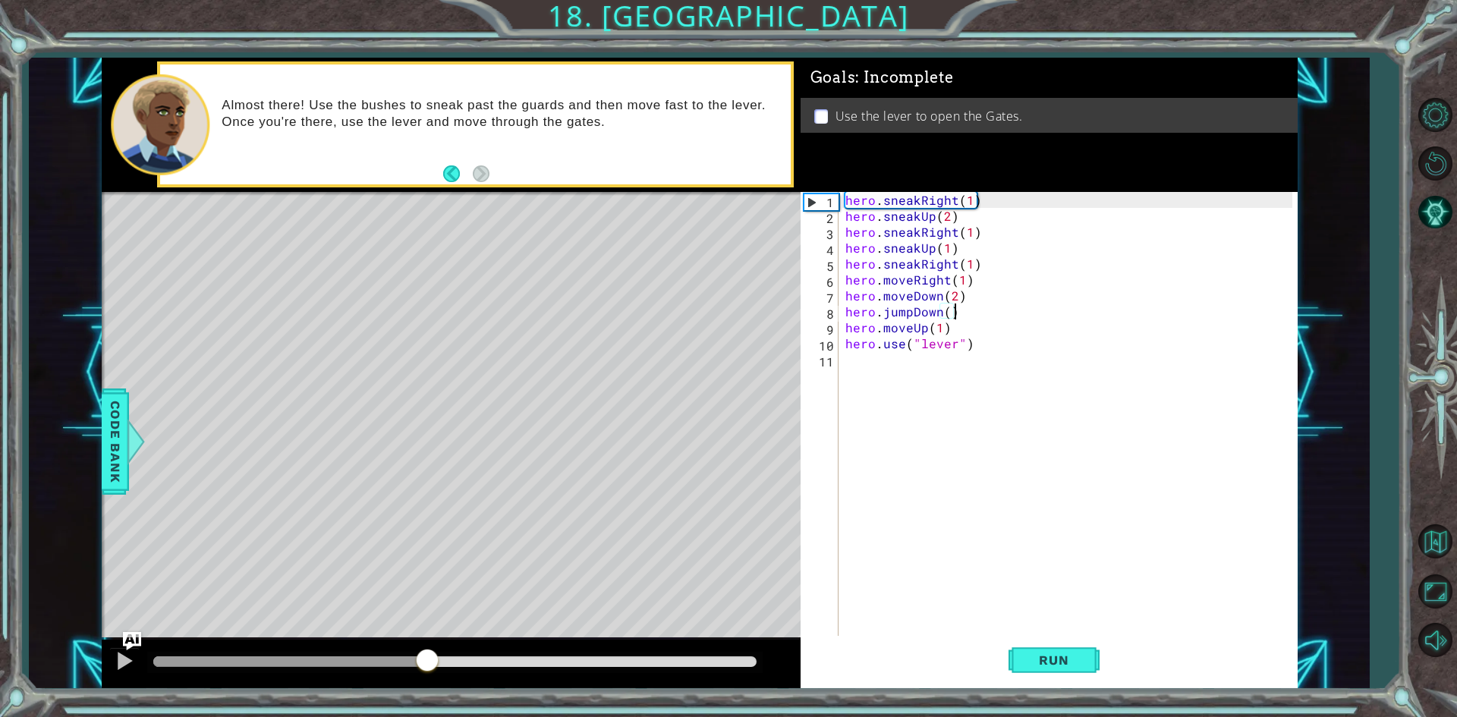
click at [426, 665] on div at bounding box center [427, 661] width 27 height 27
click at [954, 300] on div "hero . sneakRight ( 1 ) hero . sneakUp ( 2 ) hero . sneakRight ( 1 ) hero . sne…" at bounding box center [1071, 431] width 458 height 478
click at [1009, 351] on div "hero . sneakRight ( 1 ) hero . sneakUp ( 2 ) hero . sneakRight ( 1 ) hero . sne…" at bounding box center [1071, 431] width 458 height 478
click at [1028, 657] on span "Run" at bounding box center [1054, 660] width 60 height 15
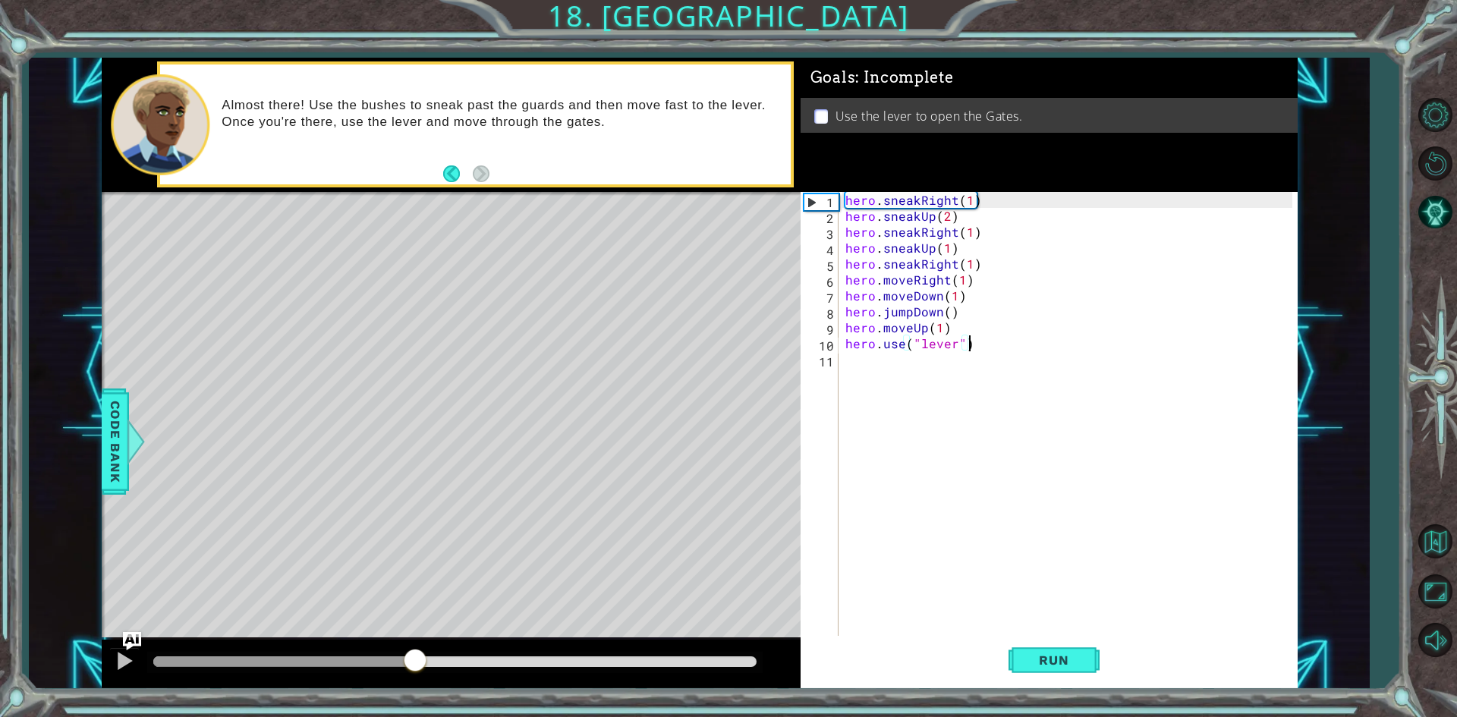
click at [414, 665] on div at bounding box center [454, 661] width 603 height 11
drag, startPoint x: 126, startPoint y: 658, endPoint x: 162, endPoint y: 640, distance: 39.7
click at [127, 658] on div at bounding box center [125, 661] width 20 height 20
click at [116, 652] on div at bounding box center [125, 661] width 20 height 20
drag, startPoint x: 990, startPoint y: 332, endPoint x: 848, endPoint y: 331, distance: 142.6
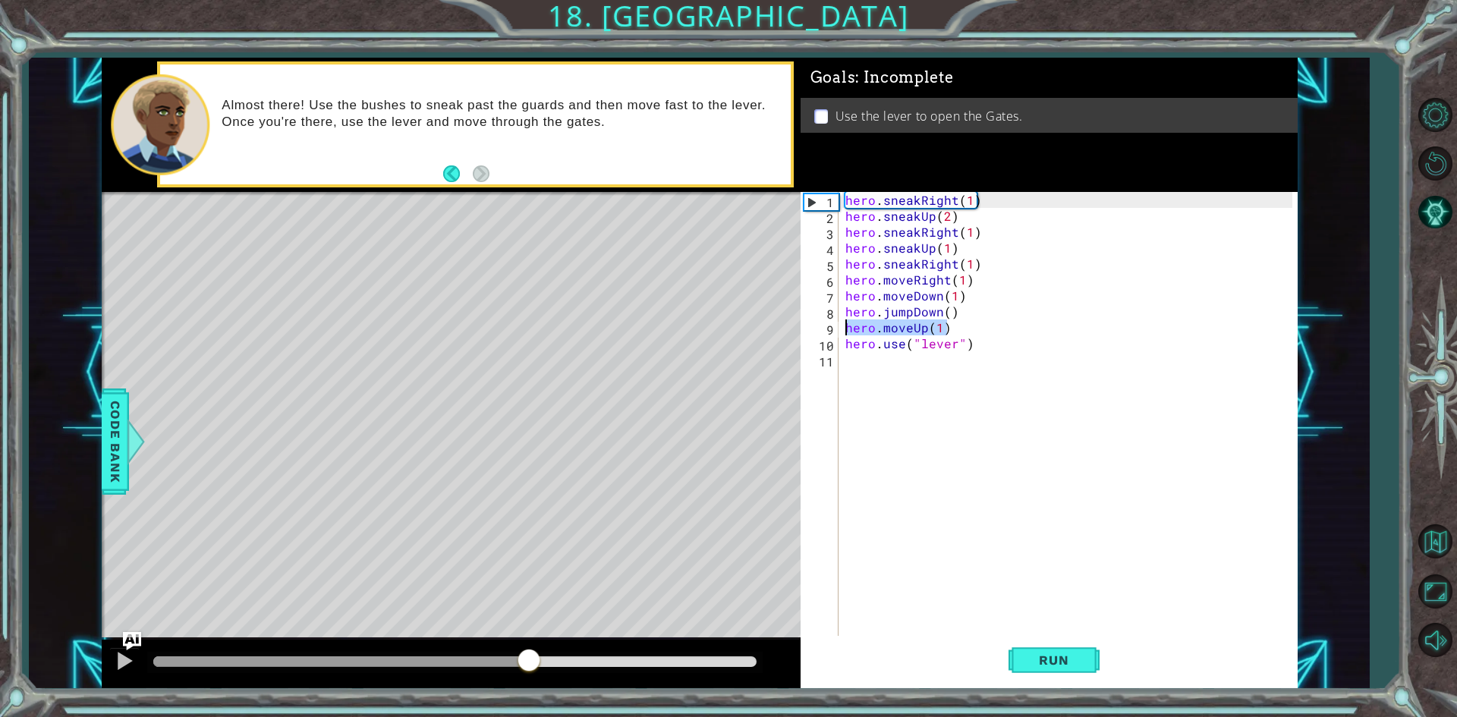
click at [848, 331] on div "hero . sneakRight ( 1 ) hero . sneakUp ( 2 ) hero . sneakRight ( 1 ) hero . sne…" at bounding box center [1071, 431] width 458 height 478
type textarea "hero.moveUp(1)"
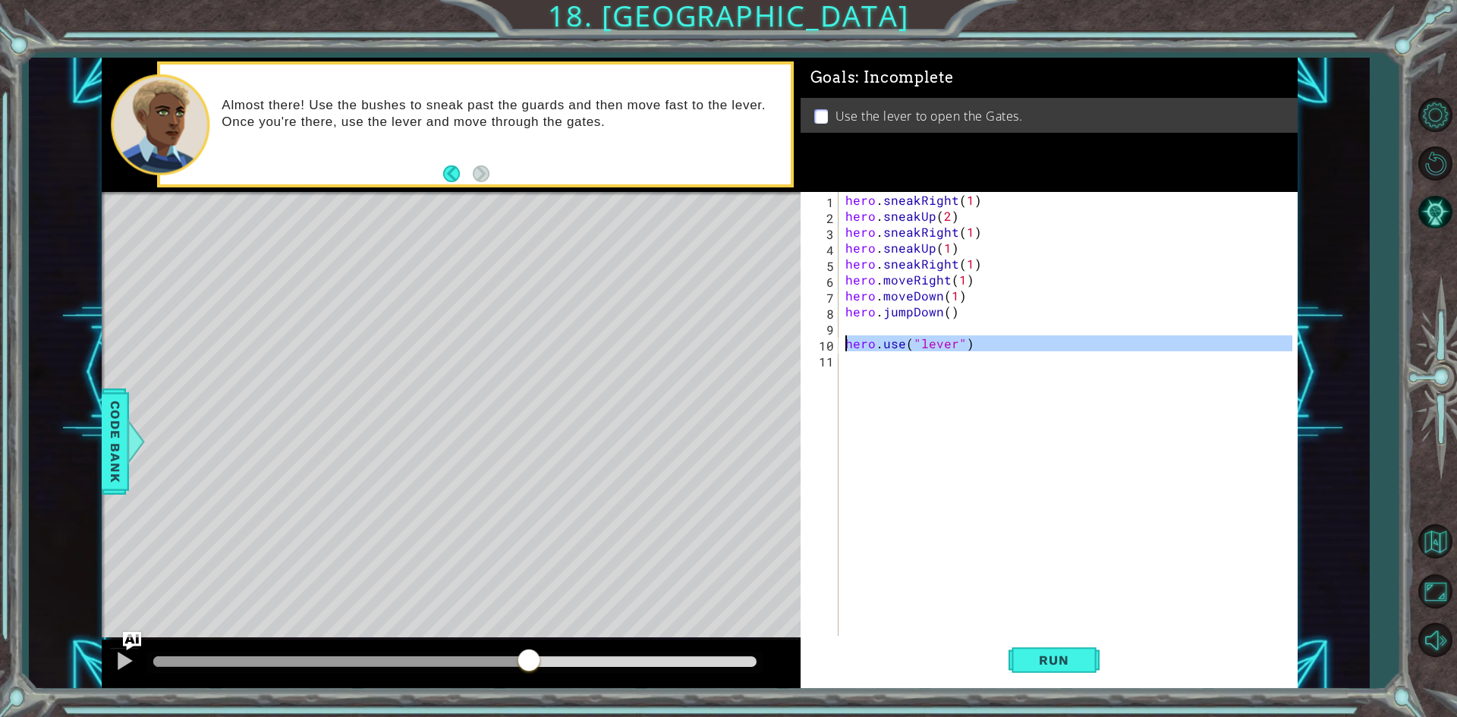
drag, startPoint x: 1002, startPoint y: 351, endPoint x: 843, endPoint y: 349, distance: 159.3
click at [843, 349] on div "hero . sneakRight ( 1 ) hero . sneakUp ( 2 ) hero . sneakRight ( 1 ) hero . sne…" at bounding box center [1071, 431] width 458 height 478
type textarea "hero.use("lever")"
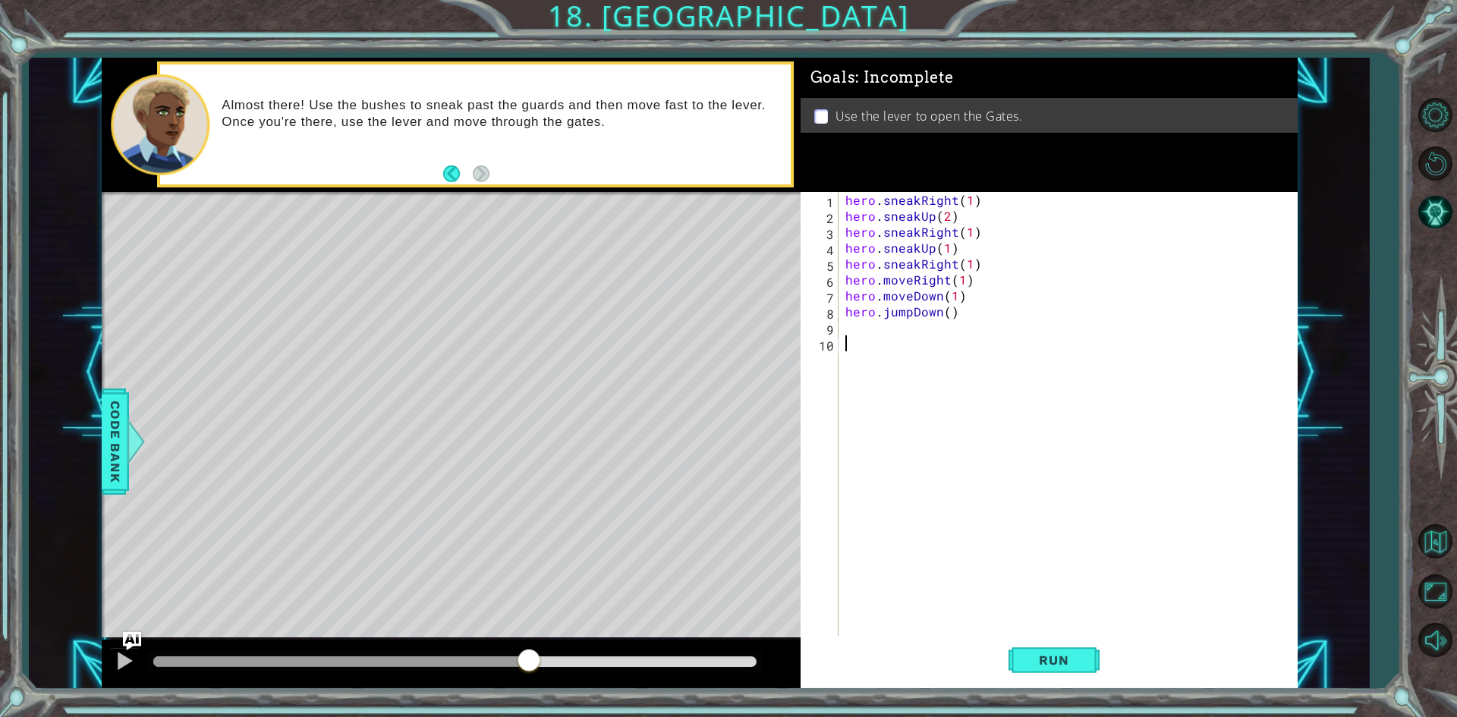
click at [899, 336] on div "hero . sneakRight ( 1 ) hero . sneakUp ( 2 ) hero . sneakRight ( 1 ) hero . sne…" at bounding box center [1071, 431] width 458 height 478
click at [896, 330] on div "hero . sneakRight ( 1 ) hero . sneakUp ( 2 ) hero . sneakRight ( 1 ) hero . sne…" at bounding box center [1071, 431] width 458 height 478
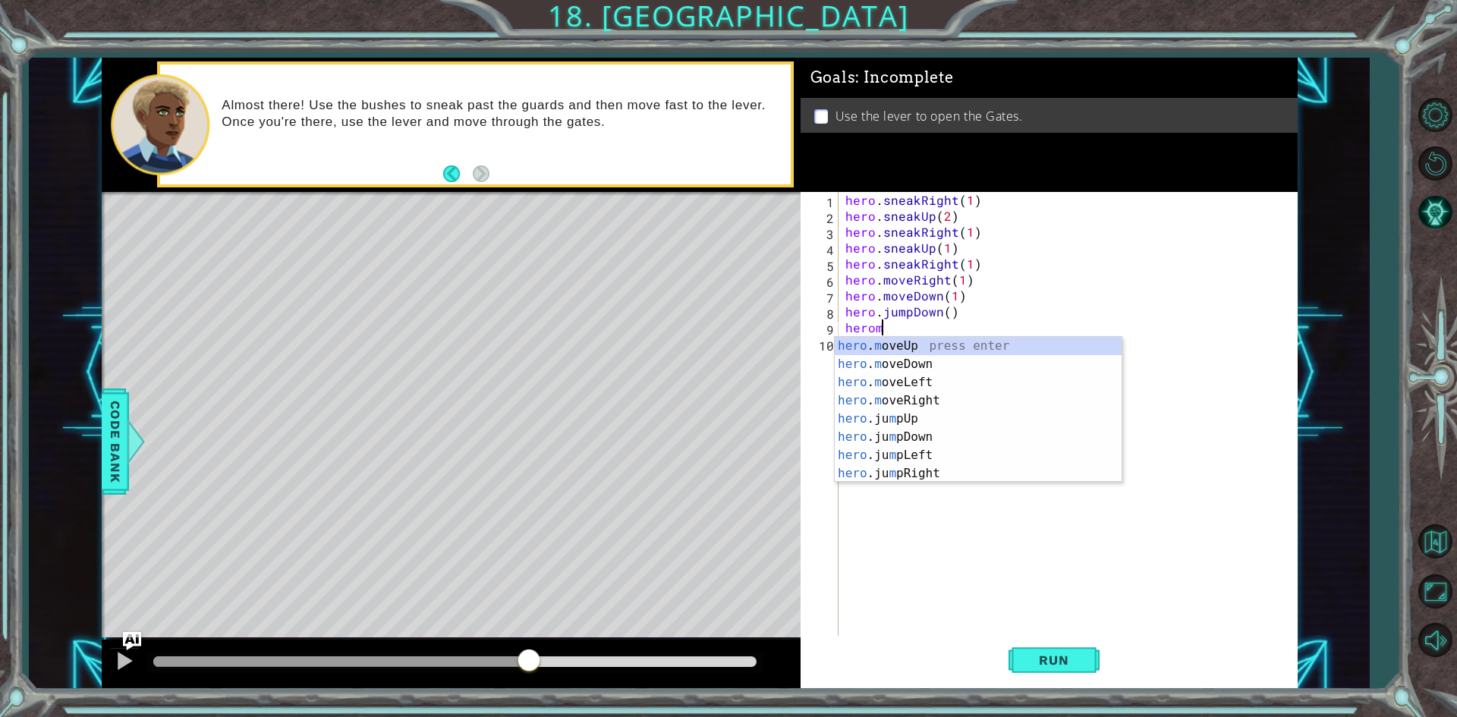
scroll to position [0, 2]
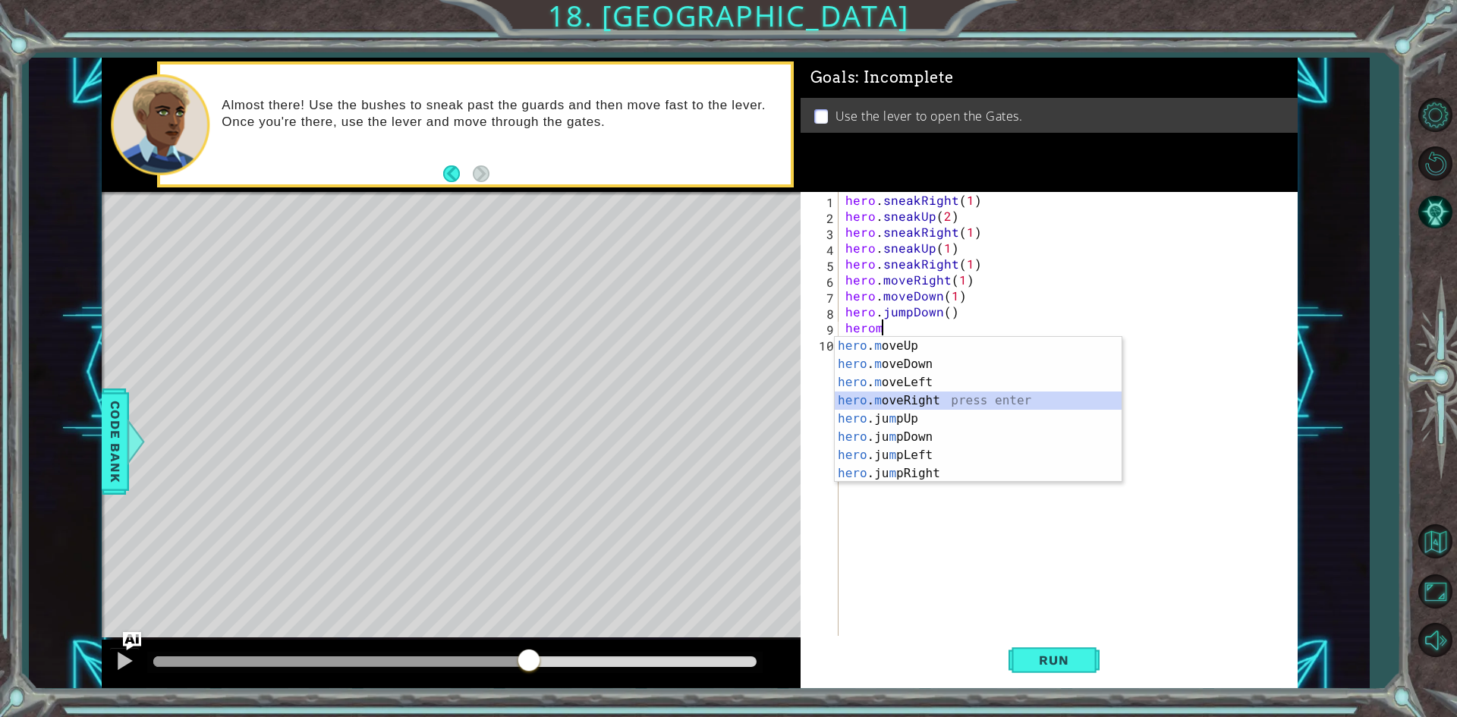
click at [899, 395] on div "hero . m oveUp press enter hero . m oveDown press enter hero . m oveLeft press …" at bounding box center [978, 428] width 287 height 182
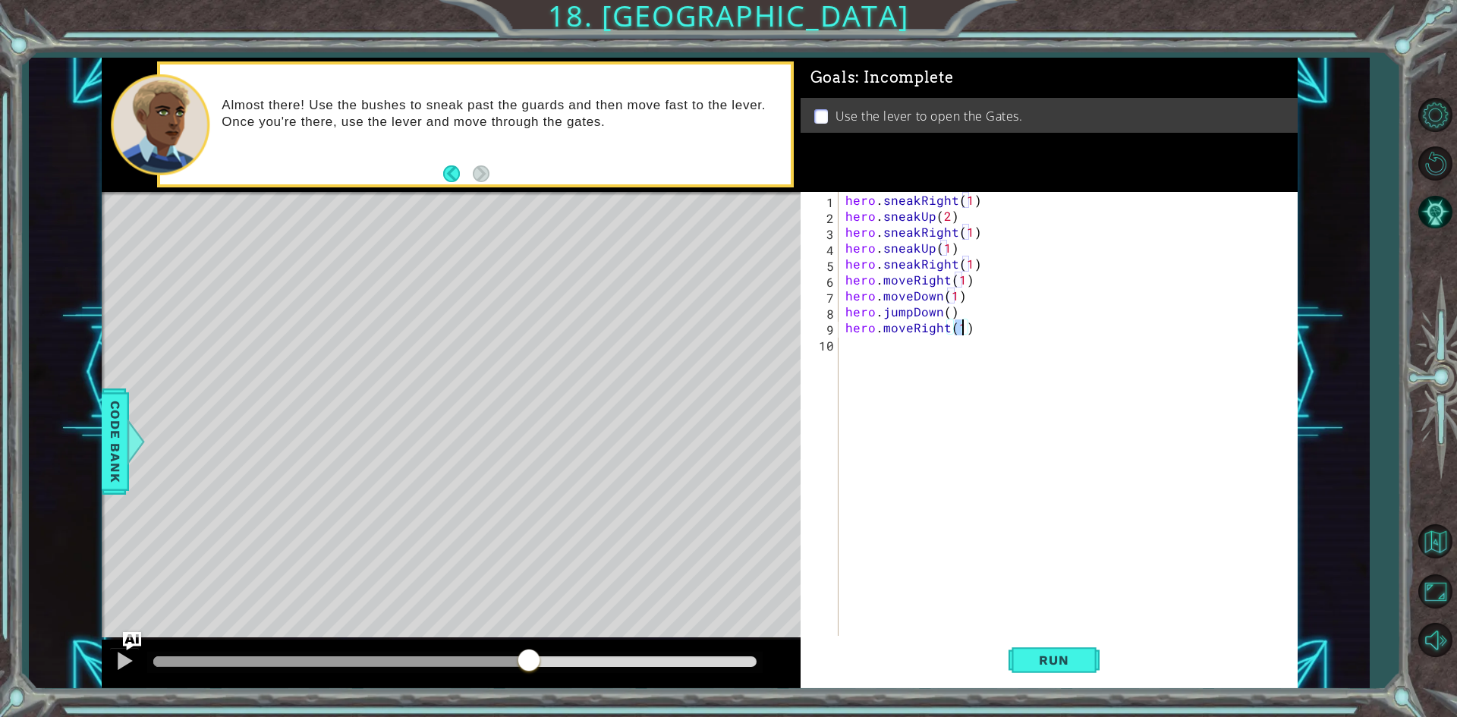
type textarea "hero.moveRight(2)"
click at [880, 364] on div "hero . sneakRight ( 1 ) hero . sneakUp ( 2 ) hero . sneakRight ( 1 ) hero . sne…" at bounding box center [1071, 431] width 458 height 478
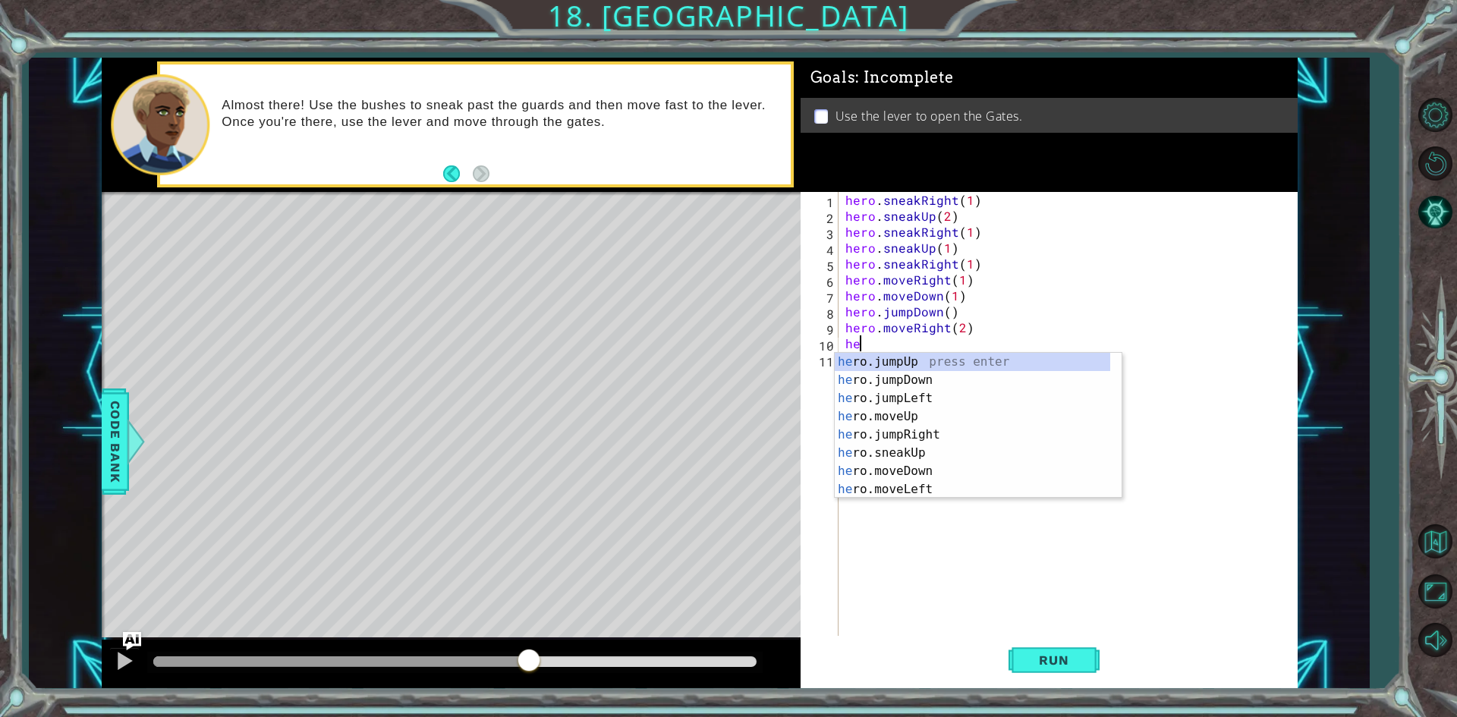
type textarea "hero"
click at [890, 366] on div "hero .jumpUp press enter hero .jumpDown press enter hero .jumpLeft press enter …" at bounding box center [972, 444] width 275 height 182
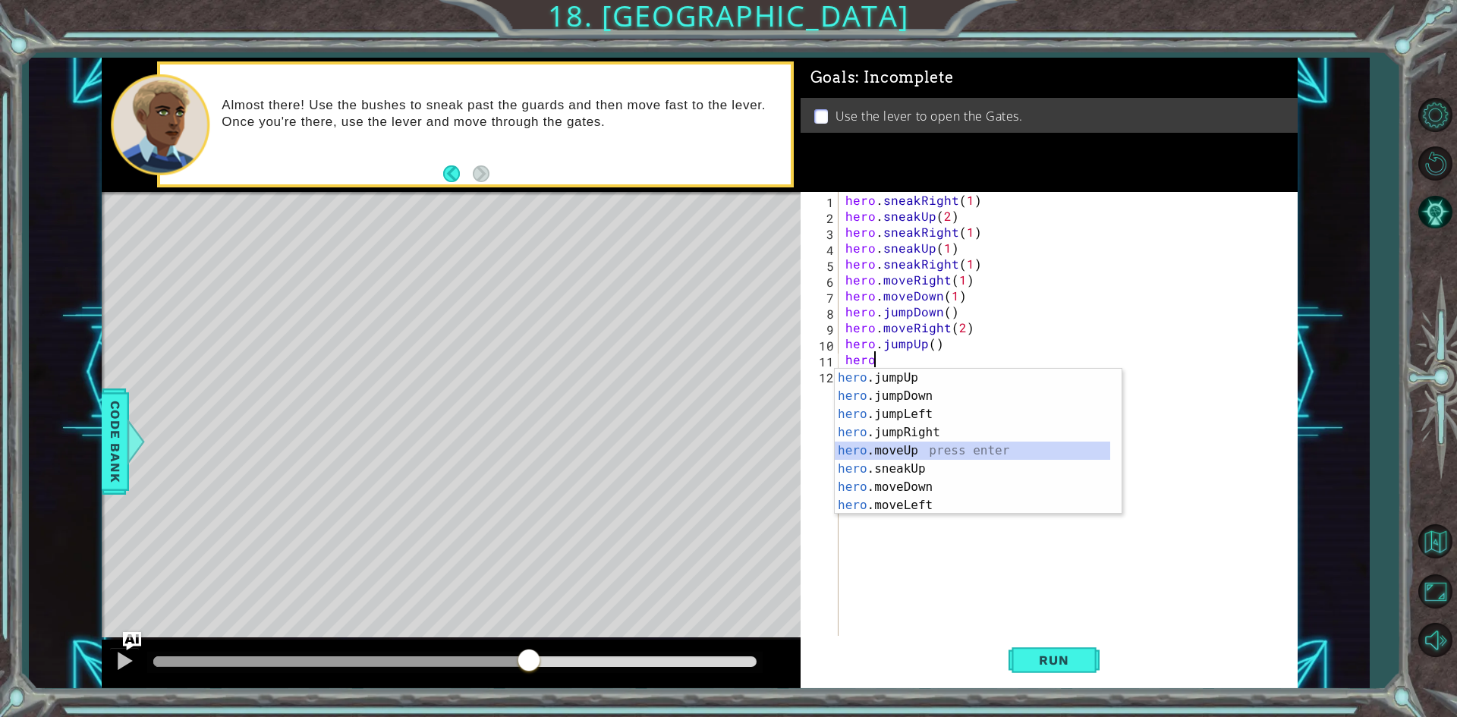
click at [934, 454] on div "hero .jumpUp press enter hero .jumpDown press enter hero .jumpLeft press enter …" at bounding box center [972, 460] width 275 height 182
type textarea "hero.moveUp(1)"
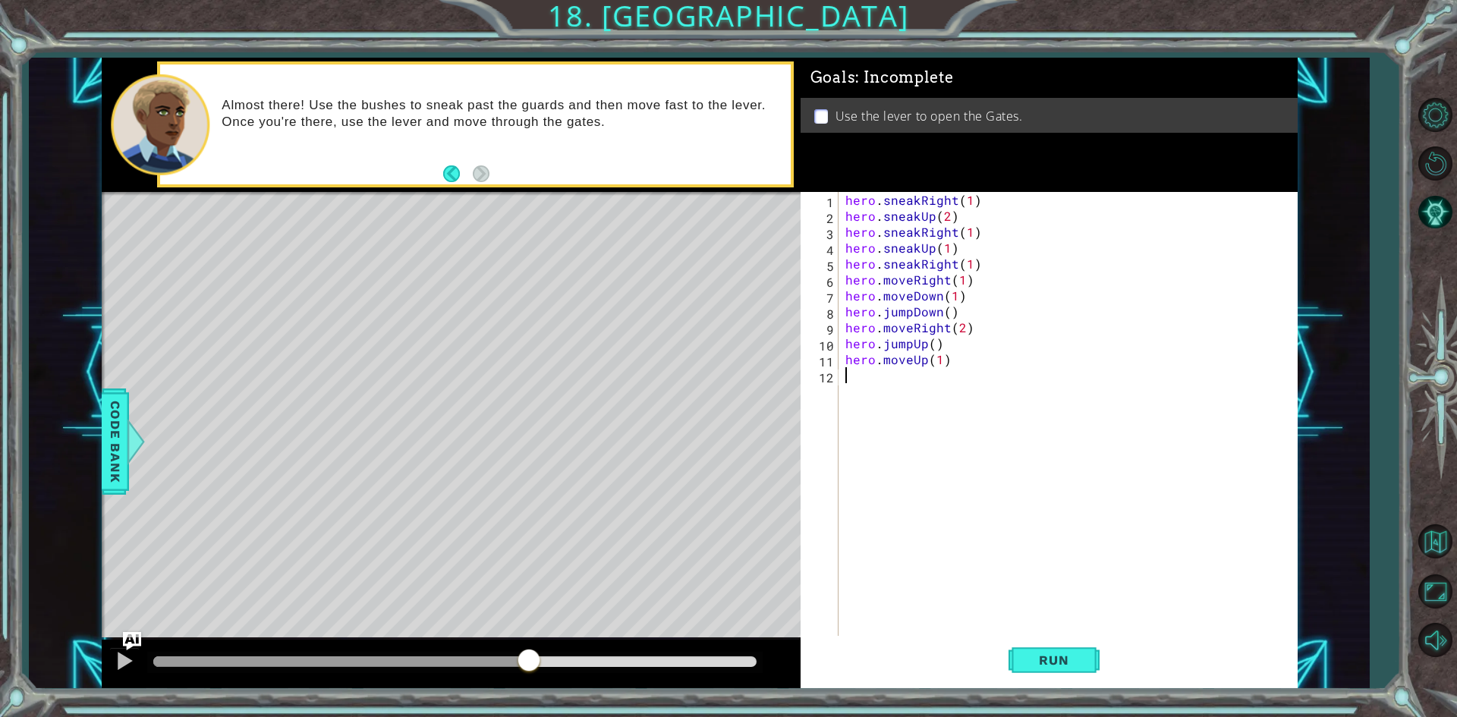
click at [901, 393] on div "hero . sneakRight ( 1 ) hero . sneakUp ( 2 ) hero . sneakRight ( 1 ) hero . sne…" at bounding box center [1071, 431] width 458 height 478
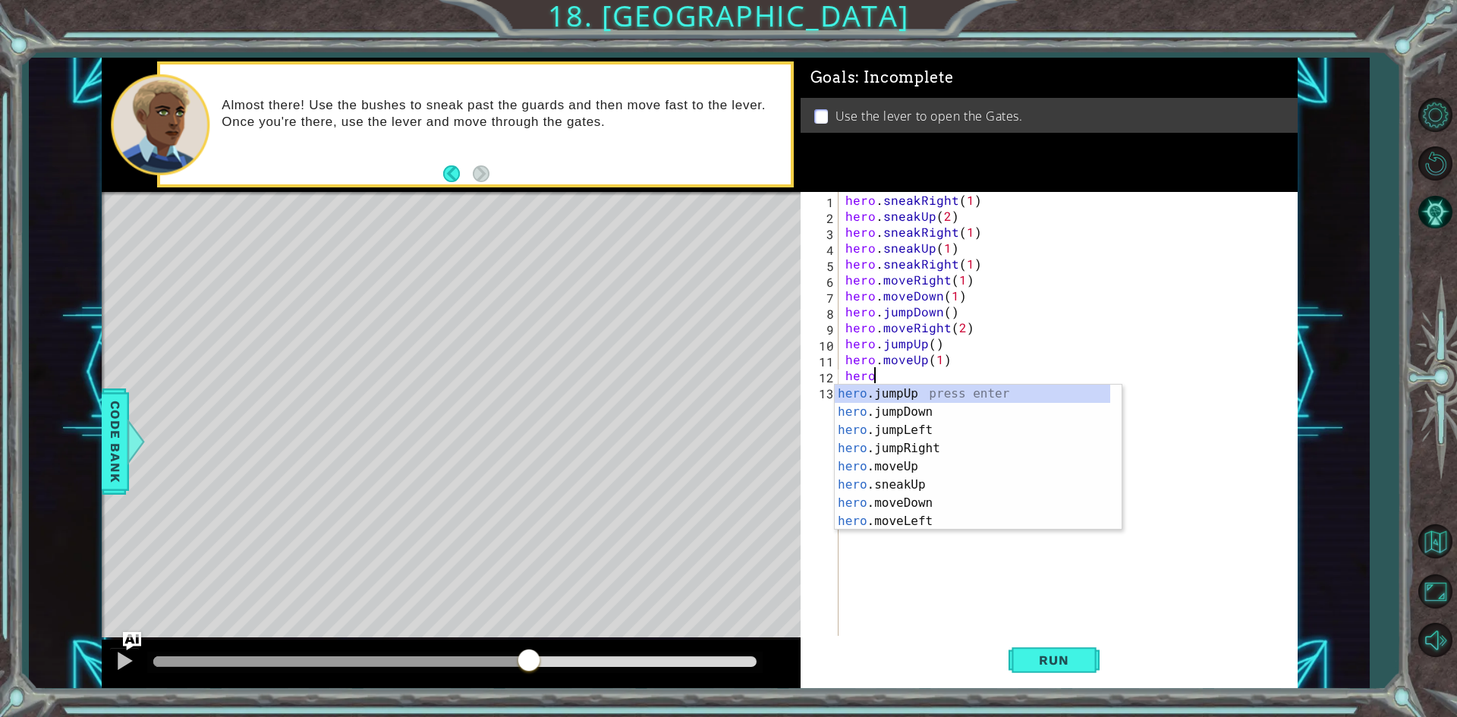
scroll to position [0, 2]
click at [883, 505] on div "hero .j u mpUp press enter hero .j u mpDown press enter hero .j u mpLeft press …" at bounding box center [978, 467] width 287 height 164
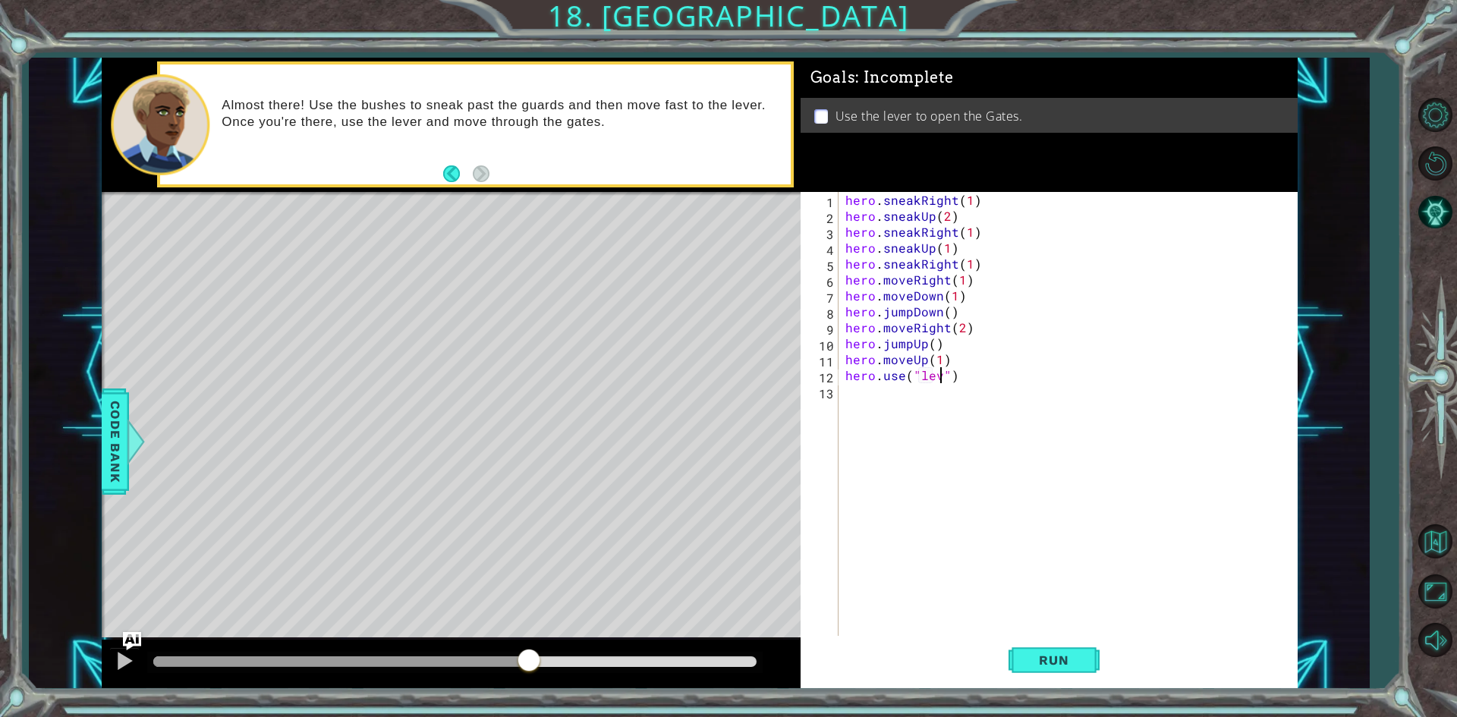
type textarea "hero.use("lever")"
click at [975, 536] on div "hero . sneakRight ( 1 ) hero . sneakUp ( 2 ) hero . sneakRight ( 1 ) hero . sne…" at bounding box center [1071, 431] width 458 height 478
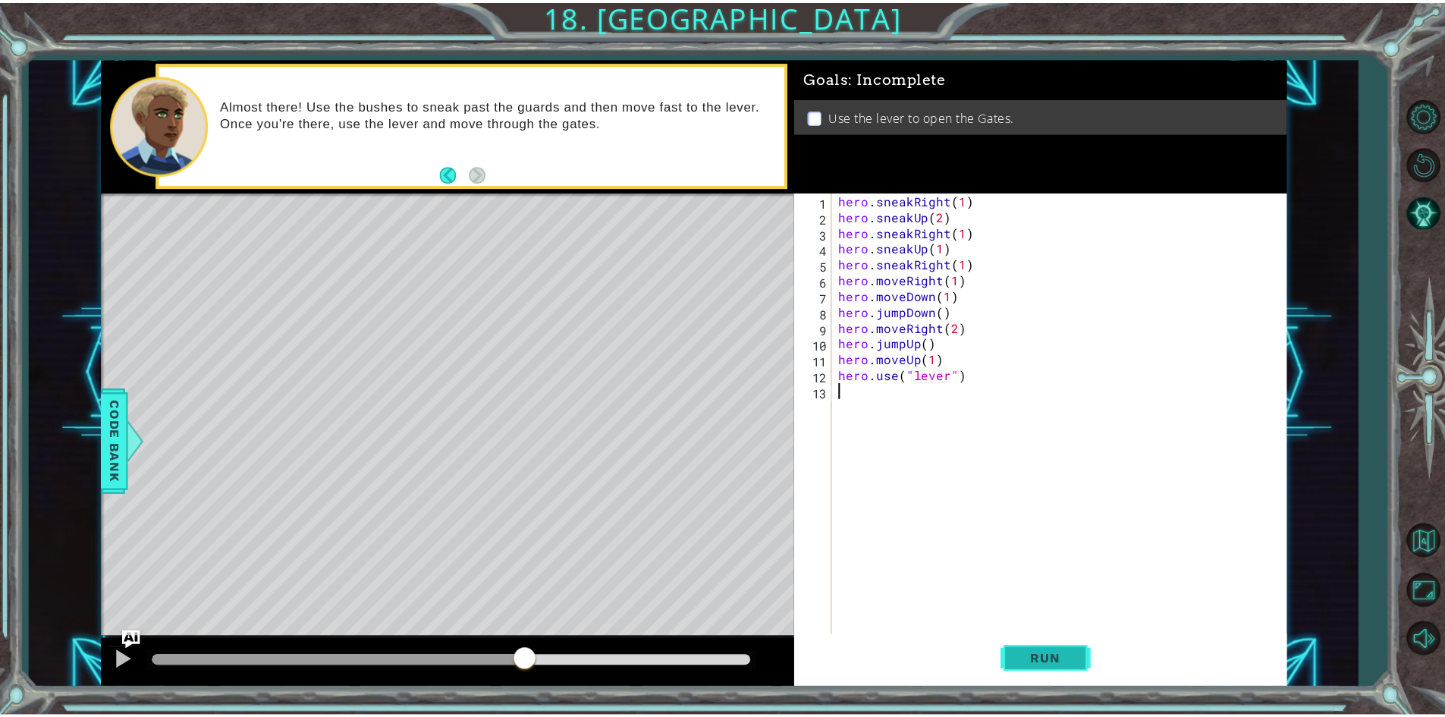
scroll to position [0, 0]
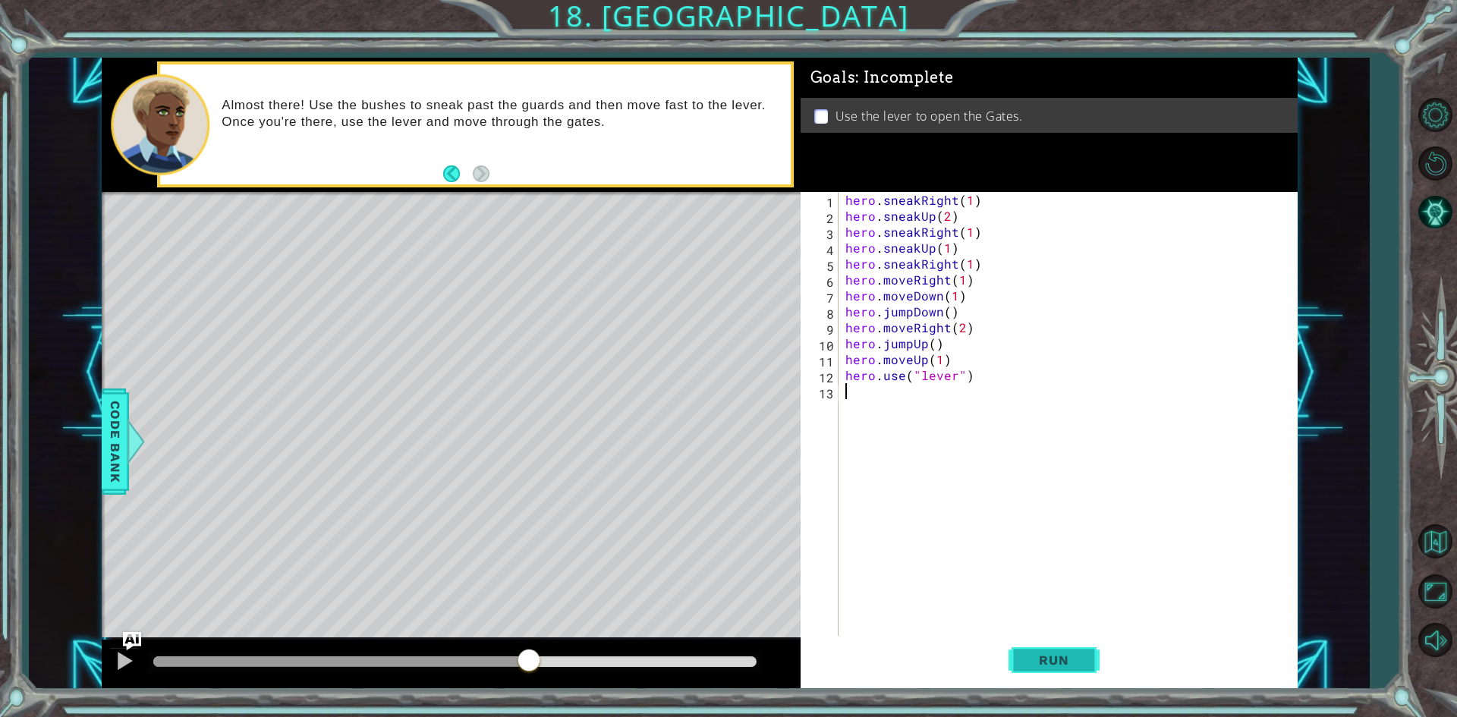
click at [1052, 656] on span "Run" at bounding box center [1054, 660] width 60 height 15
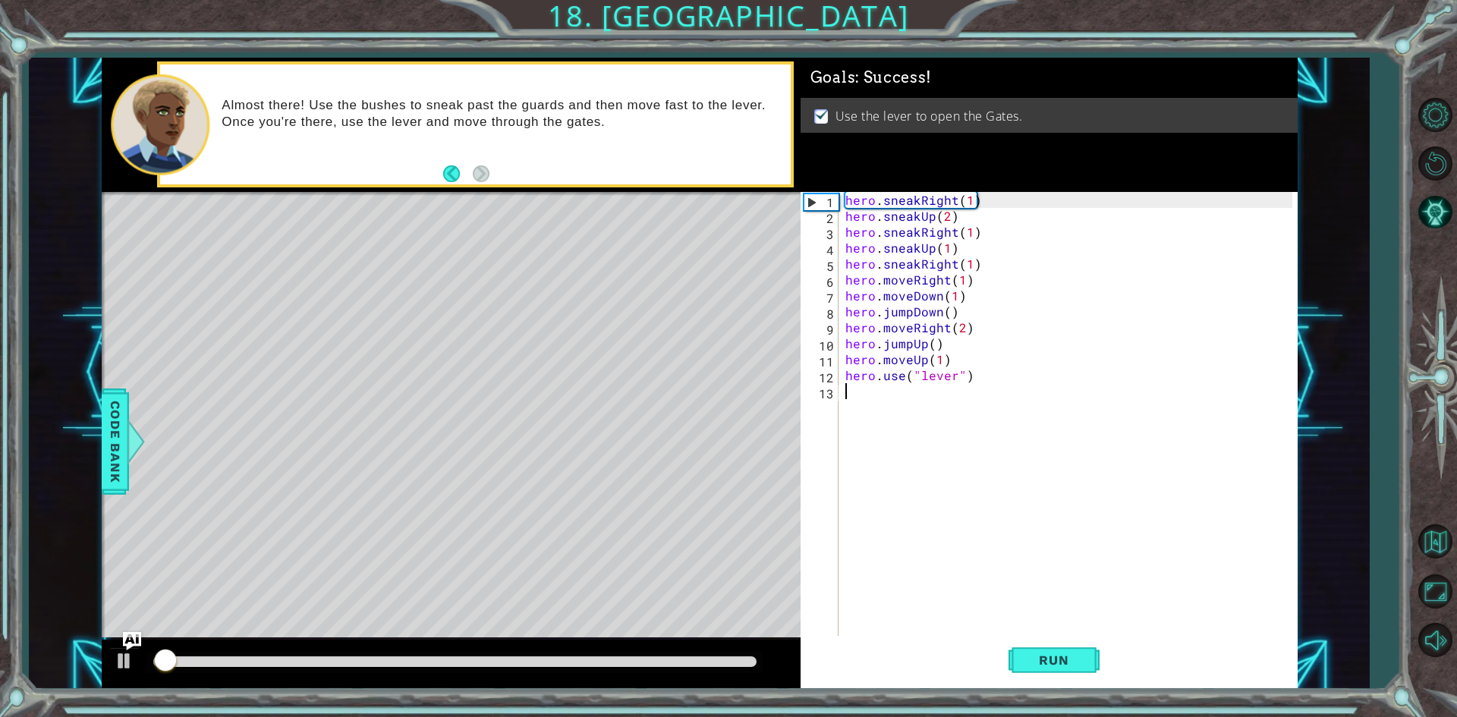
click at [561, 653] on div at bounding box center [454, 662] width 615 height 21
click at [571, 662] on div at bounding box center [454, 661] width 603 height 11
click at [112, 668] on button at bounding box center [124, 662] width 30 height 31
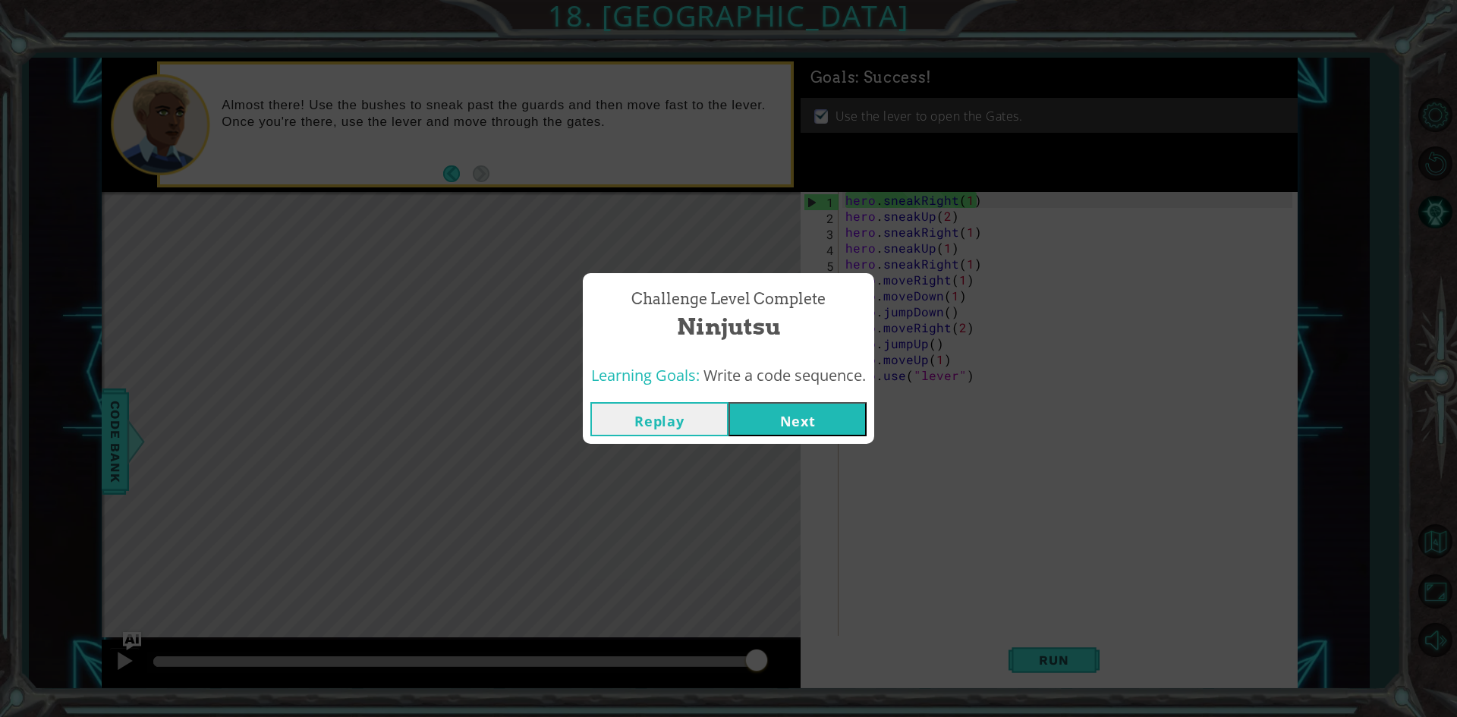
click at [837, 418] on button "Next" at bounding box center [797, 419] width 138 height 34
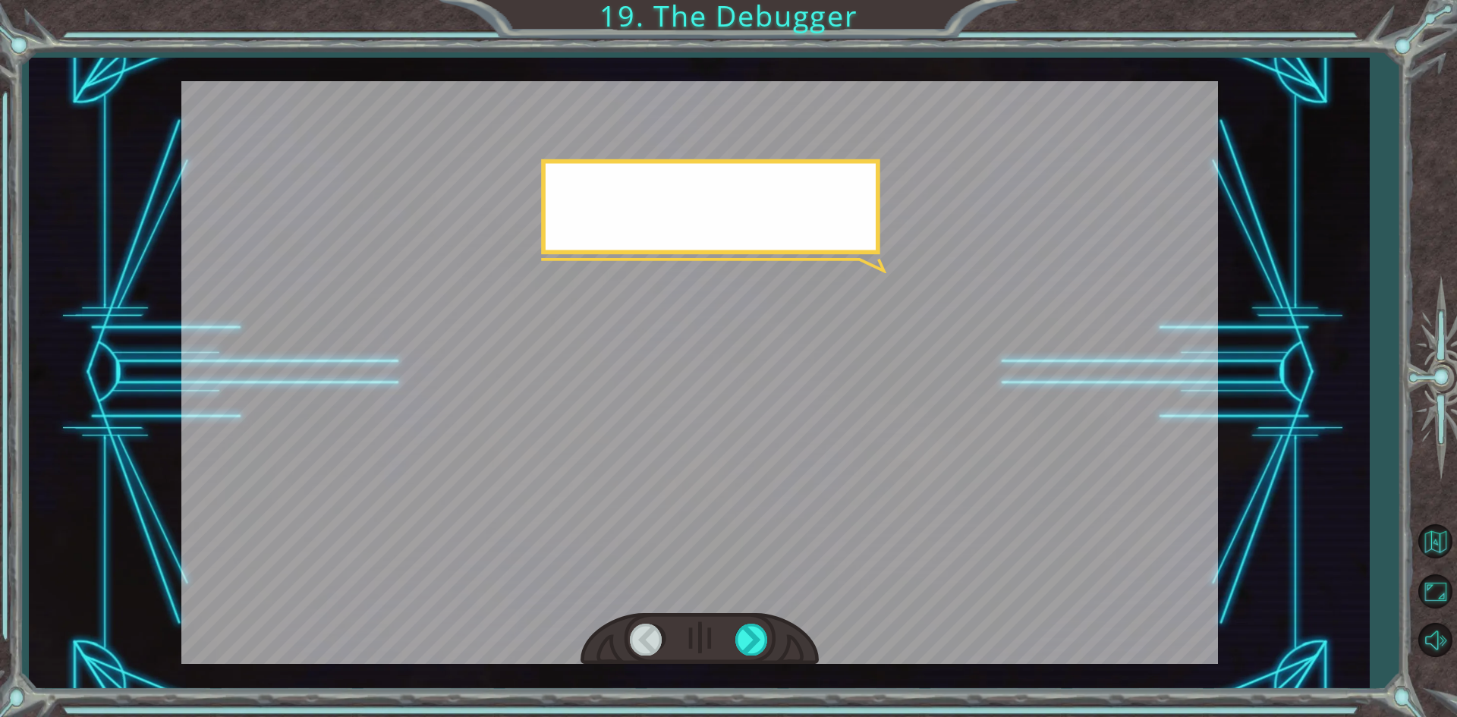
click at [838, 448] on div at bounding box center [699, 372] width 1036 height 583
click at [844, 454] on div at bounding box center [699, 372] width 1036 height 583
click at [746, 635] on div at bounding box center [752, 639] width 34 height 31
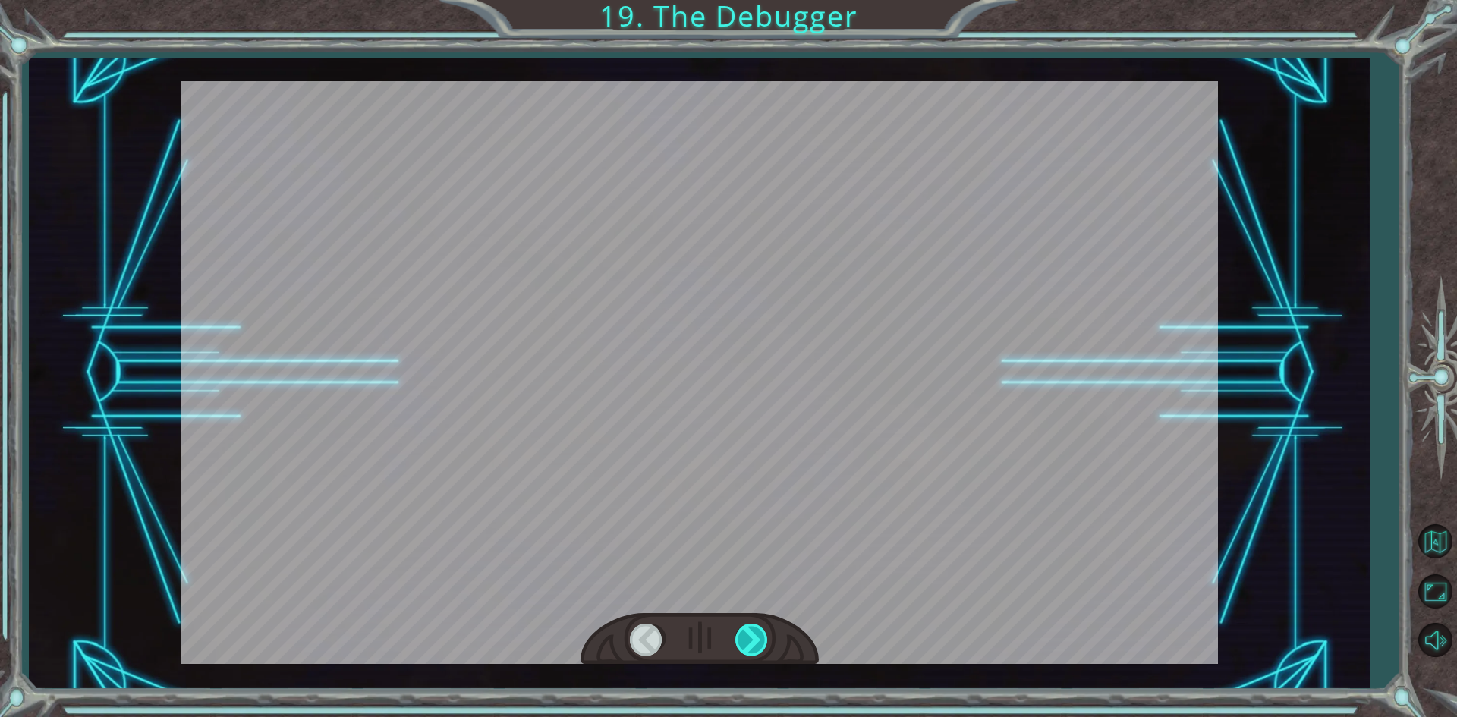
click at [750, 637] on div at bounding box center [752, 639] width 34 height 31
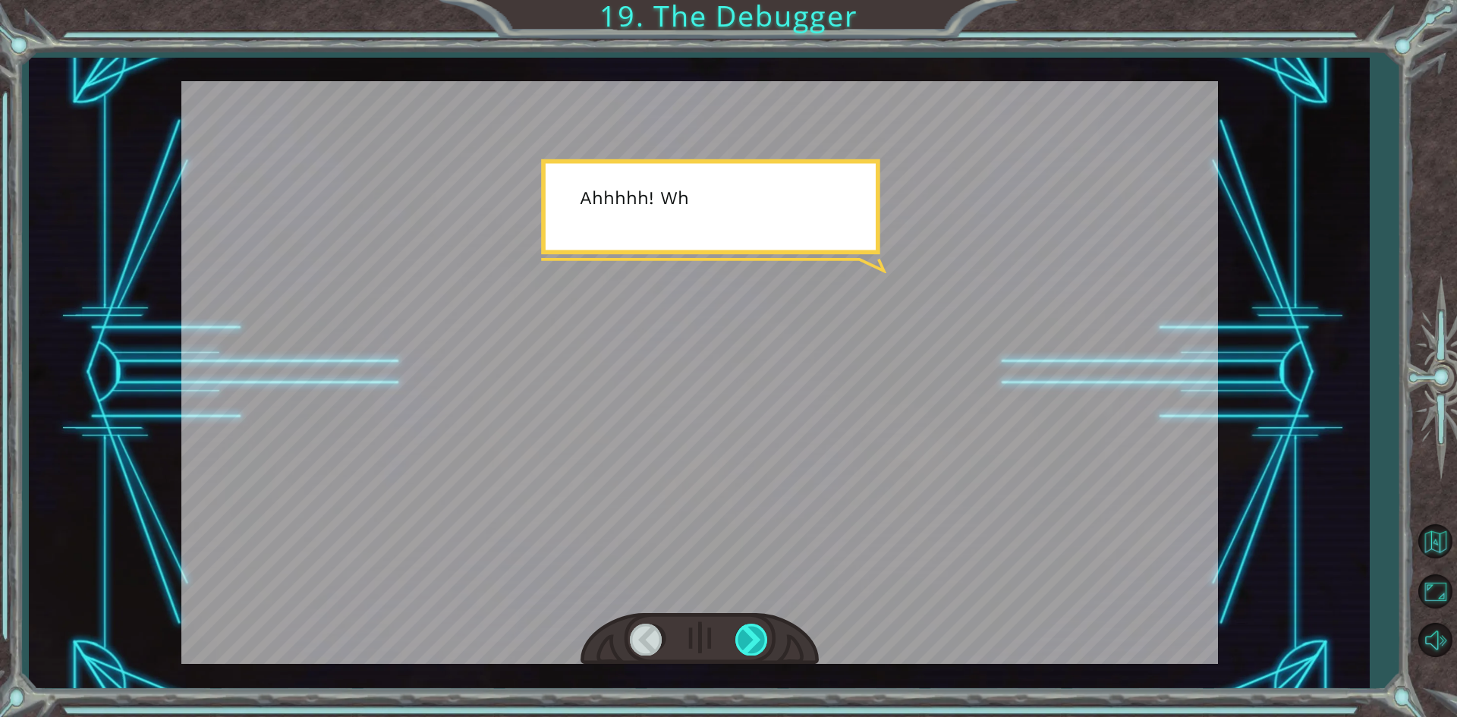
click at [750, 637] on div at bounding box center [752, 639] width 34 height 31
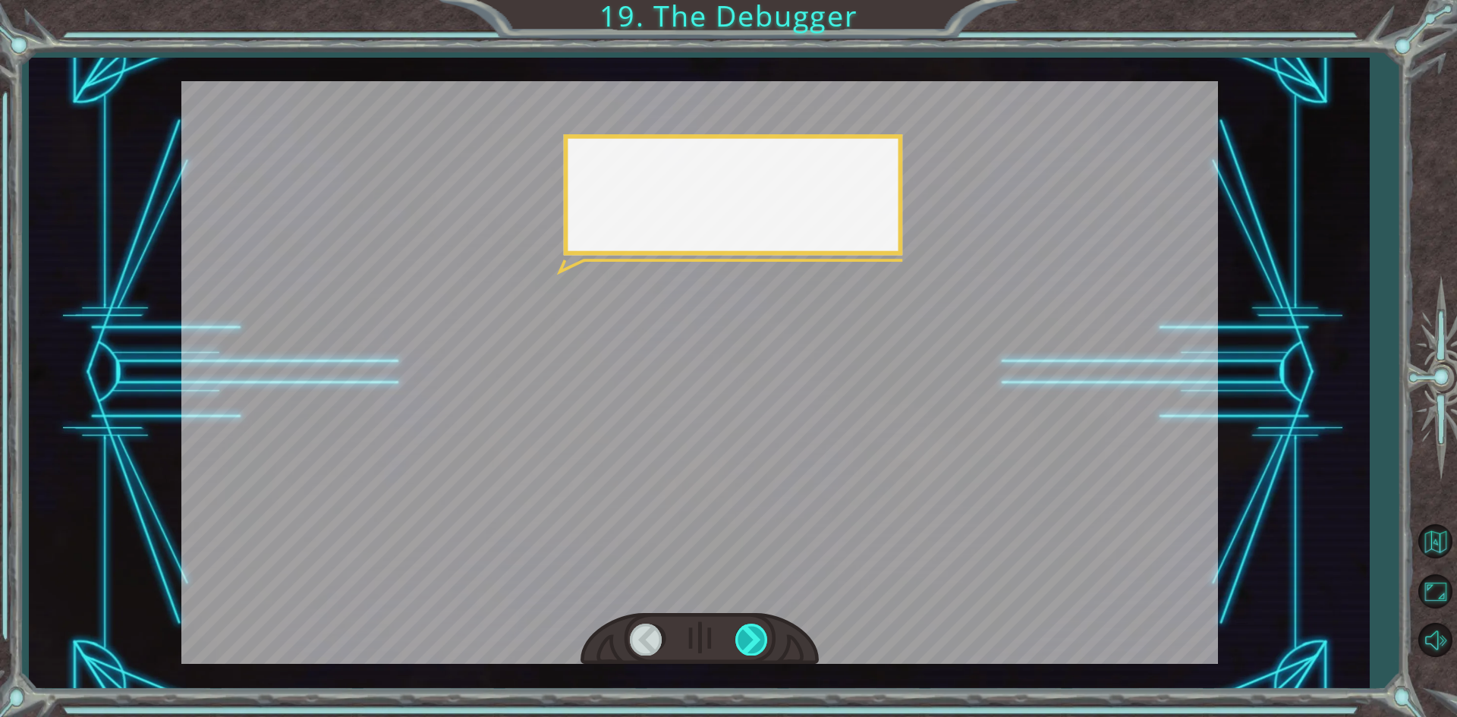
click at [750, 637] on div at bounding box center [752, 639] width 34 height 31
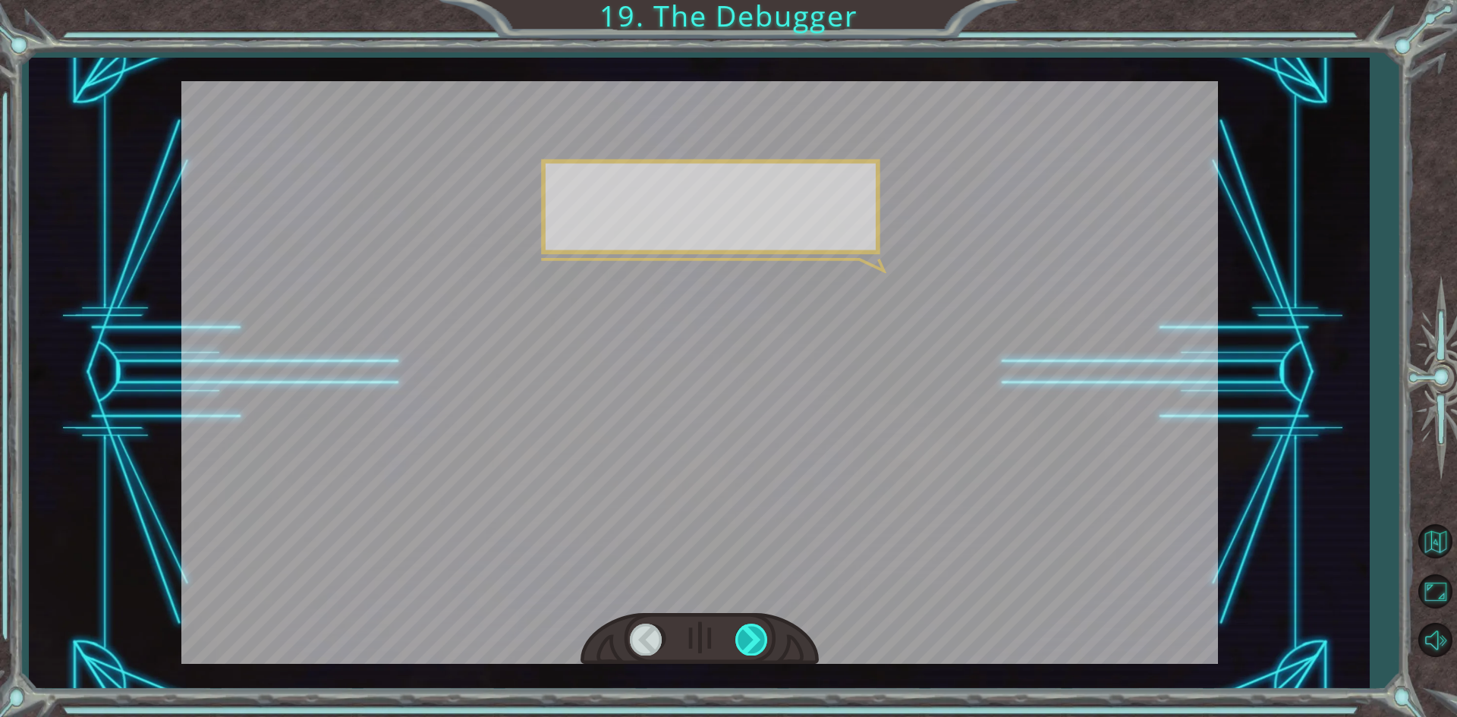
click at [750, 637] on div at bounding box center [752, 639] width 34 height 31
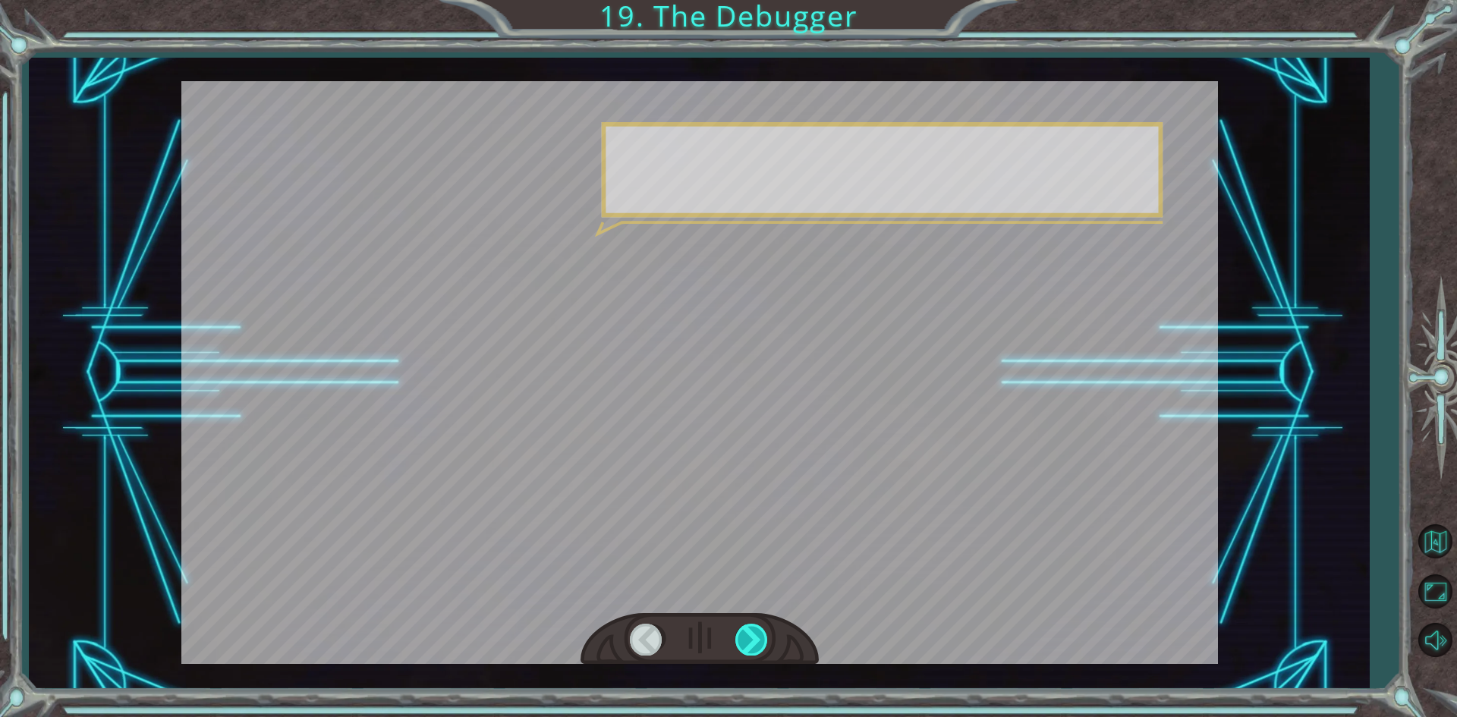
click at [750, 637] on div at bounding box center [752, 639] width 34 height 31
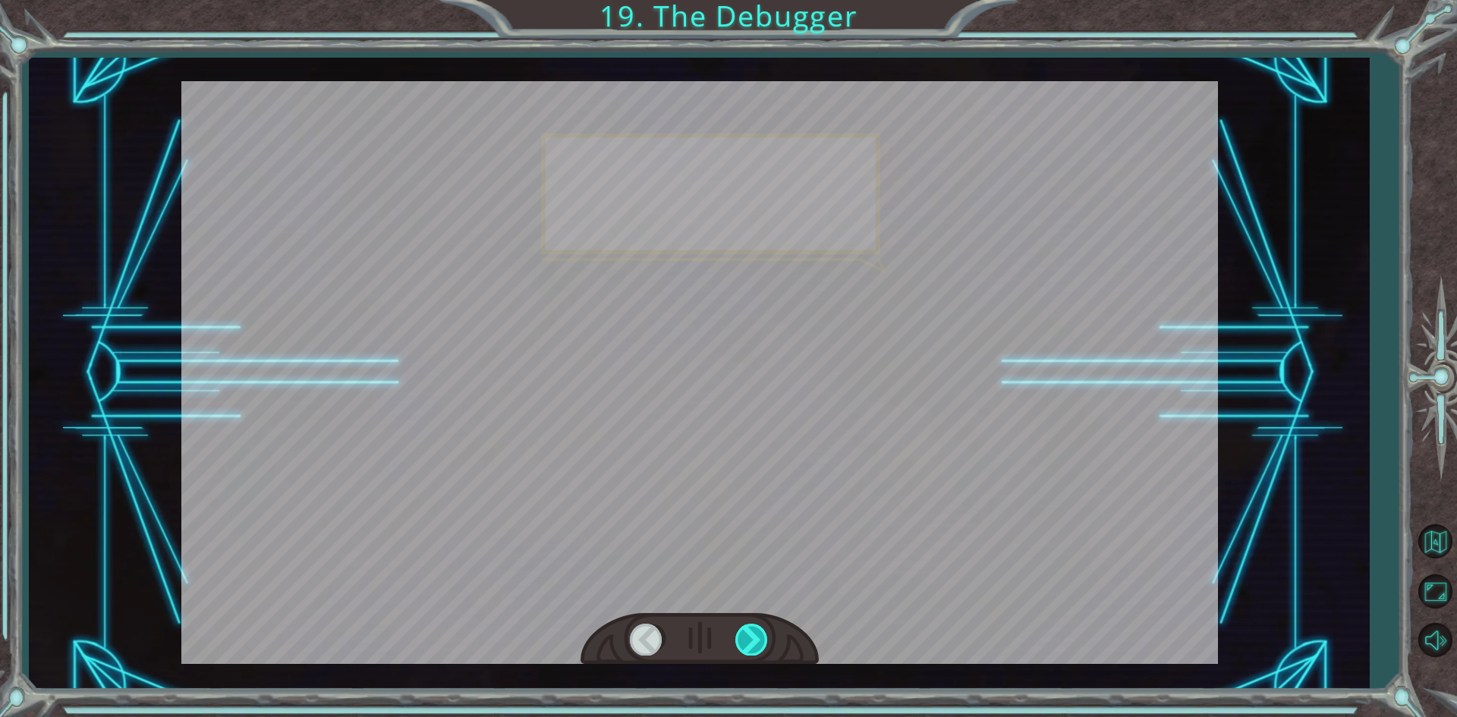
click at [750, 637] on div at bounding box center [752, 639] width 34 height 31
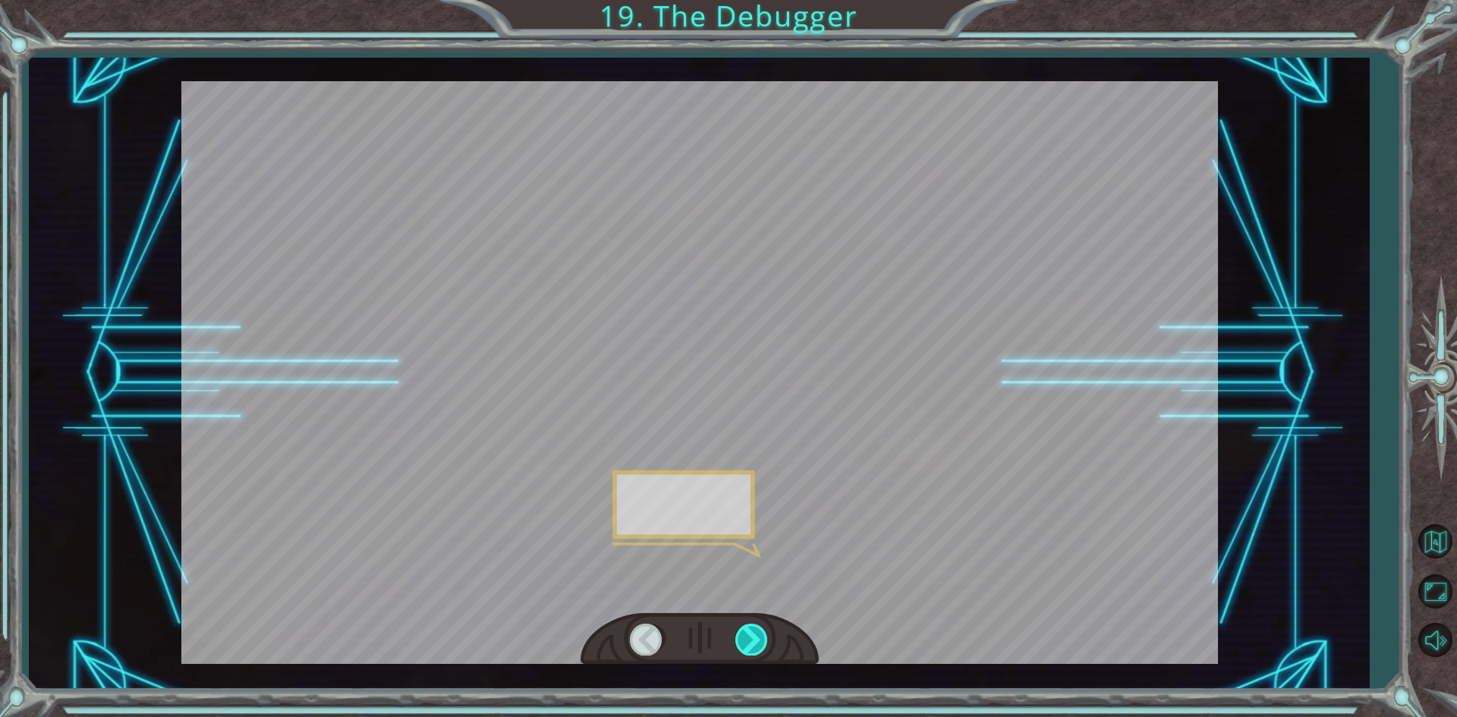
click at [750, 637] on div at bounding box center [752, 639] width 34 height 31
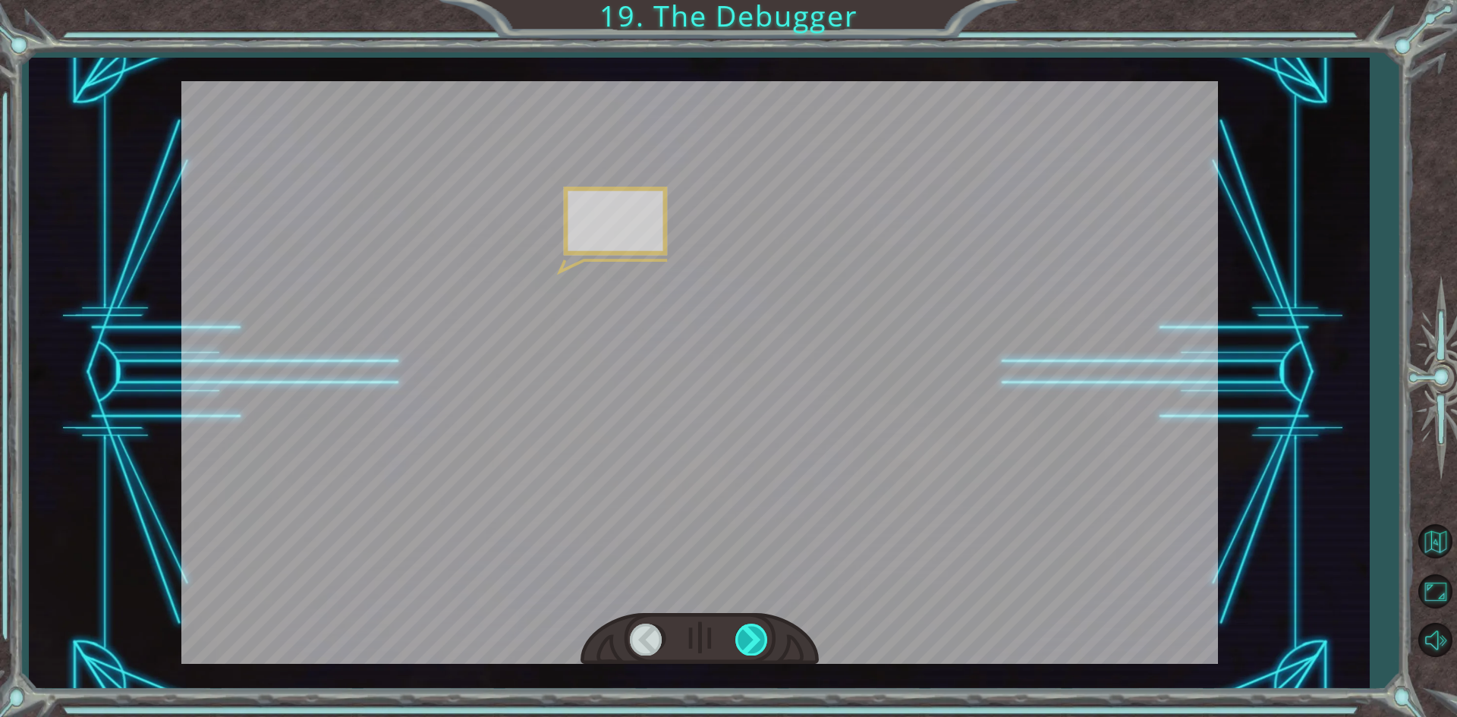
click at [750, 637] on div at bounding box center [752, 639] width 34 height 31
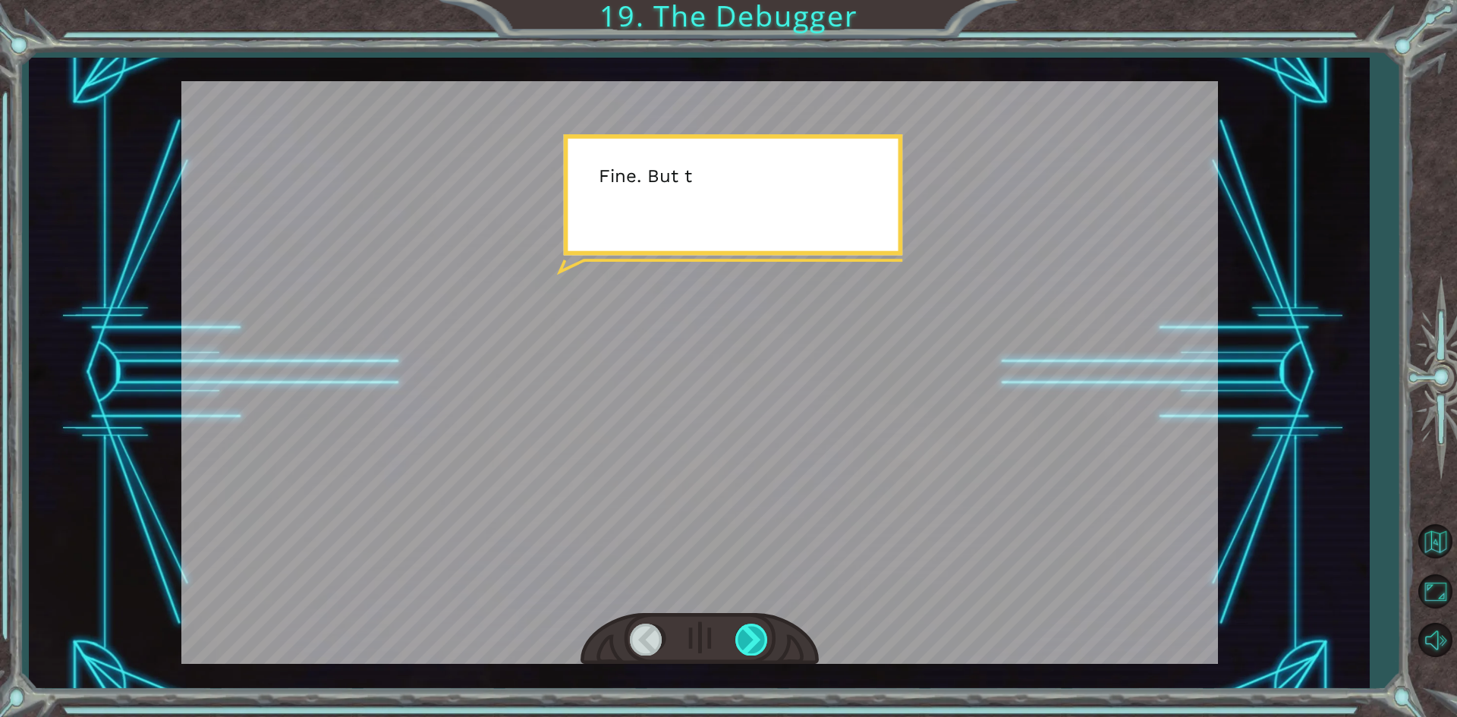
click at [750, 637] on div at bounding box center [752, 639] width 34 height 31
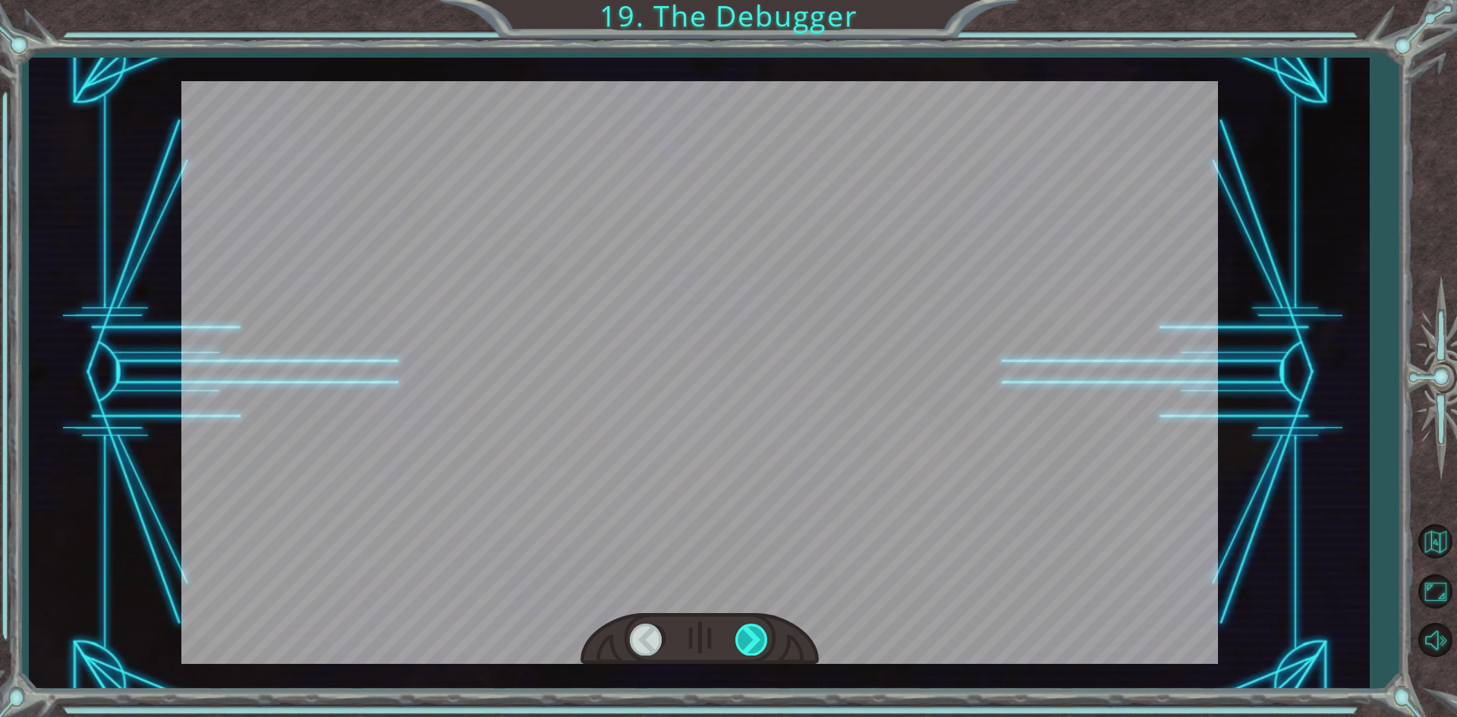
click at [750, 637] on div at bounding box center [752, 639] width 34 height 31
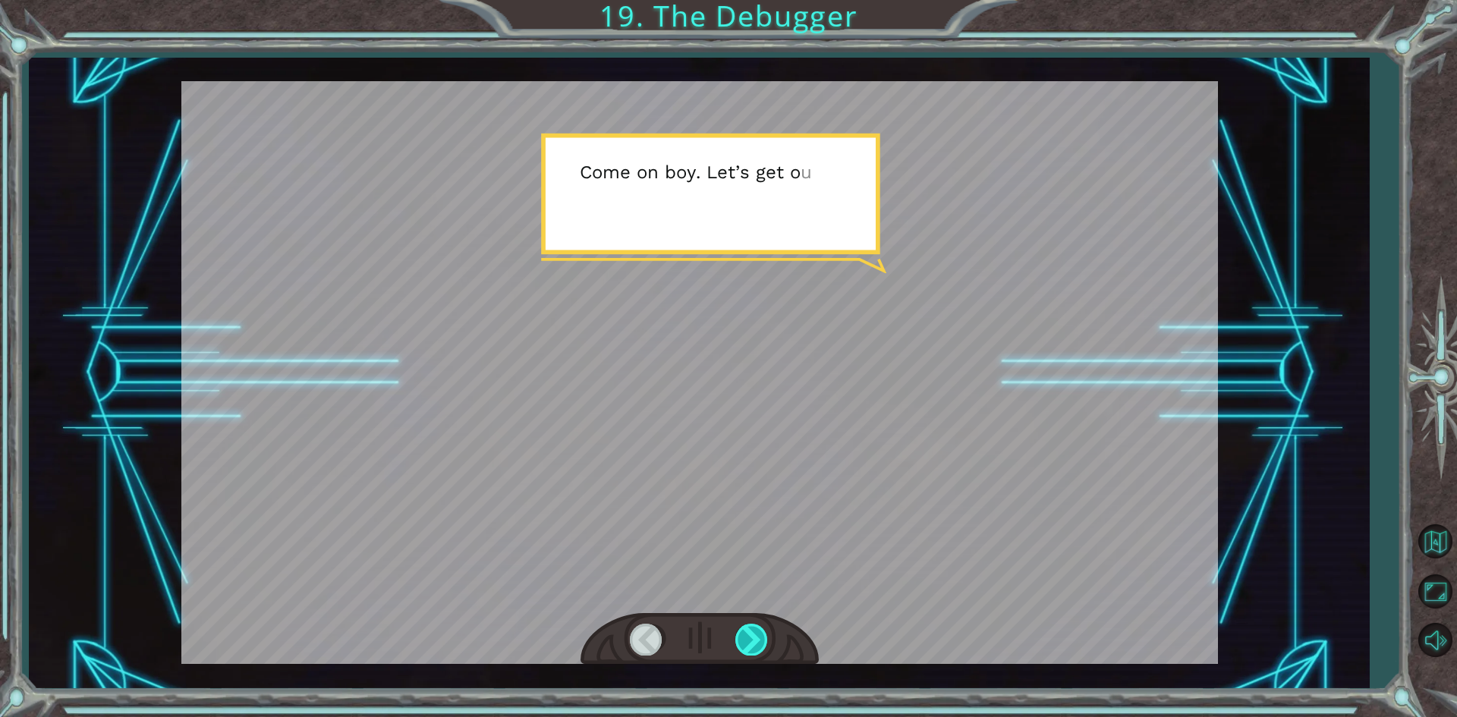
click at [750, 637] on div at bounding box center [752, 639] width 34 height 31
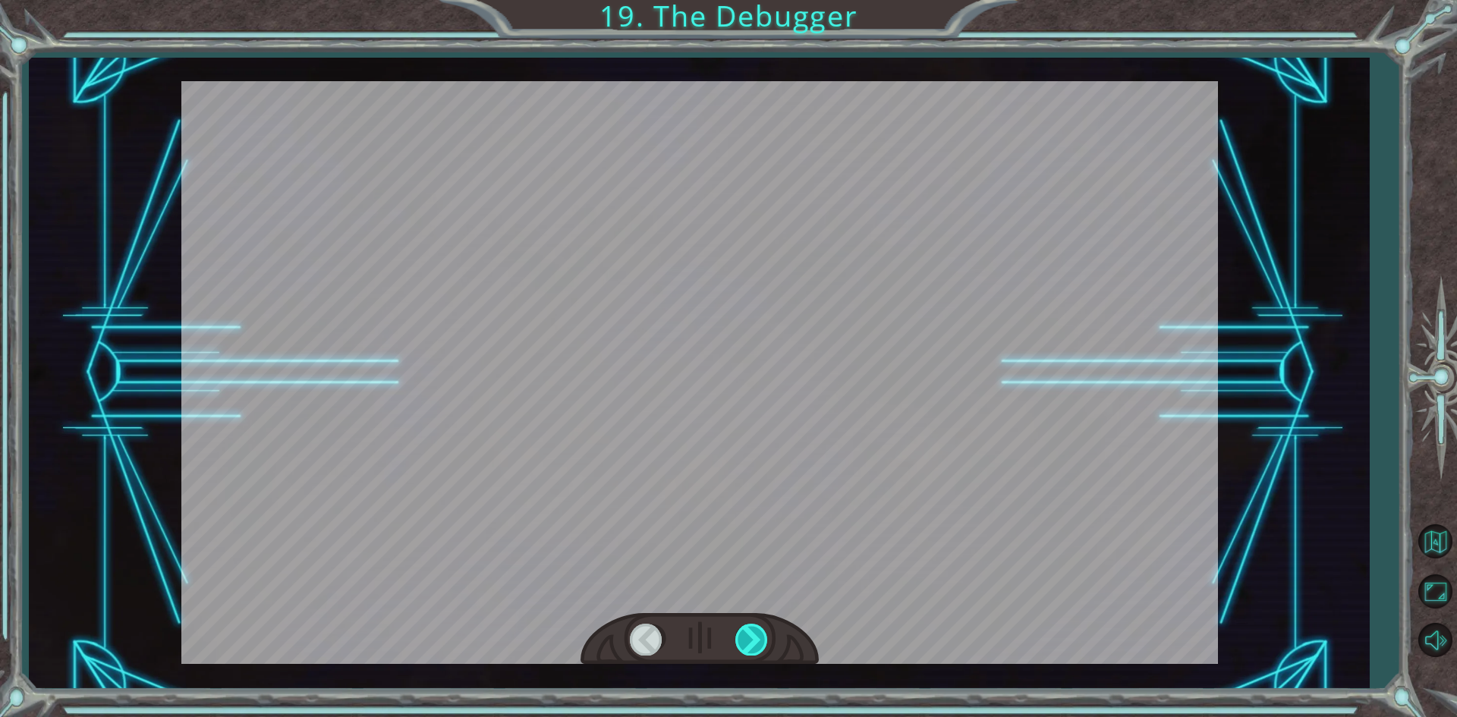
click at [750, 637] on div at bounding box center [752, 639] width 34 height 31
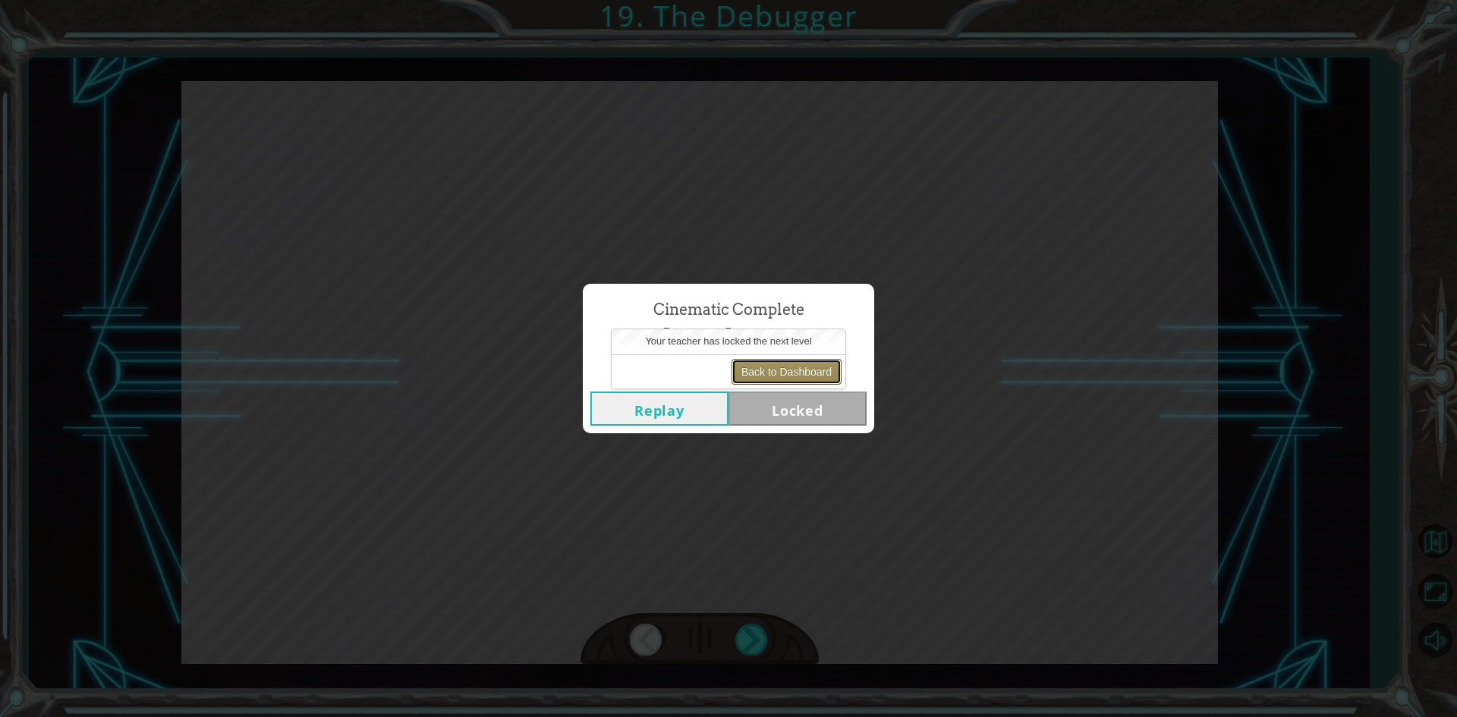
click at [795, 376] on button "Back to Dashboard" at bounding box center [786, 372] width 110 height 26
